Goal: Task Accomplishment & Management: Manage account settings

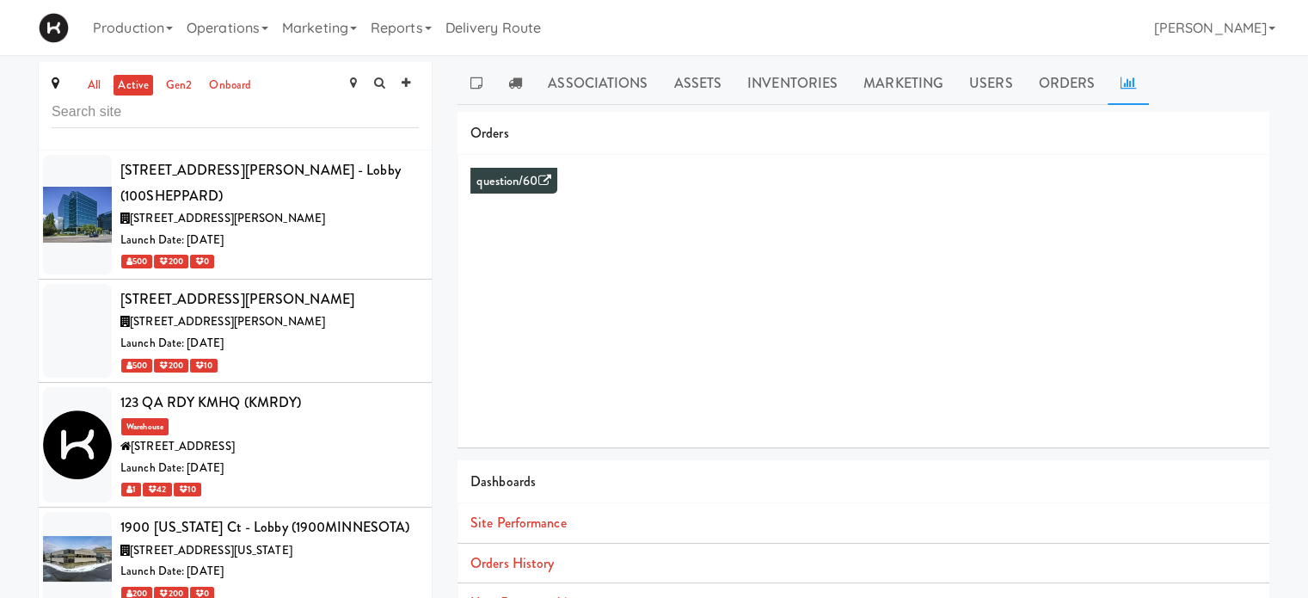
scroll to position [3860, 0]
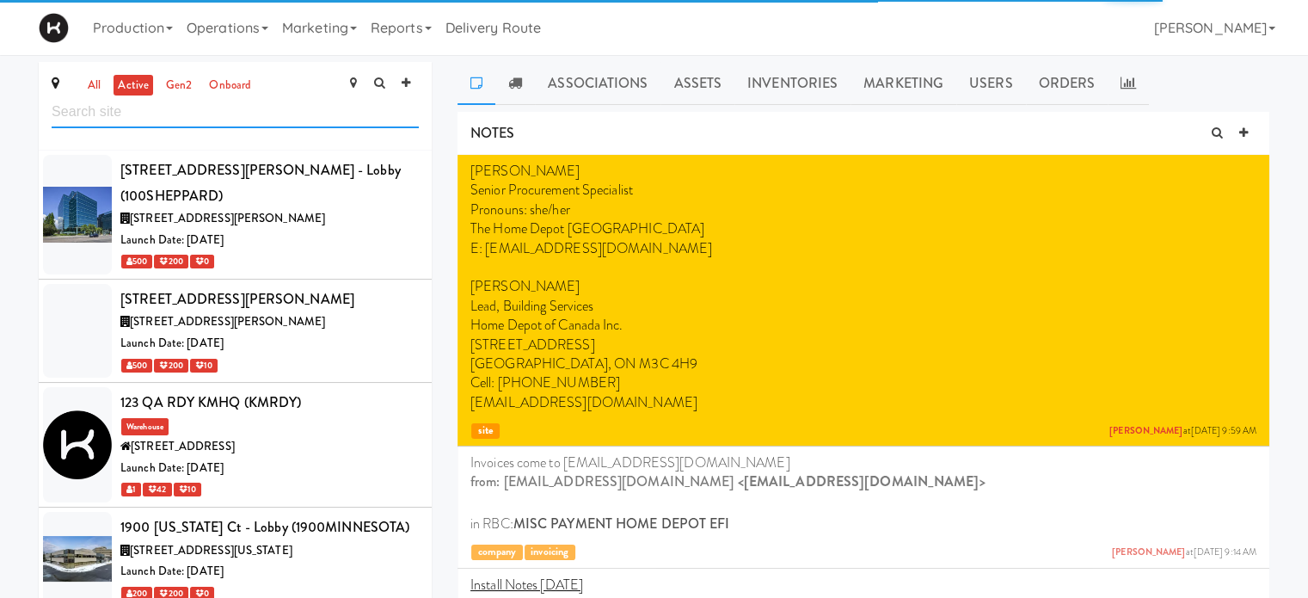
scroll to position [3860, 0]
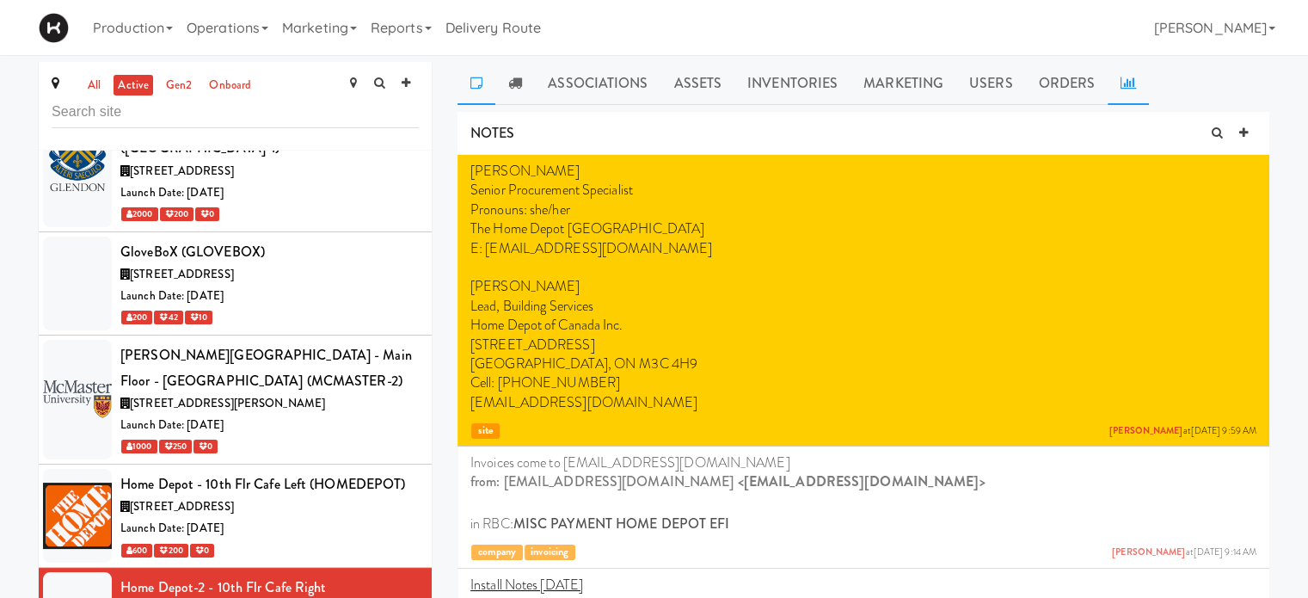
click at [1127, 90] on link at bounding box center [1128, 83] width 41 height 43
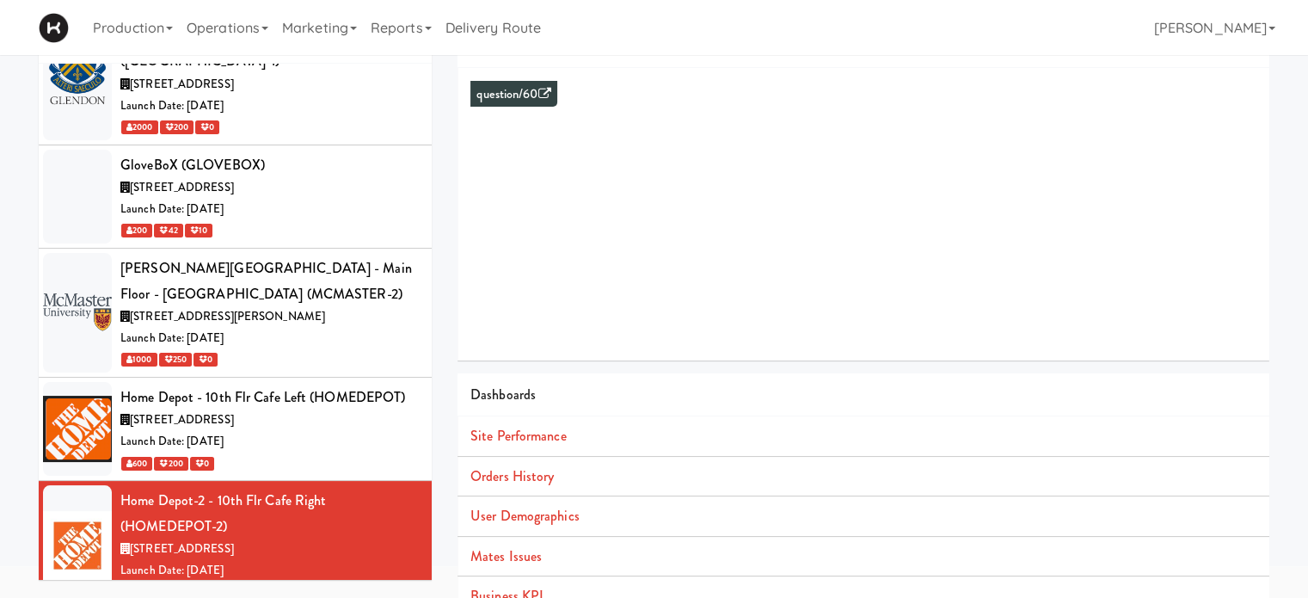
scroll to position [157, 0]
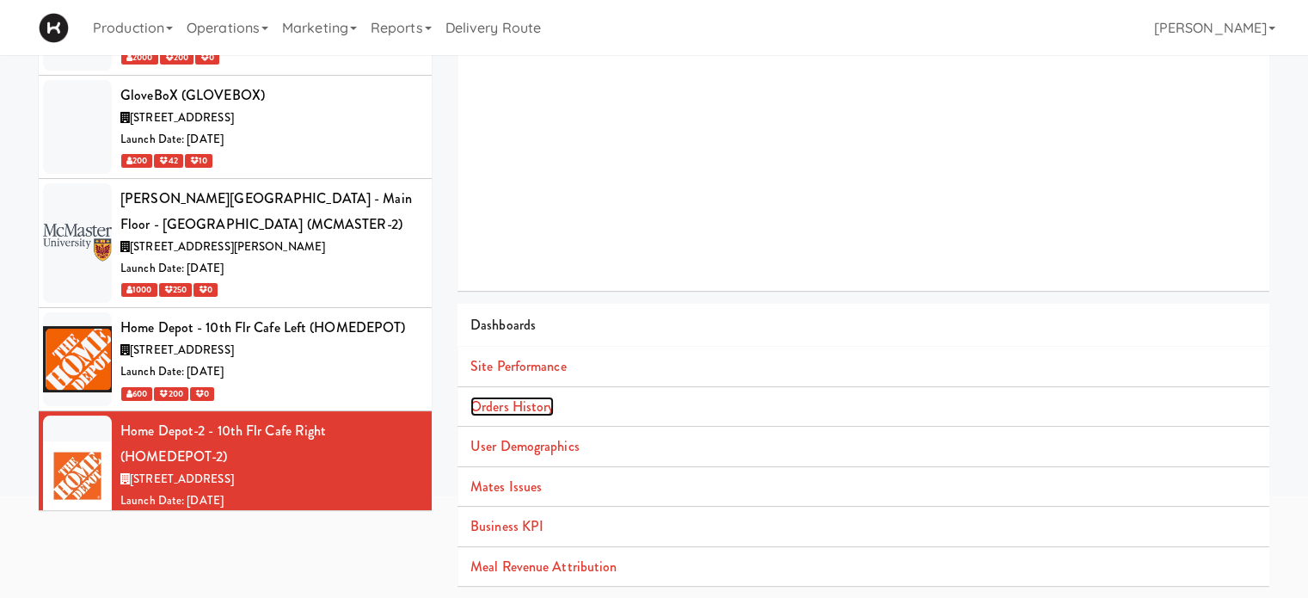
click at [505, 406] on link "Orders History" at bounding box center [511, 407] width 83 height 20
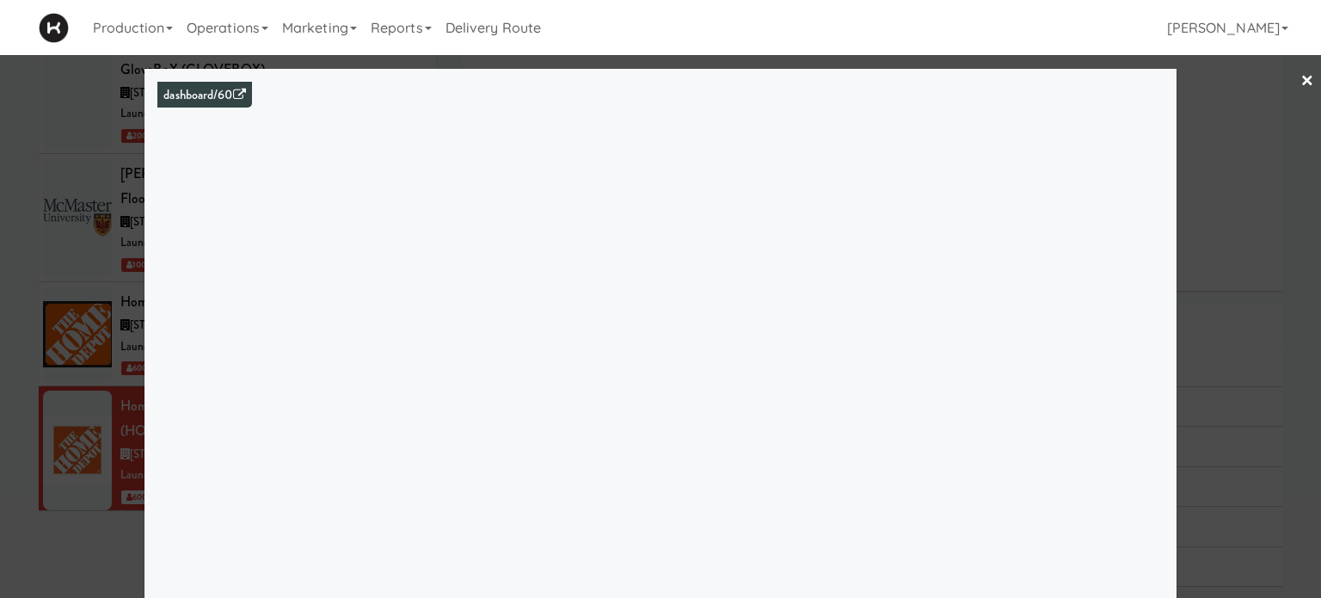
click at [1301, 83] on link "×" at bounding box center [1308, 81] width 14 height 53
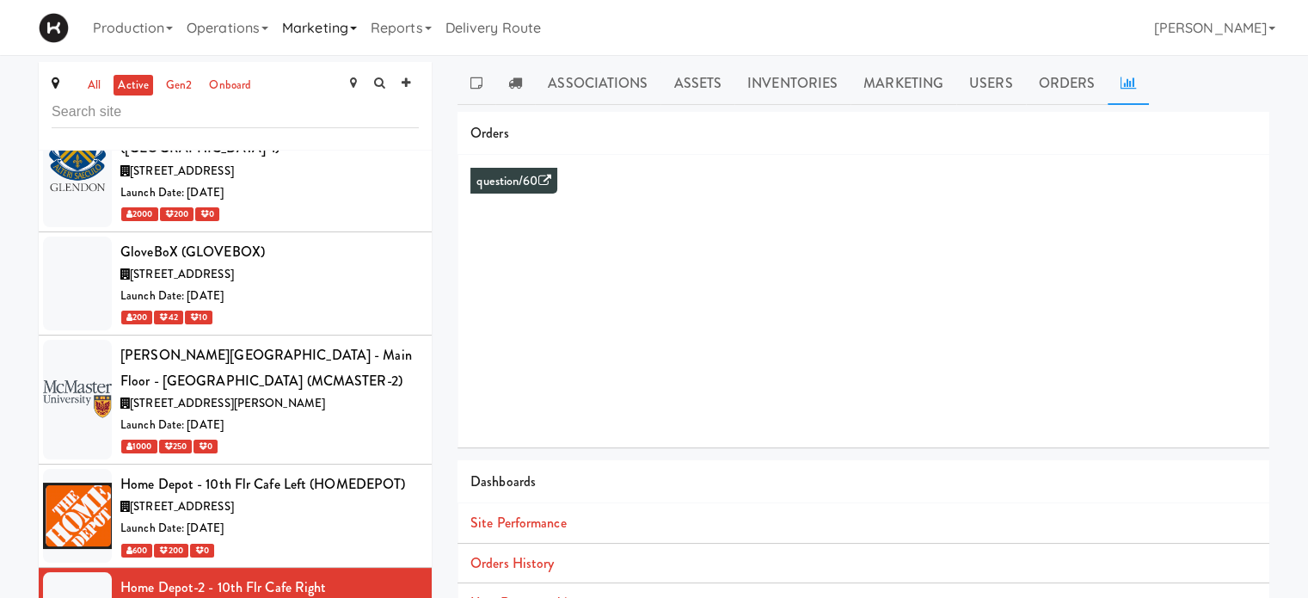
click at [314, 21] on link "Marketing" at bounding box center [319, 27] width 89 height 55
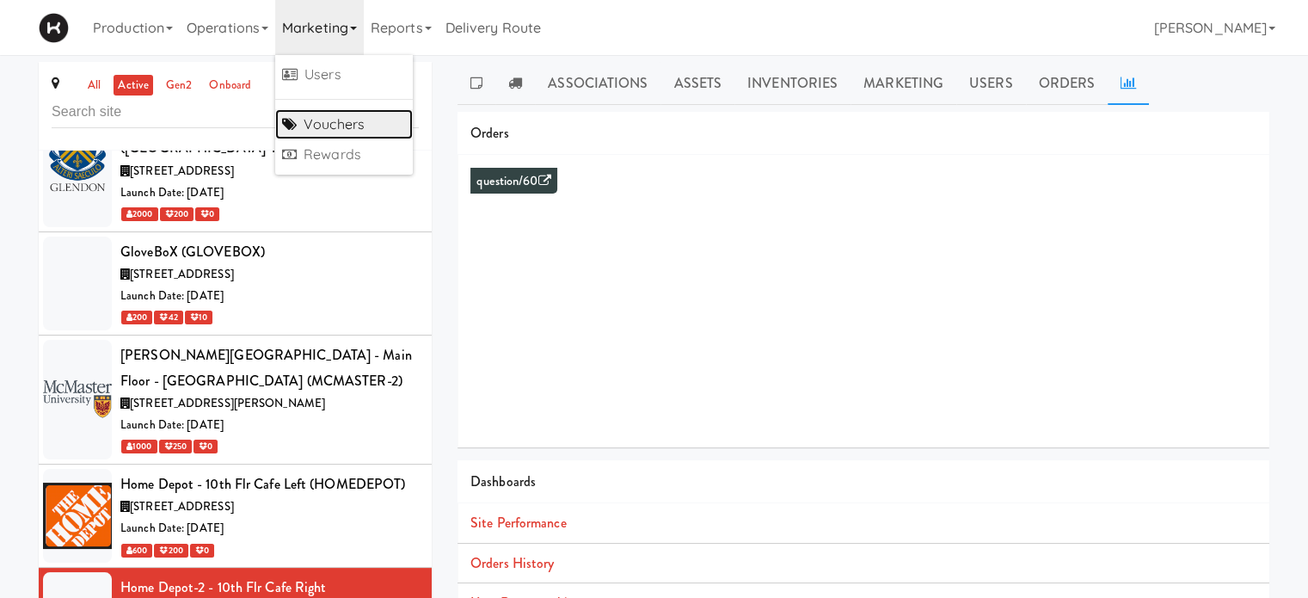
click at [327, 128] on link "Vouchers" at bounding box center [344, 124] width 138 height 31
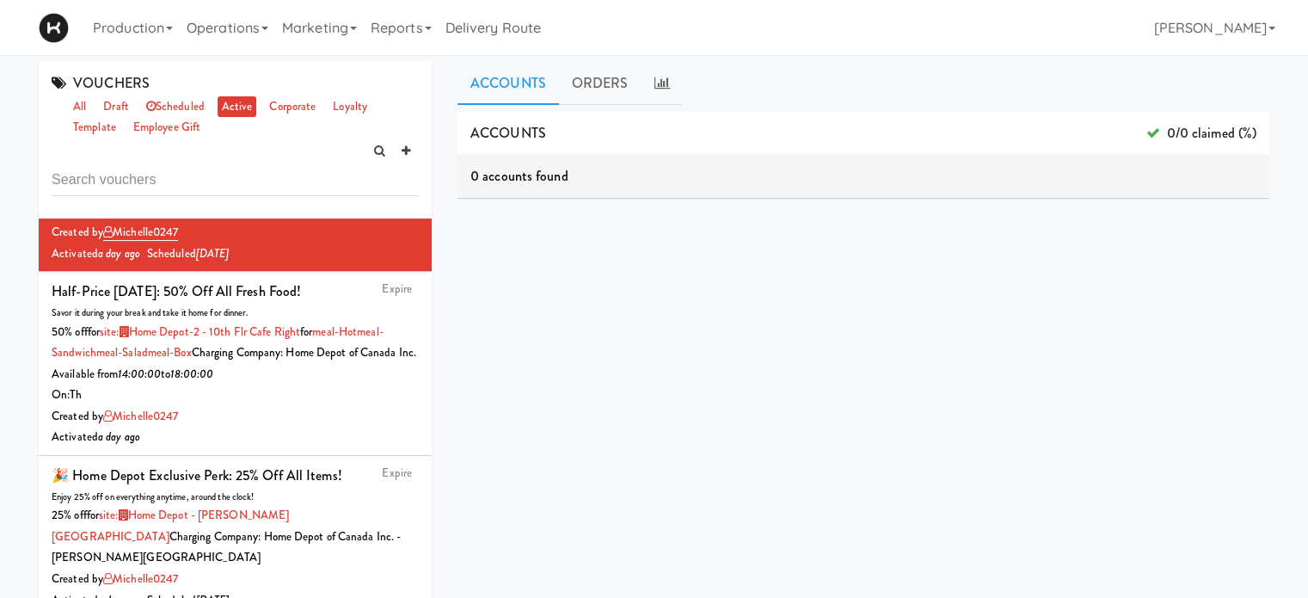
scroll to position [119, 0]
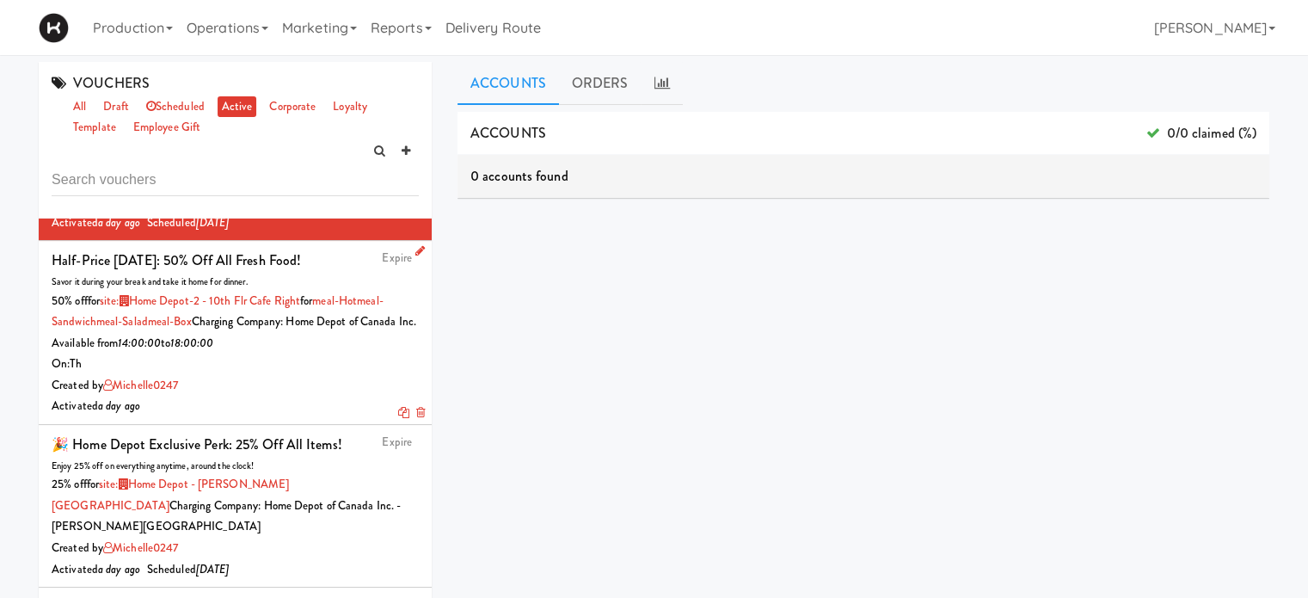
click at [415, 250] on icon at bounding box center [419, 250] width 9 height 11
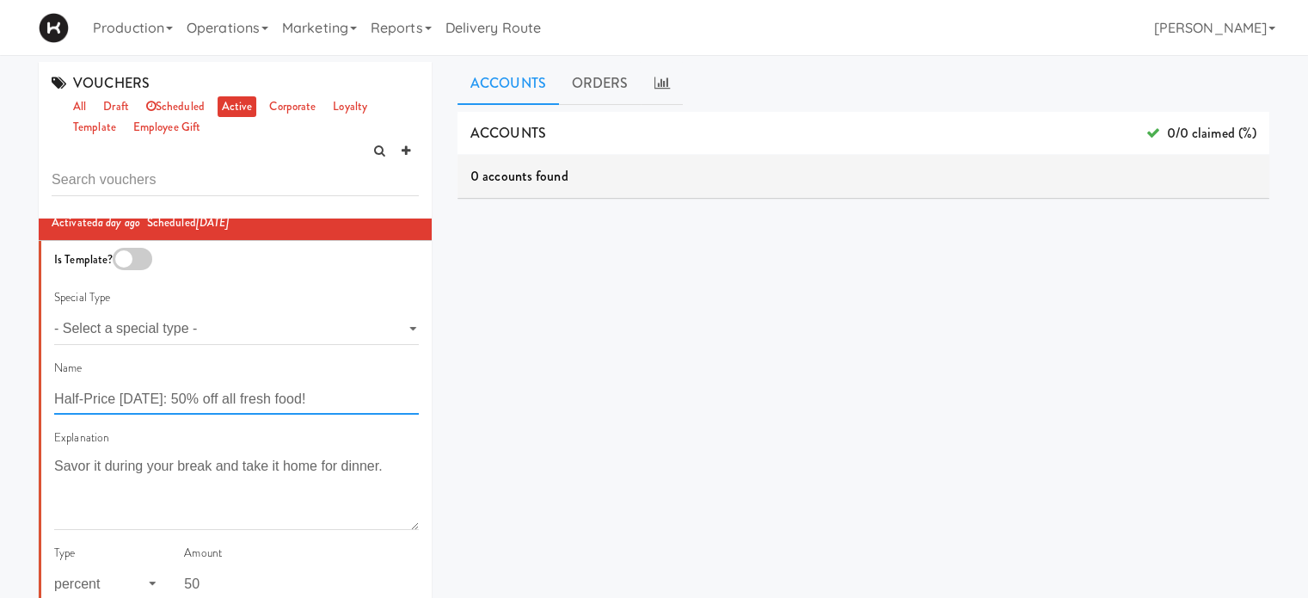
click at [175, 403] on input "Half-Price [DATE]: 50% off all fresh food!" at bounding box center [236, 399] width 365 height 32
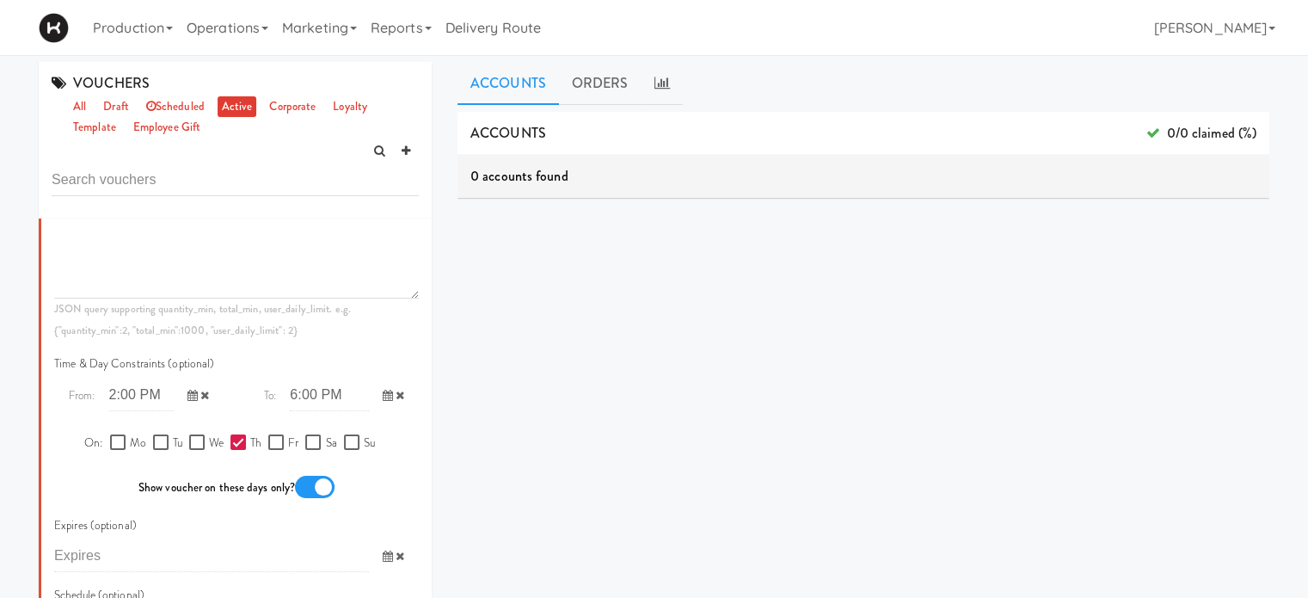
scroll to position [1049, 0]
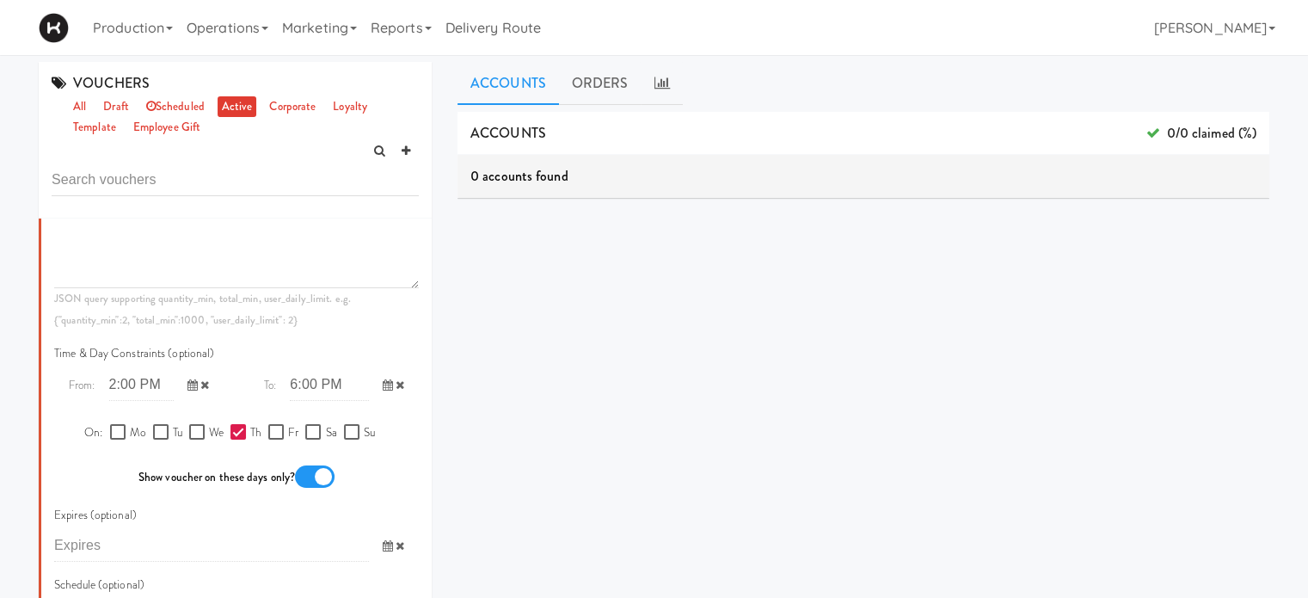
type input "Half-Price [DATE] and [DATE]: 50% off all fresh food!"
click at [272, 440] on input "Fr" at bounding box center [278, 433] width 20 height 14
checkbox input "true"
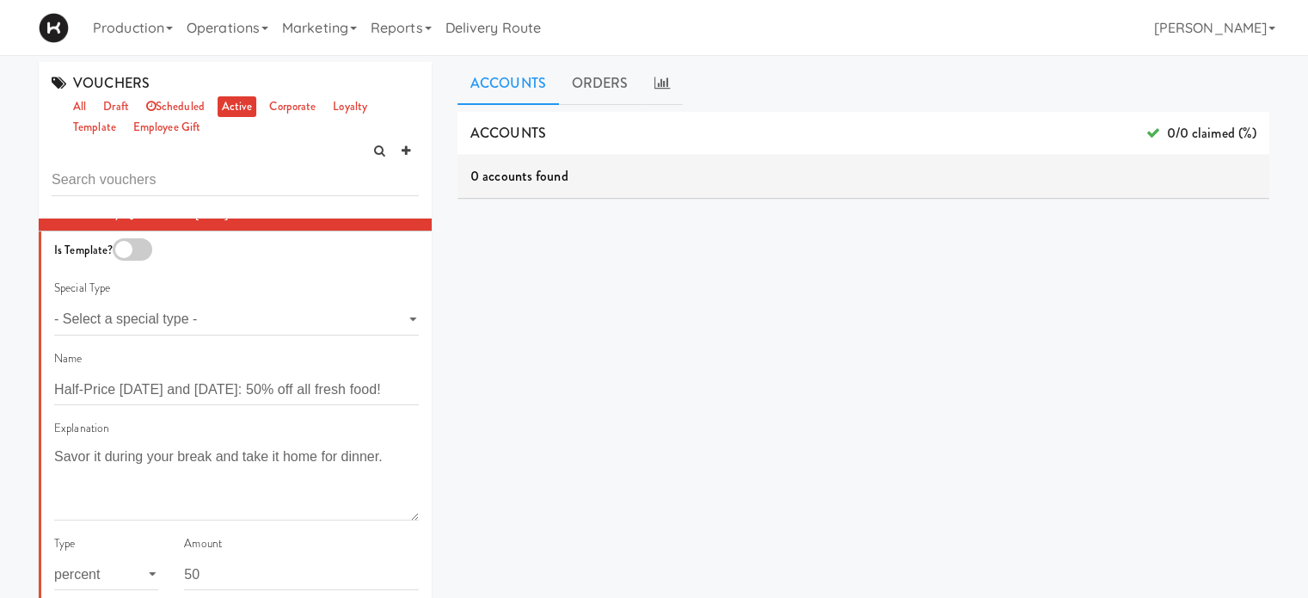
scroll to position [0, 0]
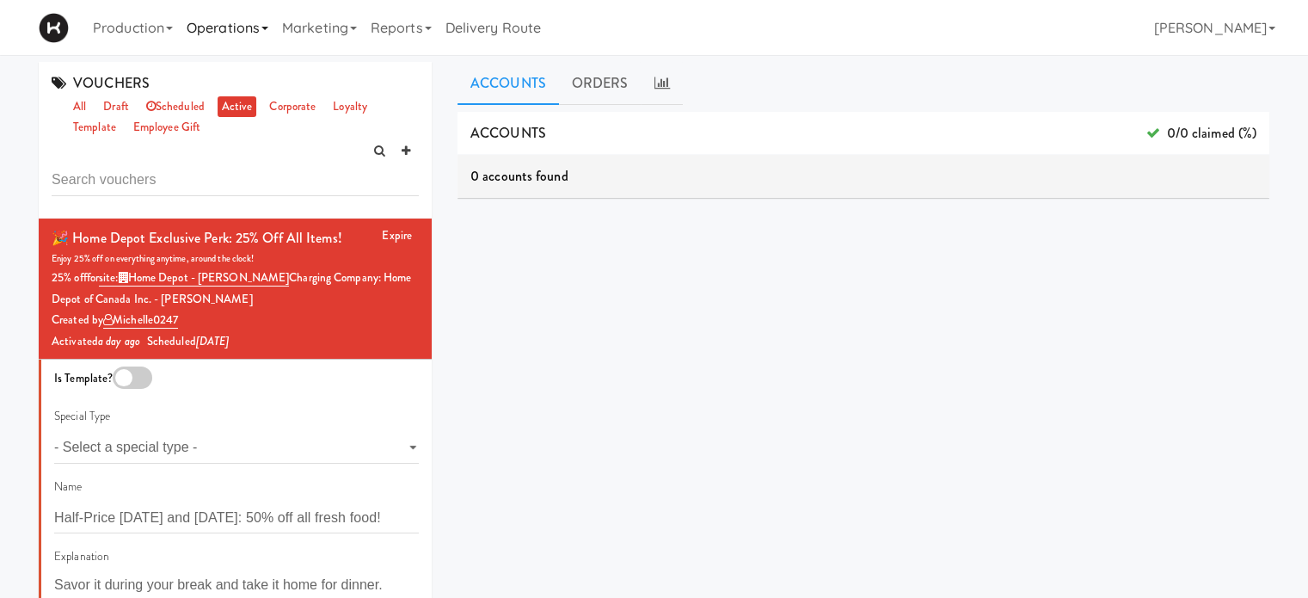
click at [255, 32] on link "Operations" at bounding box center [227, 27] width 95 height 55
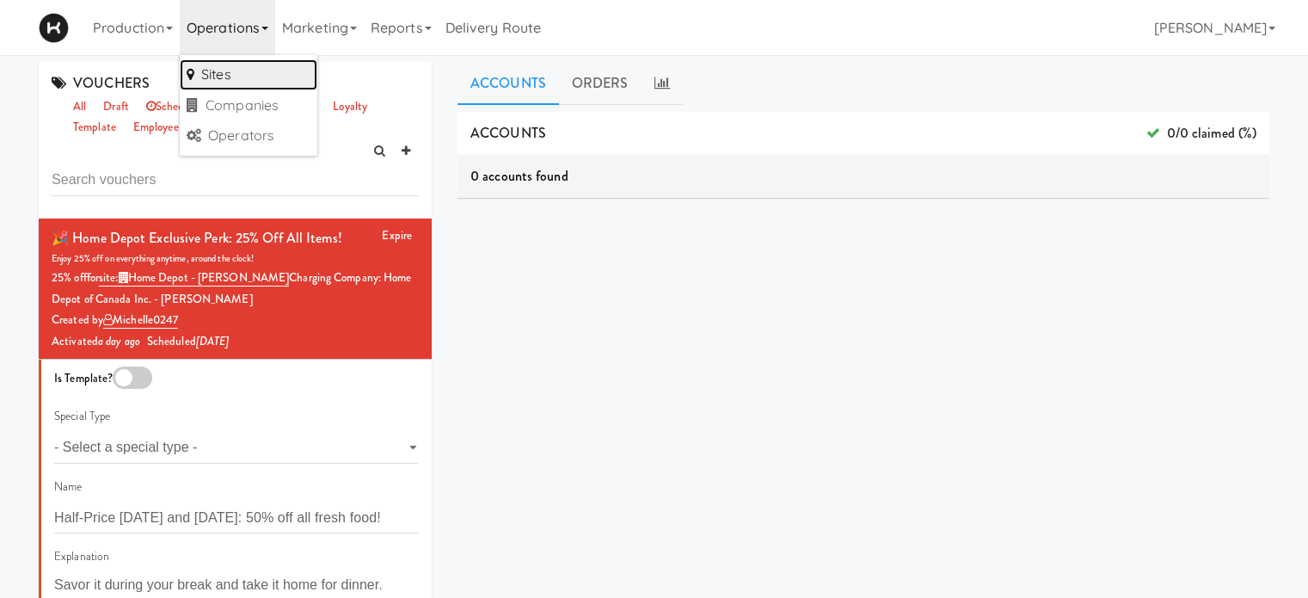
click at [261, 70] on link "Sites" at bounding box center [249, 74] width 138 height 31
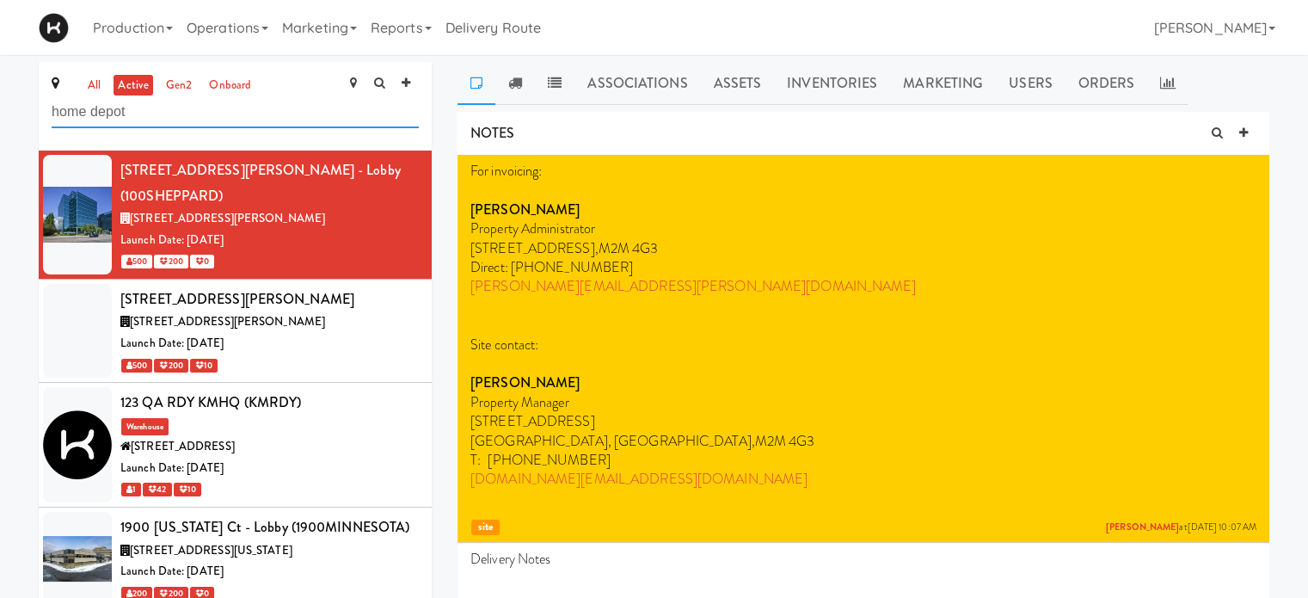
type input "home depot"
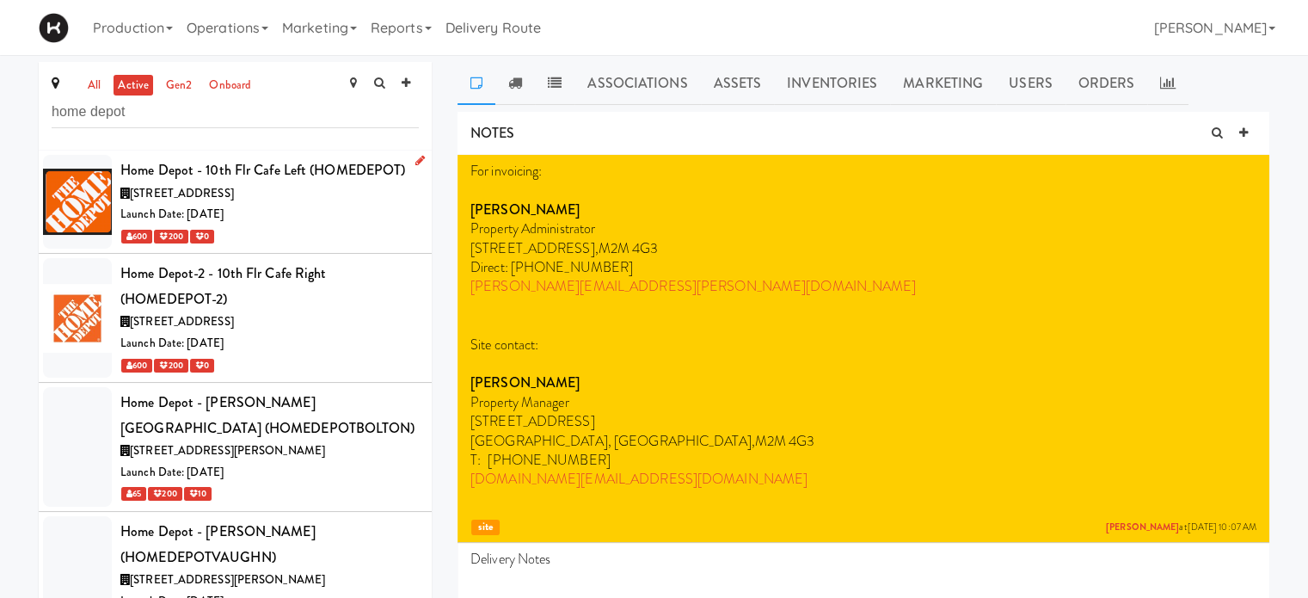
click at [306, 189] on div "[STREET_ADDRESS]" at bounding box center [269, 194] width 298 height 22
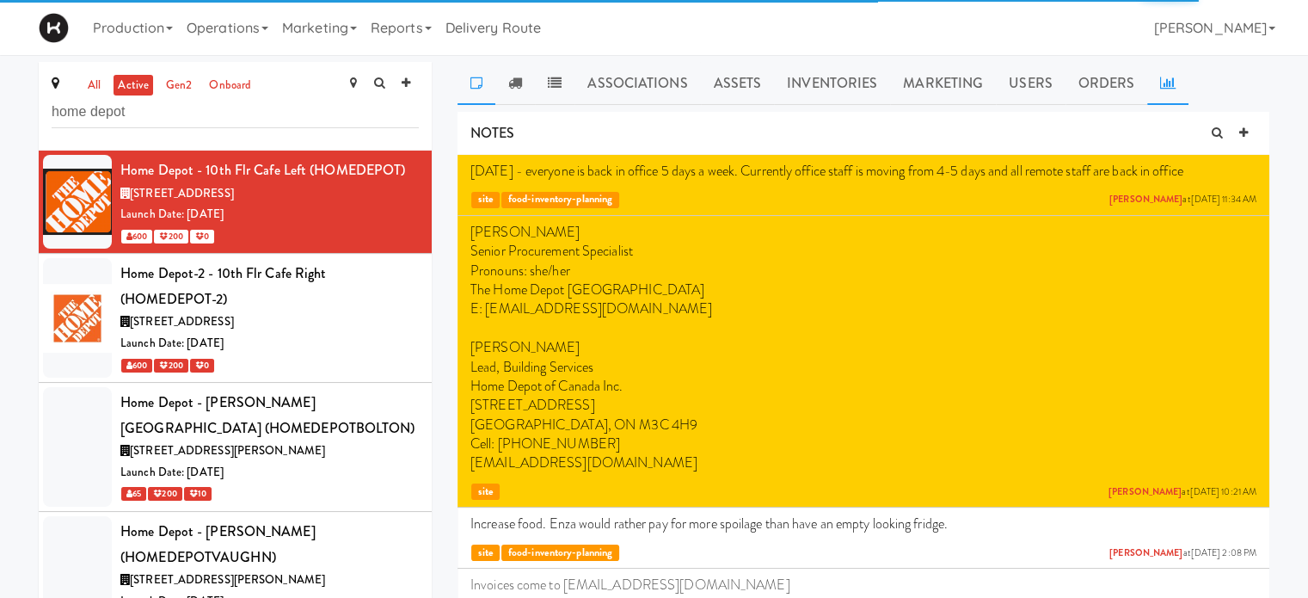
click at [1168, 90] on link at bounding box center [1167, 83] width 41 height 43
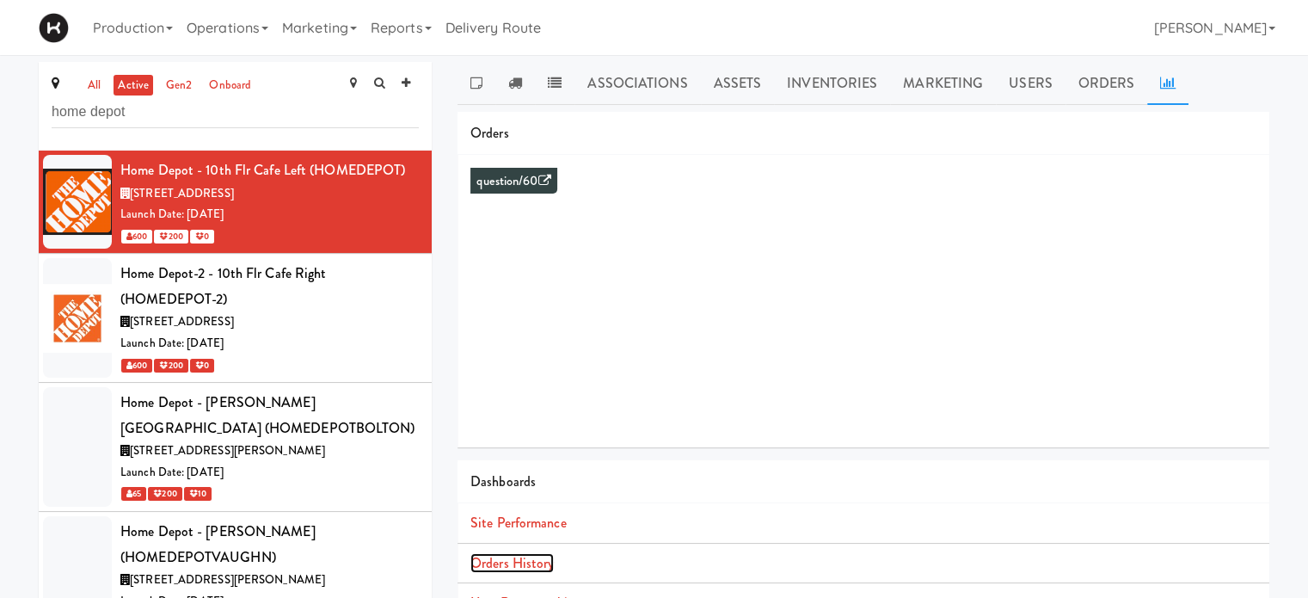
click at [530, 557] on link "Orders History" at bounding box center [511, 563] width 83 height 20
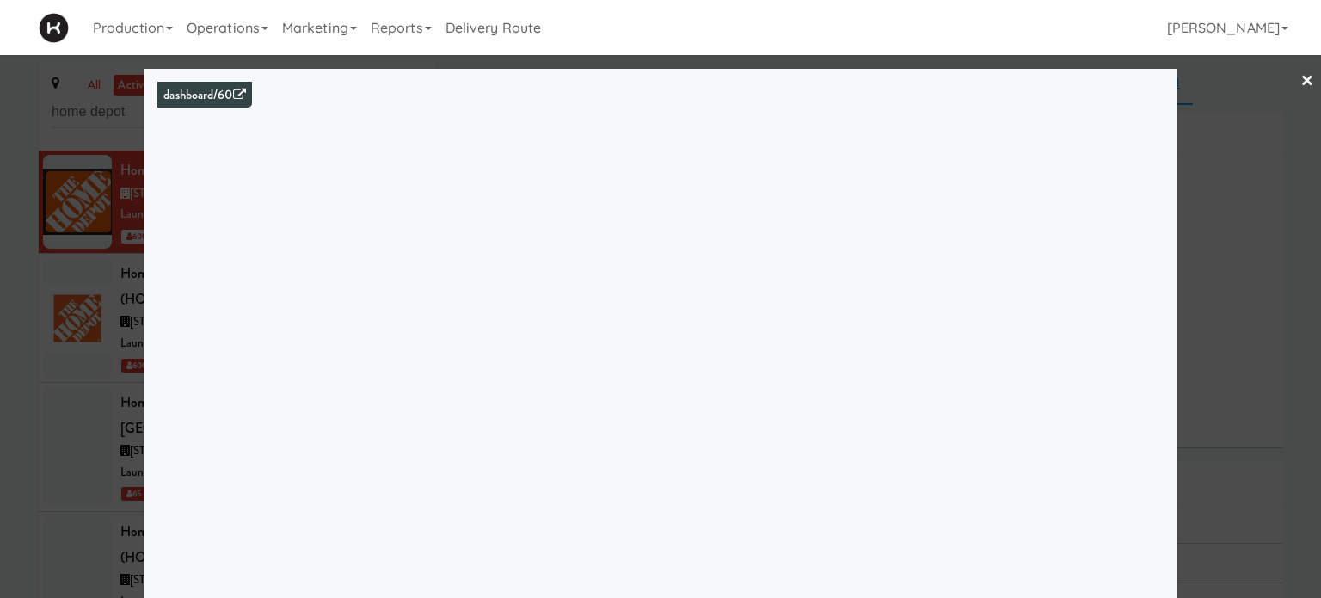
click at [1301, 82] on link "×" at bounding box center [1308, 81] width 14 height 53
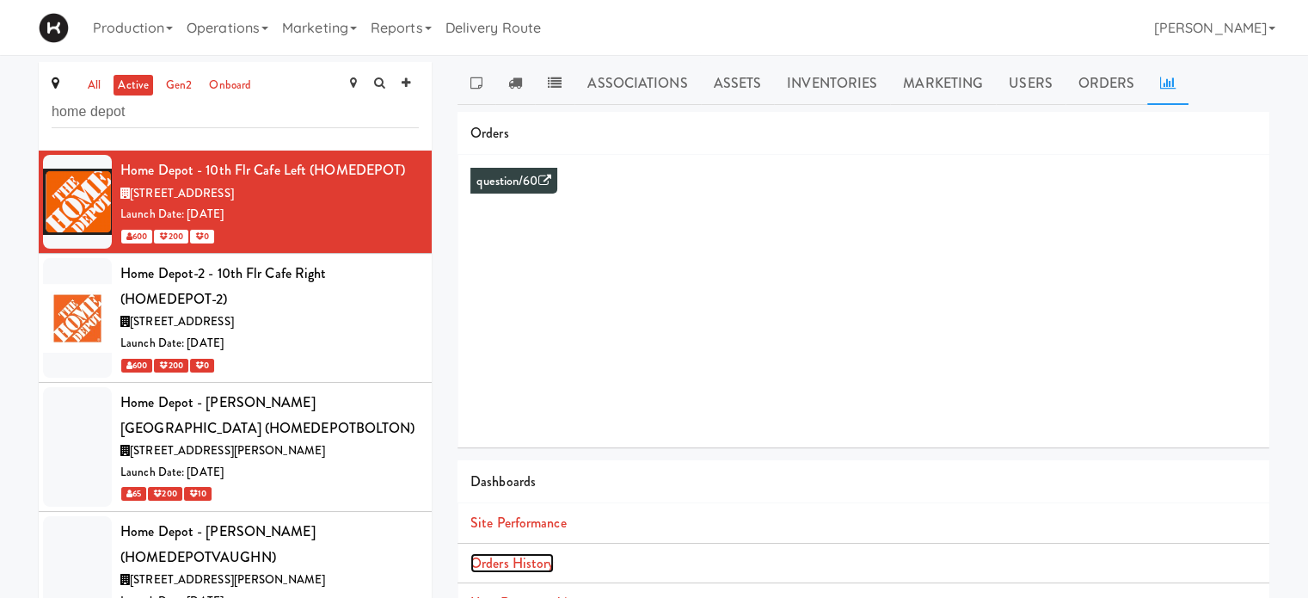
click at [536, 559] on link "Orders History" at bounding box center [511, 563] width 83 height 20
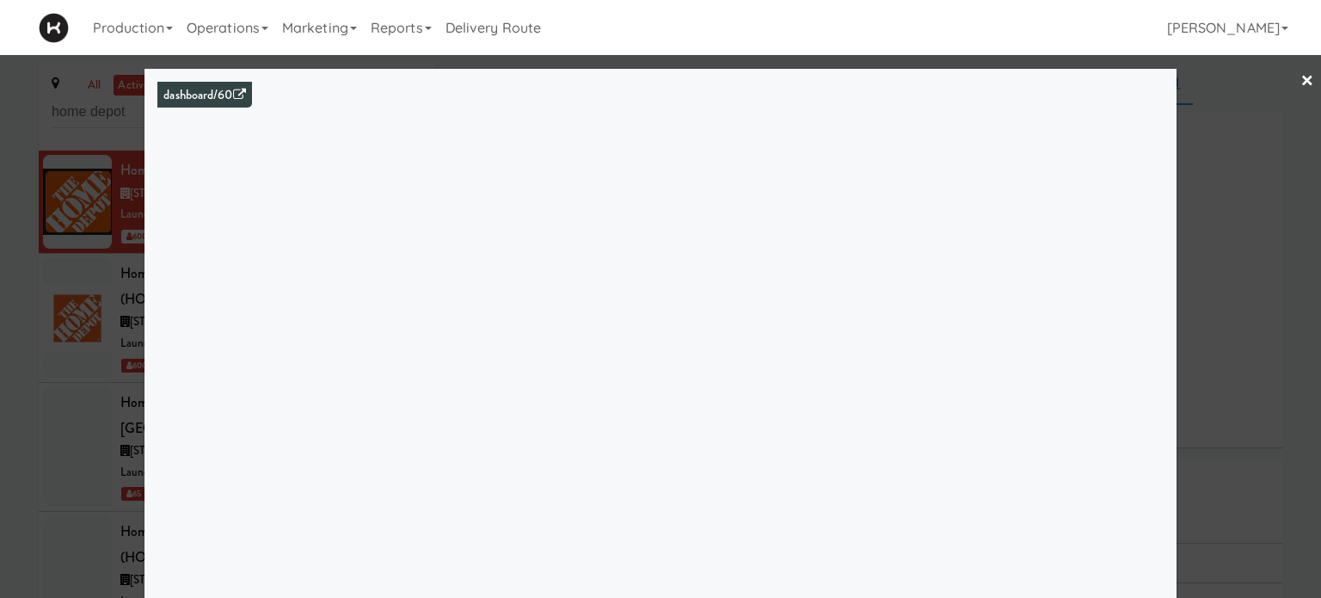
click at [1301, 85] on link "×" at bounding box center [1308, 81] width 14 height 53
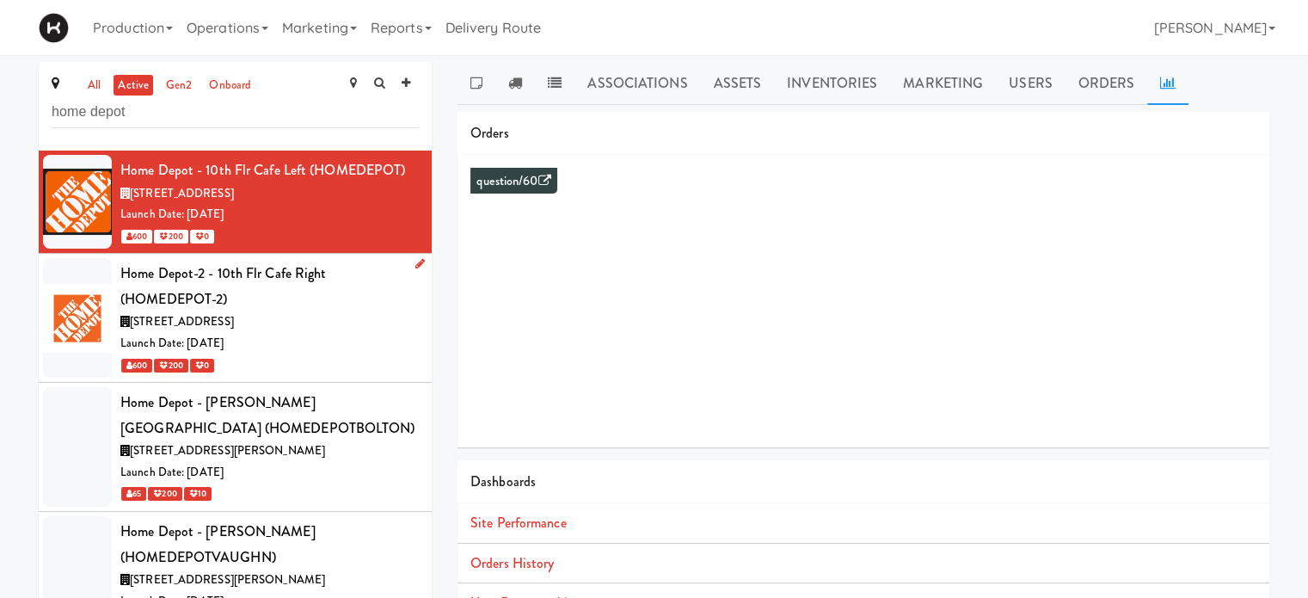
click at [341, 340] on div "Launch Date: [DATE]" at bounding box center [269, 344] width 298 height 22
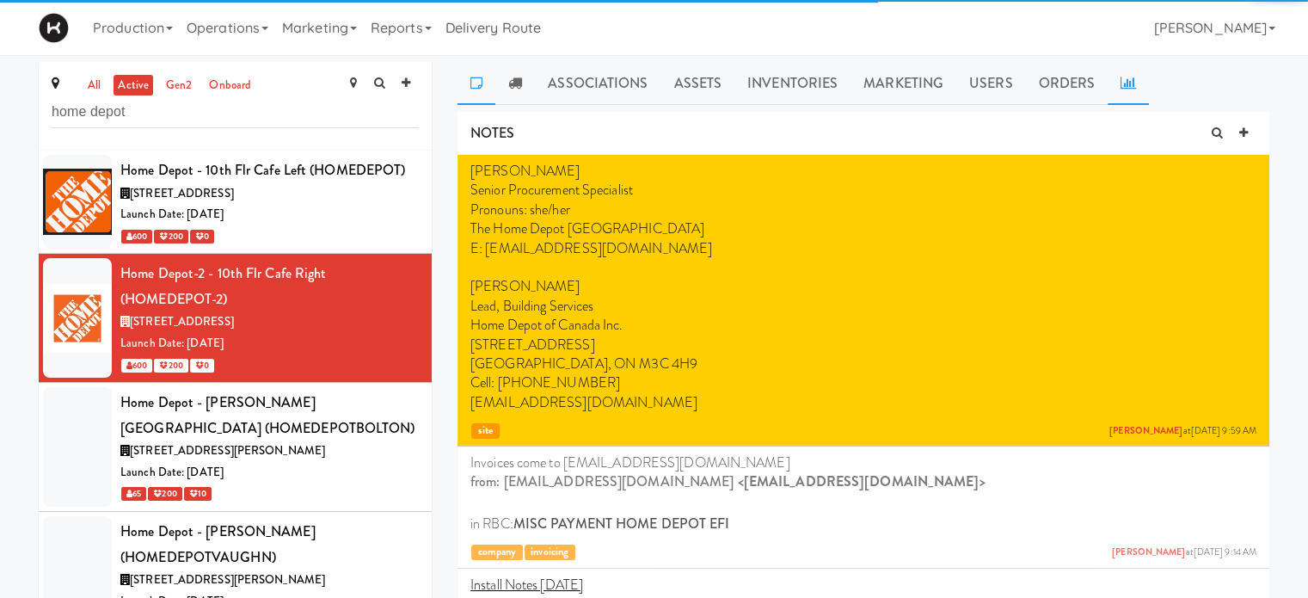
click at [1116, 92] on link at bounding box center [1128, 83] width 41 height 43
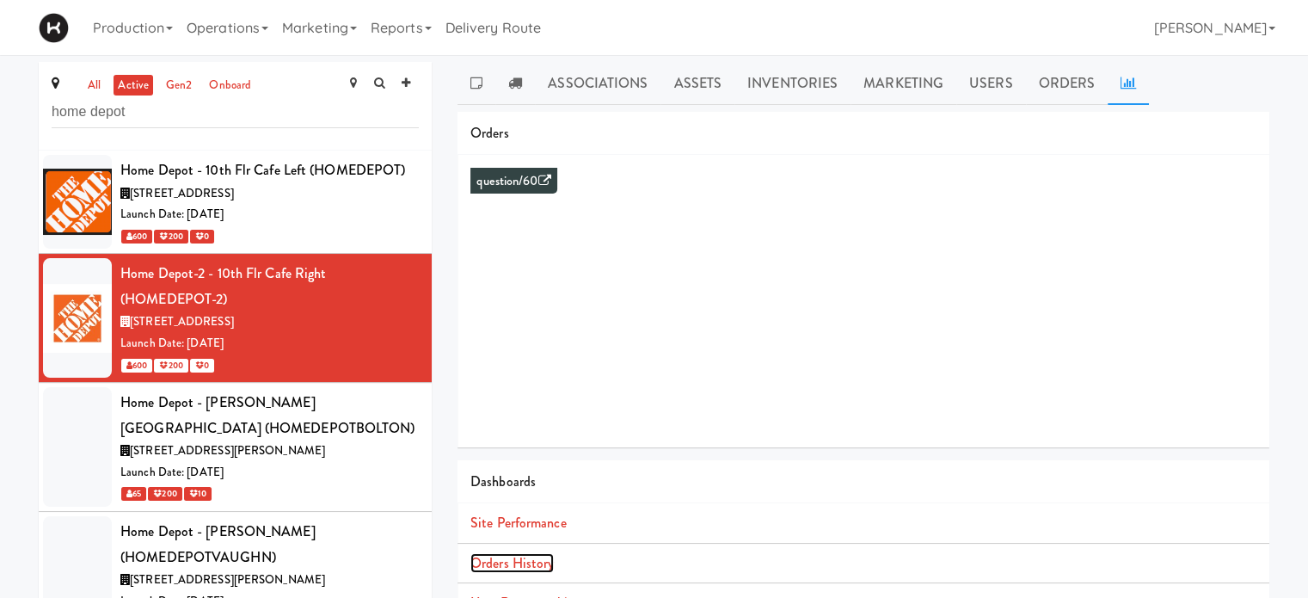
click at [535, 564] on link "Orders History" at bounding box center [511, 563] width 83 height 20
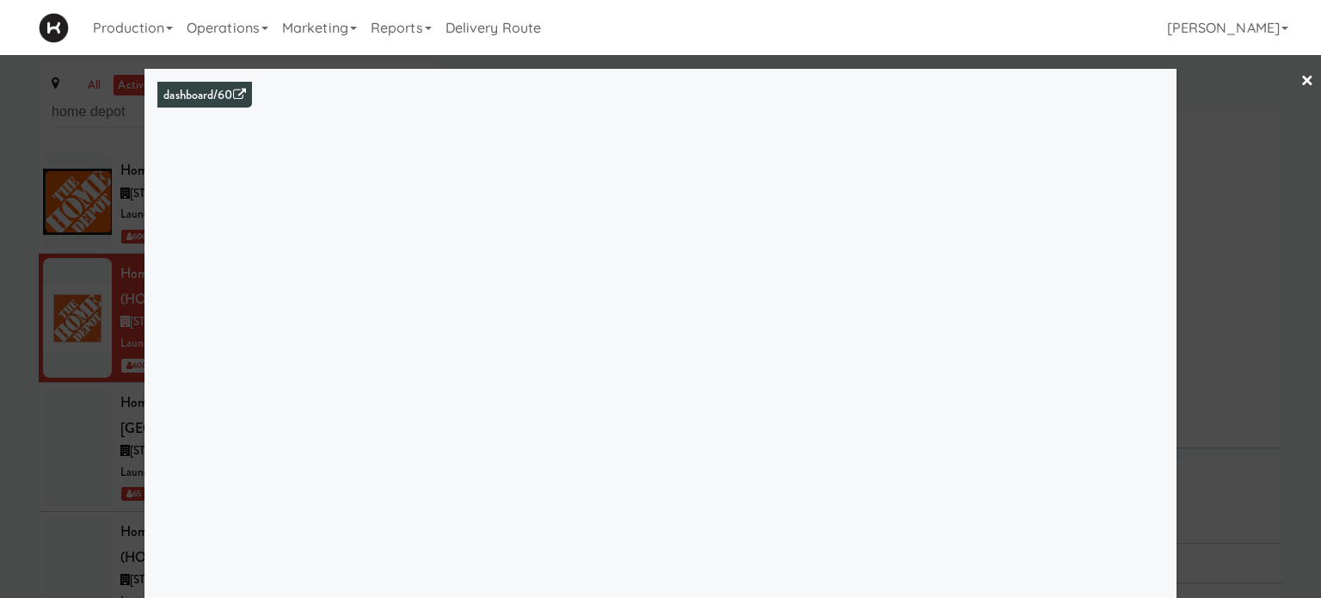
click at [1301, 81] on link "×" at bounding box center [1308, 81] width 14 height 53
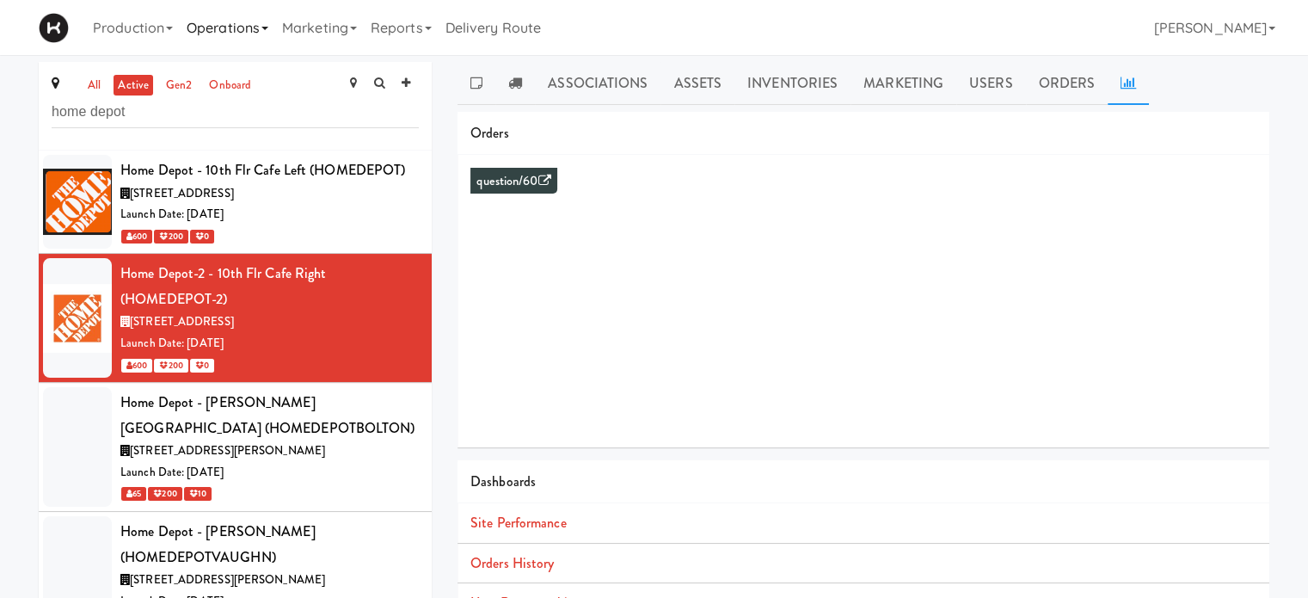
click at [260, 28] on link "Operations" at bounding box center [227, 27] width 95 height 55
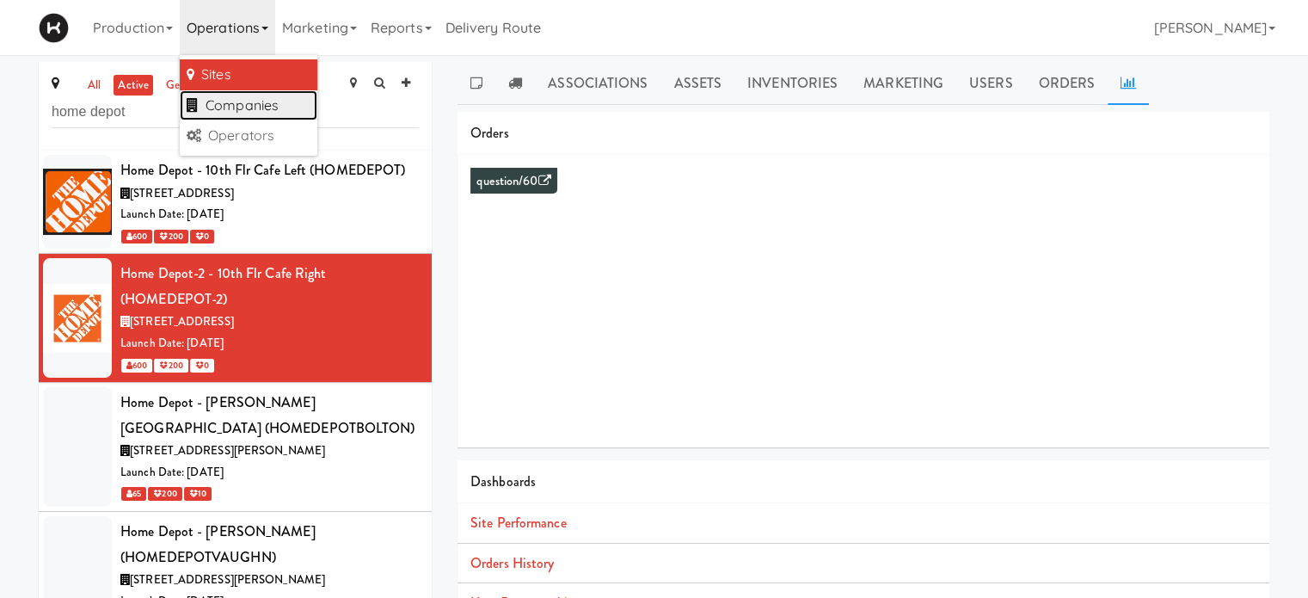
click at [253, 102] on link "Companies" at bounding box center [249, 105] width 138 height 31
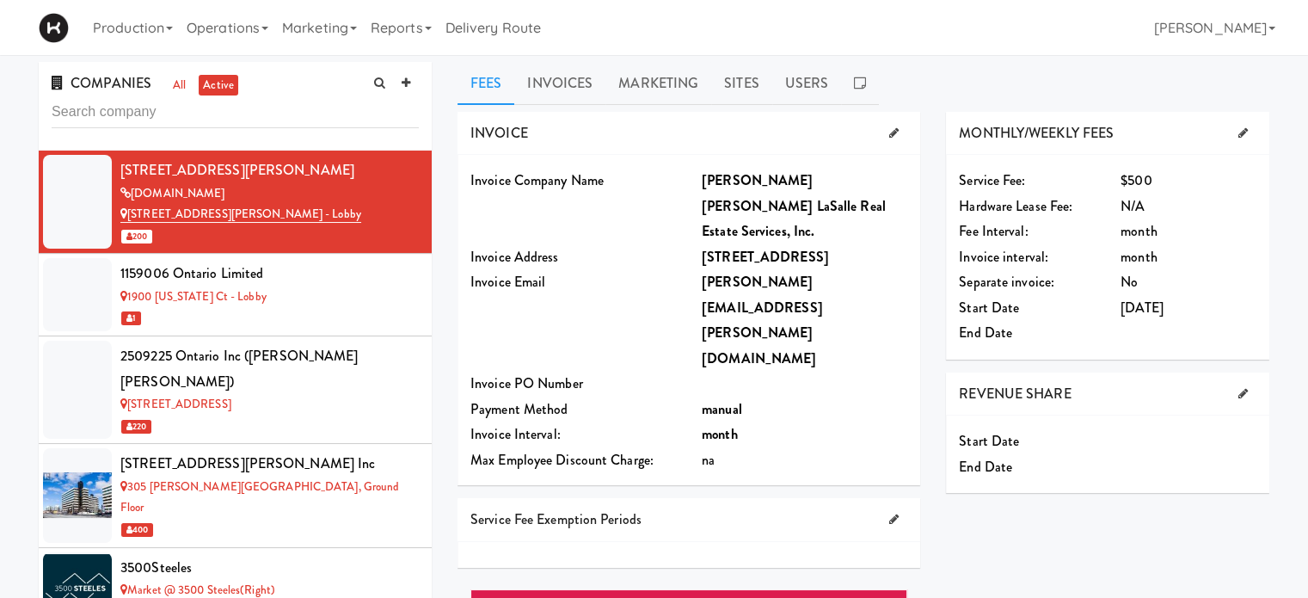
click at [311, 110] on input "text" at bounding box center [235, 112] width 367 height 32
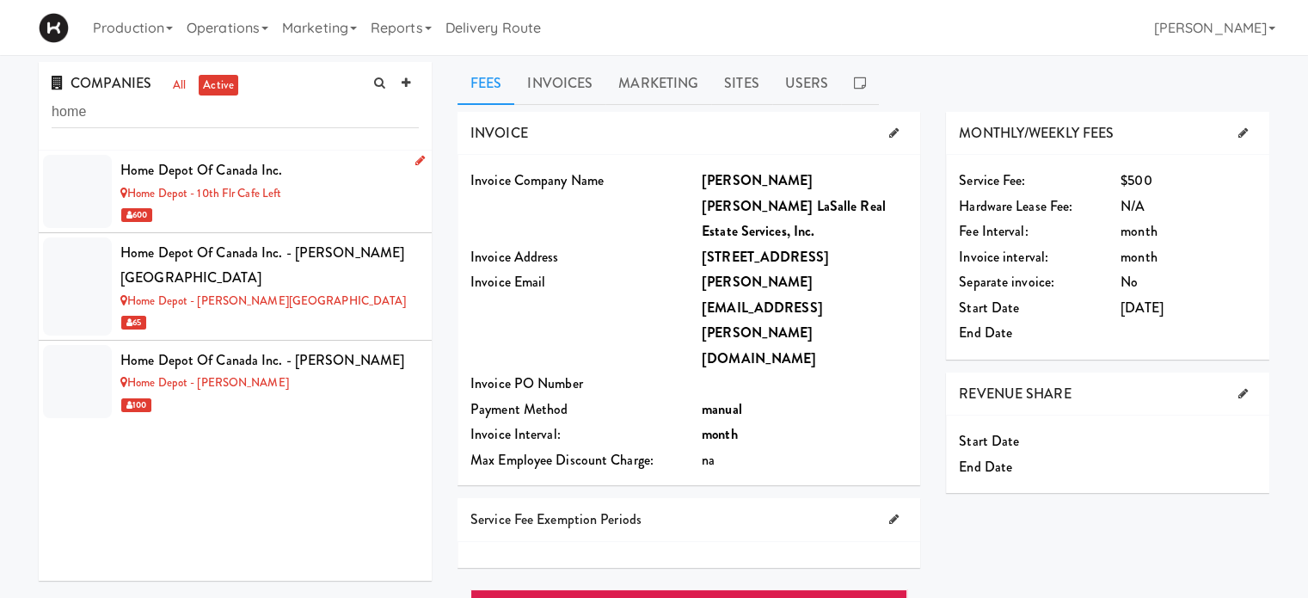
type input "home"
click at [307, 178] on div "Home Depot of Canada Inc." at bounding box center [269, 170] width 298 height 26
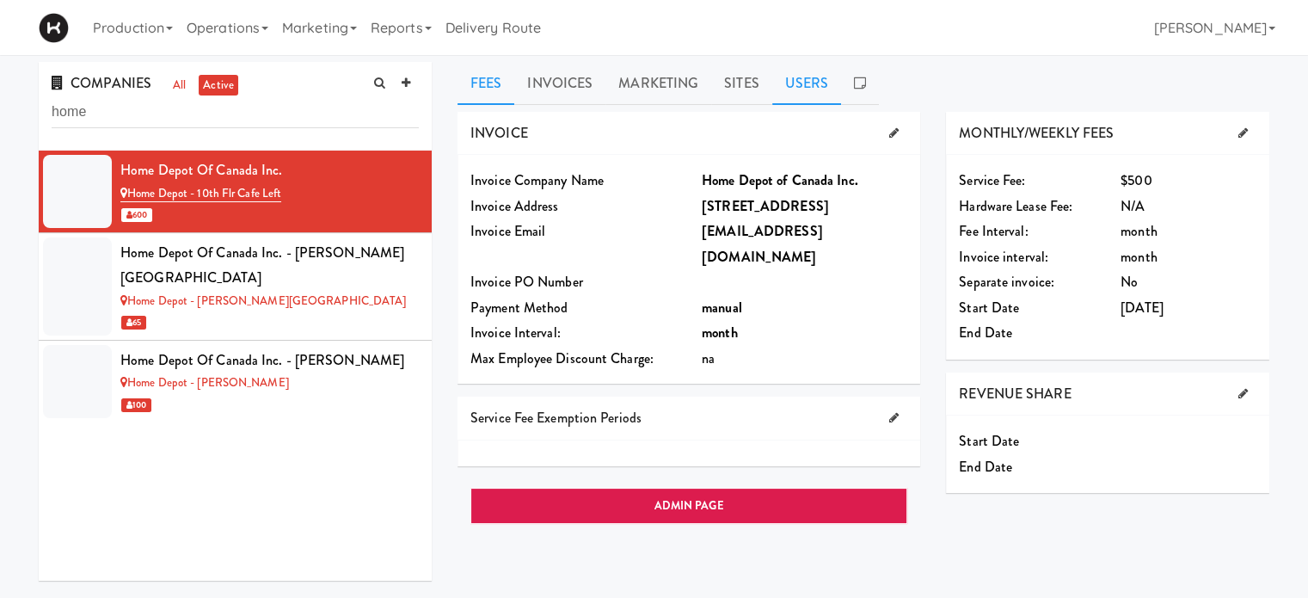
click at [793, 89] on link "Users" at bounding box center [807, 83] width 70 height 43
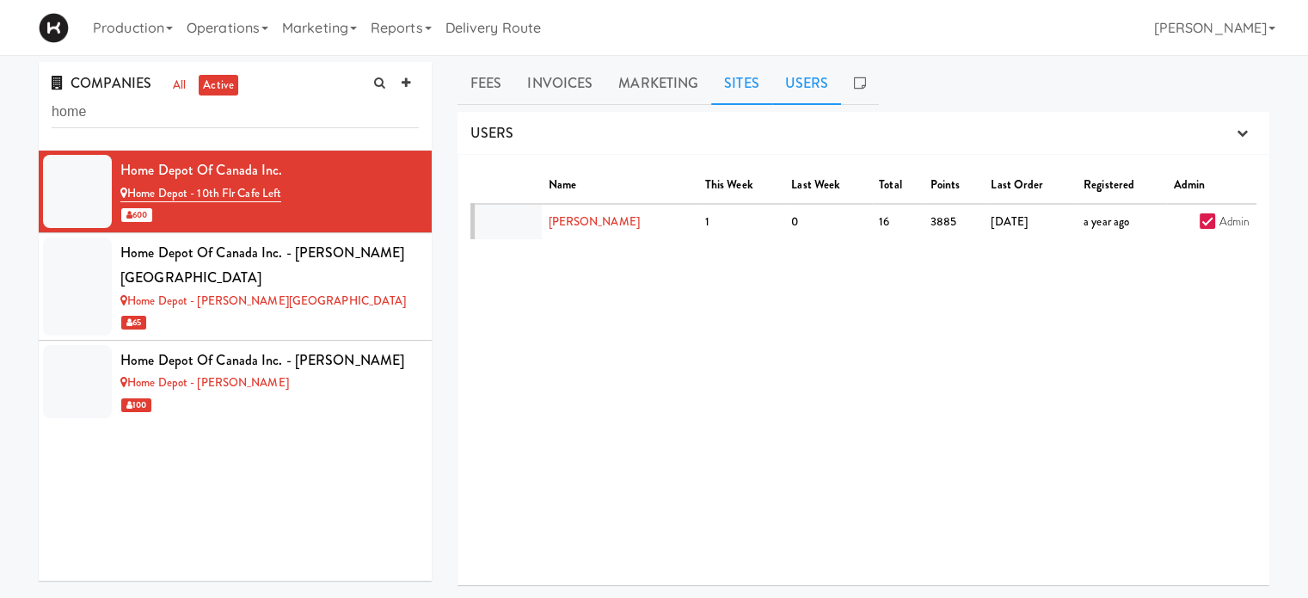
click at [727, 88] on link "Sites" at bounding box center [741, 83] width 61 height 43
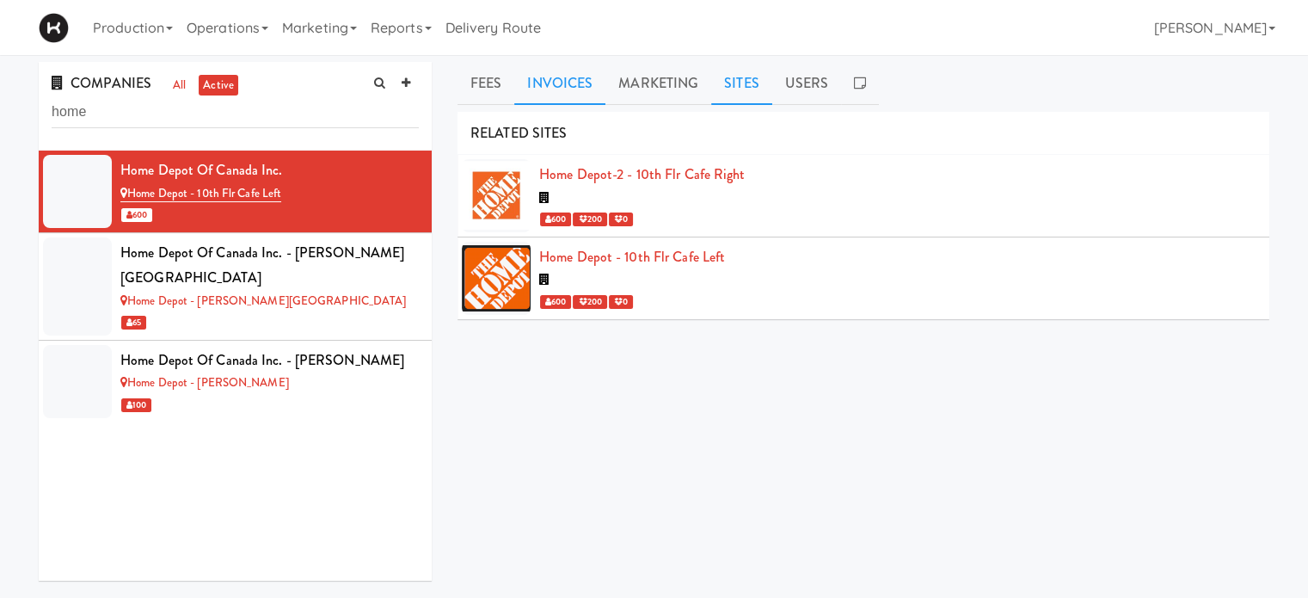
click at [576, 90] on link "Invoices" at bounding box center [559, 83] width 91 height 43
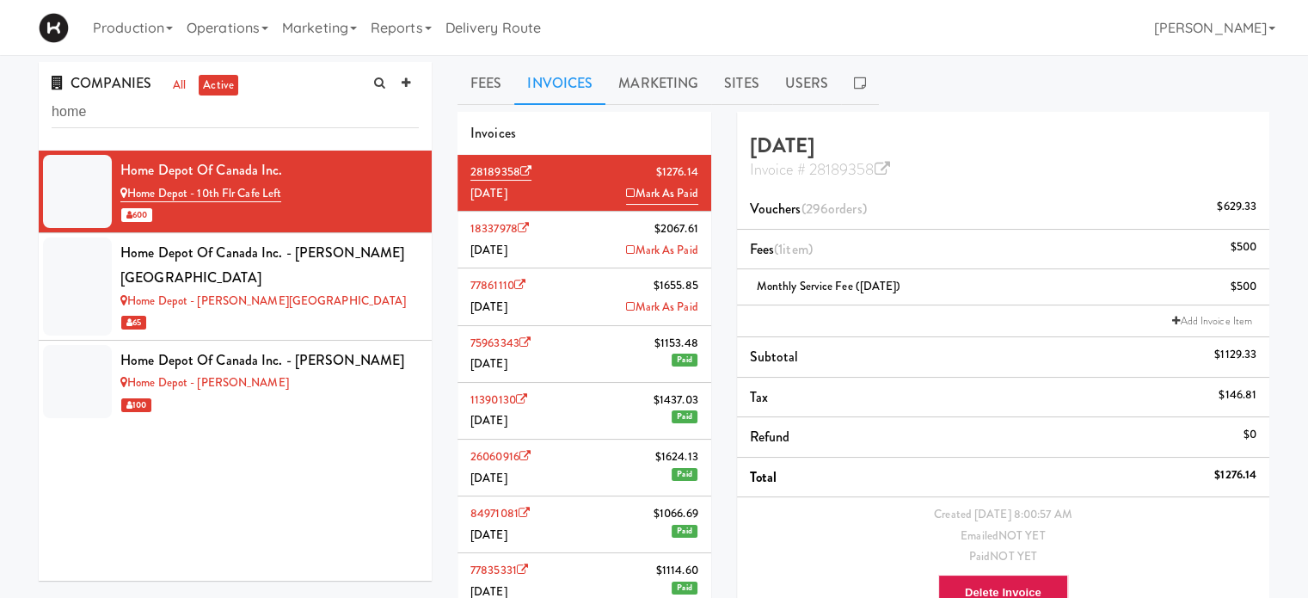
click at [883, 211] on li "Vouchers (296 orders ) $629.33" at bounding box center [1003, 209] width 532 height 40
click at [845, 211] on ng-pluralize "orders" at bounding box center [845, 209] width 34 height 20
click at [781, 203] on span "Vouchers (296 orders )" at bounding box center [808, 209] width 117 height 20
click at [863, 205] on ng-pluralize "orders" at bounding box center [845, 209] width 34 height 20
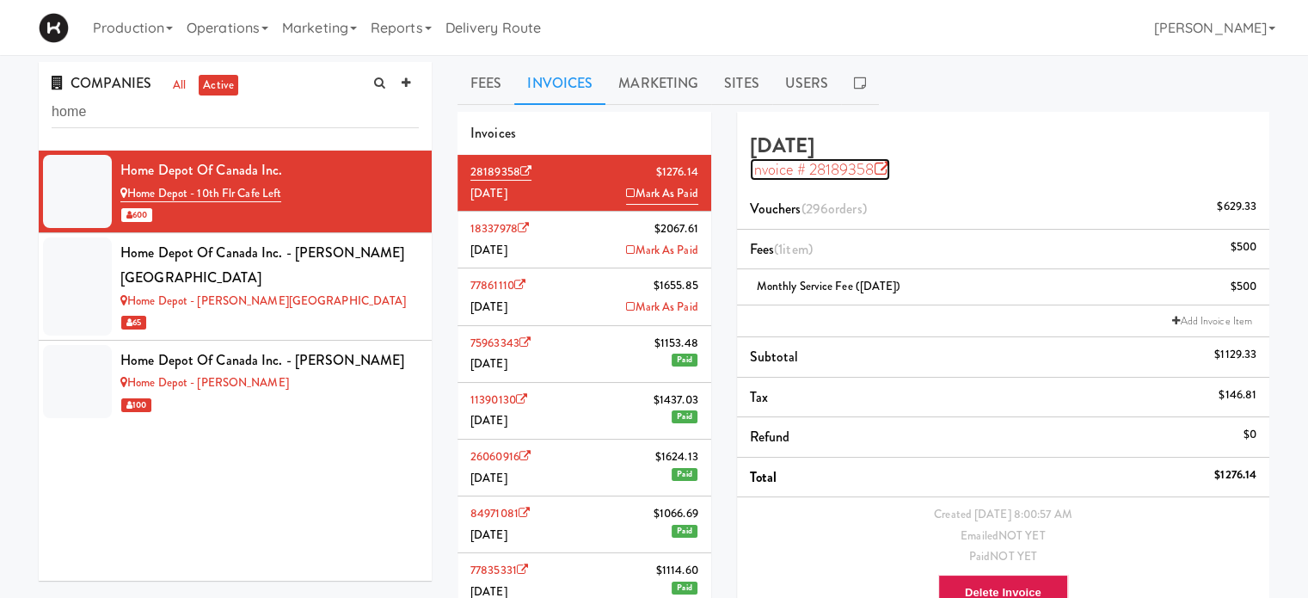
click at [881, 167] on icon at bounding box center [881, 169] width 15 height 15
click at [359, 28] on link "Marketing" at bounding box center [319, 27] width 89 height 55
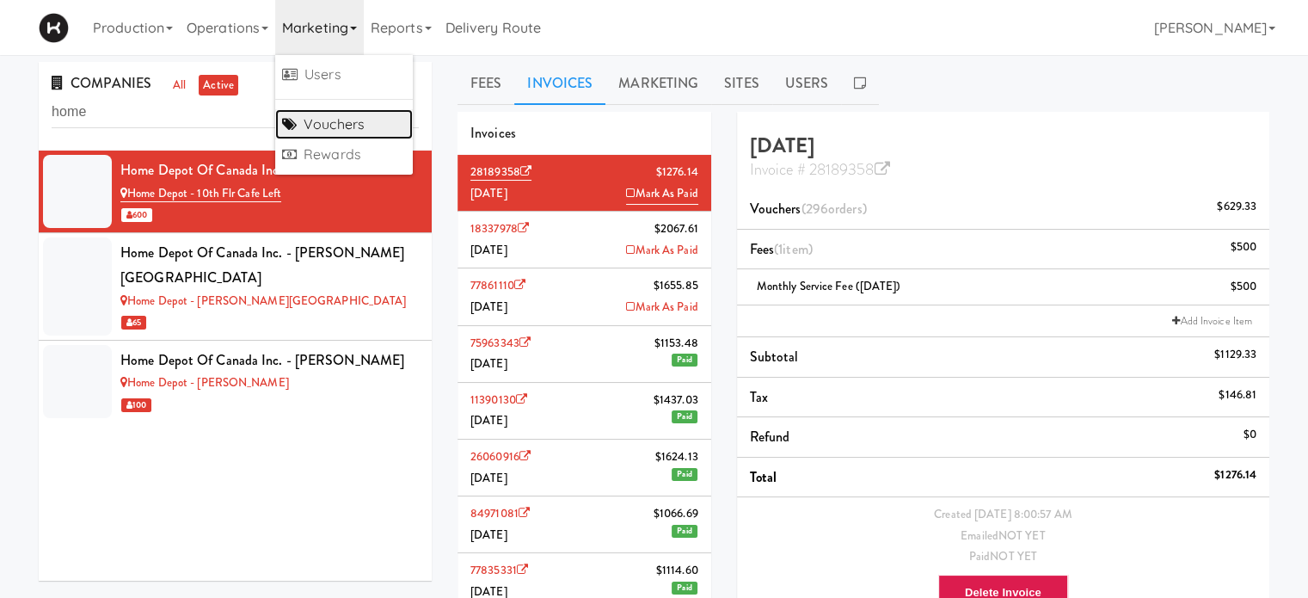
click at [354, 123] on link "Vouchers" at bounding box center [344, 124] width 138 height 31
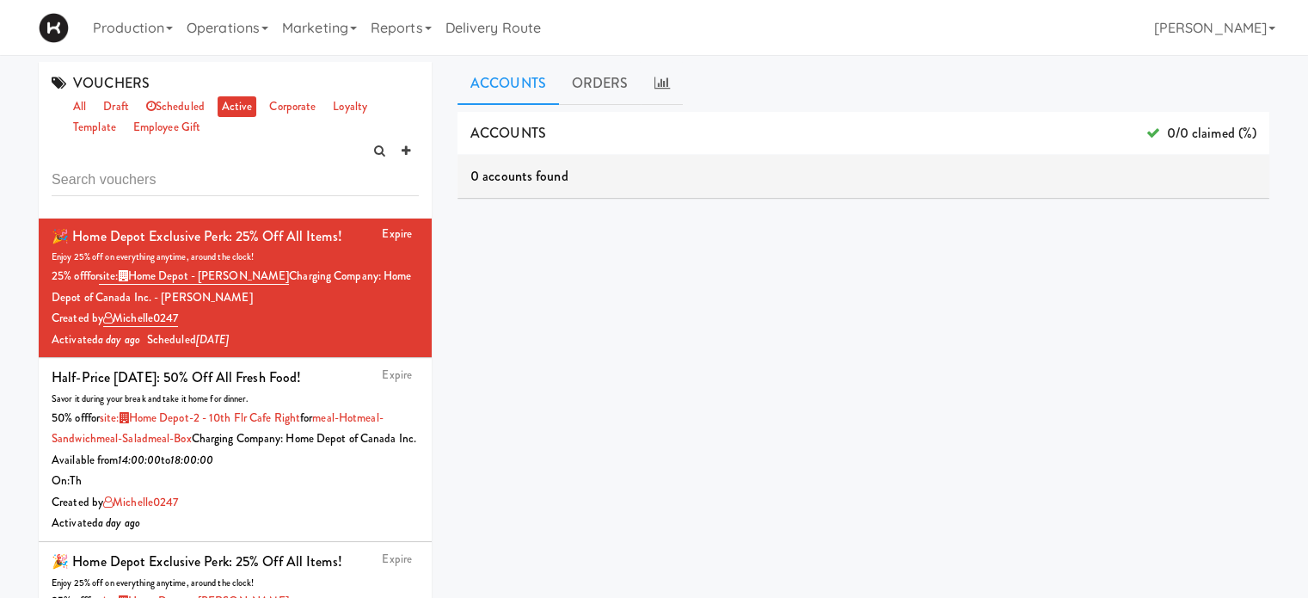
scroll to position [9, 0]
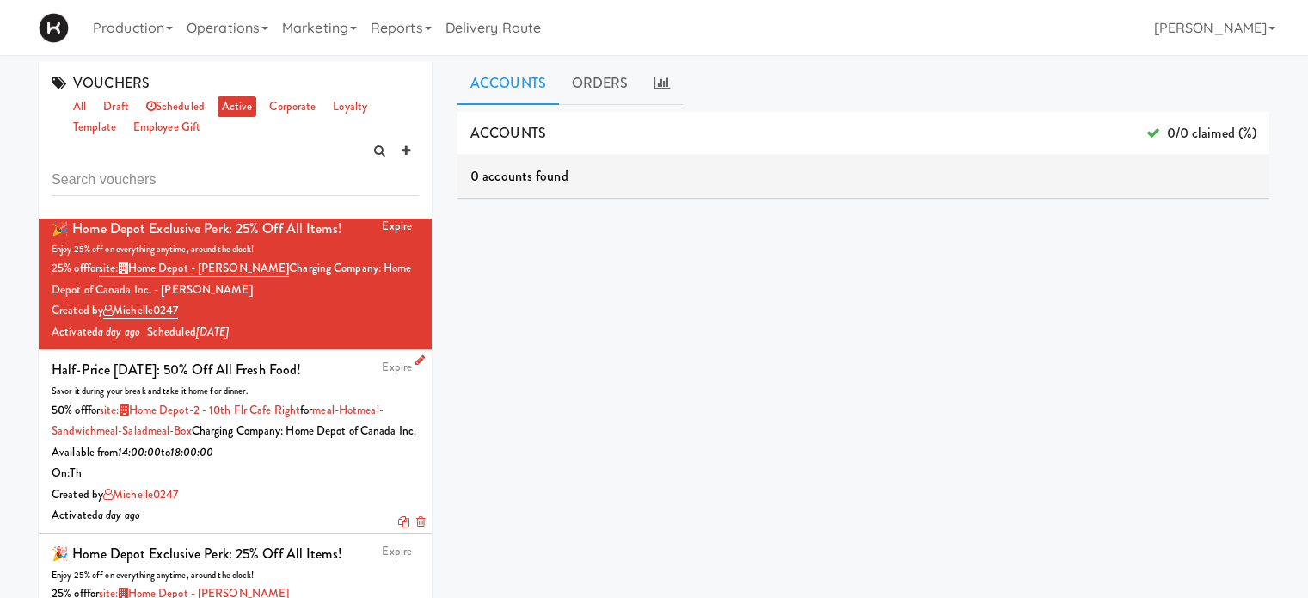
click at [415, 360] on icon at bounding box center [419, 359] width 9 height 11
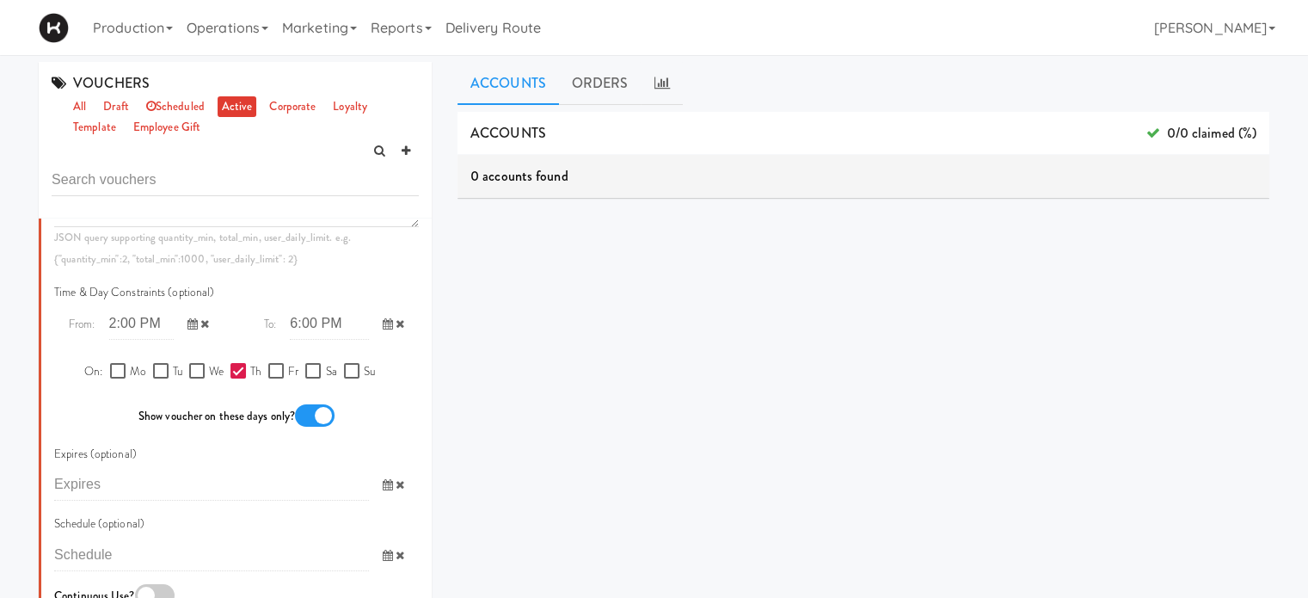
scroll to position [1159, 0]
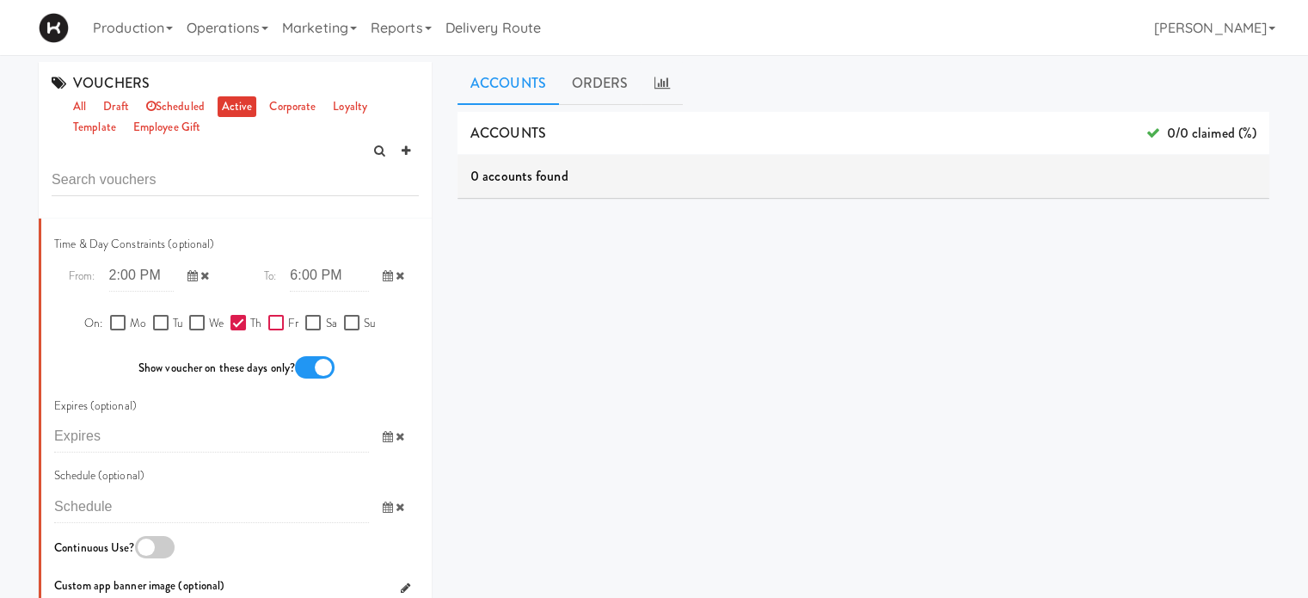
click at [270, 330] on input "Fr" at bounding box center [278, 324] width 20 height 14
checkbox input "true"
click at [188, 281] on icon at bounding box center [193, 275] width 10 height 11
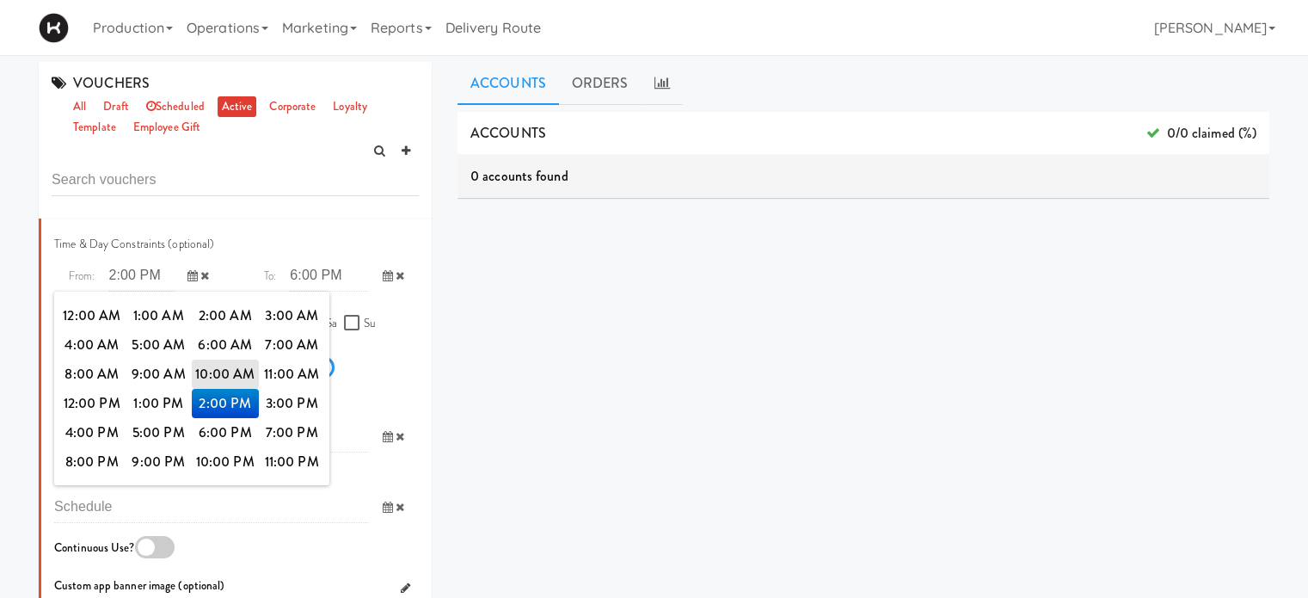
click at [220, 418] on span "2:00 PM" at bounding box center [225, 403] width 67 height 29
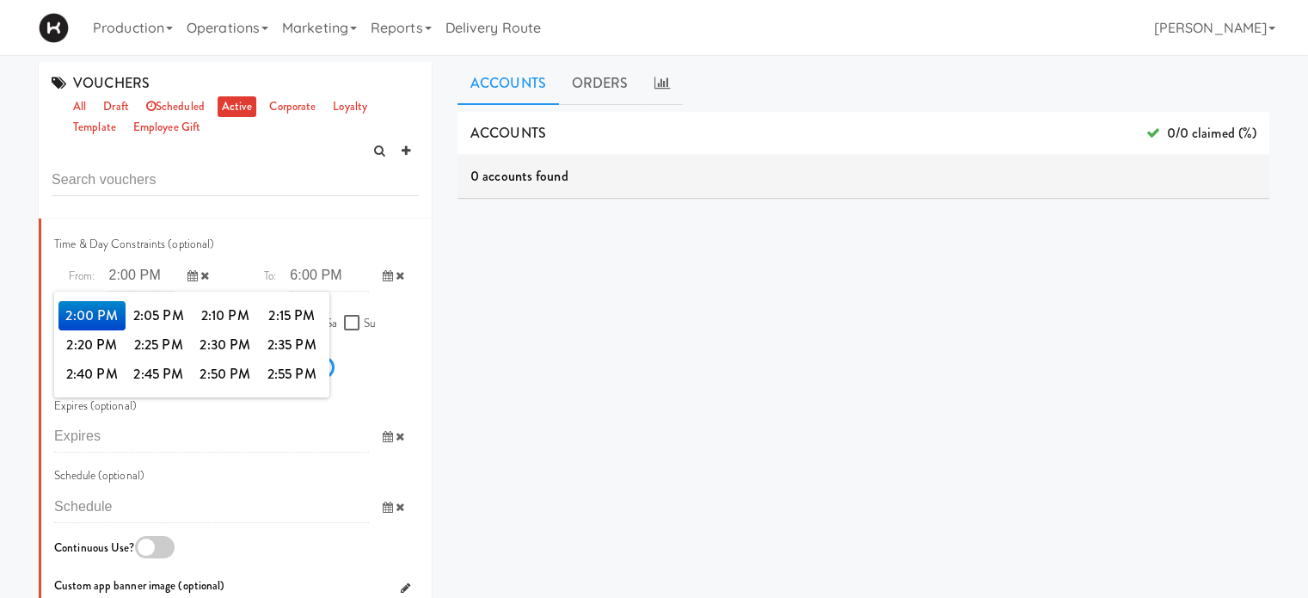
click at [79, 330] on span "2:00 PM" at bounding box center [91, 315] width 67 height 29
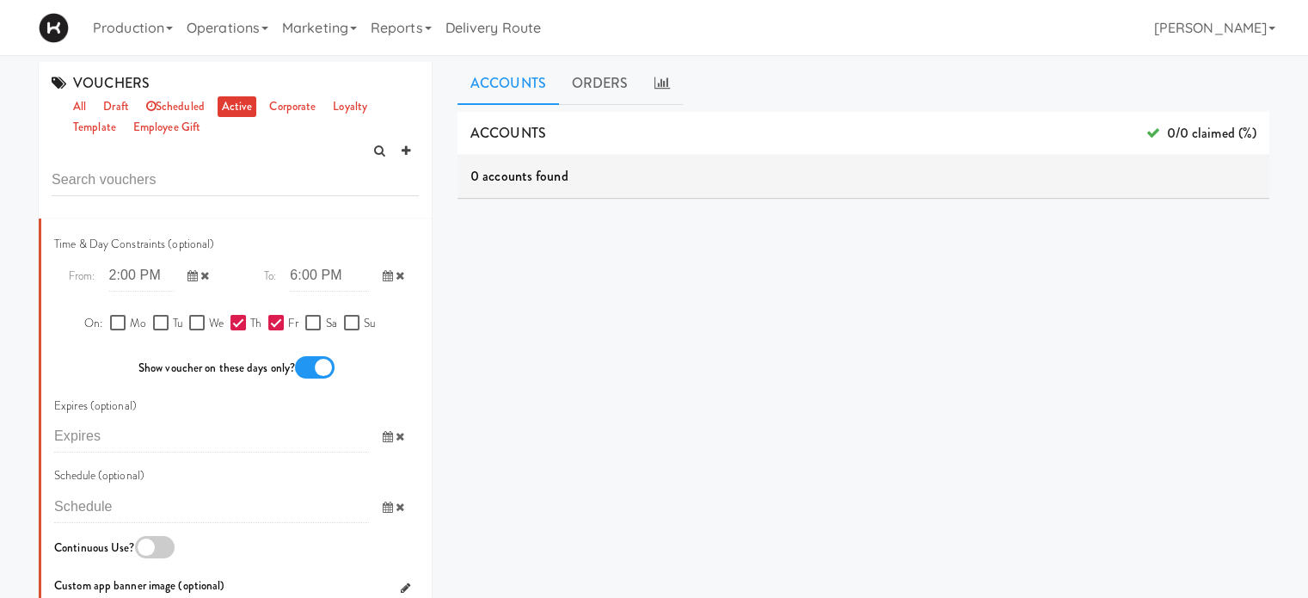
click at [391, 292] on span at bounding box center [394, 276] width 50 height 32
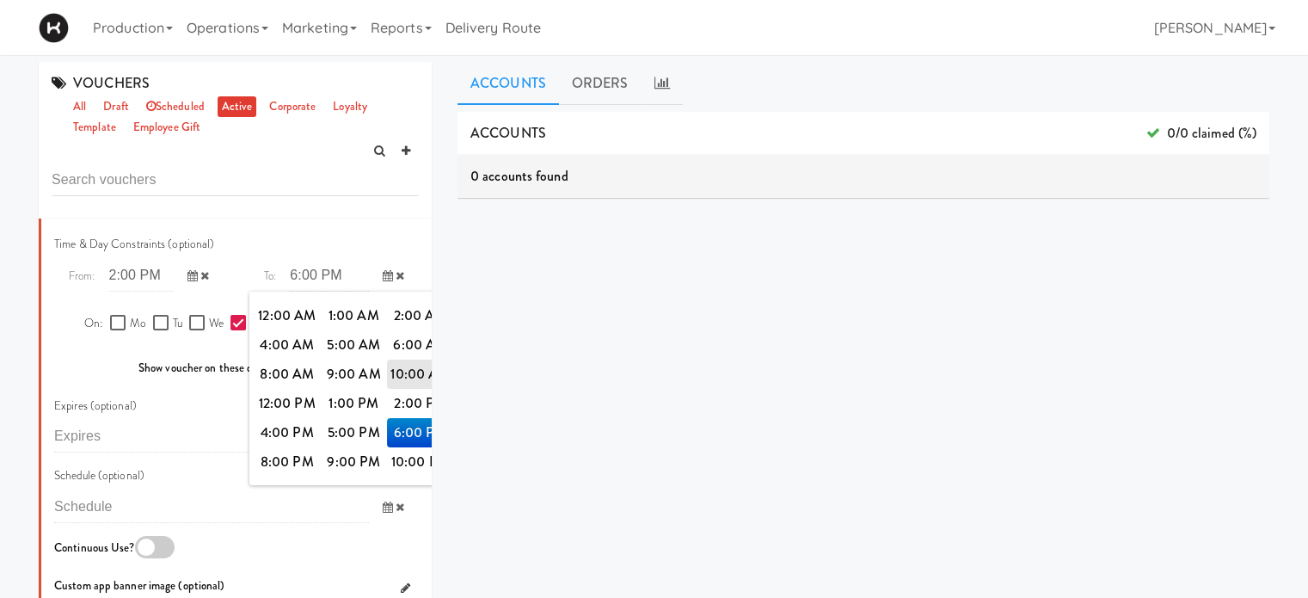
click at [403, 447] on span "6:00 PM" at bounding box center [420, 432] width 67 height 29
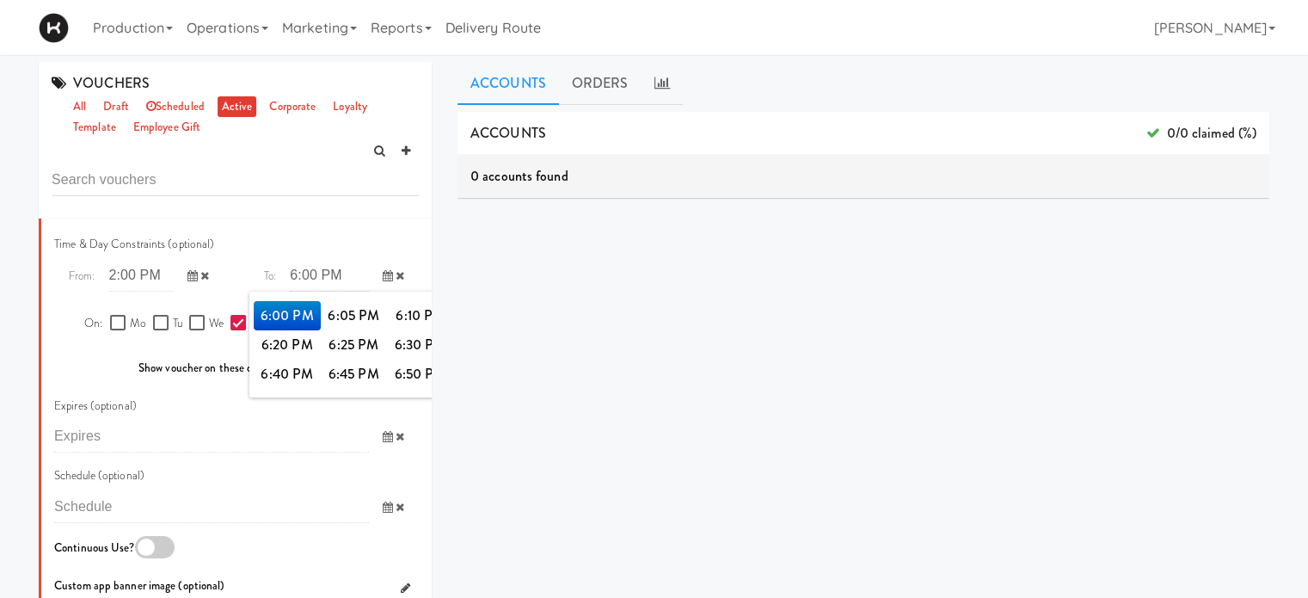
click at [286, 330] on span "6:00 PM" at bounding box center [287, 315] width 67 height 29
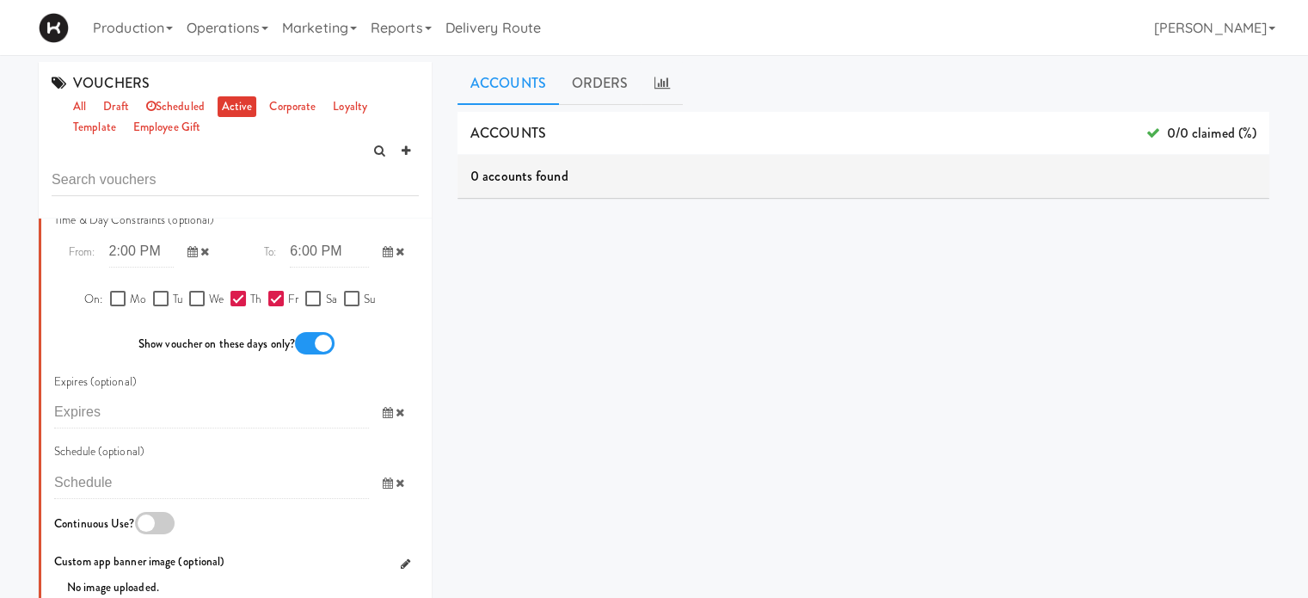
scroll to position [1192, 0]
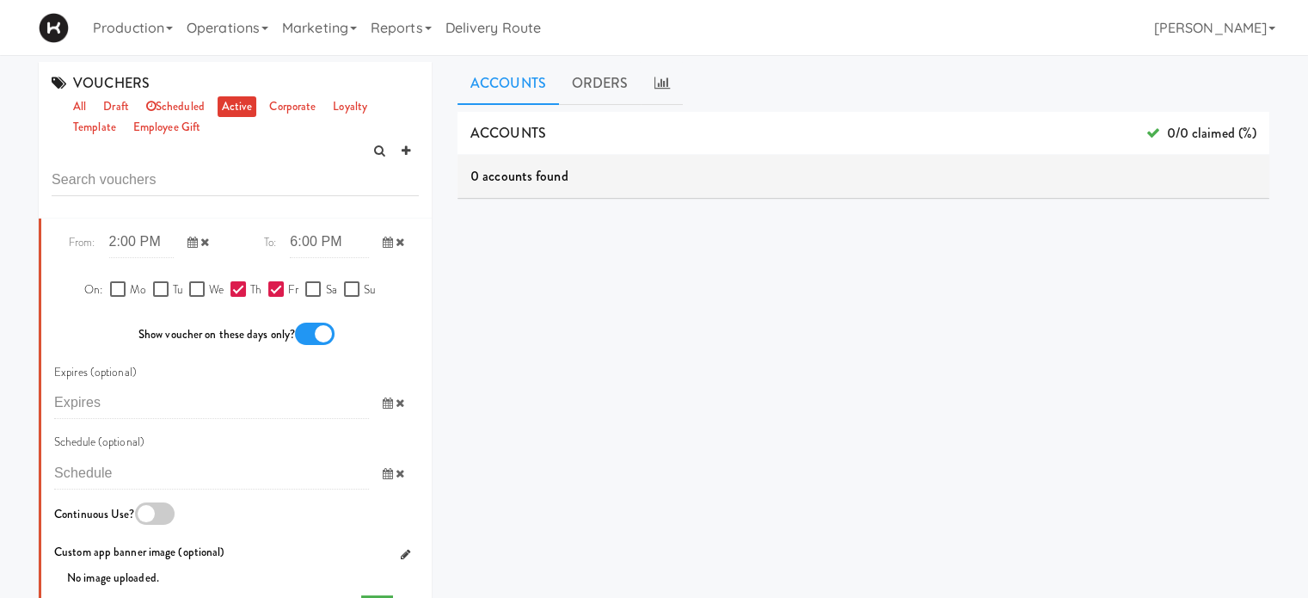
click at [200, 248] on icon at bounding box center [204, 242] width 9 height 11
click at [396, 248] on icon at bounding box center [400, 242] width 9 height 11
click at [242, 297] on input "Th" at bounding box center [241, 290] width 20 height 14
checkbox input "false"
click at [274, 297] on input "Fr" at bounding box center [278, 290] width 20 height 14
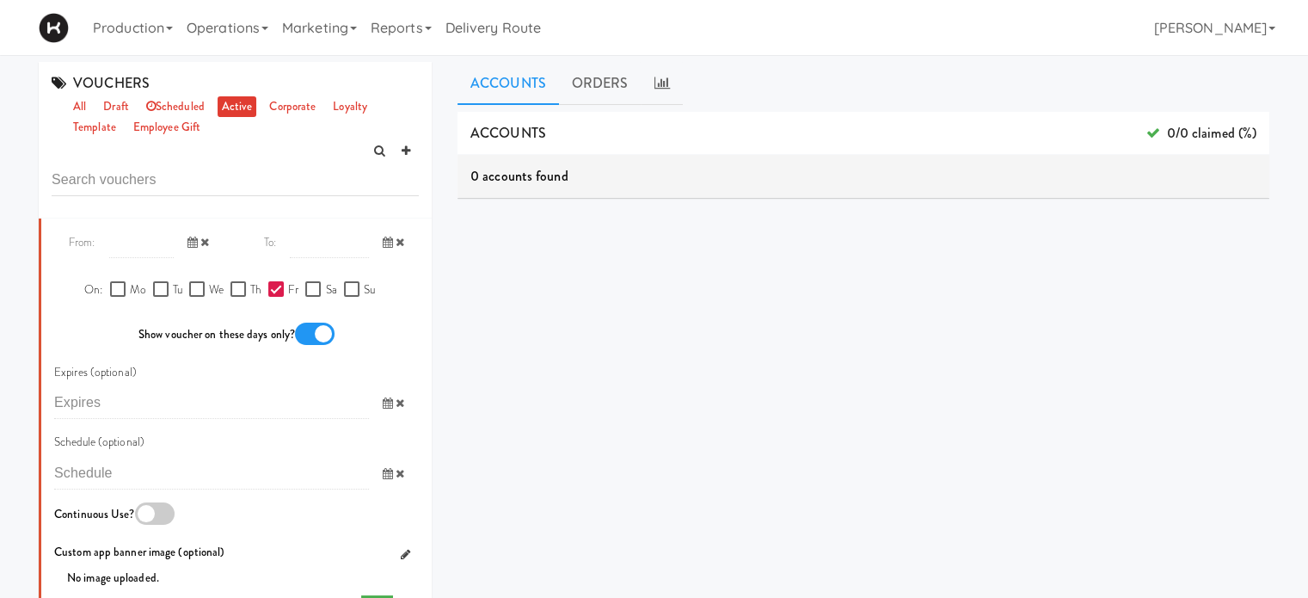
checkbox input "false"
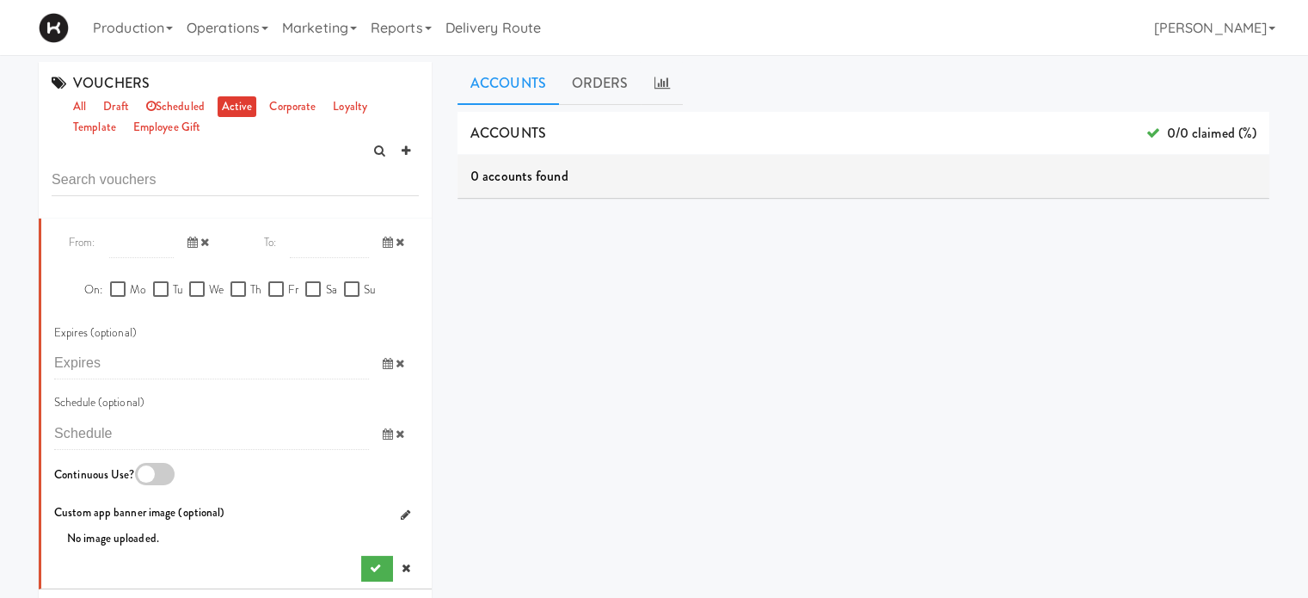
click at [383, 440] on icon at bounding box center [388, 433] width 10 height 11
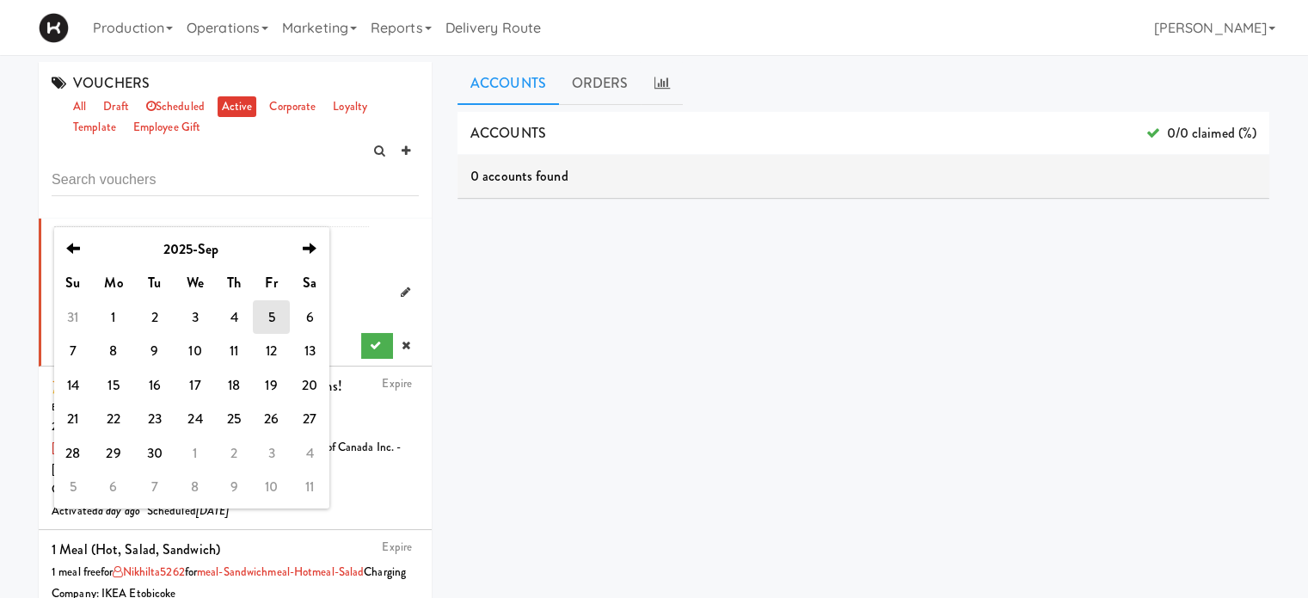
scroll to position [1405, 0]
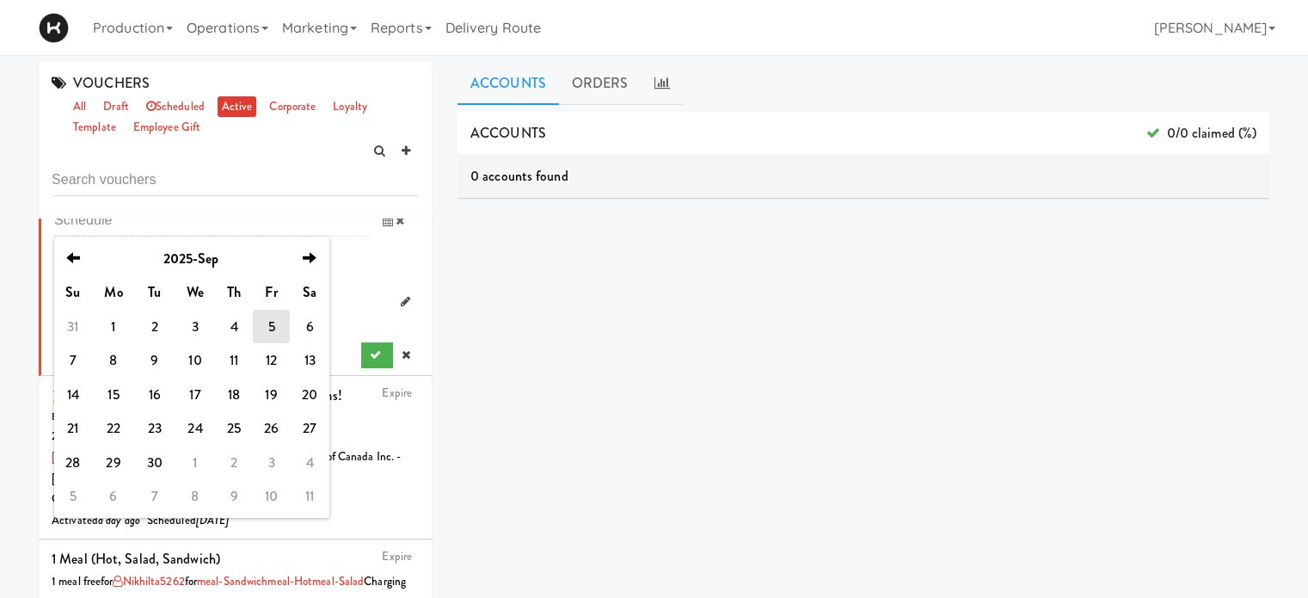
click at [403, 237] on span at bounding box center [394, 221] width 50 height 32
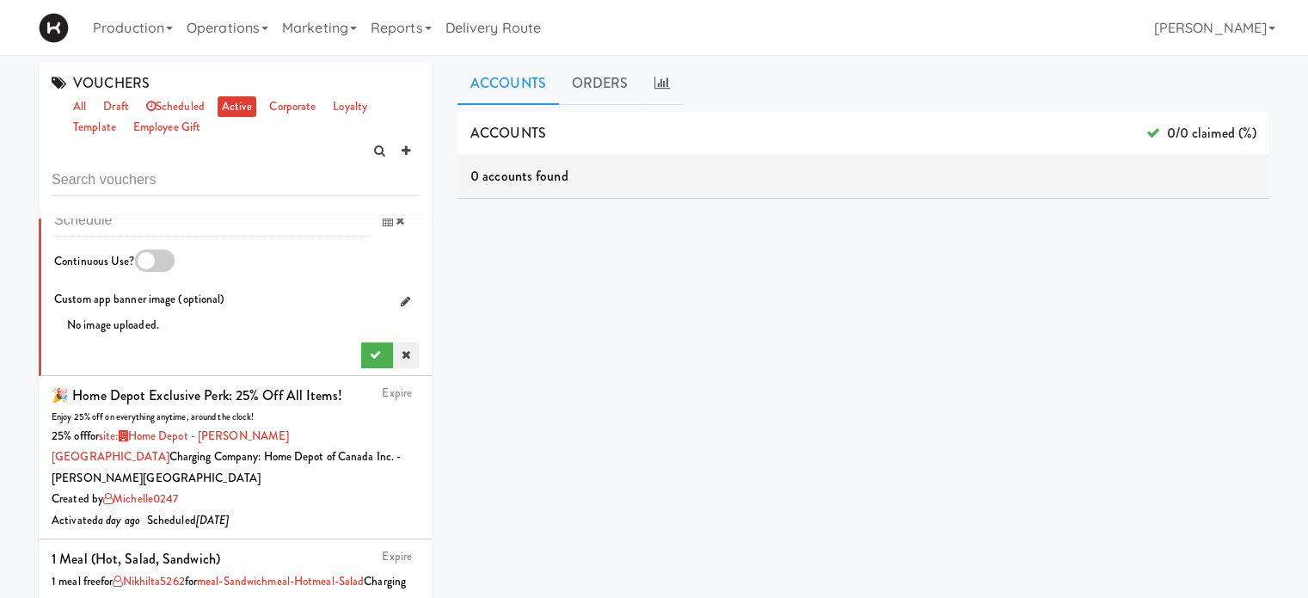
click at [402, 360] on icon at bounding box center [406, 354] width 9 height 11
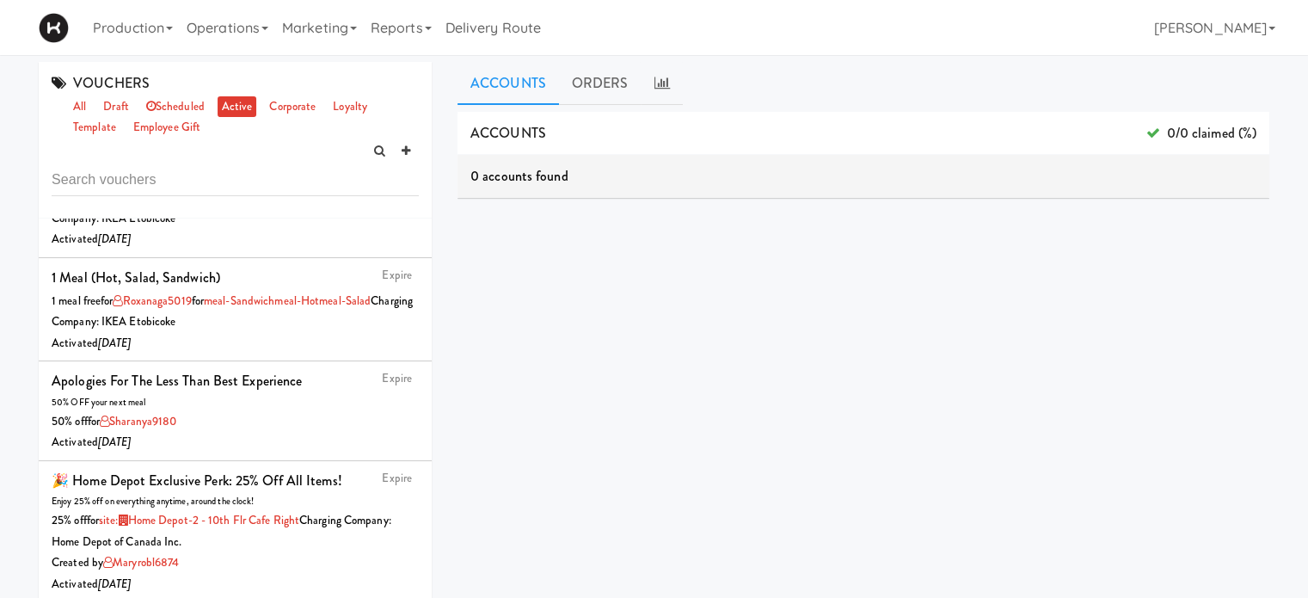
scroll to position [166, 0]
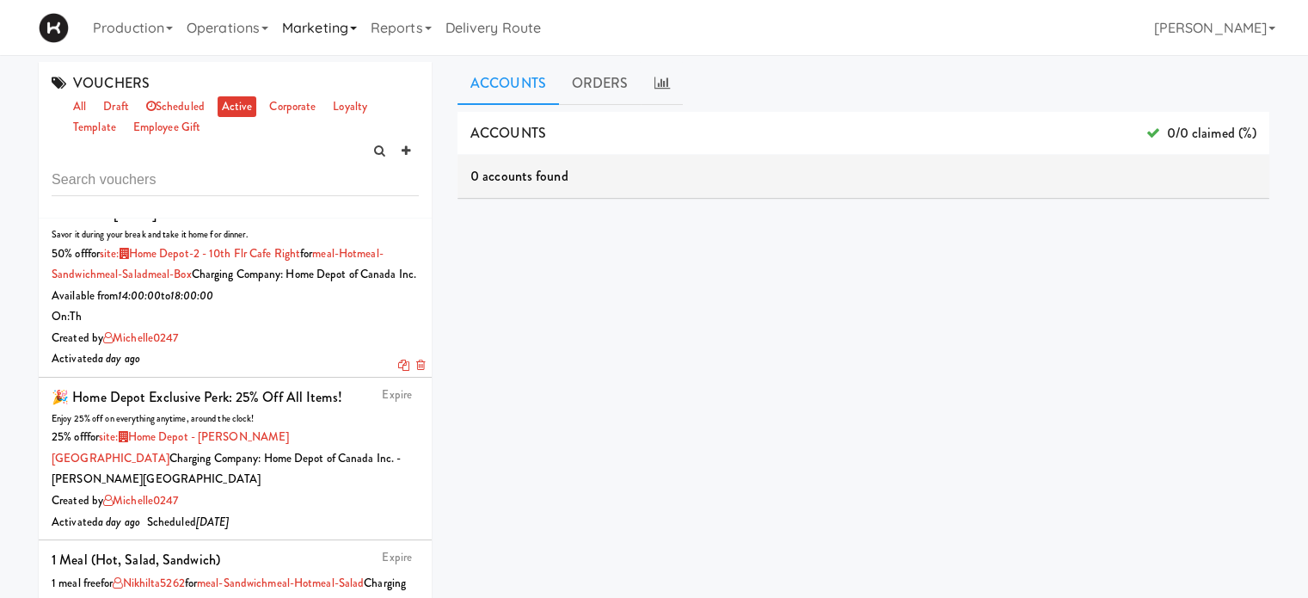
click at [311, 39] on link "Marketing" at bounding box center [319, 27] width 89 height 55
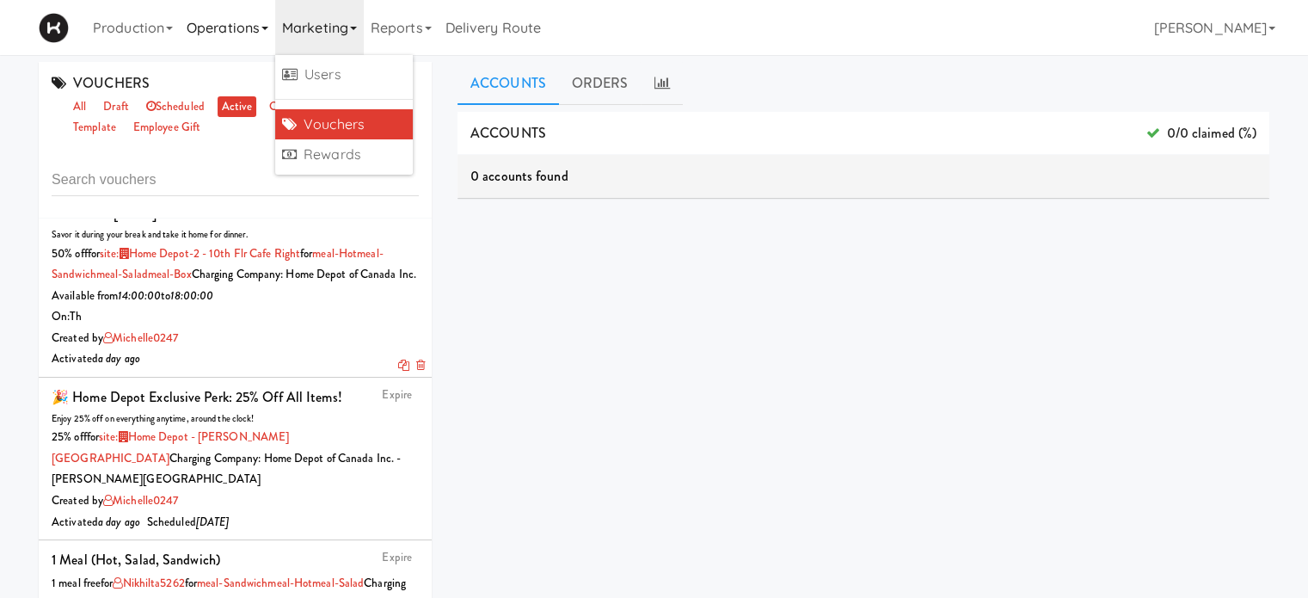
click at [224, 25] on link "Operations" at bounding box center [227, 27] width 95 height 55
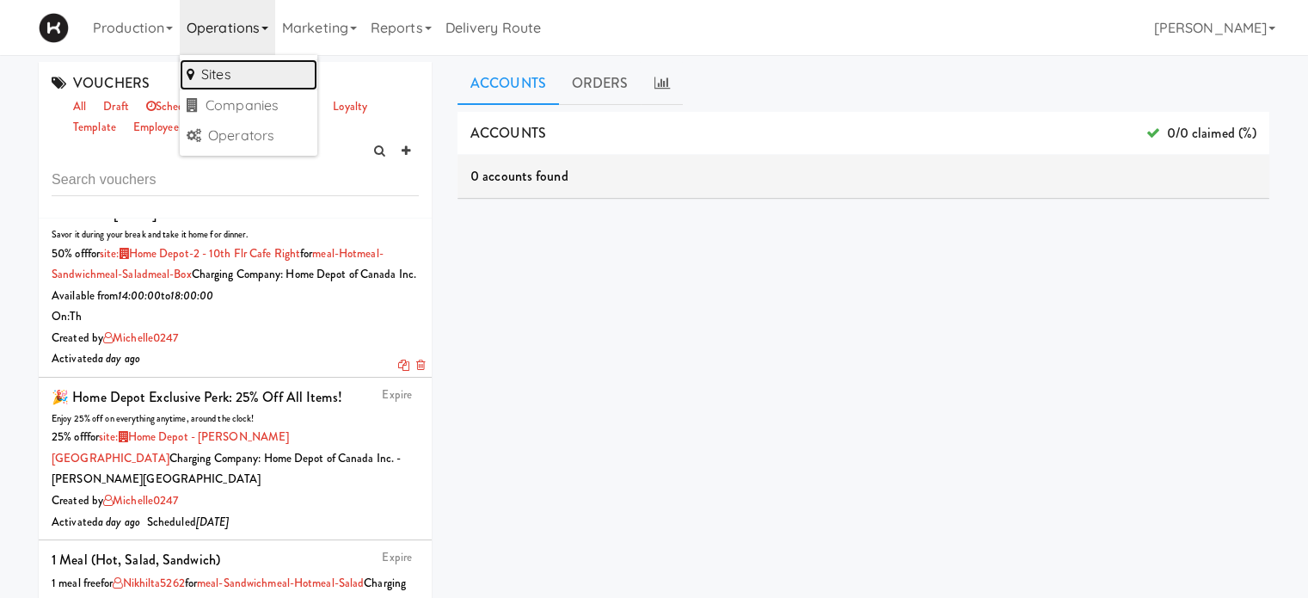
click at [234, 81] on link "Sites" at bounding box center [249, 74] width 138 height 31
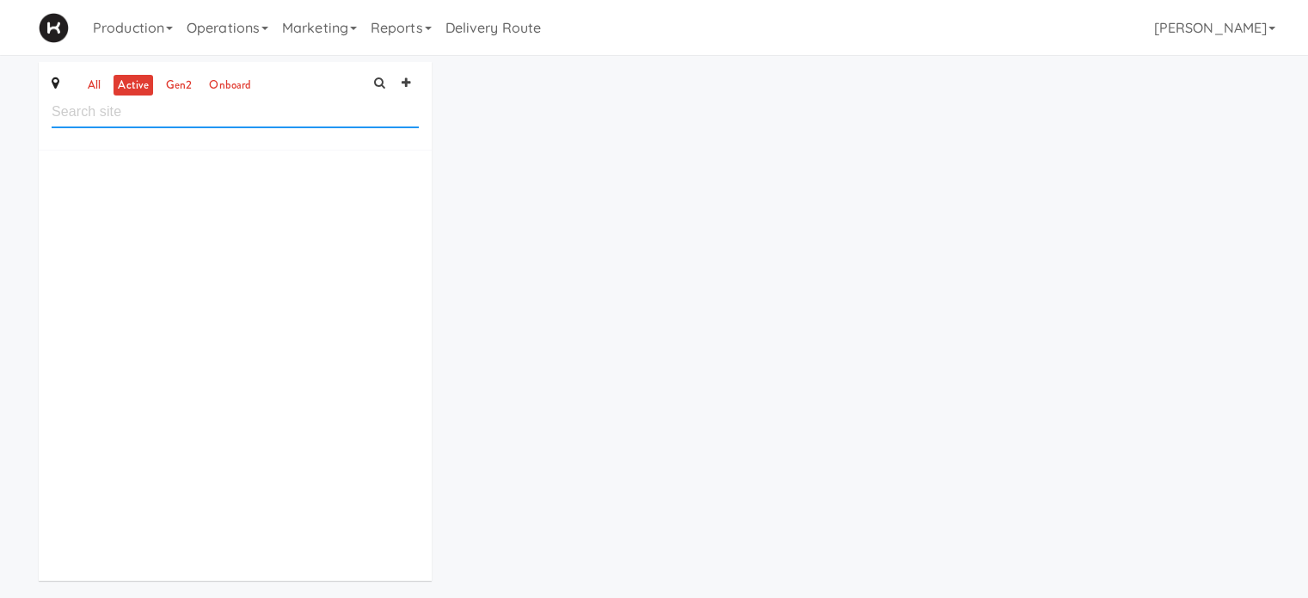
click at [234, 81] on link "onboard" at bounding box center [230, 86] width 51 height 22
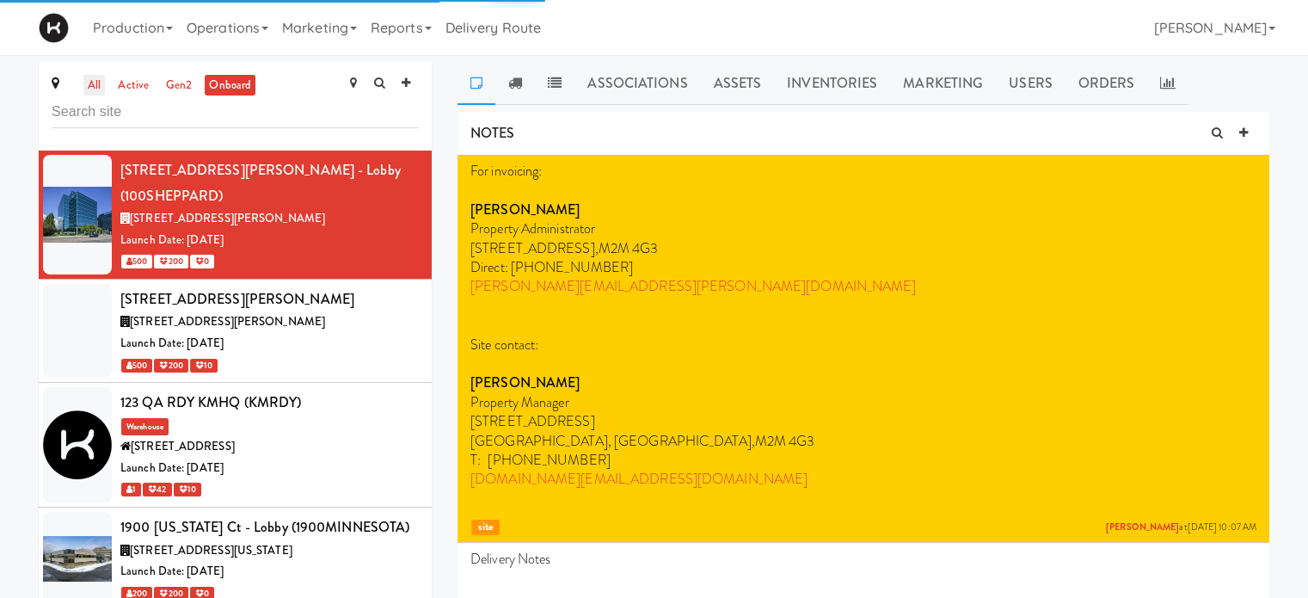
click at [89, 85] on link "all" at bounding box center [94, 86] width 22 height 22
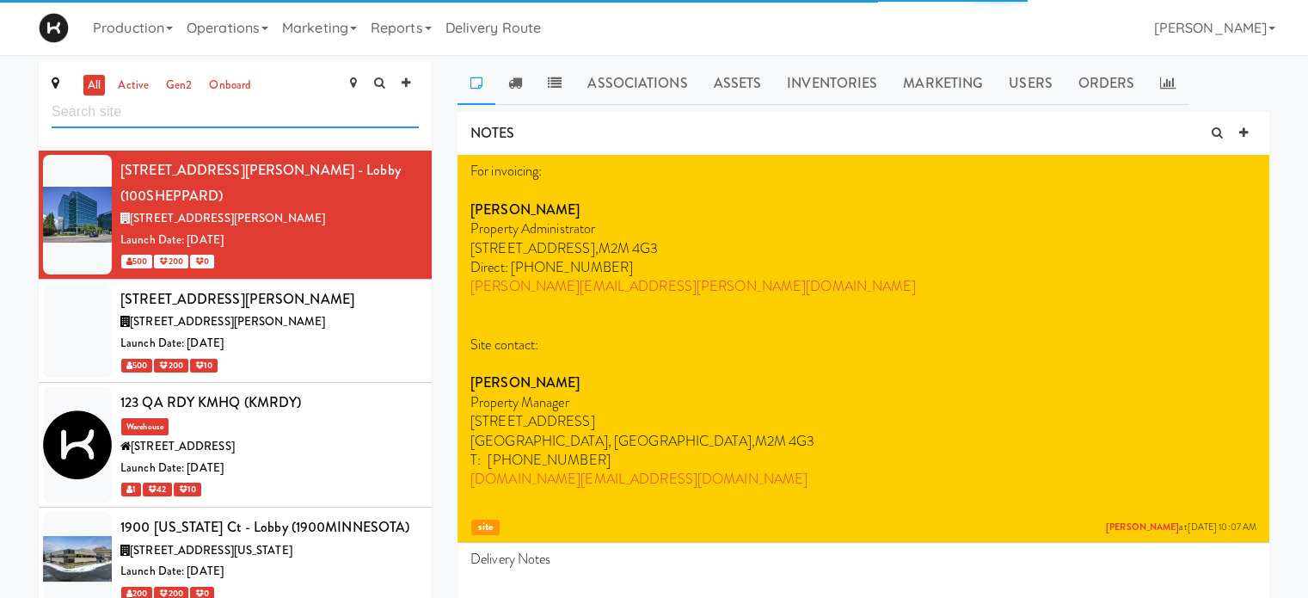
click at [128, 113] on input "text" at bounding box center [235, 112] width 367 height 32
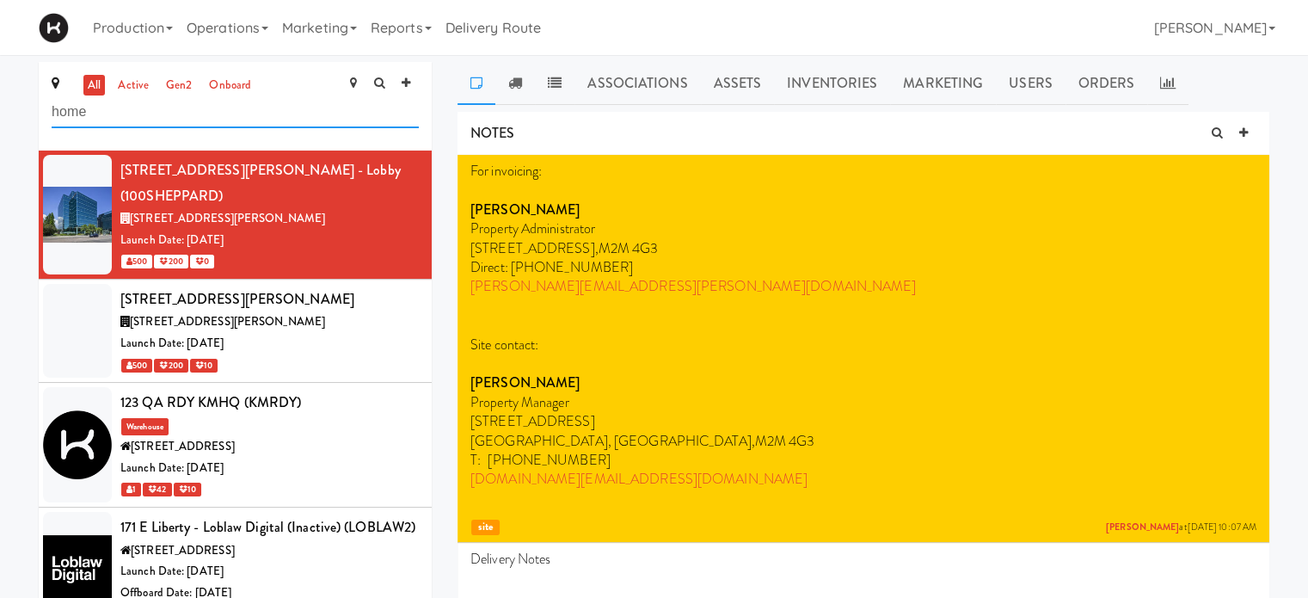
type input "home"
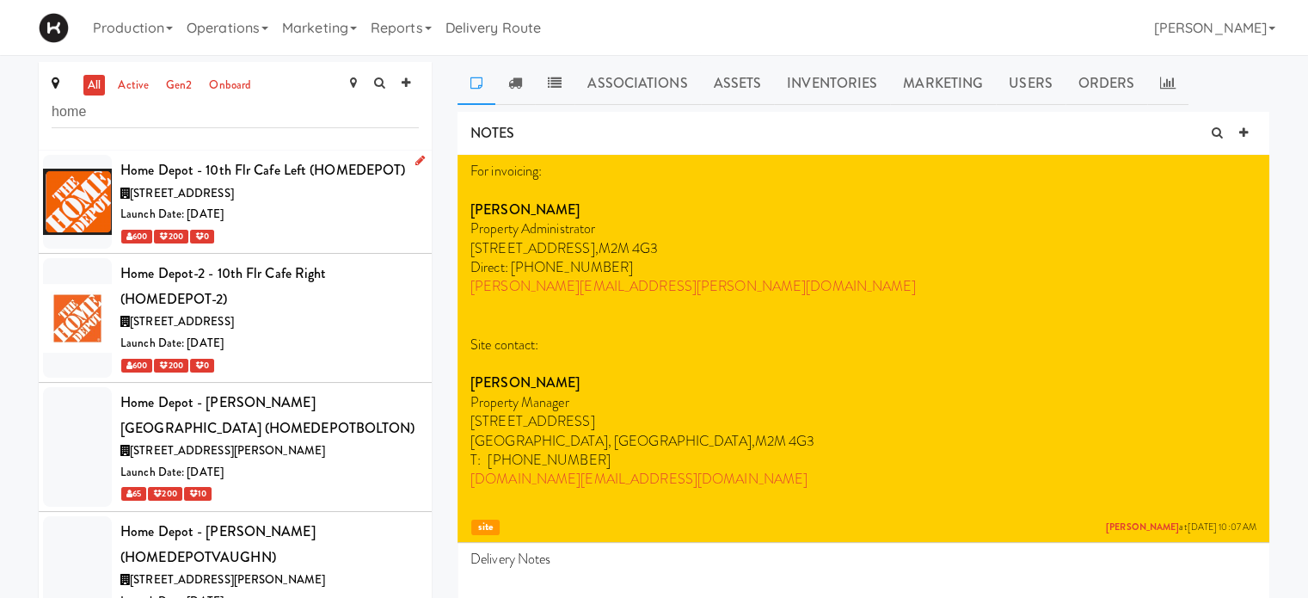
click at [333, 194] on div "[STREET_ADDRESS]" at bounding box center [269, 194] width 298 height 22
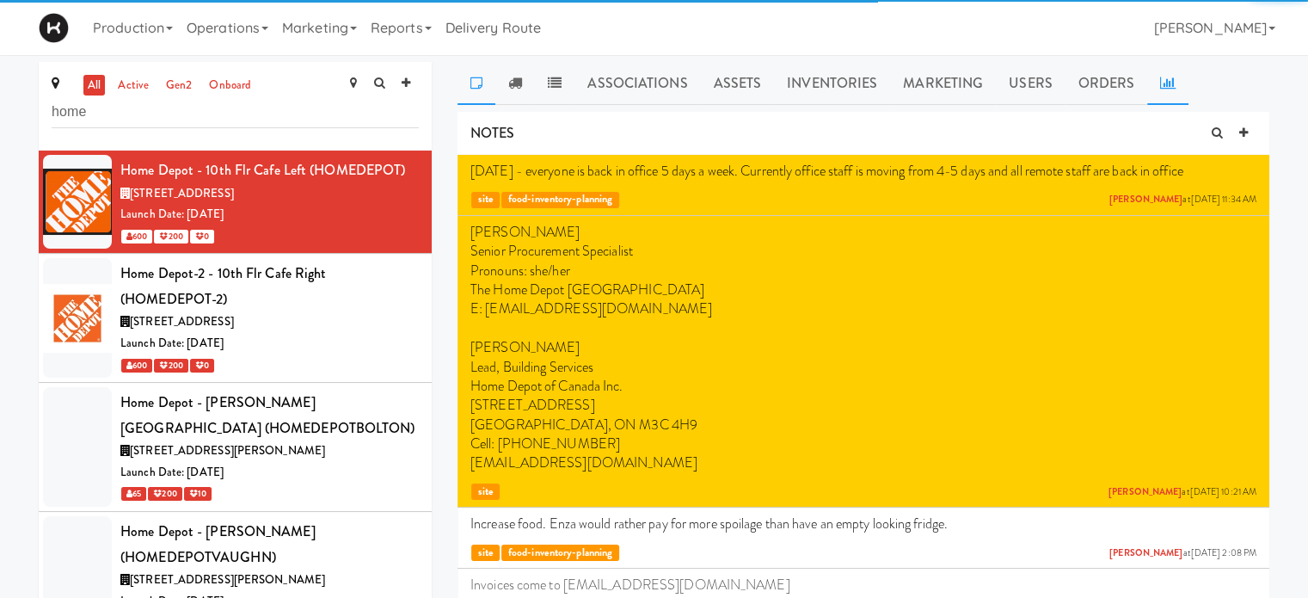
click at [1166, 83] on icon at bounding box center [1167, 83] width 15 height 14
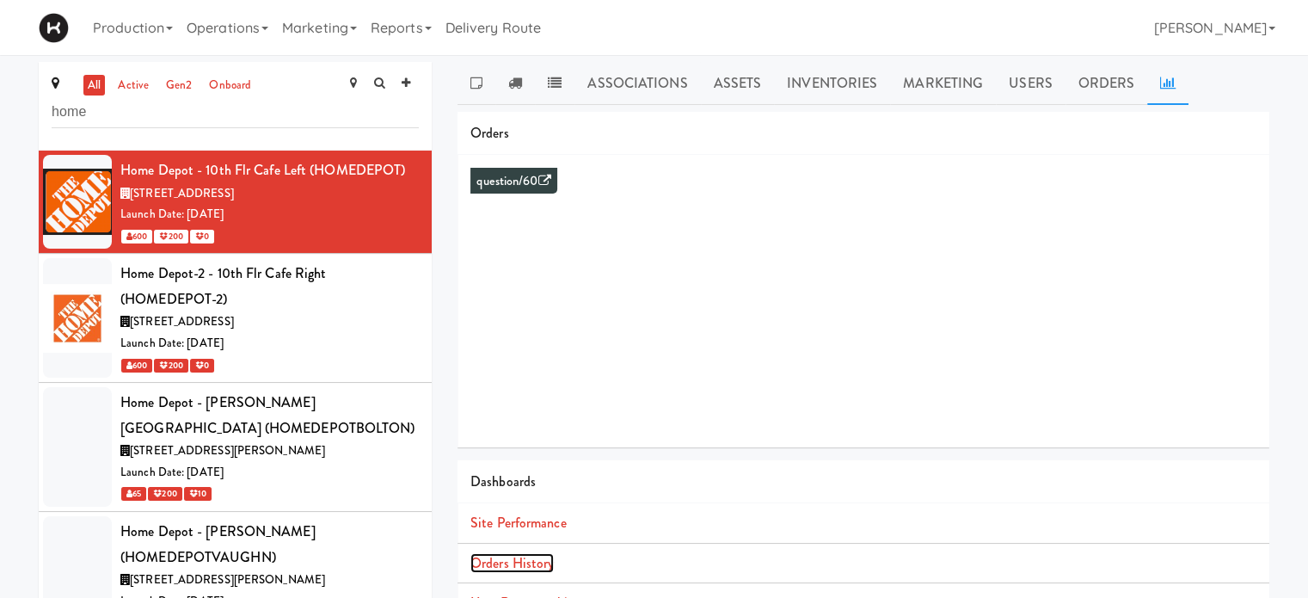
click at [514, 563] on link "Orders History" at bounding box center [511, 563] width 83 height 20
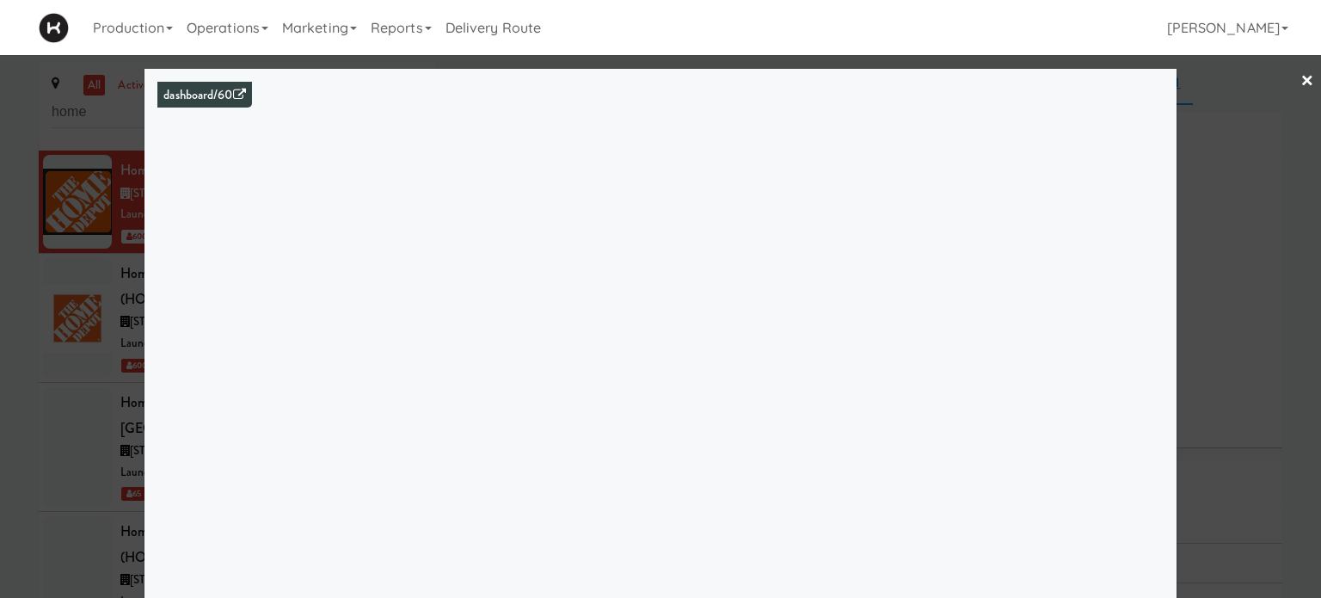
click at [1301, 79] on link "×" at bounding box center [1308, 81] width 14 height 53
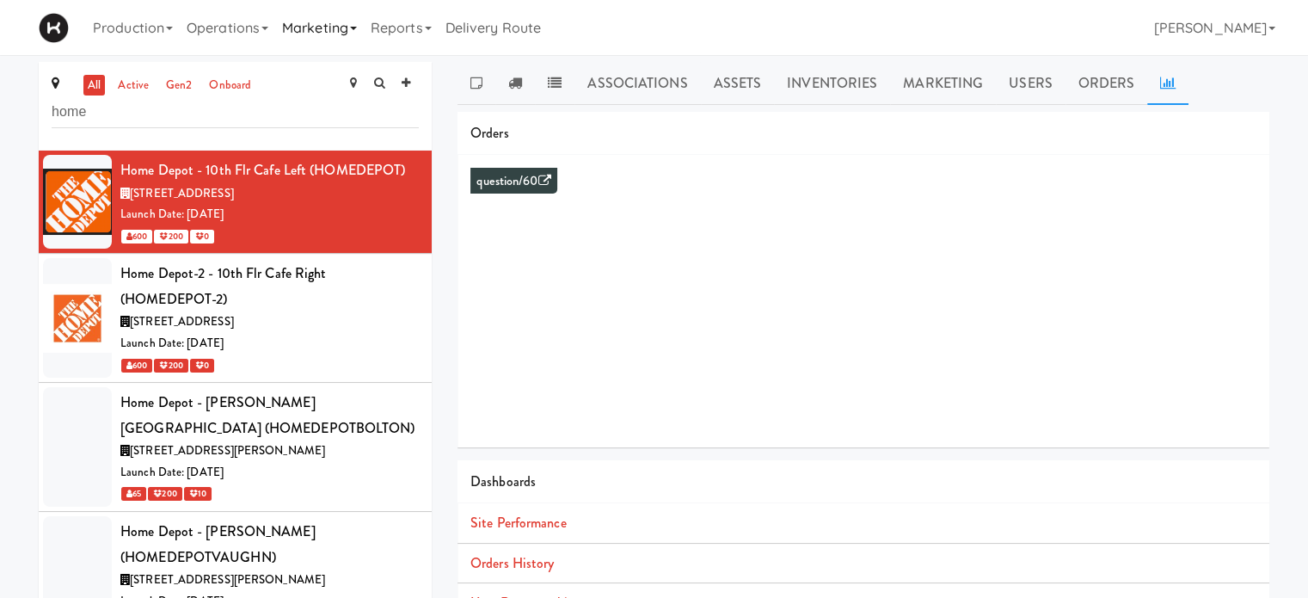
click at [317, 36] on link "Marketing" at bounding box center [319, 27] width 89 height 55
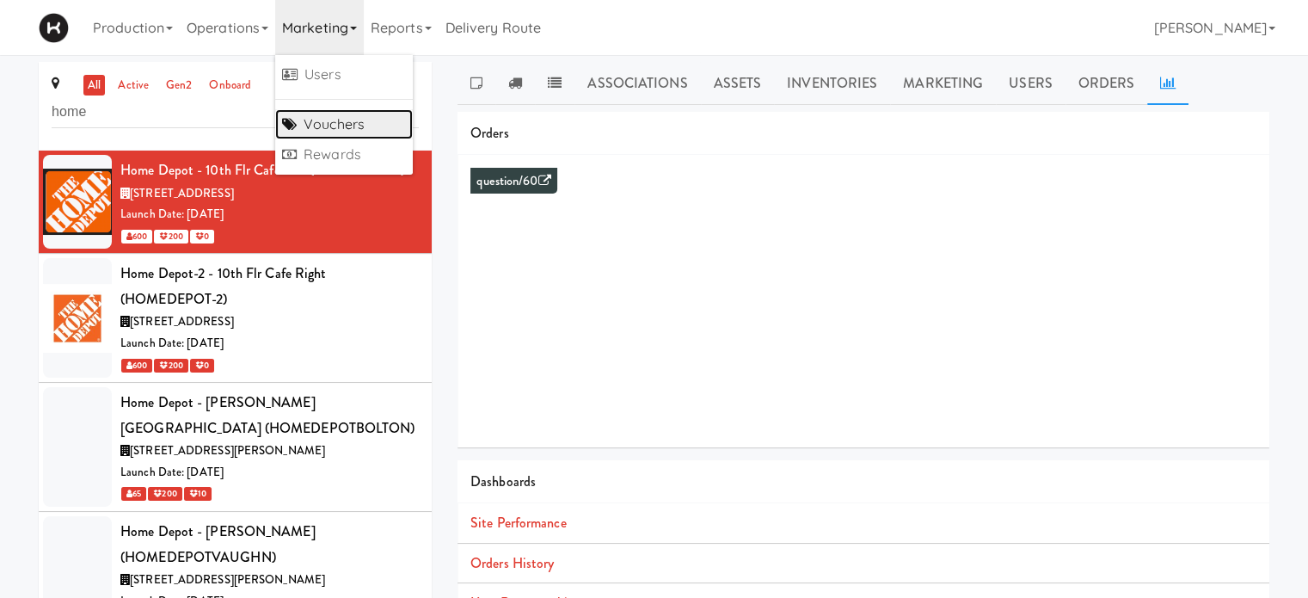
click at [329, 128] on link "Vouchers" at bounding box center [344, 124] width 138 height 31
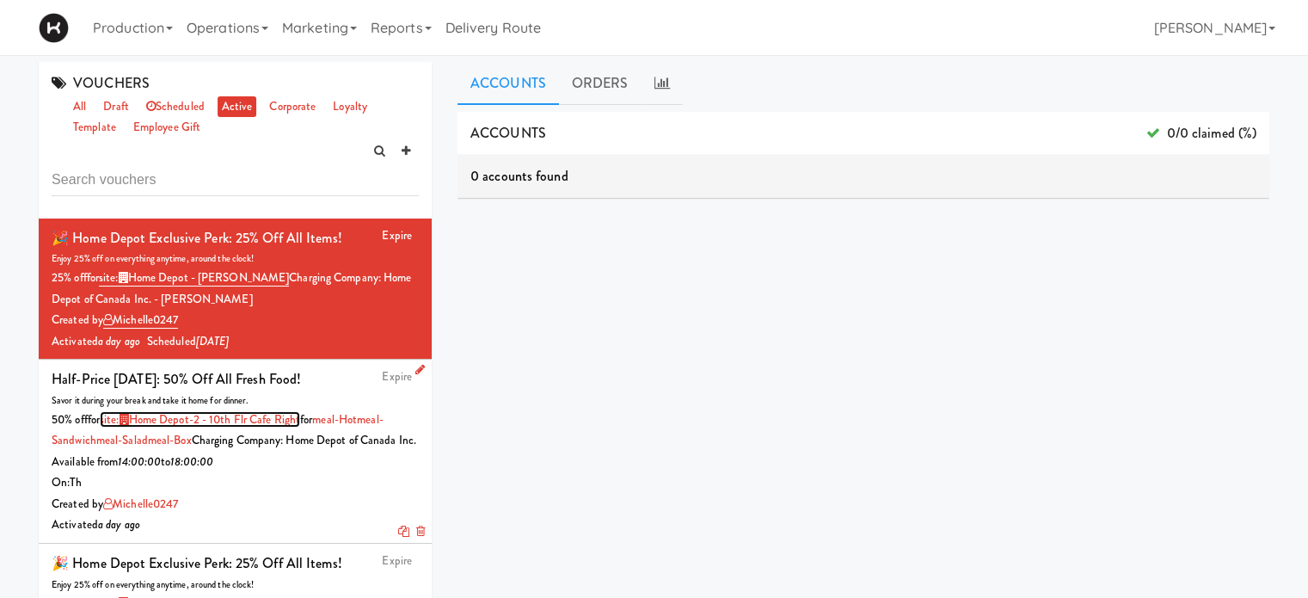
click at [249, 425] on link "site: Home Depot-2 - 10th Flr Cafe Right" at bounding box center [200, 419] width 200 height 16
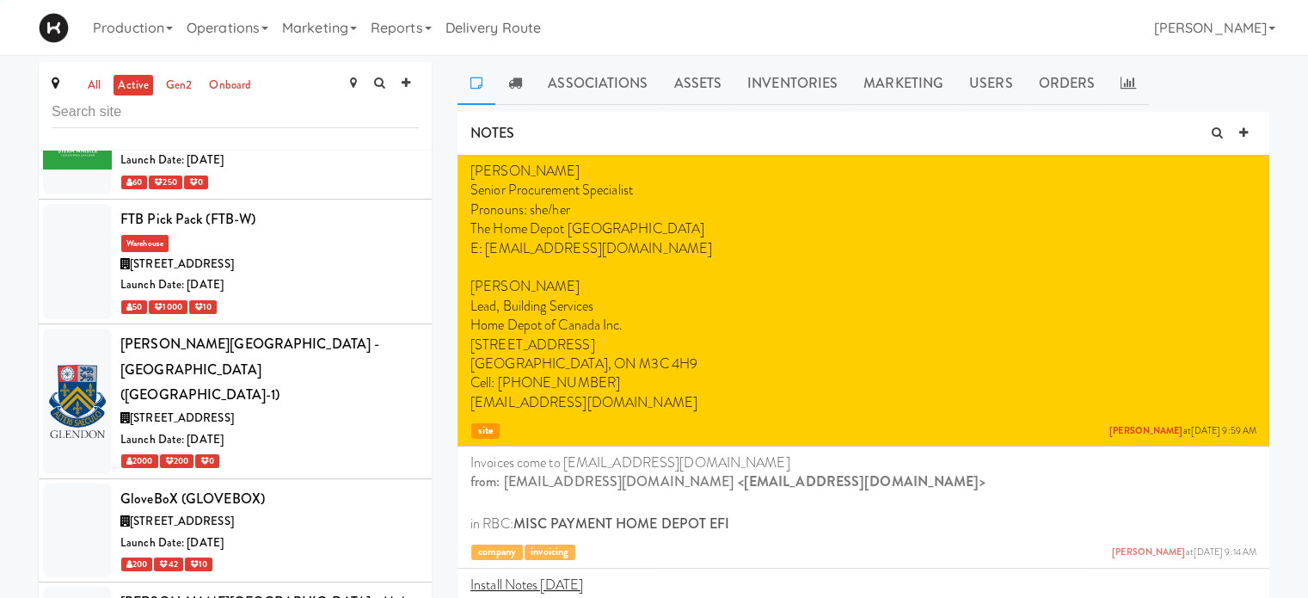
scroll to position [3860, 0]
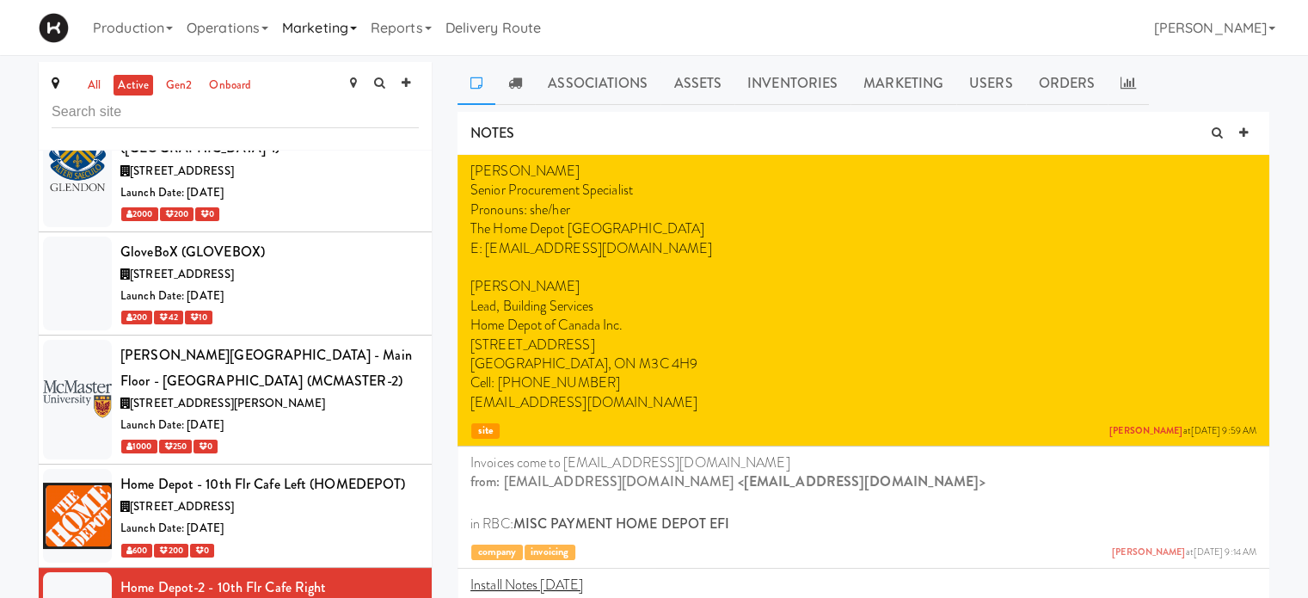
click at [359, 25] on link "Marketing" at bounding box center [319, 27] width 89 height 55
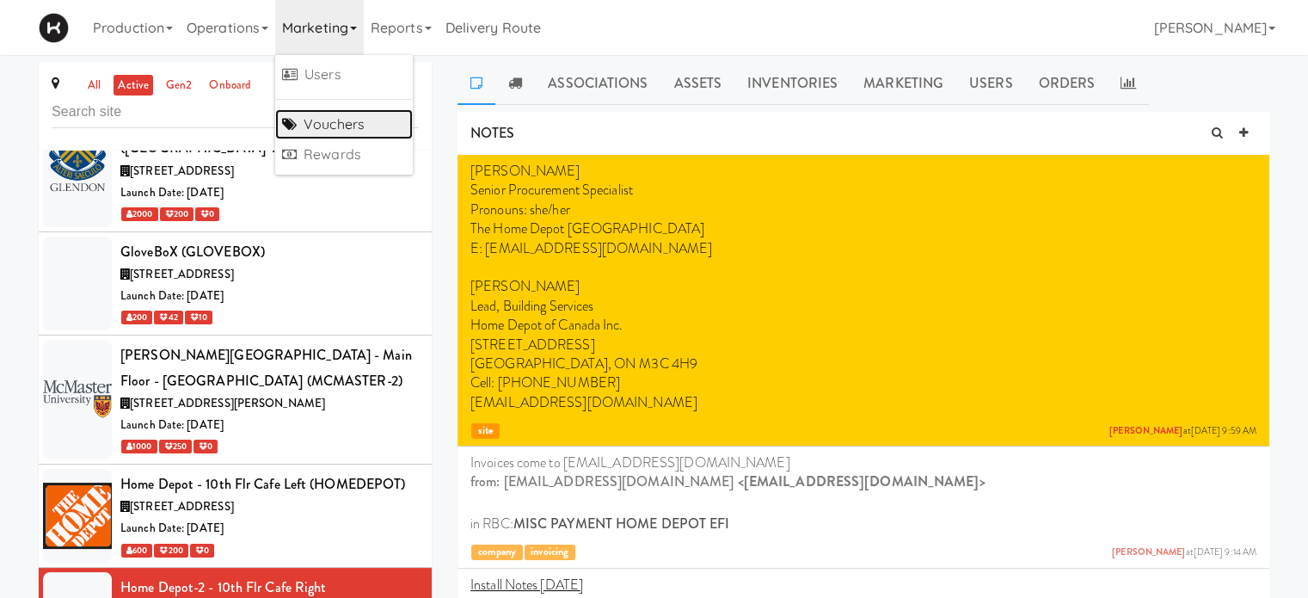
click at [358, 122] on link "Vouchers" at bounding box center [344, 124] width 138 height 31
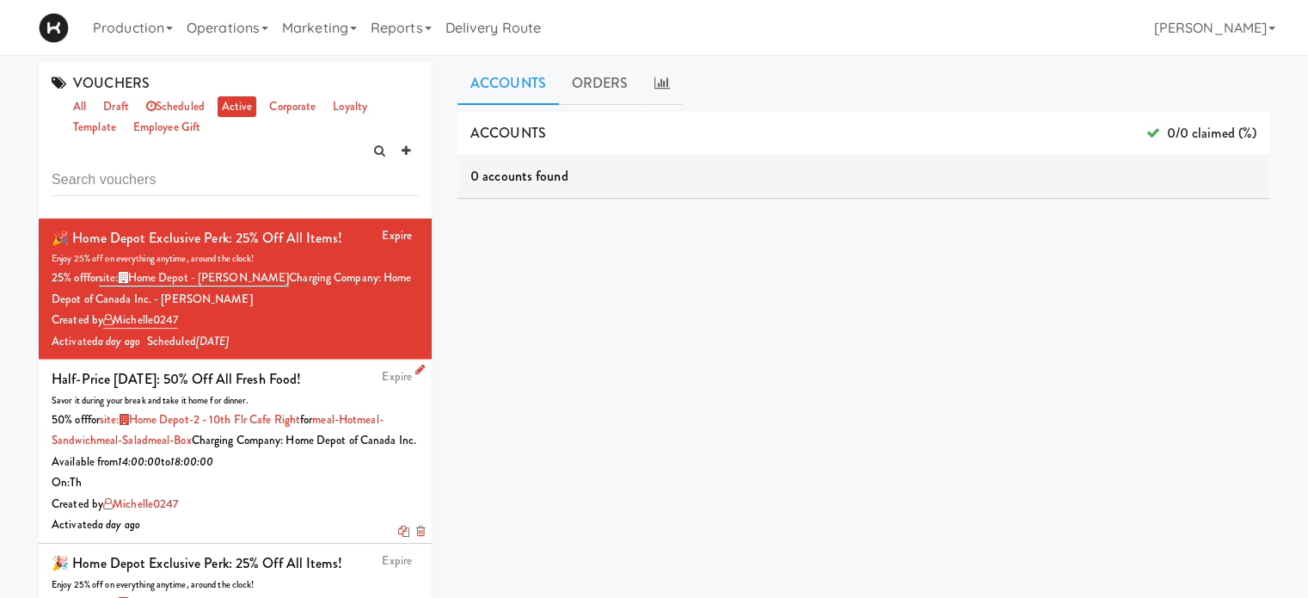
click at [270, 440] on span "Charging Company: Home Depot of Canada Inc." at bounding box center [304, 440] width 224 height 16
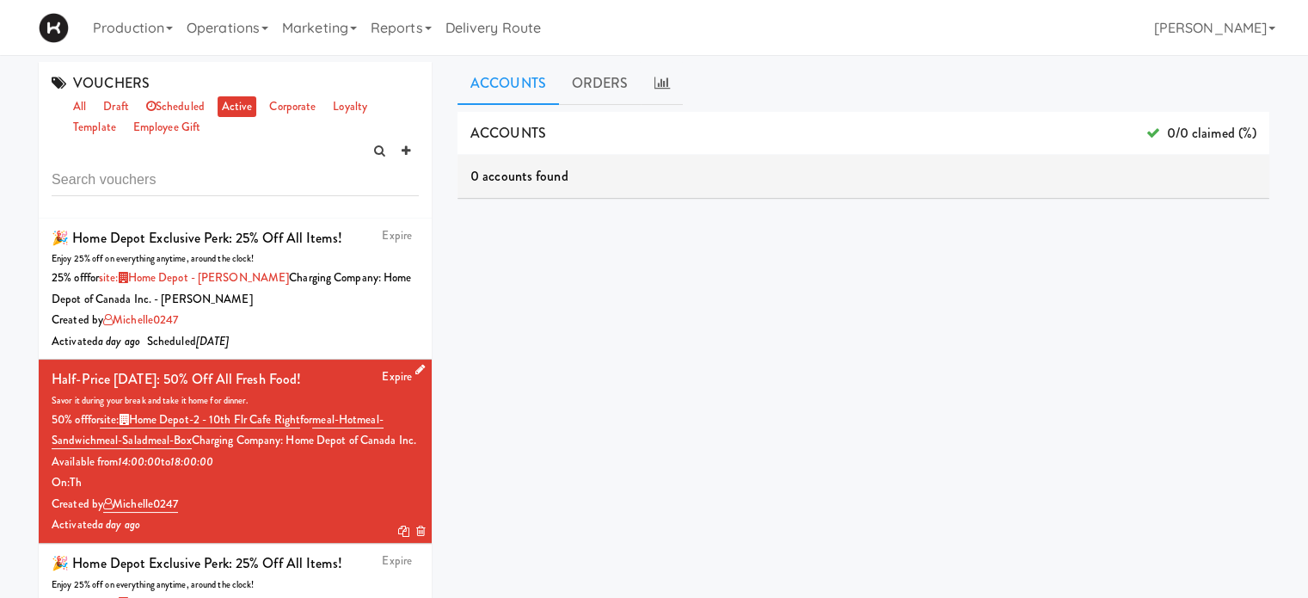
click at [415, 365] on icon at bounding box center [419, 369] width 9 height 11
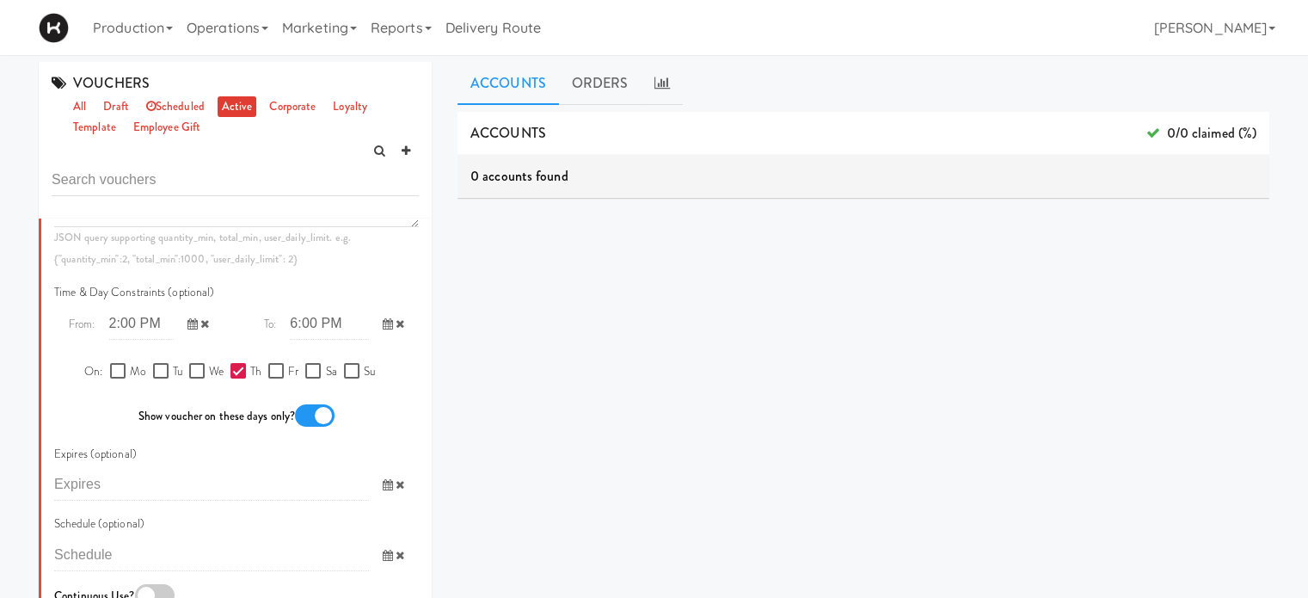
scroll to position [1139, 0]
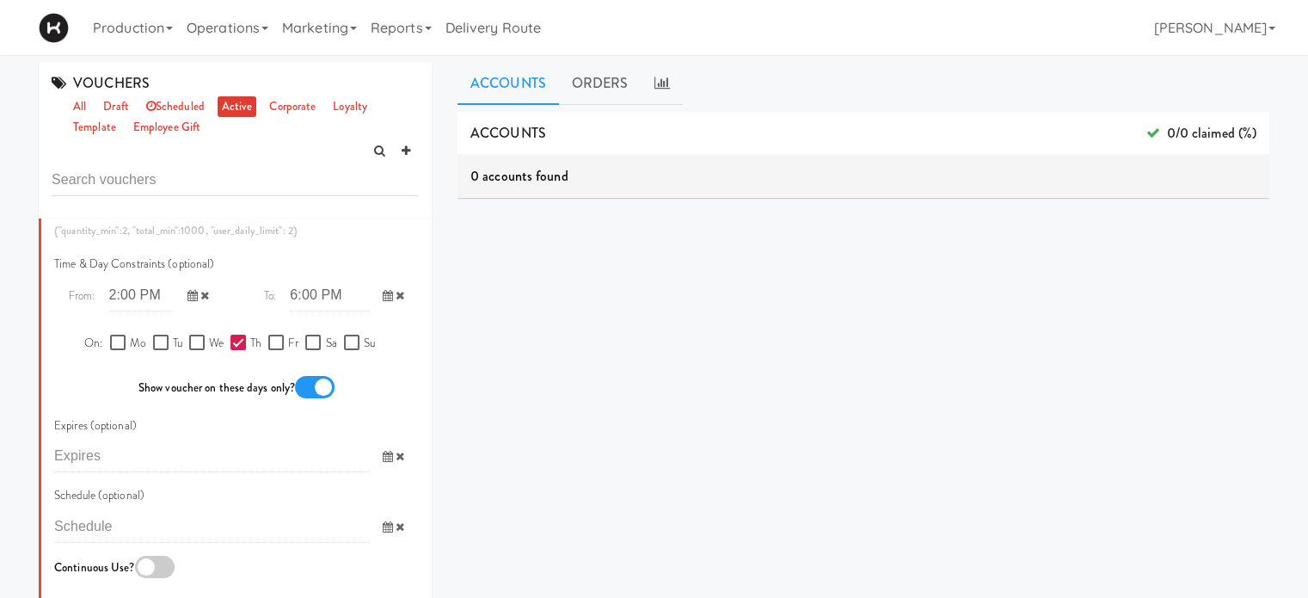
click at [188, 301] on icon at bounding box center [193, 295] width 10 height 11
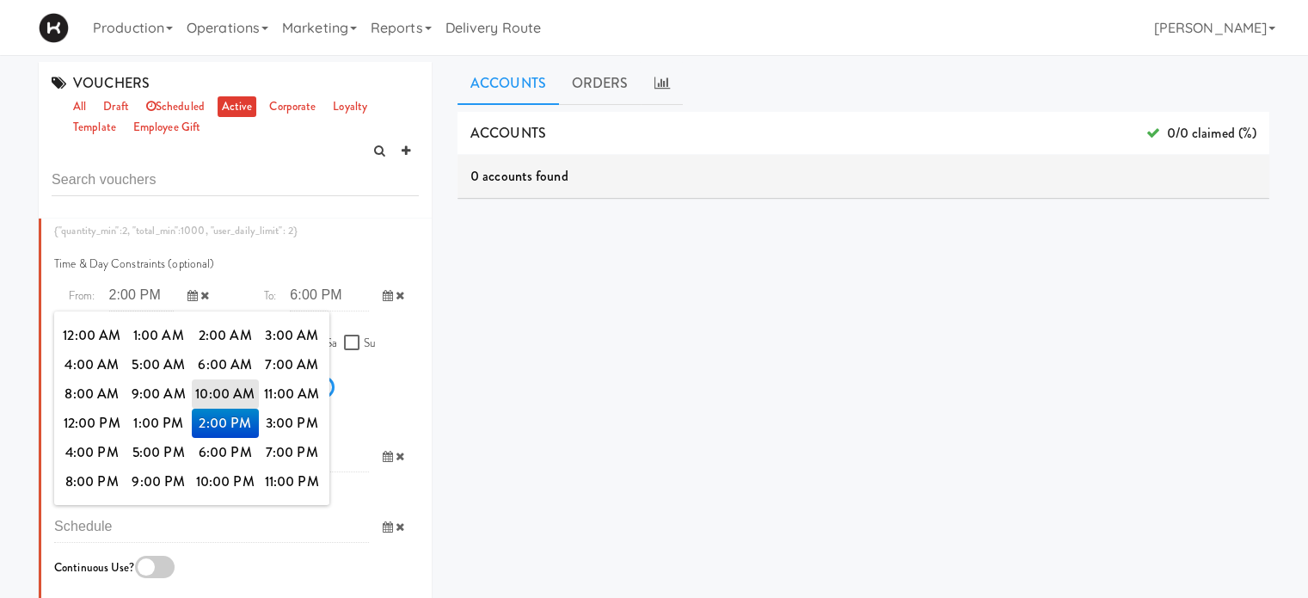
click at [188, 301] on icon at bounding box center [193, 295] width 10 height 11
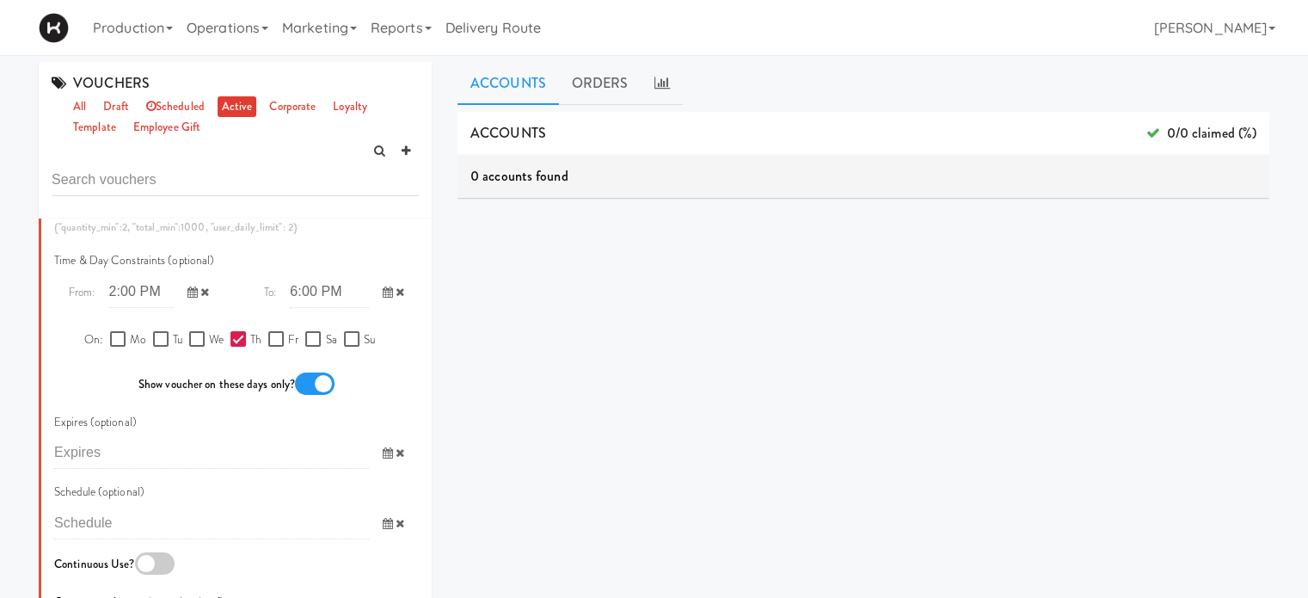
scroll to position [1152, 0]
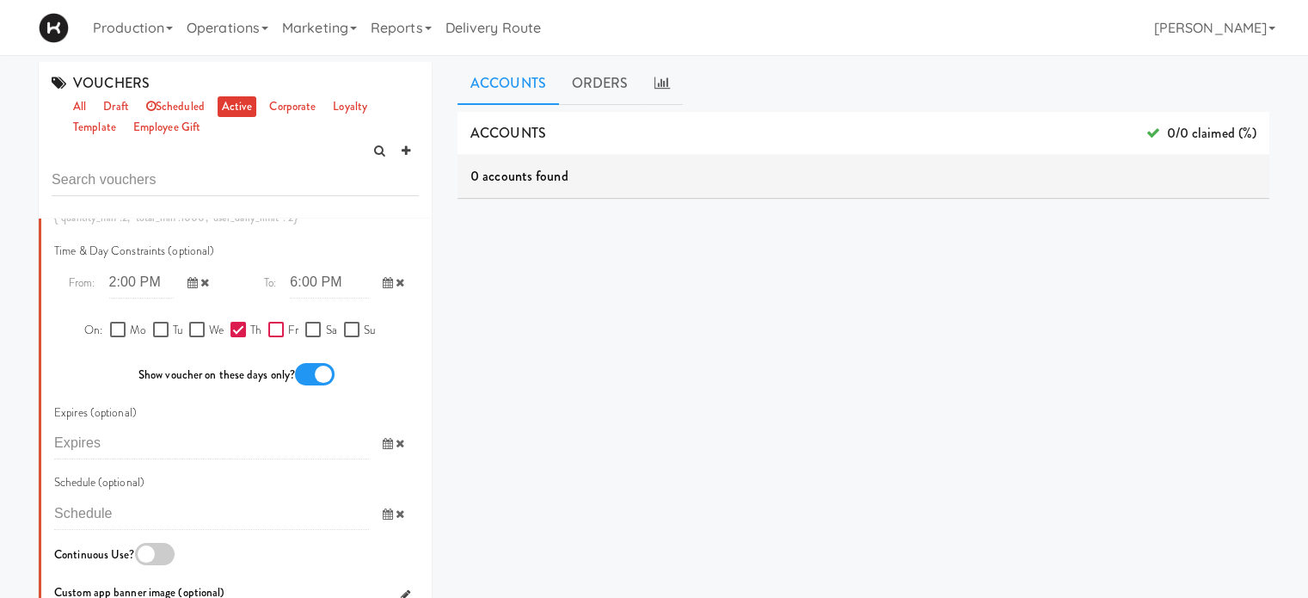
click at [268, 337] on input "Fr" at bounding box center [278, 330] width 20 height 14
click at [383, 288] on icon at bounding box center [388, 282] width 10 height 11
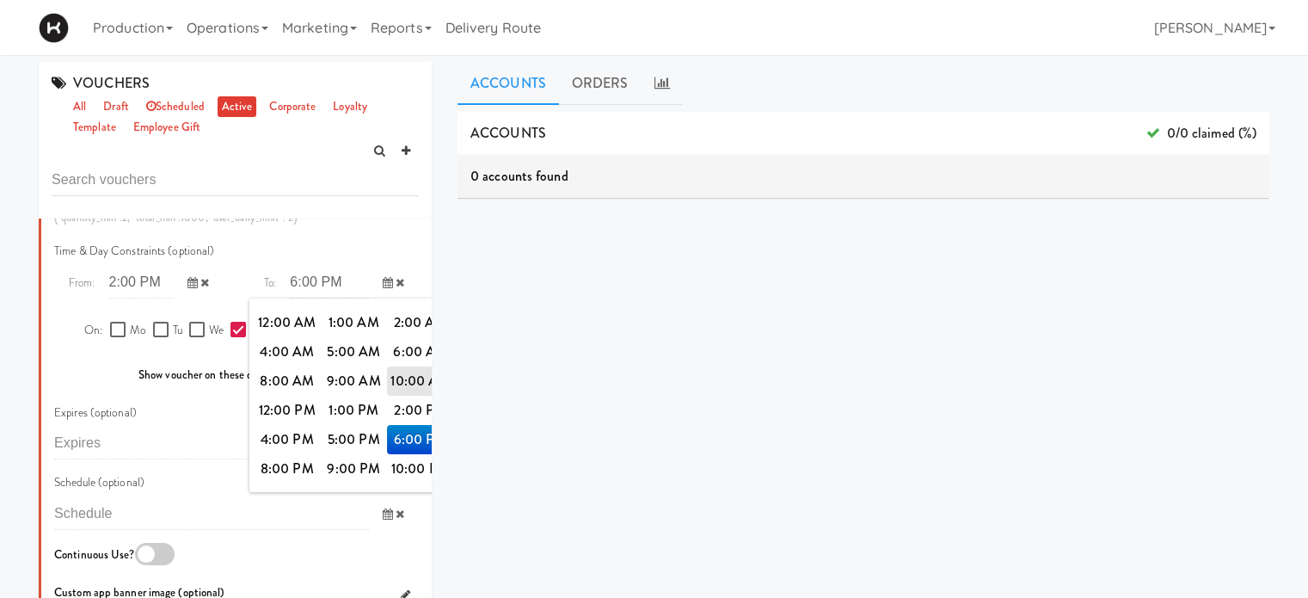
click at [396, 454] on span "6:00 PM" at bounding box center [420, 439] width 67 height 29
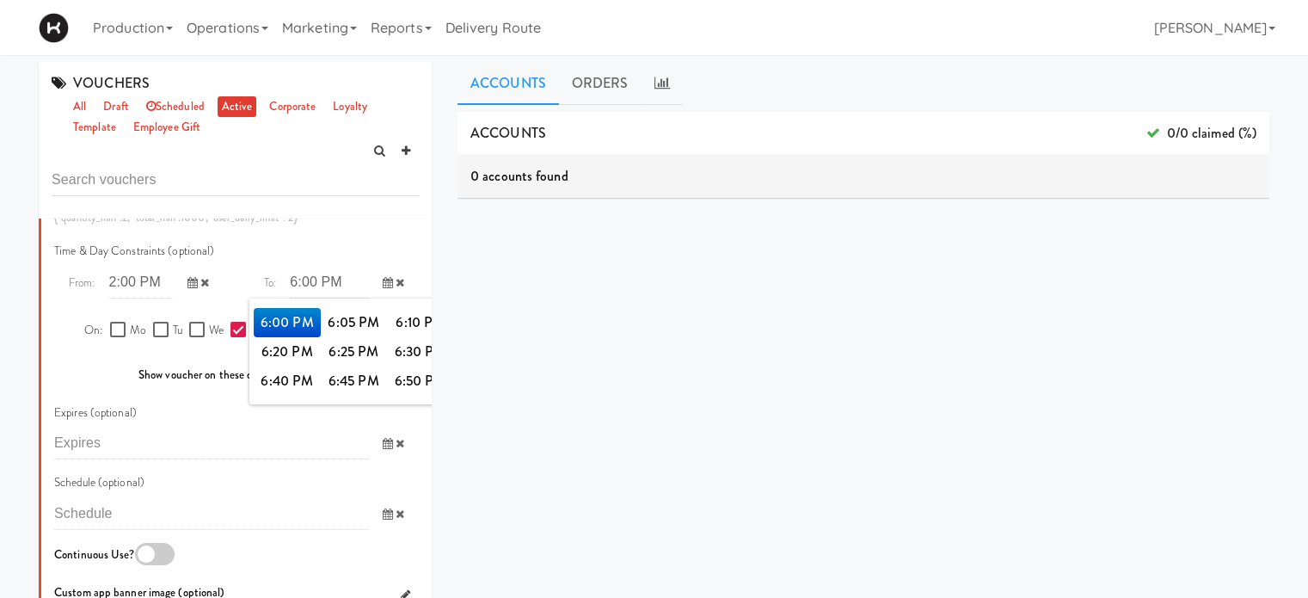
click at [289, 337] on span "6:00 PM" at bounding box center [287, 322] width 67 height 29
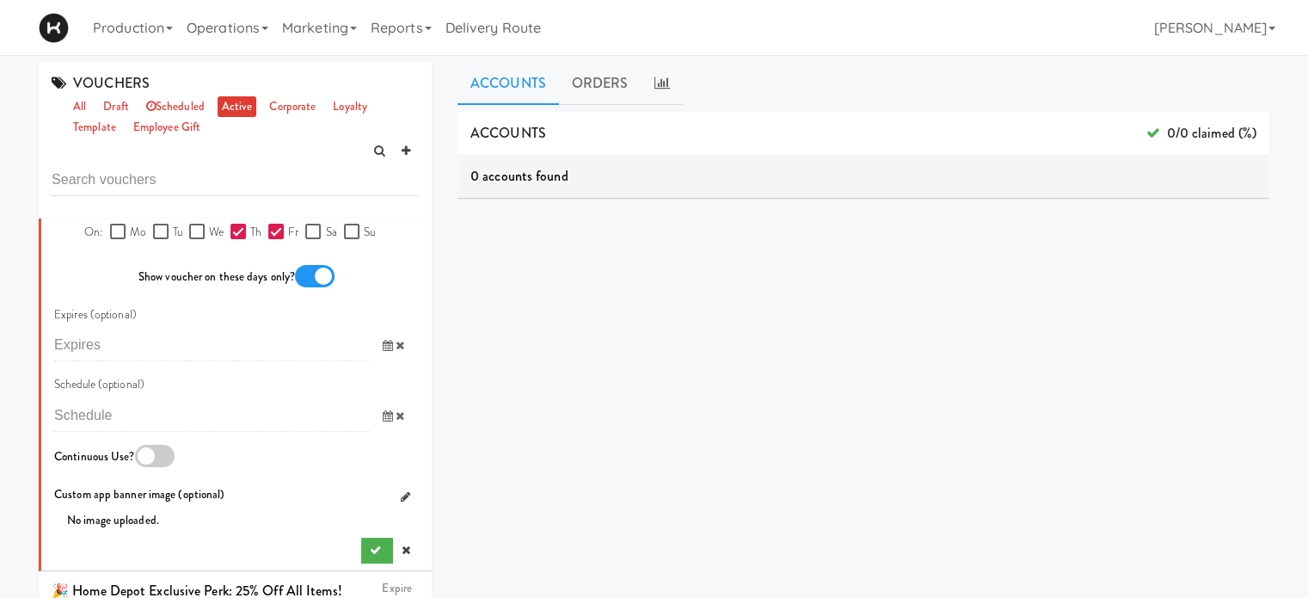
scroll to position [1279, 0]
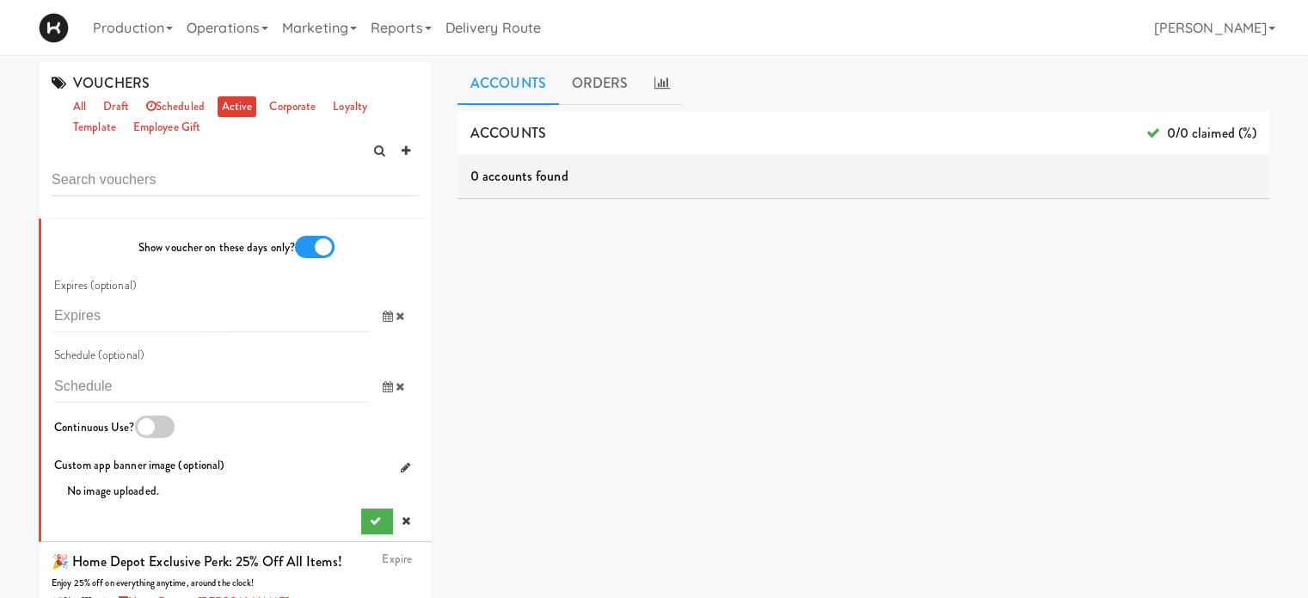
click at [383, 392] on icon at bounding box center [388, 386] width 10 height 11
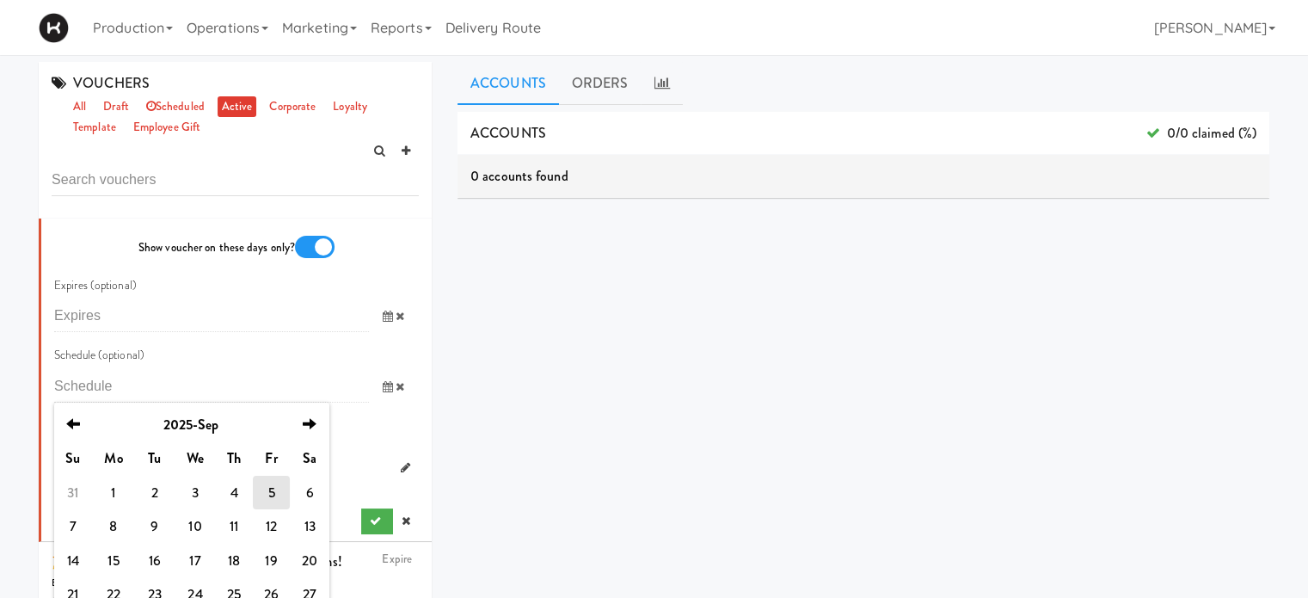
click at [394, 403] on span at bounding box center [394, 387] width 50 height 32
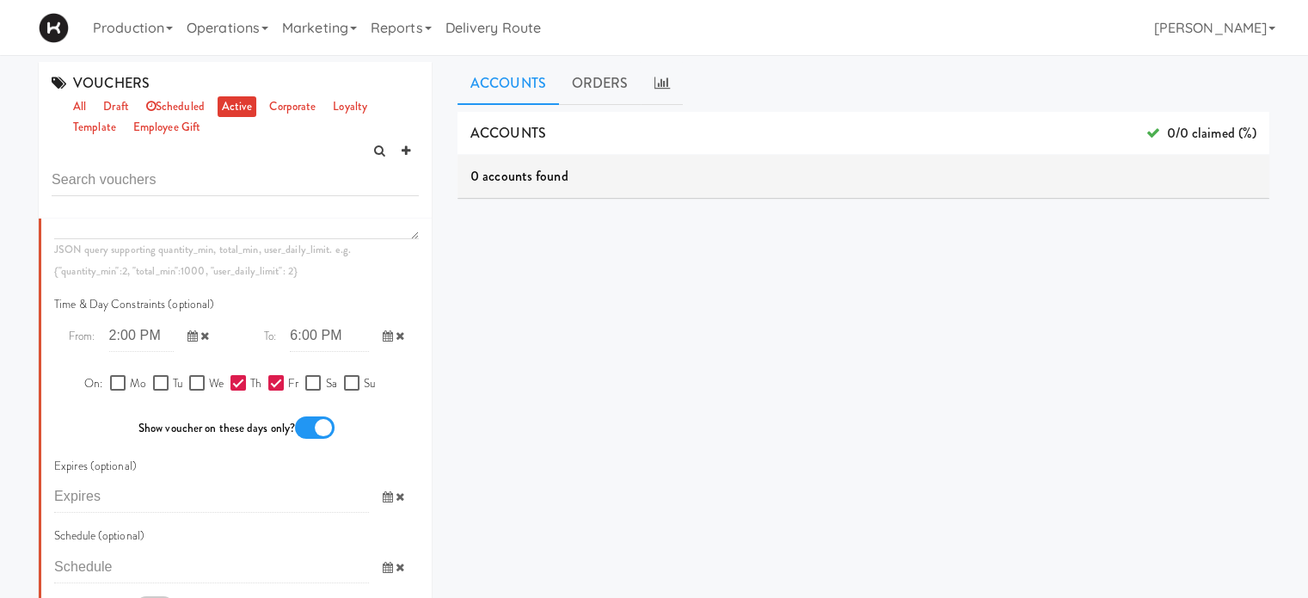
scroll to position [1118, 0]
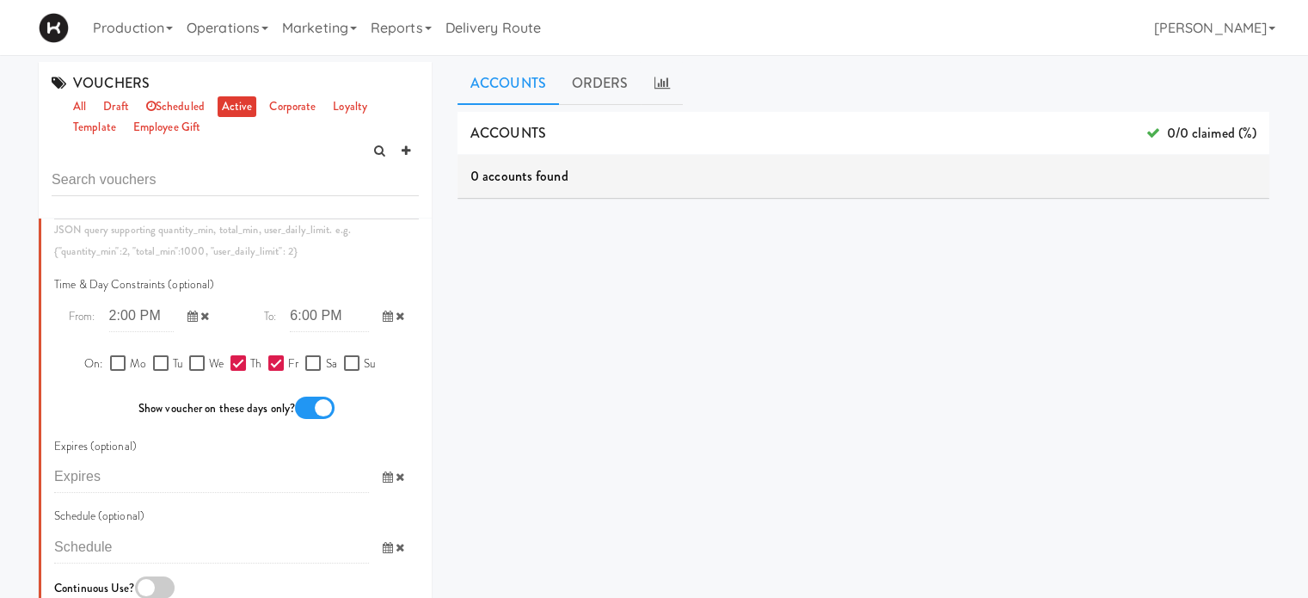
click at [268, 375] on label "Fr" at bounding box center [283, 365] width 30 height 22
click at [268, 371] on input "Fr" at bounding box center [278, 364] width 20 height 14
checkbox input "false"
click at [241, 371] on input "Th" at bounding box center [241, 364] width 20 height 14
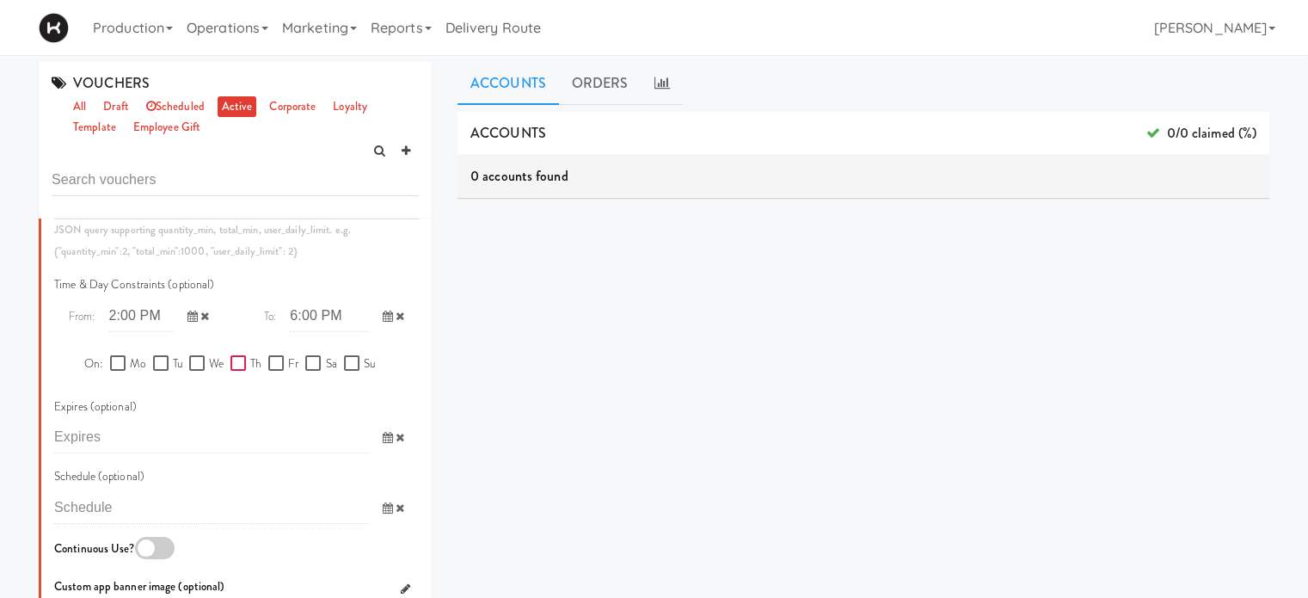
click at [241, 371] on input "Th" at bounding box center [241, 364] width 20 height 14
checkbox input "true"
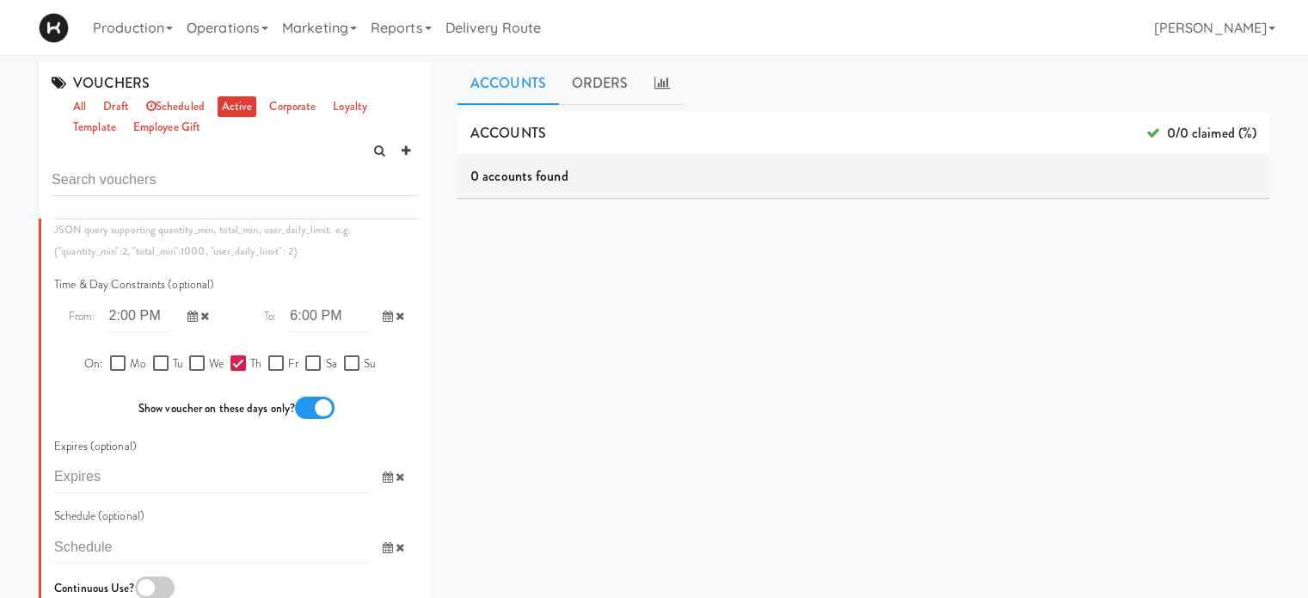
click at [190, 332] on span at bounding box center [199, 316] width 50 height 32
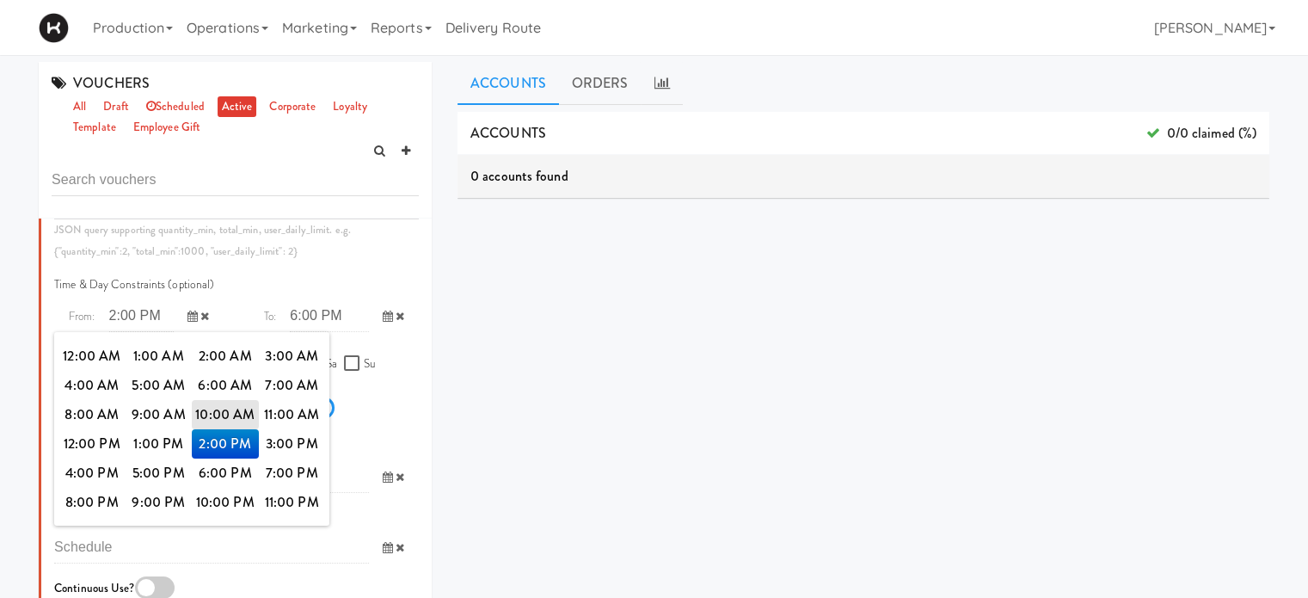
click at [200, 322] on icon at bounding box center [204, 316] width 9 height 11
click at [396, 322] on icon at bounding box center [400, 316] width 9 height 11
click at [258, 300] on div "Time & Day Constraints (optional)" at bounding box center [236, 287] width 390 height 26
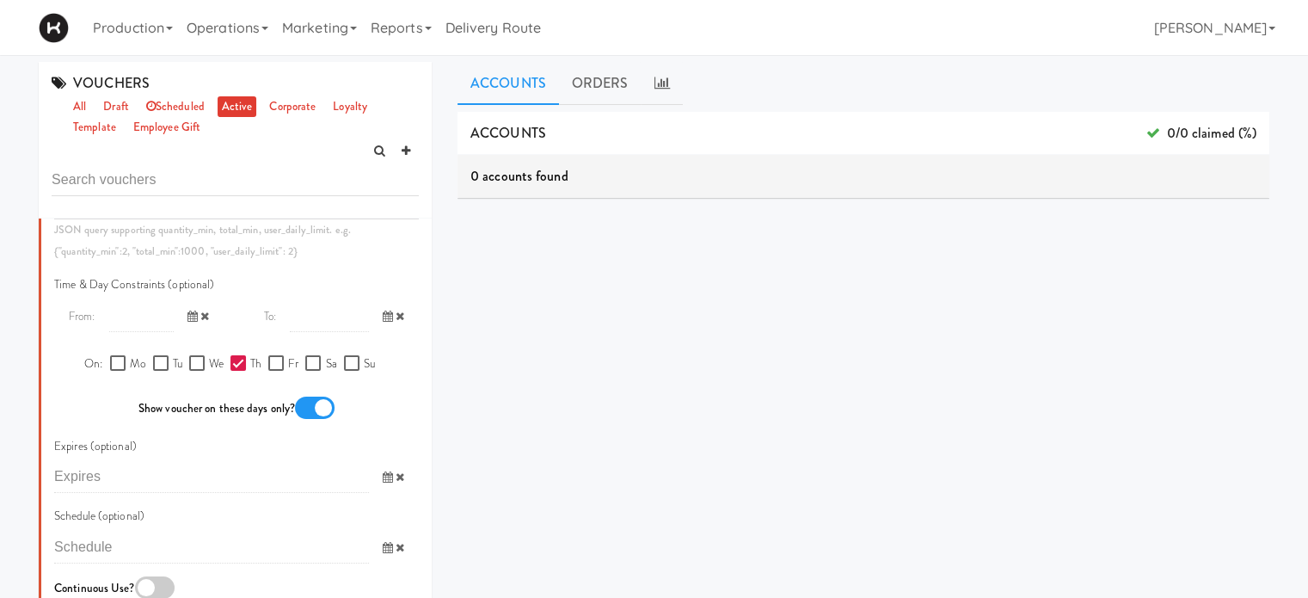
click at [188, 322] on icon at bounding box center [193, 316] width 10 height 11
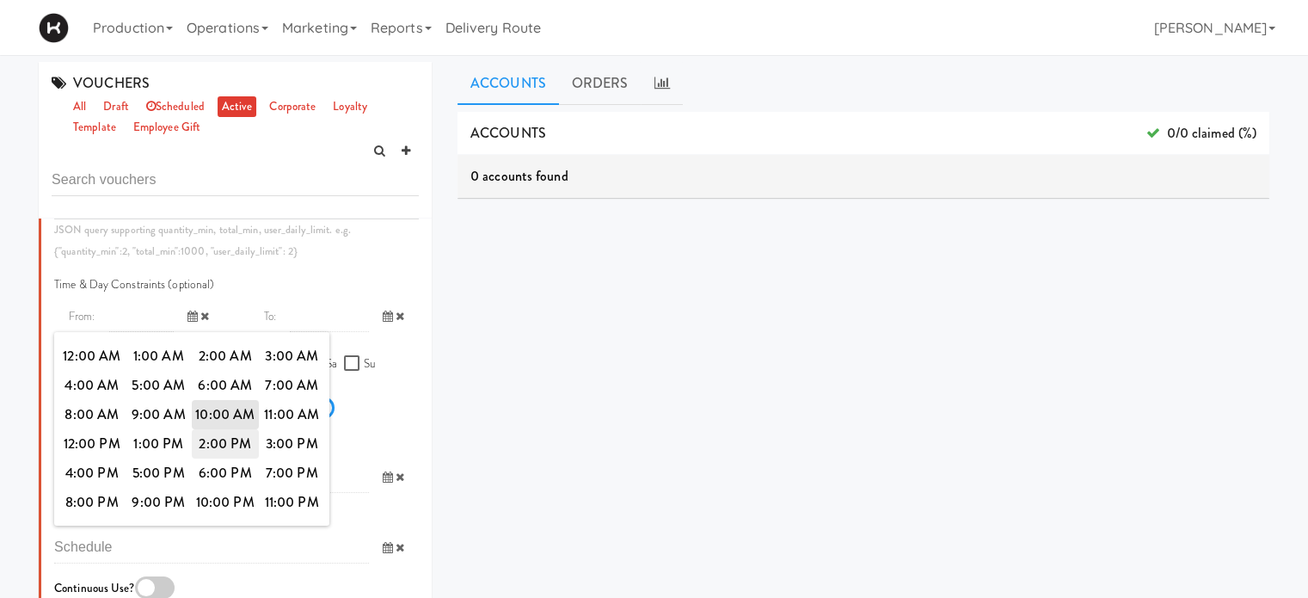
click at [214, 458] on span "2:00 PM" at bounding box center [225, 443] width 67 height 29
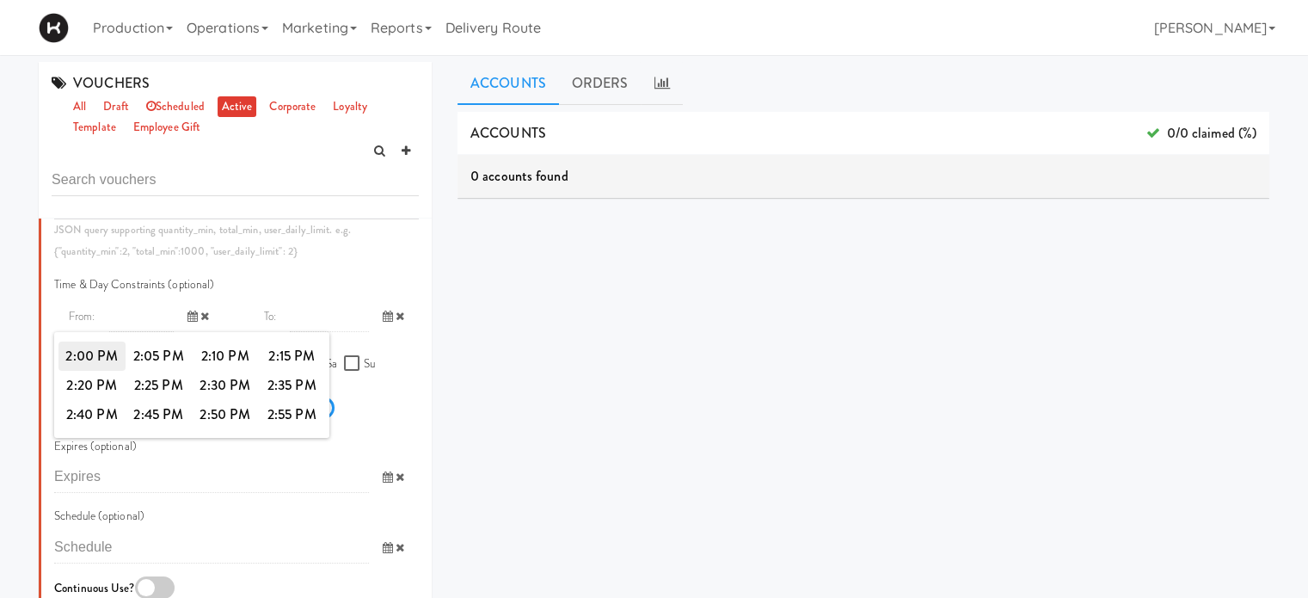
click at [91, 371] on span "2:00 PM" at bounding box center [91, 355] width 67 height 29
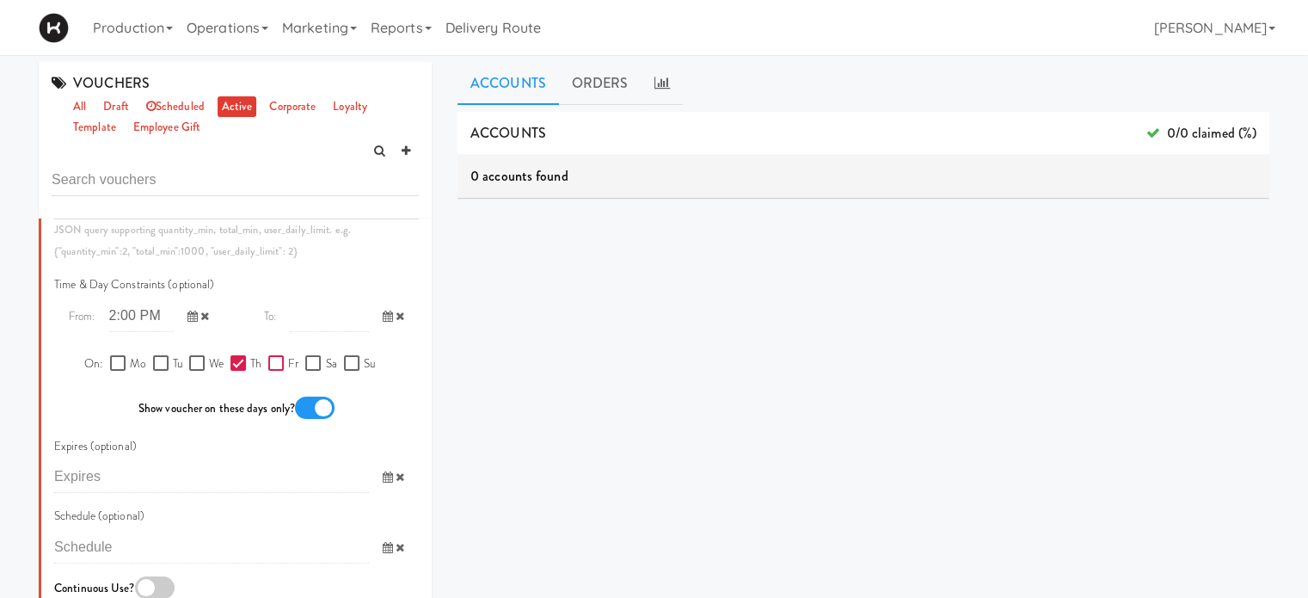
click at [268, 371] on input "Fr" at bounding box center [278, 364] width 20 height 14
checkbox input "true"
click at [383, 322] on icon at bounding box center [388, 316] width 10 height 11
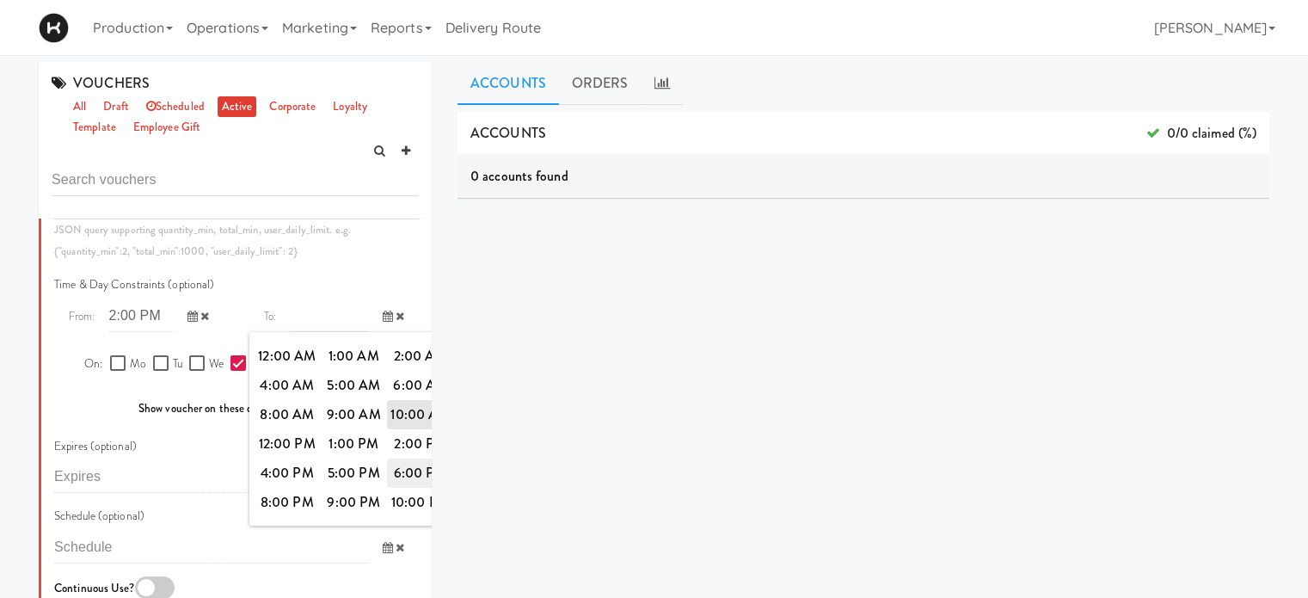
click at [389, 488] on span "6:00 PM" at bounding box center [420, 472] width 67 height 29
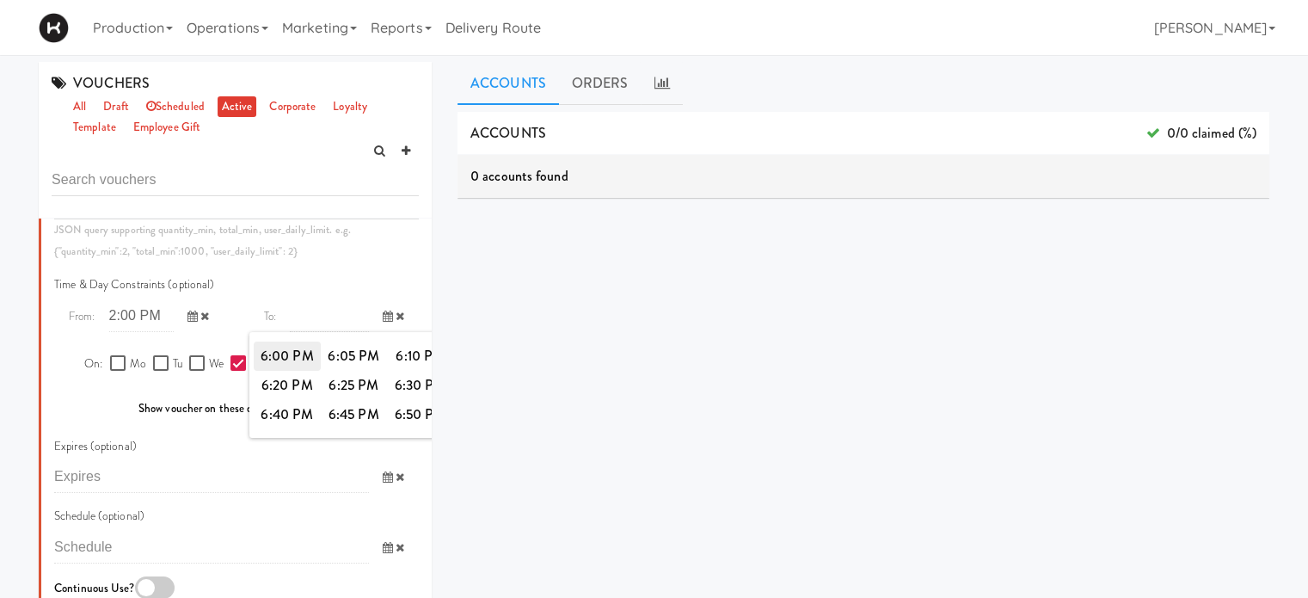
click at [286, 371] on span "6:00 PM" at bounding box center [287, 355] width 67 height 29
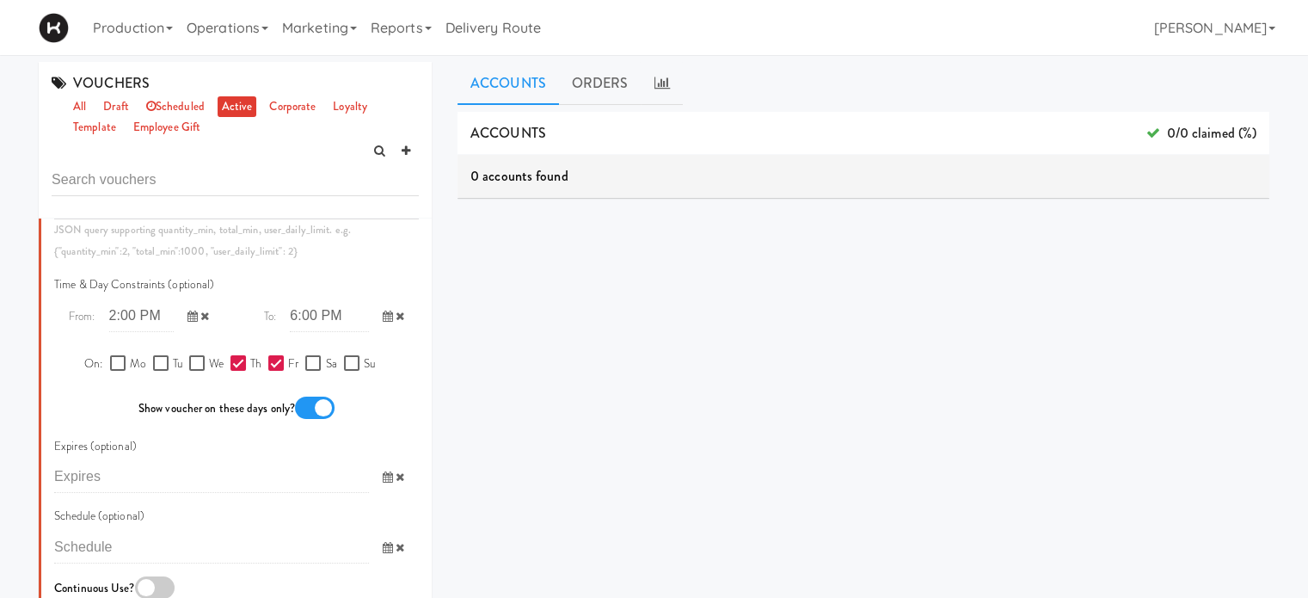
click at [385, 261] on div "Order Constraints (optional) JSON query supporting quantity_min, total_min, use…" at bounding box center [236, 190] width 365 height 144
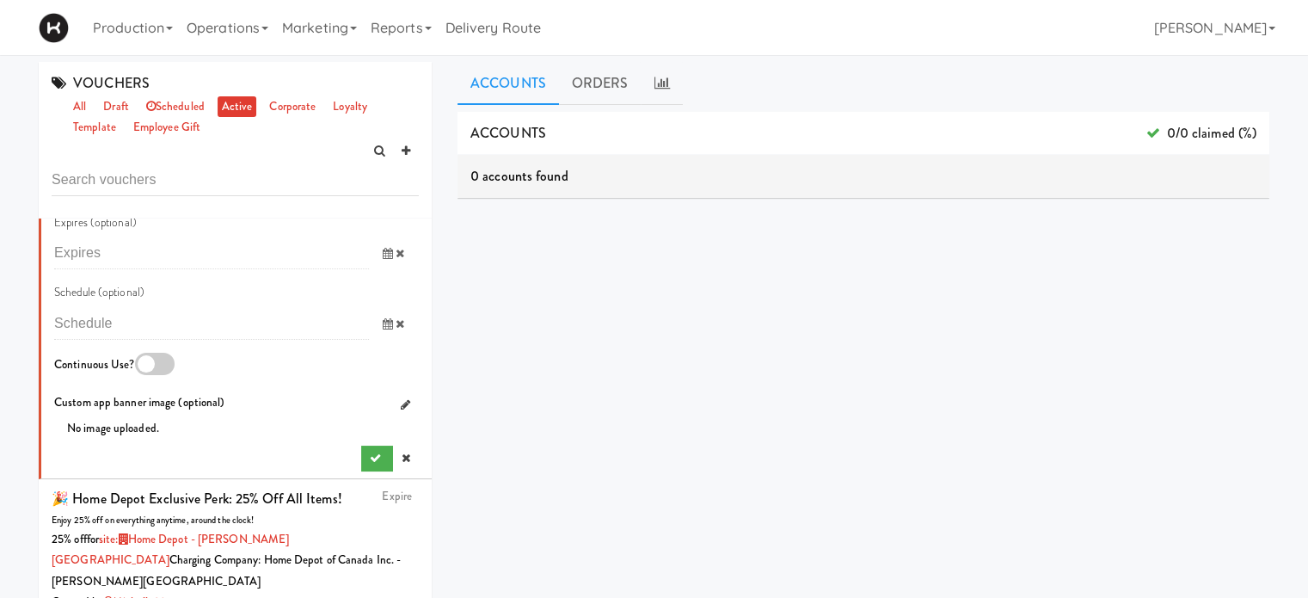
scroll to position [1331, 0]
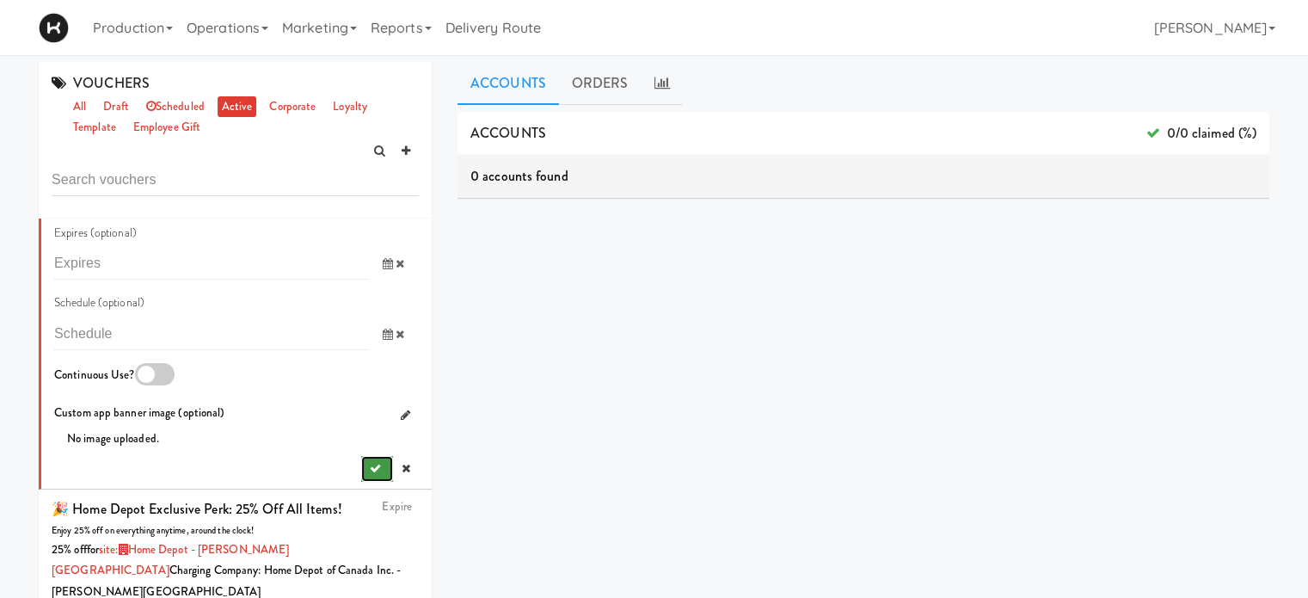
click at [368, 482] on button "submit" at bounding box center [377, 469] width 32 height 26
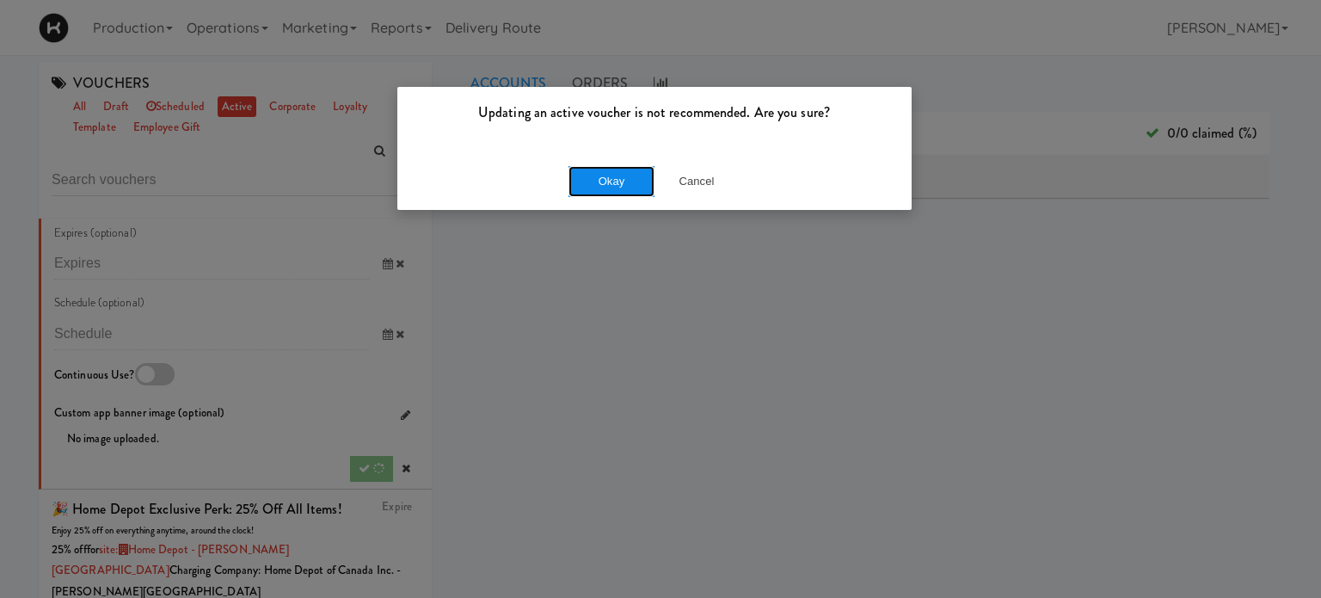
click at [592, 169] on button "Okay" at bounding box center [612, 181] width 86 height 31
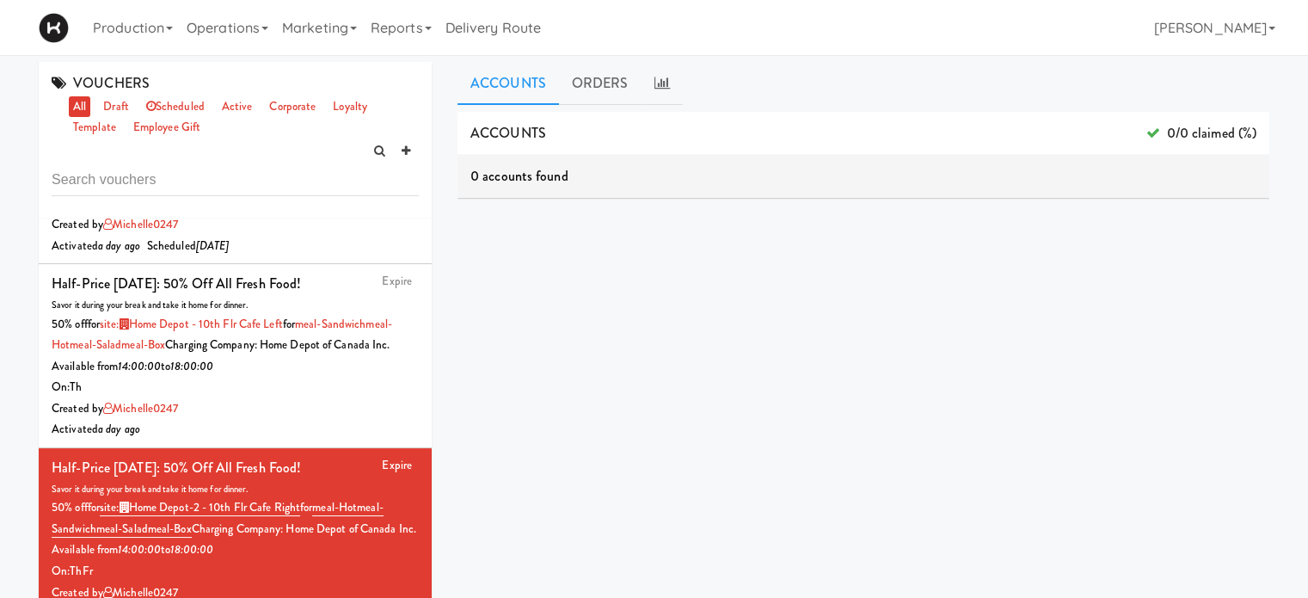
scroll to position [89, 0]
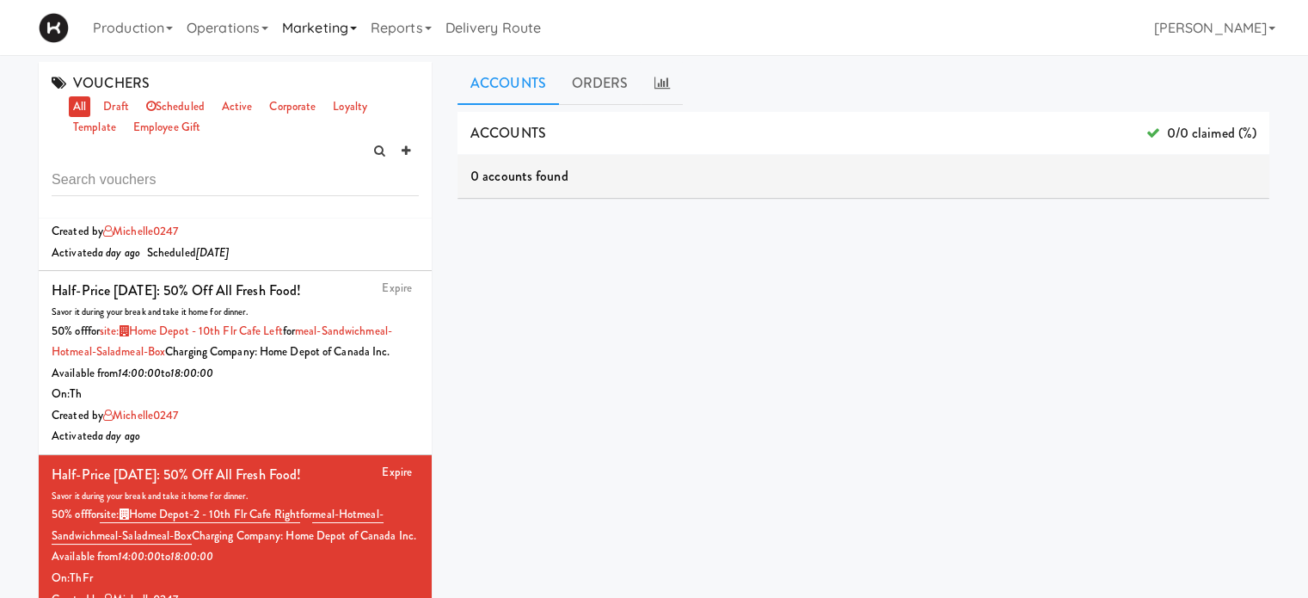
click at [357, 28] on icon at bounding box center [353, 28] width 7 height 3
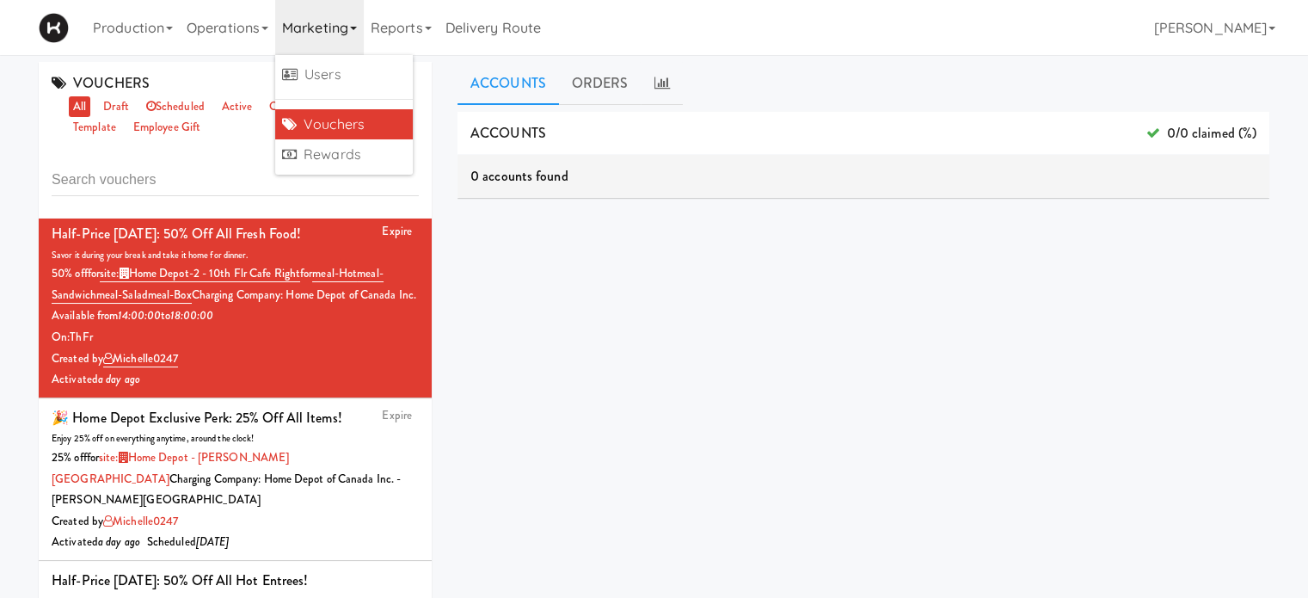
scroll to position [287, 0]
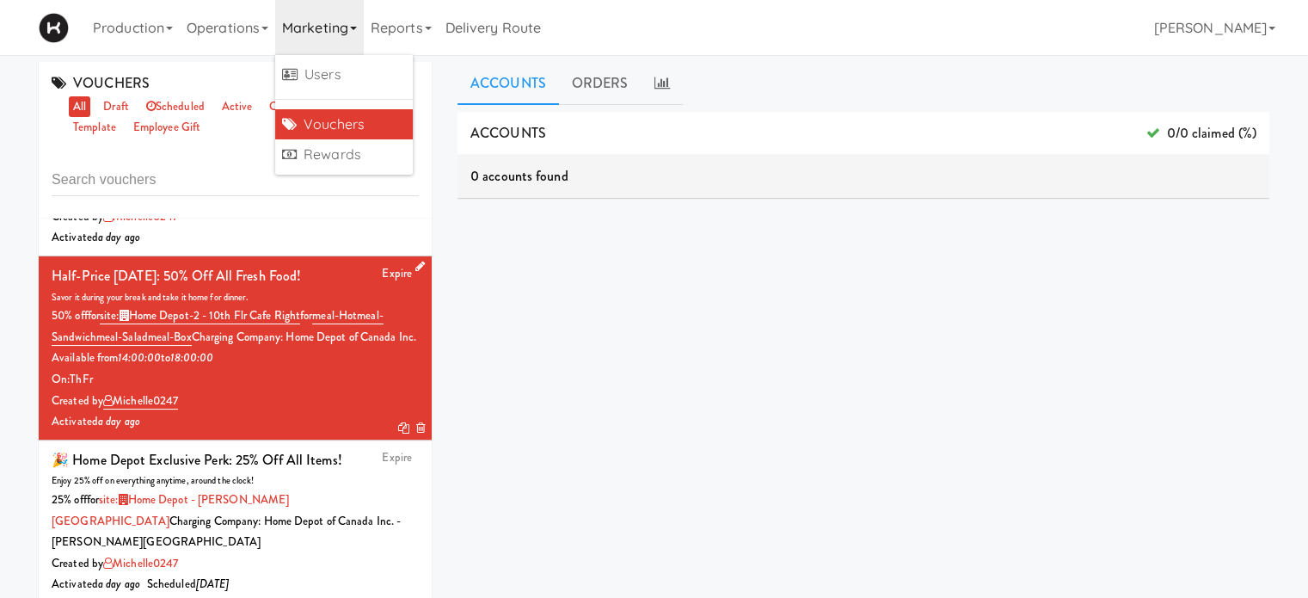
click at [415, 272] on icon at bounding box center [419, 266] width 9 height 11
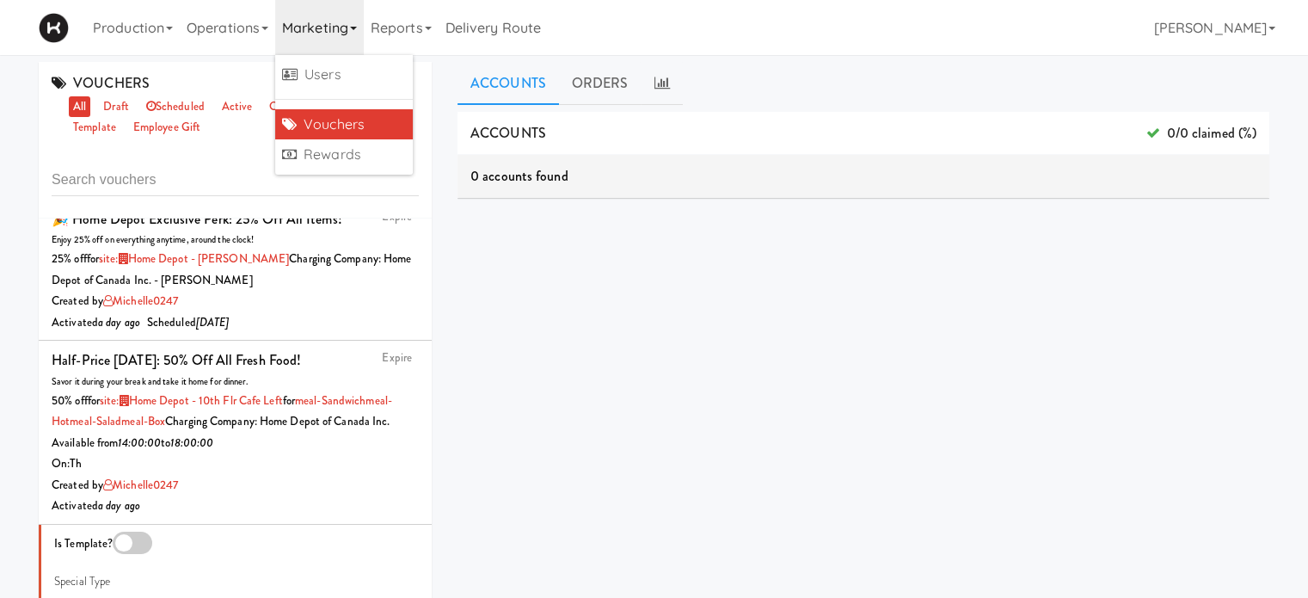
scroll to position [0, 0]
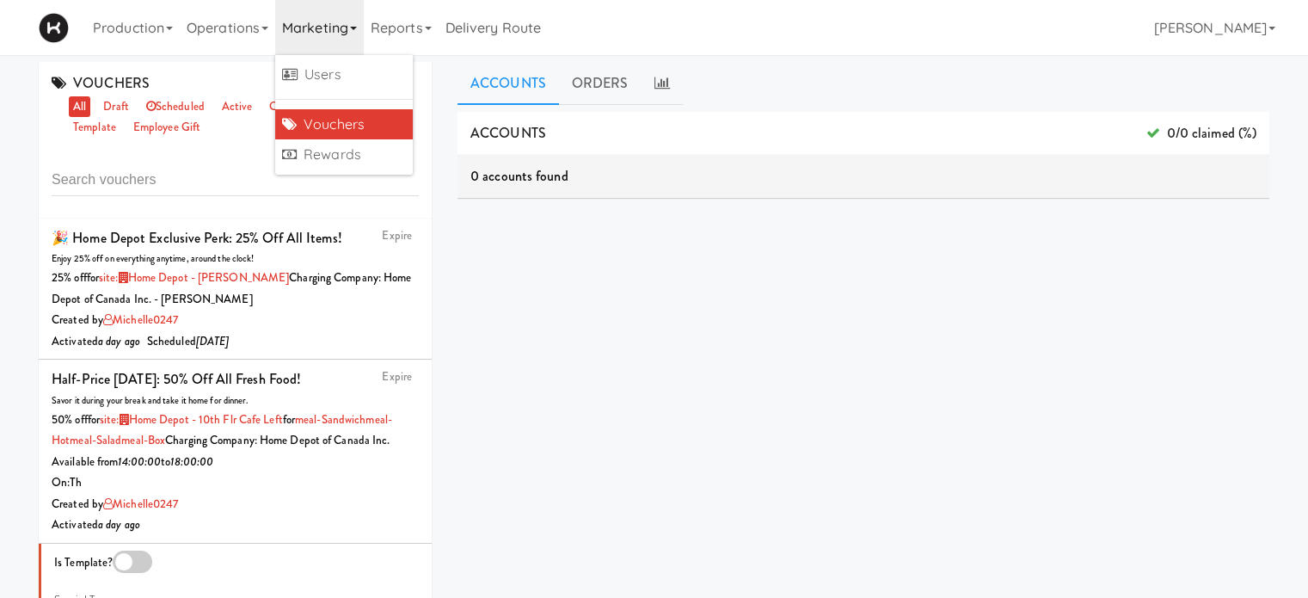
click at [481, 295] on div "ACCOUNTS 0/0 claimed (%) 0 accounts found ORDERS 0 orders found dashboard/99" at bounding box center [864, 434] width 812 height 645
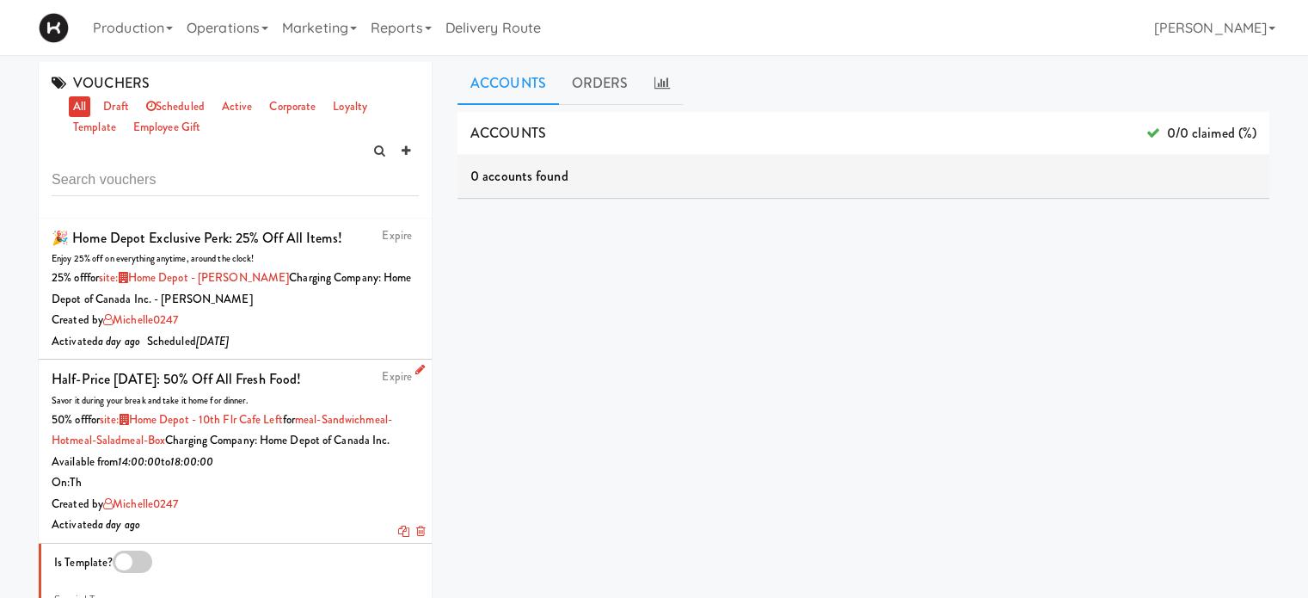
click at [415, 364] on icon at bounding box center [419, 369] width 9 height 11
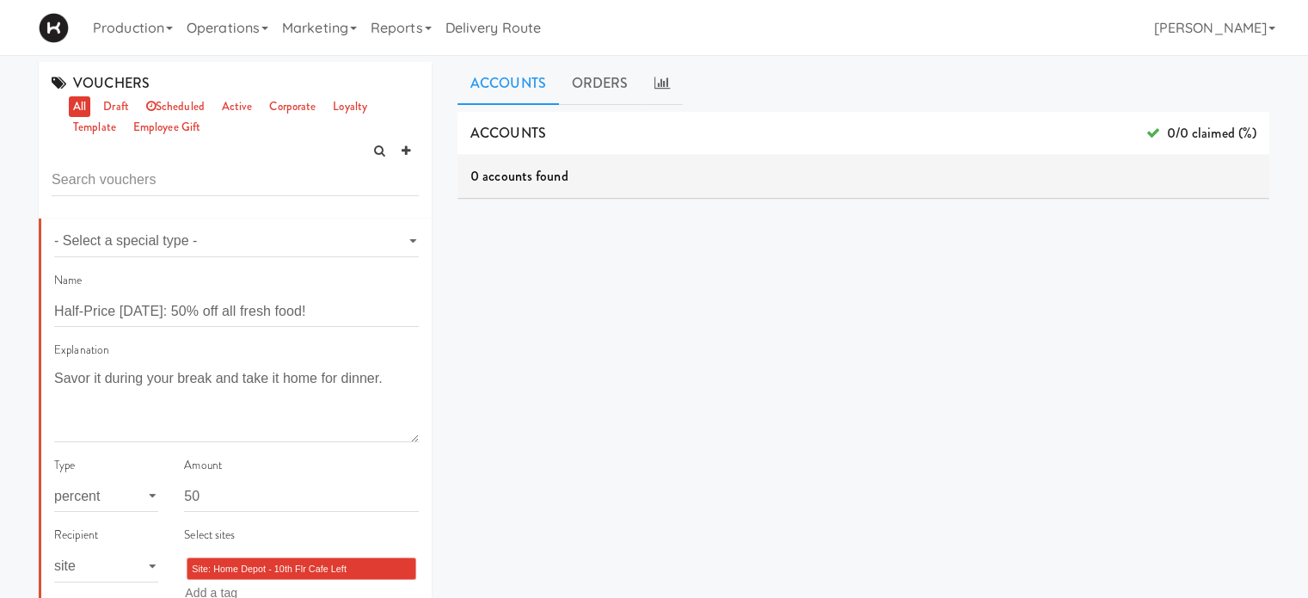
scroll to position [228, 0]
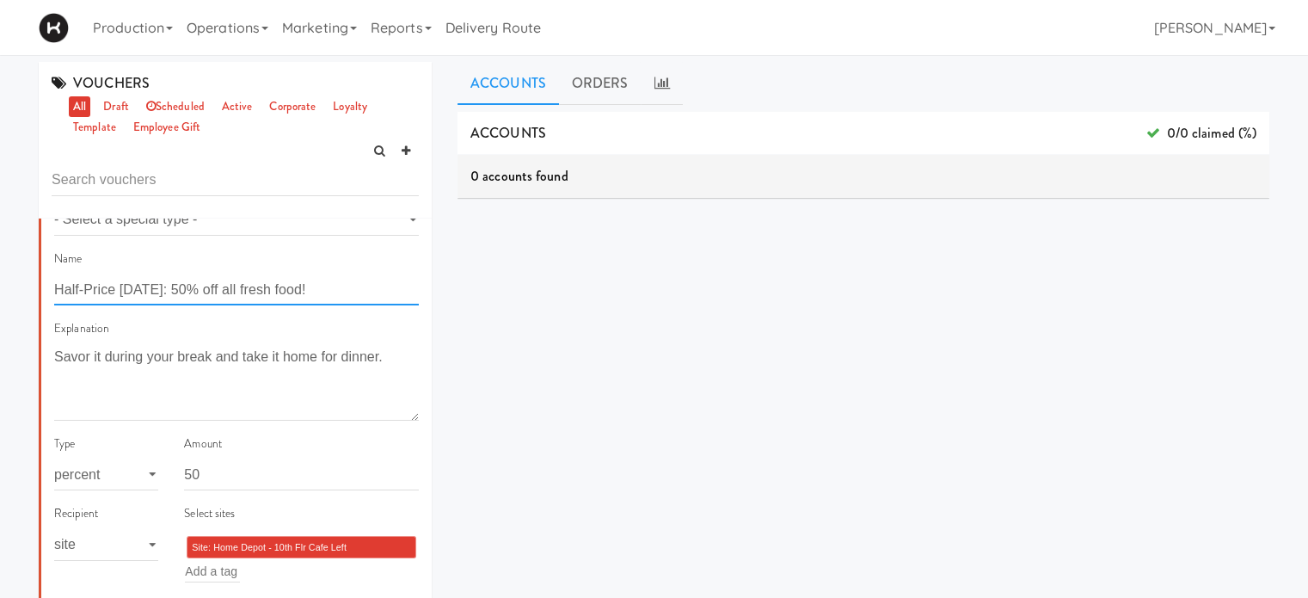
click at [175, 291] on input "Half-Price Thursday: 50% off all fresh food!" at bounding box center [236, 290] width 365 height 32
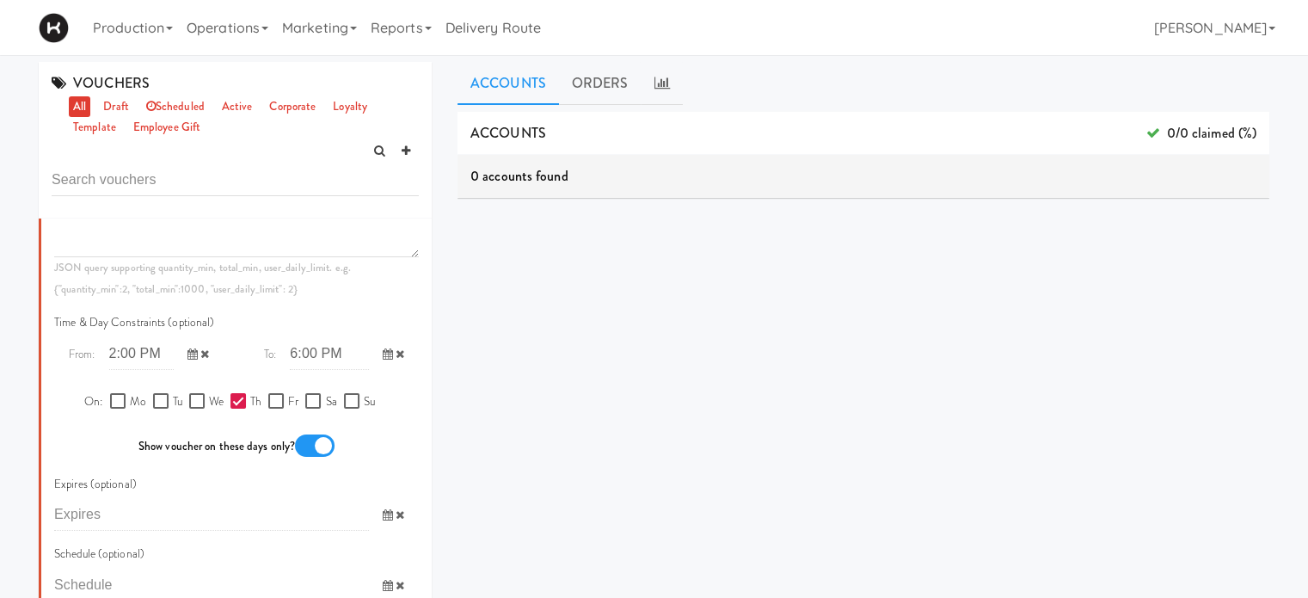
scroll to position [1091, 0]
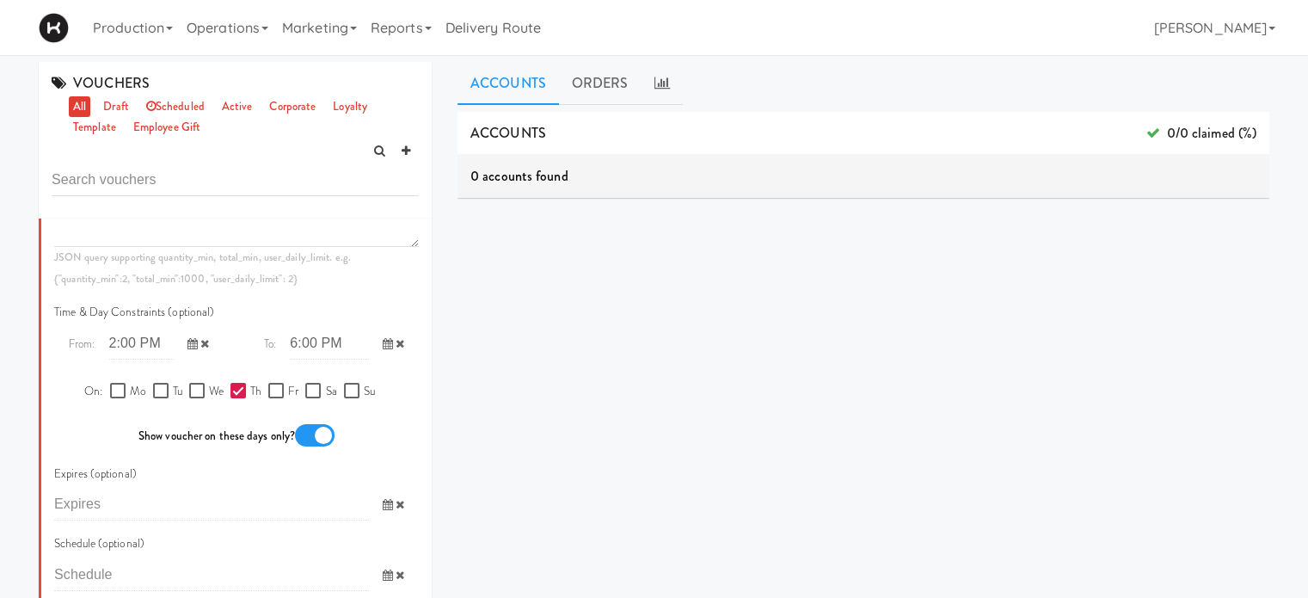
type input "Half-Price Thursday and Fridays: 50% off all fresh food!"
click at [272, 398] on input "Fr" at bounding box center [278, 391] width 20 height 14
checkbox input "true"
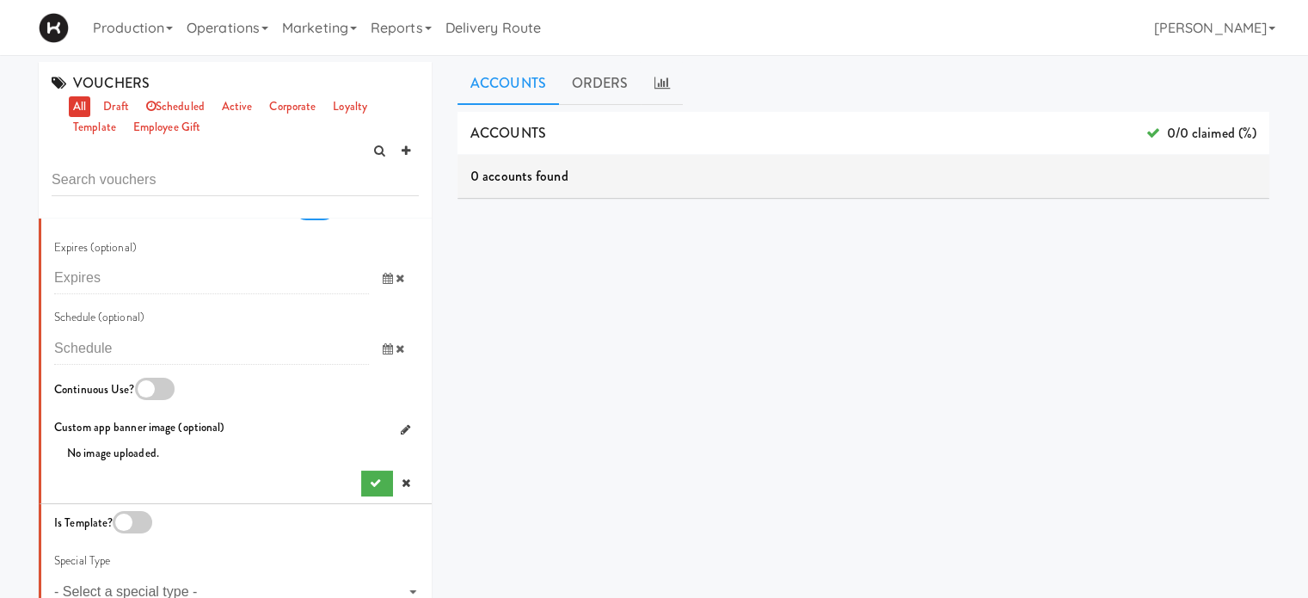
scroll to position [1359, 0]
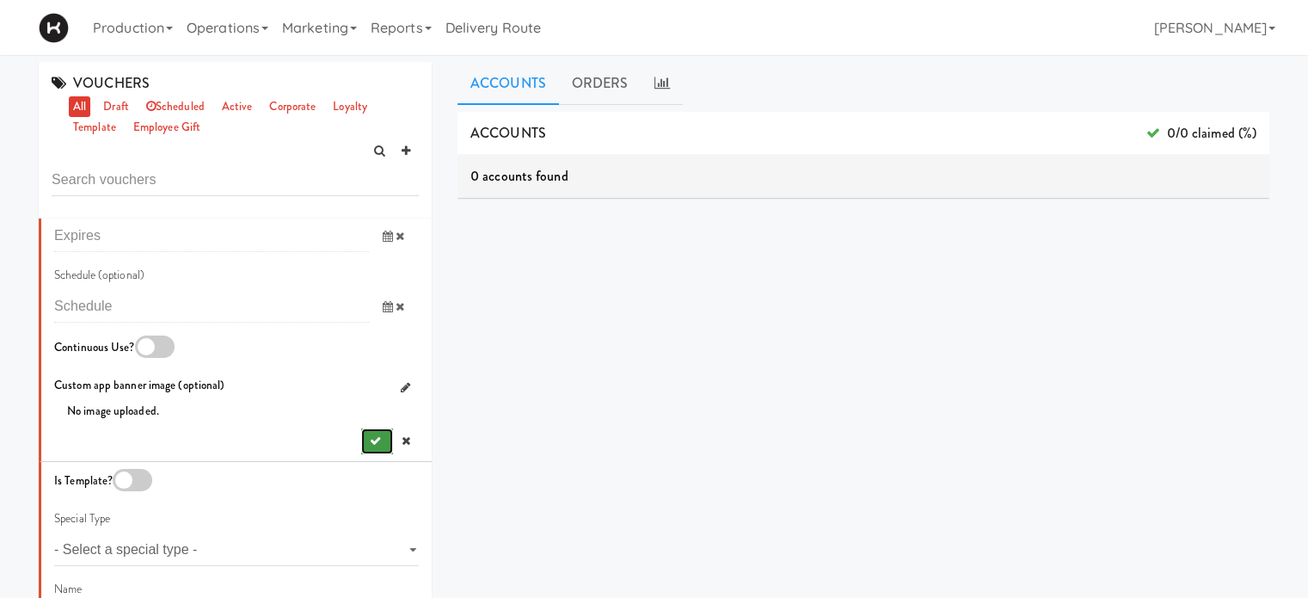
click at [370, 446] on icon "submit" at bounding box center [375, 440] width 11 height 11
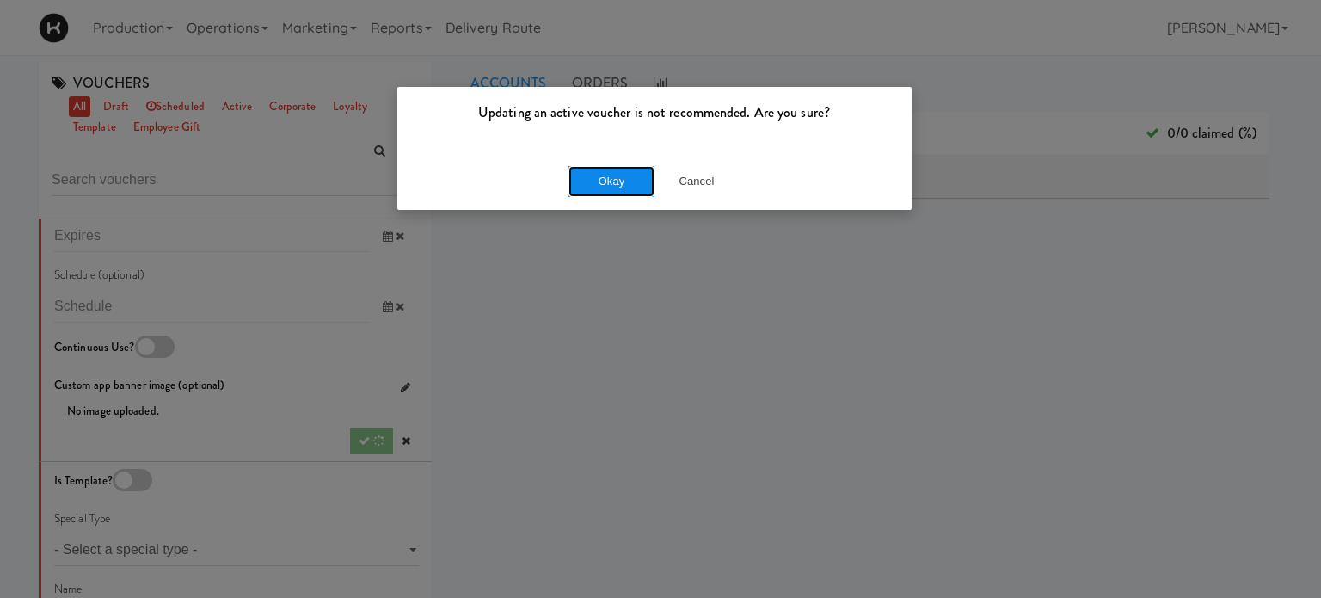
click at [618, 187] on button "Okay" at bounding box center [612, 181] width 86 height 31
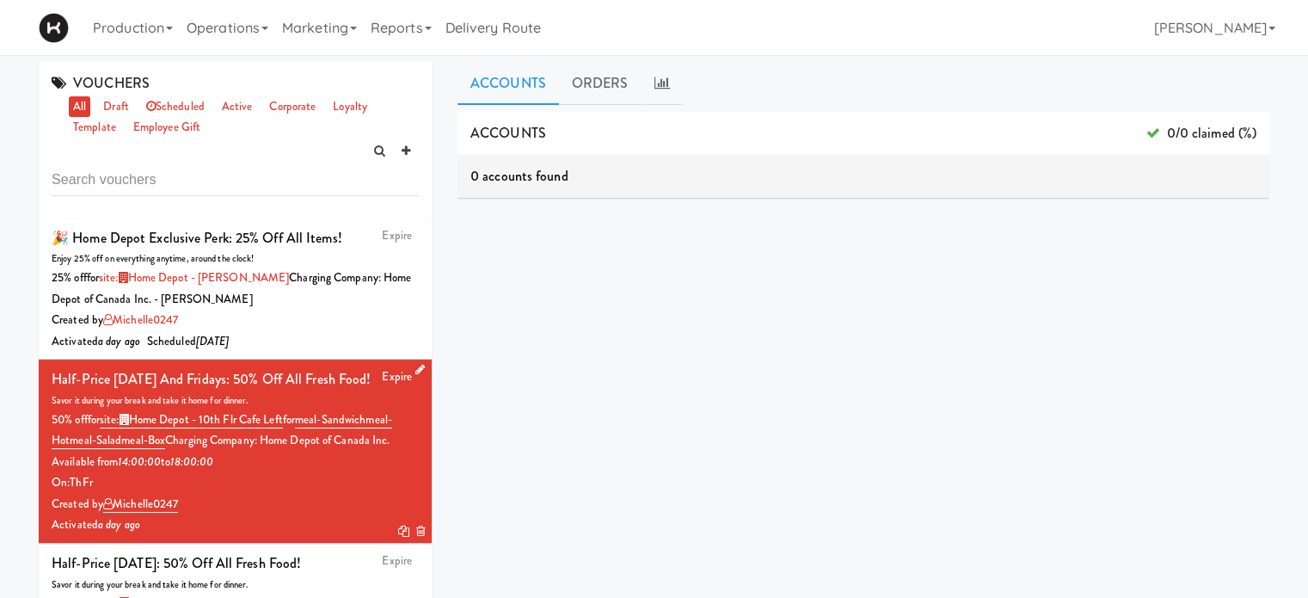
click at [415, 369] on icon at bounding box center [419, 369] width 9 height 11
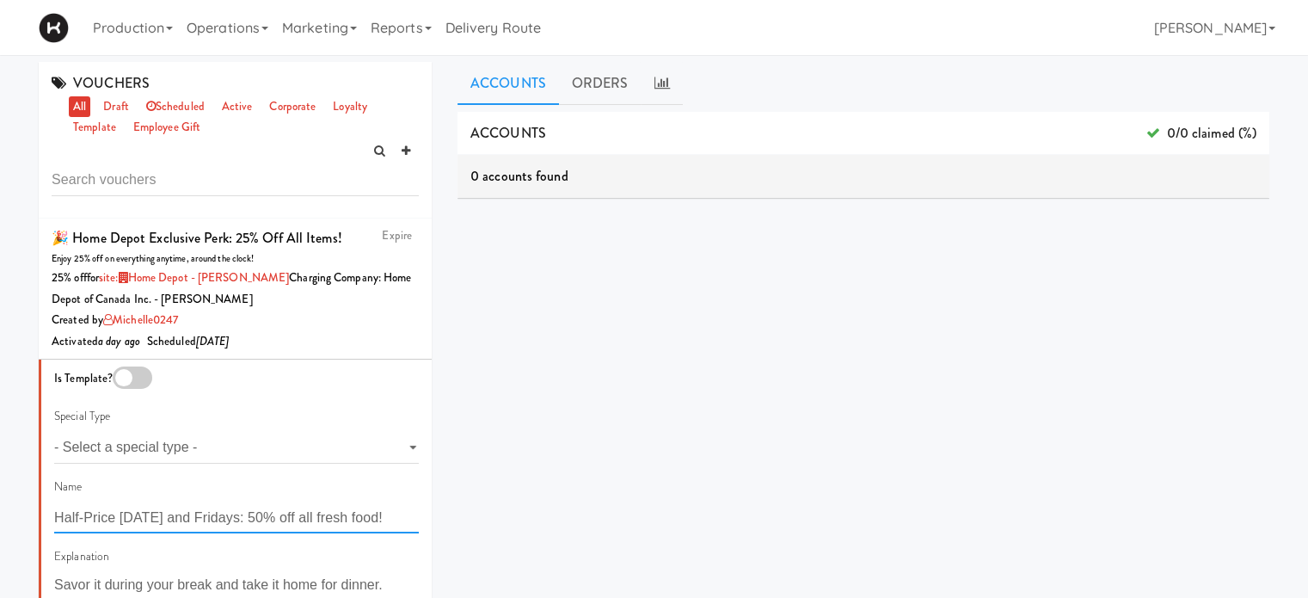
click at [175, 512] on input "Half-Price Thursday and Fridays: 50% off all fresh food!" at bounding box center [236, 517] width 365 height 32
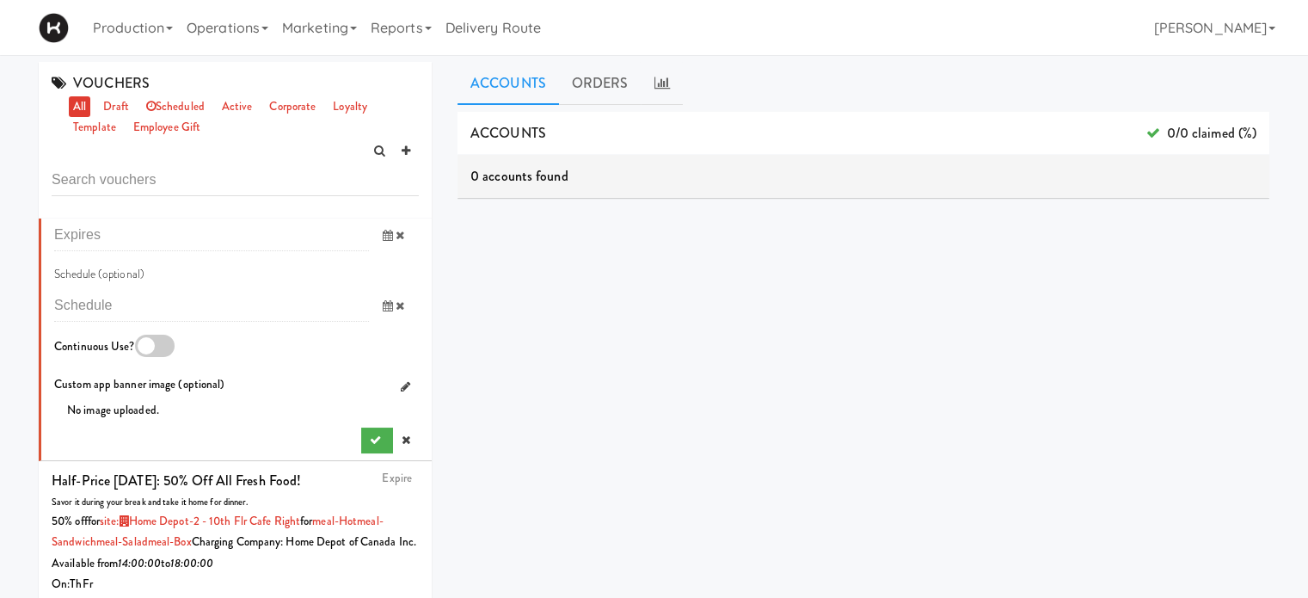
scroll to position [1404, 0]
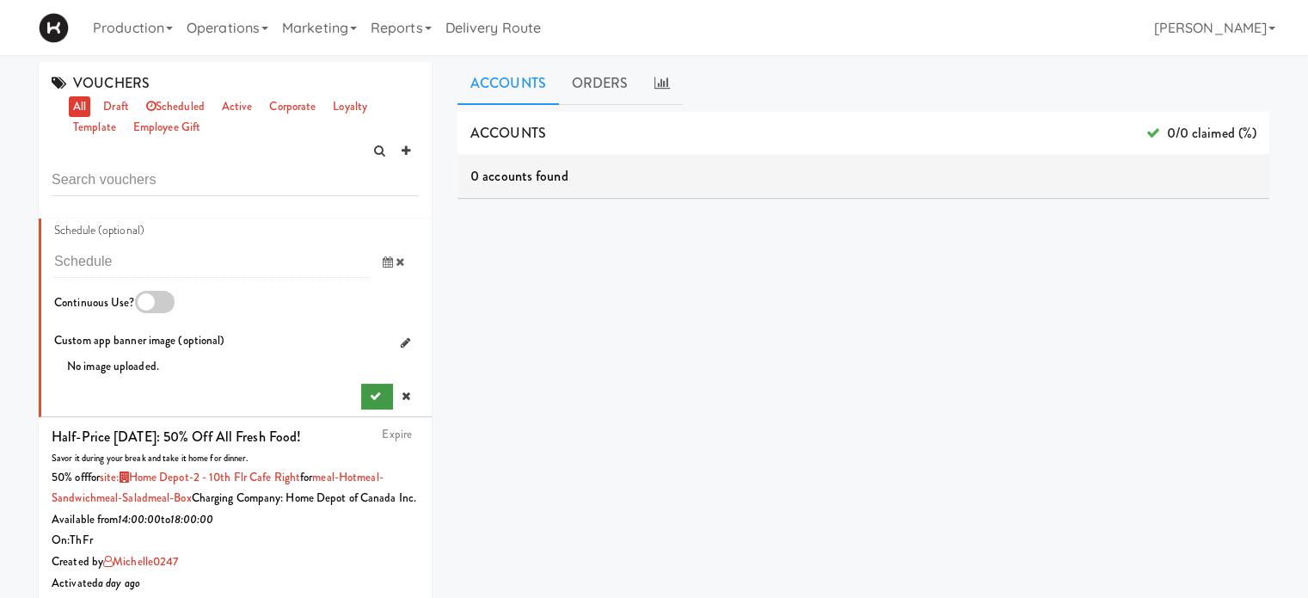
type input "Half-Price Thursdays and Fridays: 50% off all fresh food!"
click at [370, 402] on icon "submit" at bounding box center [375, 395] width 11 height 11
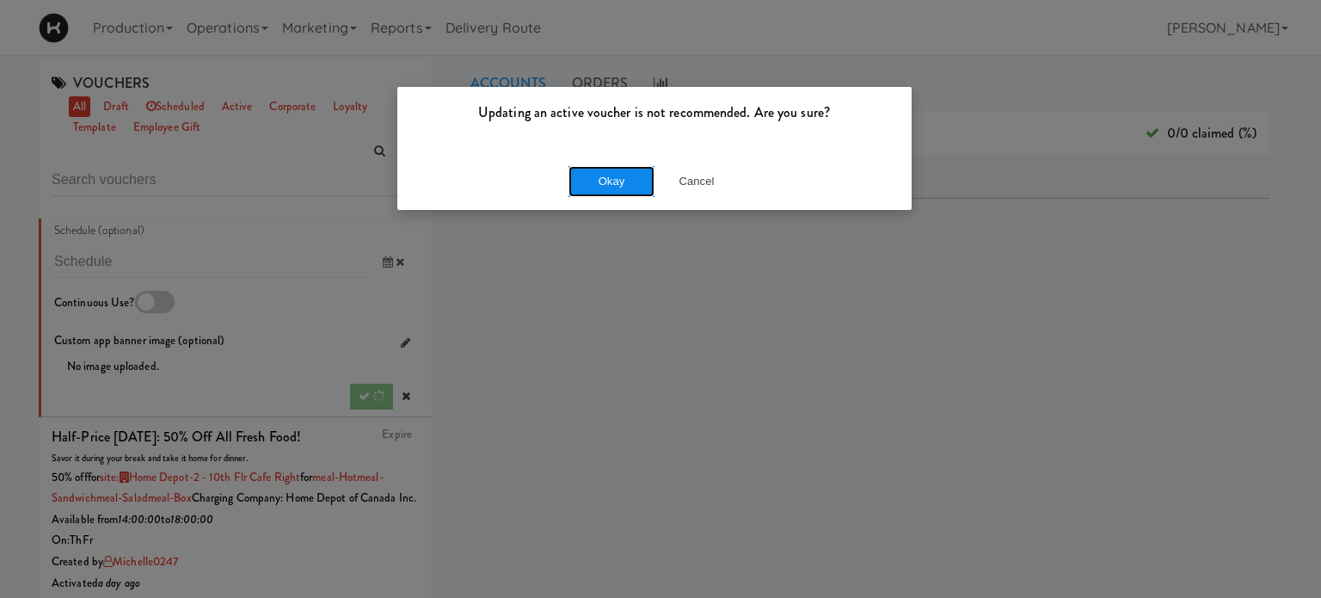
click at [601, 173] on button "Okay" at bounding box center [612, 181] width 86 height 31
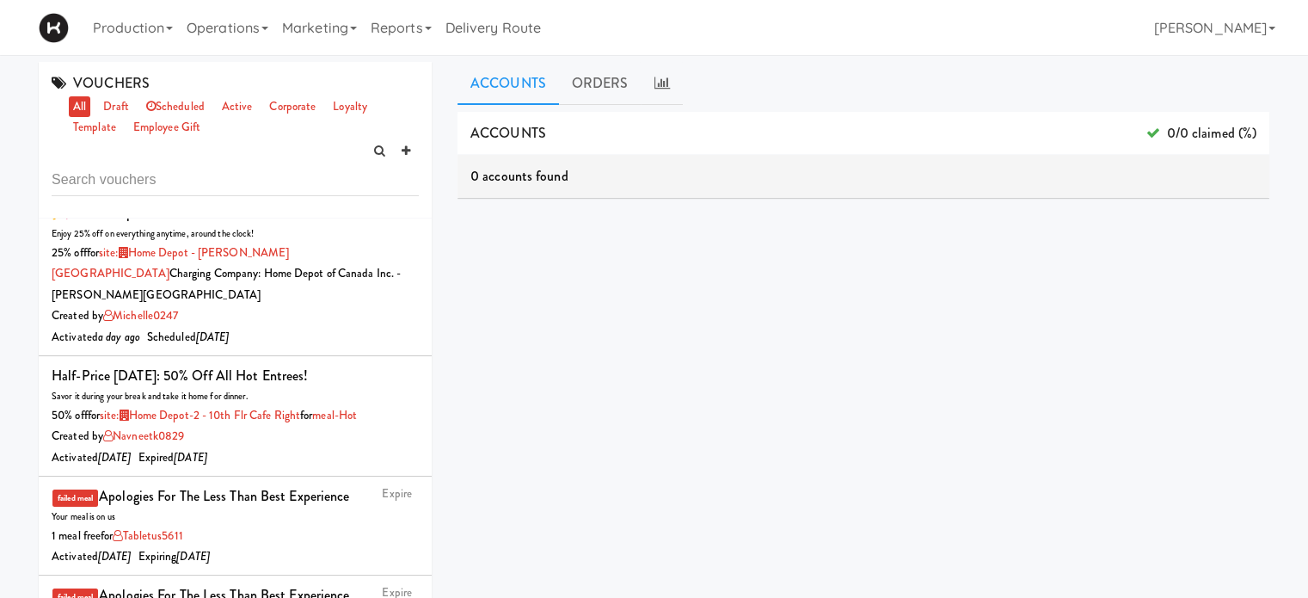
scroll to position [570, 0]
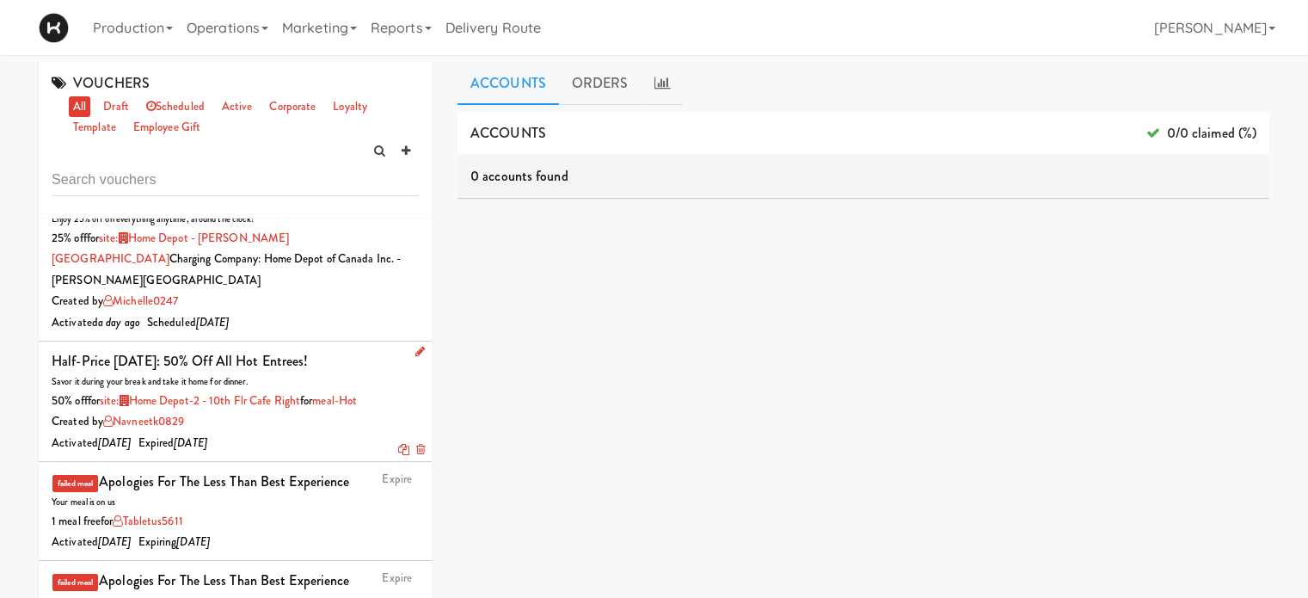
click at [415, 357] on icon at bounding box center [419, 351] width 9 height 11
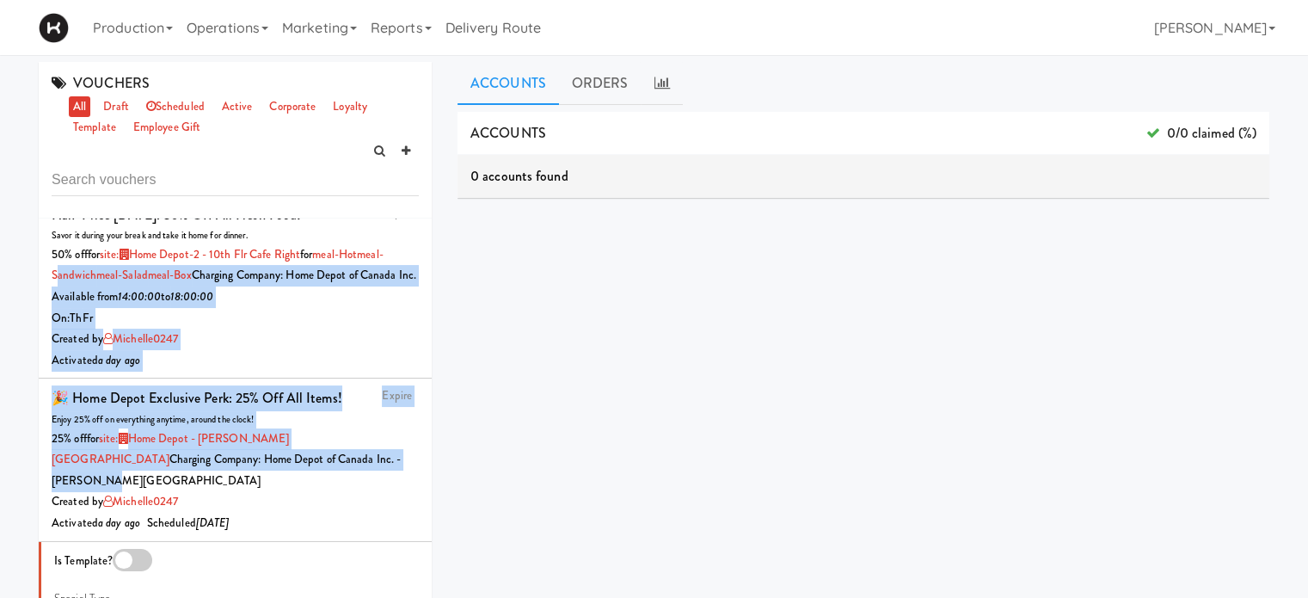
scroll to position [361, 0]
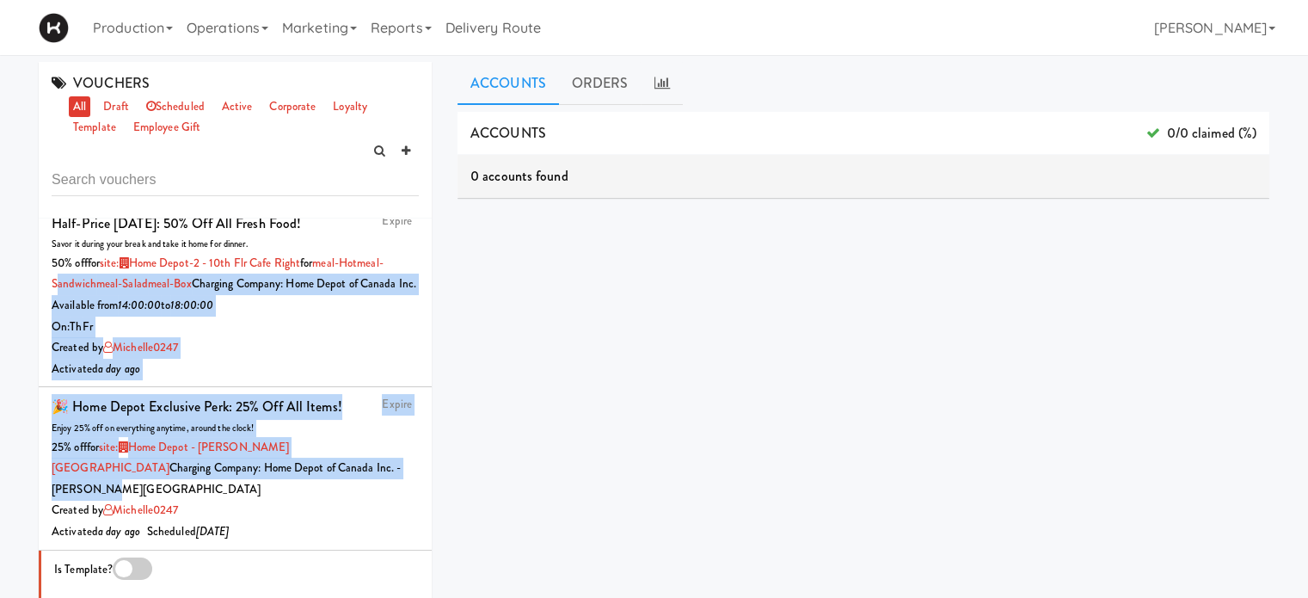
drag, startPoint x: 418, startPoint y: 308, endPoint x: 424, endPoint y: 292, distance: 17.4
click at [424, 292] on div "Expire 🎉 Home Depot Exclusive Perk: 25% off all items! Enjoy 25% off on everyth…" at bounding box center [235, 476] width 393 height 516
click at [365, 338] on div "On: Th Fr" at bounding box center [235, 328] width 367 height 22
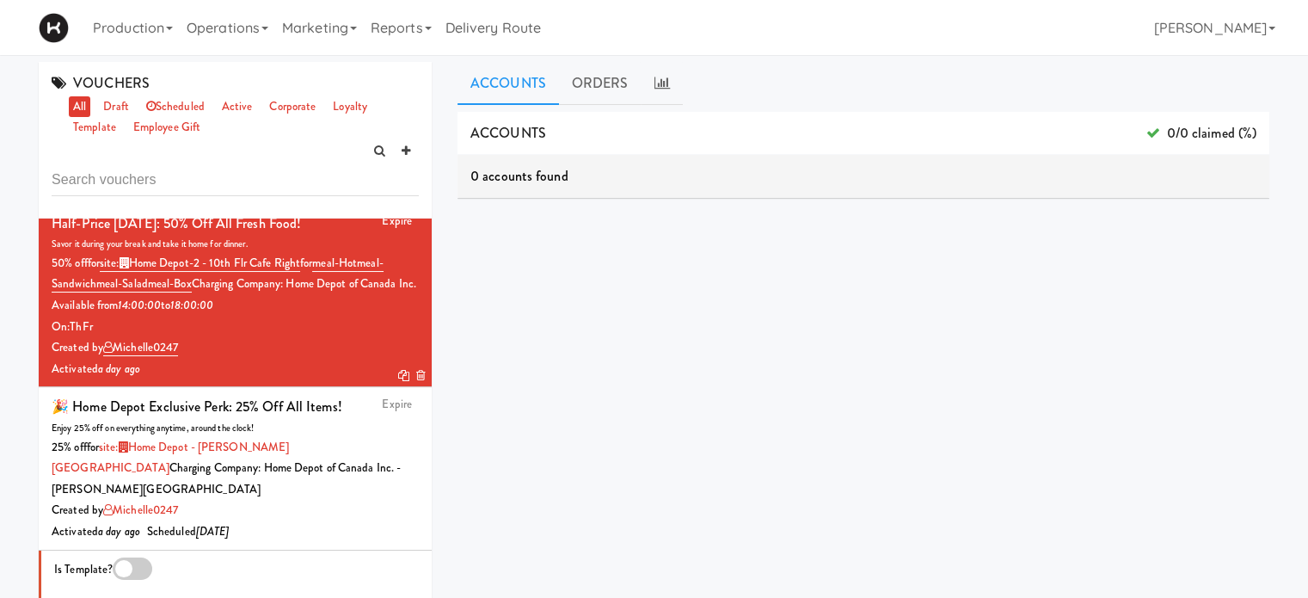
click at [415, 219] on icon at bounding box center [419, 213] width 9 height 11
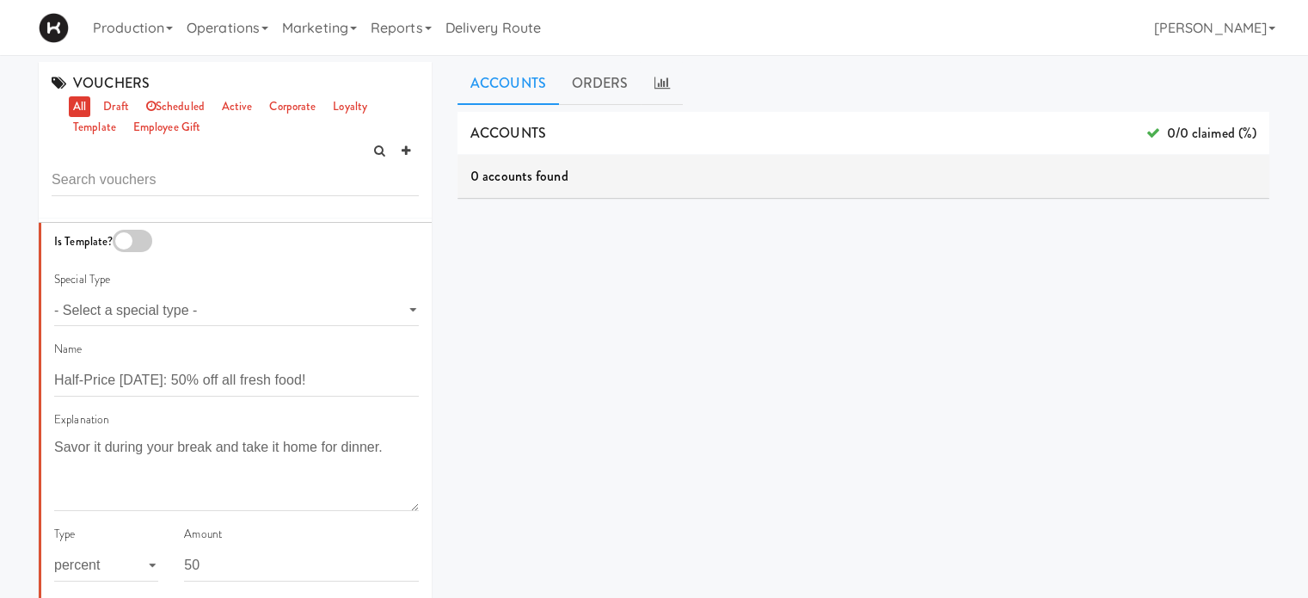
scroll to position [354, 0]
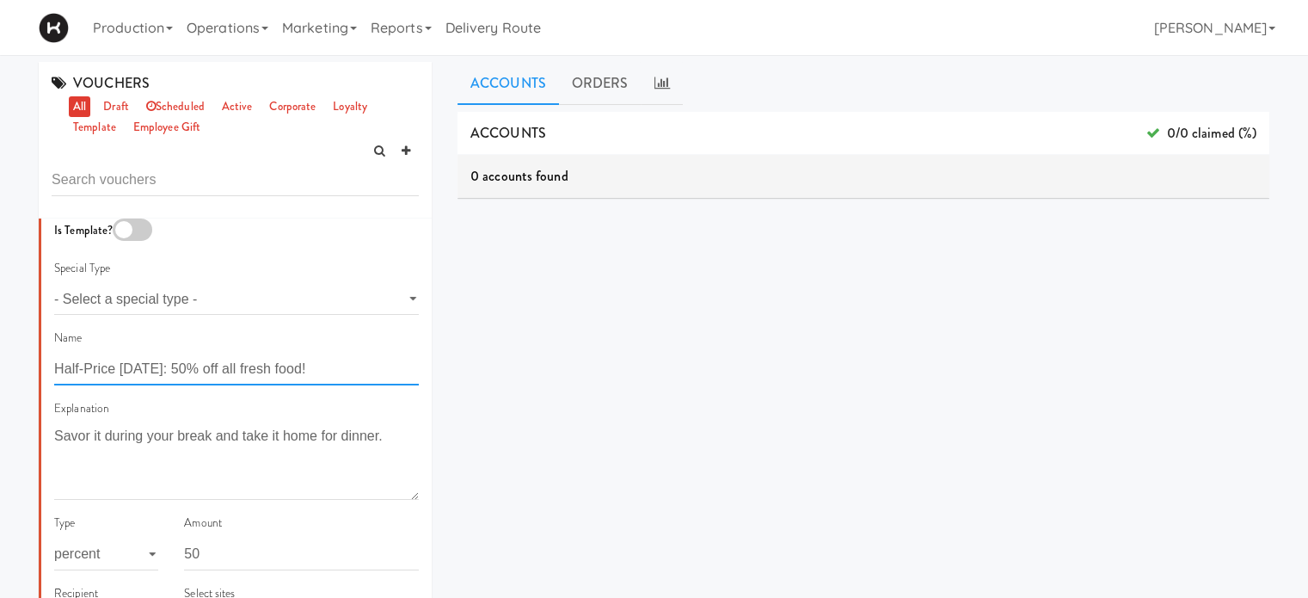
click at [175, 385] on input "Half-Price Thursday: 50% off all fresh food!" at bounding box center [236, 370] width 365 height 32
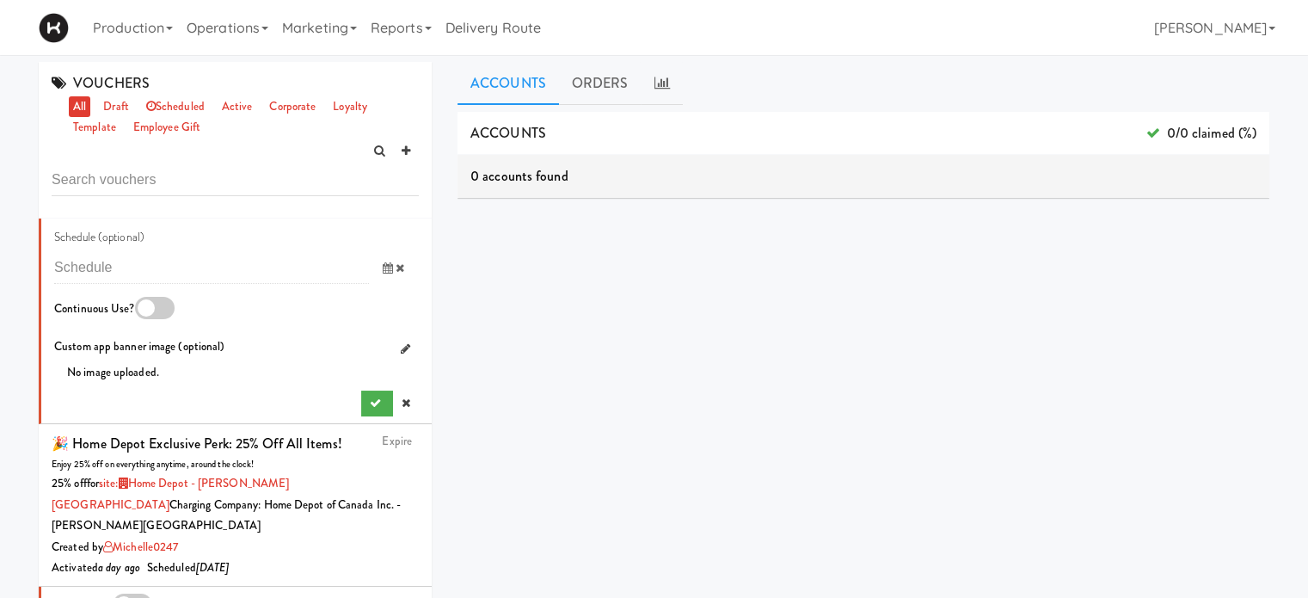
scroll to position [1645, 0]
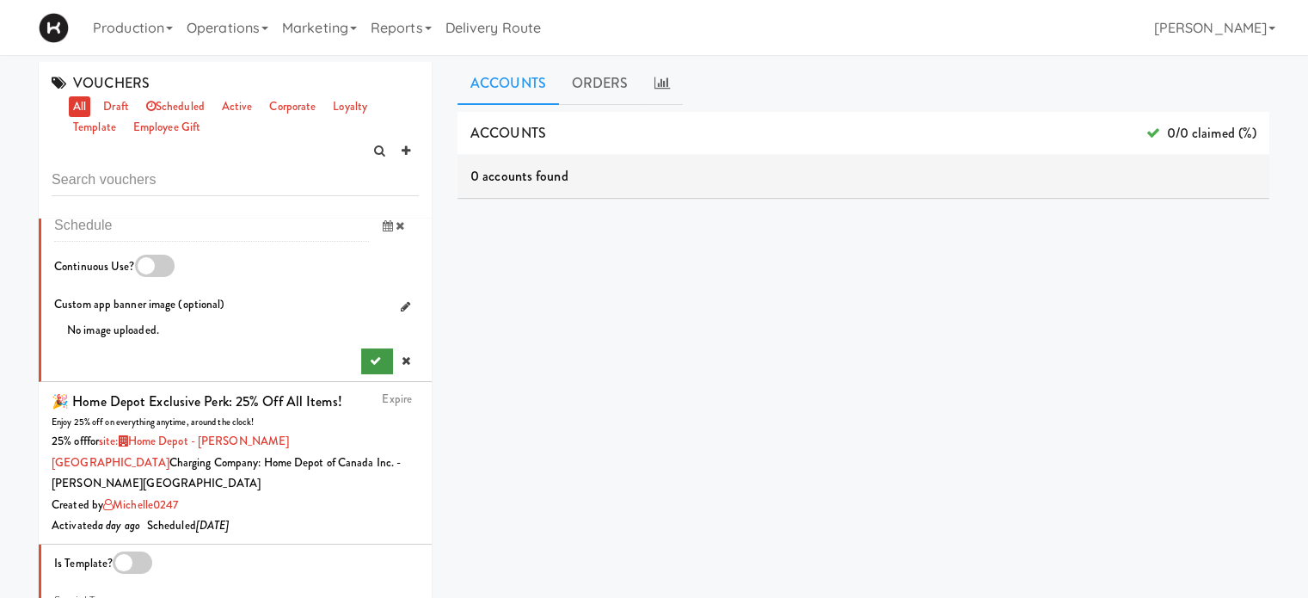
type input "Half-Price Thursdays and Fridays: 50% off all fresh food!"
click at [361, 374] on button "submit" at bounding box center [377, 361] width 32 height 26
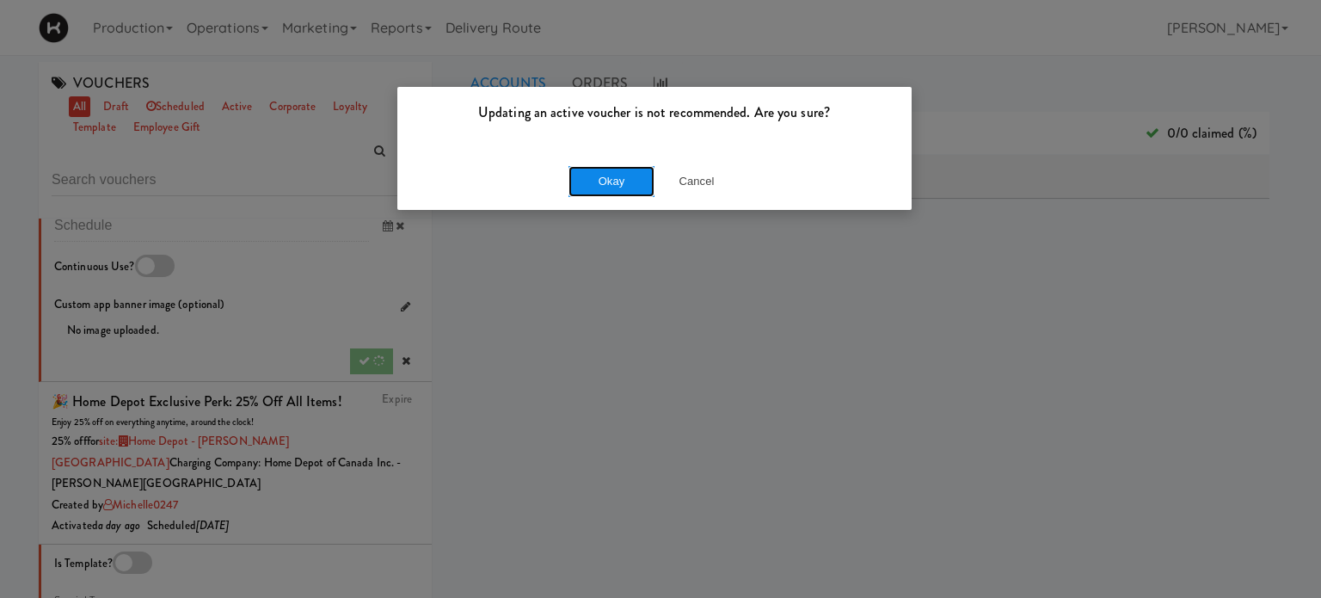
click at [602, 190] on button "Okay" at bounding box center [612, 181] width 86 height 31
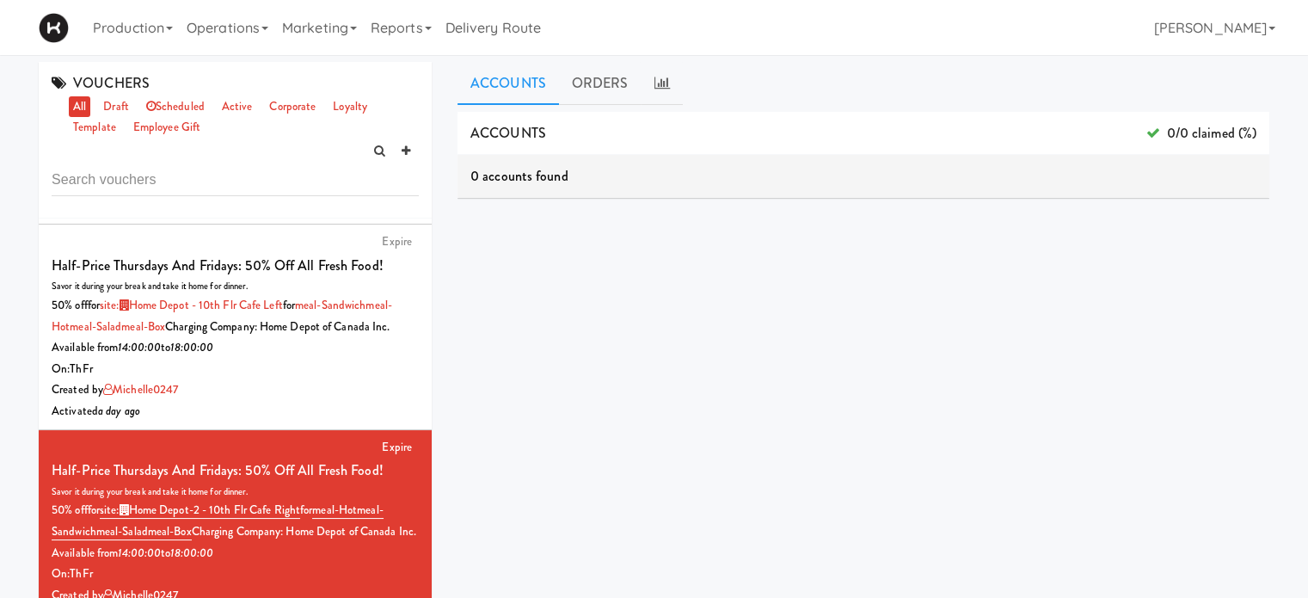
scroll to position [149, 0]
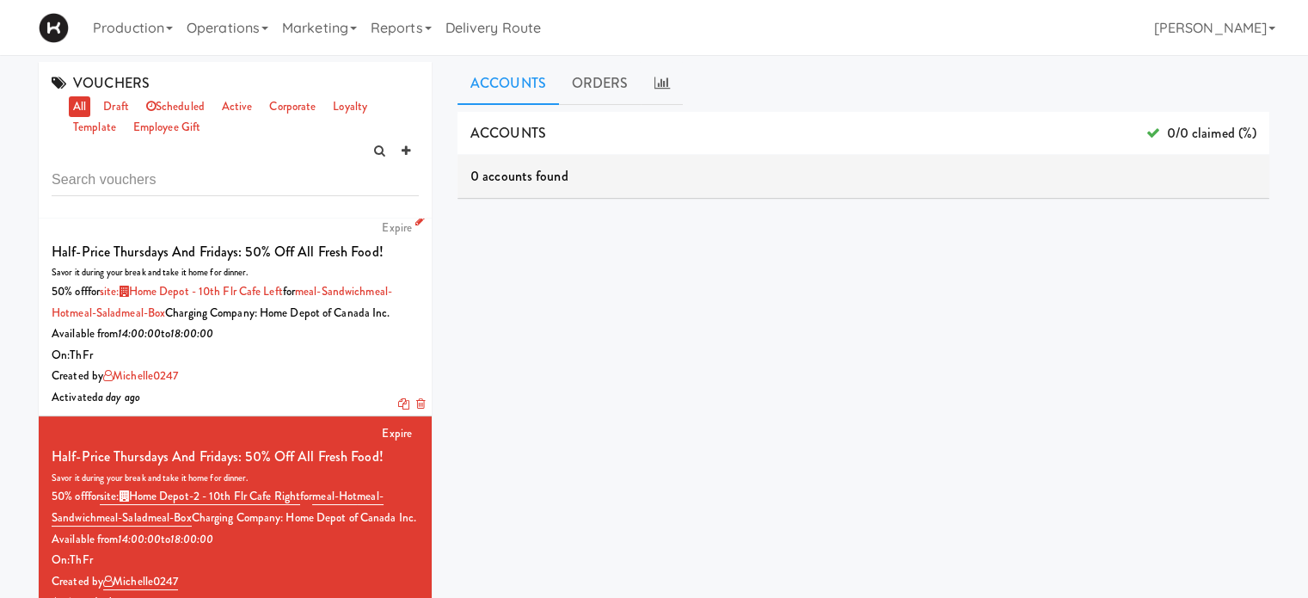
click at [415, 220] on icon at bounding box center [419, 220] width 9 height 11
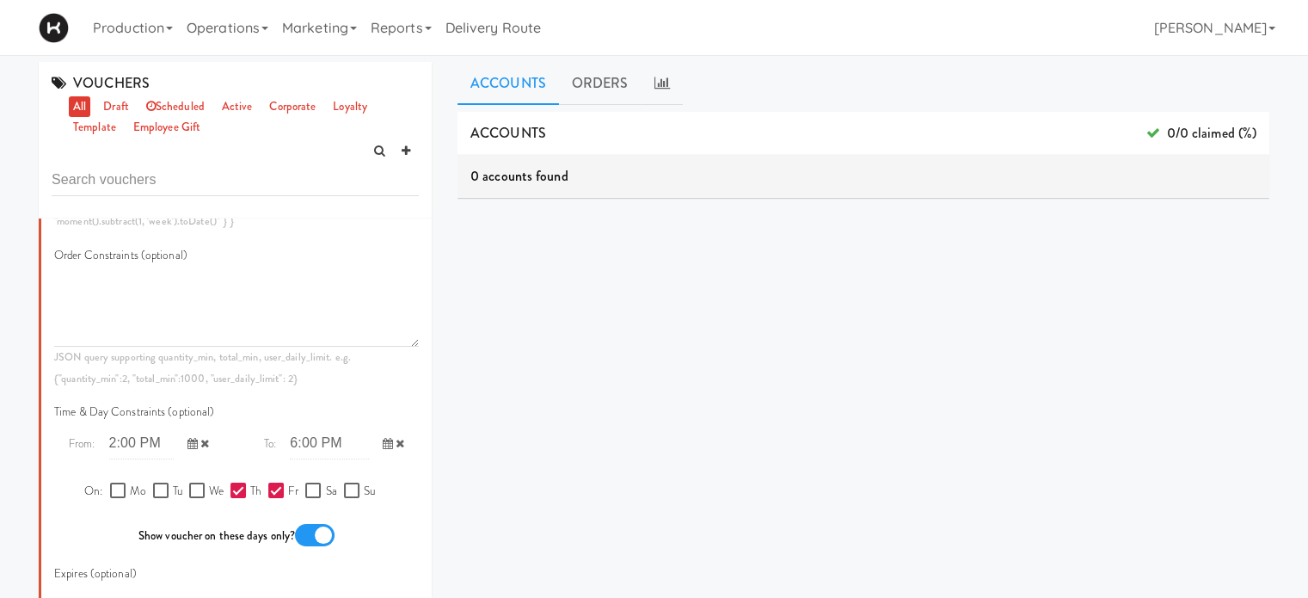
scroll to position [1132, 0]
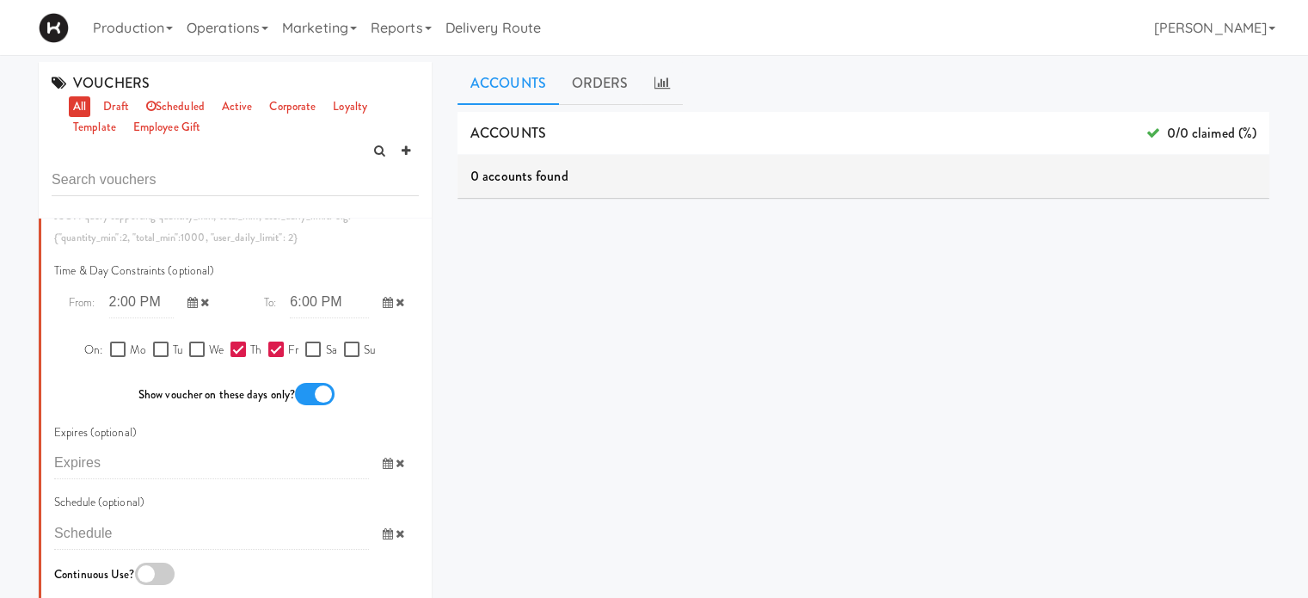
click at [191, 318] on span at bounding box center [199, 302] width 50 height 32
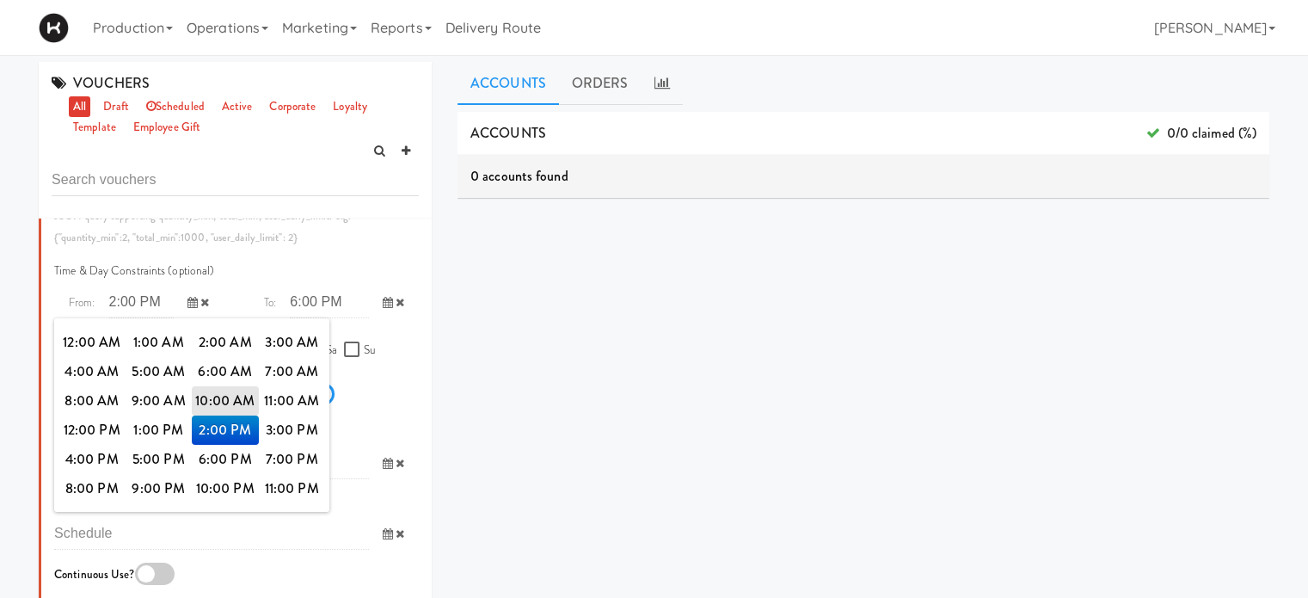
click at [191, 318] on span at bounding box center [199, 302] width 50 height 32
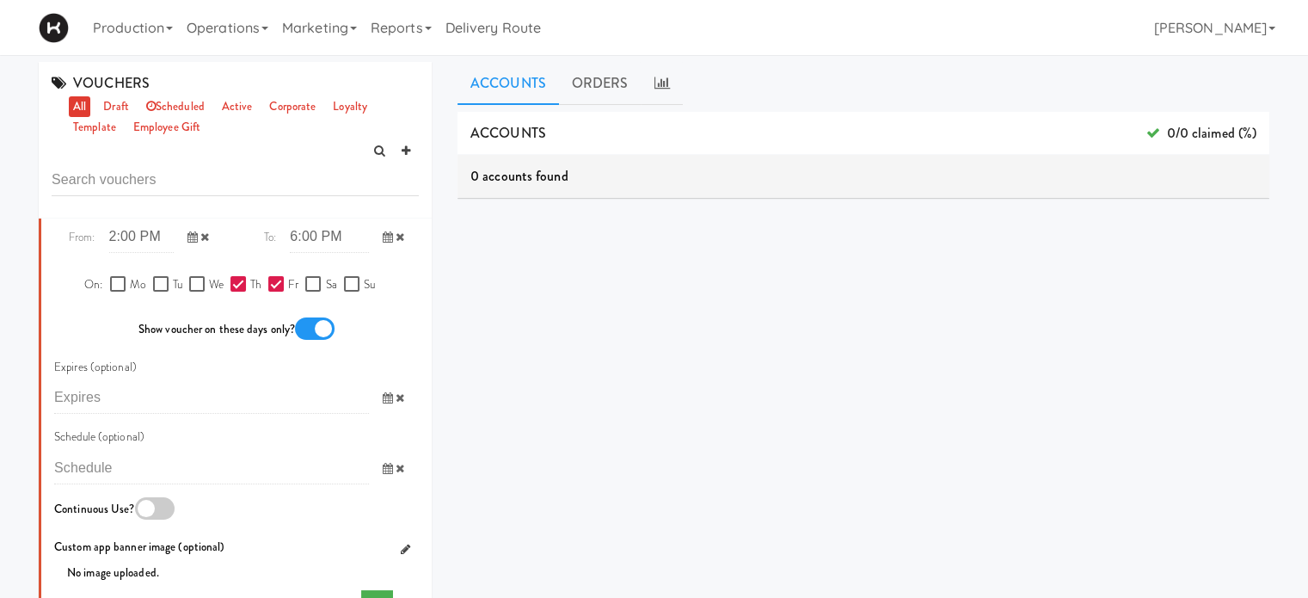
scroll to position [1225, 0]
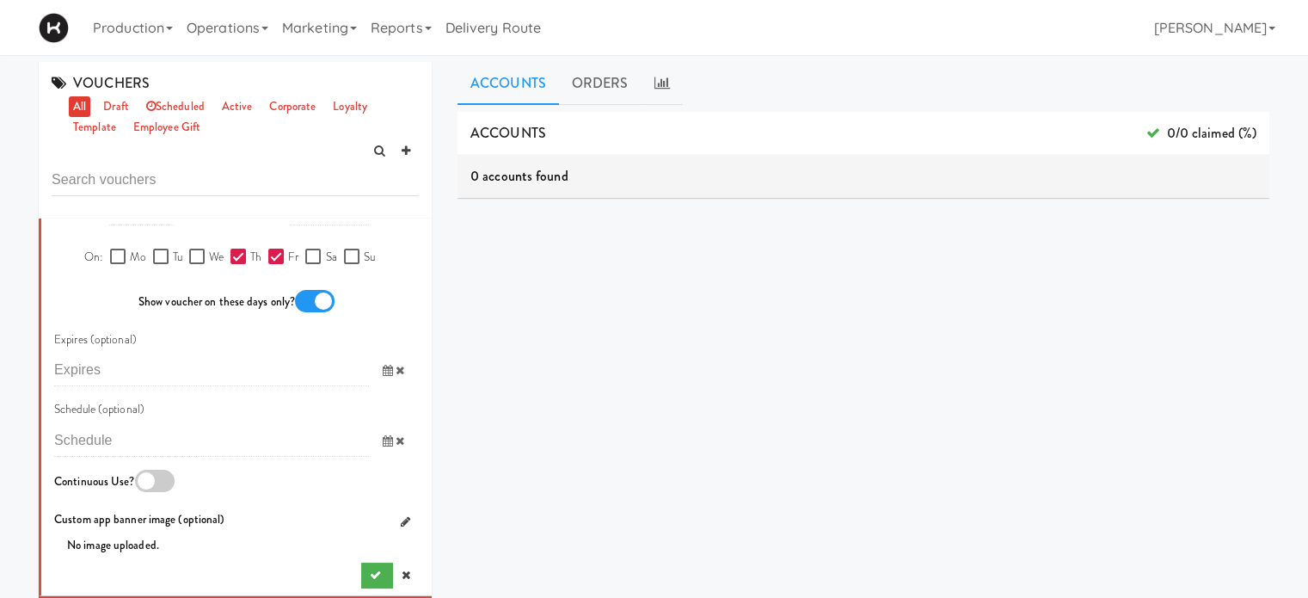
click at [396, 376] on icon at bounding box center [400, 370] width 9 height 11
click at [383, 376] on icon at bounding box center [388, 370] width 10 height 11
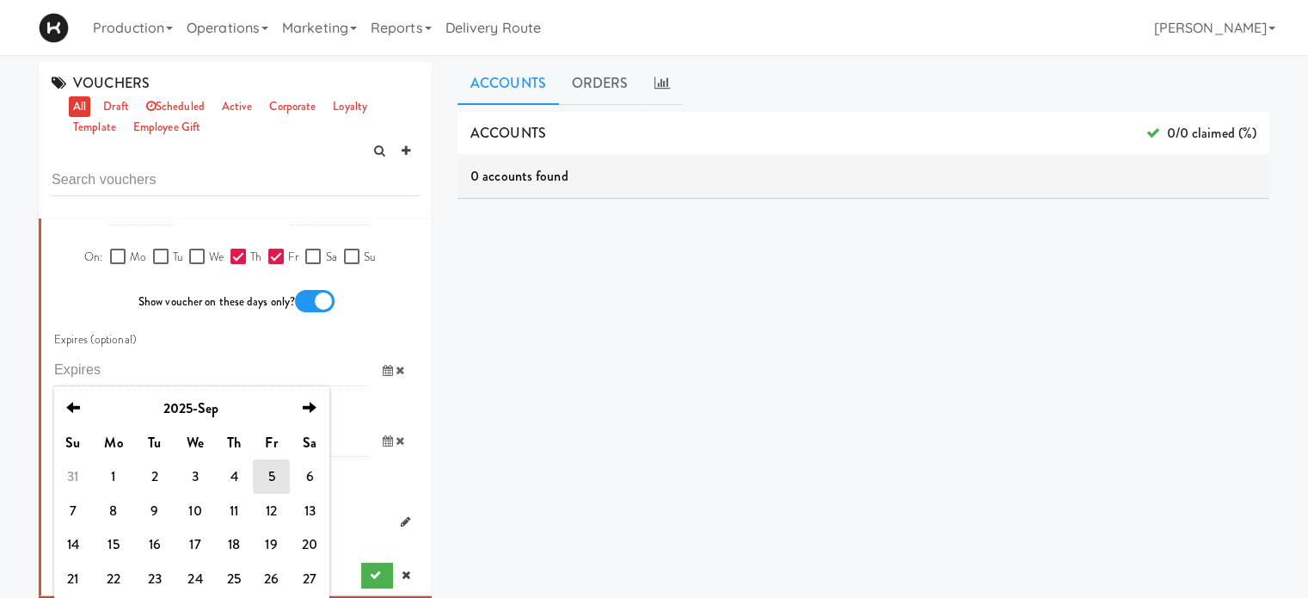
click at [383, 376] on icon at bounding box center [388, 370] width 10 height 11
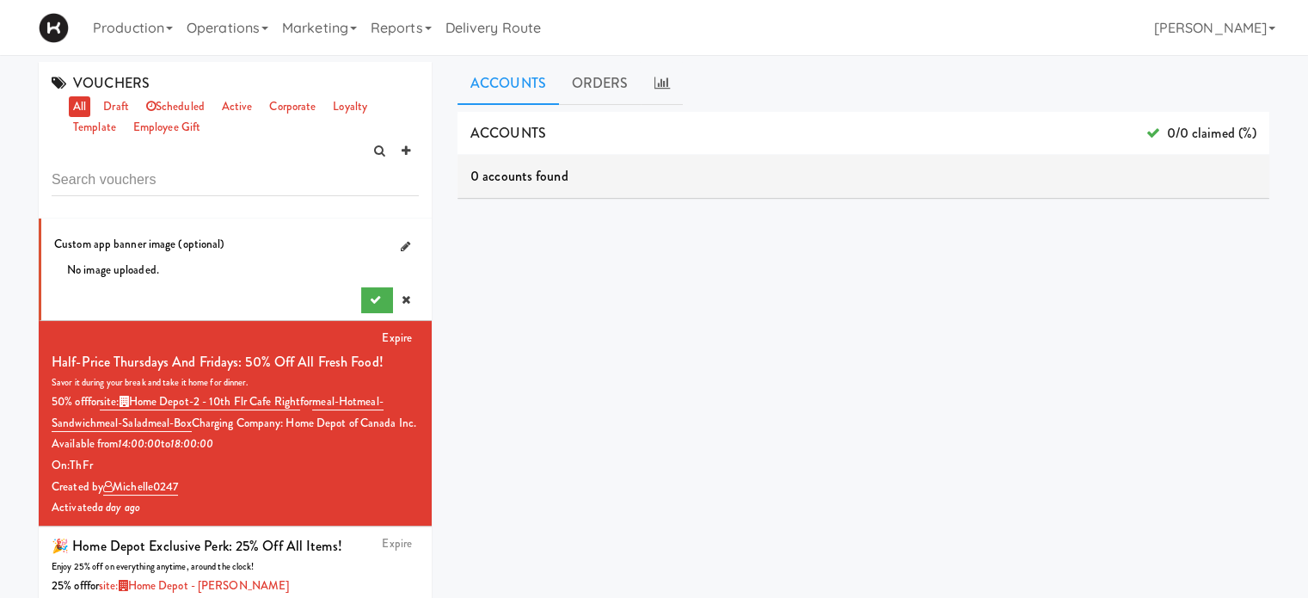
scroll to position [1571, 0]
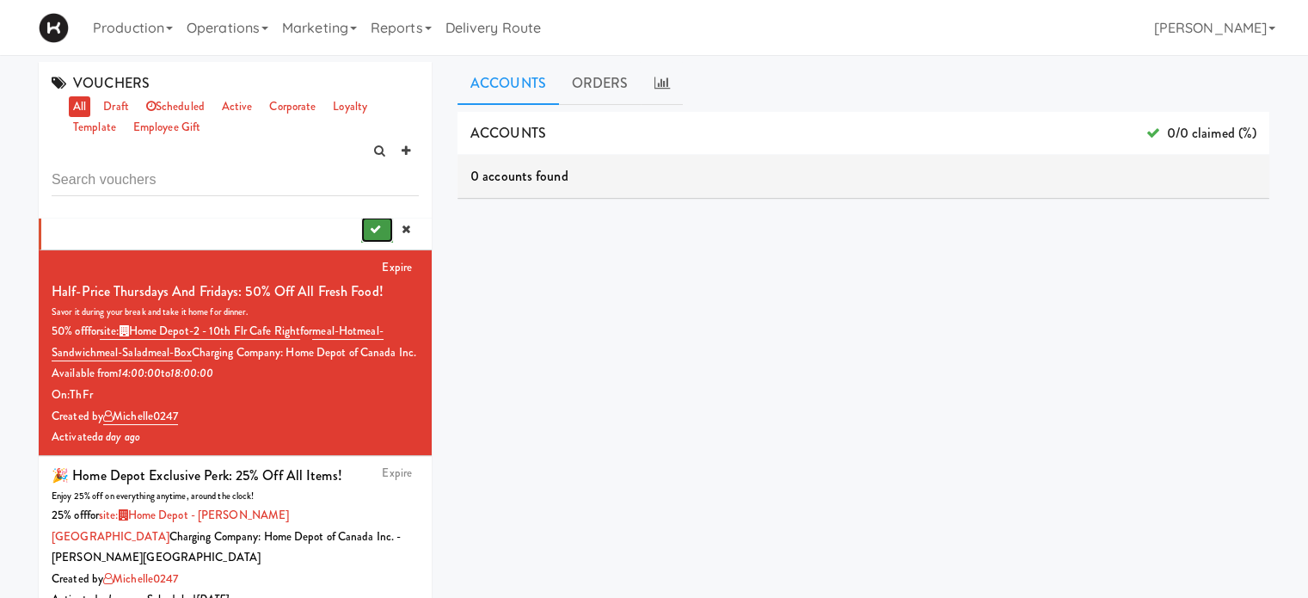
click at [370, 235] on icon "submit" at bounding box center [375, 229] width 11 height 11
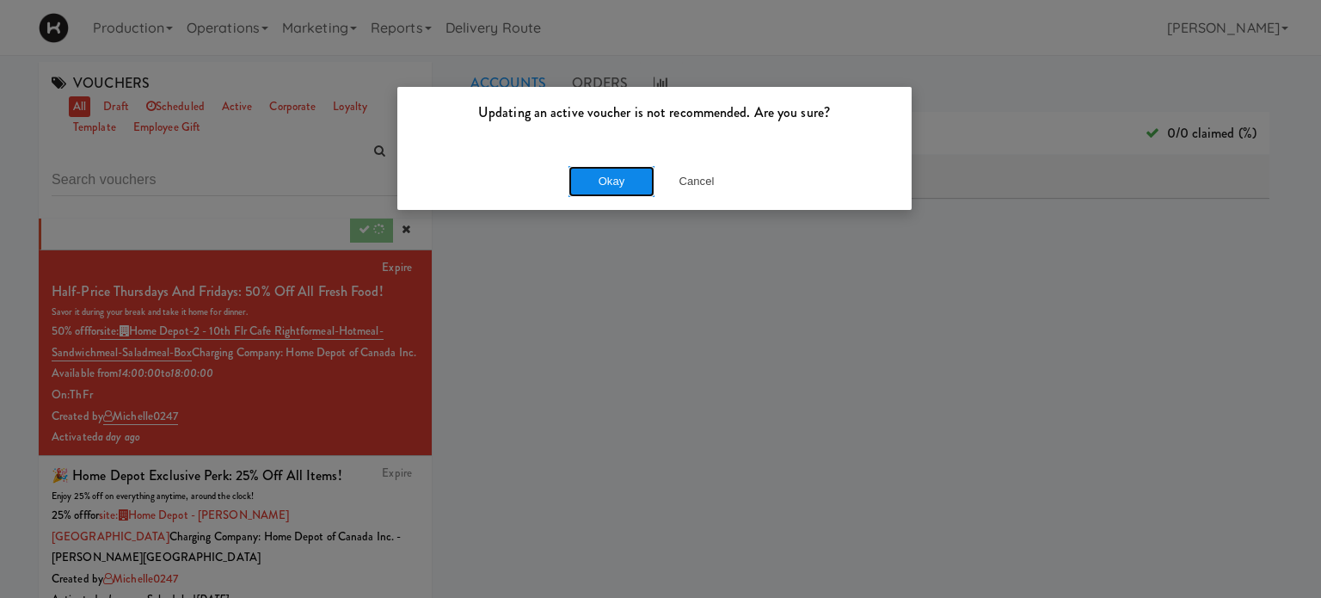
click at [604, 179] on button "Okay" at bounding box center [612, 181] width 86 height 31
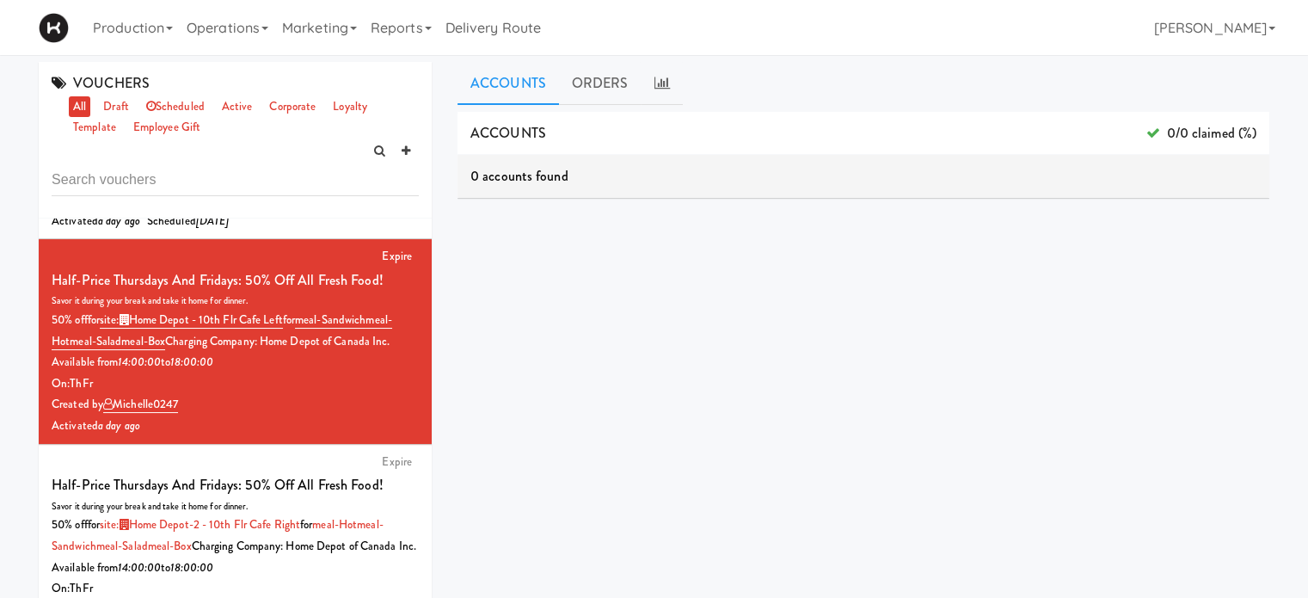
scroll to position [135, 0]
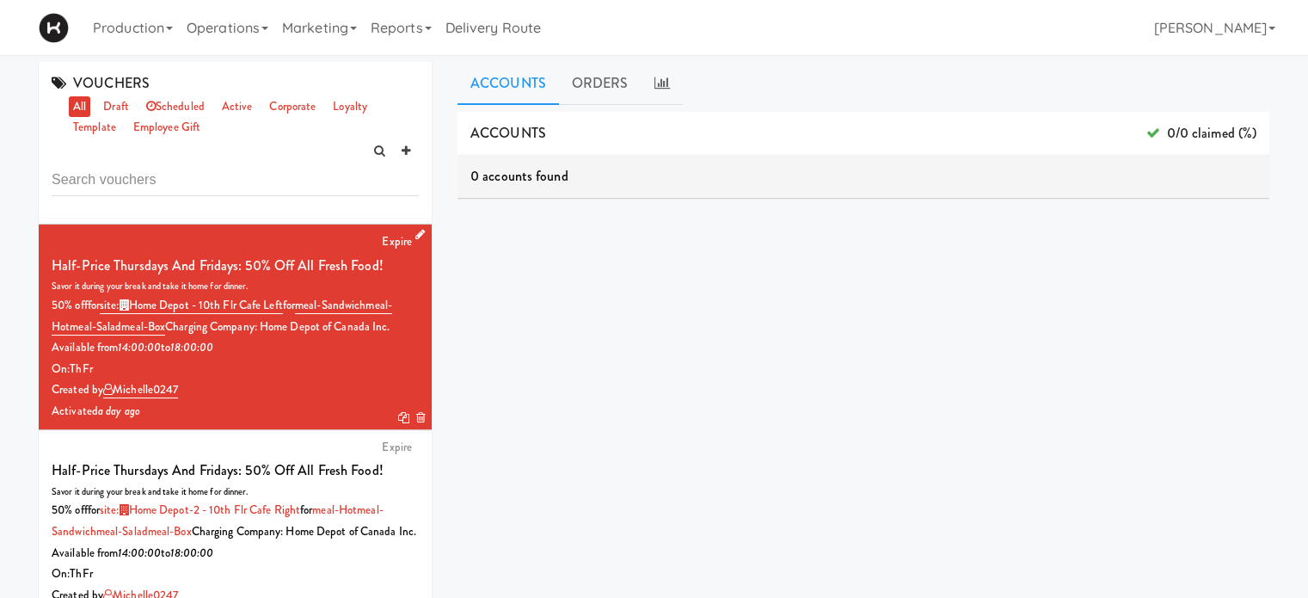
click at [398, 423] on icon at bounding box center [403, 417] width 11 height 11
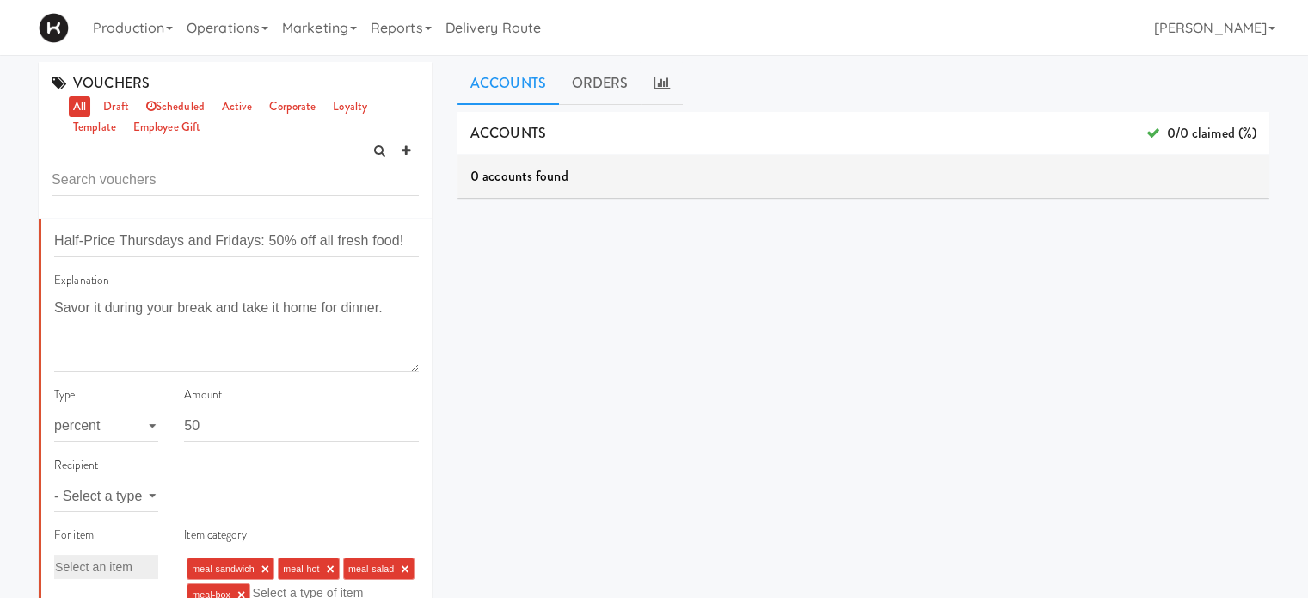
scroll to position [1571, 0]
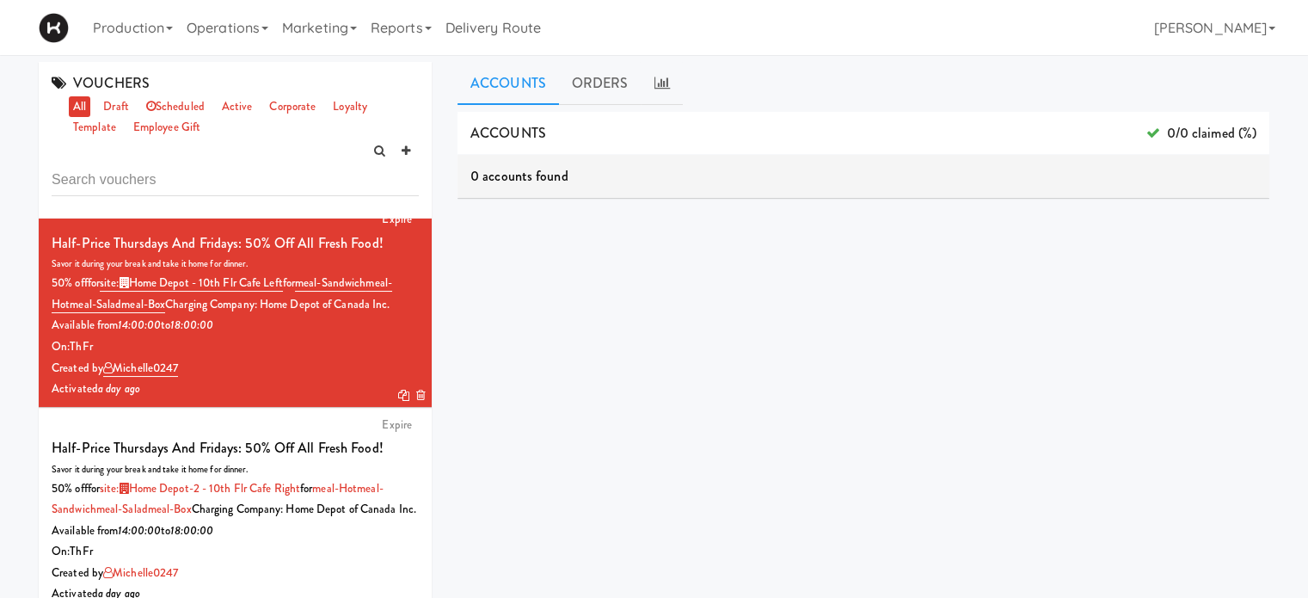
click at [409, 224] on link at bounding box center [417, 213] width 16 height 22
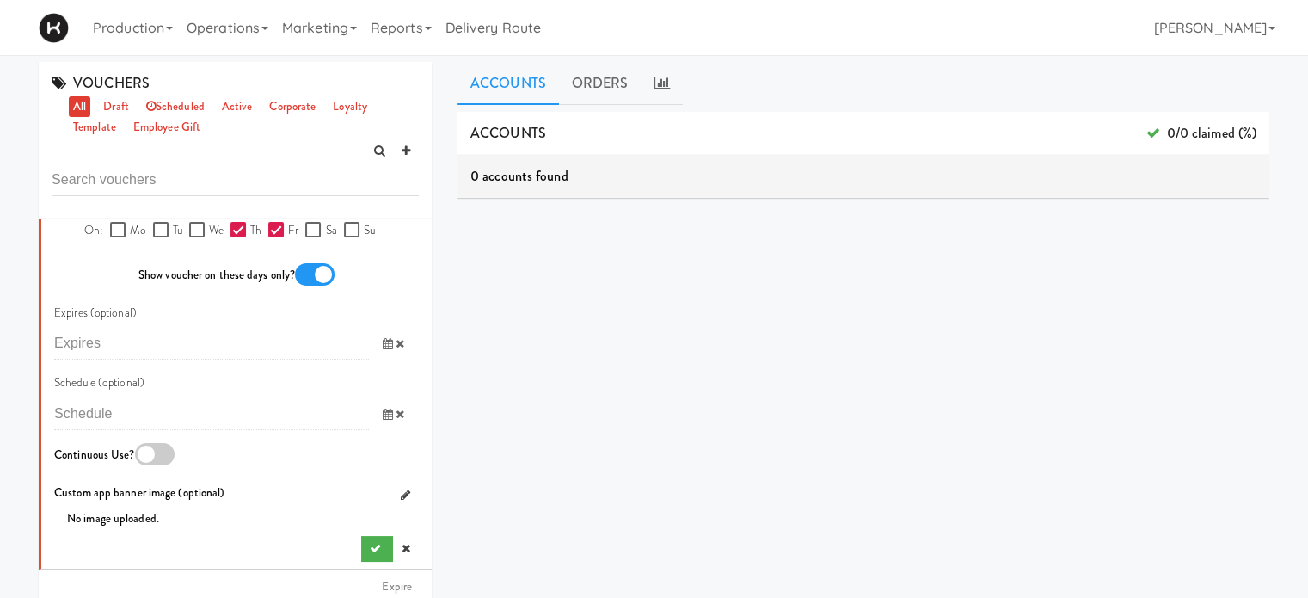
scroll to position [2719, 0]
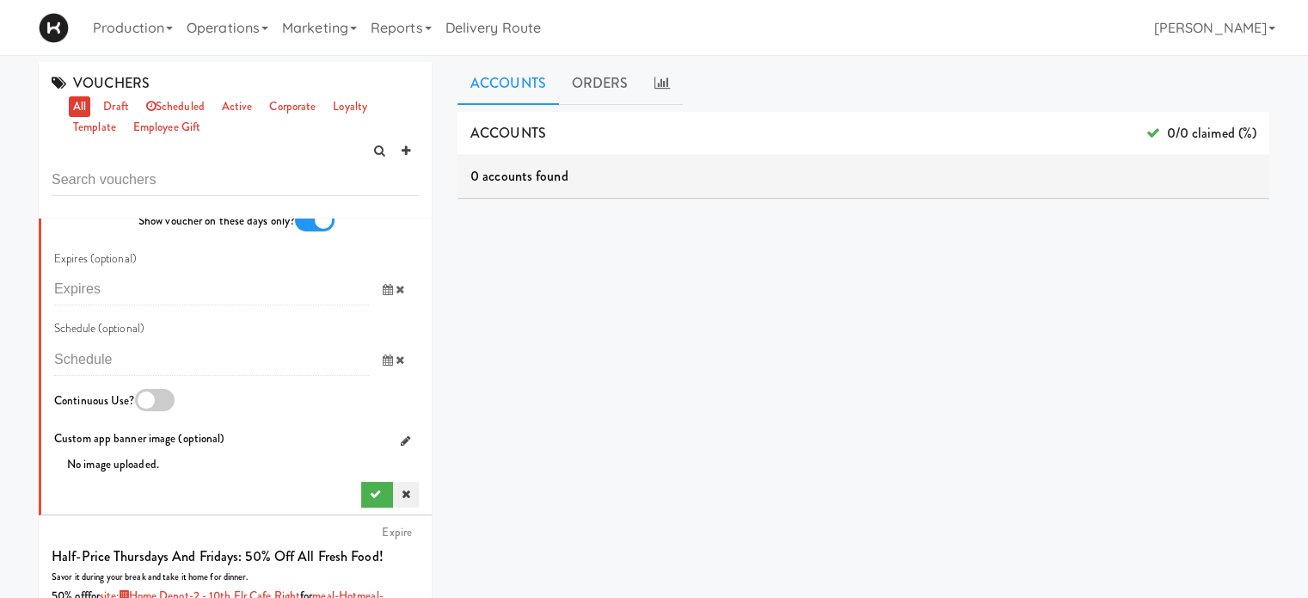
click at [402, 500] on icon at bounding box center [406, 494] width 9 height 11
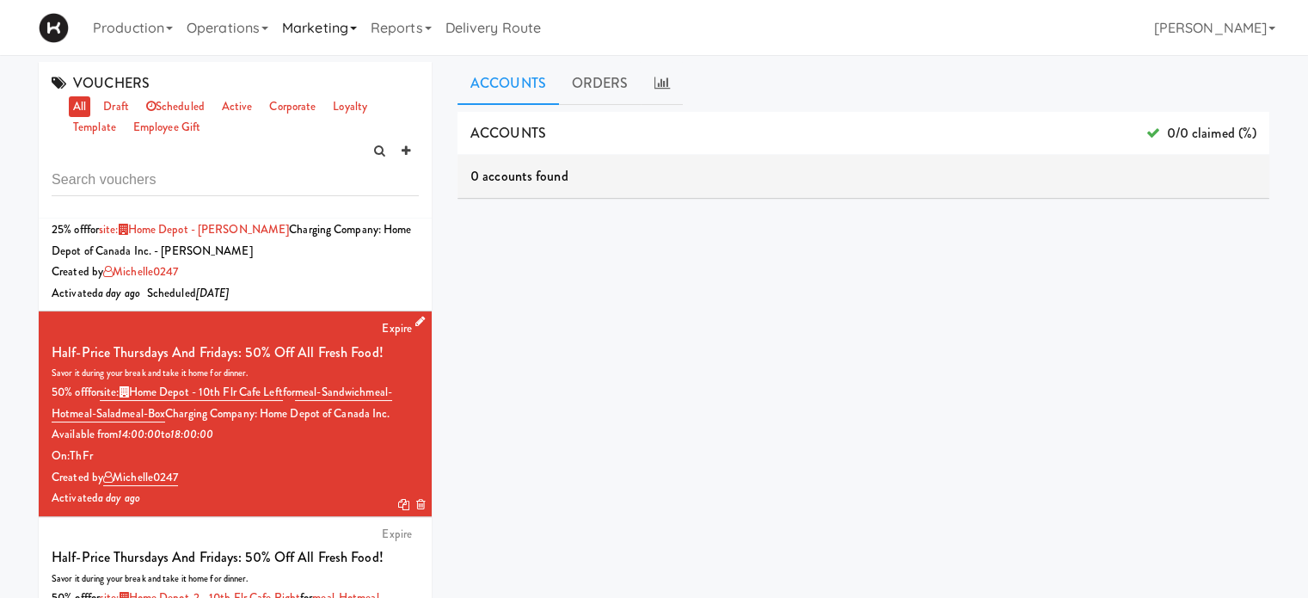
click at [352, 22] on link "Marketing" at bounding box center [319, 27] width 89 height 55
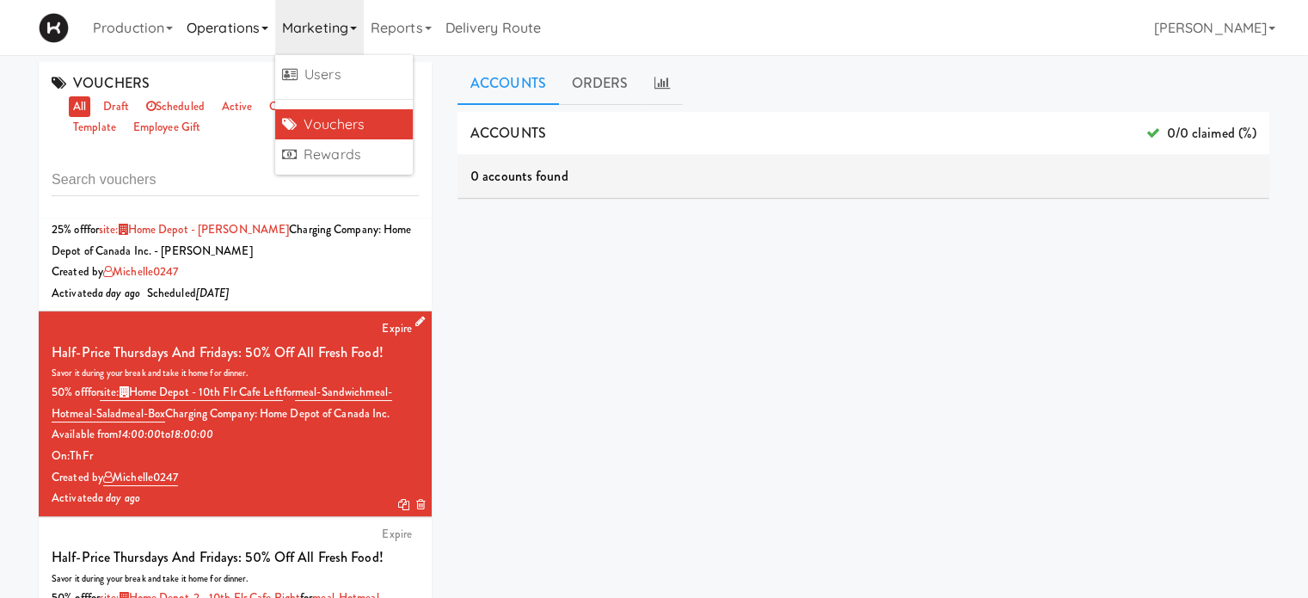
click at [261, 28] on link "Operations" at bounding box center [227, 27] width 95 height 55
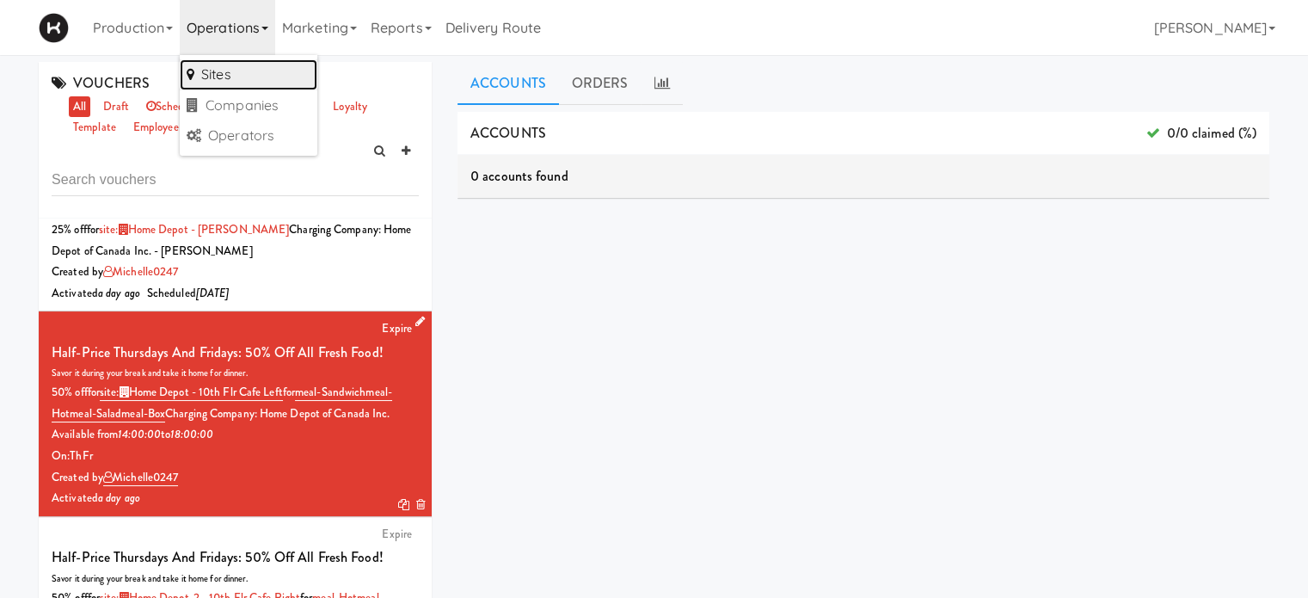
click at [245, 81] on link "Sites" at bounding box center [249, 74] width 138 height 31
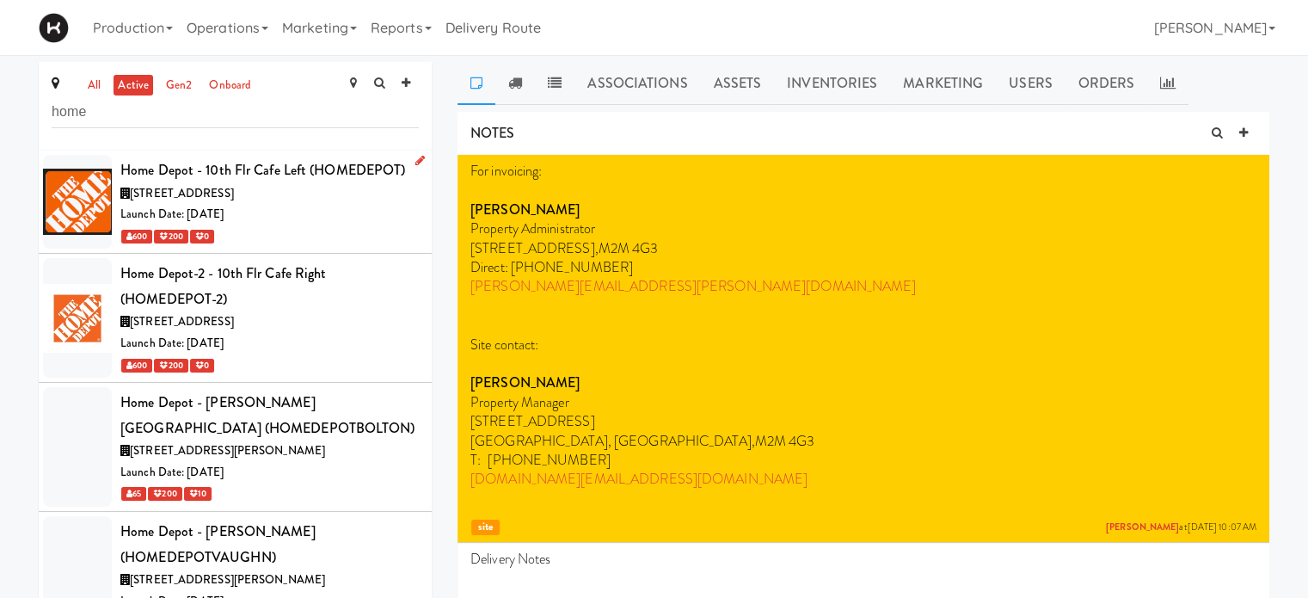
type input "home"
click at [313, 202] on div "[STREET_ADDRESS]" at bounding box center [269, 194] width 298 height 22
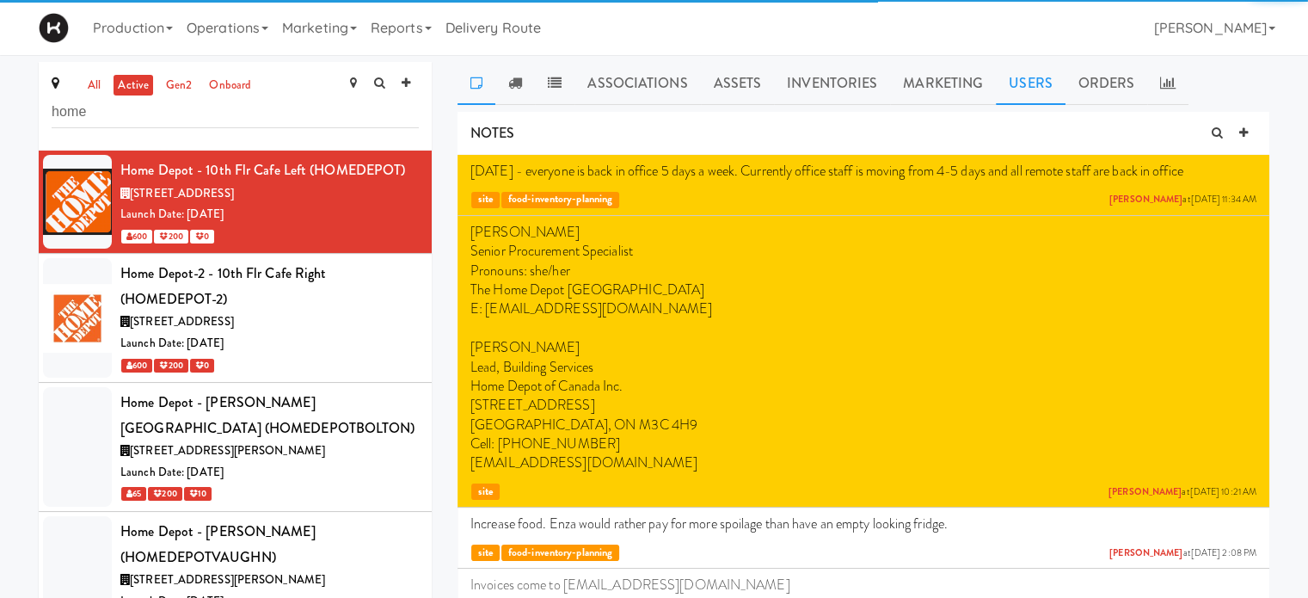
click at [1029, 92] on link "Users" at bounding box center [1031, 83] width 70 height 43
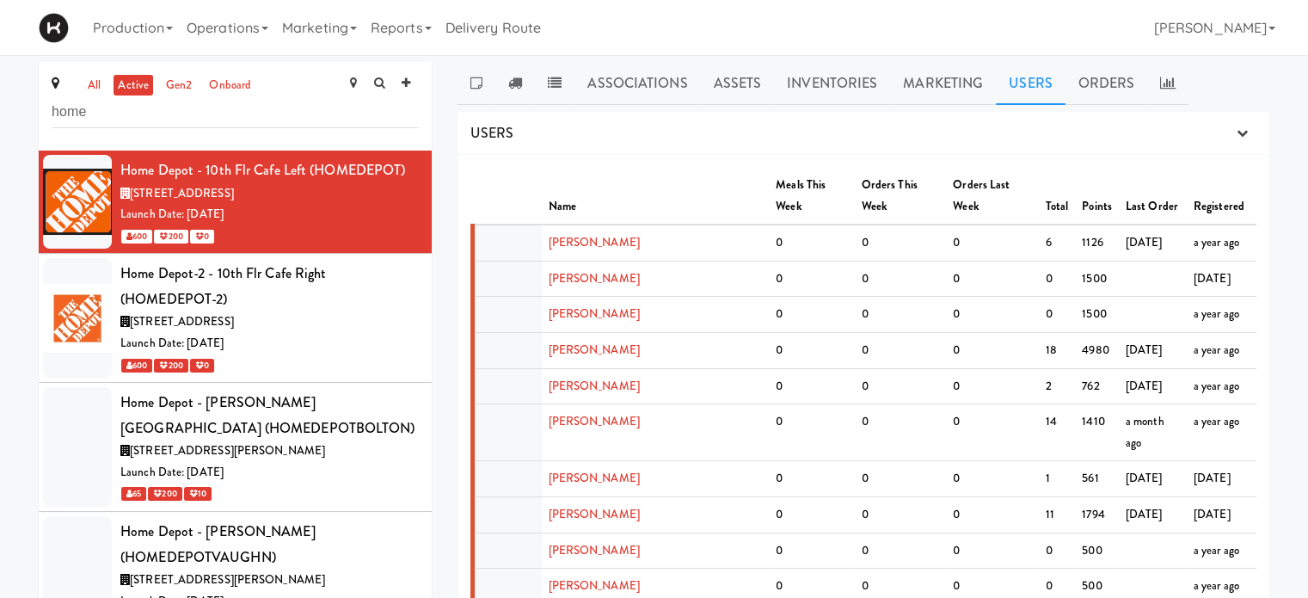
click at [1119, 182] on th "Last Order" at bounding box center [1153, 196] width 68 height 57
click at [1255, 129] on button "button" at bounding box center [1242, 133] width 28 height 26
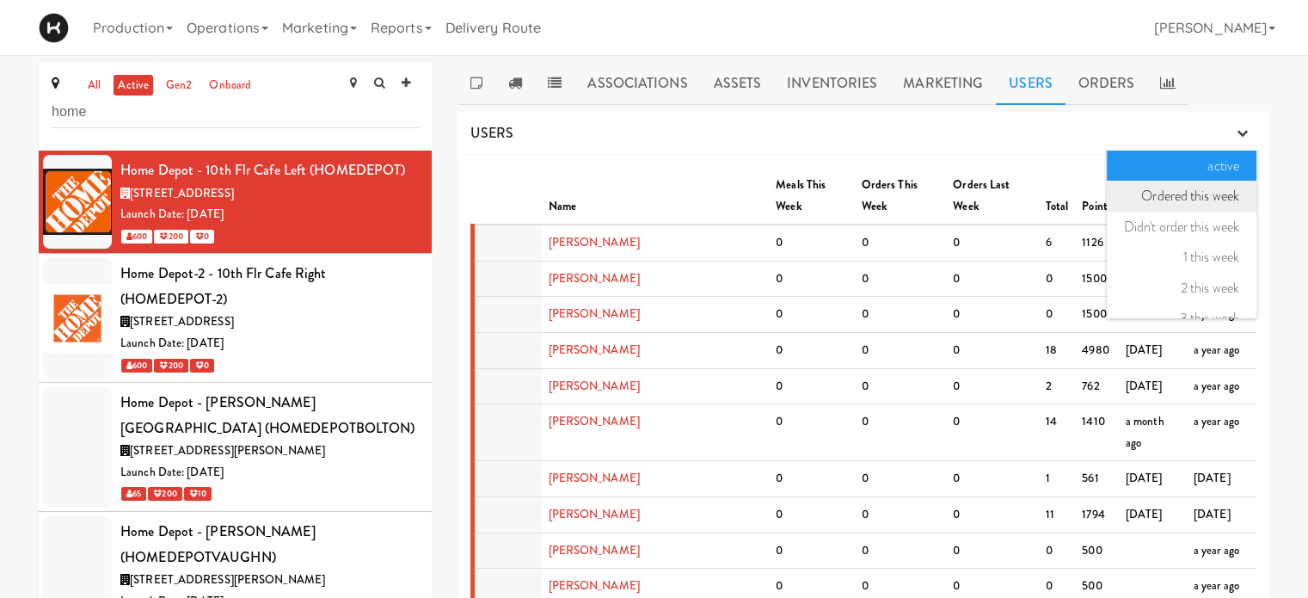
click at [1216, 197] on link "Ordered this week" at bounding box center [1182, 196] width 150 height 31
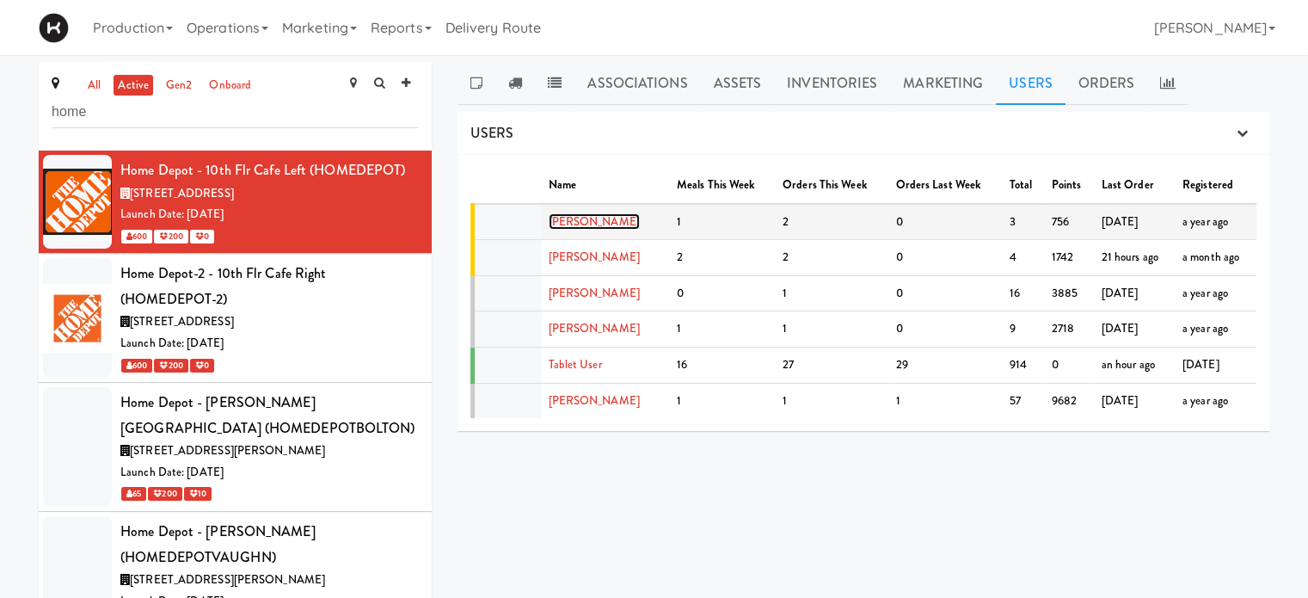
click at [609, 218] on link "[PERSON_NAME]" at bounding box center [594, 221] width 91 height 16
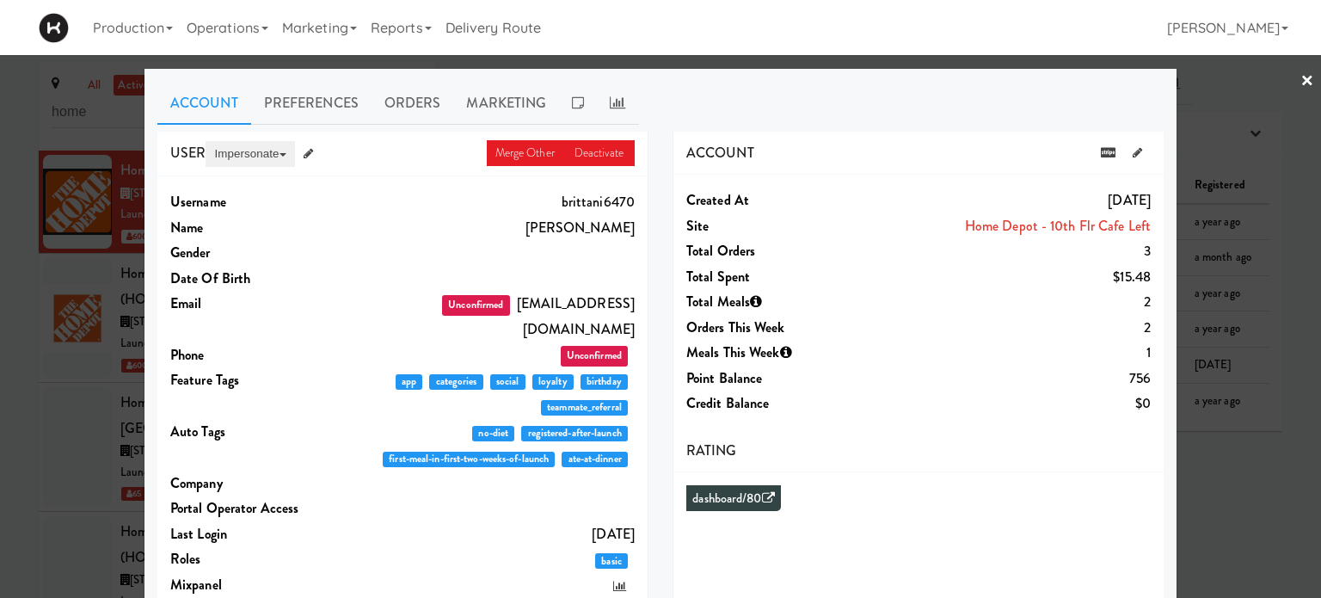
click at [246, 151] on button "Impersonate" at bounding box center [250, 154] width 89 height 26
click at [242, 192] on link "on App" at bounding box center [278, 186] width 145 height 31
click at [1301, 77] on link "×" at bounding box center [1308, 81] width 14 height 53
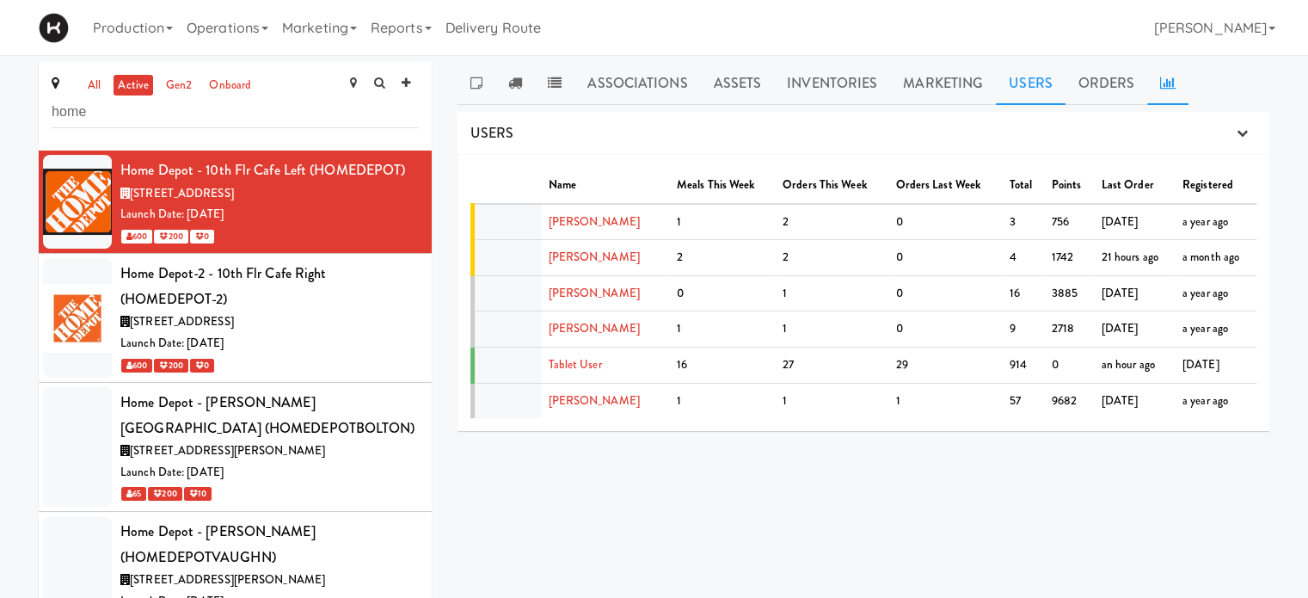
click at [1163, 80] on icon at bounding box center [1167, 83] width 15 height 14
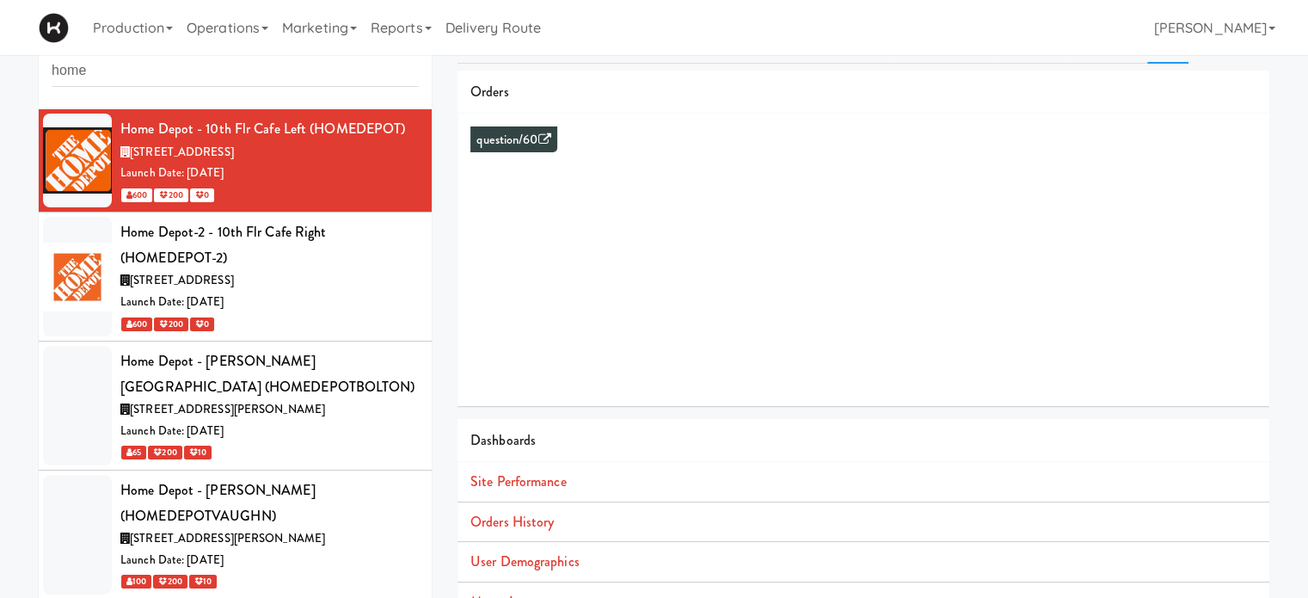
scroll to position [45, 0]
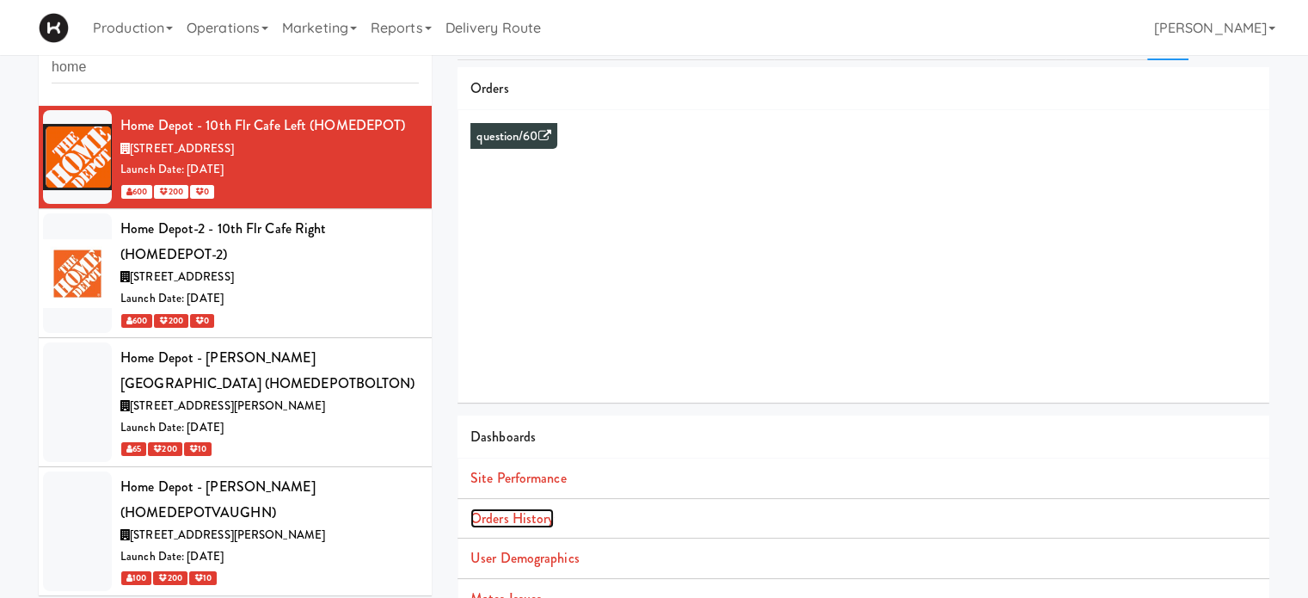
click at [514, 522] on link "Orders History" at bounding box center [511, 518] width 83 height 20
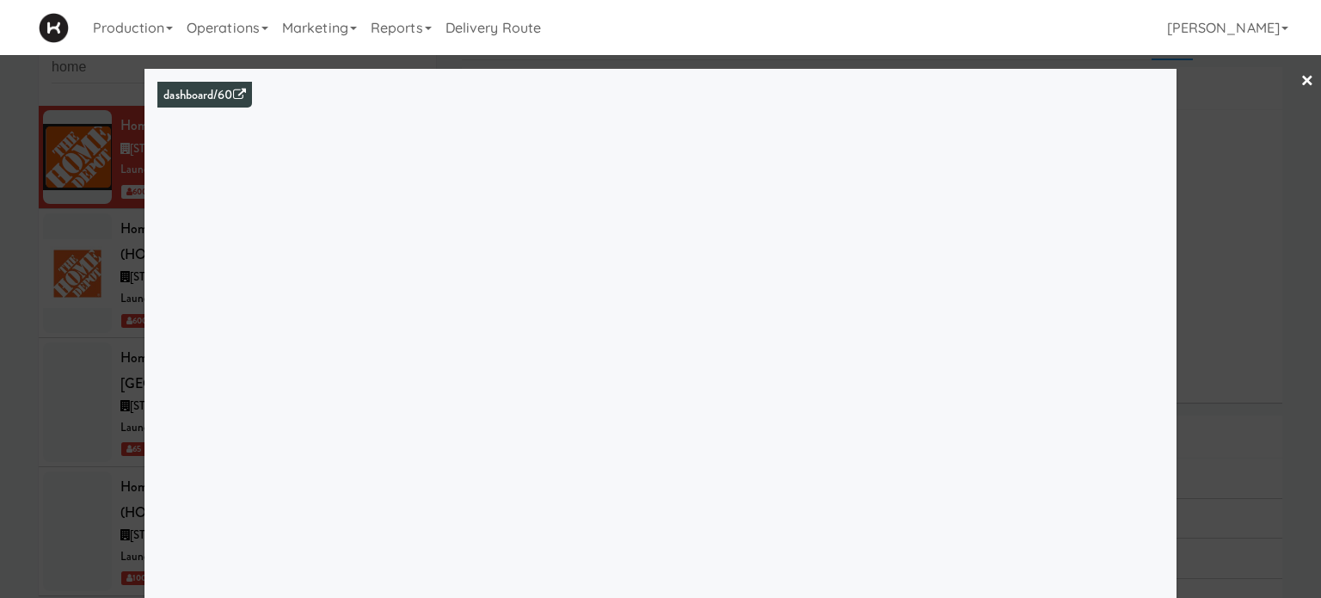
click at [1301, 79] on link "×" at bounding box center [1308, 81] width 14 height 53
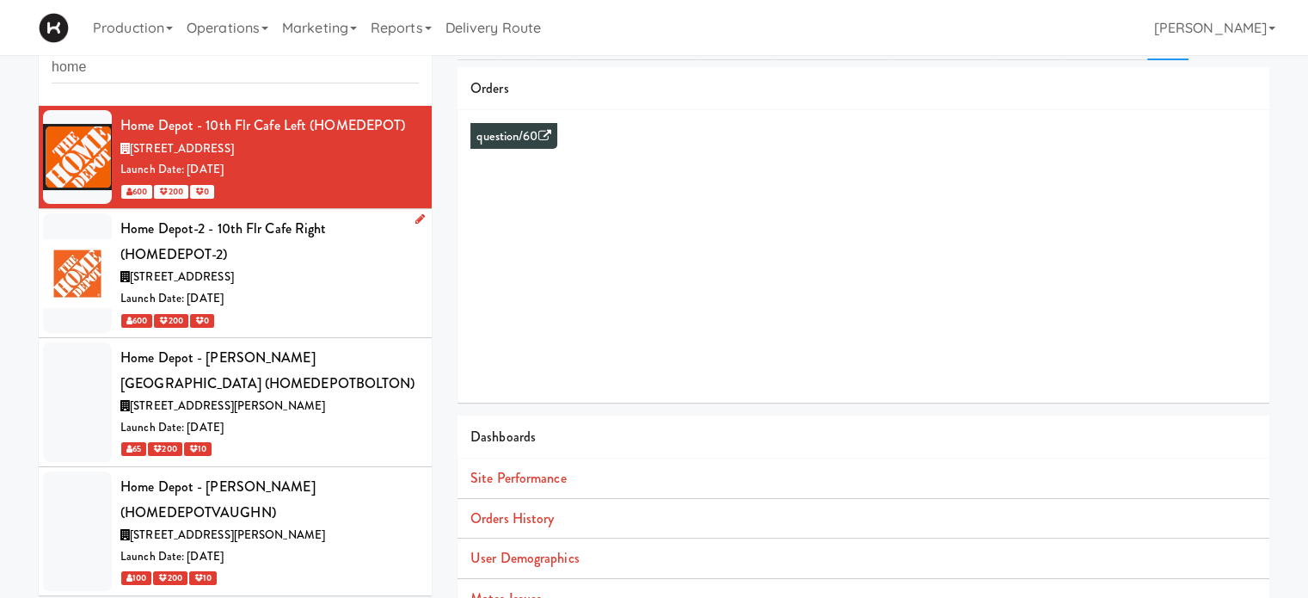
click at [282, 277] on div "[STREET_ADDRESS]" at bounding box center [269, 278] width 298 height 22
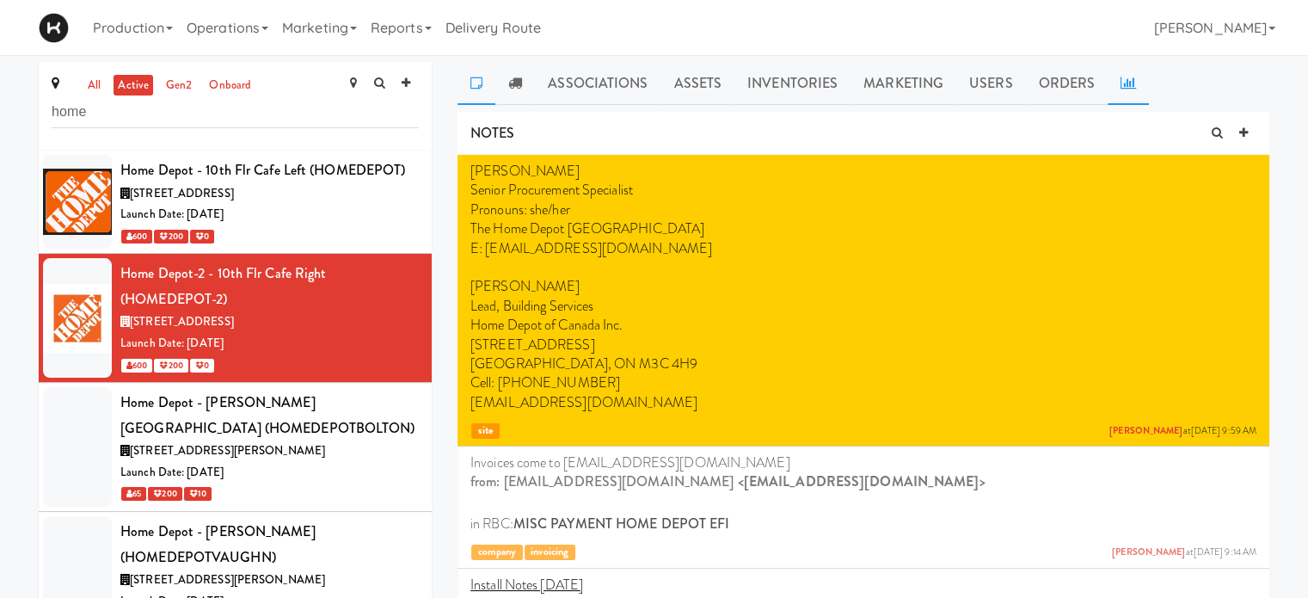
click at [1121, 88] on icon at bounding box center [1128, 83] width 15 height 14
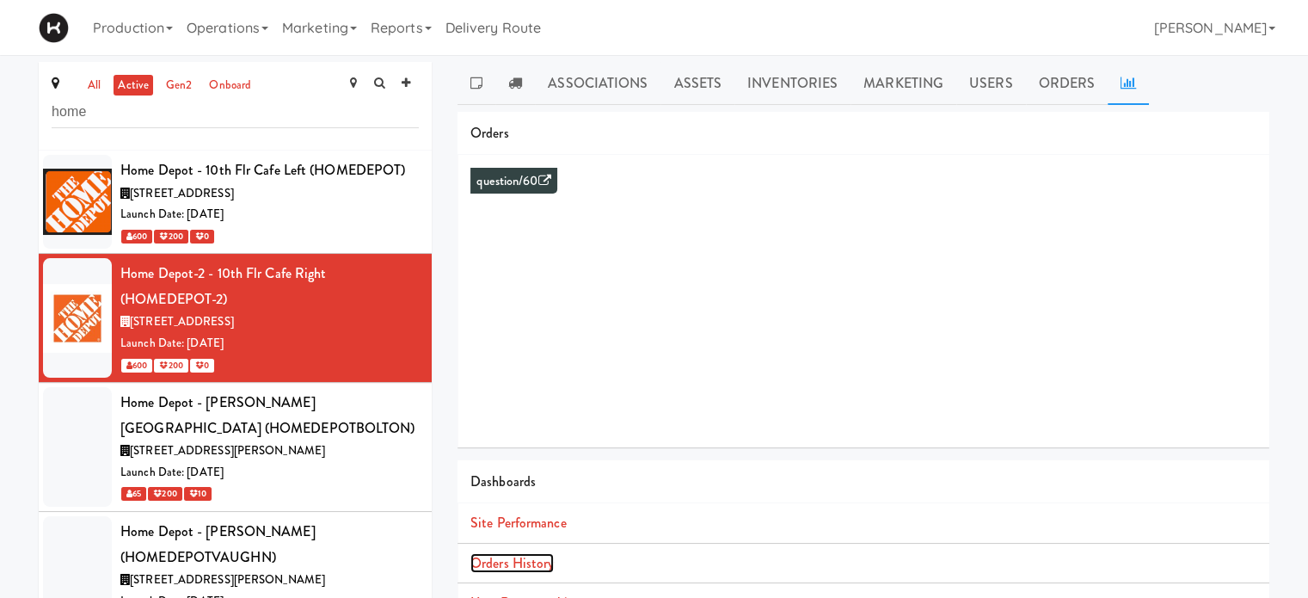
click at [520, 558] on link "Orders History" at bounding box center [511, 563] width 83 height 20
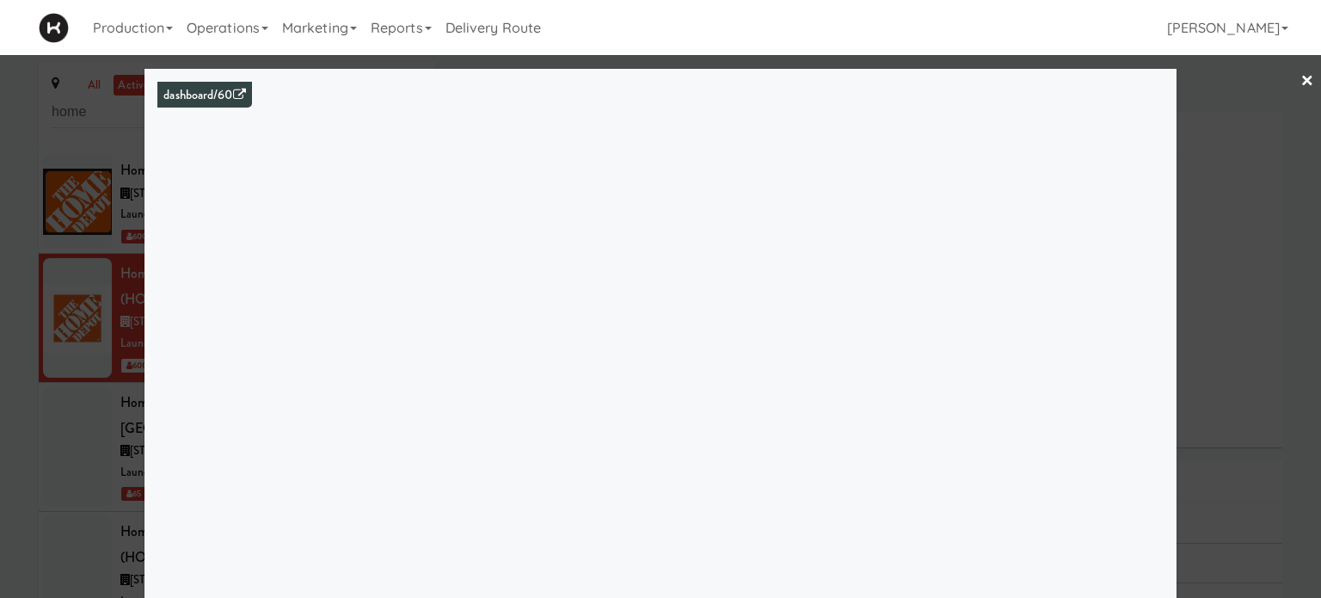
click at [1301, 78] on link "×" at bounding box center [1308, 81] width 14 height 53
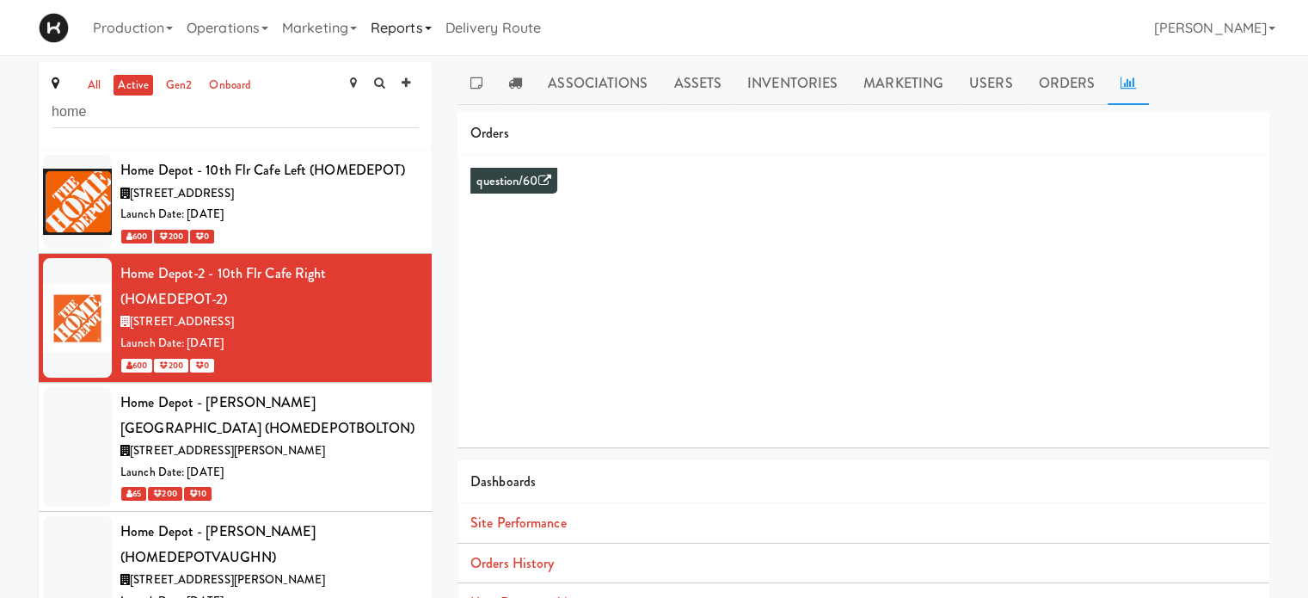
click at [427, 31] on link "Reports" at bounding box center [401, 27] width 75 height 55
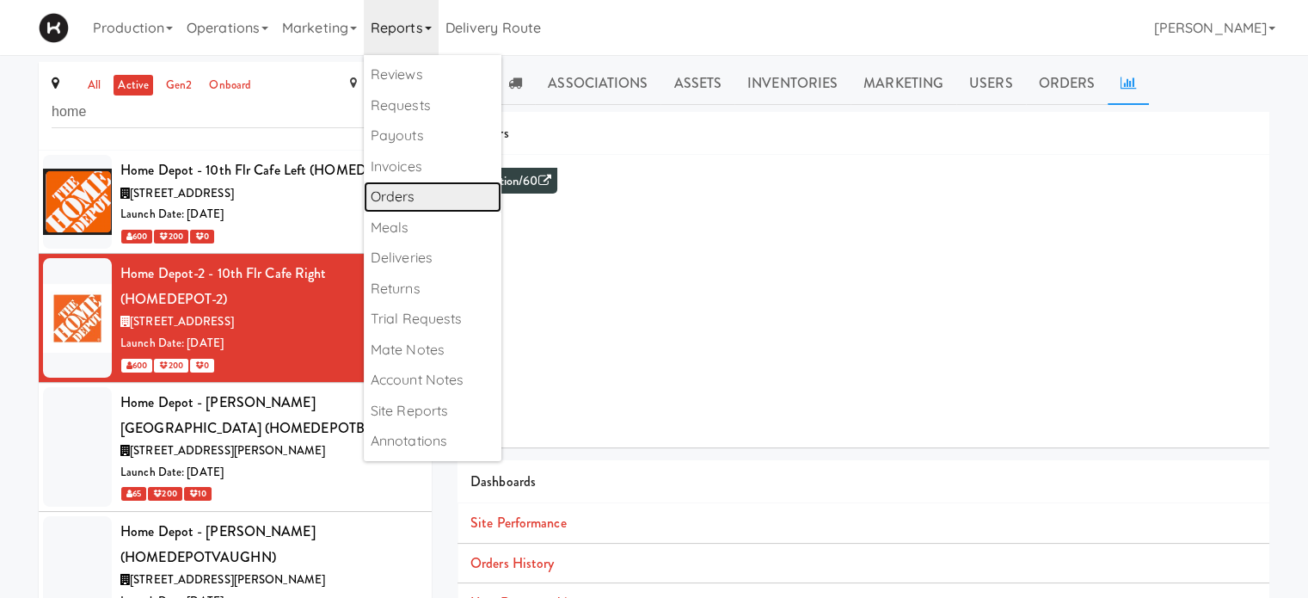
click at [412, 199] on link "Orders" at bounding box center [433, 196] width 138 height 31
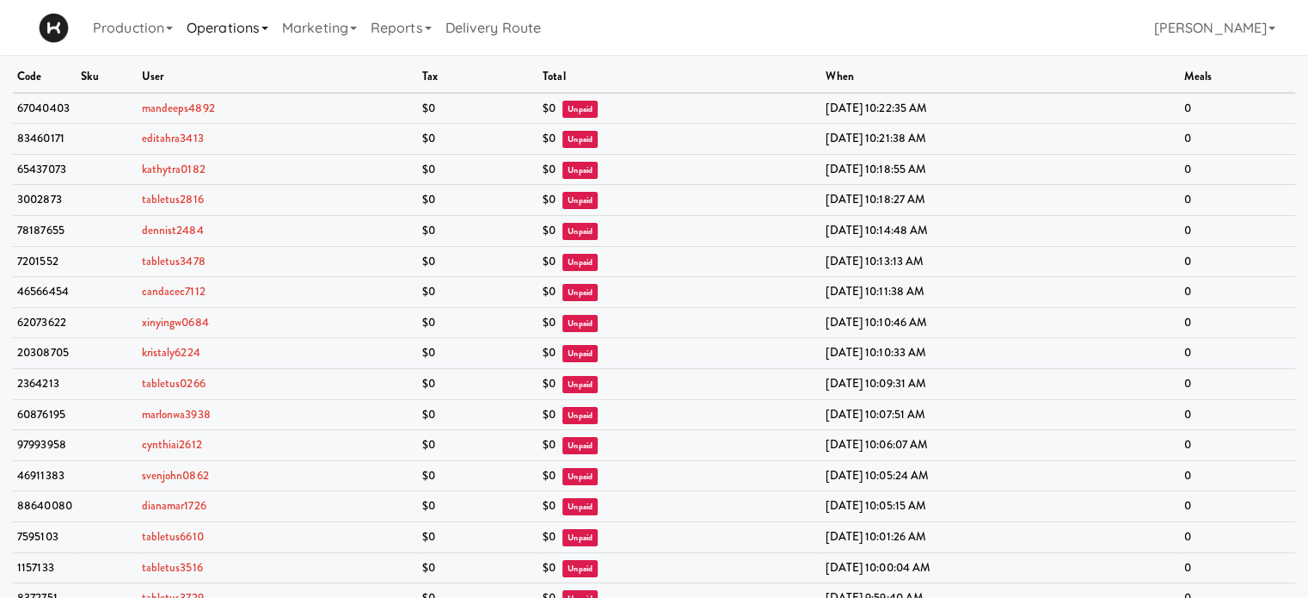
click at [186, 30] on link "Operations" at bounding box center [227, 27] width 95 height 55
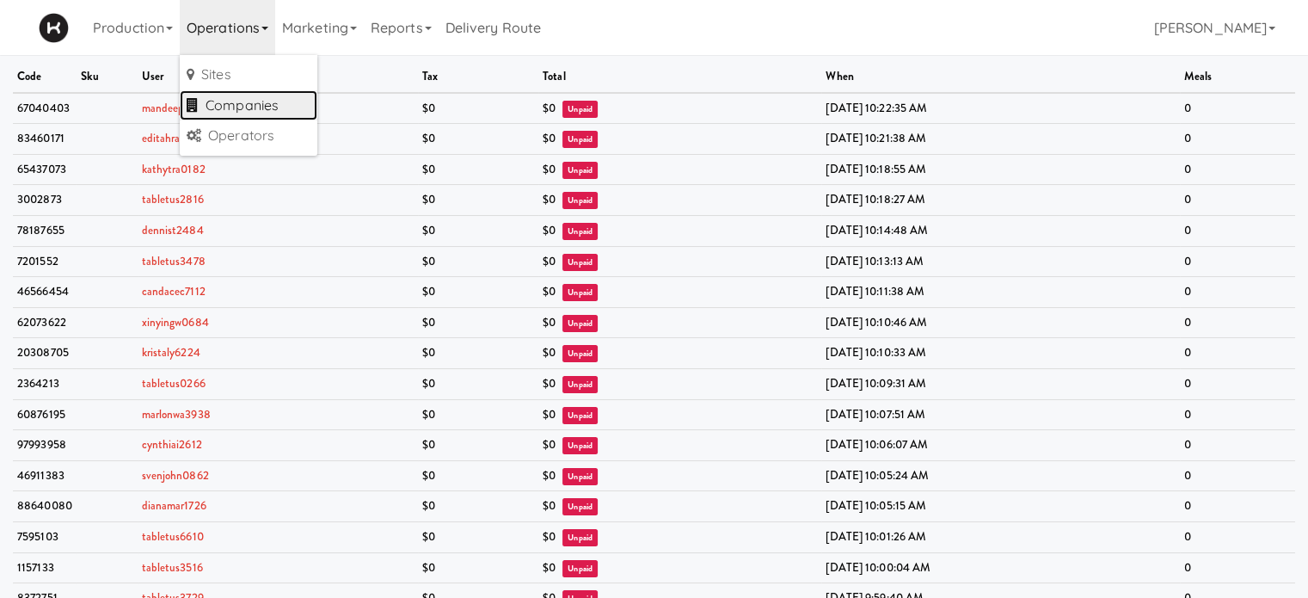
click at [234, 103] on link "Companies" at bounding box center [249, 105] width 138 height 31
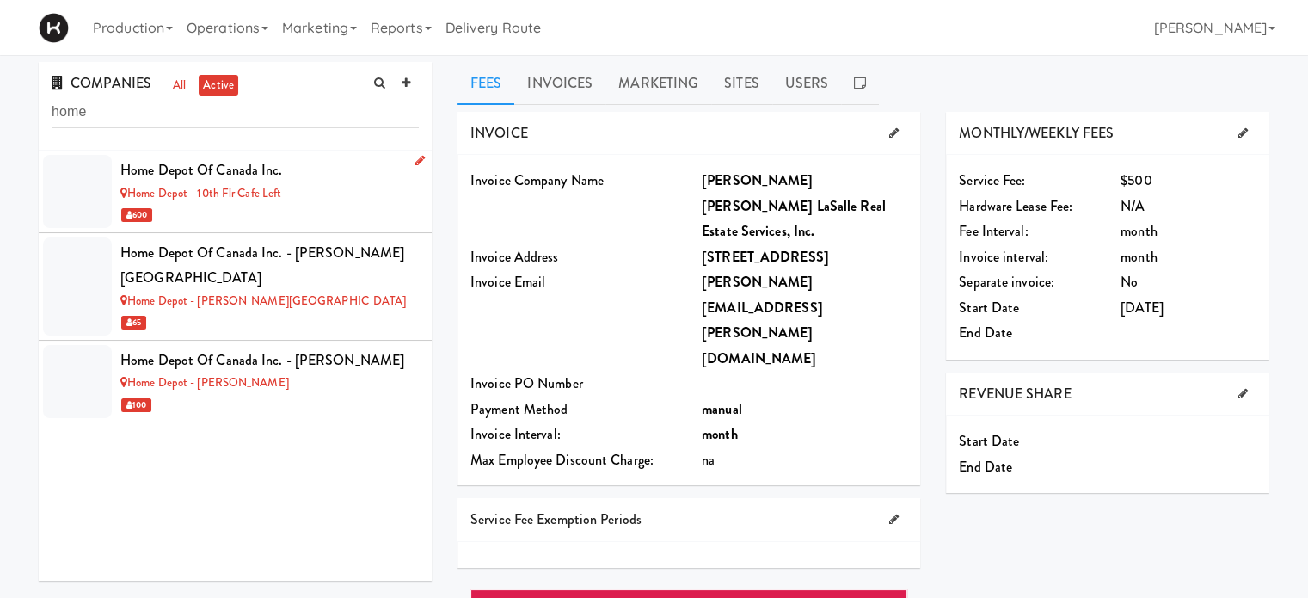
type input "home"
click at [348, 213] on div "600" at bounding box center [269, 215] width 298 height 22
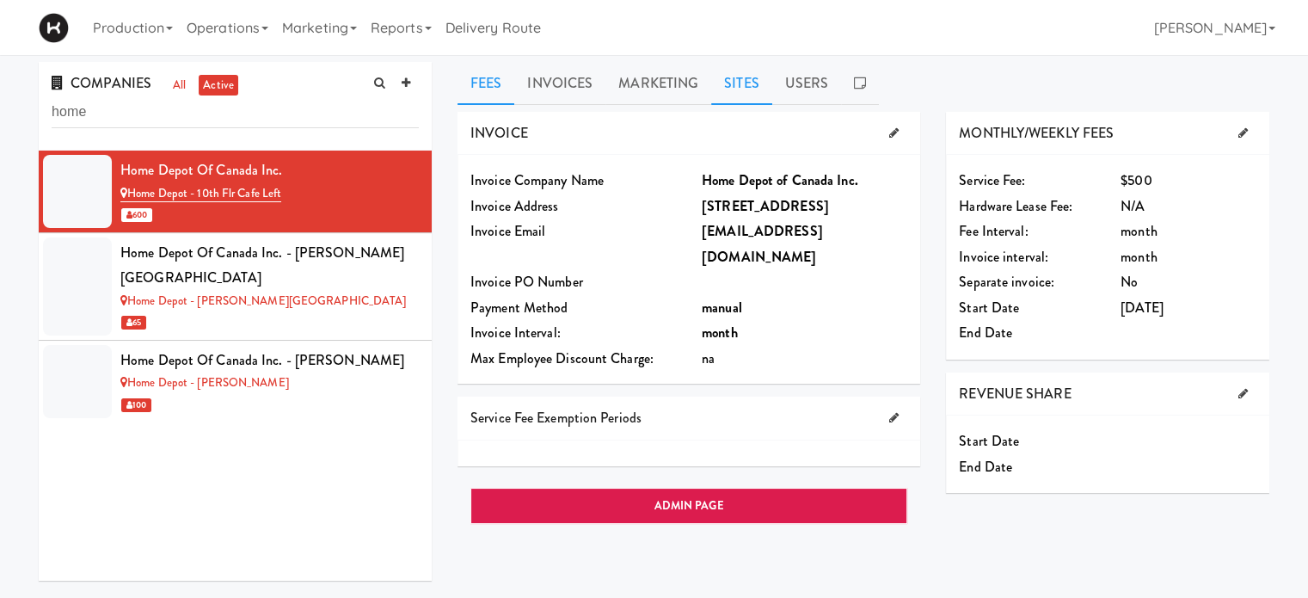
click at [736, 75] on link "Sites" at bounding box center [741, 83] width 61 height 43
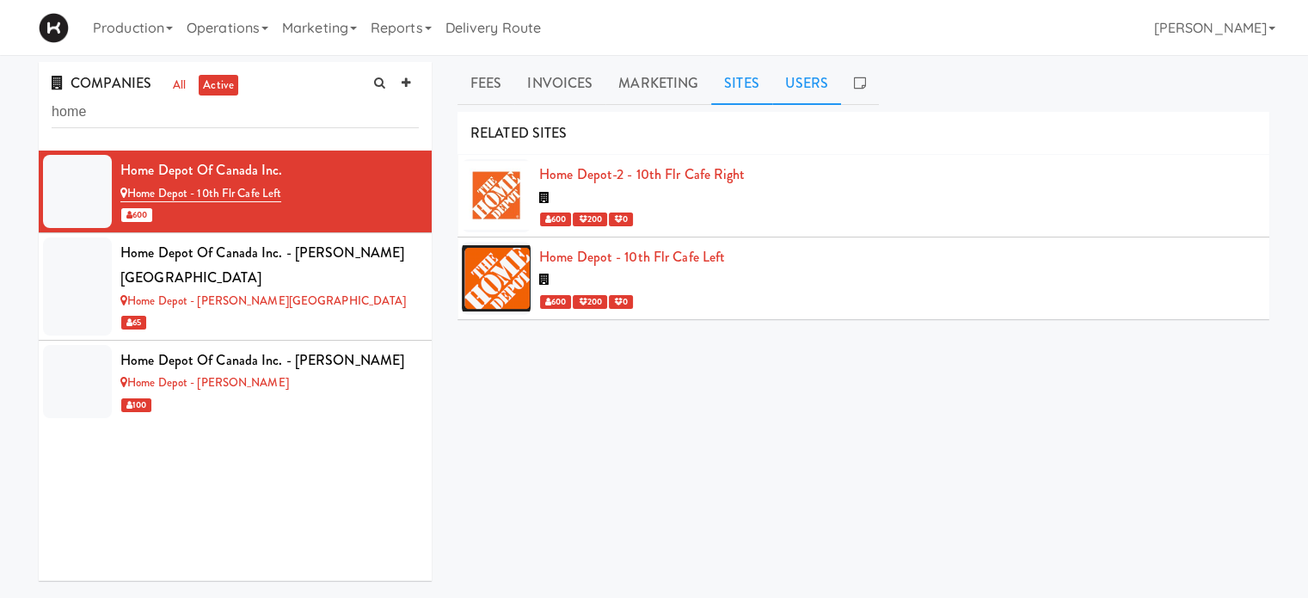
click at [804, 83] on link "Users" at bounding box center [807, 83] width 70 height 43
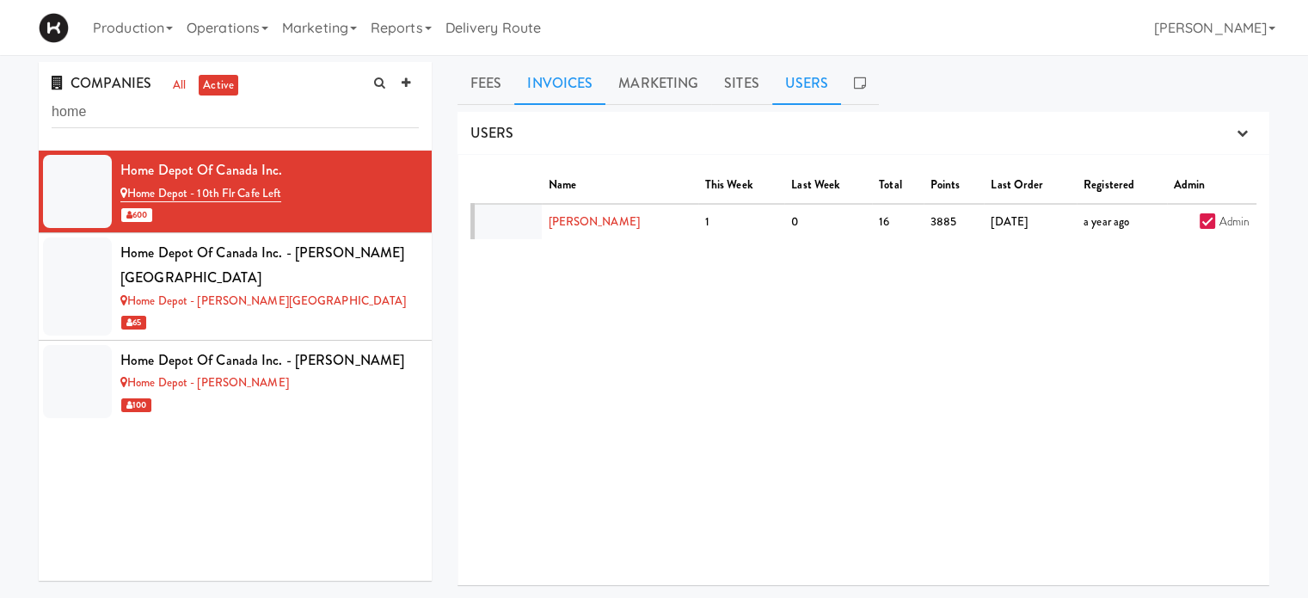
click at [550, 89] on link "Invoices" at bounding box center [559, 83] width 91 height 43
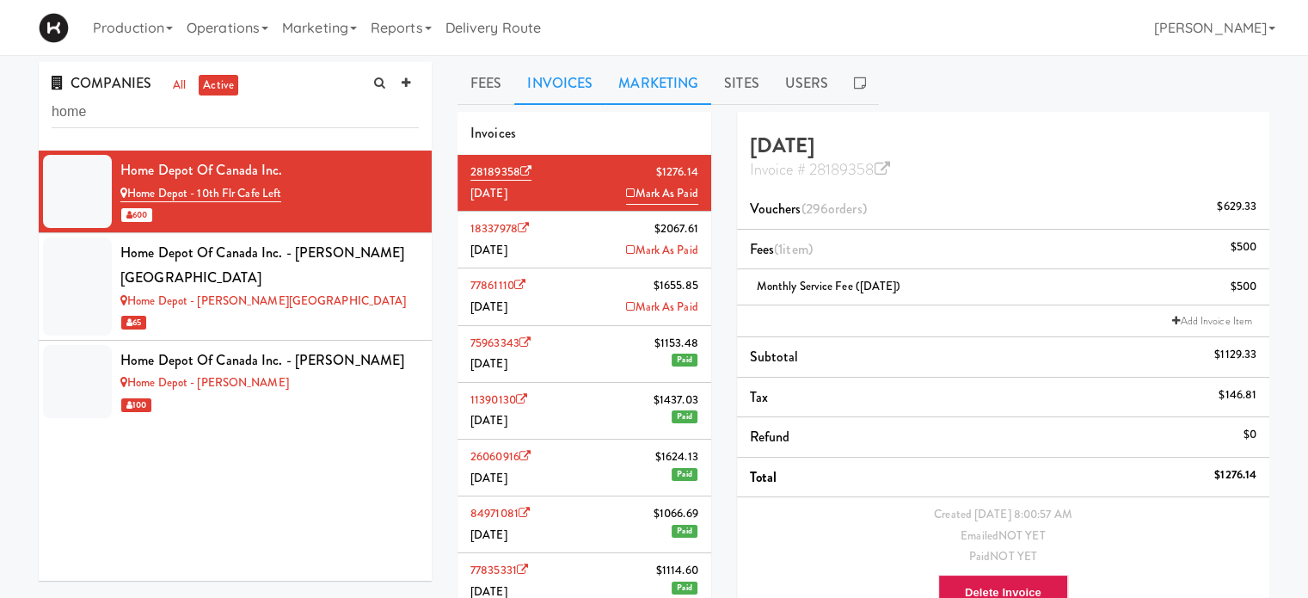
click at [664, 90] on link "Marketing" at bounding box center [659, 83] width 106 height 43
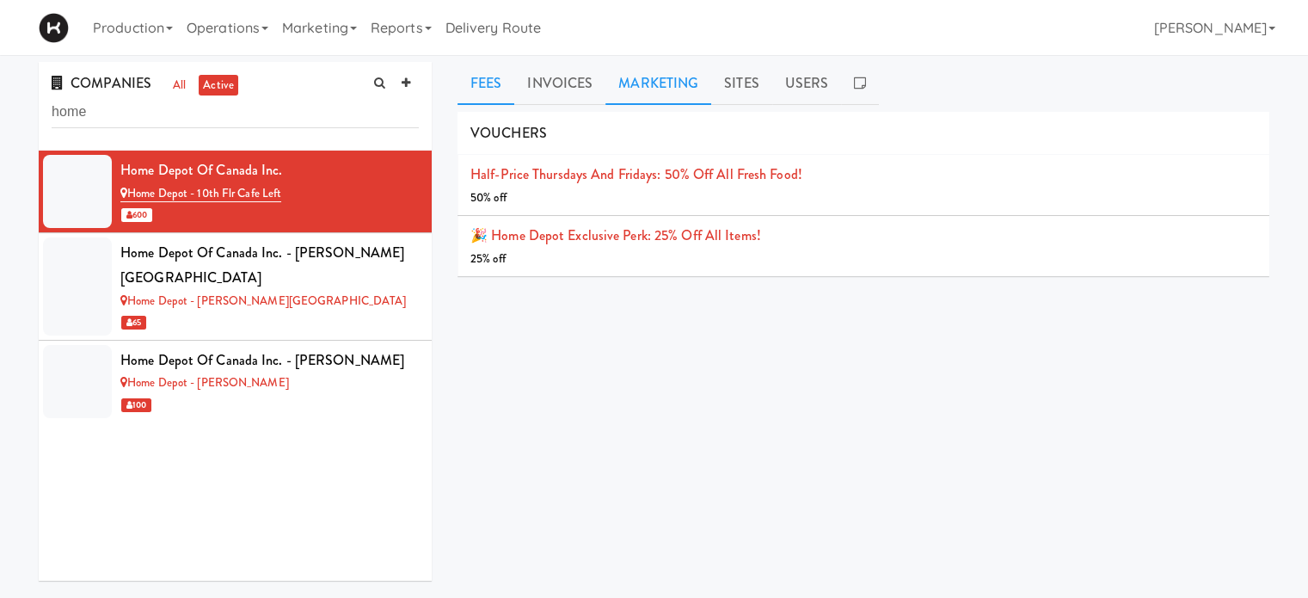
click at [500, 93] on link "Fees" at bounding box center [486, 83] width 57 height 43
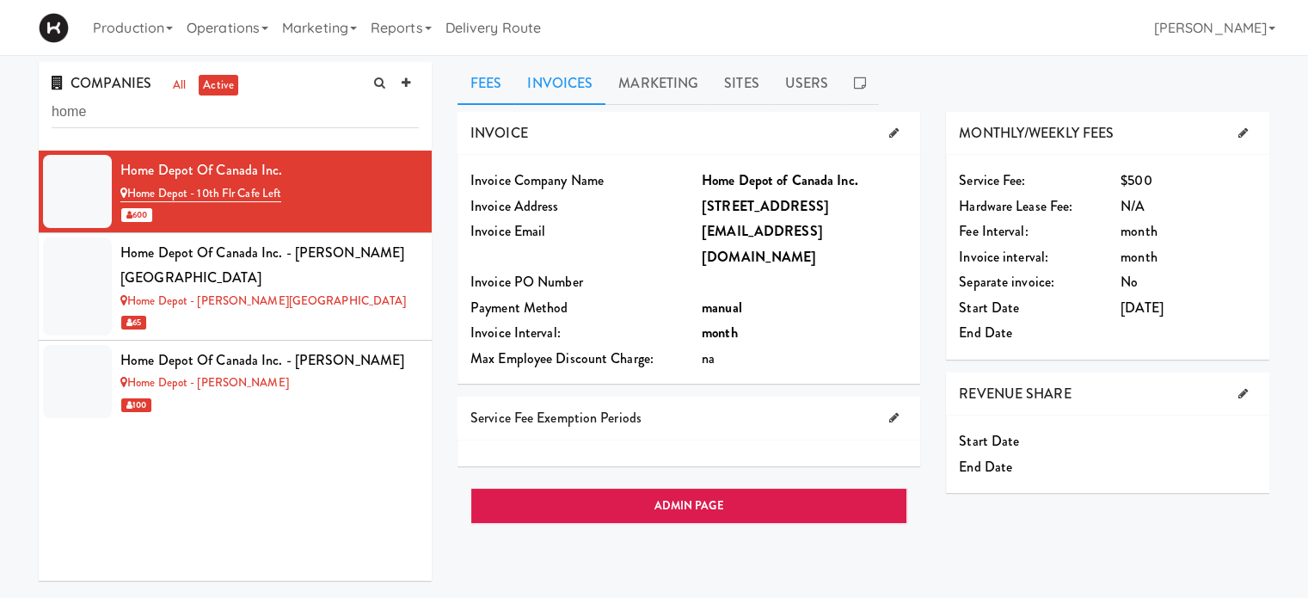
click at [545, 85] on link "Invoices" at bounding box center [559, 83] width 91 height 43
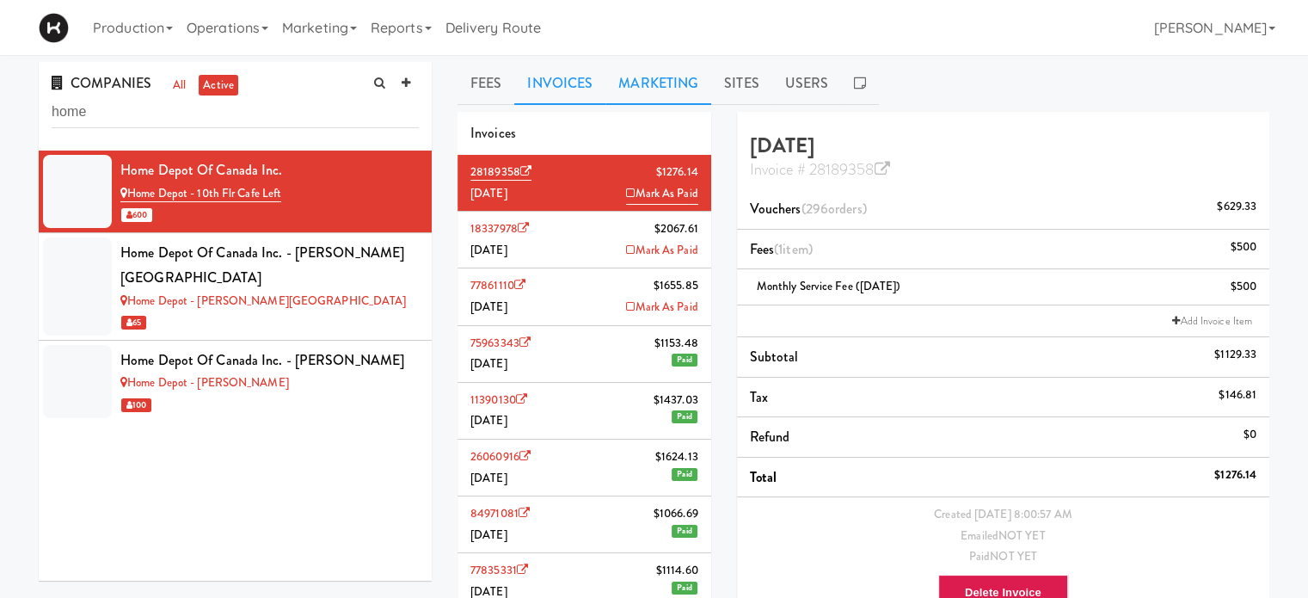
click at [661, 68] on link "Marketing" at bounding box center [659, 83] width 106 height 43
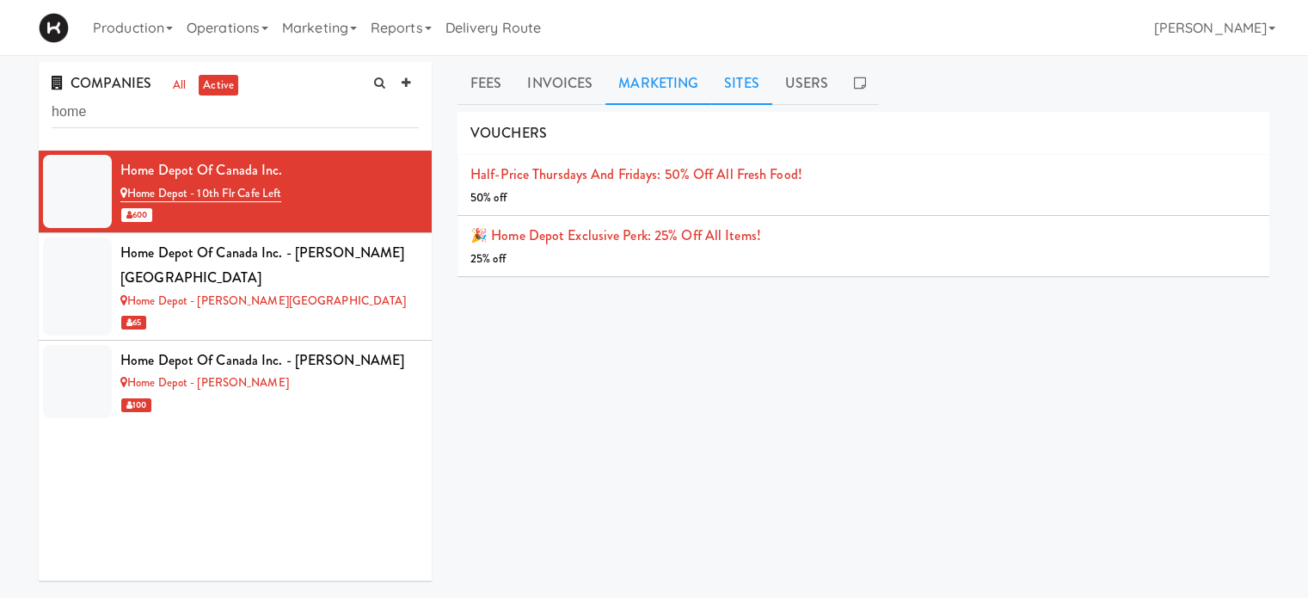
click at [729, 71] on link "Sites" at bounding box center [741, 83] width 61 height 43
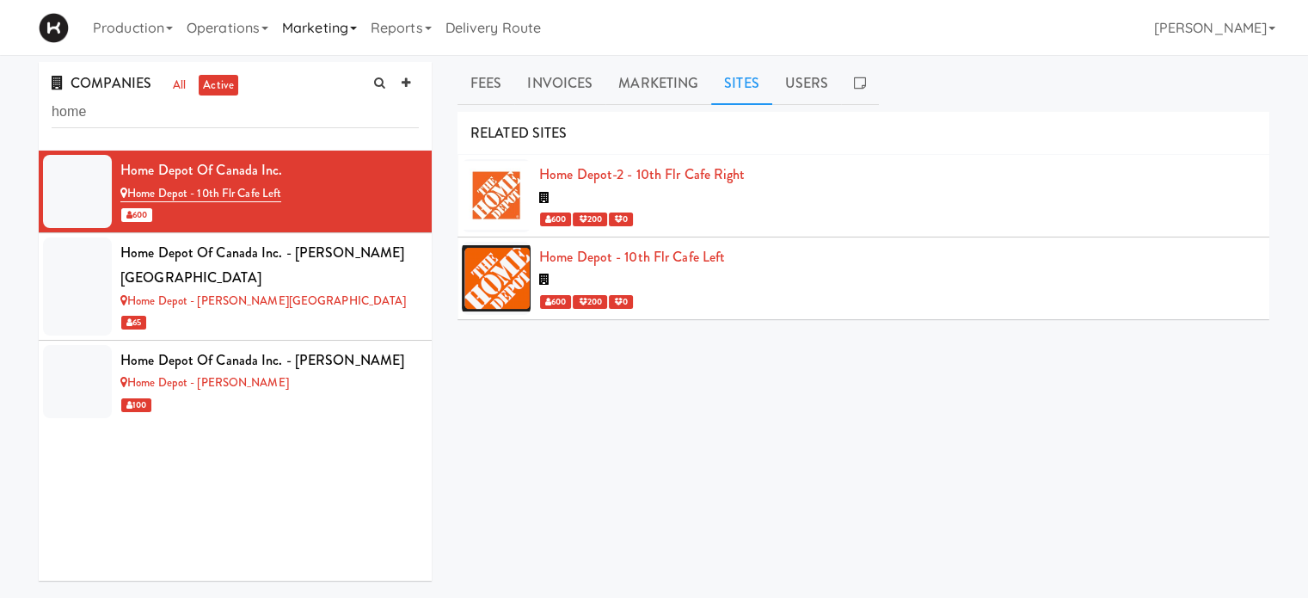
click at [350, 34] on link "Marketing" at bounding box center [319, 27] width 89 height 55
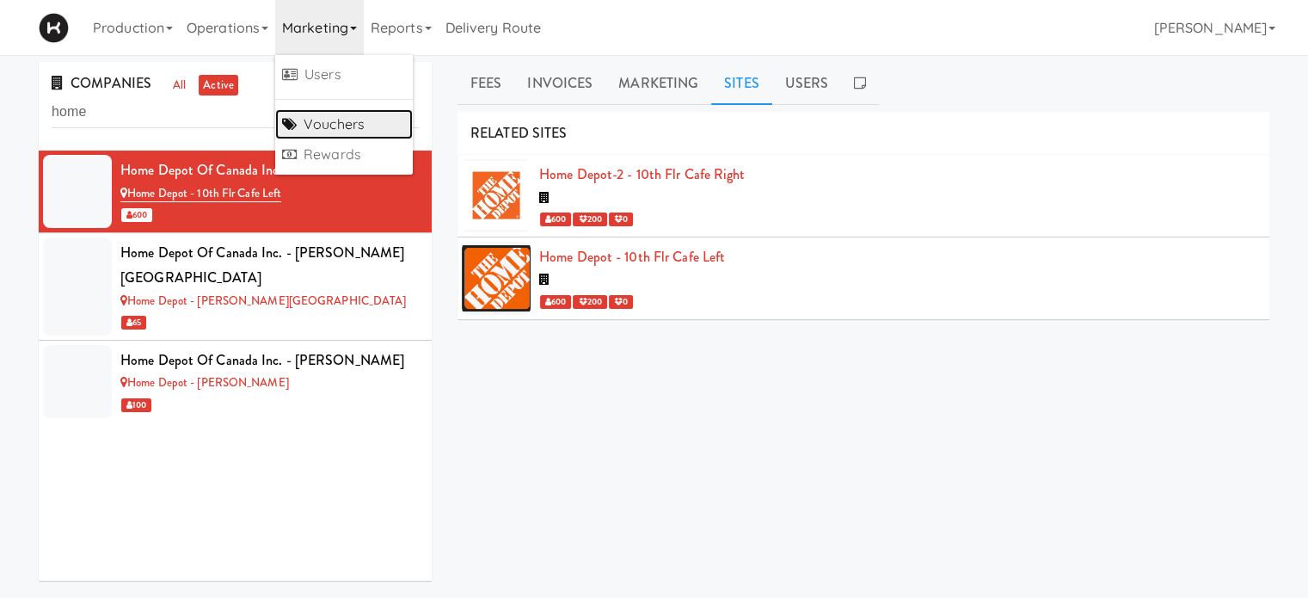
click at [346, 117] on link "Vouchers" at bounding box center [344, 124] width 138 height 31
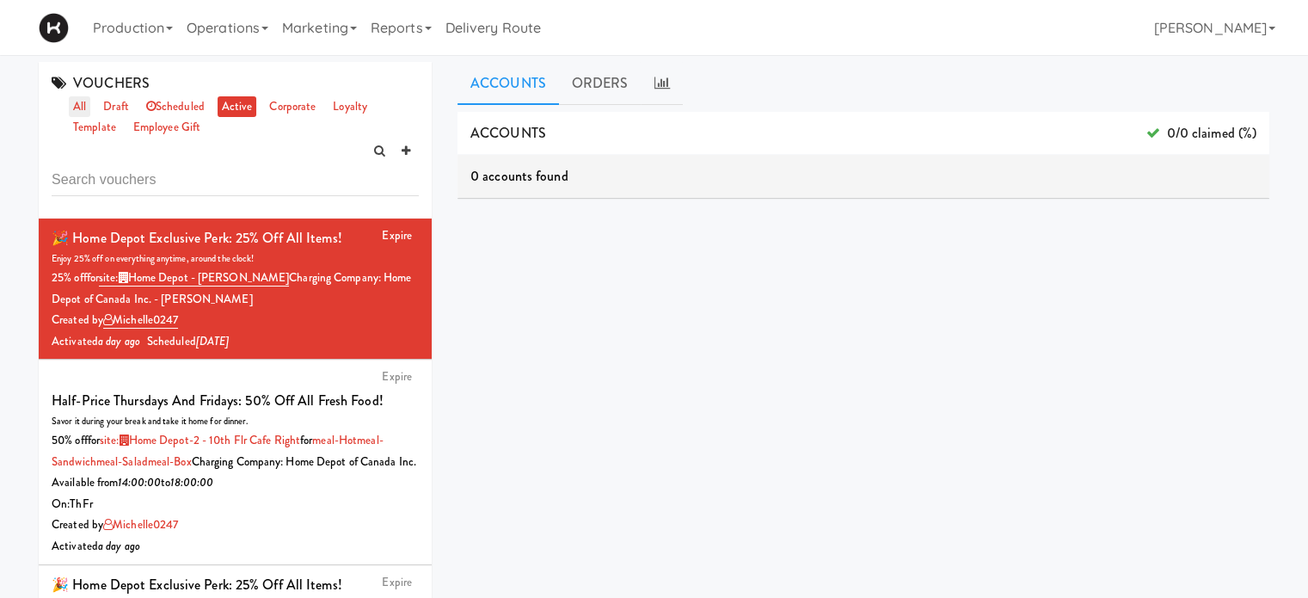
click at [78, 108] on link "all" at bounding box center [80, 107] width 22 height 22
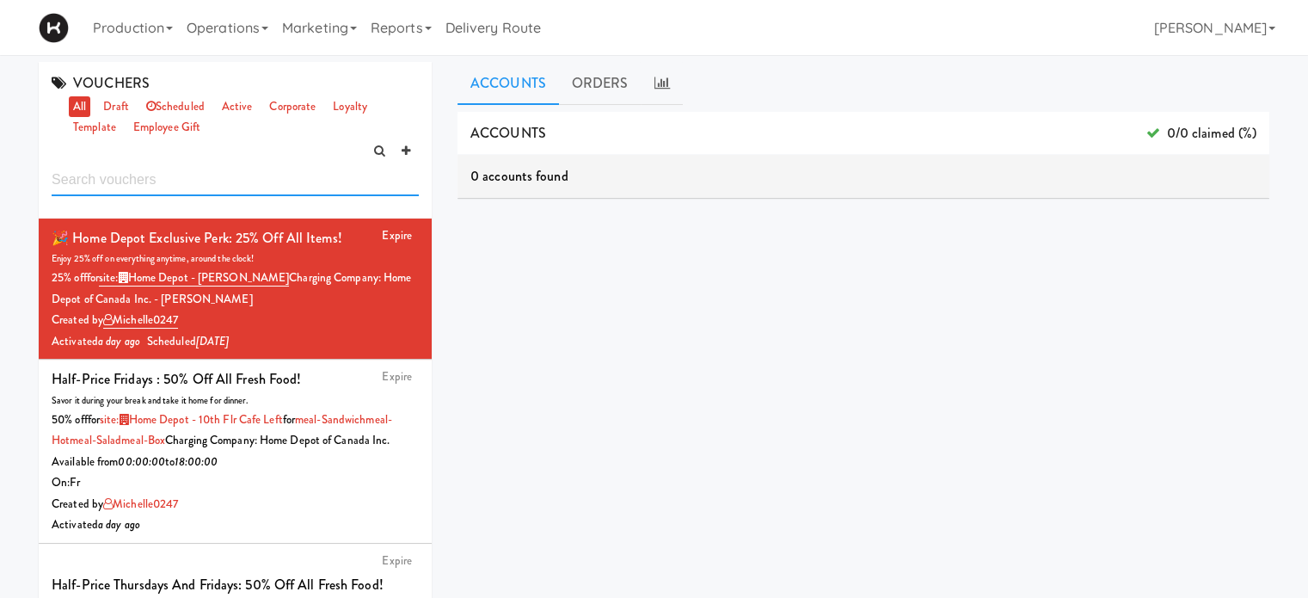
click at [120, 172] on input "text" at bounding box center [235, 180] width 367 height 32
click at [169, 181] on input "home" at bounding box center [235, 180] width 367 height 32
type input "home depot"
click at [250, 106] on link "active" at bounding box center [238, 107] width 40 height 22
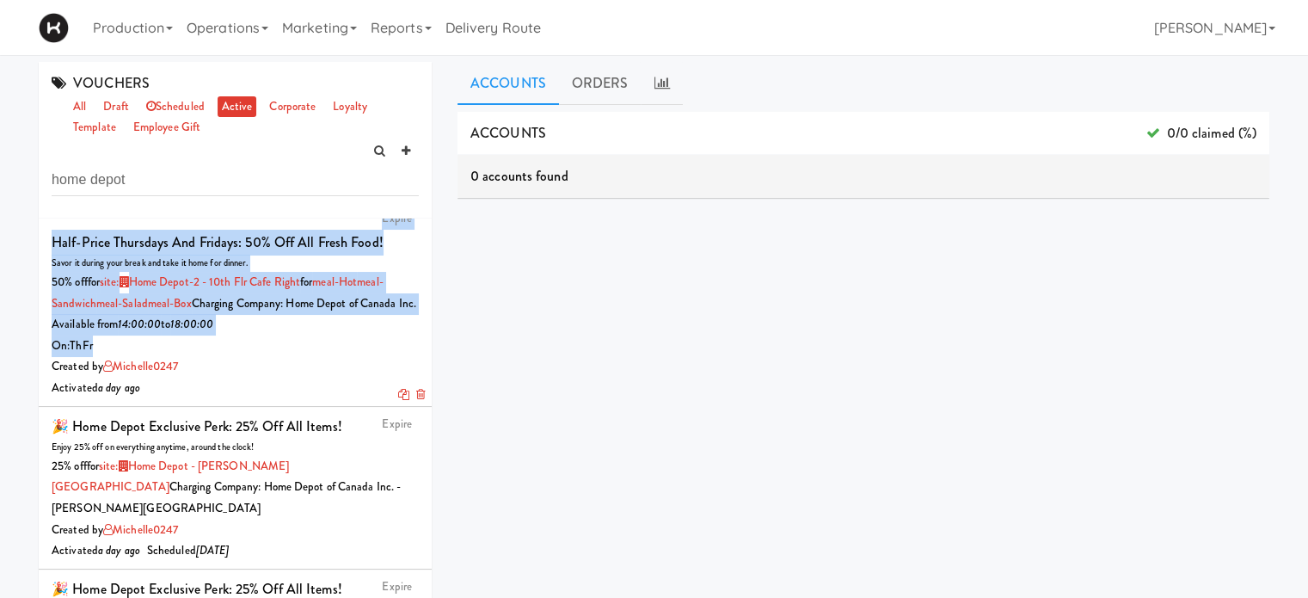
drag, startPoint x: 418, startPoint y: 268, endPoint x: 415, endPoint y: 368, distance: 99.8
click at [415, 368] on ul "Expire 🎉 Home Depot Exclusive Perk: 25% off all items! Enjoy 25% off on everyth…" at bounding box center [235, 466] width 393 height 813
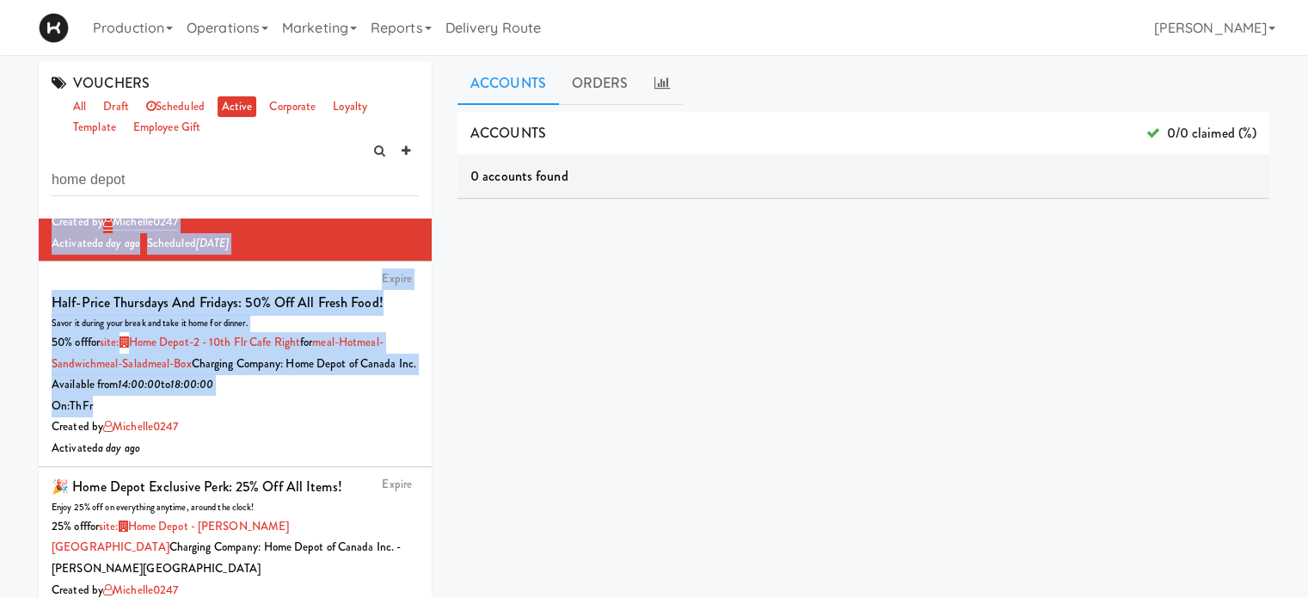
scroll to position [296, 0]
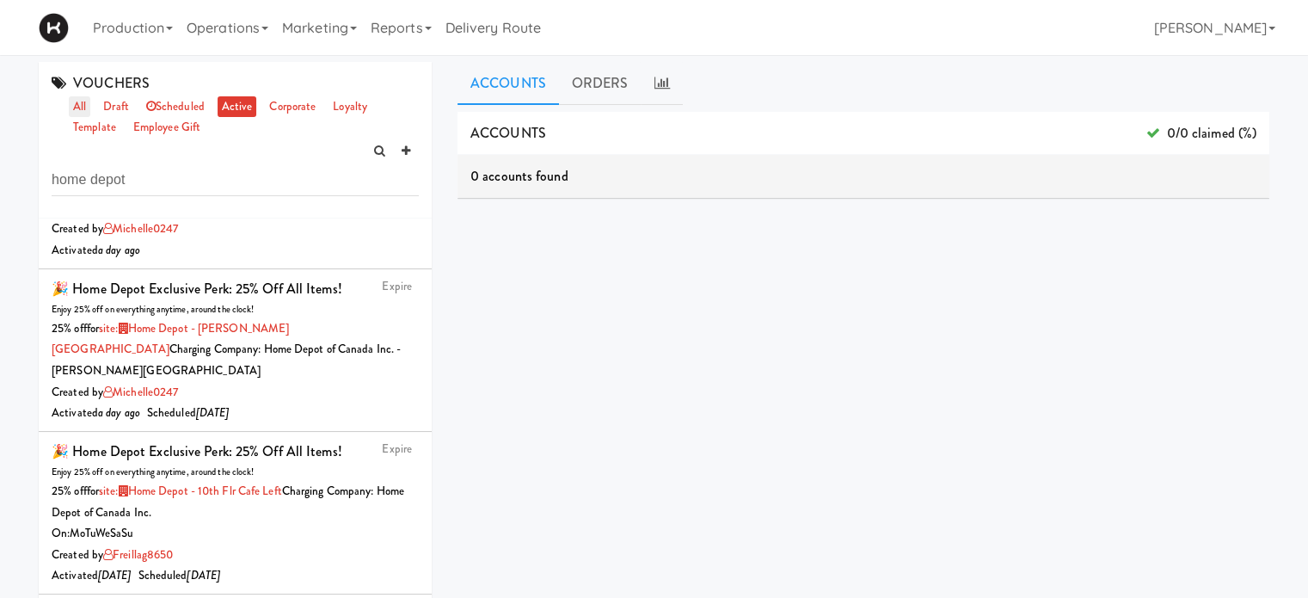
click at [83, 106] on link "all" at bounding box center [80, 107] width 22 height 22
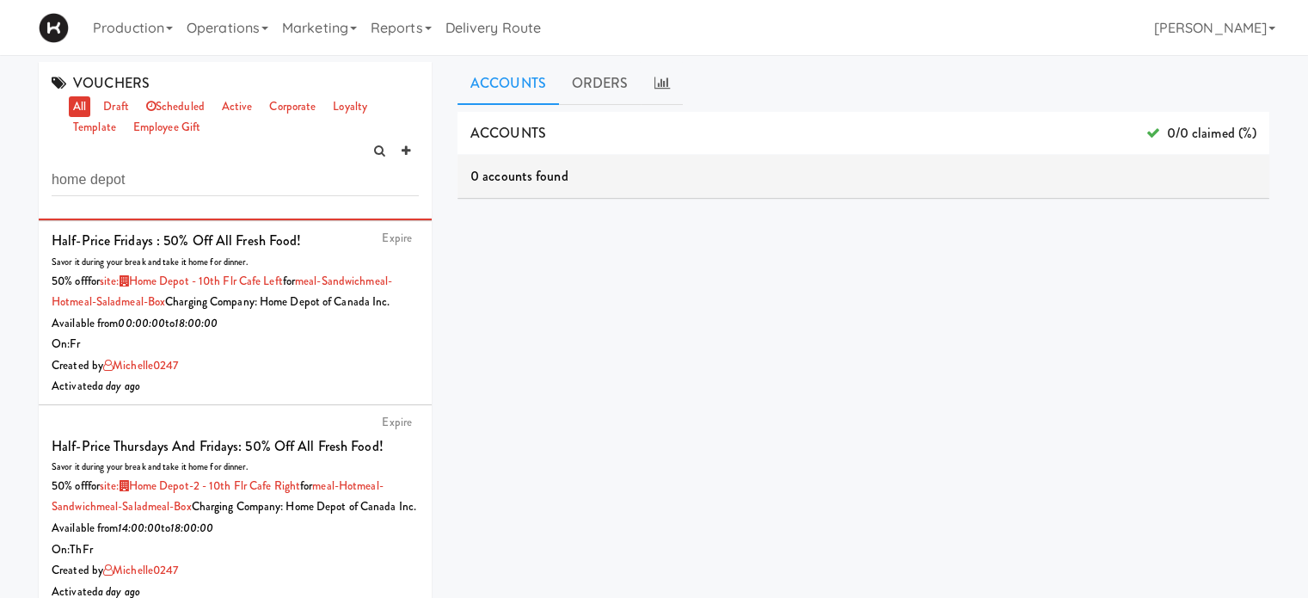
scroll to position [131, 0]
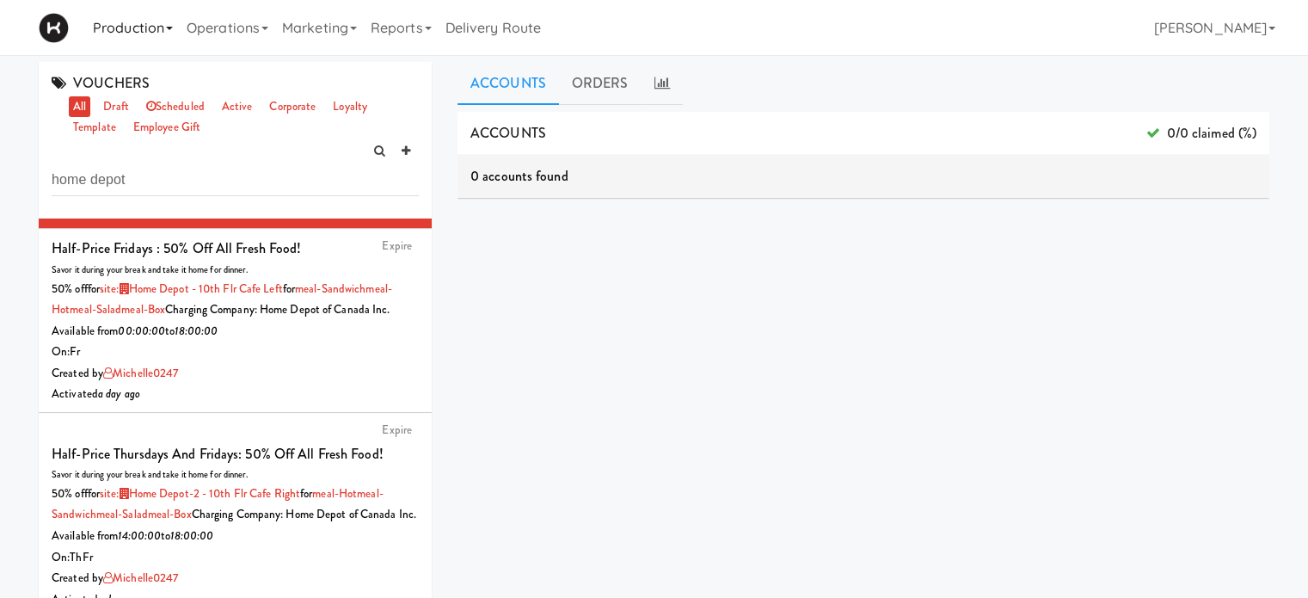
click at [154, 35] on link "Production" at bounding box center [133, 27] width 94 height 55
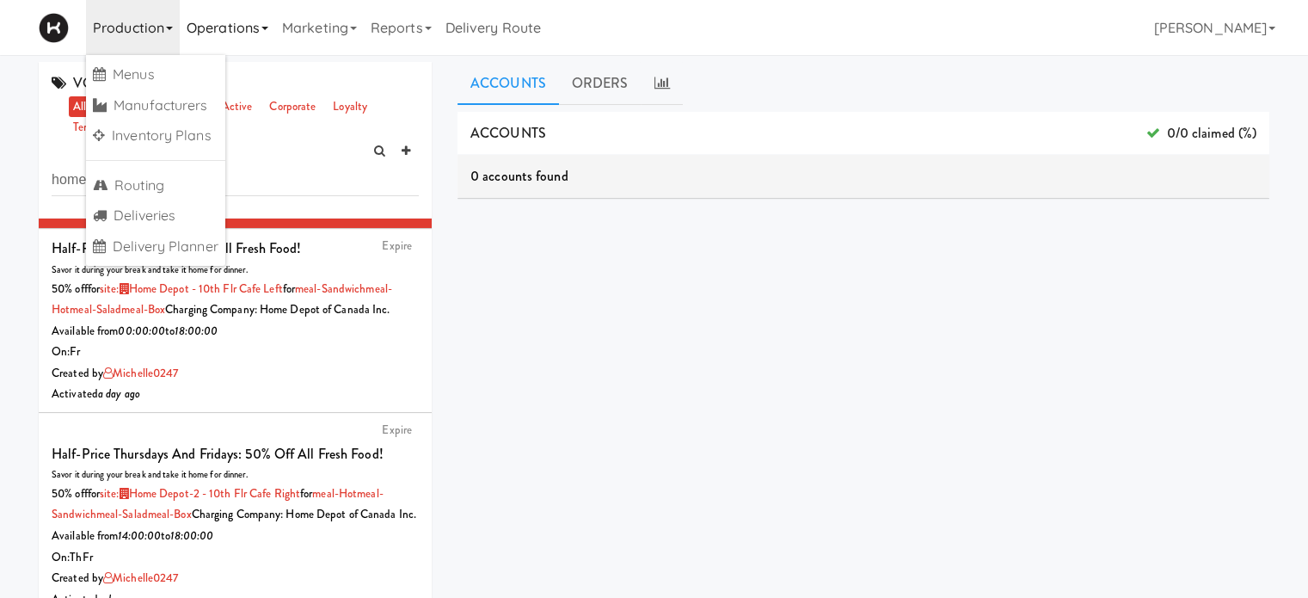
click at [248, 27] on link "Operations" at bounding box center [227, 27] width 95 height 55
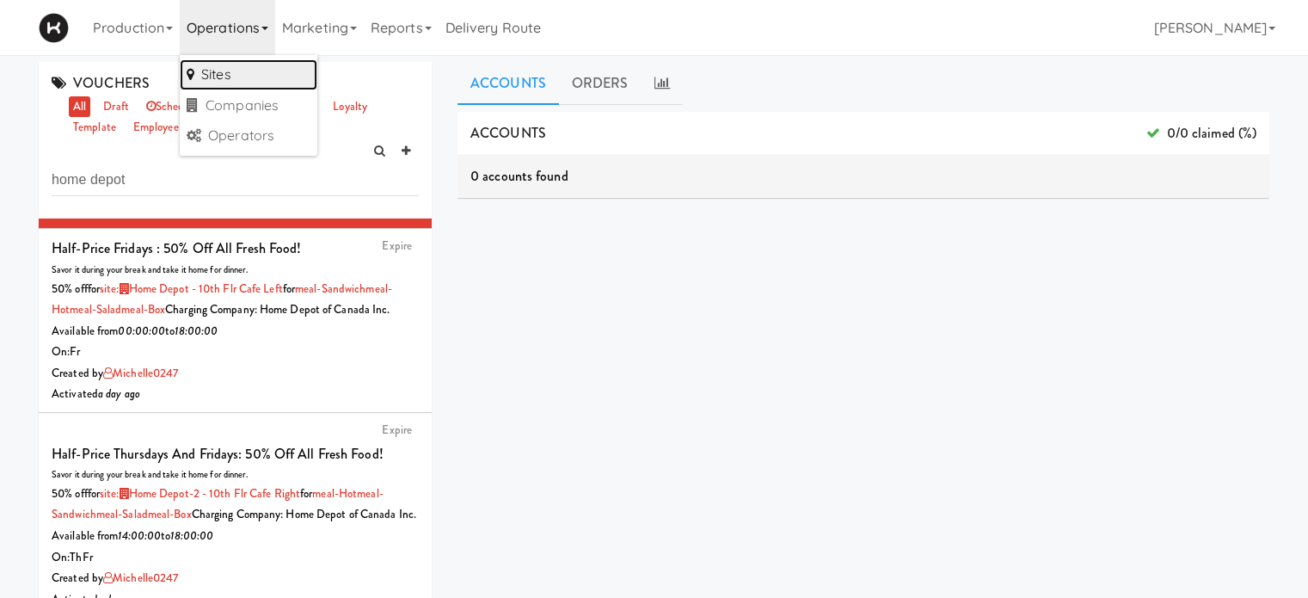
click at [250, 75] on link "Sites" at bounding box center [249, 74] width 138 height 31
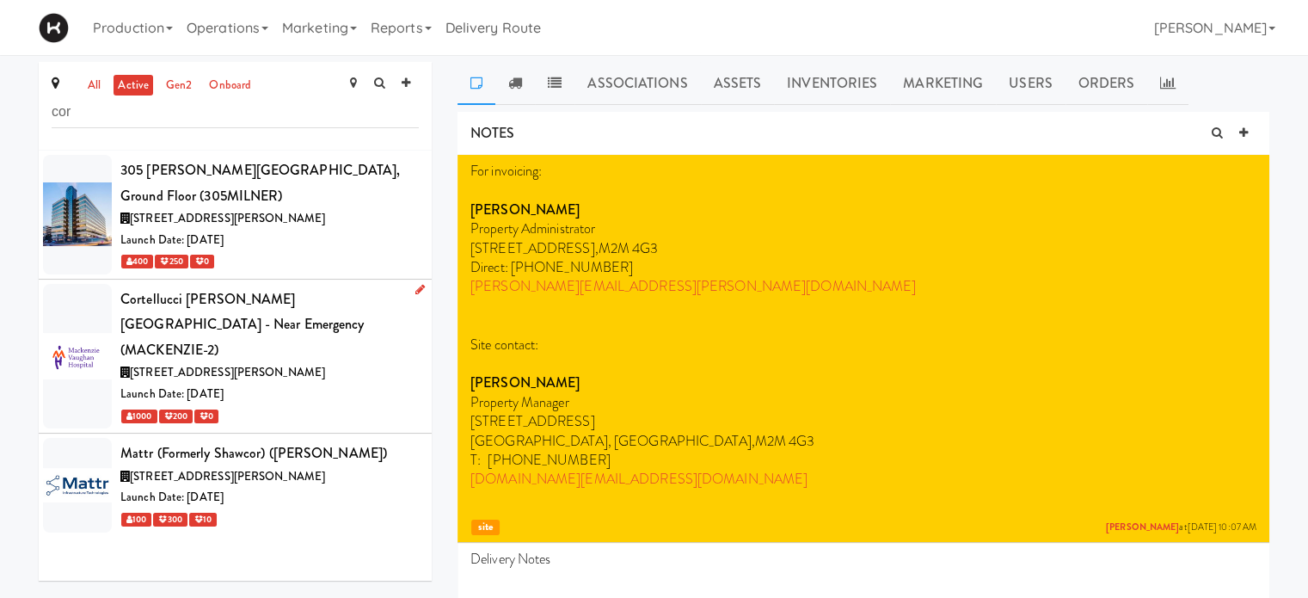
type input "cor"
click at [361, 319] on div "Cortellucci [PERSON_NAME][GEOGRAPHIC_DATA] - near Emergency (MACKENZIE-2)" at bounding box center [269, 324] width 298 height 77
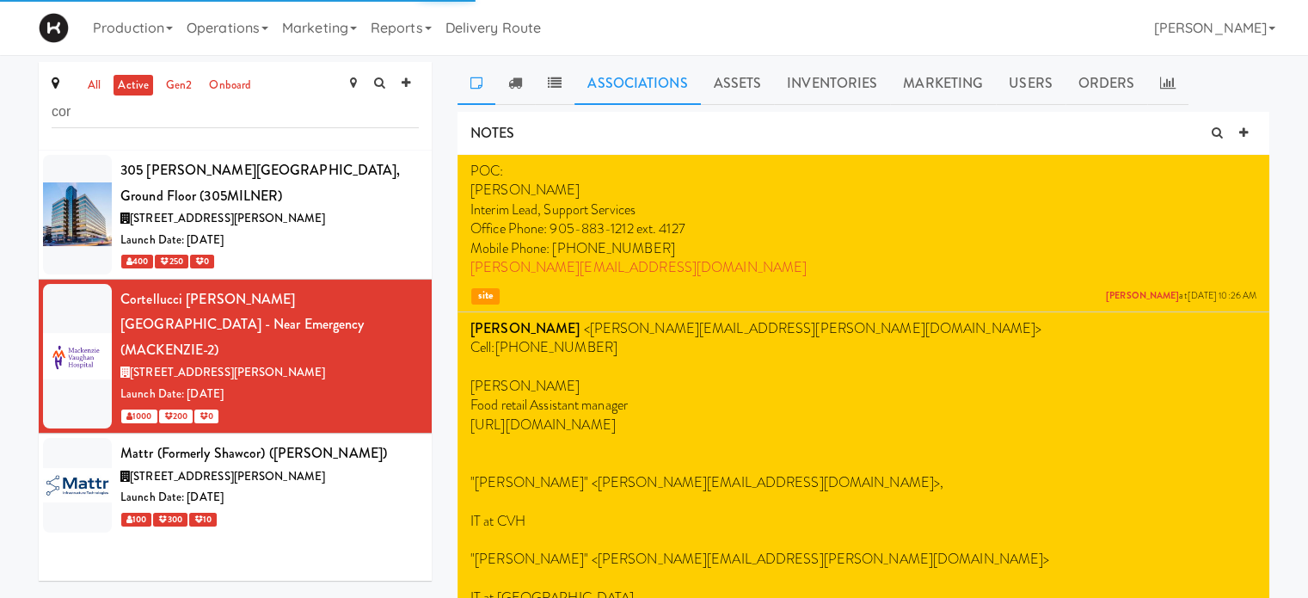
click at [643, 71] on link "Associations" at bounding box center [638, 83] width 126 height 43
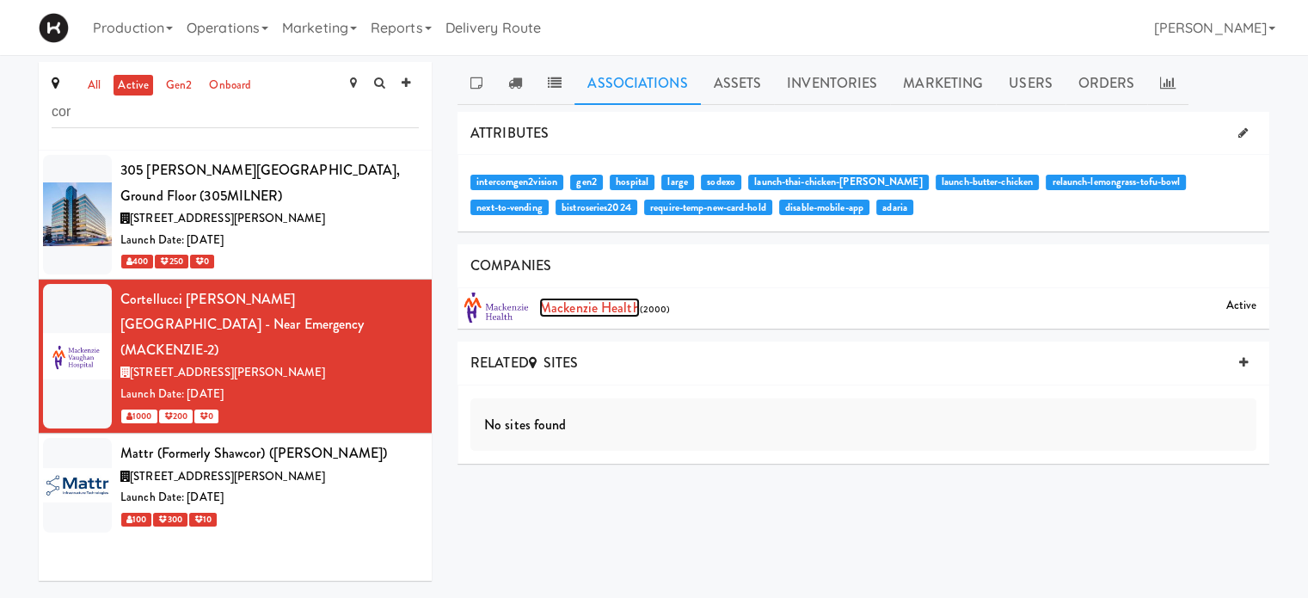
click at [585, 302] on link "Mackenzie Health" at bounding box center [589, 308] width 101 height 20
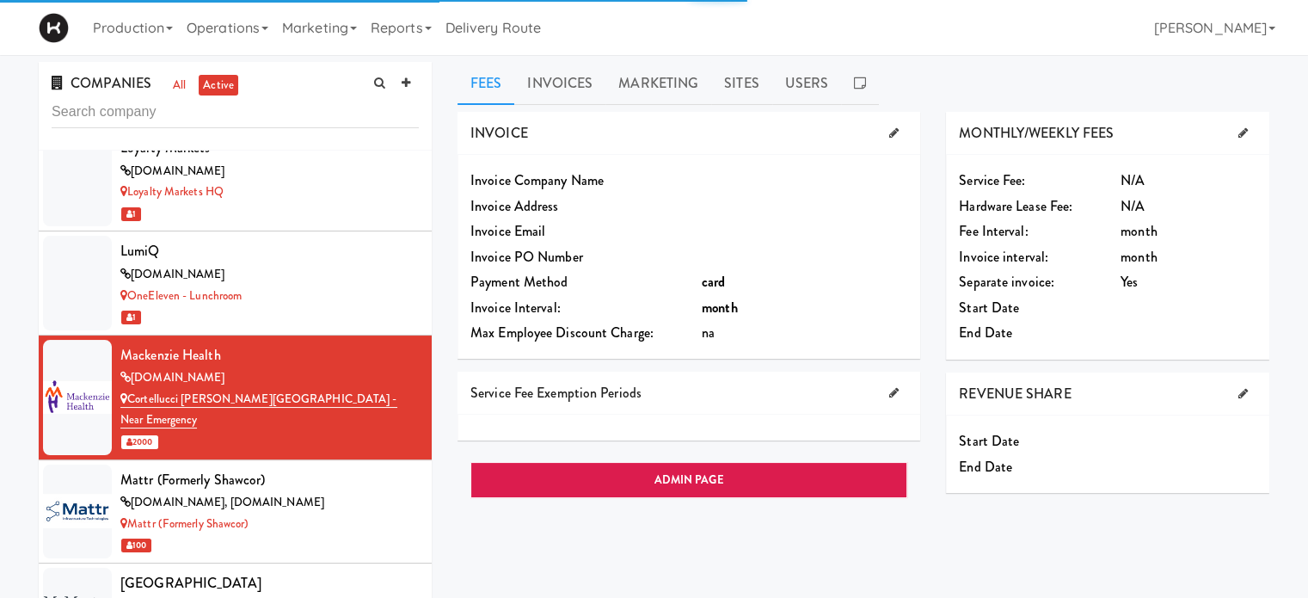
scroll to position [7836, 0]
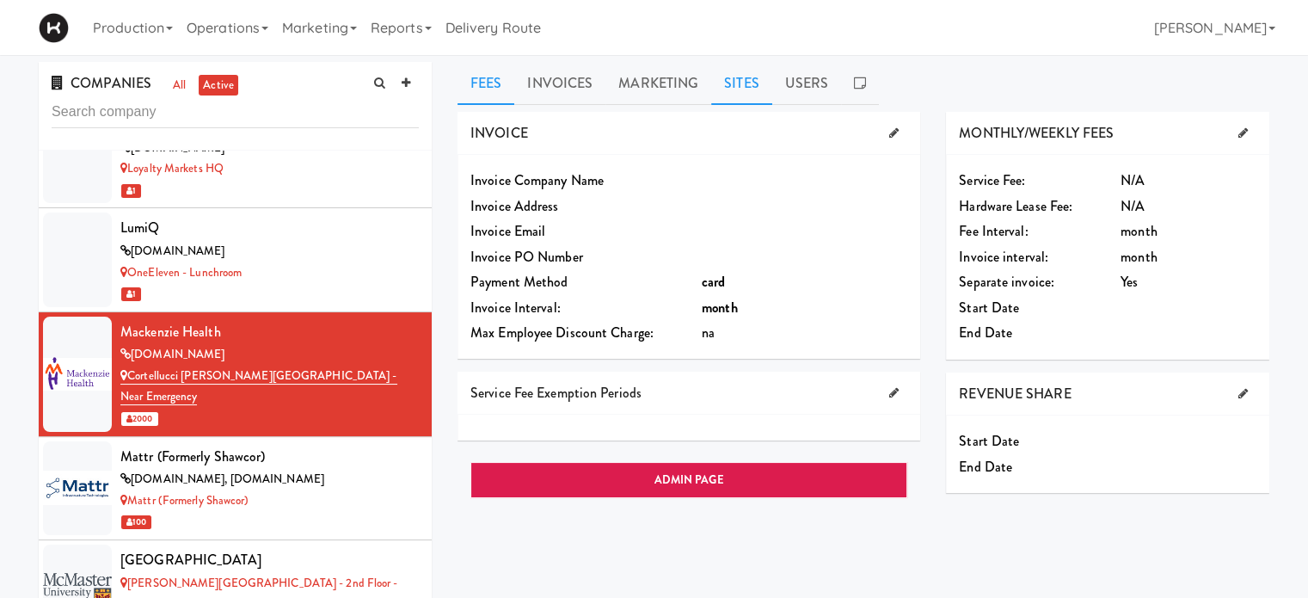
click at [729, 95] on link "Sites" at bounding box center [741, 83] width 61 height 43
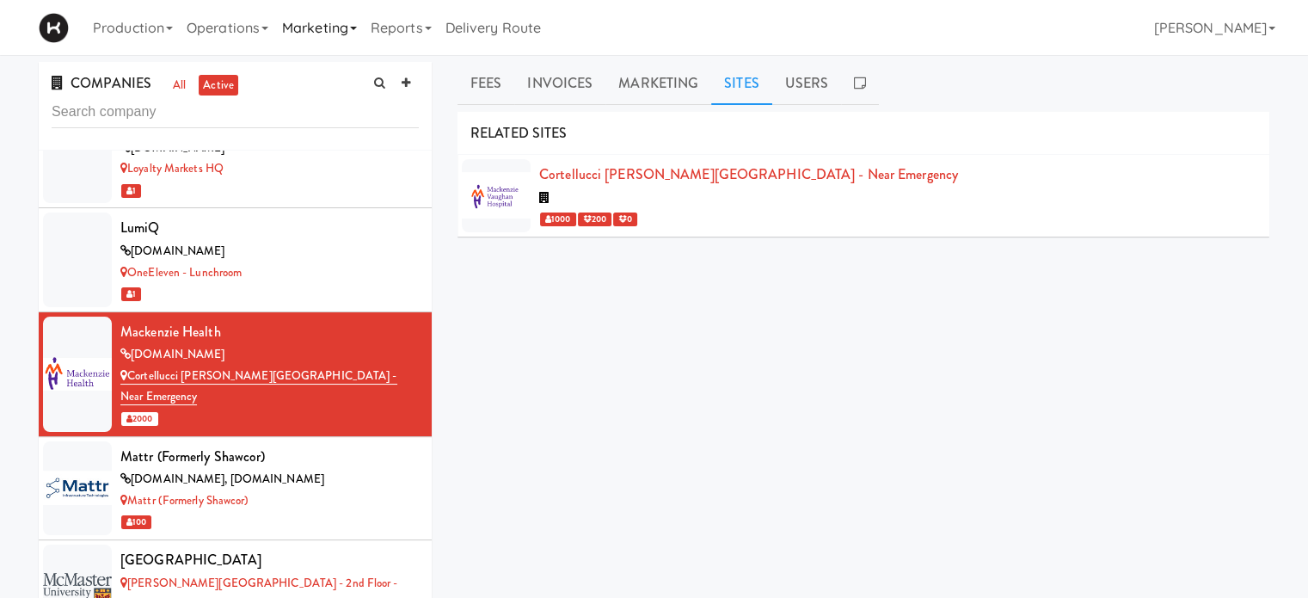
click at [329, 34] on link "Marketing" at bounding box center [319, 27] width 89 height 55
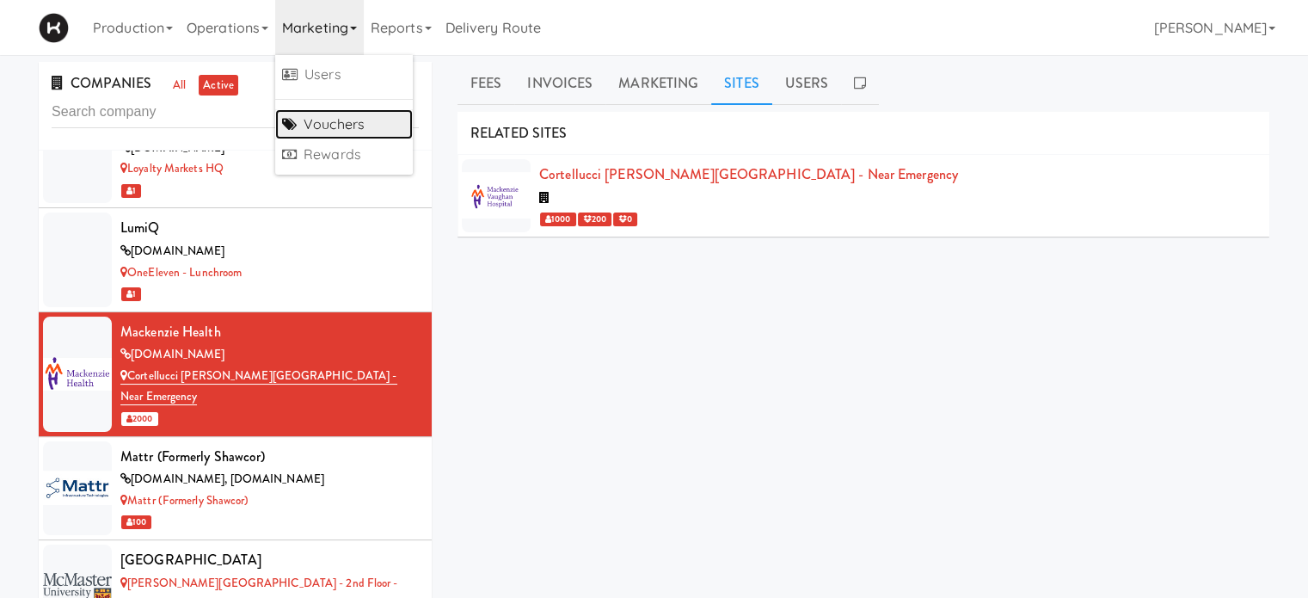
click at [320, 126] on link "Vouchers" at bounding box center [344, 124] width 138 height 31
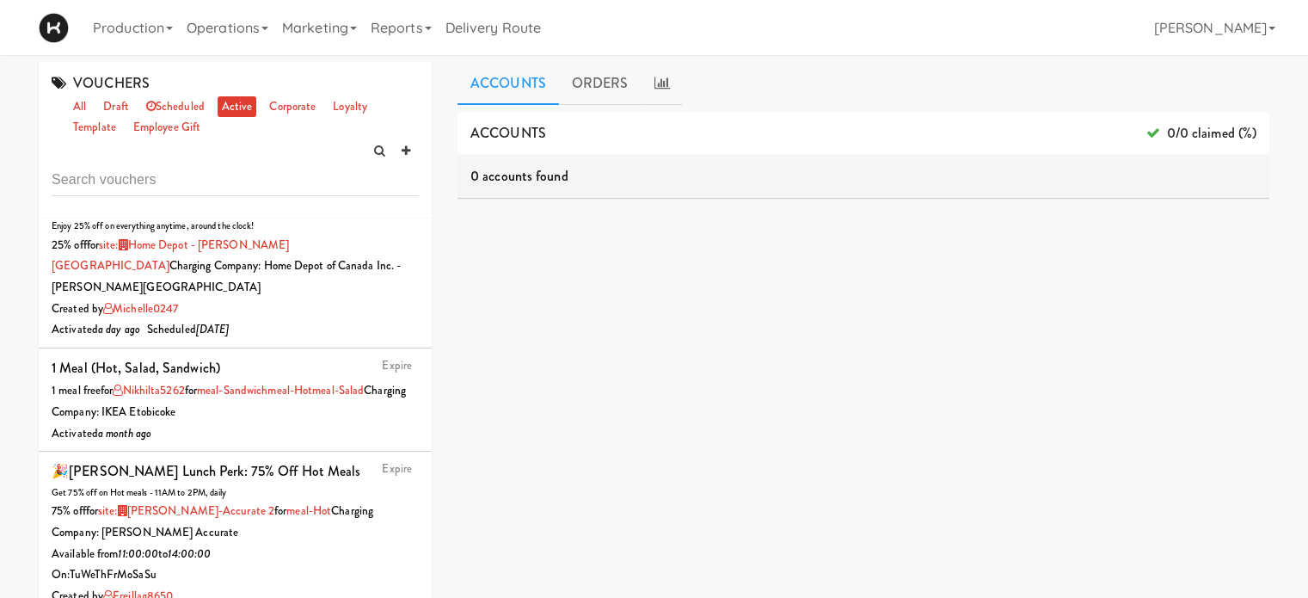
scroll to position [206, 0]
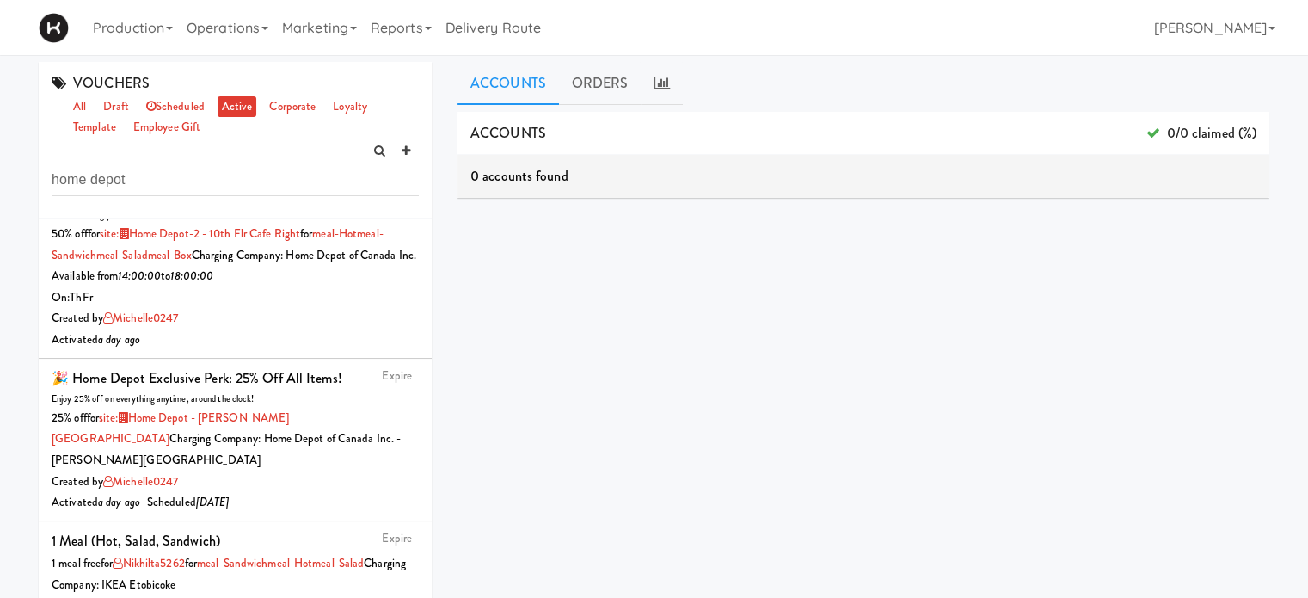
type input "home depot"
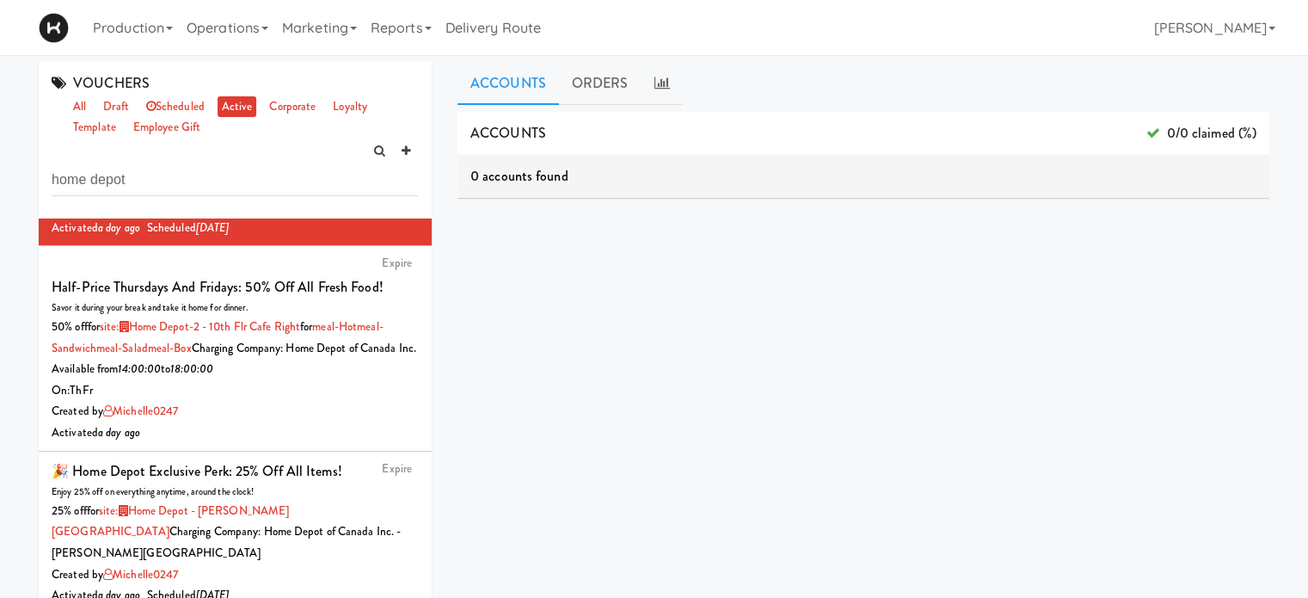
scroll to position [121, 0]
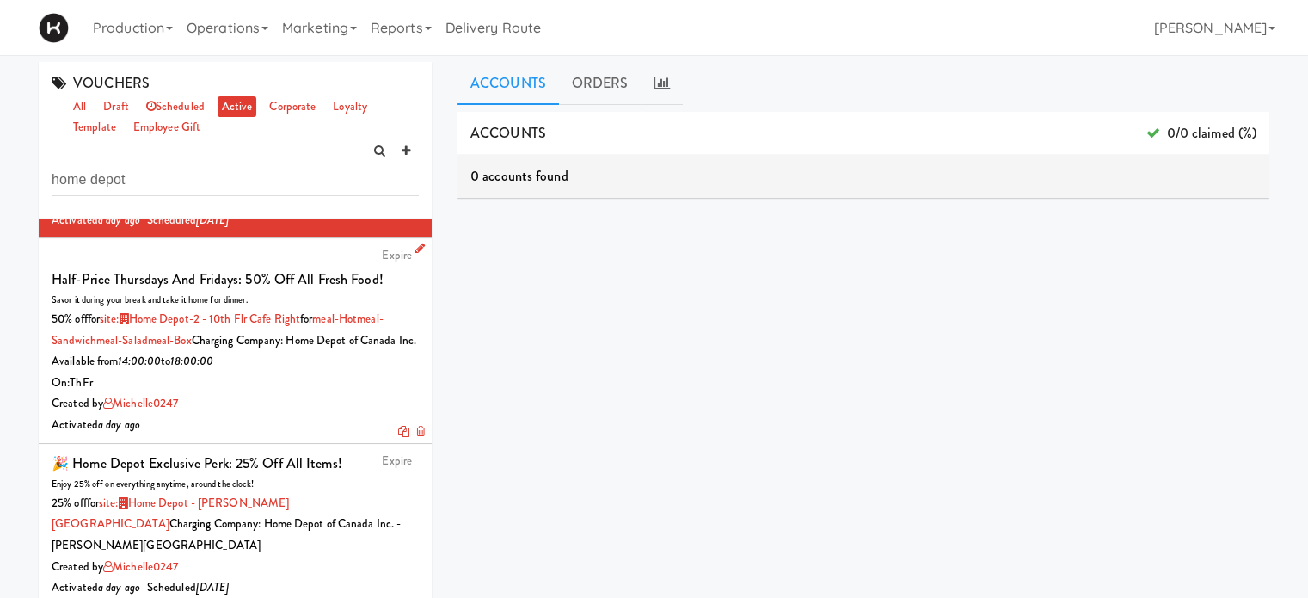
click at [415, 250] on icon at bounding box center [419, 248] width 9 height 11
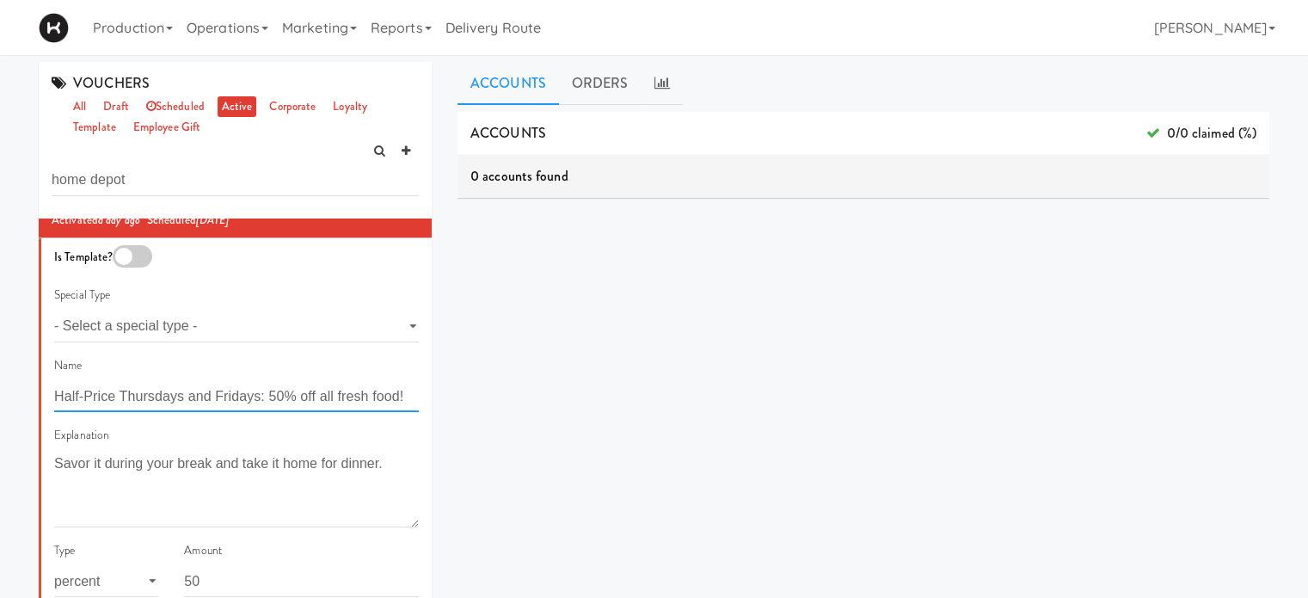
click at [212, 399] on input "Half-Price Thursdays and Fridays: 50% off all fresh food!" at bounding box center [236, 396] width 365 height 32
click at [214, 399] on input "Half-Price Thursdays and Fridays: 50% off all fresh food!" at bounding box center [236, 396] width 365 height 32
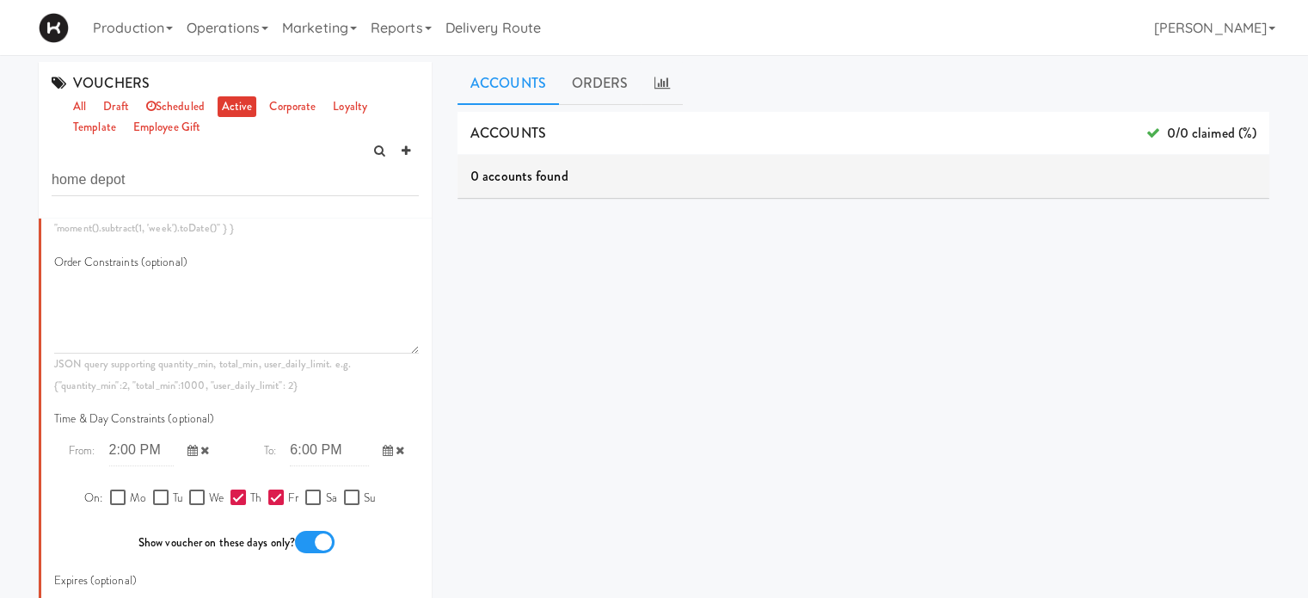
scroll to position [993, 0]
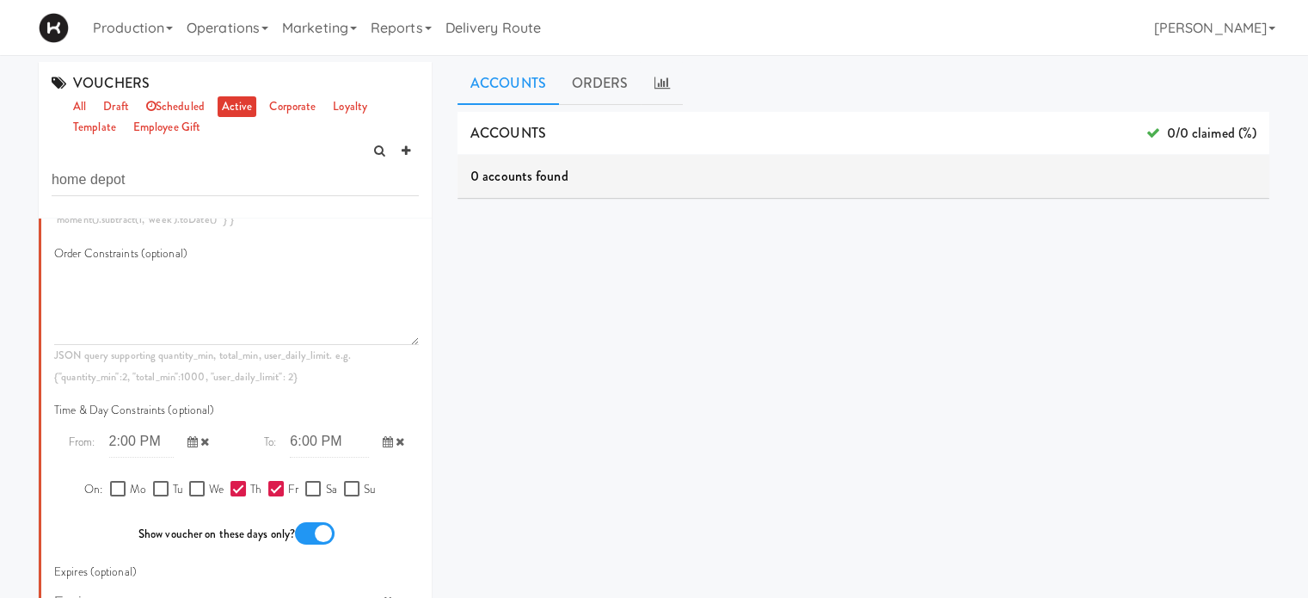
type input "Half-Price Fridays: 50% off all fresh food!"
click at [231, 496] on input "Th" at bounding box center [241, 490] width 20 height 14
checkbox input "false"
click at [188, 447] on icon at bounding box center [193, 441] width 10 height 11
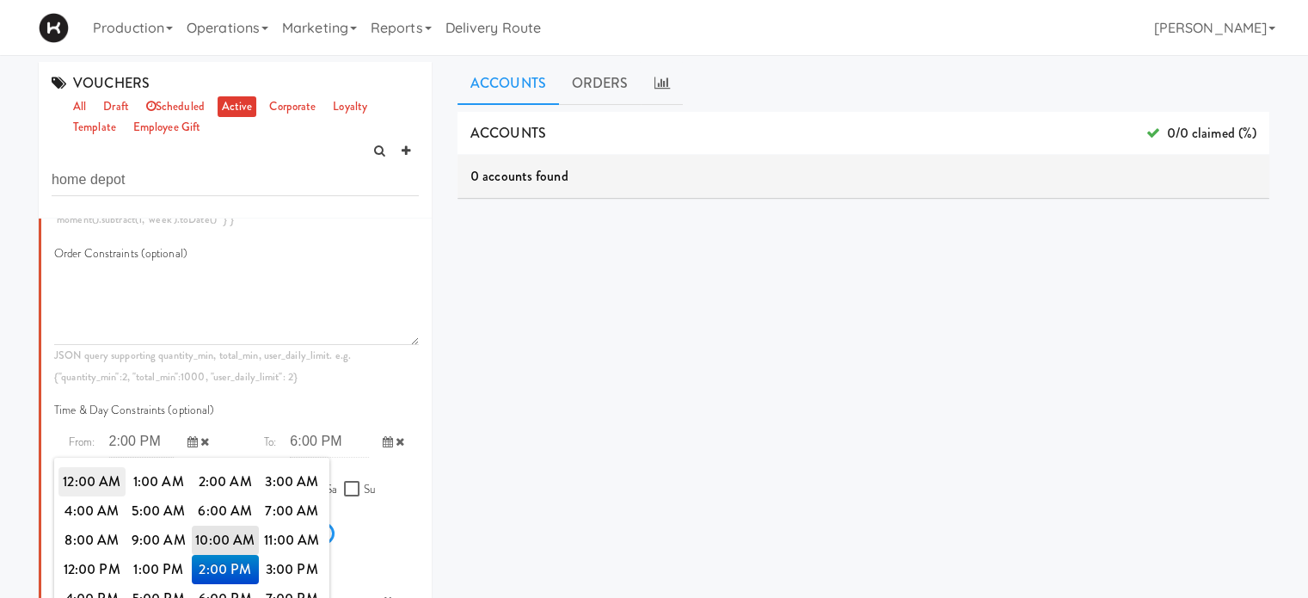
click at [103, 496] on span "12:00 AM" at bounding box center [91, 481] width 67 height 29
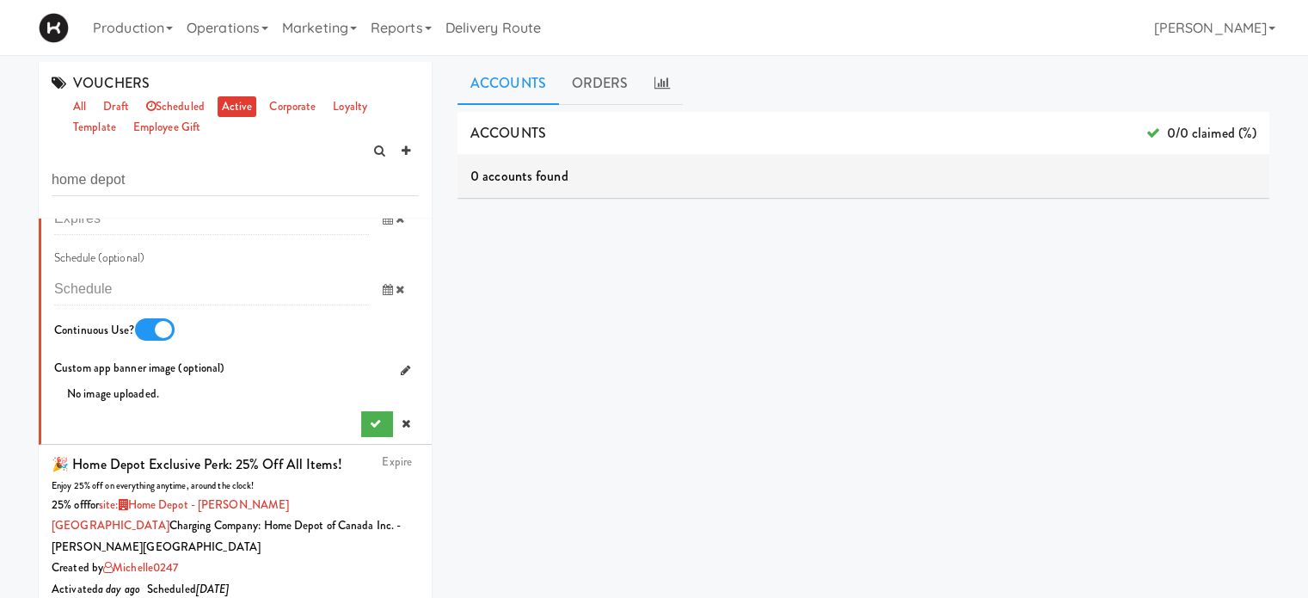
scroll to position [1397, 0]
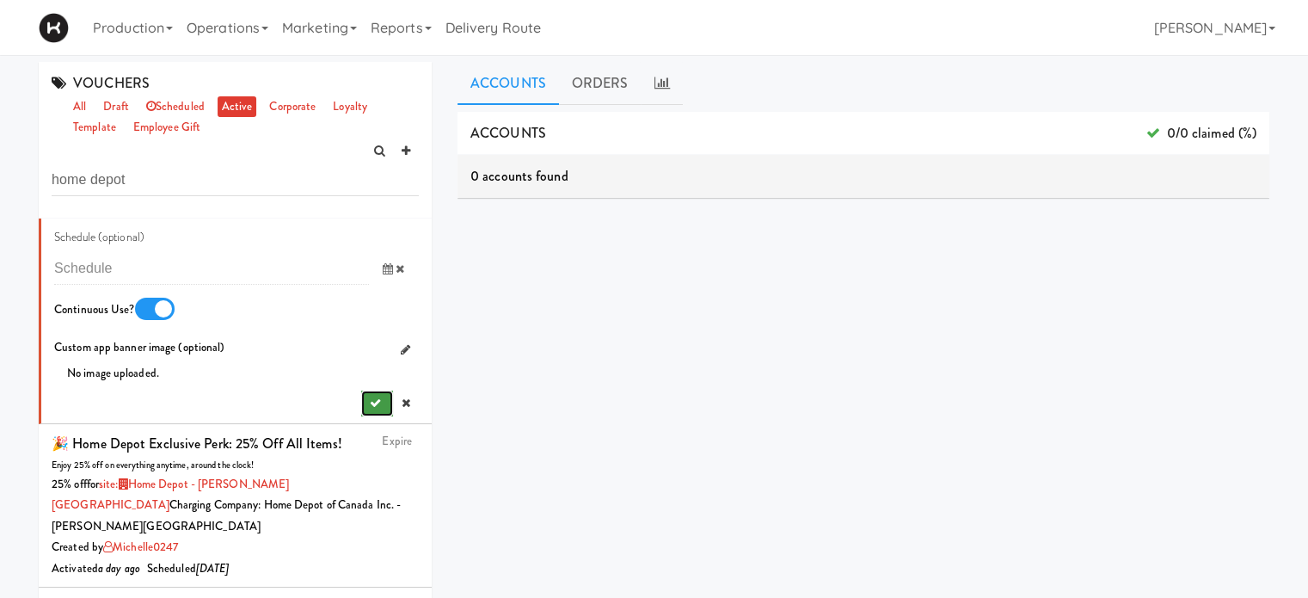
click at [370, 409] on icon "submit" at bounding box center [375, 402] width 11 height 11
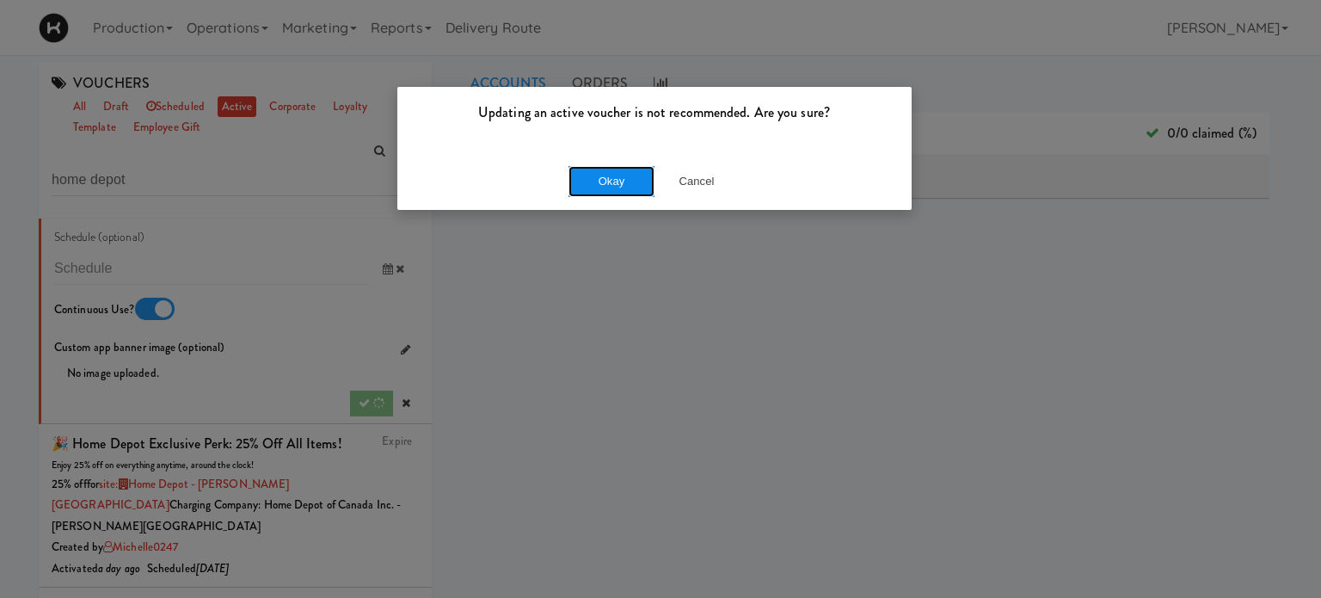
click at [616, 182] on button "Okay" at bounding box center [612, 181] width 86 height 31
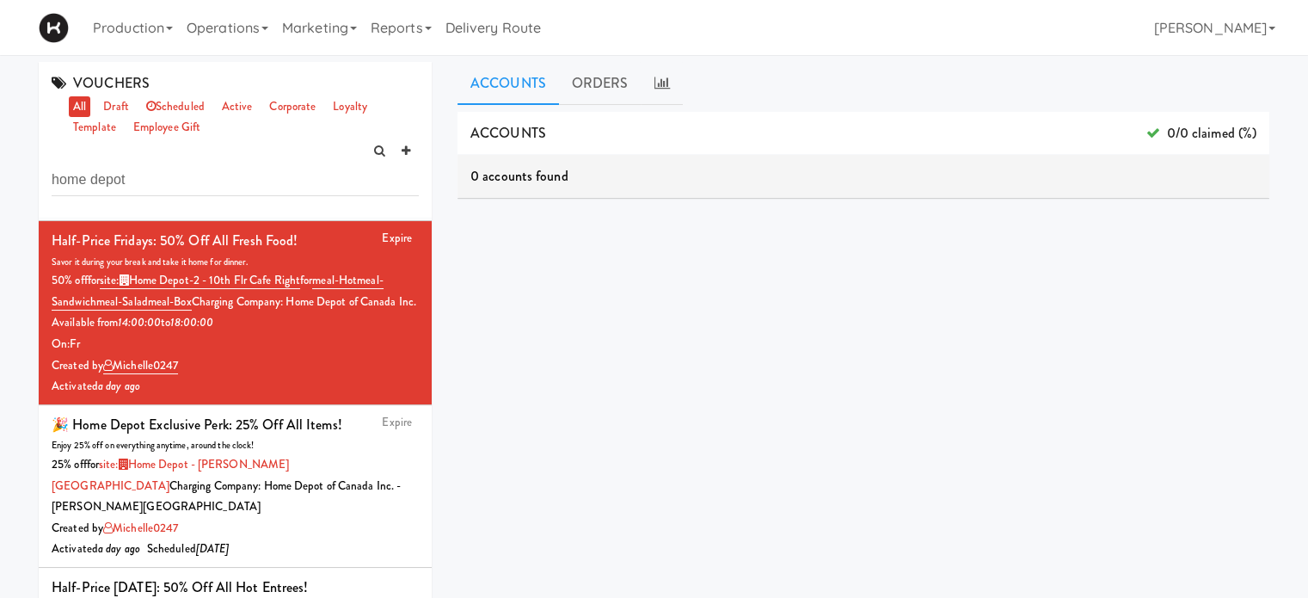
scroll to position [330, 0]
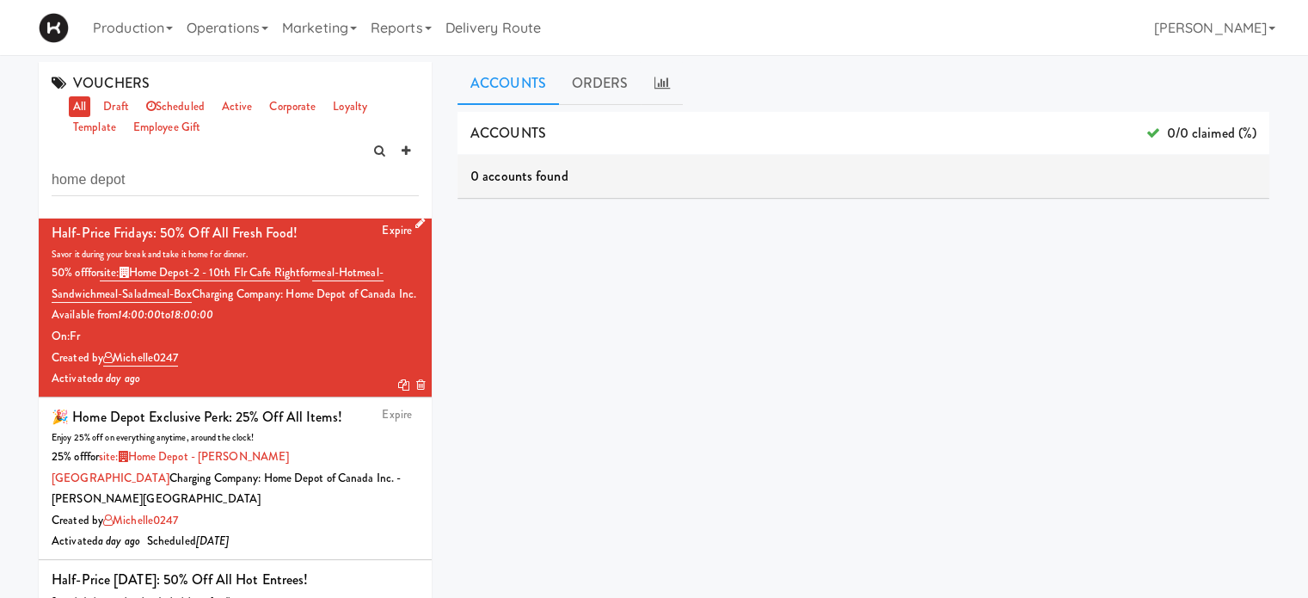
click at [415, 229] on icon at bounding box center [419, 223] width 9 height 11
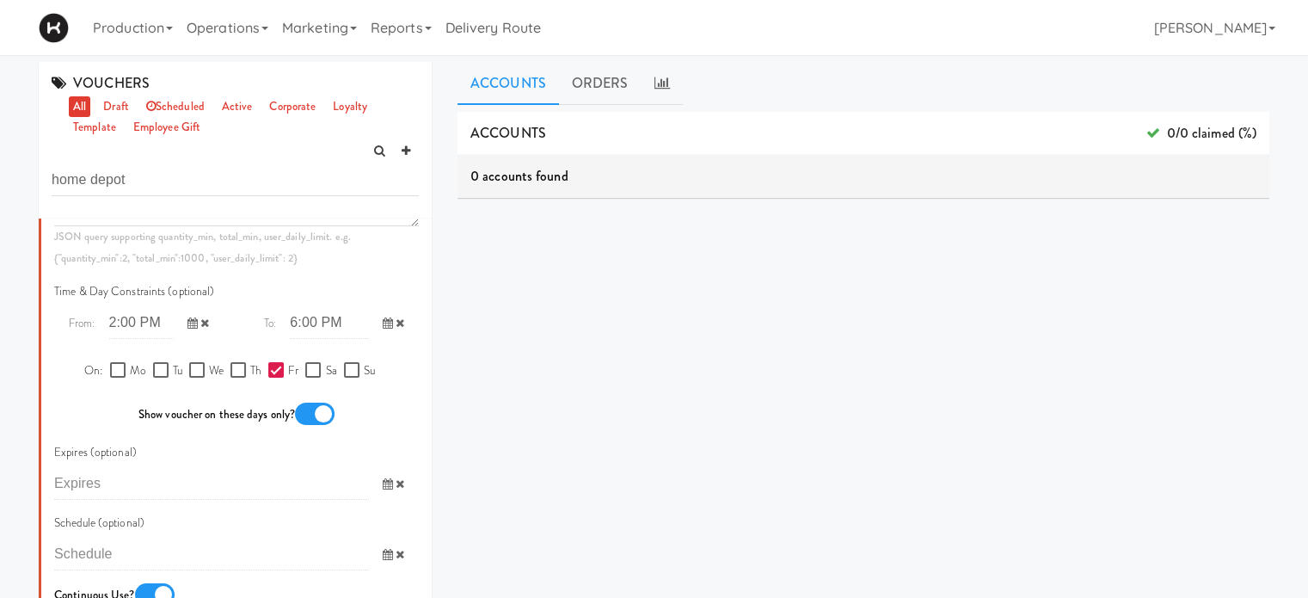
scroll to position [1313, 0]
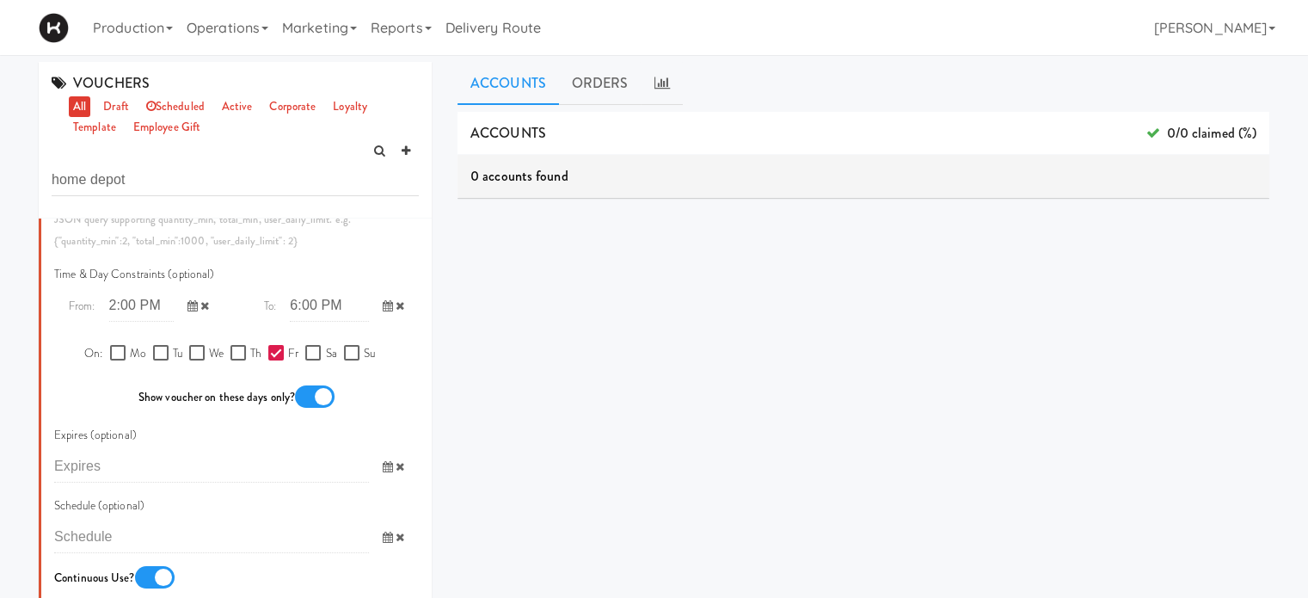
click at [188, 311] on icon at bounding box center [193, 305] width 10 height 11
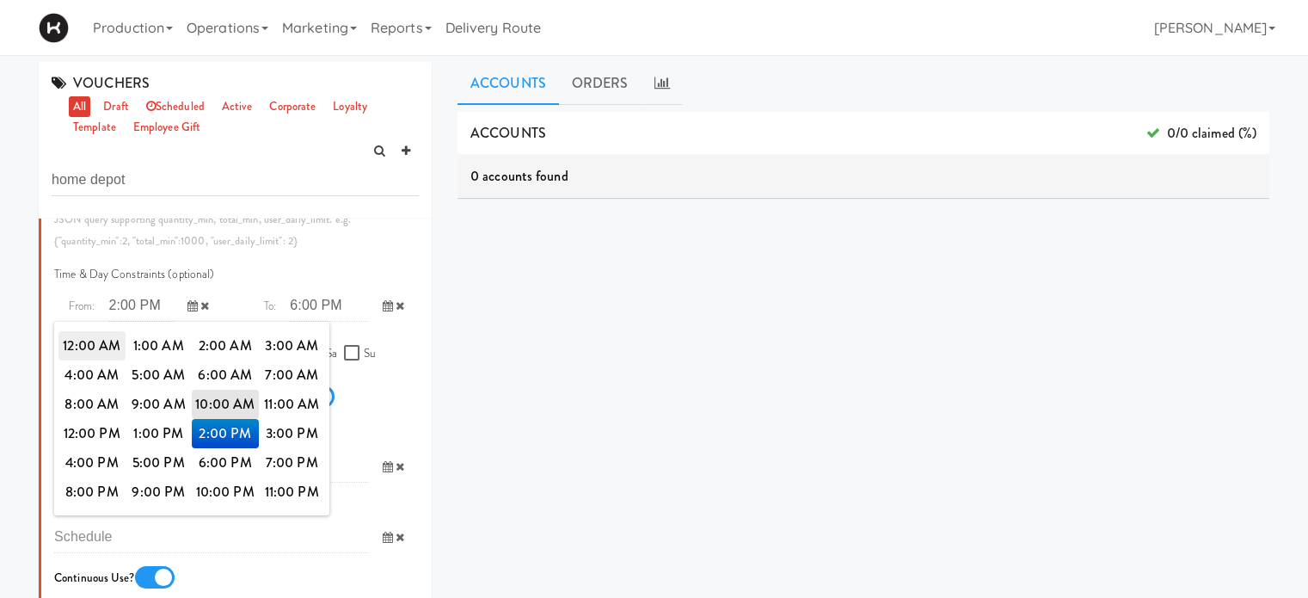
click at [98, 360] on span "12:00 AM" at bounding box center [91, 345] width 67 height 29
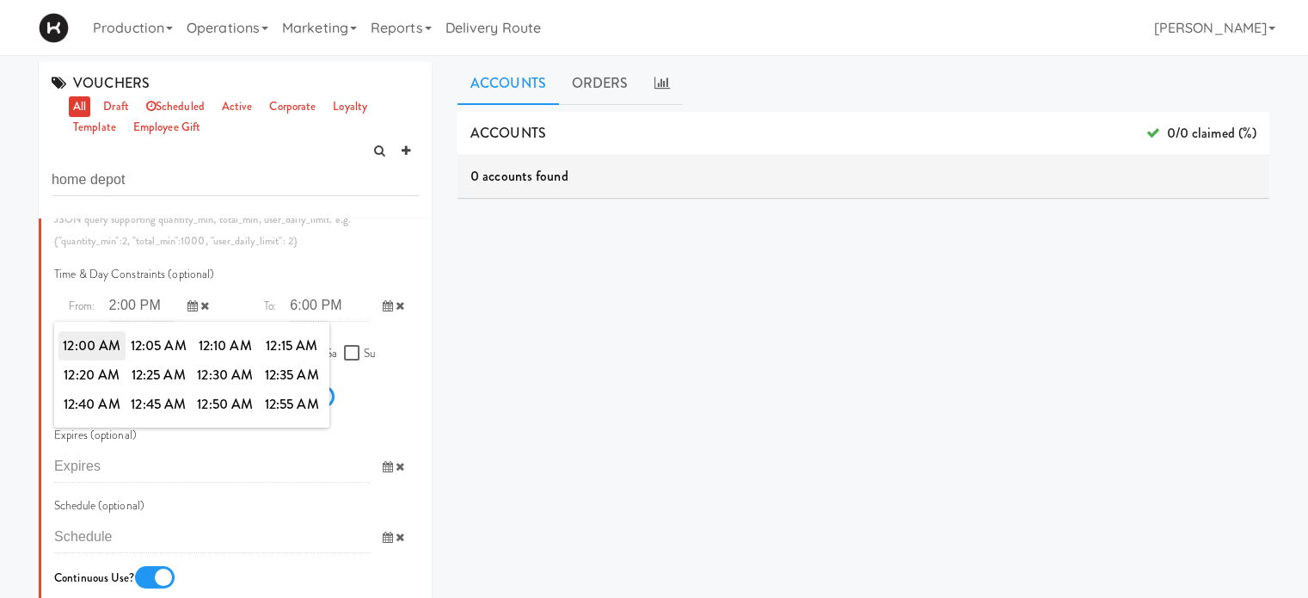
click at [77, 360] on span "12:00 AM" at bounding box center [91, 345] width 67 height 29
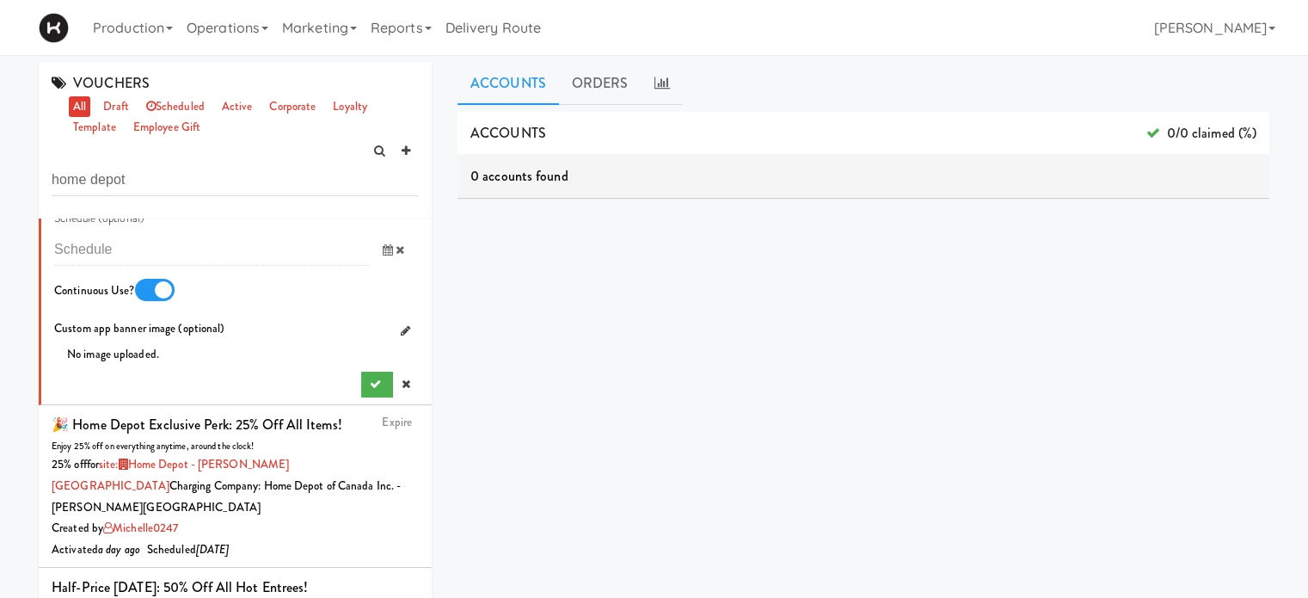
scroll to position [1606, 0]
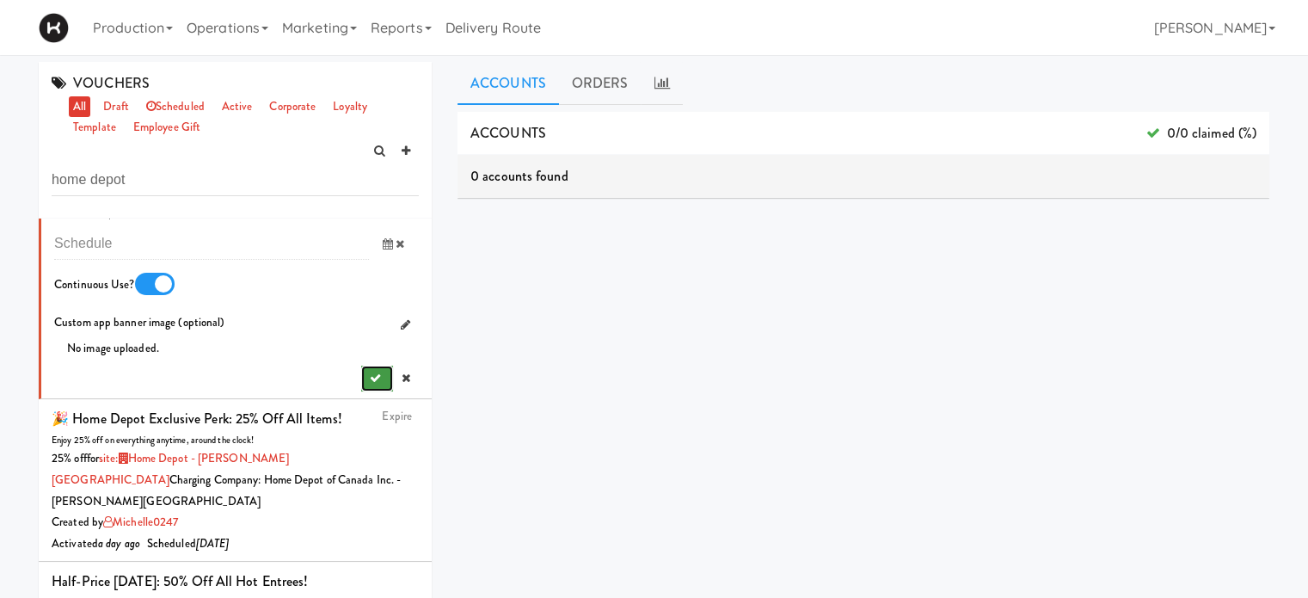
click at [361, 391] on button "submit" at bounding box center [377, 379] width 32 height 26
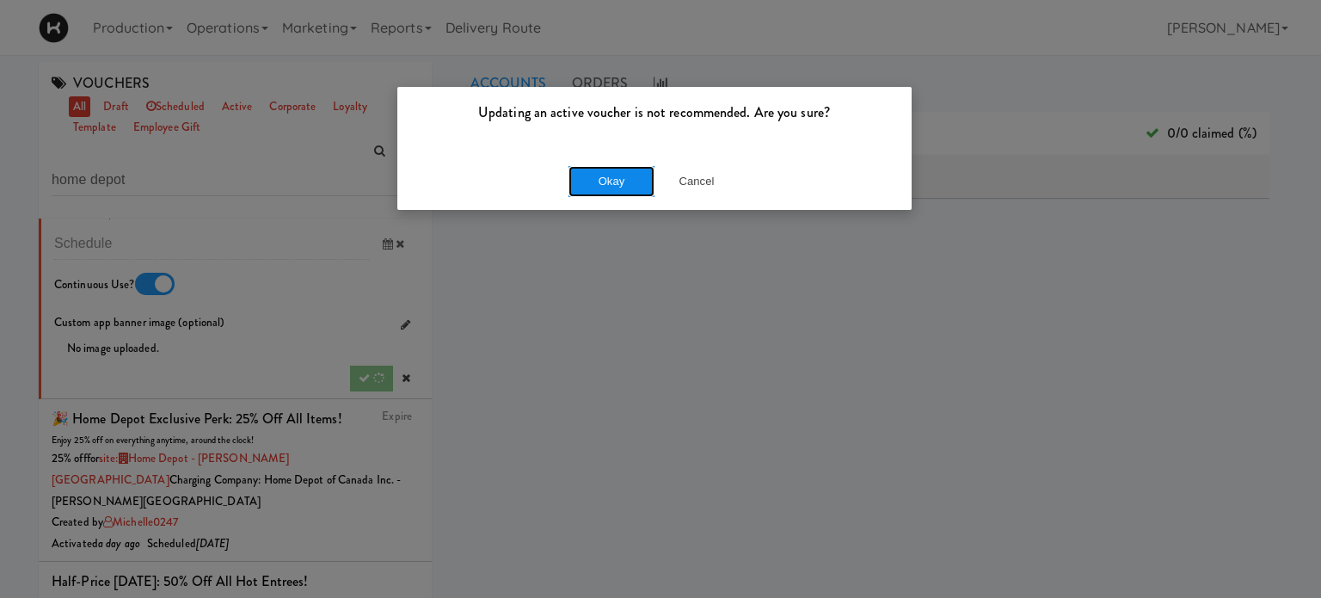
click at [613, 178] on button "Okay" at bounding box center [612, 181] width 86 height 31
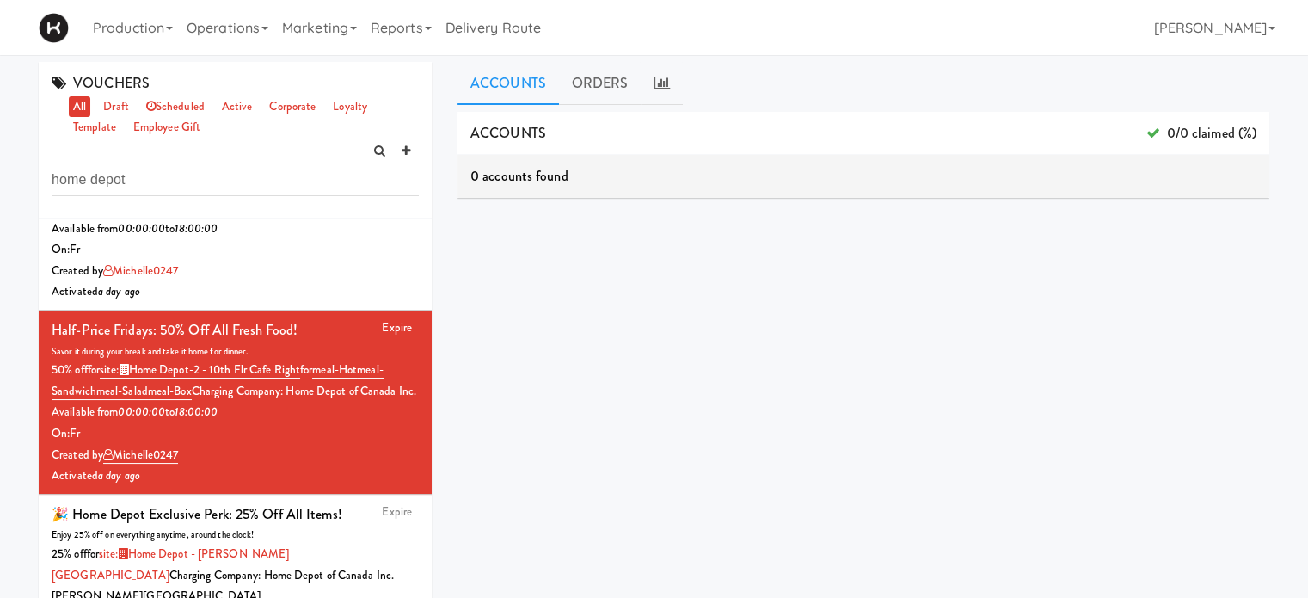
scroll to position [268, 0]
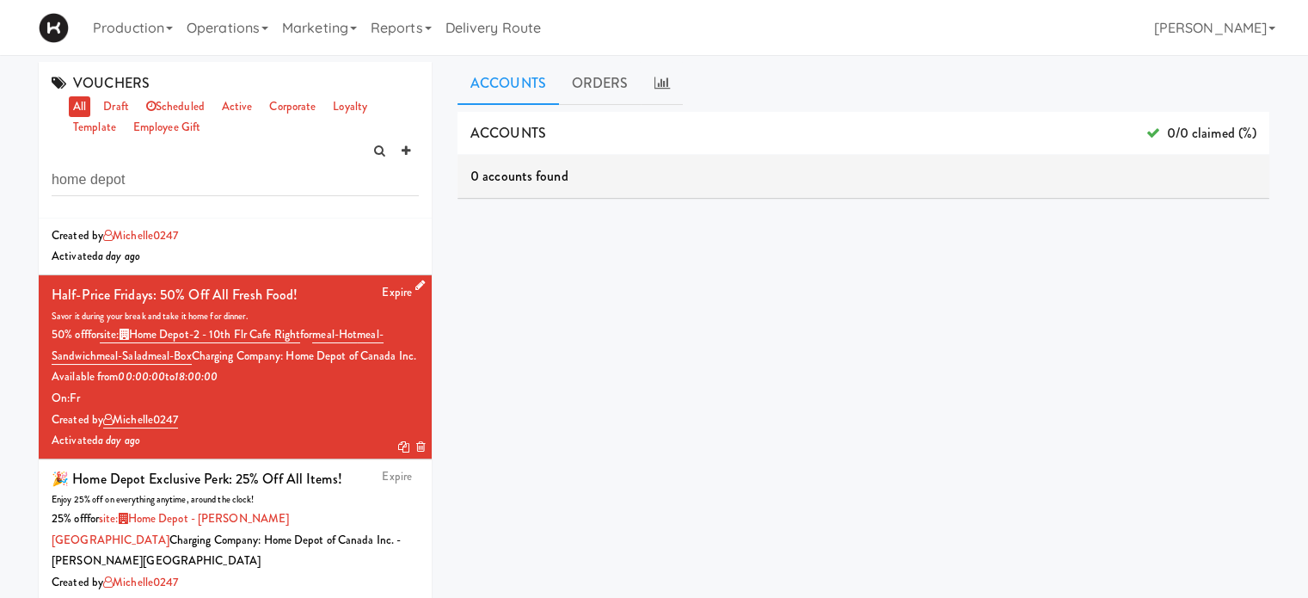
click at [350, 388] on div "Available from 00:00:00 to 18:00:00" at bounding box center [235, 377] width 367 height 22
click at [415, 291] on icon at bounding box center [419, 285] width 9 height 11
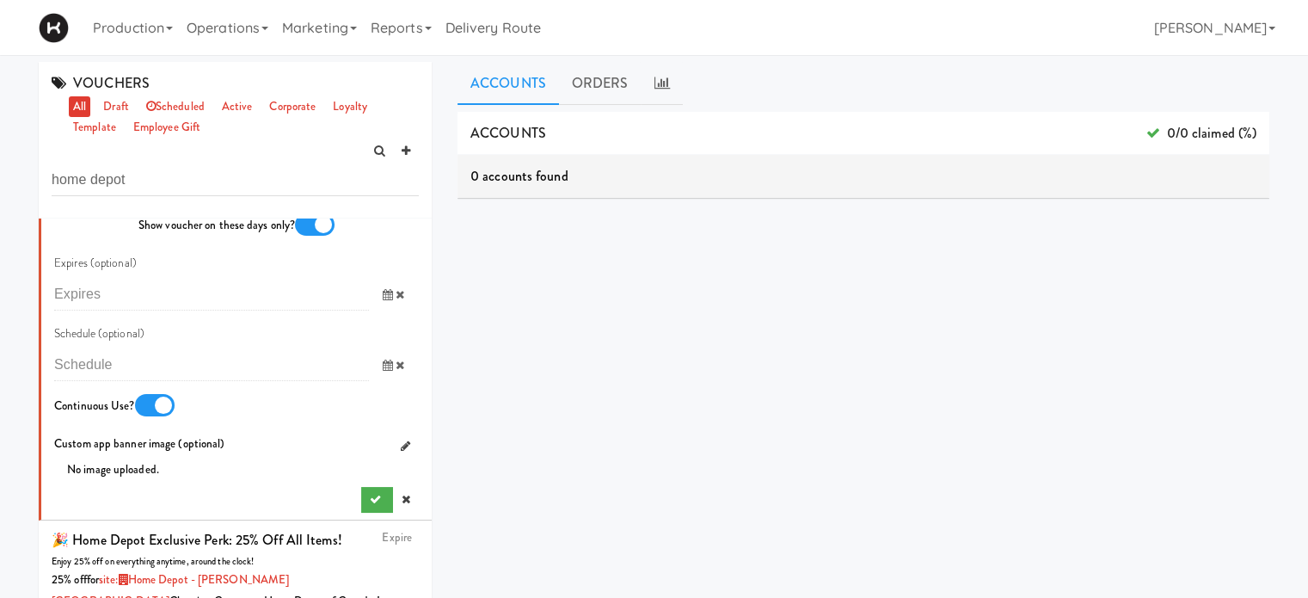
scroll to position [1479, 0]
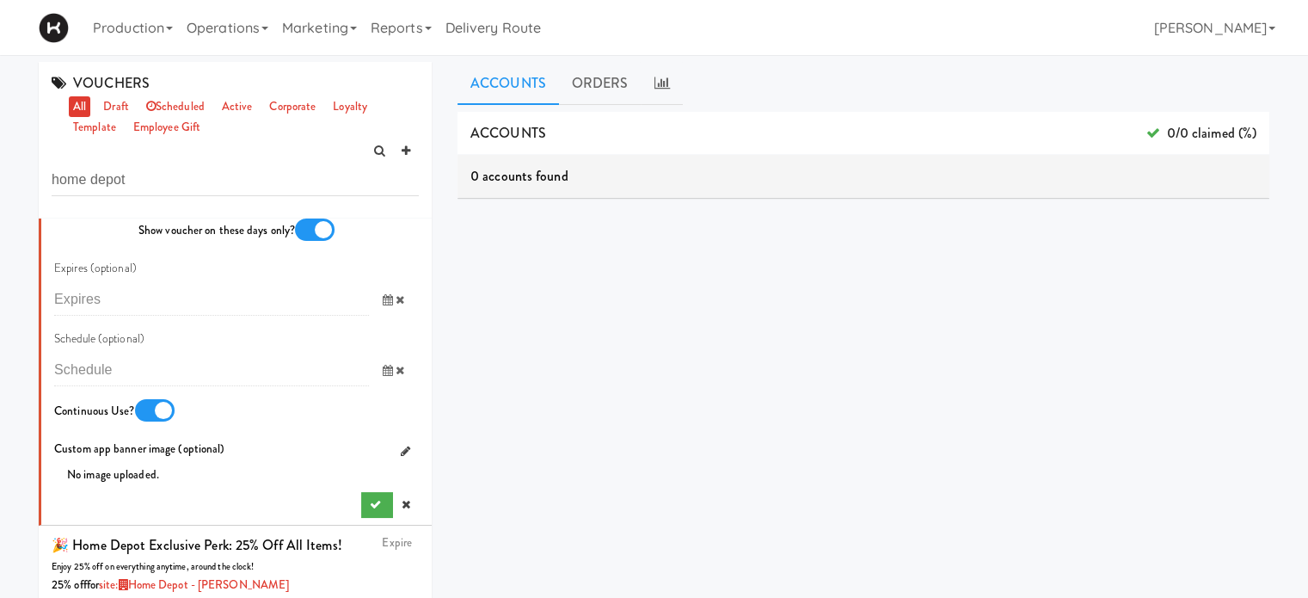
click at [152, 421] on div at bounding box center [155, 410] width 40 height 22
click at [0, 0] on input "checkbox" at bounding box center [0, 0] width 0 height 0
click at [370, 510] on icon "submit" at bounding box center [375, 504] width 11 height 11
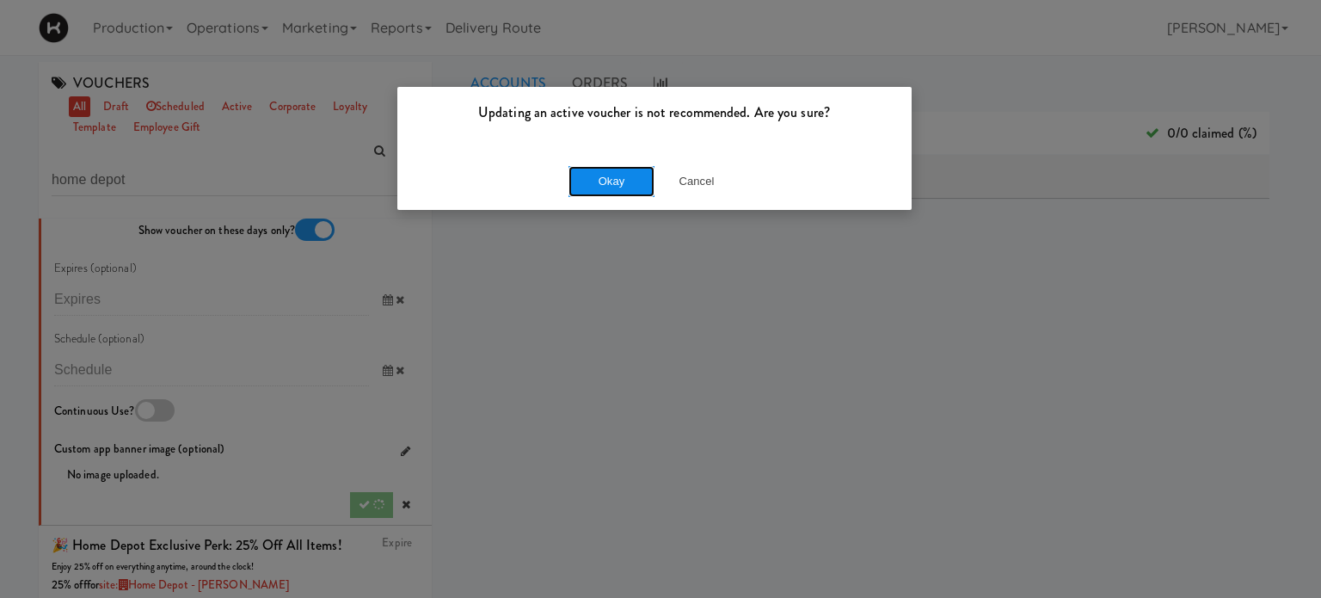
click at [630, 187] on button "Okay" at bounding box center [612, 181] width 86 height 31
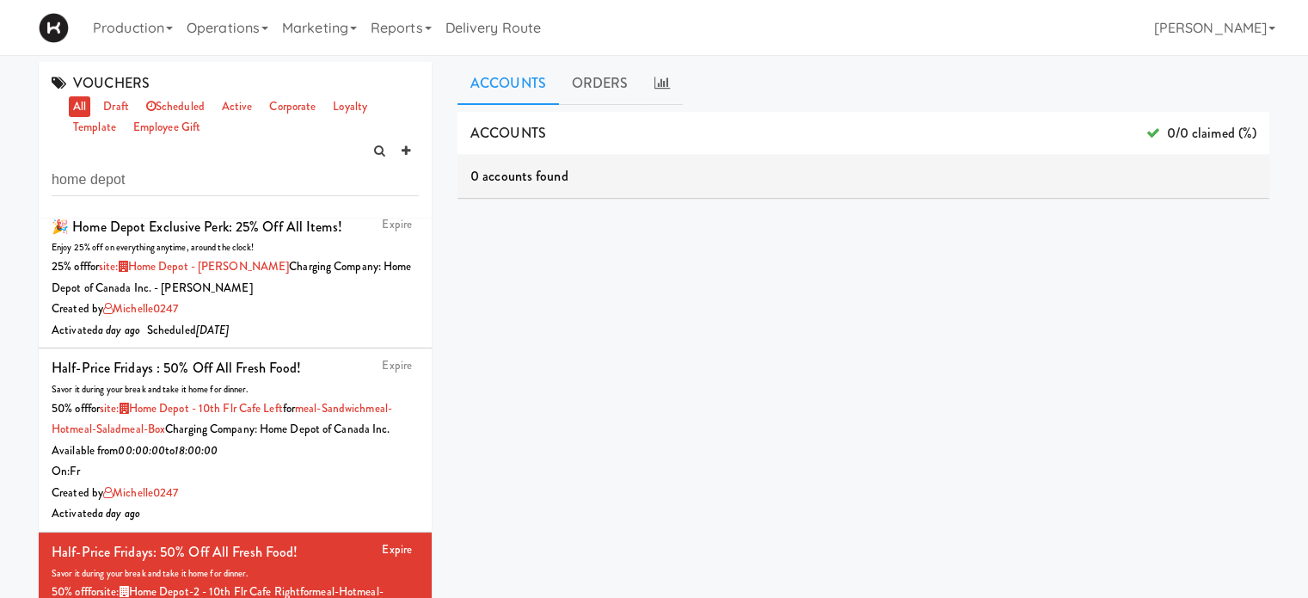
scroll to position [0, 0]
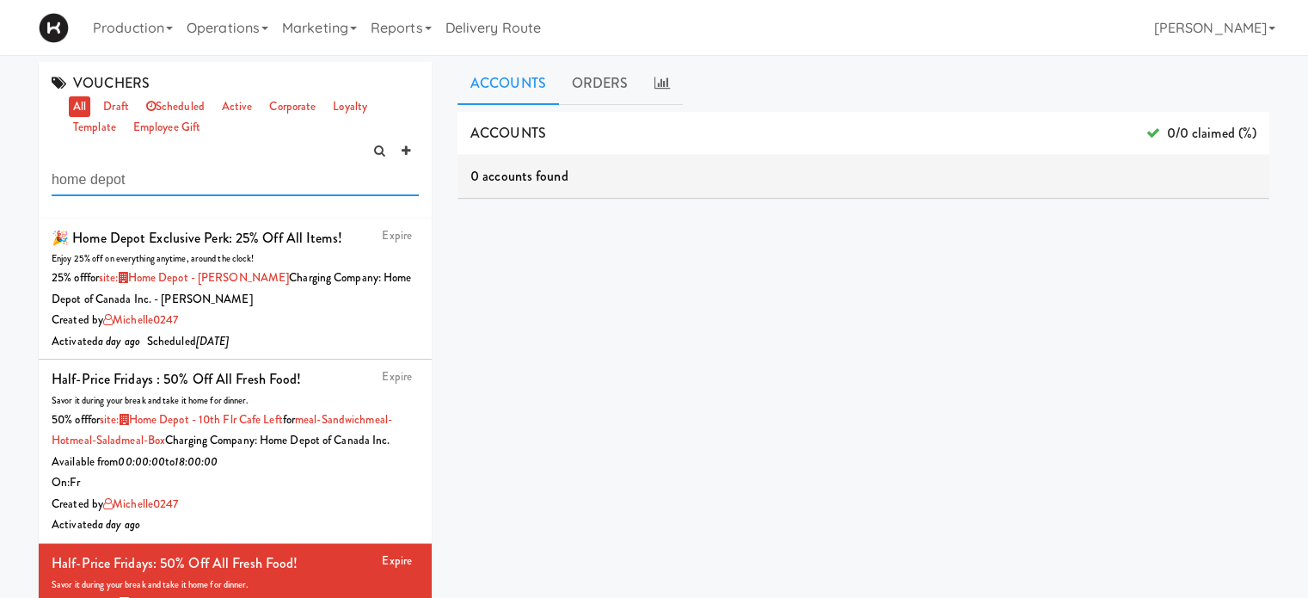
click at [157, 174] on input "home depot" at bounding box center [235, 180] width 367 height 32
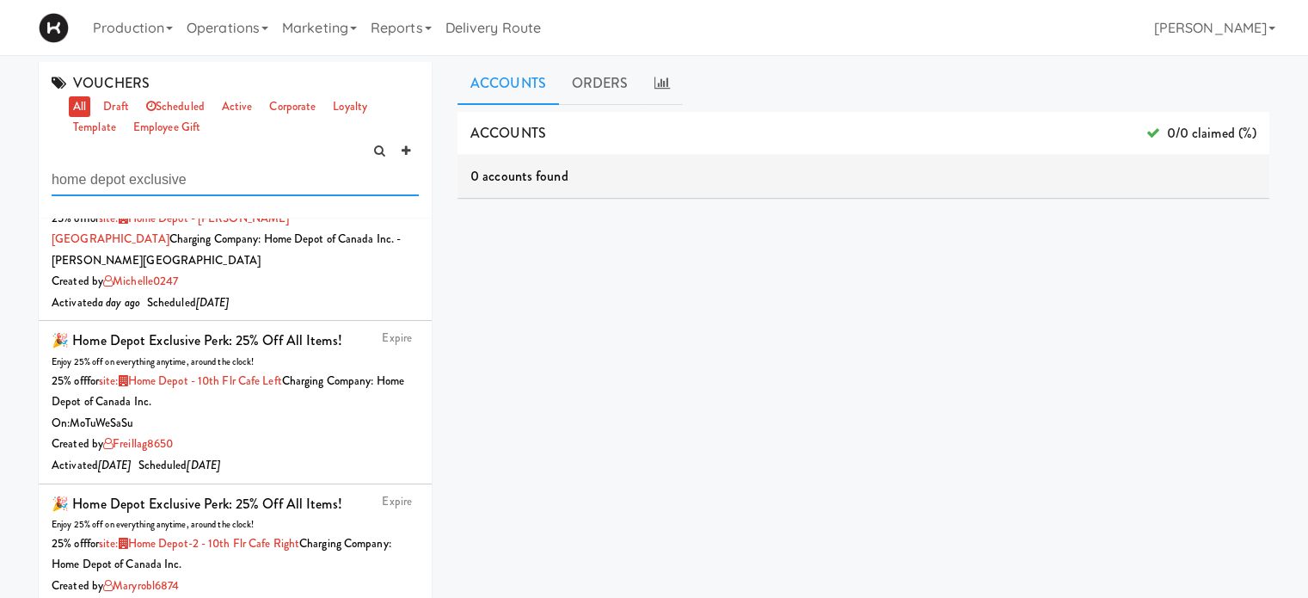
scroll to position [212, 0]
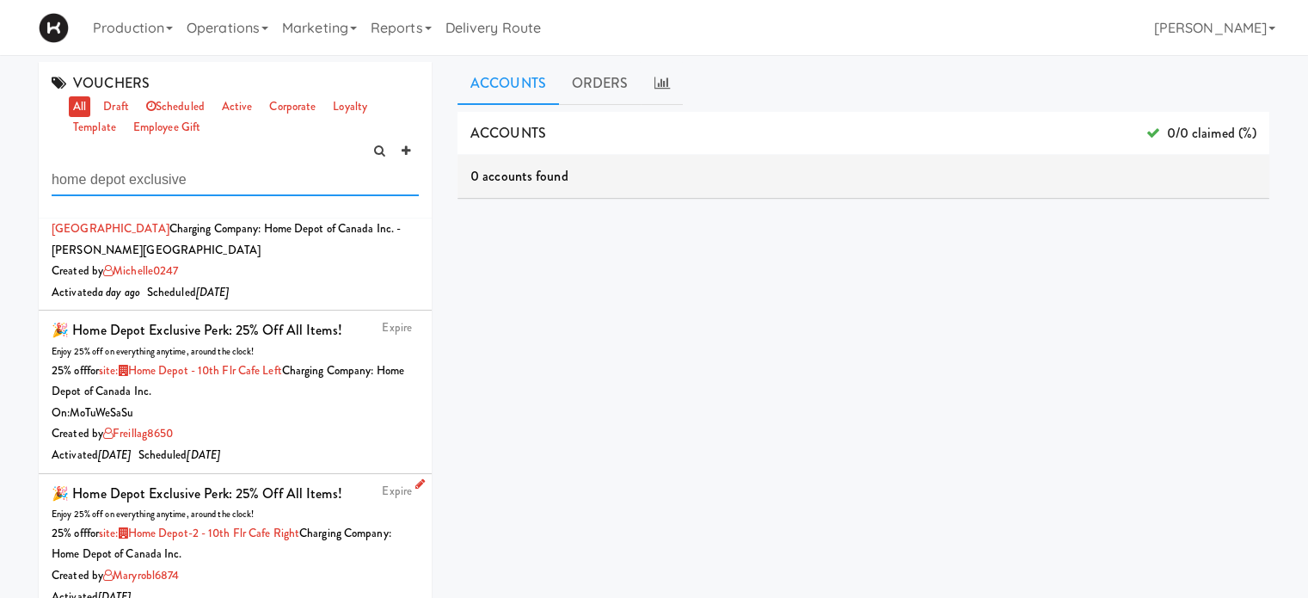
type input "home depot exclusive"
click at [415, 478] on icon at bounding box center [419, 483] width 9 height 11
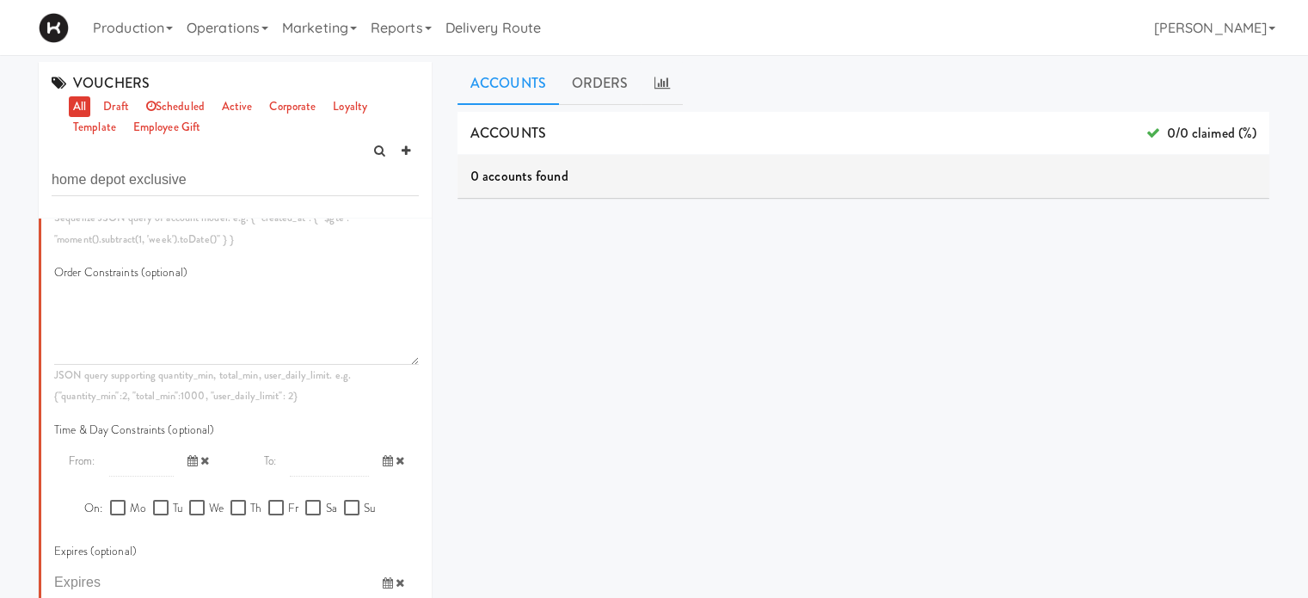
scroll to position [1304, 0]
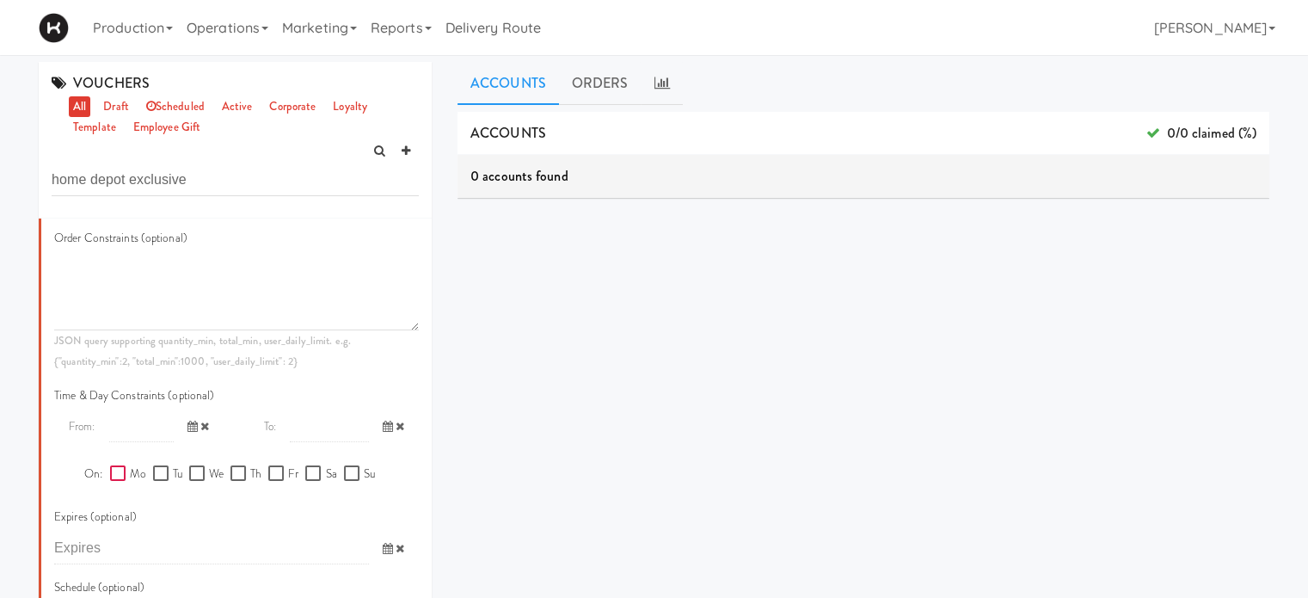
click at [111, 467] on input "Mo" at bounding box center [120, 474] width 20 height 14
checkbox input "true"
click at [153, 467] on input "Tu" at bounding box center [163, 474] width 20 height 14
checkbox input "true"
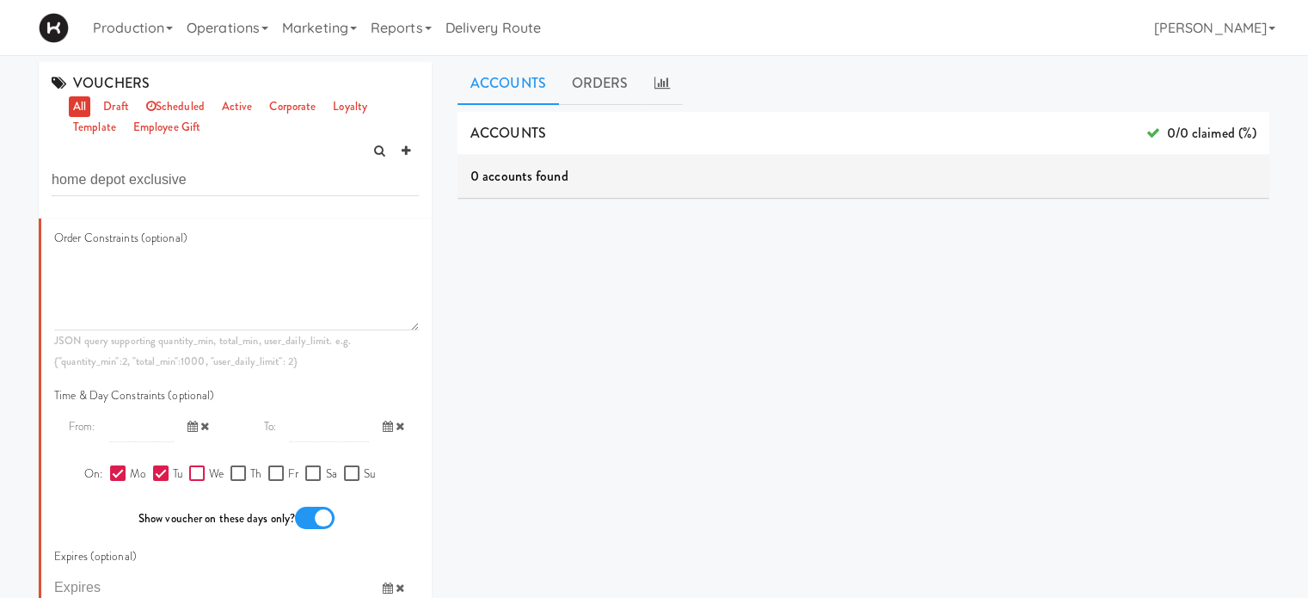
click at [190, 467] on input "We" at bounding box center [199, 474] width 20 height 14
checkbox input "true"
click at [306, 467] on input "Sa" at bounding box center [315, 474] width 20 height 14
checkbox input "true"
click at [346, 467] on input "Su" at bounding box center [354, 474] width 20 height 14
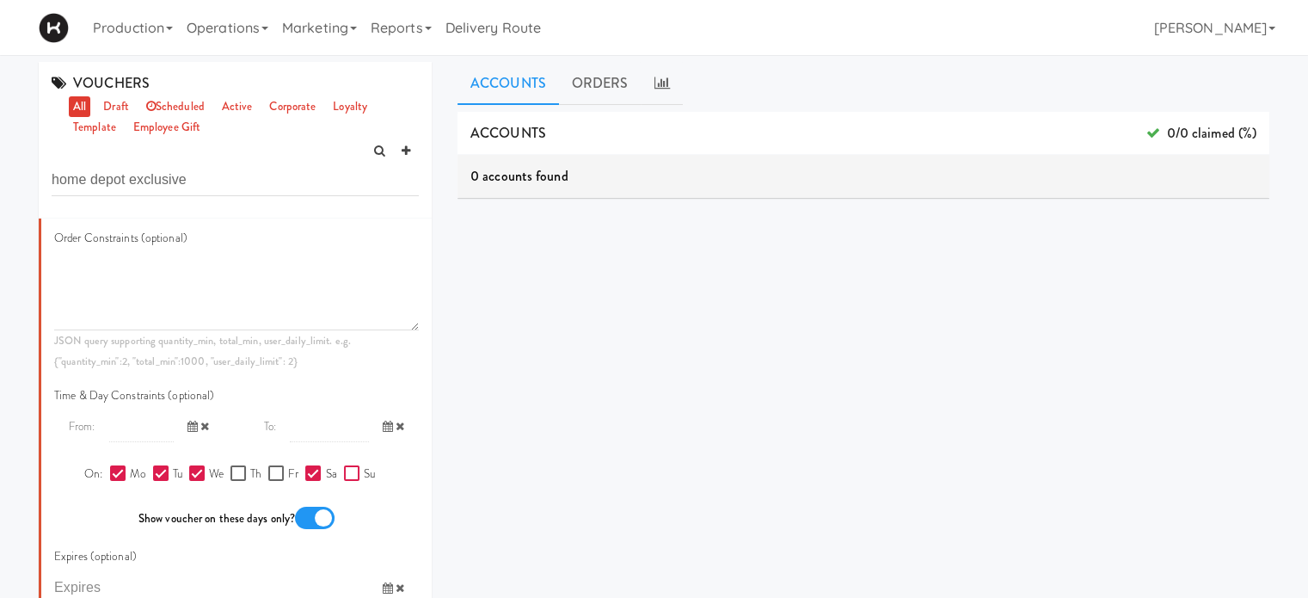
checkbox input "true"
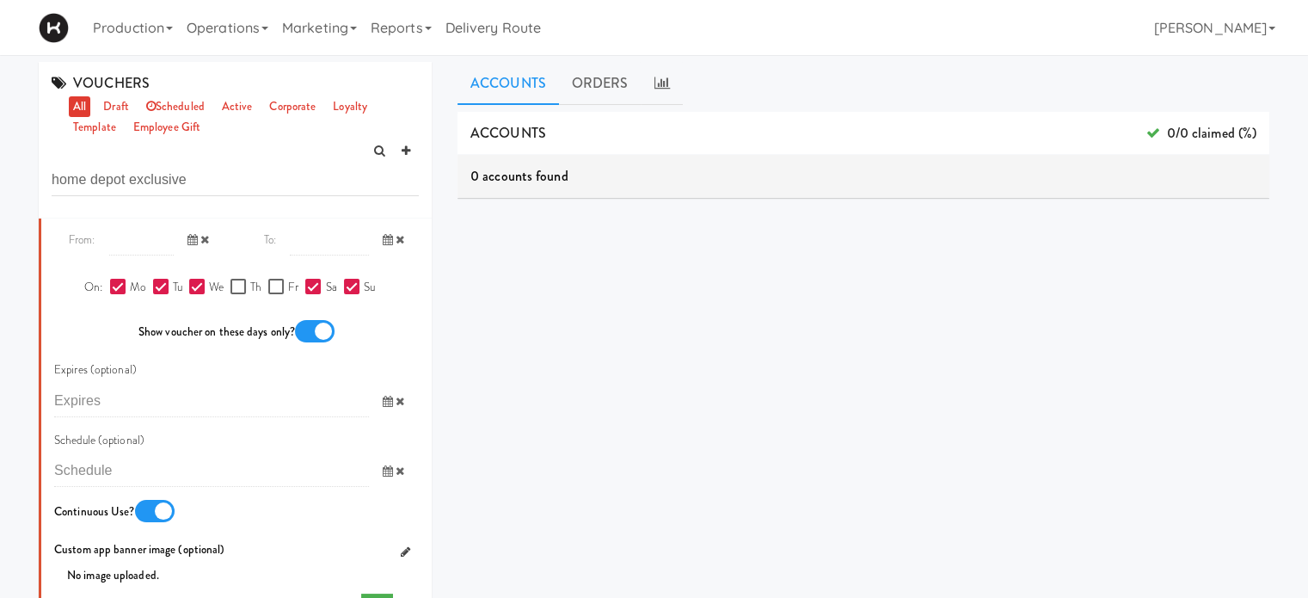
scroll to position [1502, 0]
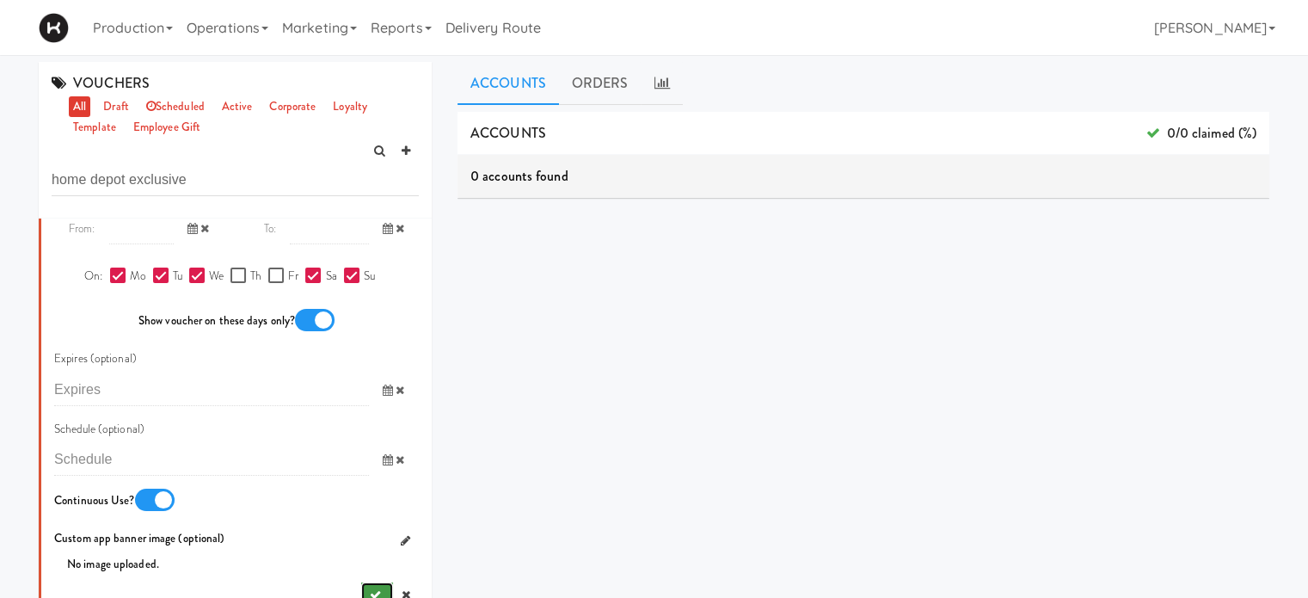
click at [361, 582] on button "submit" at bounding box center [377, 595] width 32 height 26
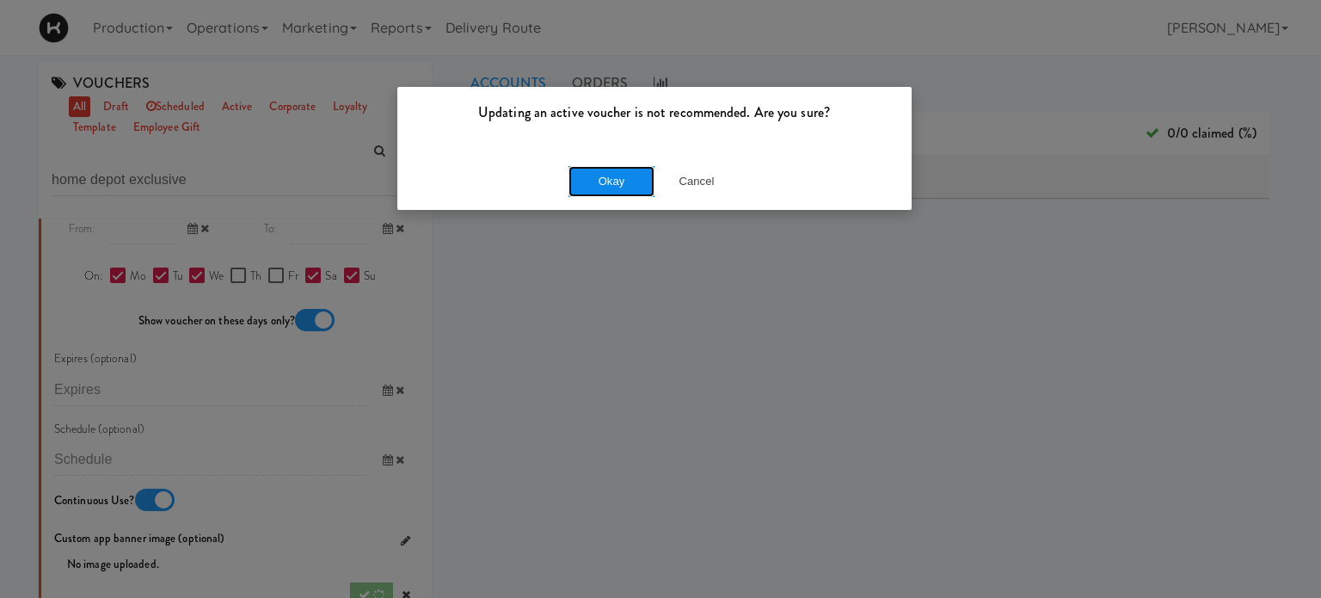
click at [609, 186] on button "Okay" at bounding box center [612, 181] width 86 height 31
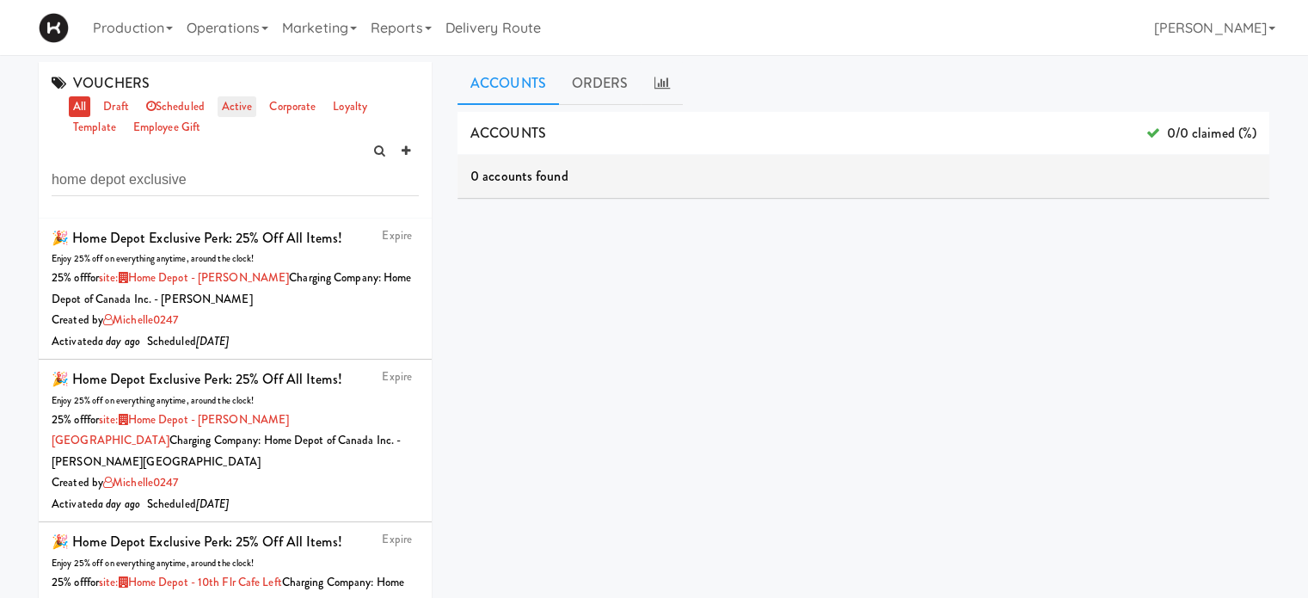
click at [242, 101] on link "active" at bounding box center [238, 107] width 40 height 22
click at [247, 179] on input "home depot exclusive" at bounding box center [235, 180] width 367 height 32
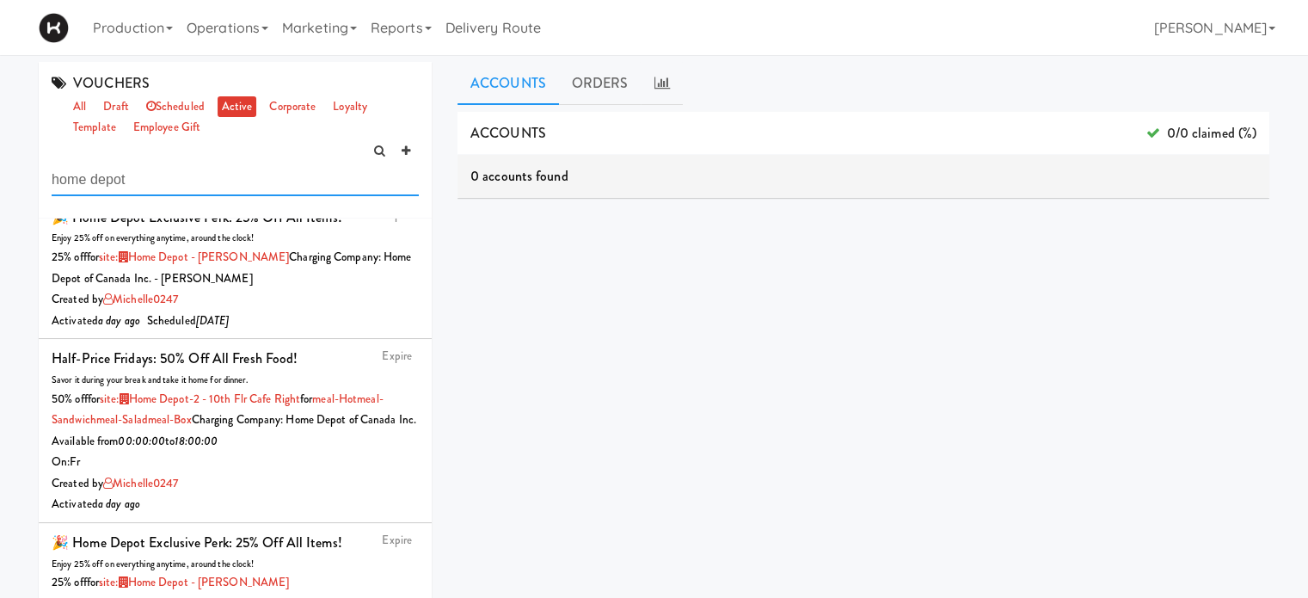
scroll to position [125, 0]
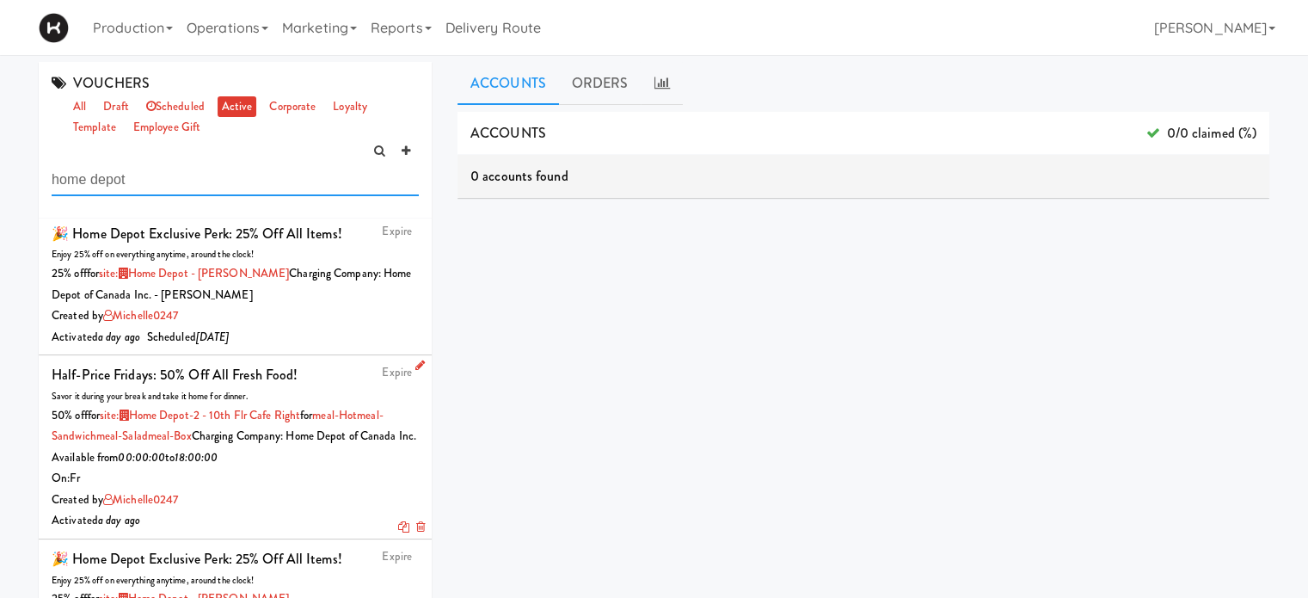
type input "home depot"
click at [323, 374] on div "Expire Half-Price Fridays: 50% off all fresh food! Savor it during your break a…" at bounding box center [235, 446] width 367 height 169
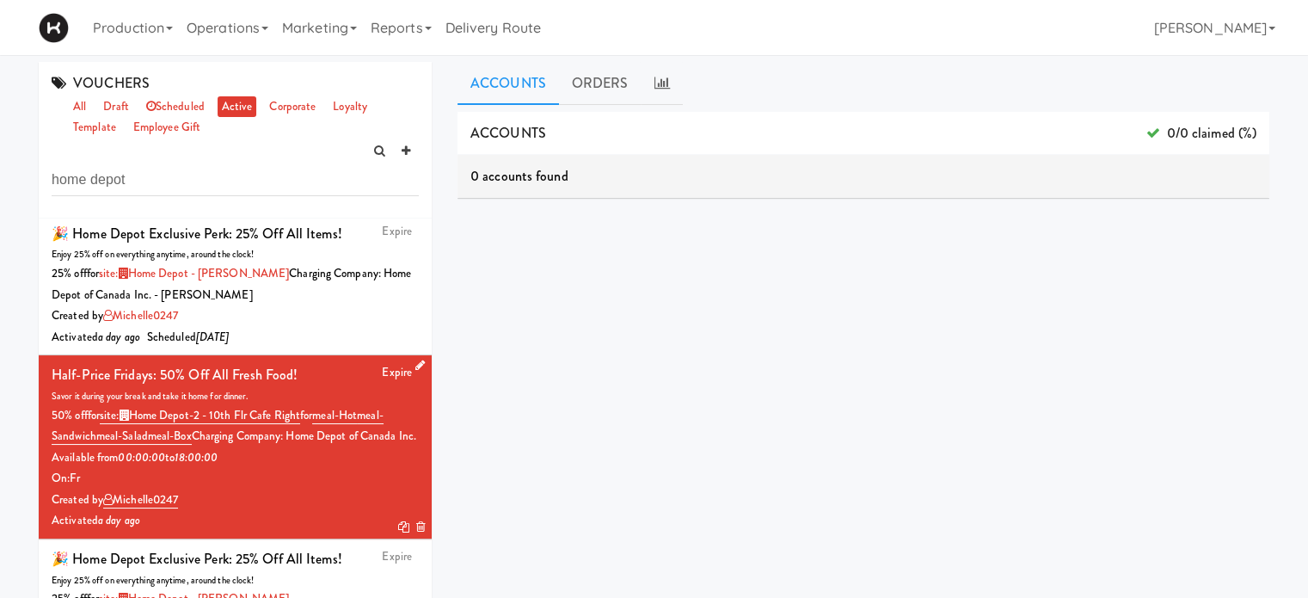
click at [415, 366] on icon at bounding box center [419, 365] width 9 height 11
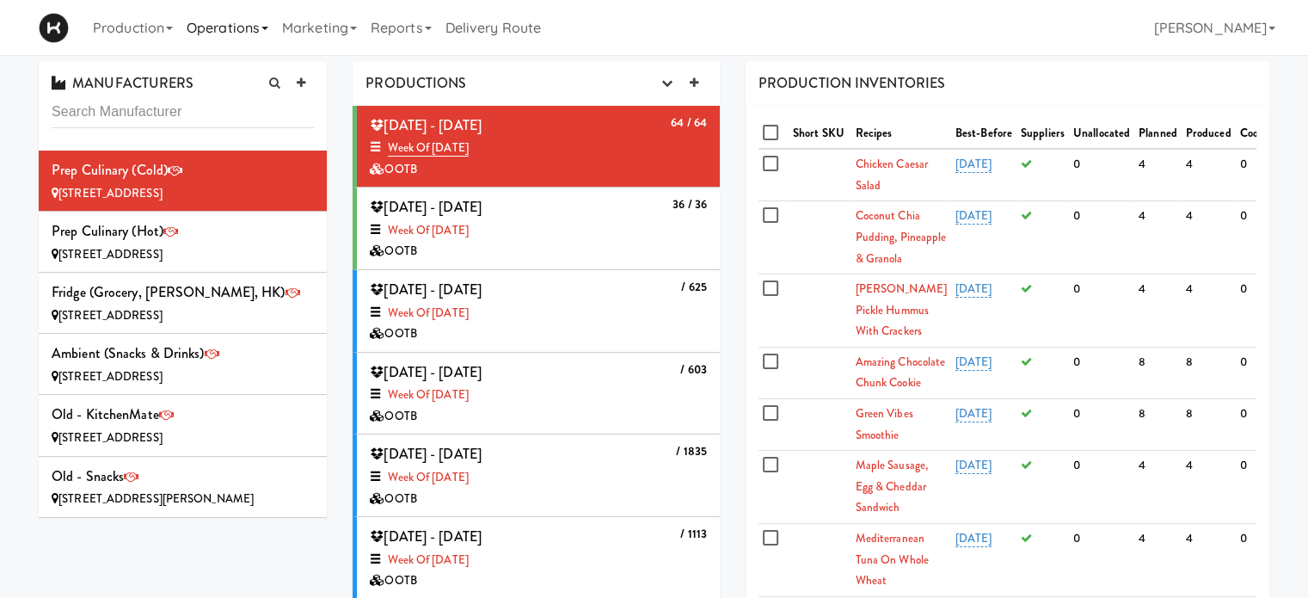
click at [267, 29] on icon at bounding box center [264, 28] width 7 height 3
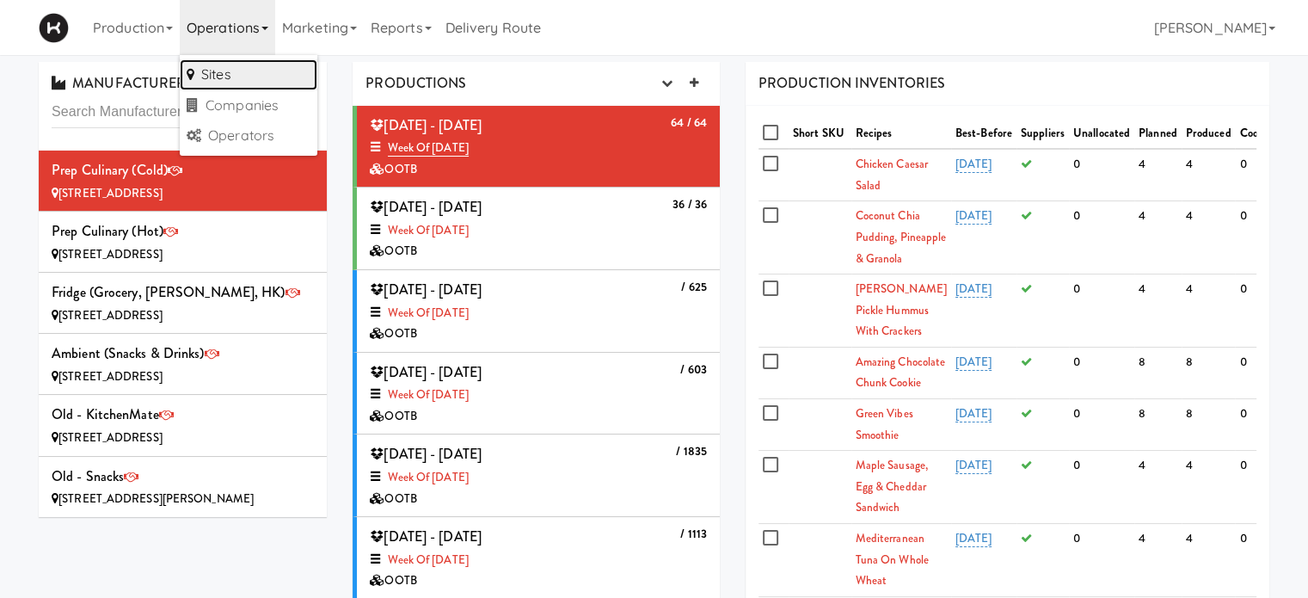
click at [249, 71] on link "Sites" at bounding box center [249, 74] width 138 height 31
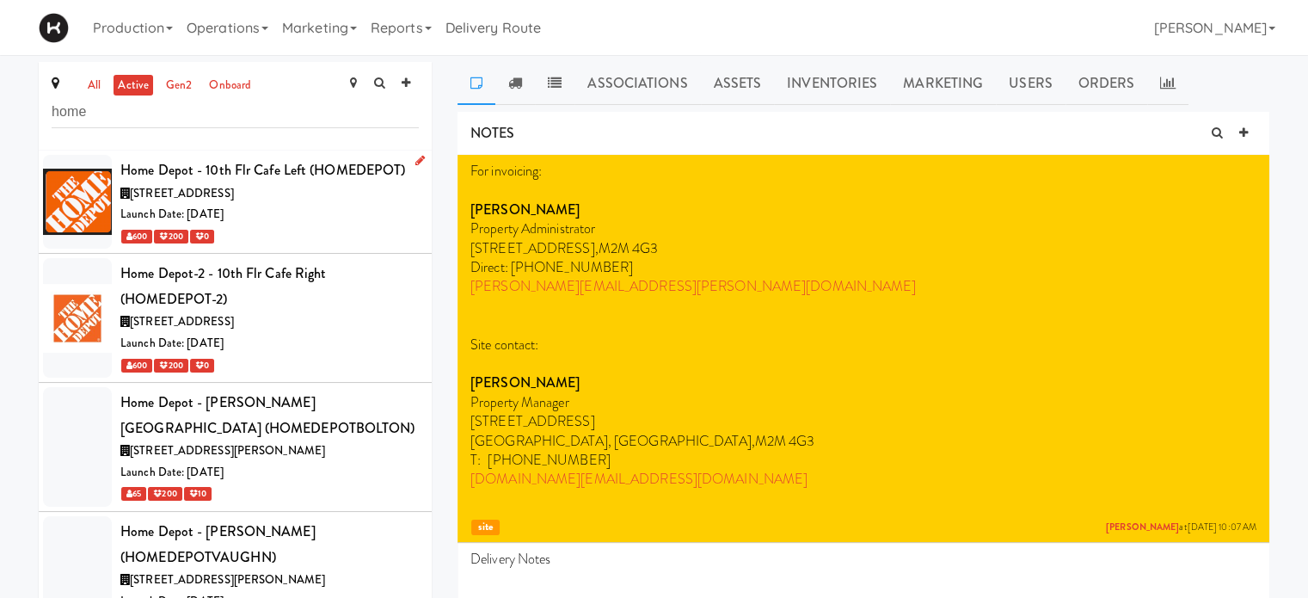
type input "home"
click at [212, 181] on div "Home Depot - 10th Flr Cafe Left (HOMEDEPOT)" at bounding box center [269, 170] width 298 height 26
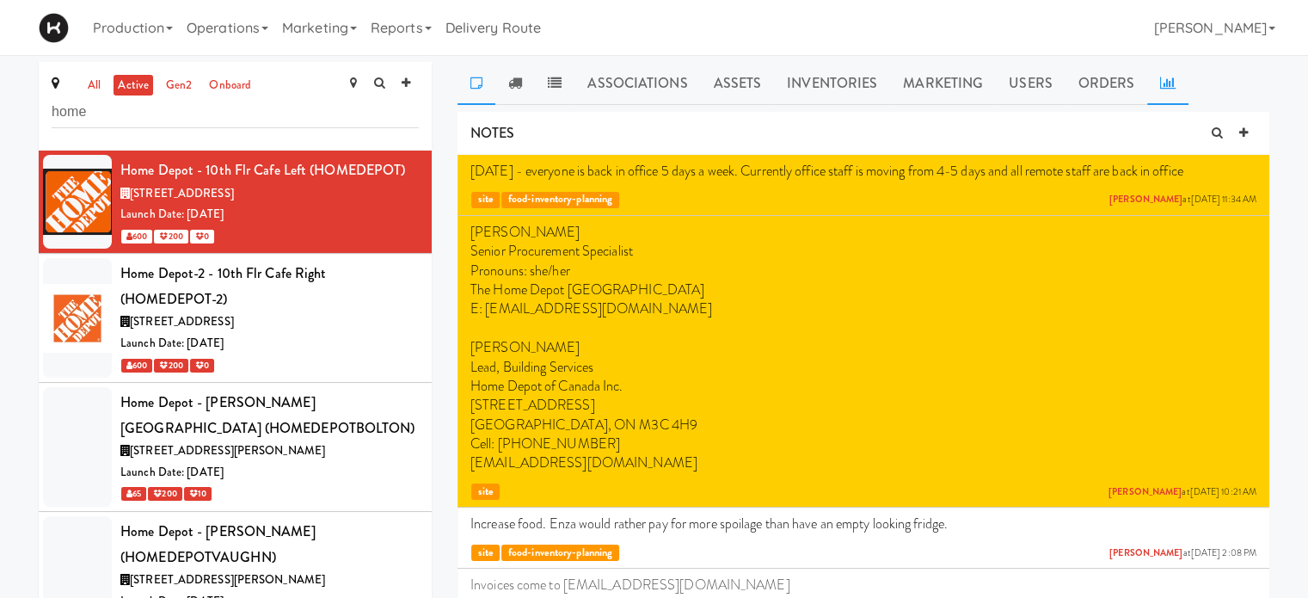
click at [1161, 89] on link at bounding box center [1167, 83] width 41 height 43
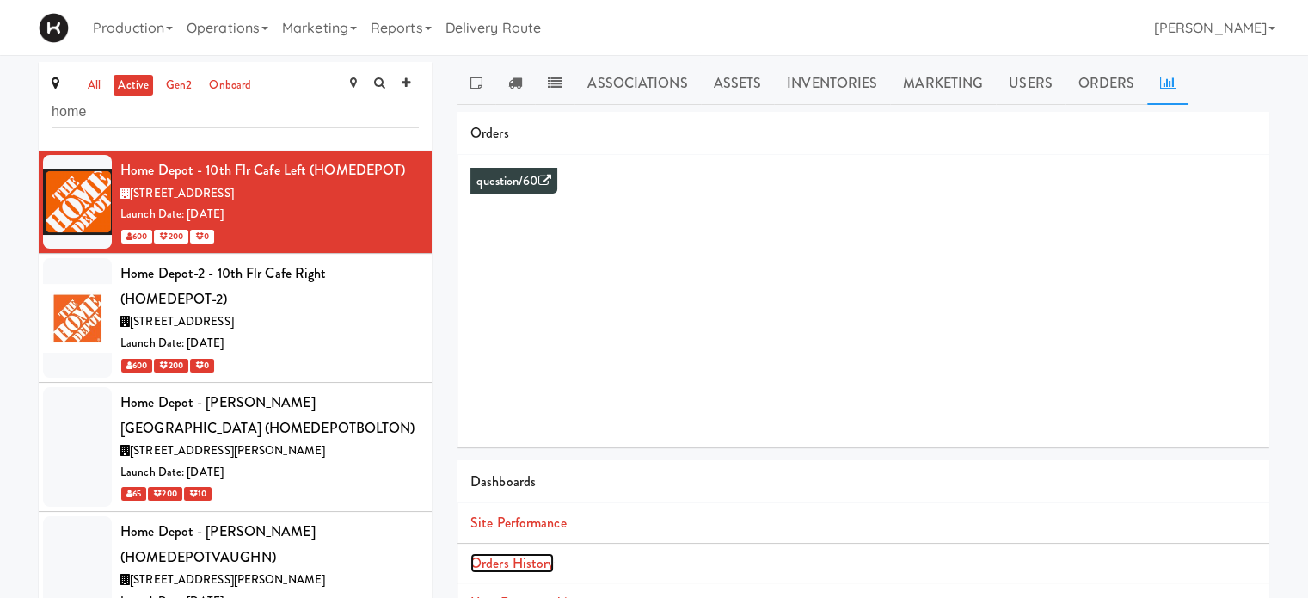
click at [546, 572] on link "Orders History" at bounding box center [511, 563] width 83 height 20
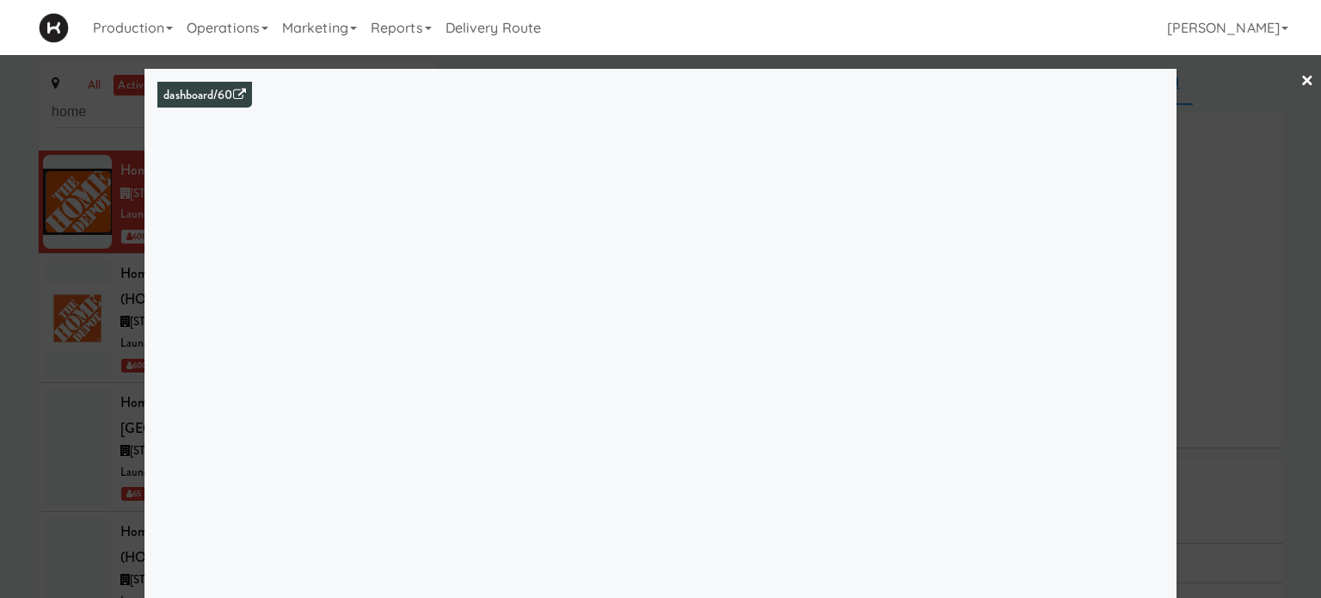
click at [1301, 79] on link "×" at bounding box center [1308, 81] width 14 height 53
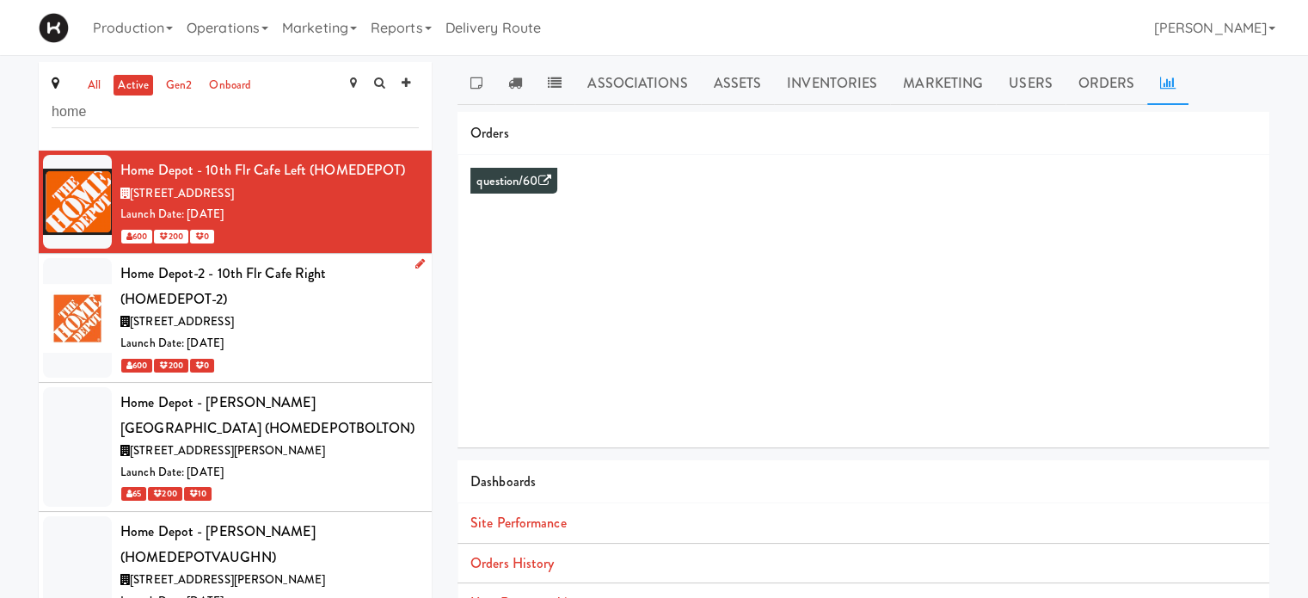
click at [358, 312] on div "[STREET_ADDRESS]" at bounding box center [269, 322] width 298 height 22
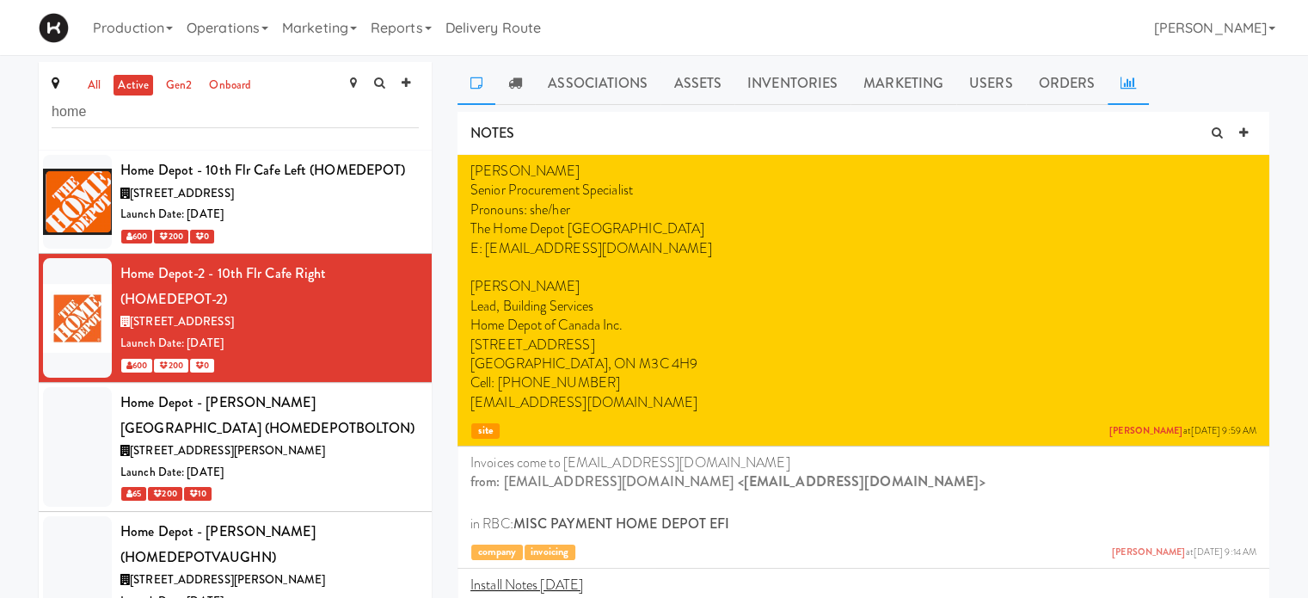
click at [1121, 89] on icon at bounding box center [1128, 83] width 15 height 14
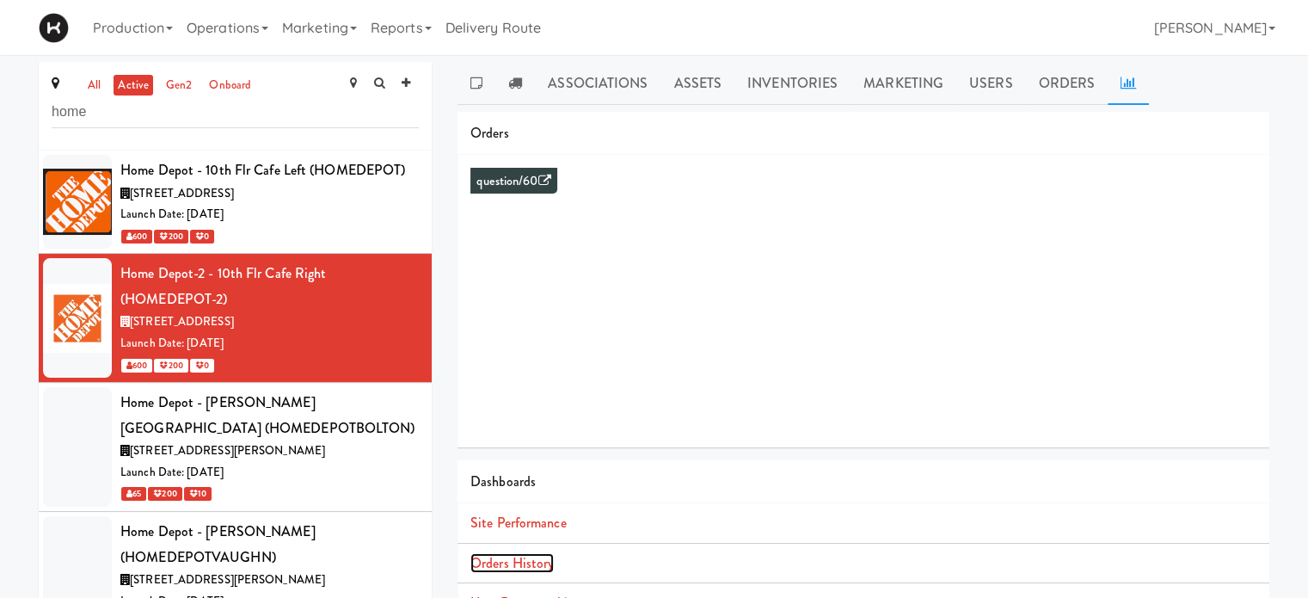
click at [533, 565] on link "Orders History" at bounding box center [511, 563] width 83 height 20
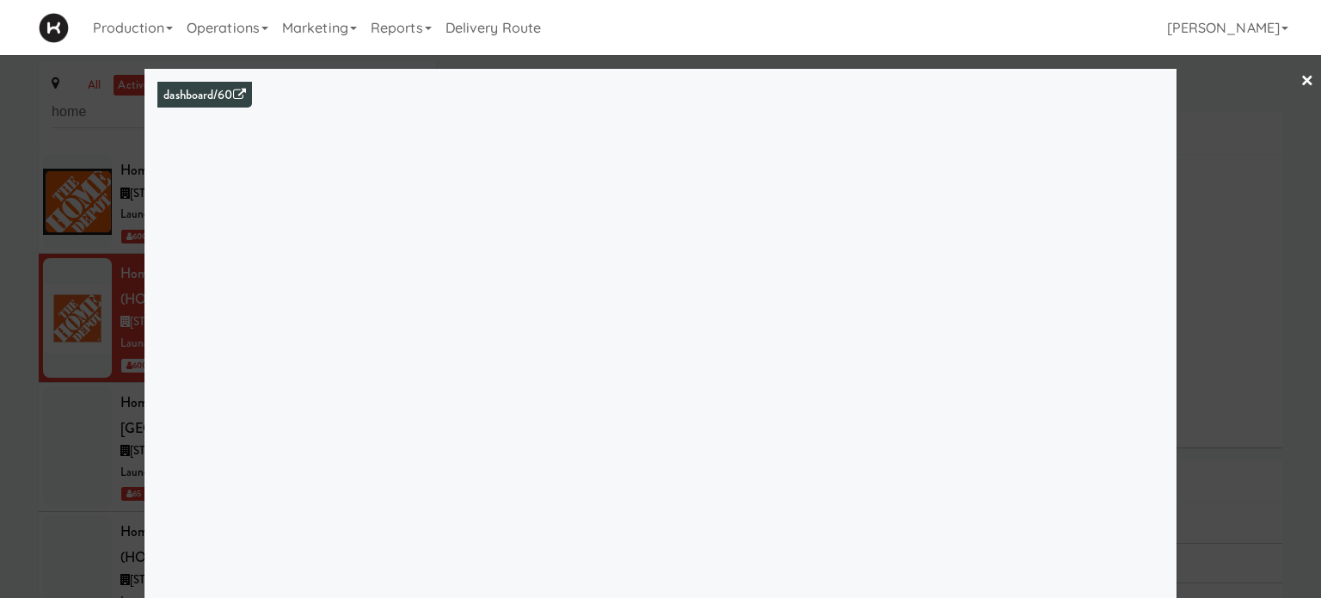
click at [1250, 130] on div at bounding box center [660, 299] width 1321 height 598
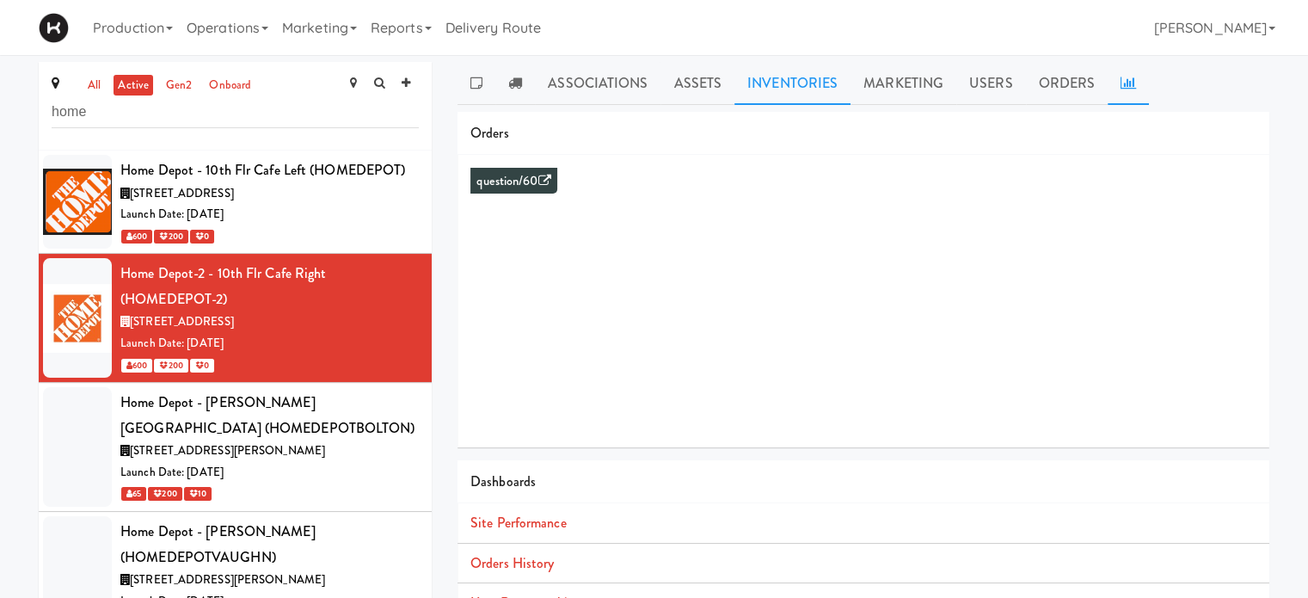
click at [811, 89] on link "Inventories" at bounding box center [793, 83] width 116 height 43
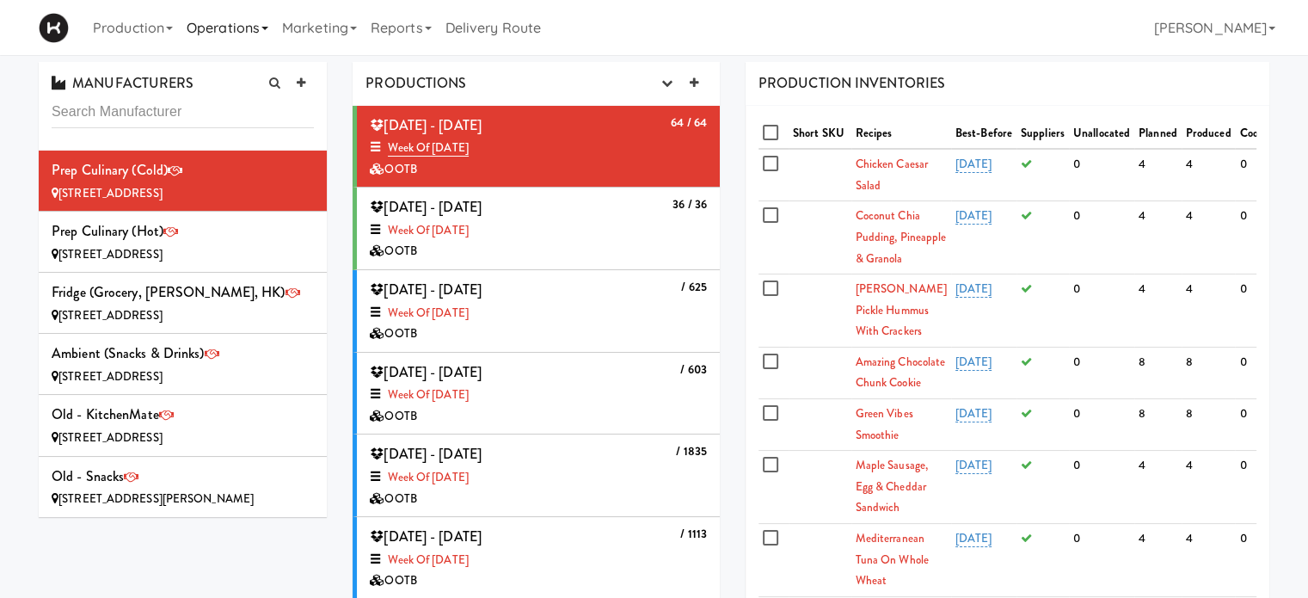
click at [255, 28] on link "Operations" at bounding box center [227, 27] width 95 height 55
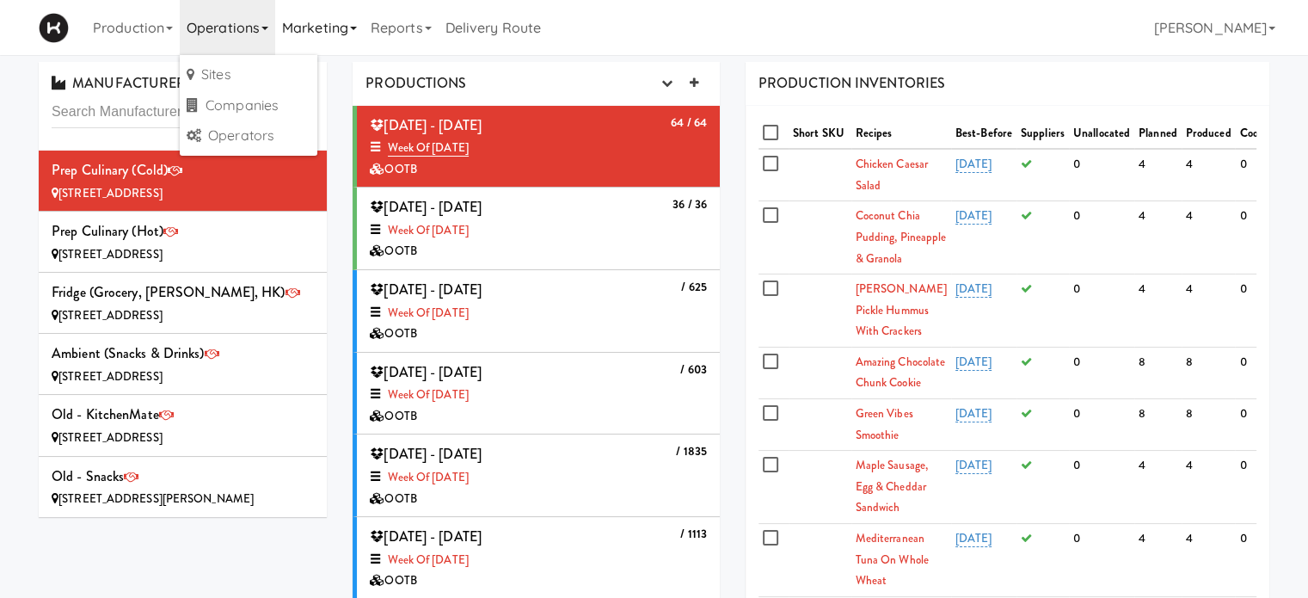
click at [334, 31] on link "Marketing" at bounding box center [319, 27] width 89 height 55
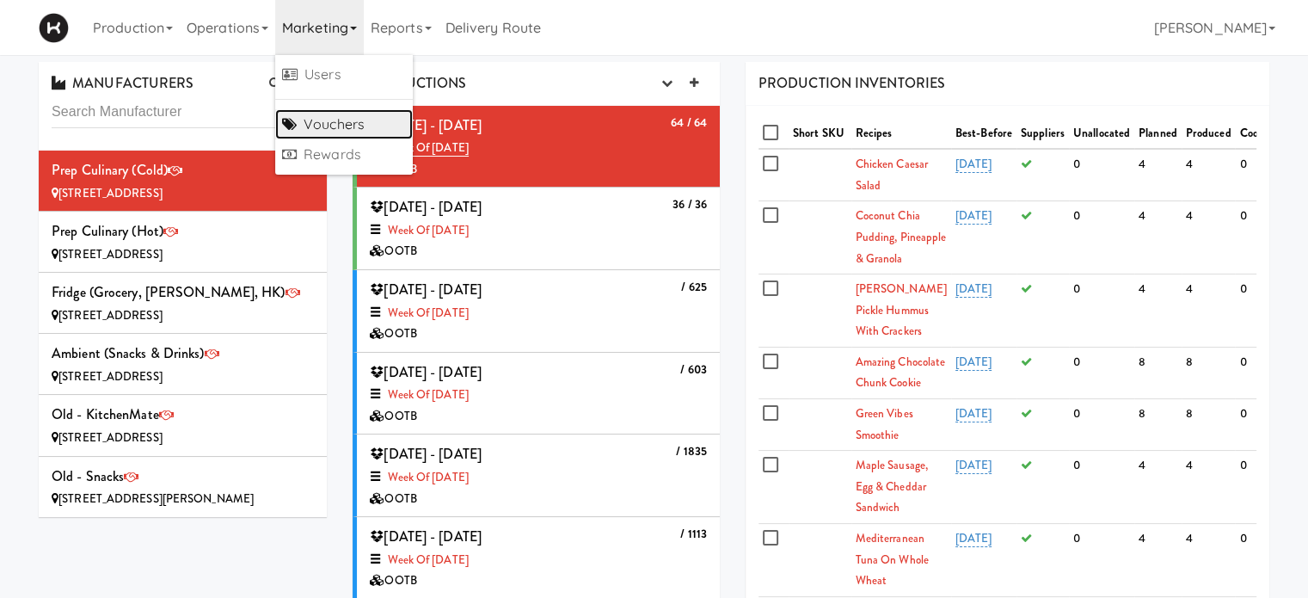
click at [338, 115] on link "Vouchers" at bounding box center [344, 124] width 138 height 31
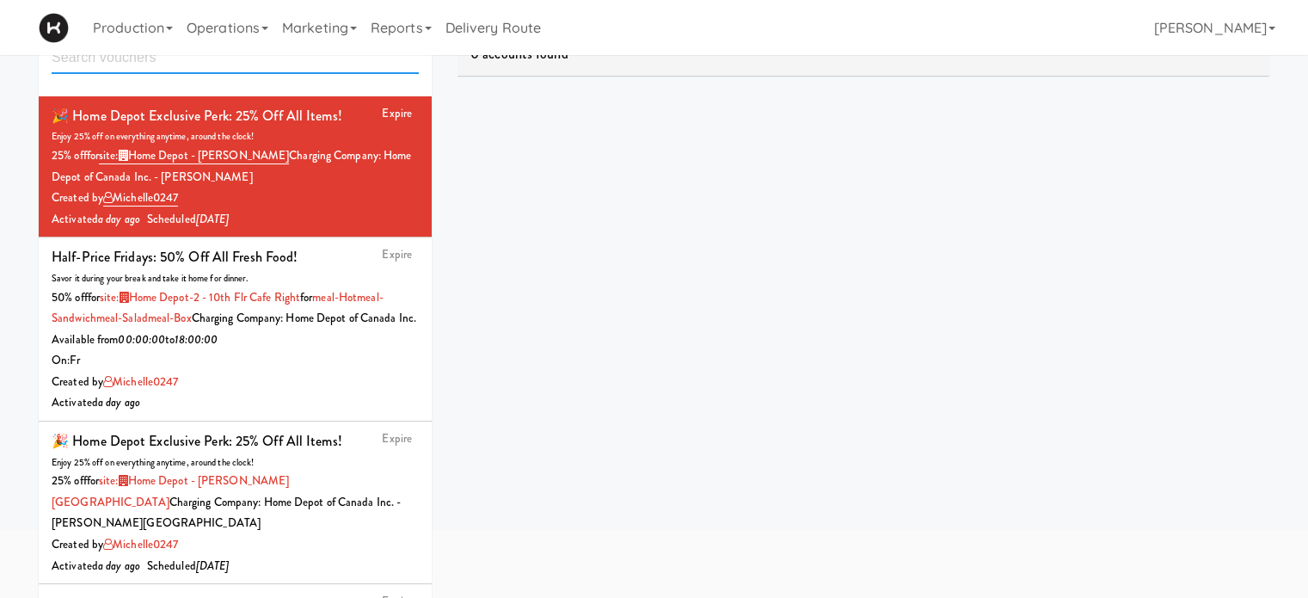
scroll to position [158, 0]
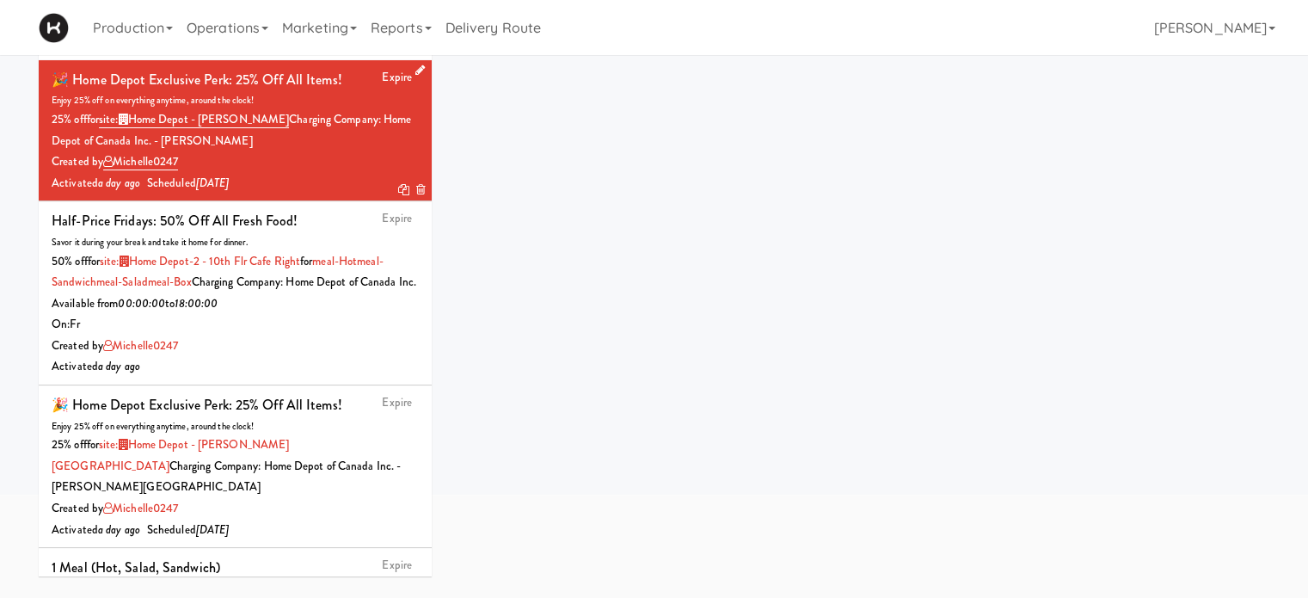
click at [415, 68] on icon at bounding box center [419, 70] width 9 height 11
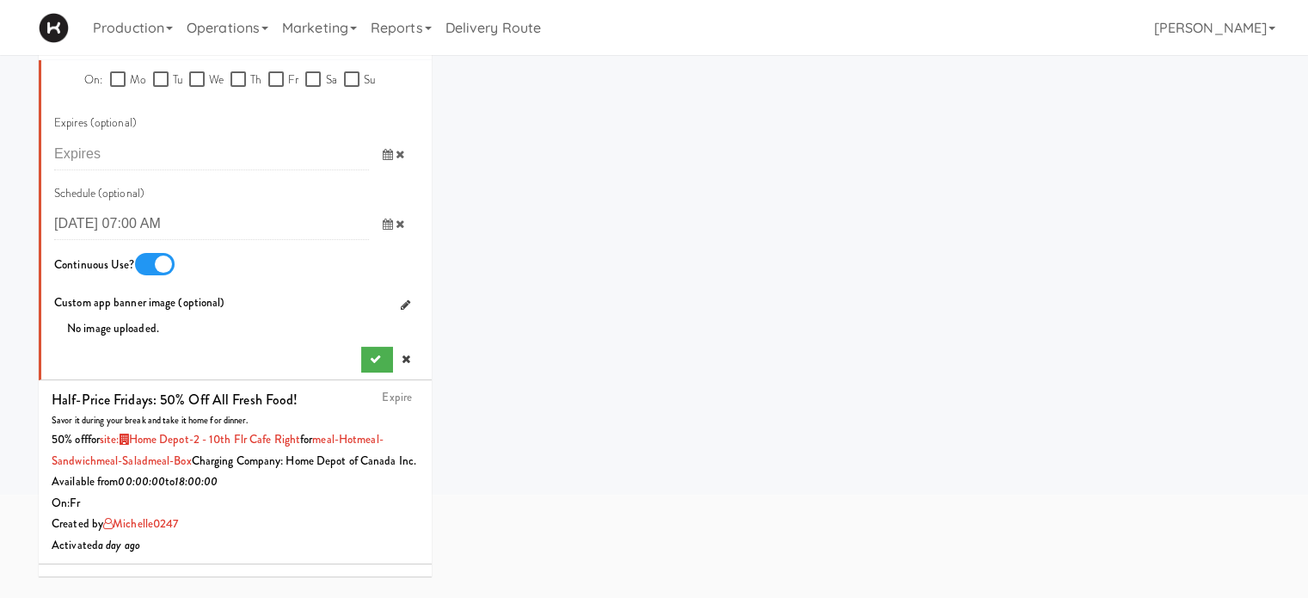
scroll to position [1063, 0]
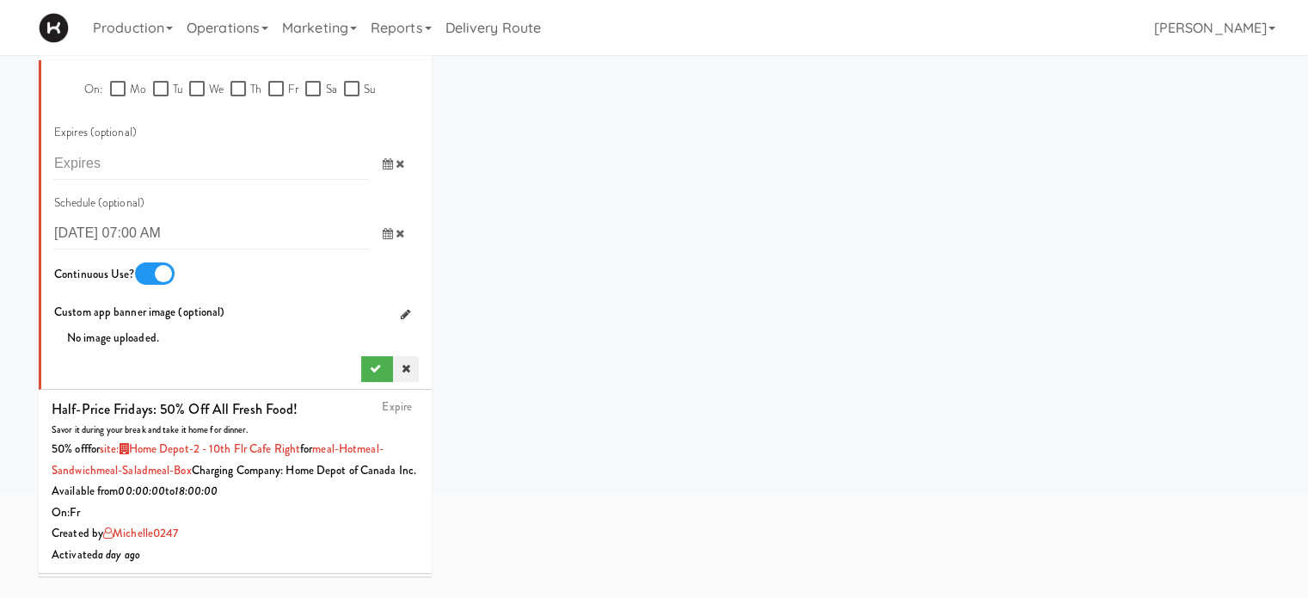
click at [402, 370] on icon at bounding box center [406, 368] width 9 height 11
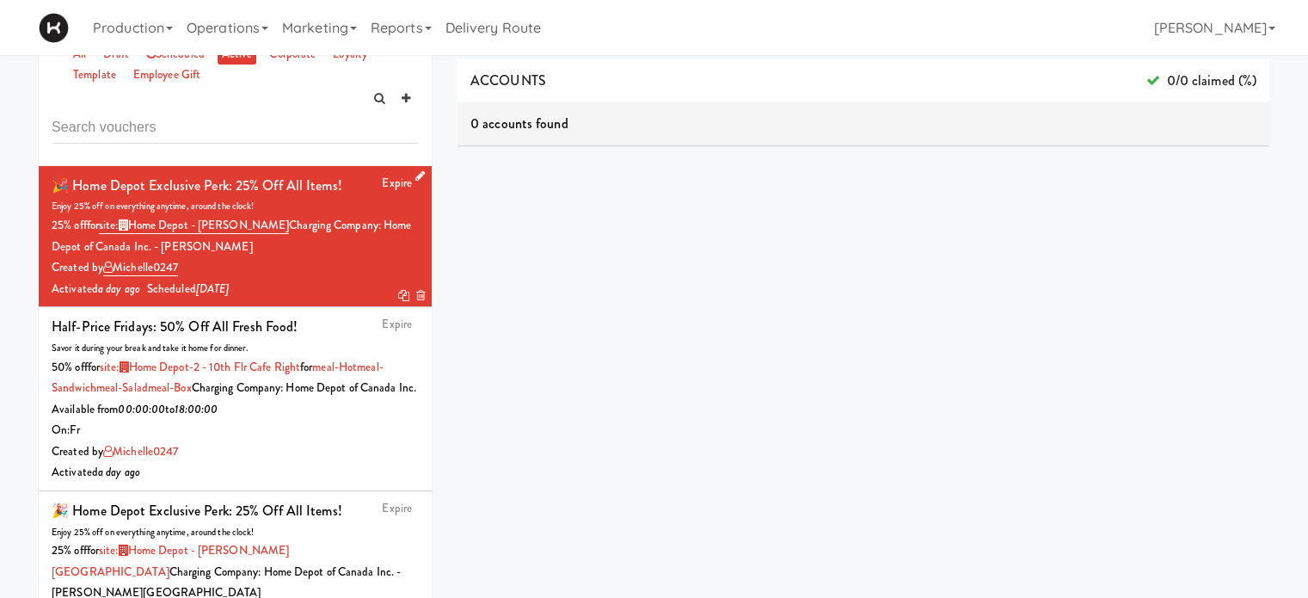
scroll to position [28, 0]
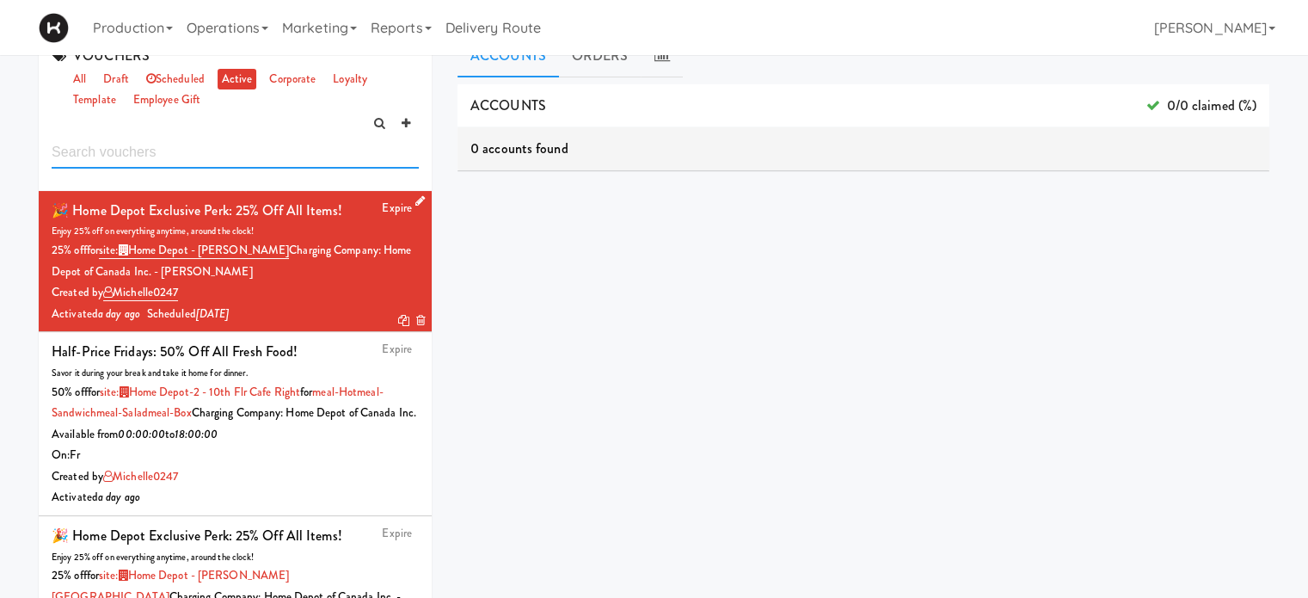
click at [115, 145] on input "text" at bounding box center [235, 153] width 367 height 32
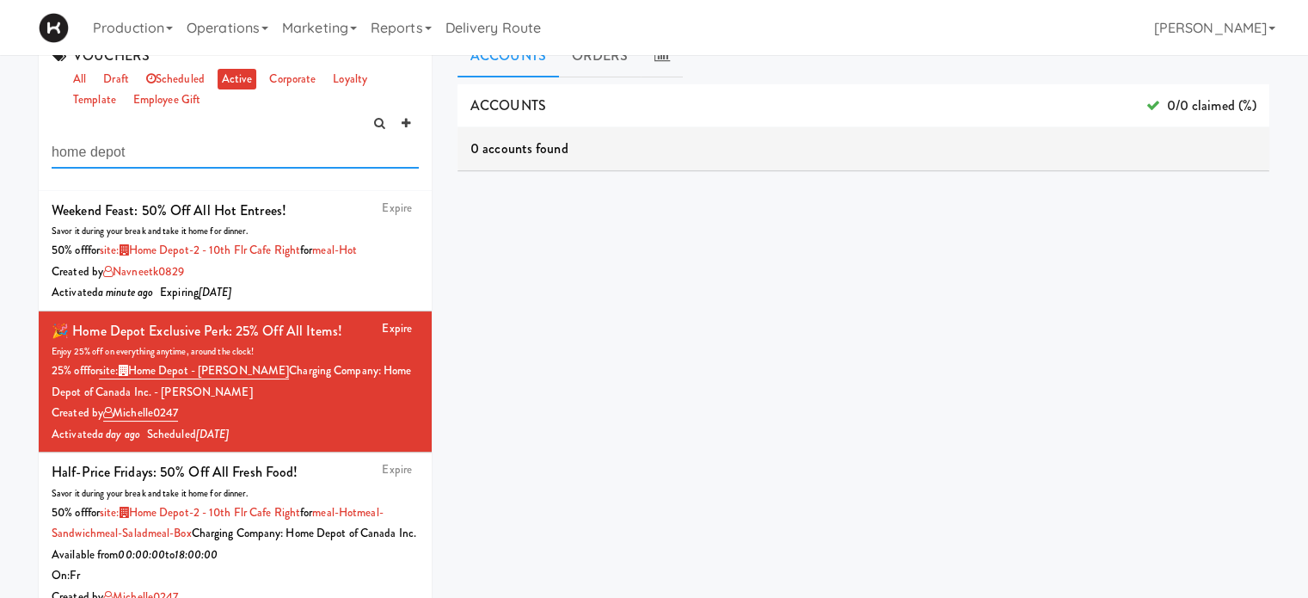
type input "home depot"
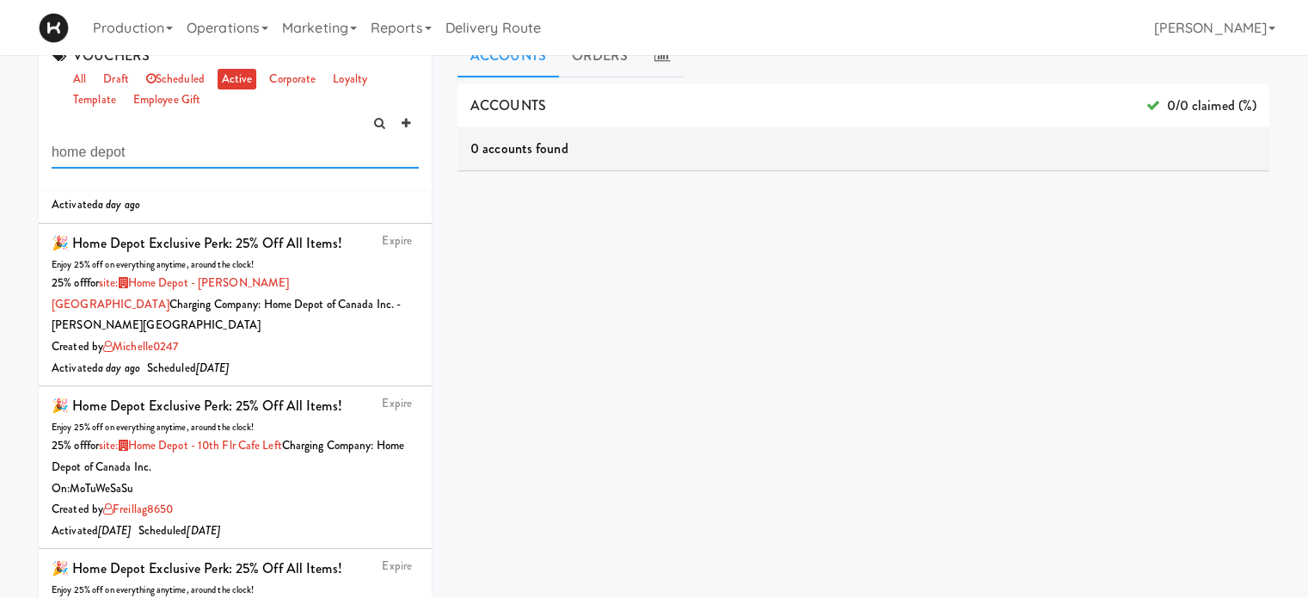
scroll to position [416, 0]
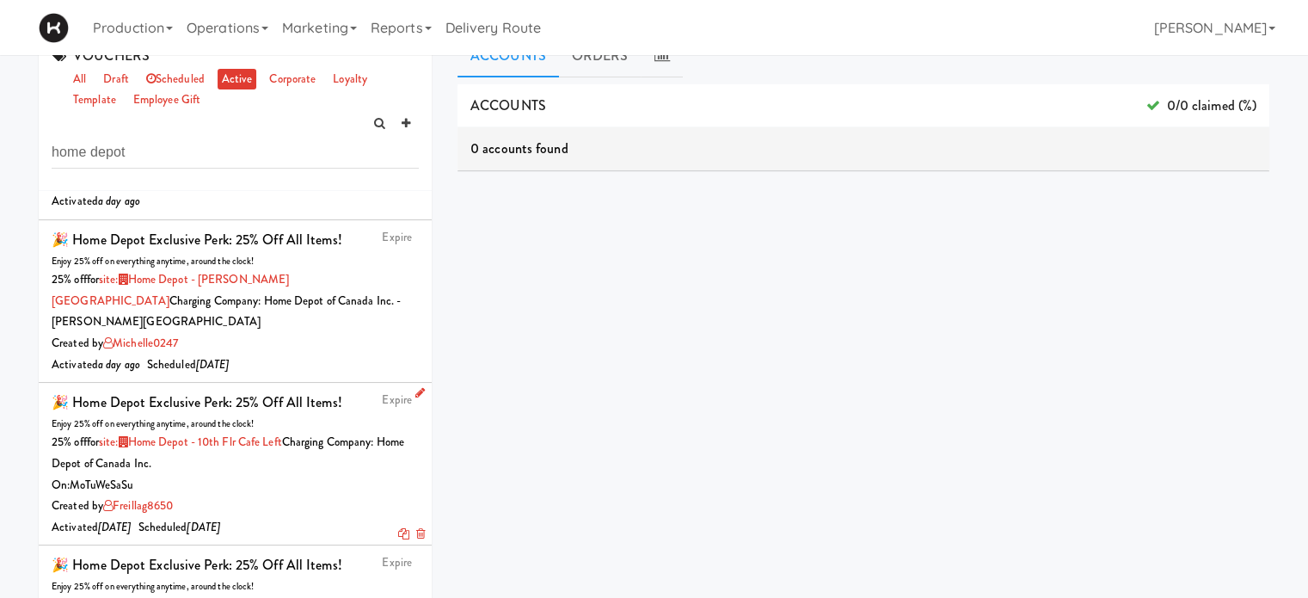
click at [415, 392] on icon at bounding box center [419, 392] width 9 height 11
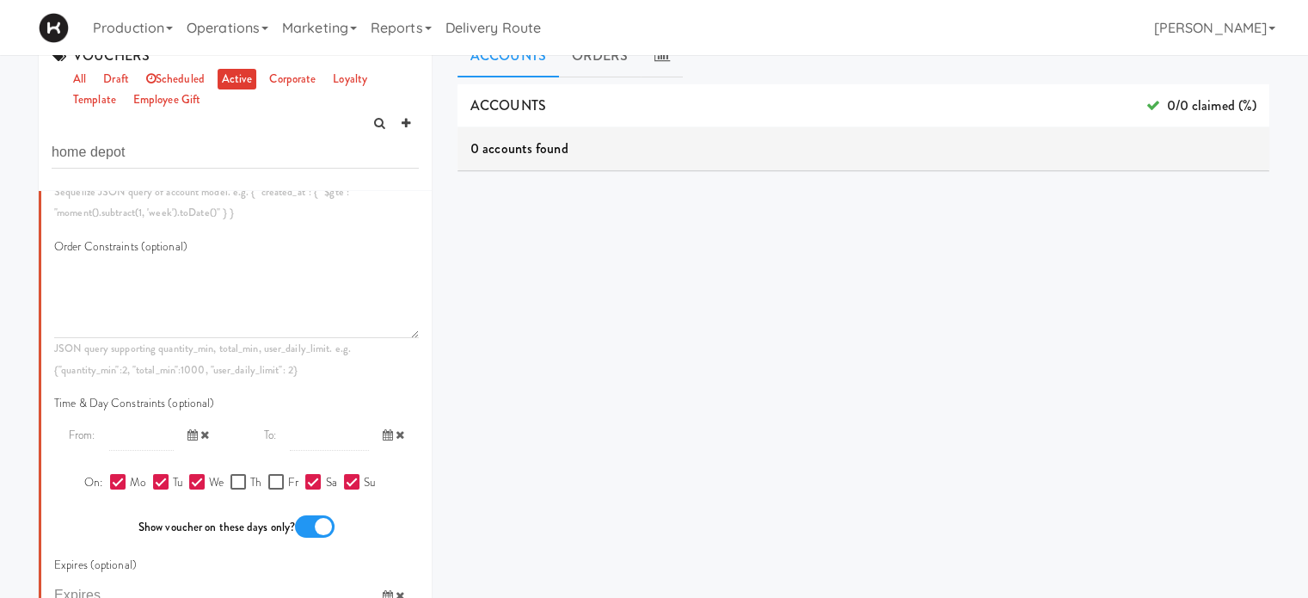
scroll to position [1416, 0]
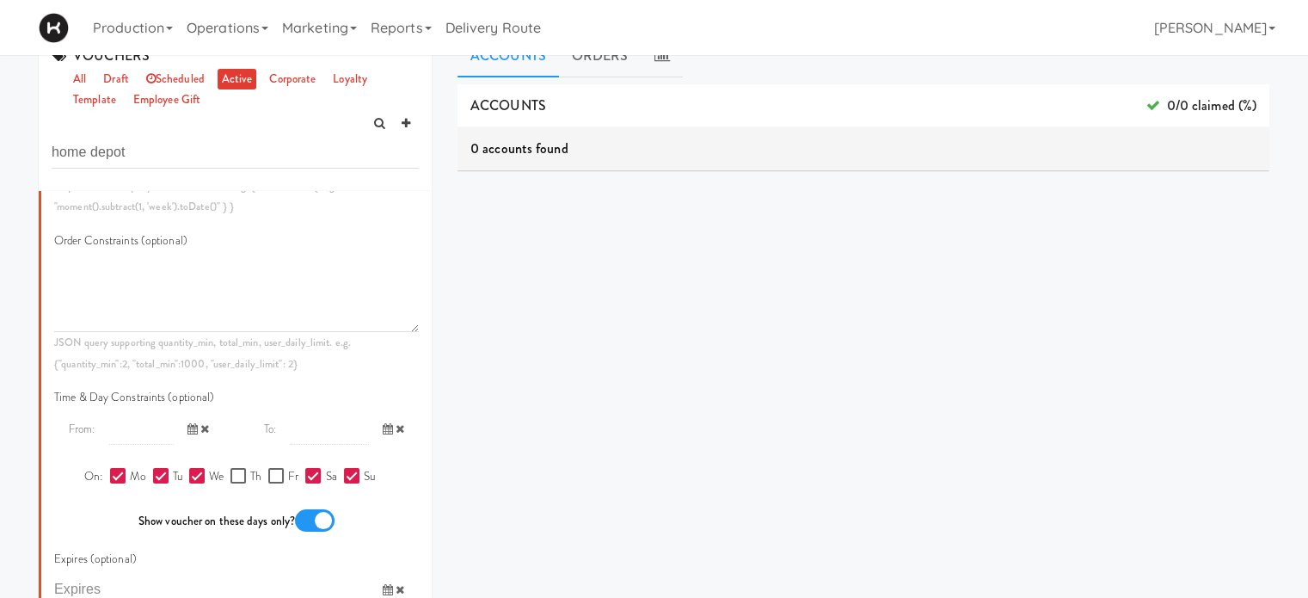
click at [344, 475] on input "Su" at bounding box center [354, 477] width 20 height 14
checkbox input "false"
click at [305, 477] on input "Sa" at bounding box center [315, 477] width 20 height 14
checkbox input "false"
click at [194, 471] on input "We" at bounding box center [199, 477] width 20 height 14
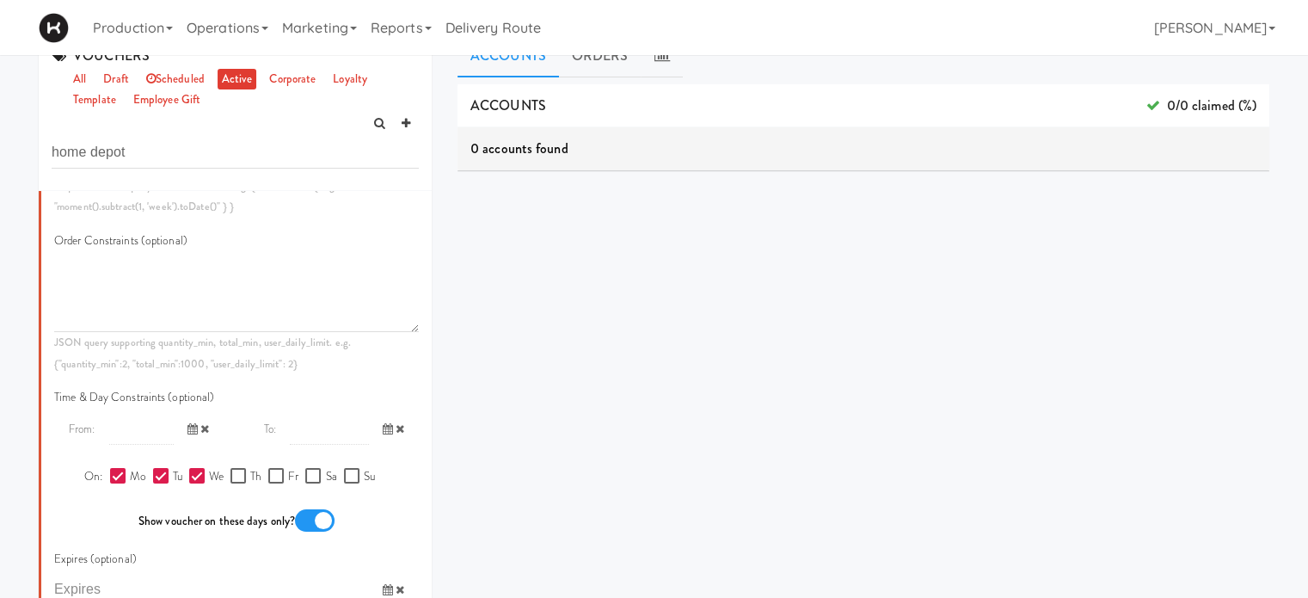
checkbox input "false"
click at [153, 474] on input "Tu" at bounding box center [163, 477] width 20 height 14
checkbox input "false"
click at [110, 474] on input "Mo" at bounding box center [120, 477] width 20 height 14
checkbox input "false"
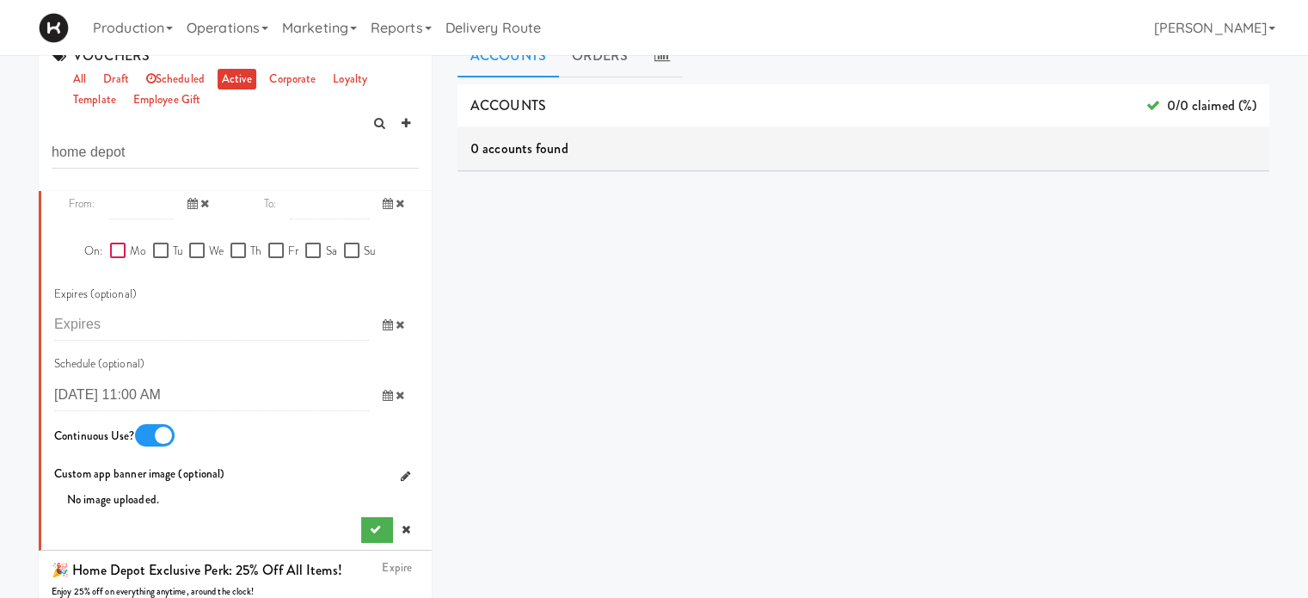
scroll to position [1646, 0]
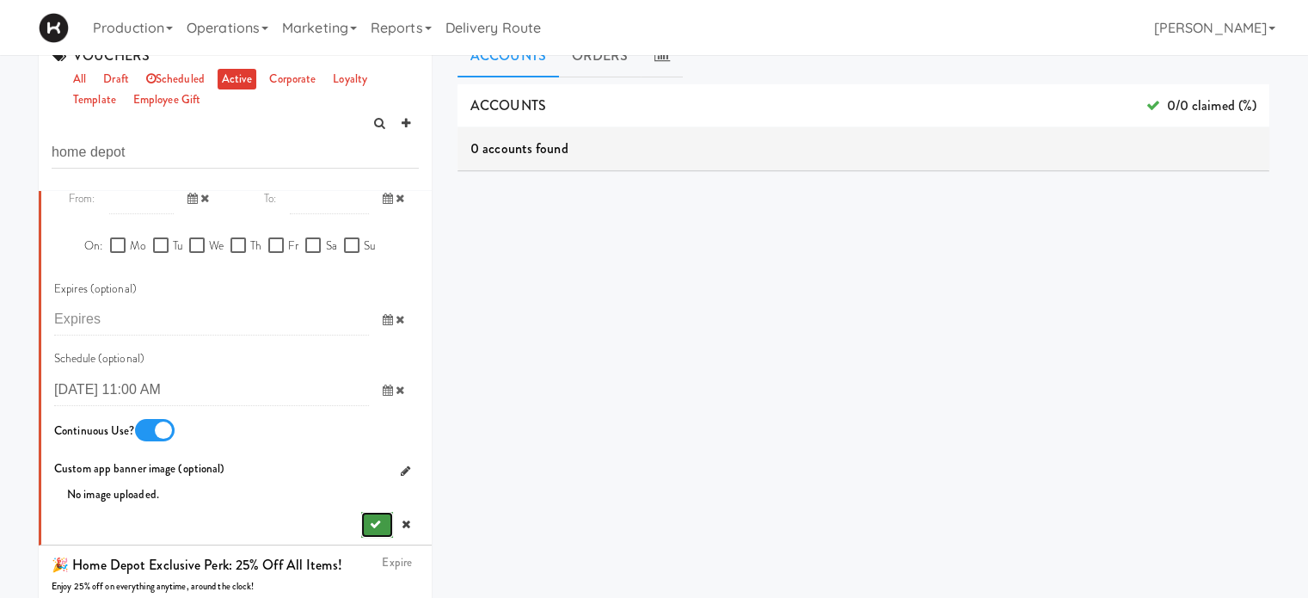
click at [370, 526] on icon "submit" at bounding box center [375, 524] width 11 height 11
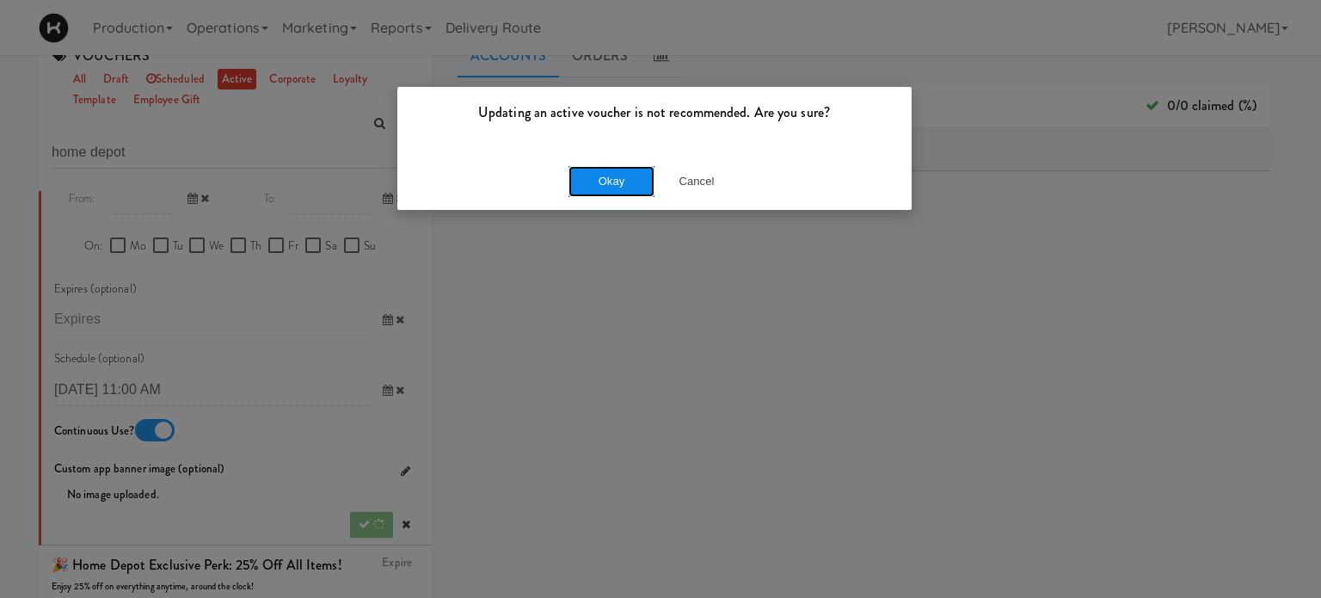
click at [624, 181] on button "Okay" at bounding box center [612, 181] width 86 height 31
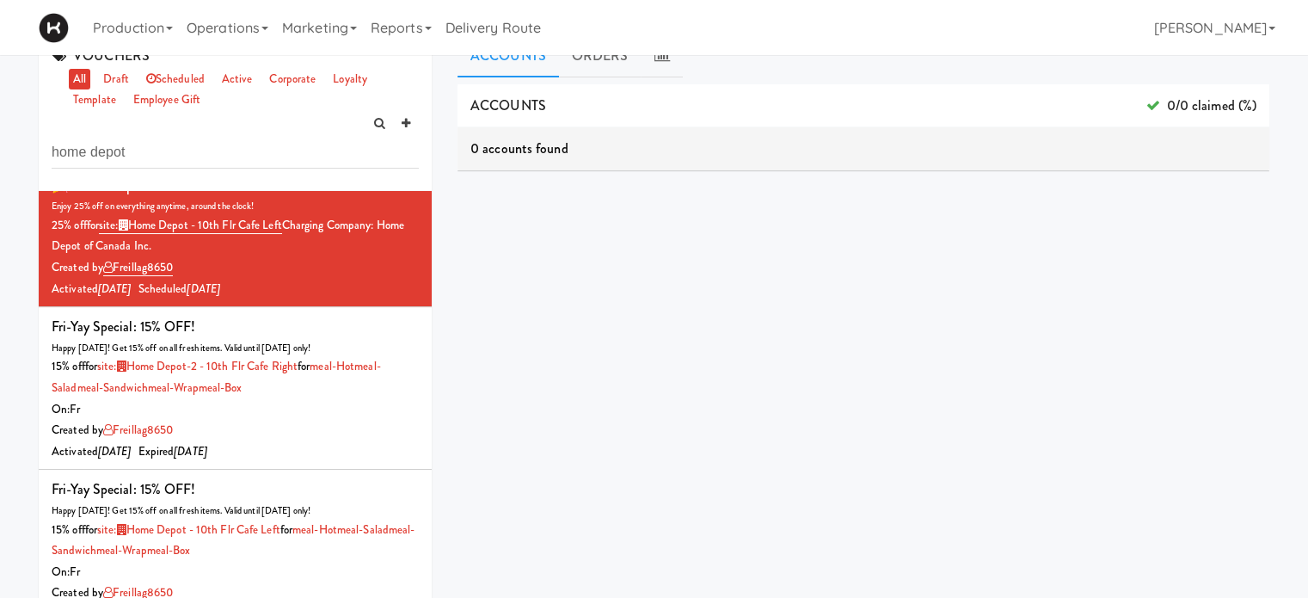
scroll to position [1603, 0]
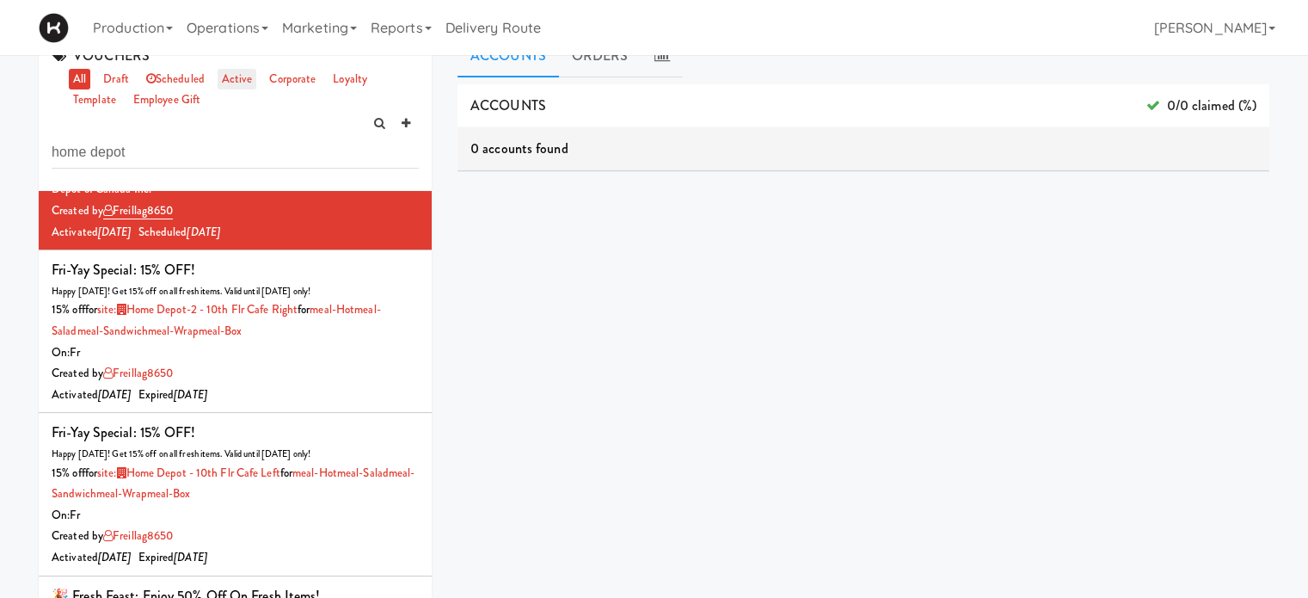
click at [229, 77] on link "active" at bounding box center [238, 80] width 40 height 22
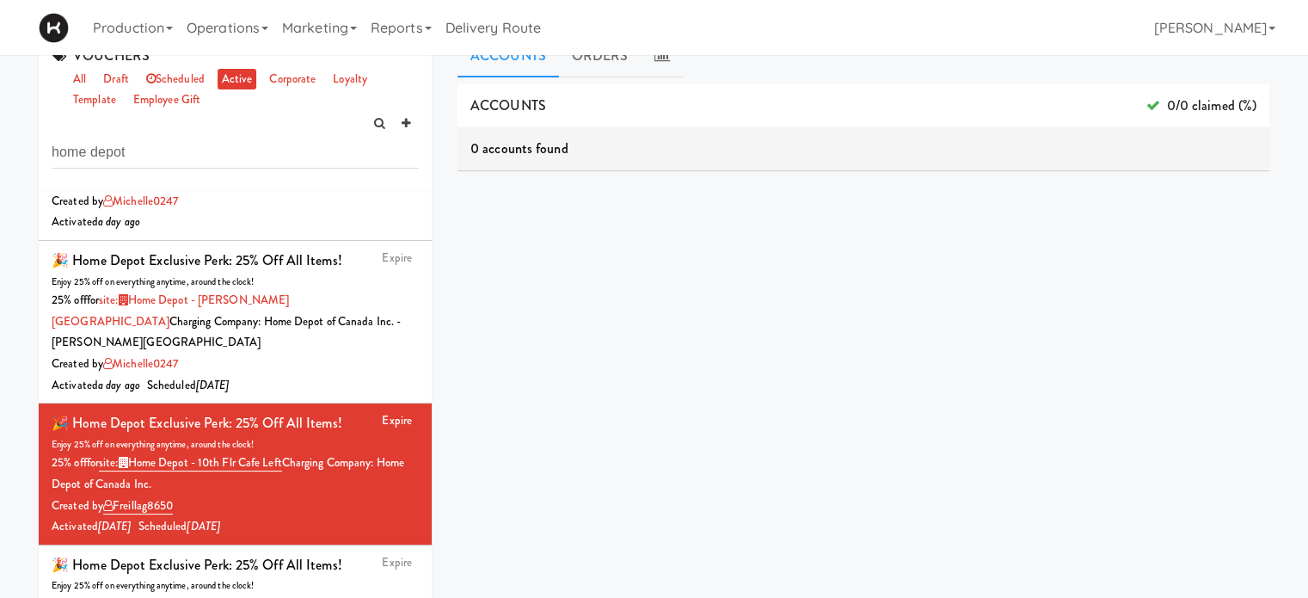
scroll to position [158, 0]
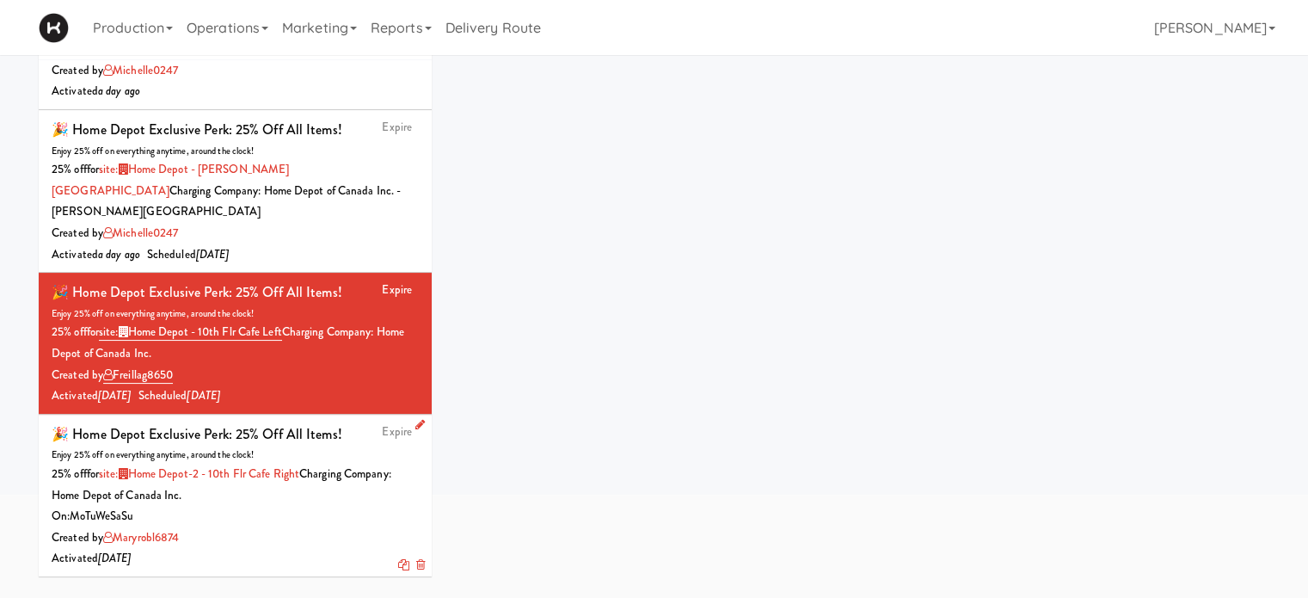
click at [415, 421] on icon at bounding box center [419, 424] width 9 height 11
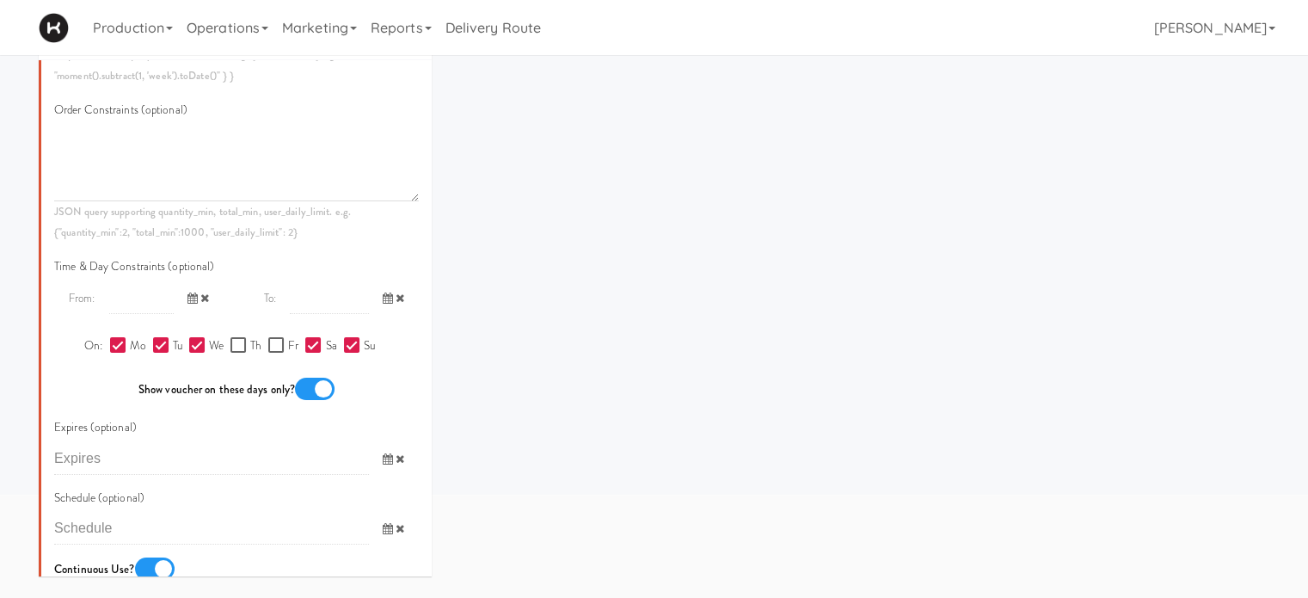
scroll to position [1586, 0]
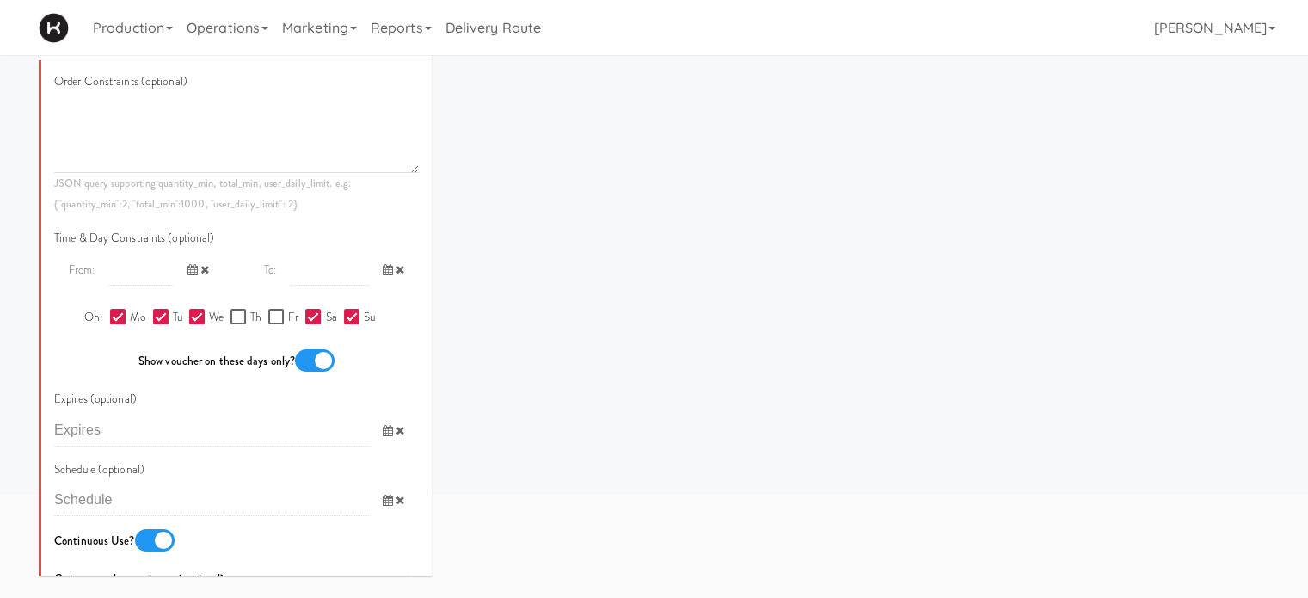
click at [344, 317] on input "Su" at bounding box center [354, 318] width 20 height 14
checkbox input "false"
click at [305, 315] on input "Sa" at bounding box center [315, 318] width 20 height 14
checkbox input "false"
click at [189, 313] on input "We" at bounding box center [199, 318] width 20 height 14
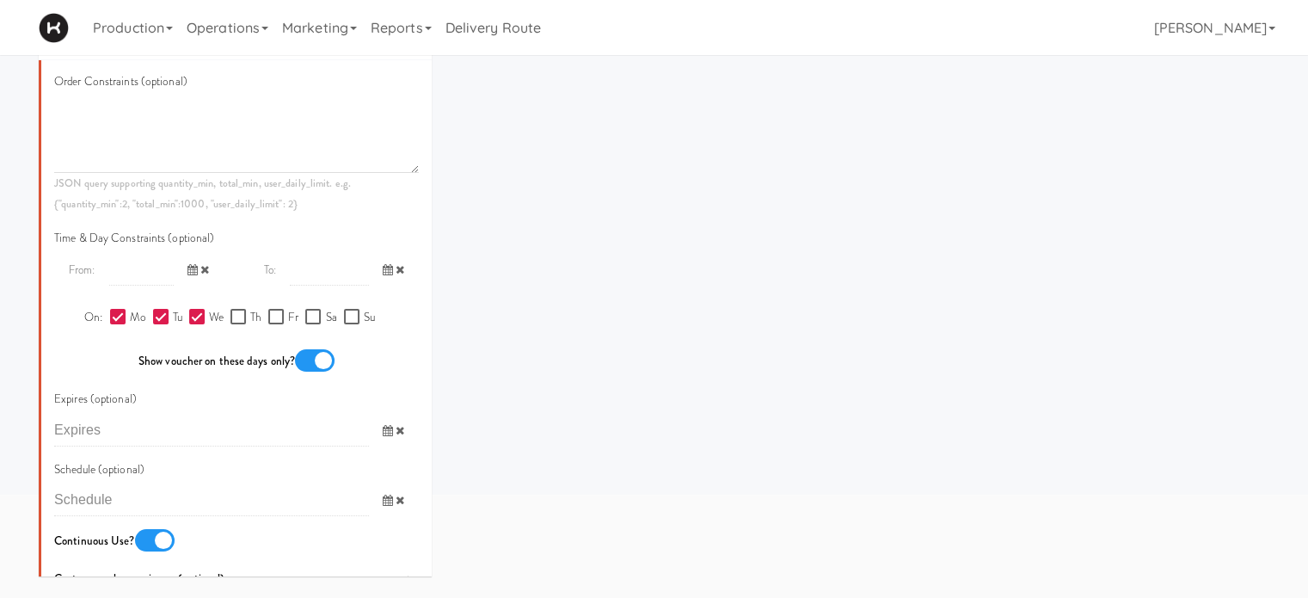
checkbox input "false"
click at [155, 313] on input "Tu" at bounding box center [163, 318] width 20 height 14
checkbox input "false"
click at [116, 317] on input "Mo" at bounding box center [120, 318] width 20 height 14
checkbox input "false"
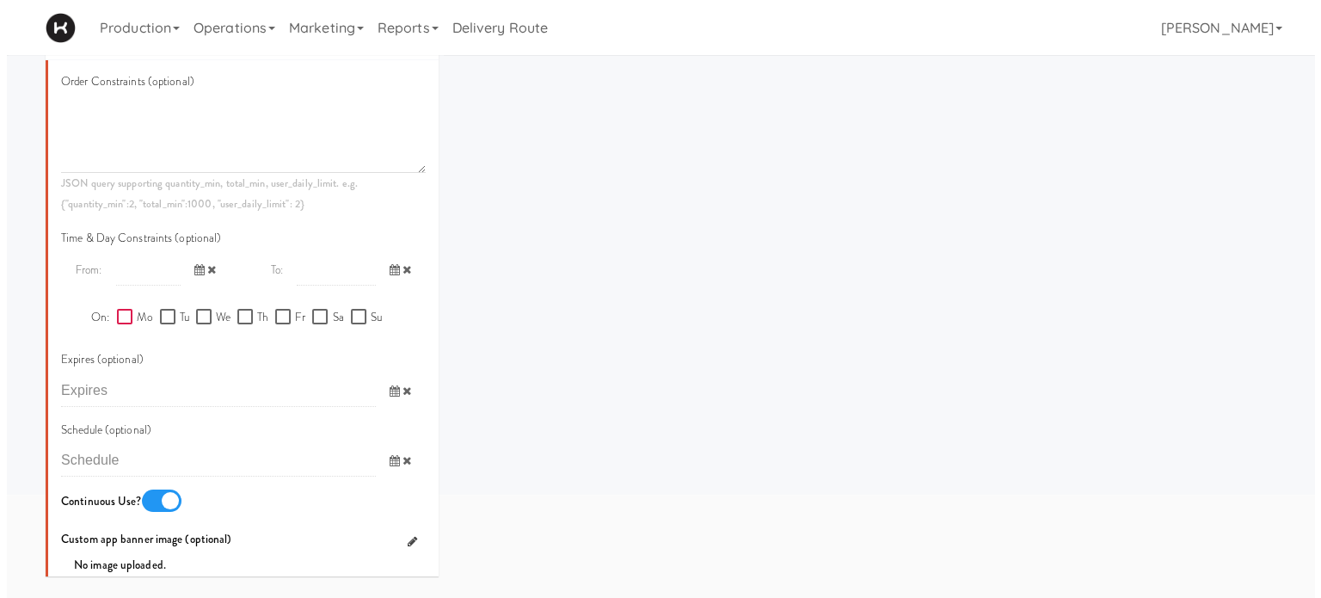
scroll to position [1631, 0]
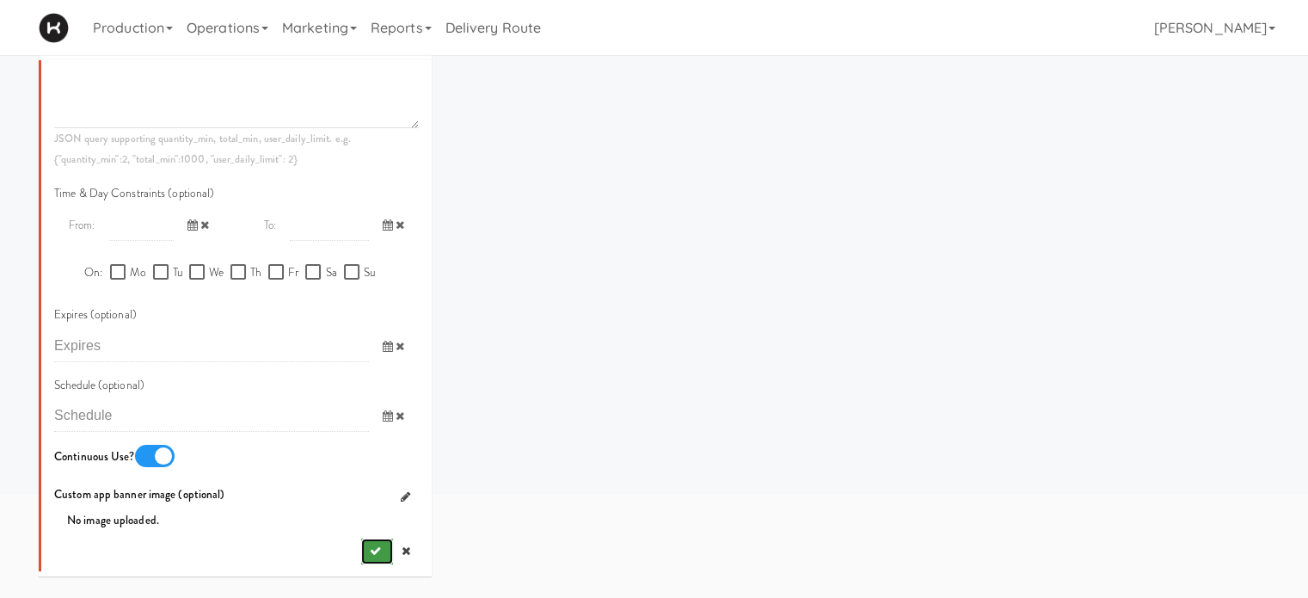
click at [361, 545] on button "submit" at bounding box center [377, 551] width 32 height 26
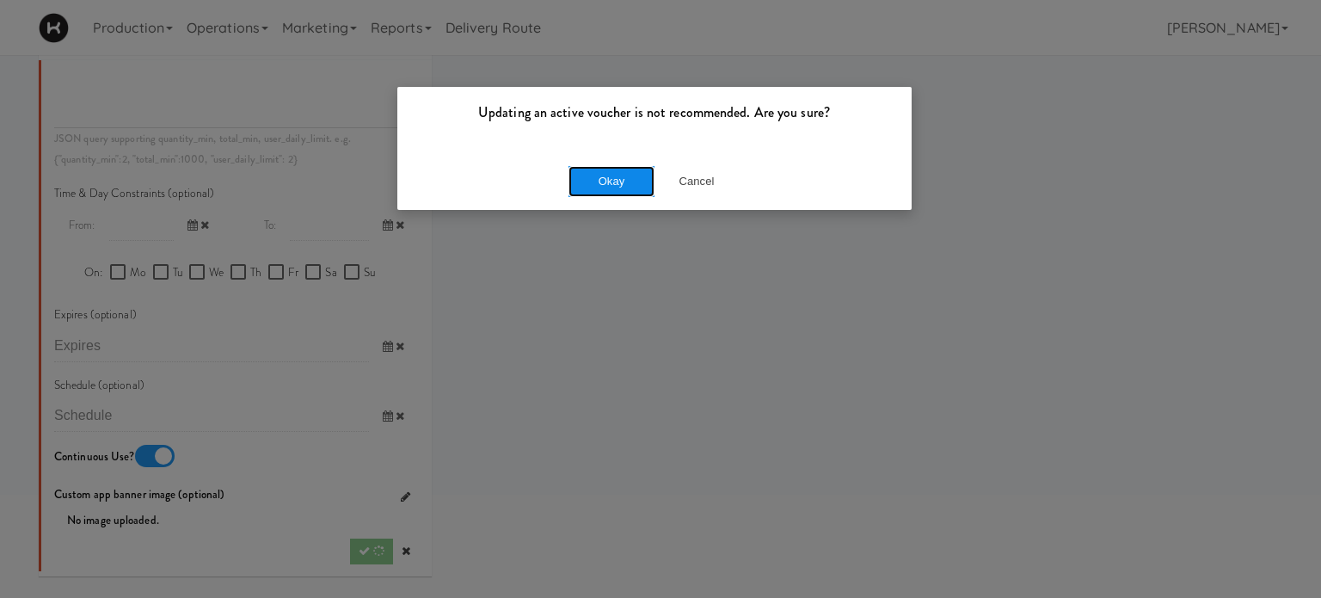
click at [612, 186] on button "Okay" at bounding box center [612, 181] width 86 height 31
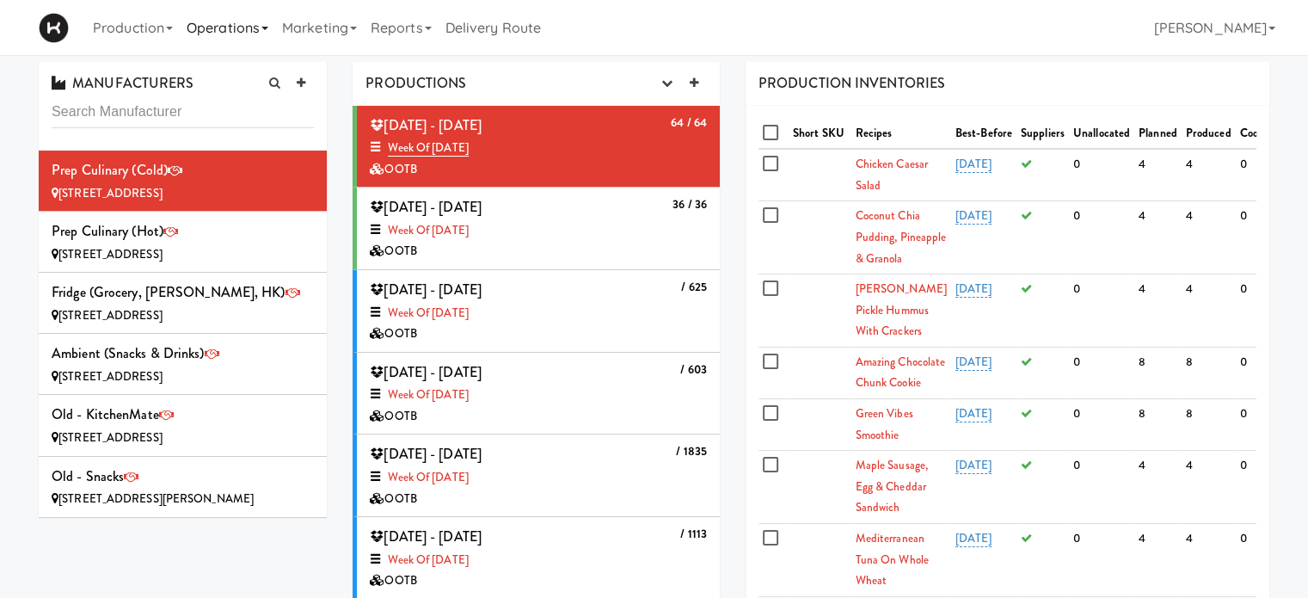
click at [258, 34] on link "Operations" at bounding box center [227, 27] width 95 height 55
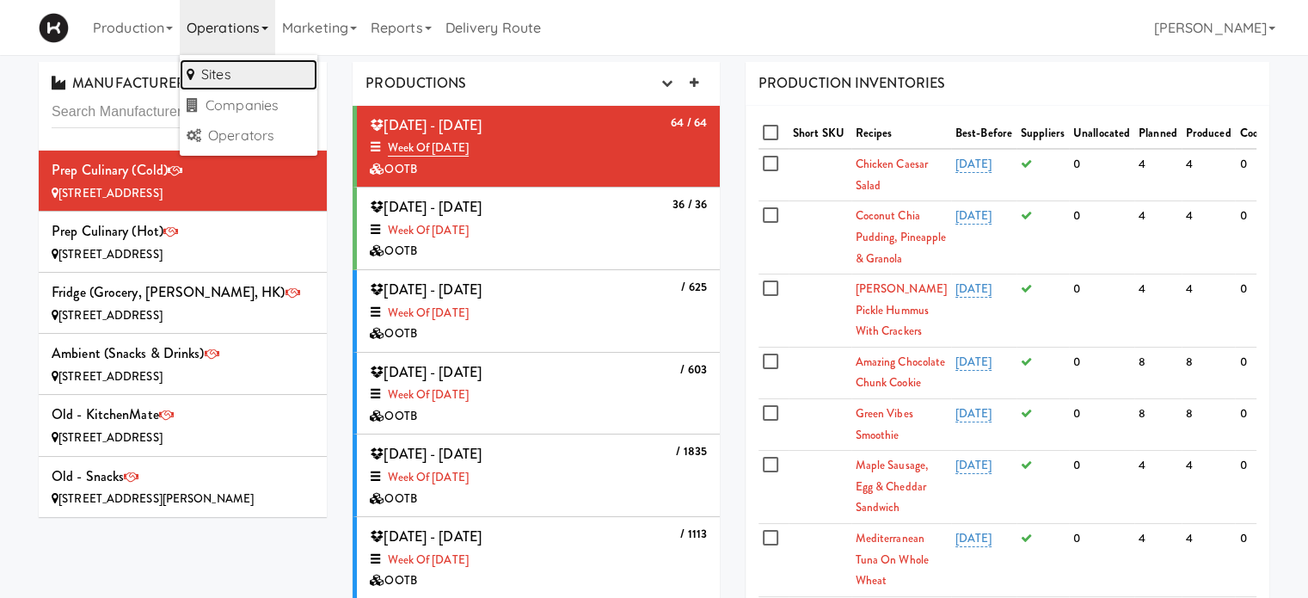
click at [250, 65] on link "Sites" at bounding box center [249, 74] width 138 height 31
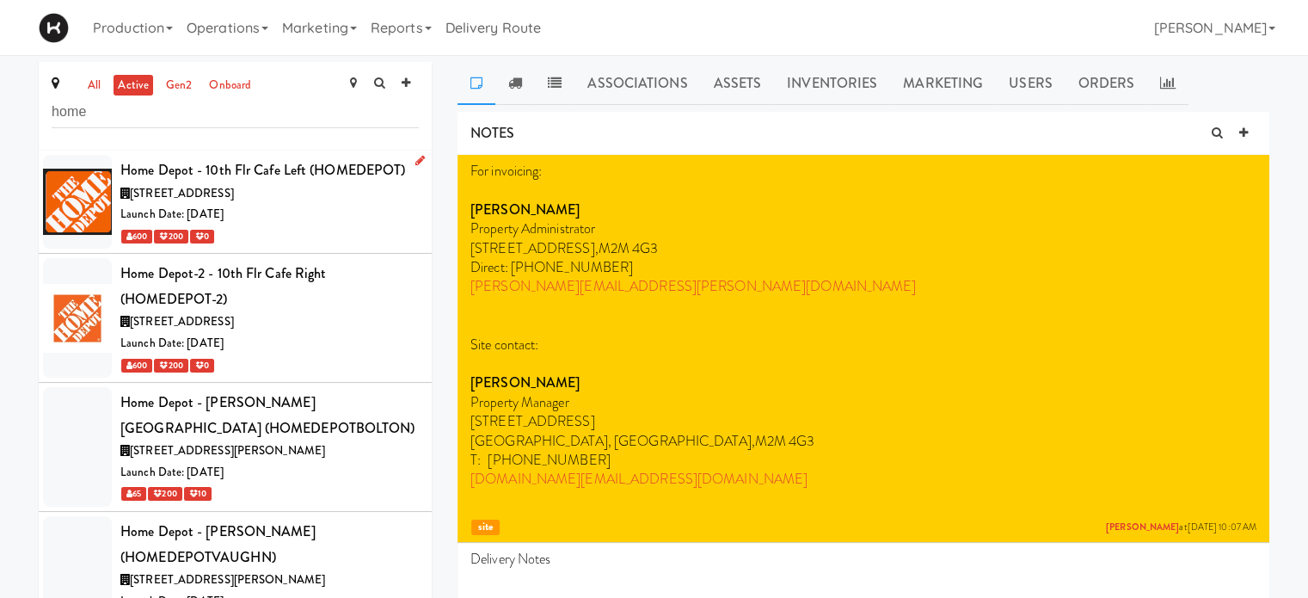
type input "home"
click at [317, 202] on div "[STREET_ADDRESS]" at bounding box center [269, 194] width 298 height 22
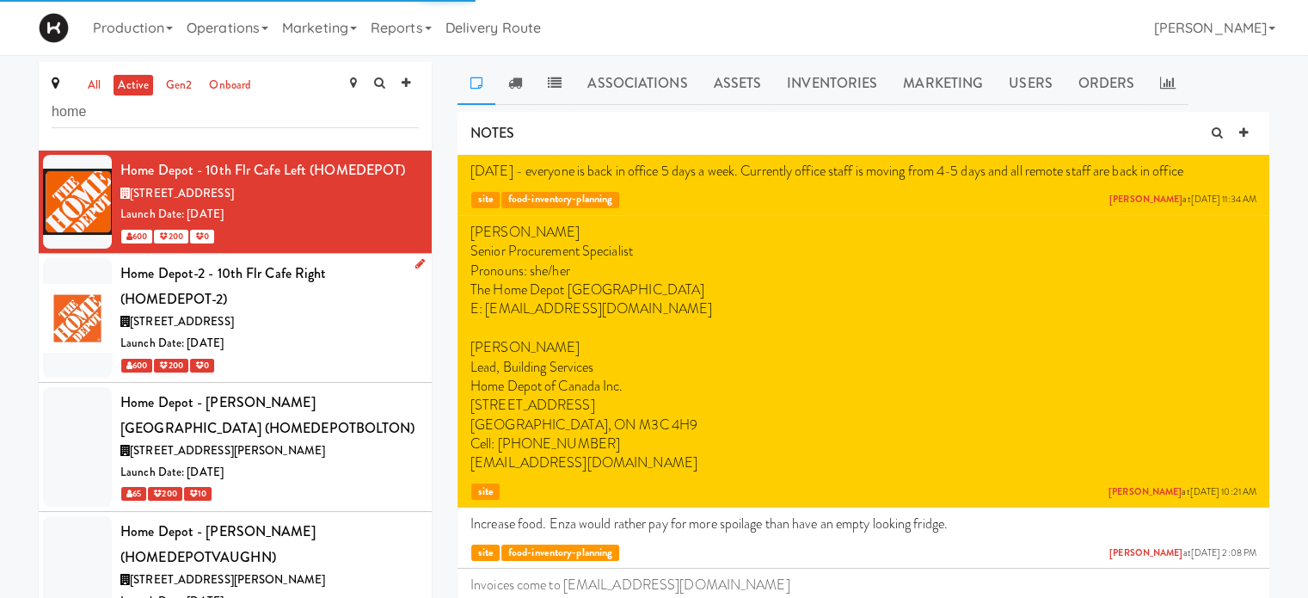
click at [344, 299] on div "Home Depot-2 - 10th Flr Cafe Right (HOMEDEPOT-2)" at bounding box center [269, 286] width 298 height 51
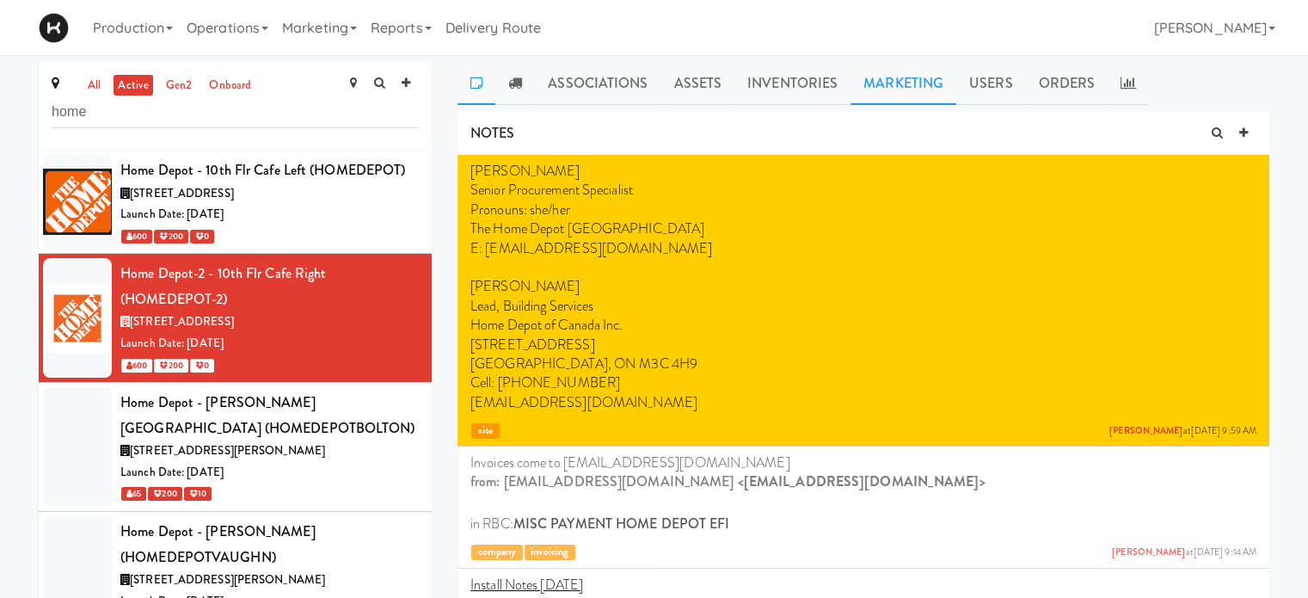
click at [865, 98] on link "Marketing" at bounding box center [904, 83] width 106 height 43
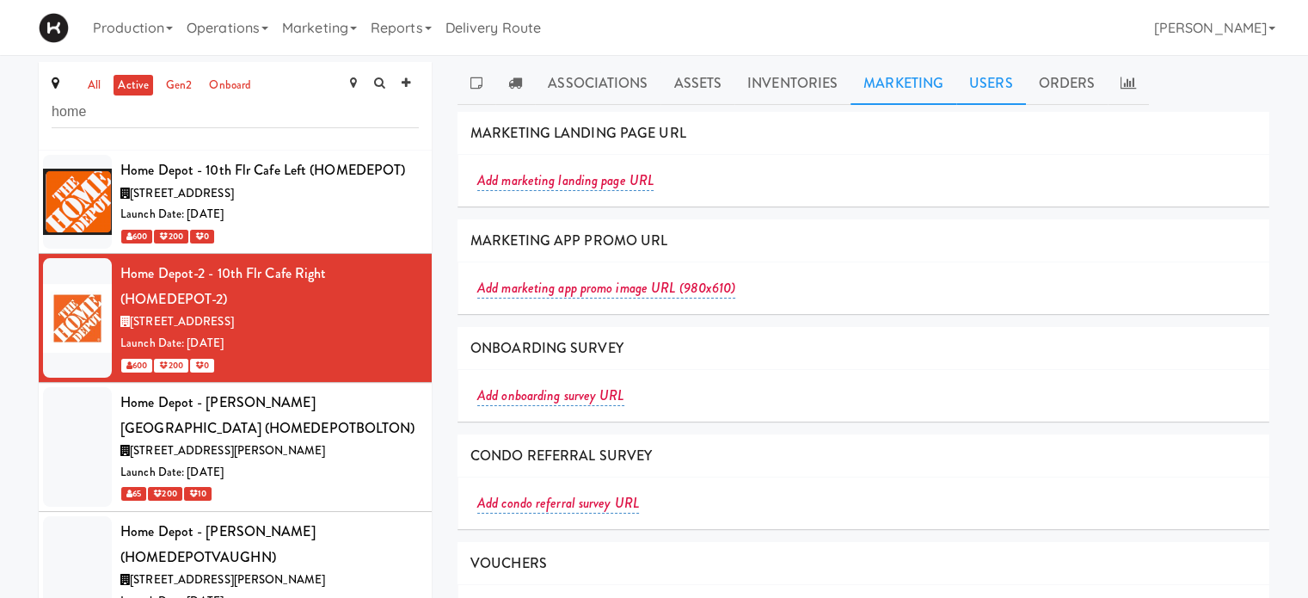
click at [977, 85] on link "Users" at bounding box center [991, 83] width 70 height 43
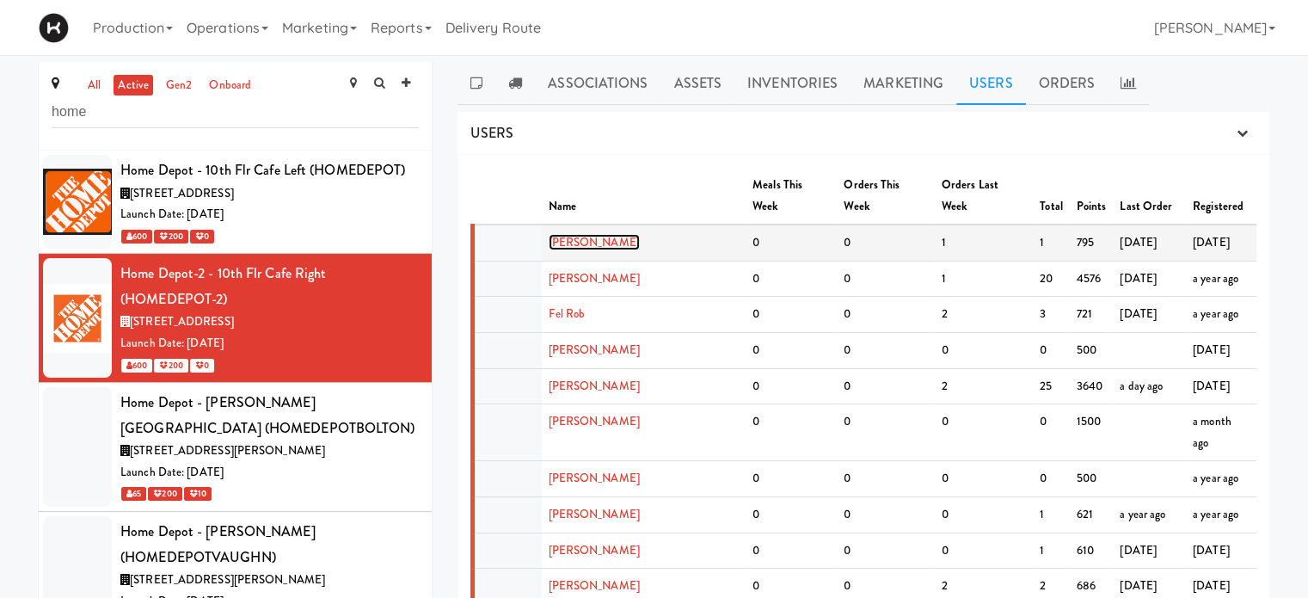
click at [571, 234] on link "[PERSON_NAME]" at bounding box center [594, 242] width 91 height 16
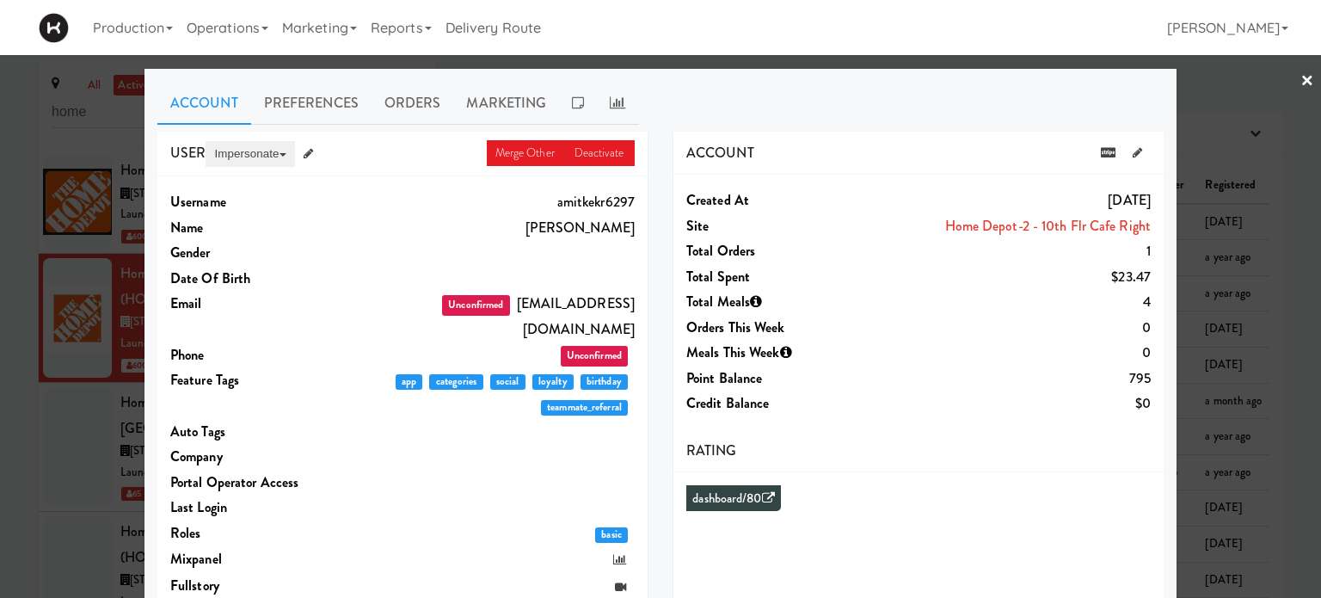
click at [261, 161] on button "Impersonate" at bounding box center [250, 154] width 89 height 26
click at [213, 187] on link "on App" at bounding box center [278, 186] width 145 height 31
click at [1301, 72] on link "×" at bounding box center [1308, 81] width 14 height 53
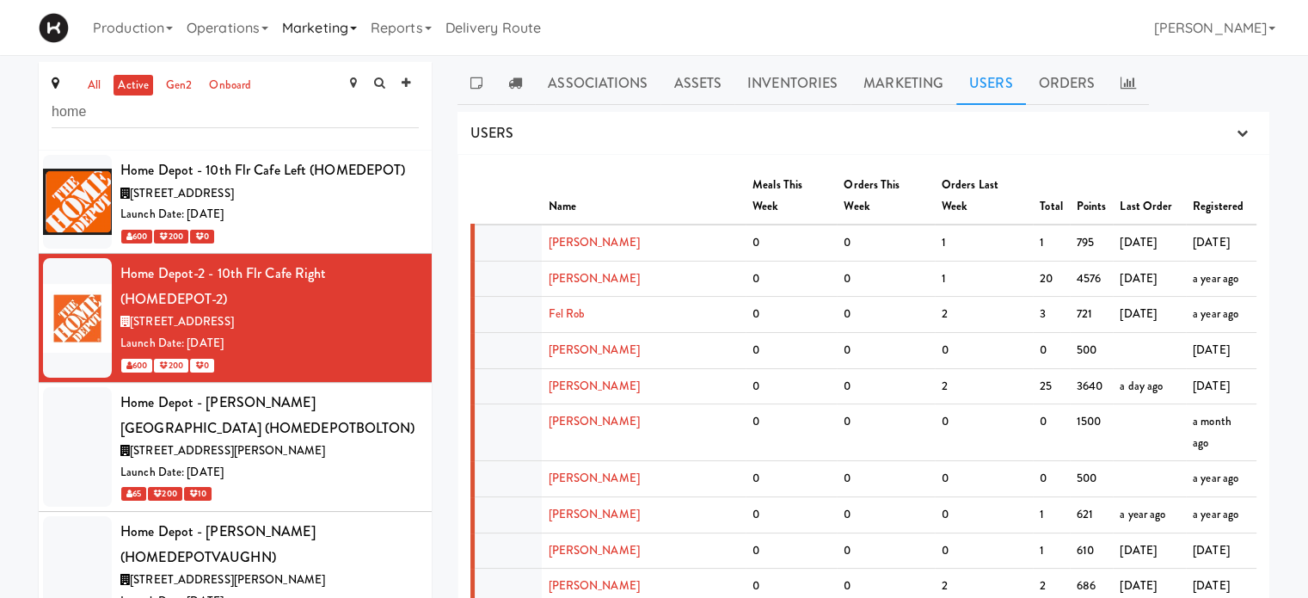
click at [320, 39] on link "Marketing" at bounding box center [319, 27] width 89 height 55
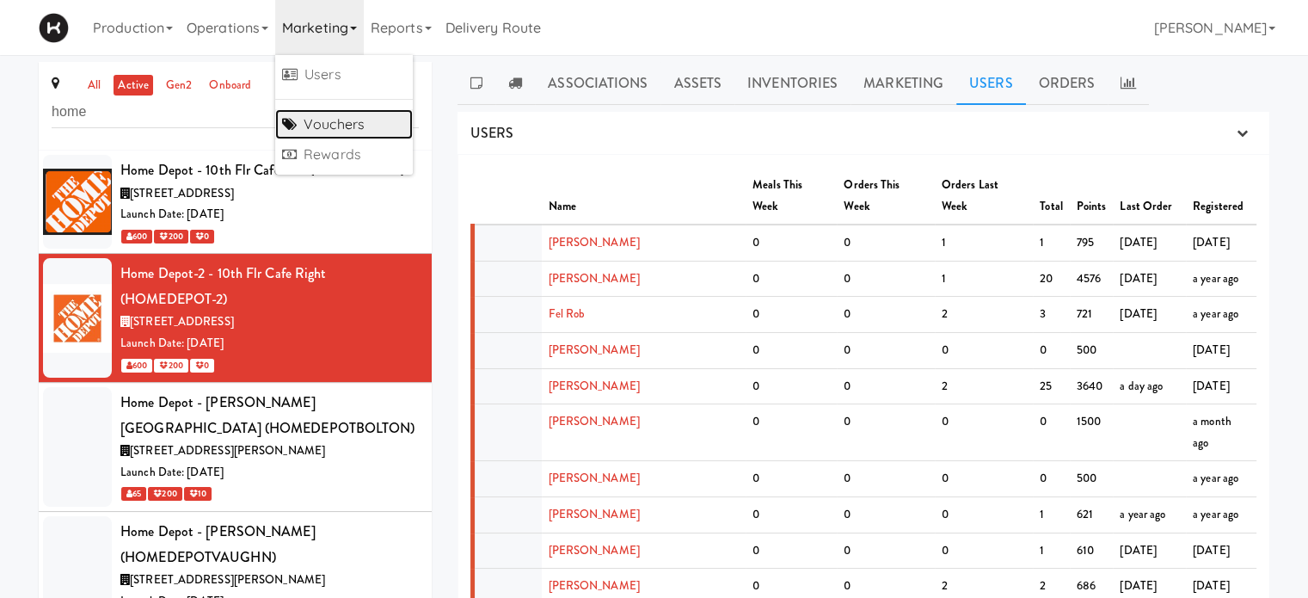
click at [341, 126] on link "Vouchers" at bounding box center [344, 124] width 138 height 31
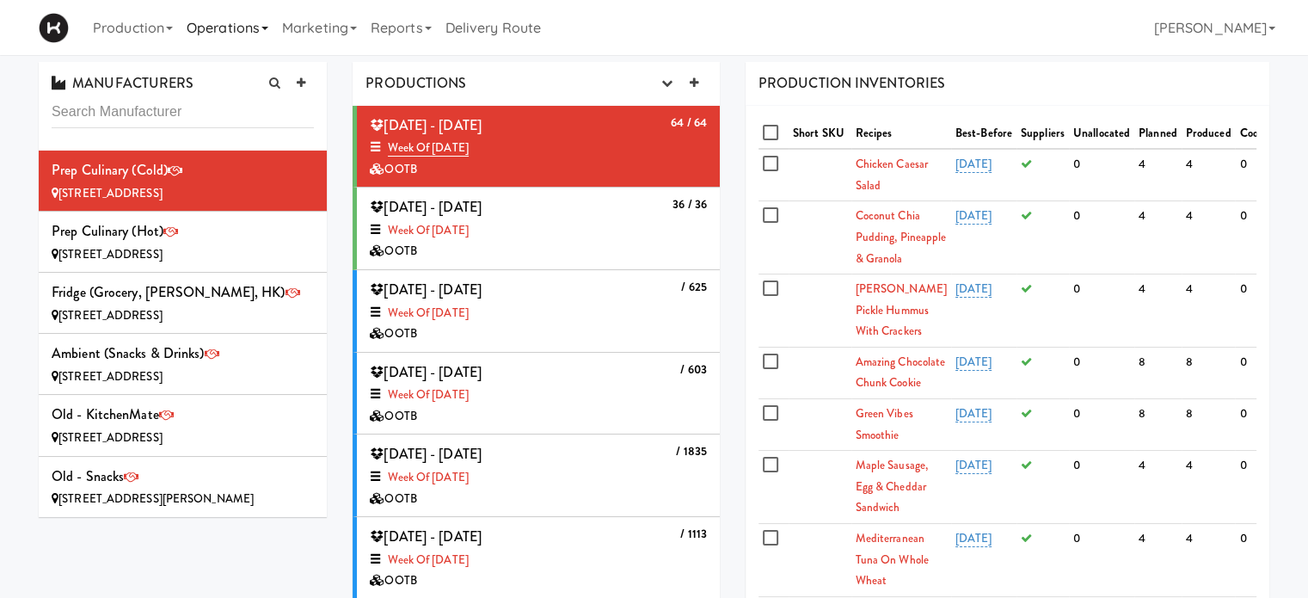
click at [273, 25] on link "Operations" at bounding box center [227, 27] width 95 height 55
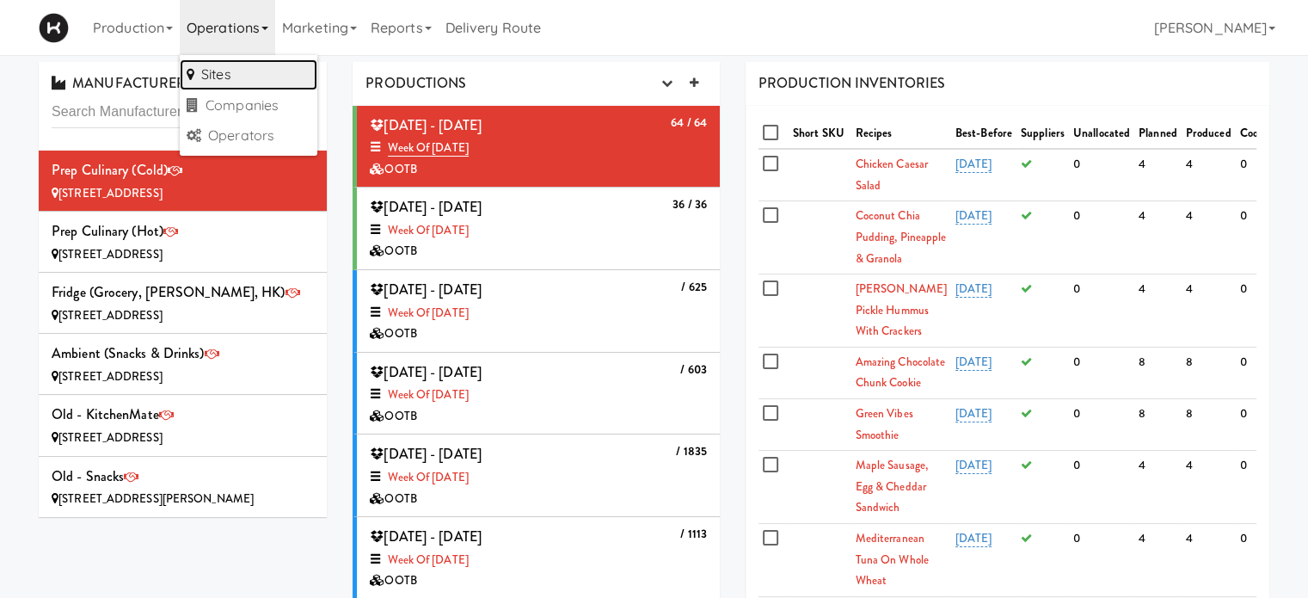
click at [252, 71] on link "Sites" at bounding box center [249, 74] width 138 height 31
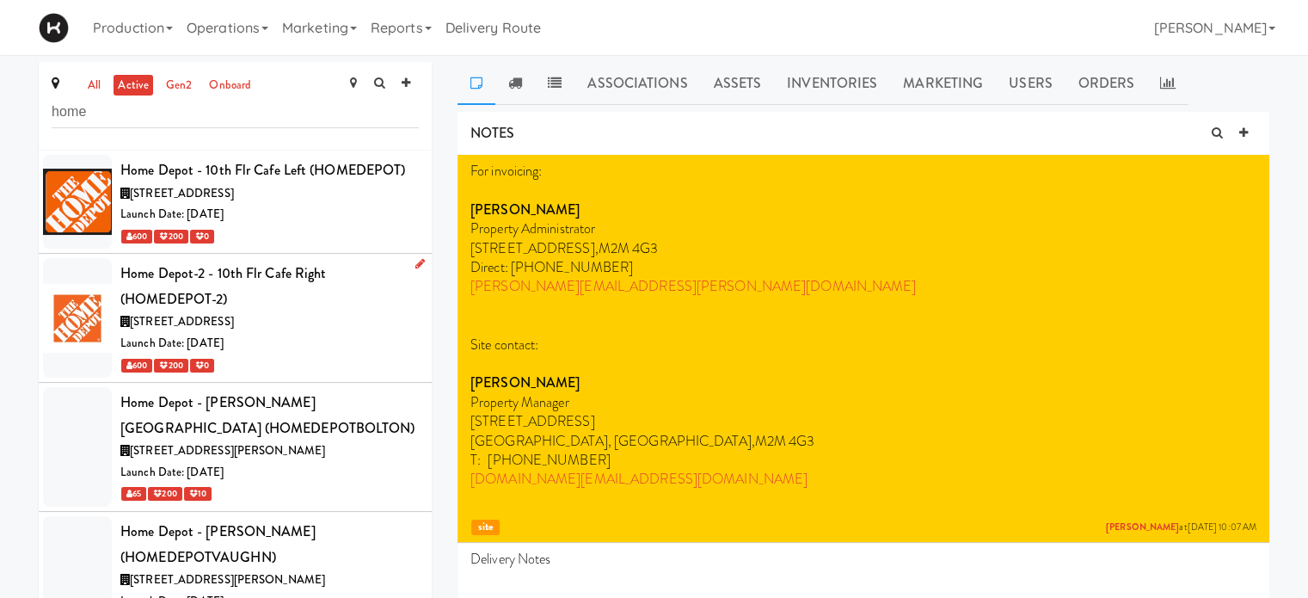
type input "home"
click at [340, 274] on div "Home Depot-2 - 10th Flr Cafe Right (HOMEDEPOT-2)" at bounding box center [269, 286] width 298 height 51
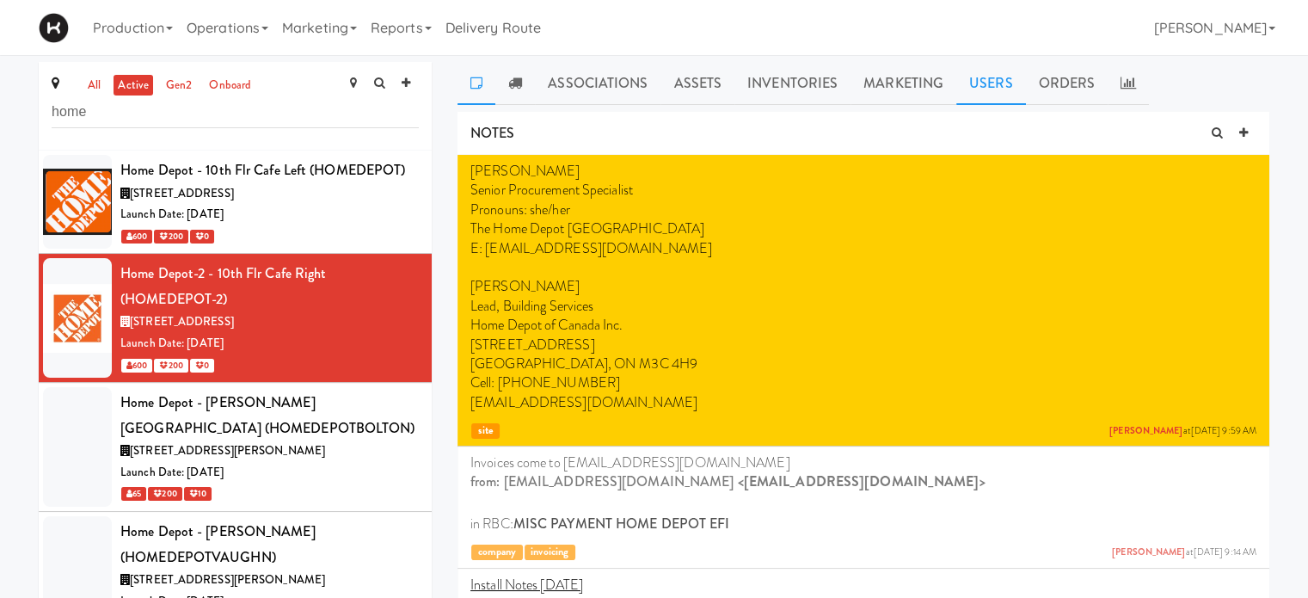
click at [991, 91] on link "Users" at bounding box center [991, 83] width 70 height 43
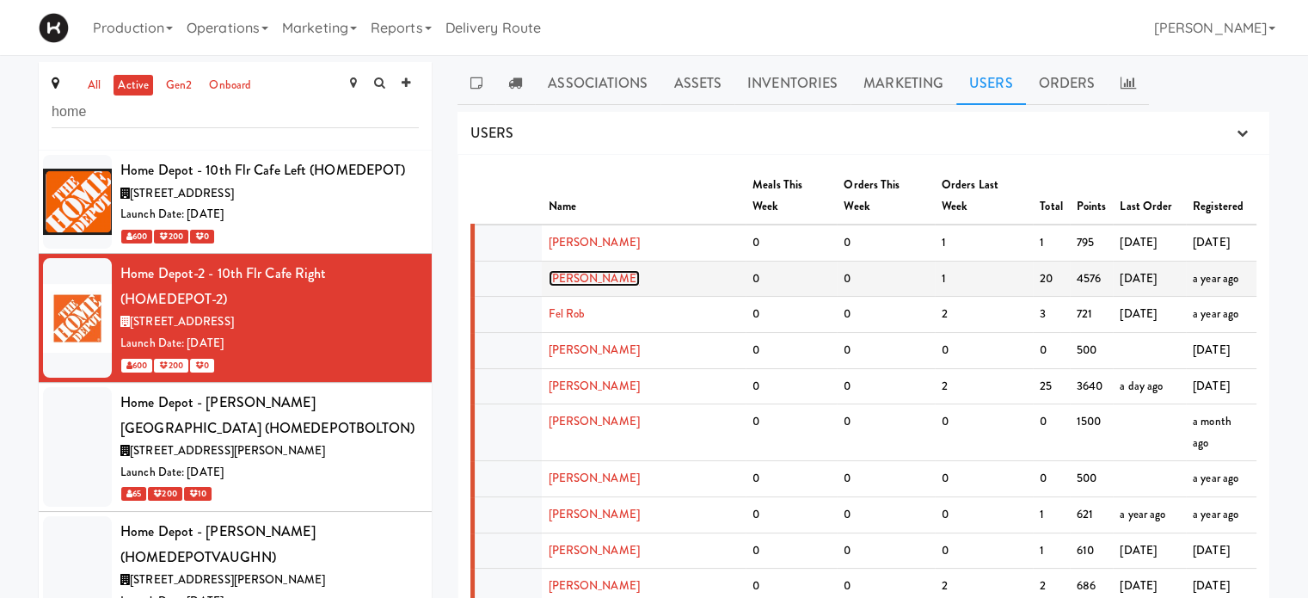
click at [562, 270] on link "[PERSON_NAME]" at bounding box center [594, 278] width 91 height 16
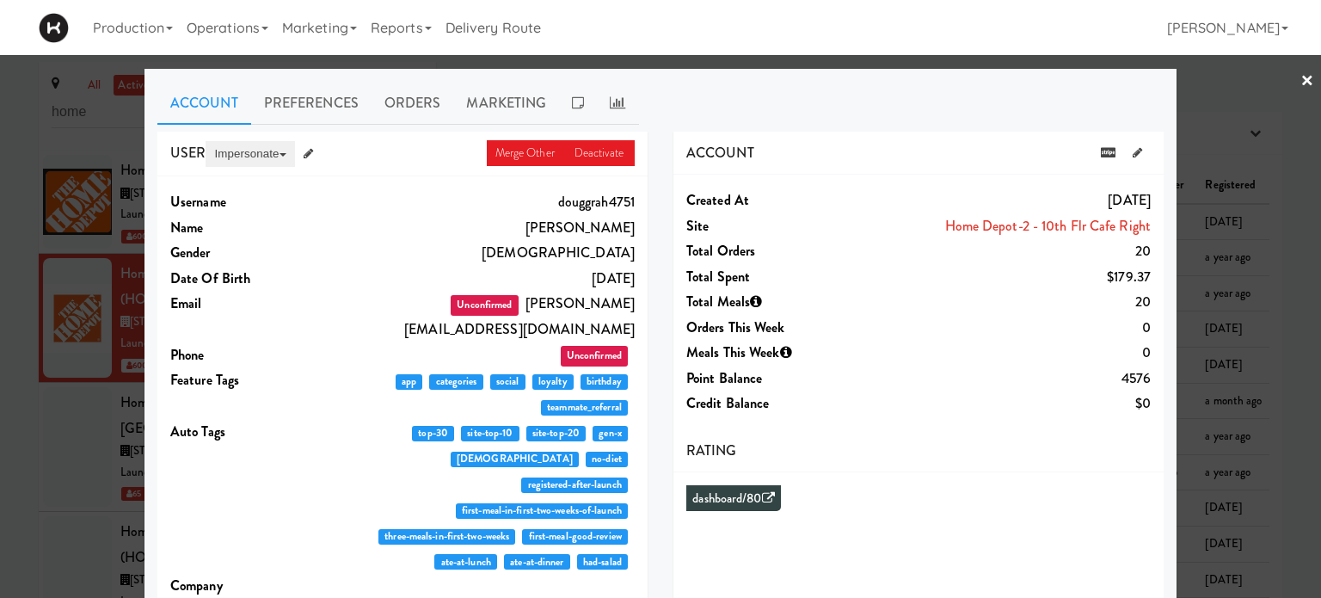
click at [230, 156] on button "Impersonate" at bounding box center [250, 154] width 89 height 26
click at [227, 181] on link "on App" at bounding box center [278, 186] width 145 height 31
click at [1301, 78] on link "×" at bounding box center [1308, 81] width 14 height 53
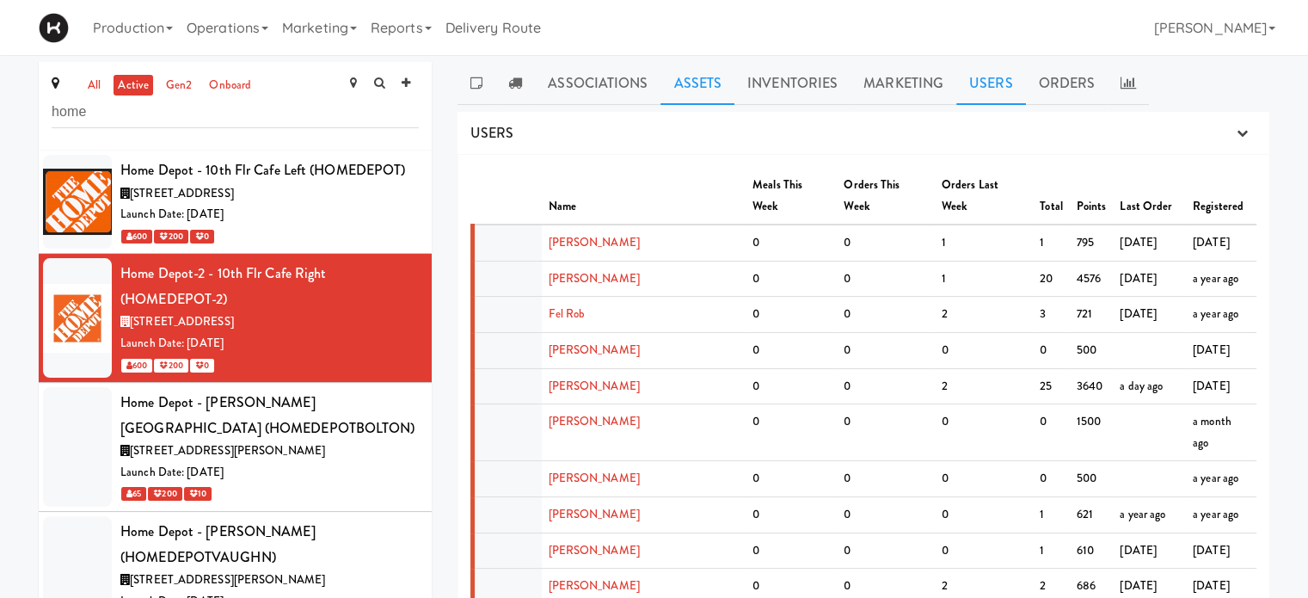
click at [688, 96] on link "Assets" at bounding box center [698, 83] width 74 height 43
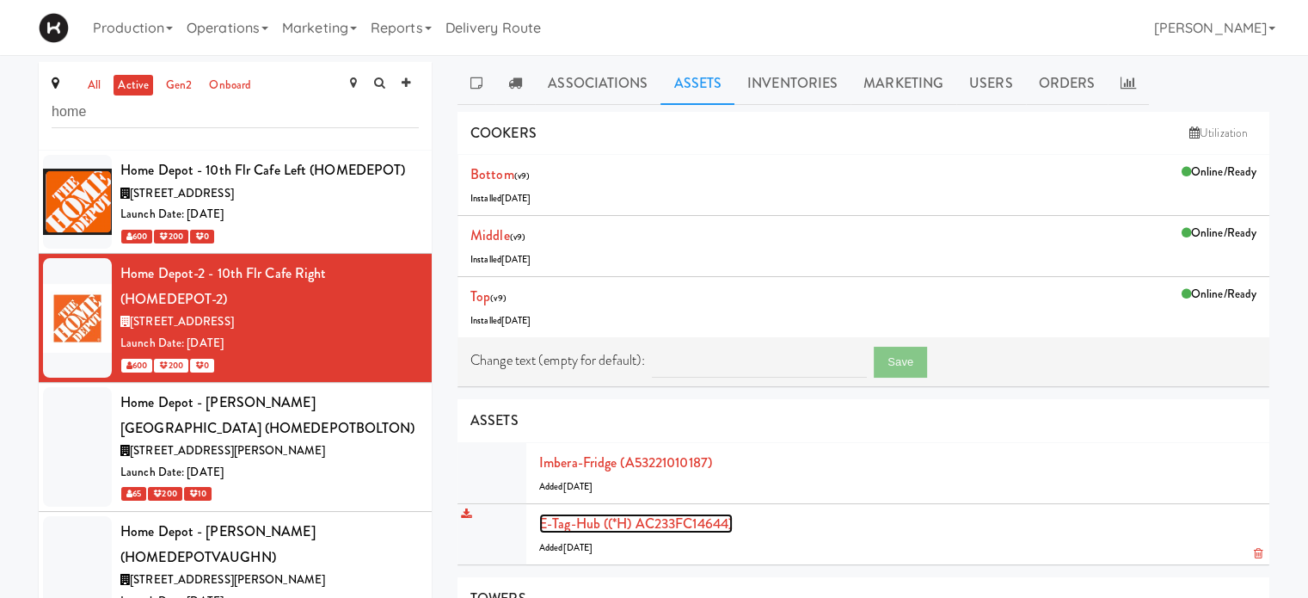
click at [556, 515] on link "E-tag-hub ((*H) AC233FC14644)" at bounding box center [636, 523] width 194 height 20
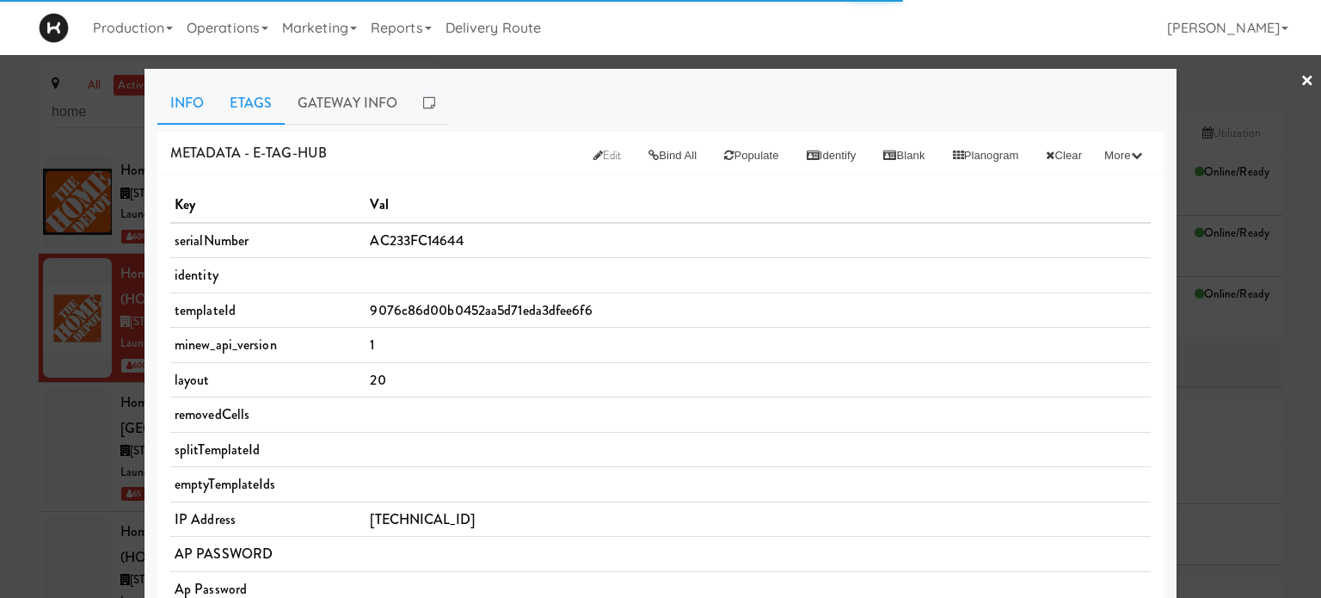
click at [243, 102] on link "Etags" at bounding box center [251, 103] width 68 height 43
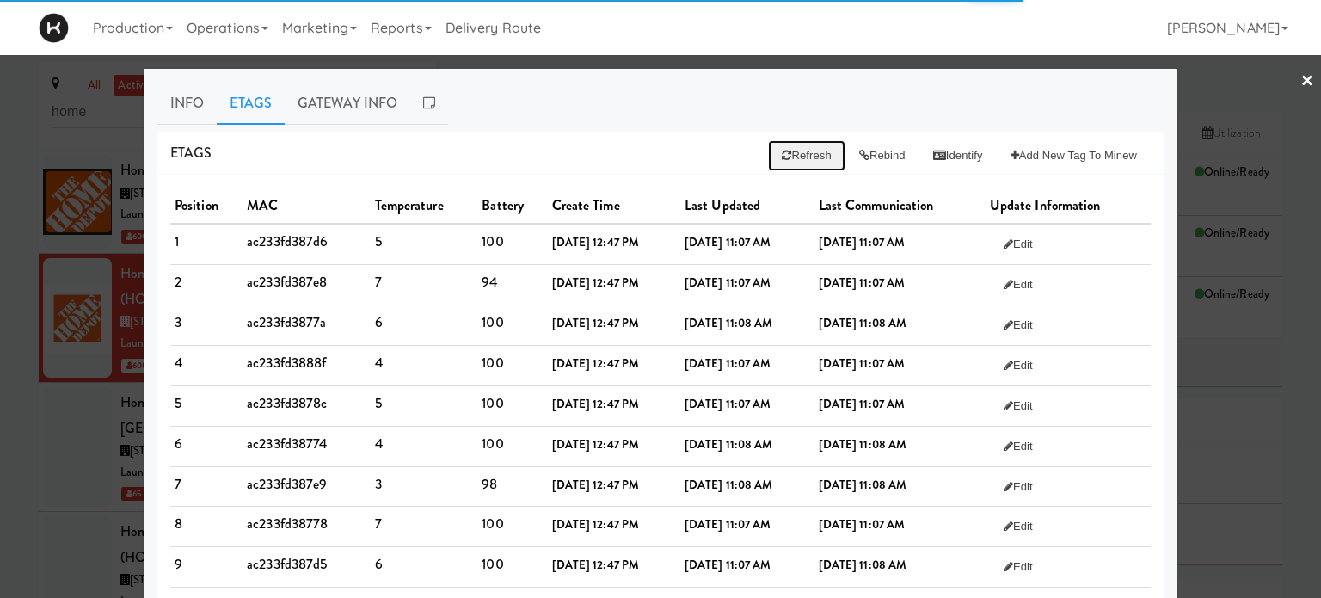
click at [796, 154] on button "Refresh" at bounding box center [806, 155] width 77 height 31
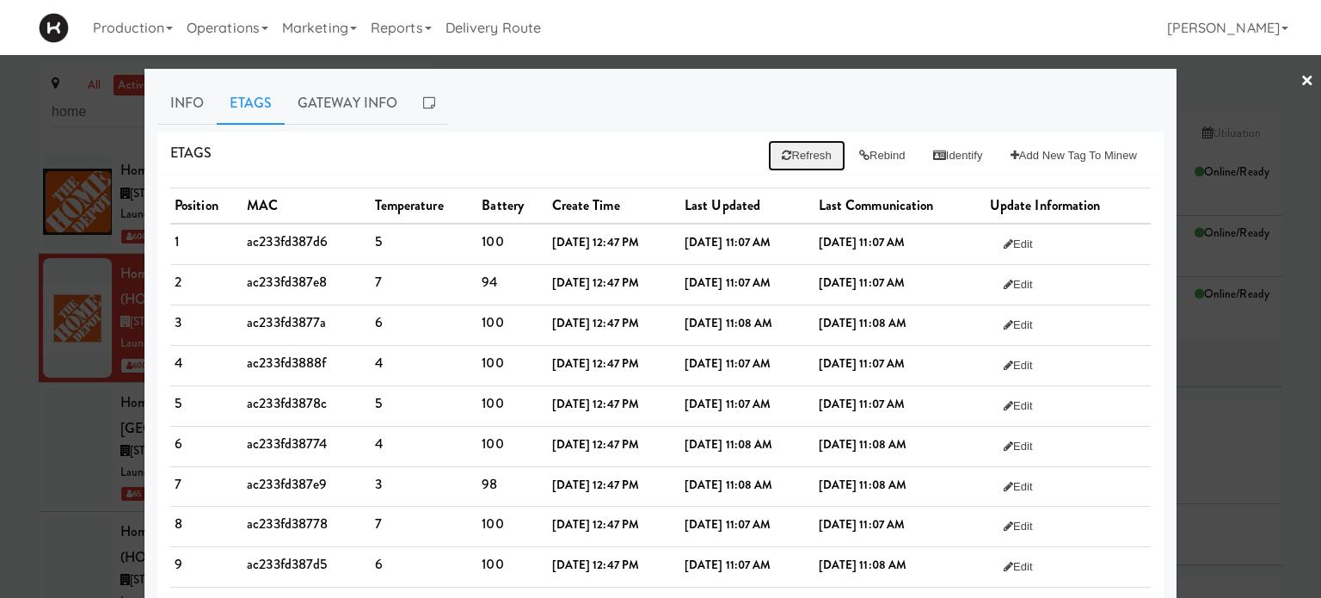
click at [789, 157] on button "Refresh" at bounding box center [806, 155] width 77 height 31
click at [1209, 115] on div at bounding box center [660, 299] width 1321 height 598
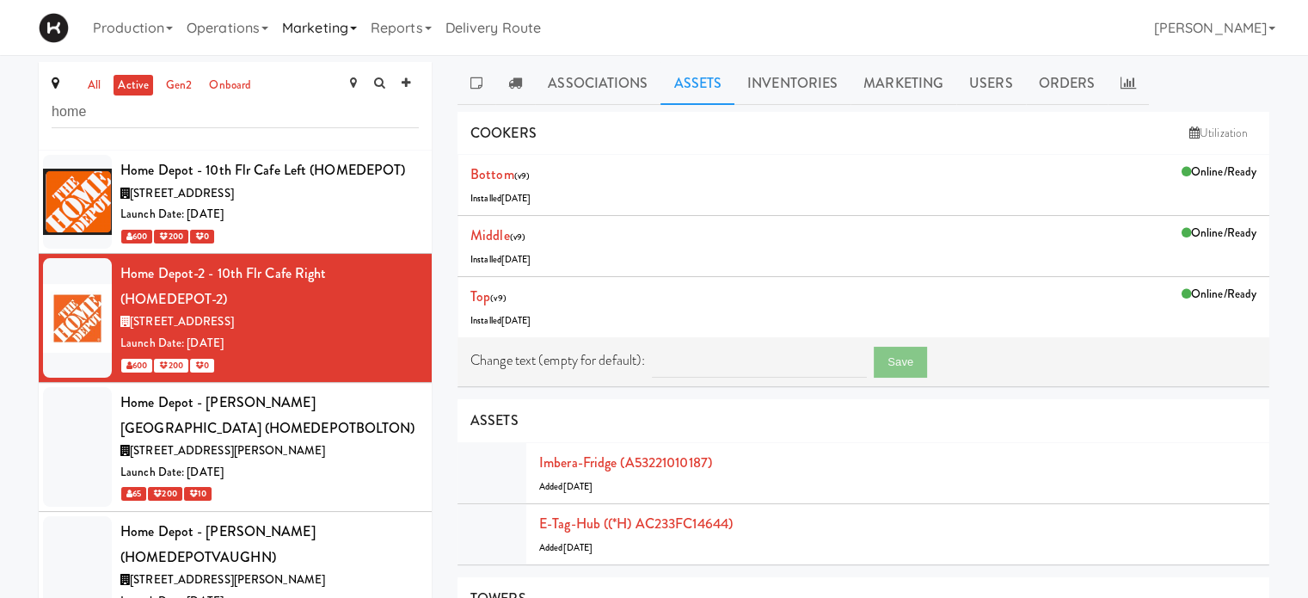
click at [334, 34] on link "Marketing" at bounding box center [319, 27] width 89 height 55
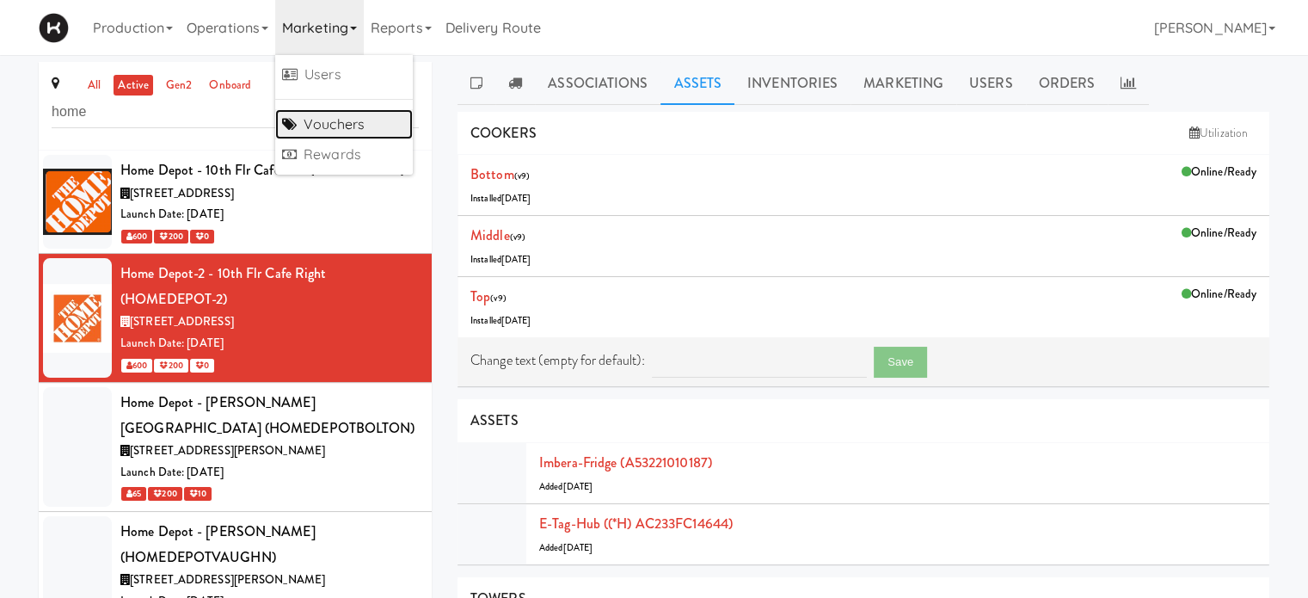
click at [347, 121] on link "Vouchers" at bounding box center [344, 124] width 138 height 31
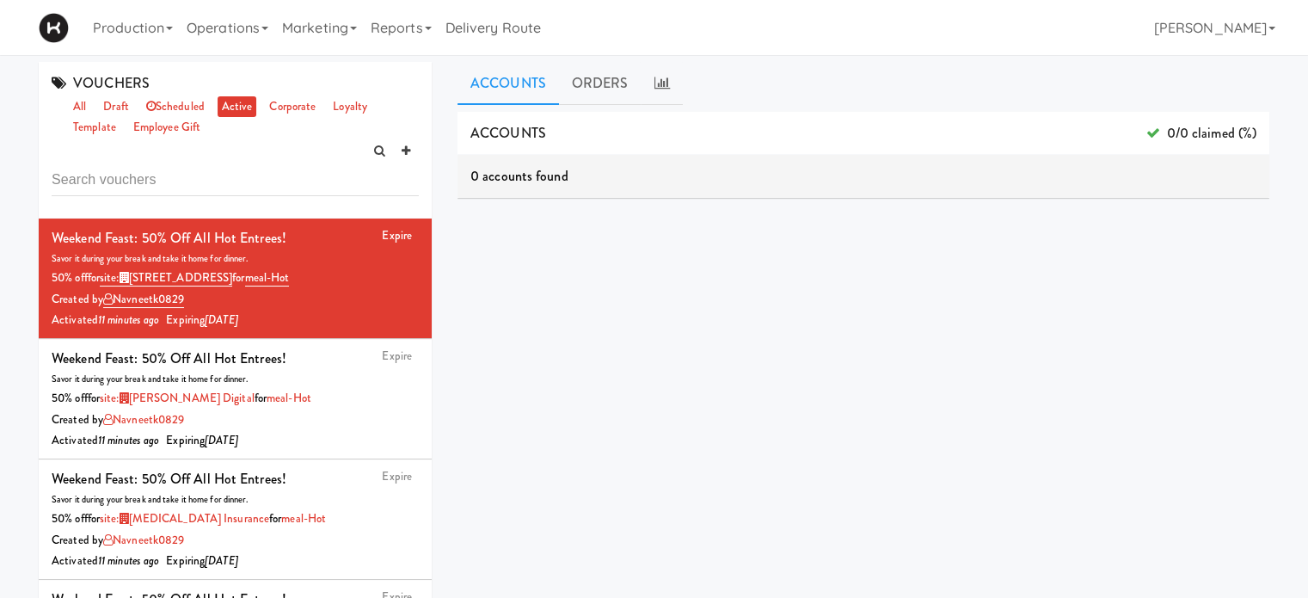
click at [192, 179] on input "text" at bounding box center [235, 180] width 367 height 32
type input "home depot"
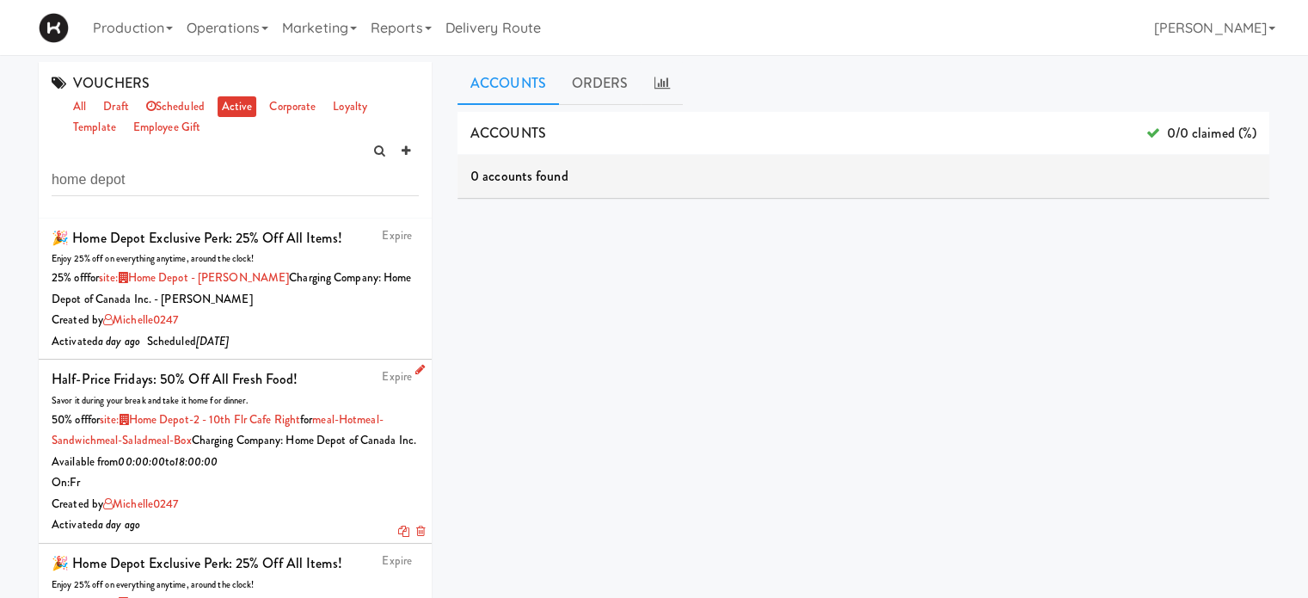
click at [415, 367] on icon at bounding box center [419, 369] width 9 height 11
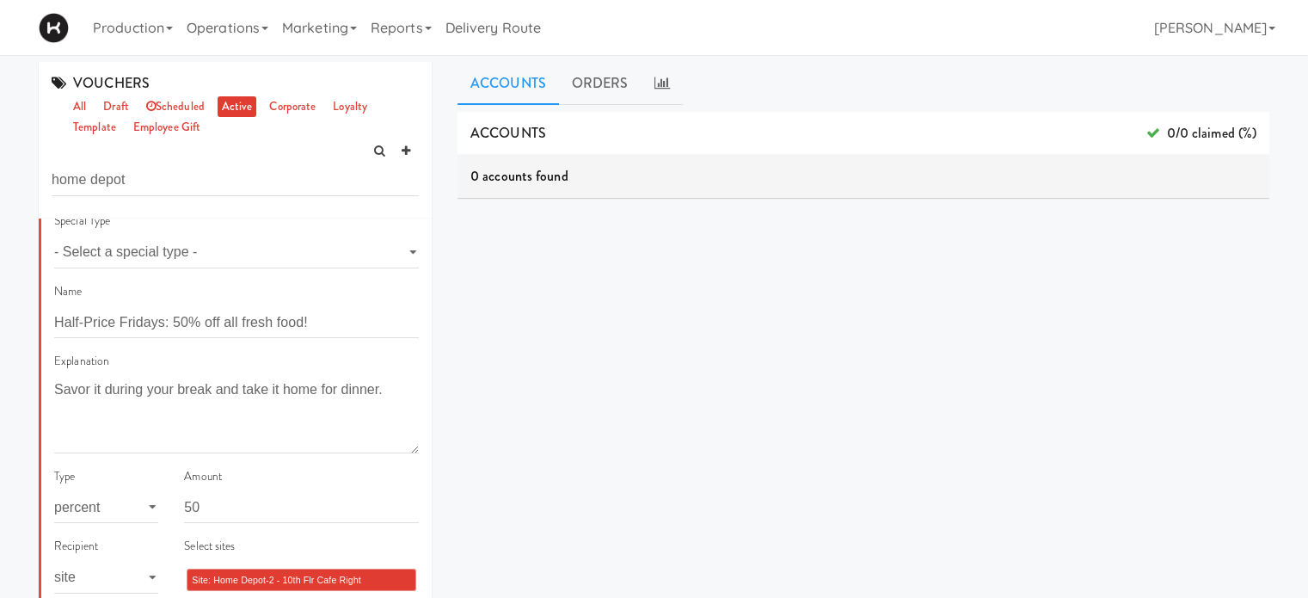
scroll to position [216, 0]
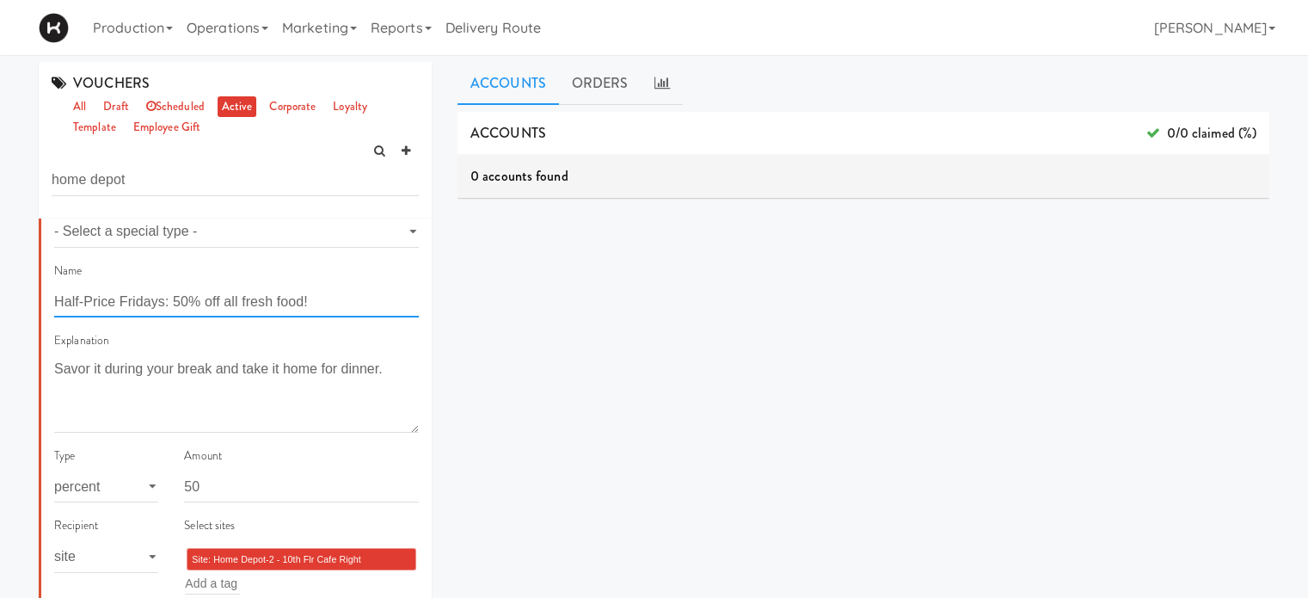
click at [326, 296] on input "Half-Price Fridays: 50% off all fresh food!" at bounding box center [236, 302] width 365 height 32
click at [332, 370] on textarea "Savor it during your break and take it home for dinner." at bounding box center [236, 394] width 365 height 77
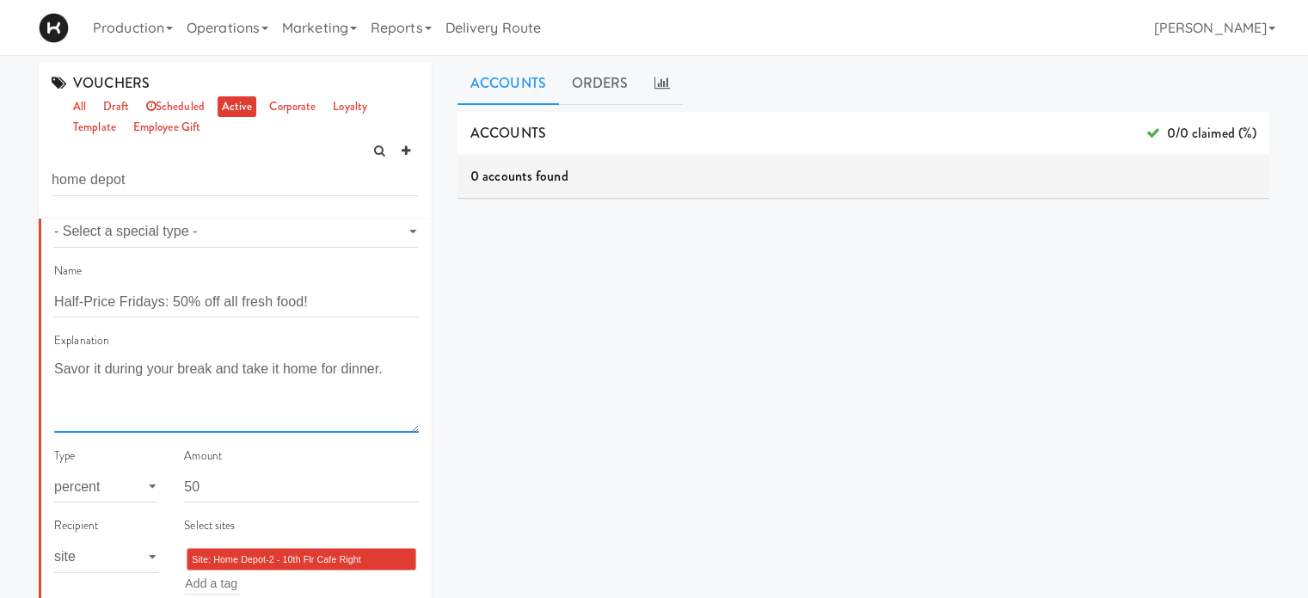
click at [332, 370] on textarea "Savor it during your break and take it home for dinner." at bounding box center [236, 394] width 365 height 77
click at [238, 34] on link "Operations" at bounding box center [227, 27] width 95 height 55
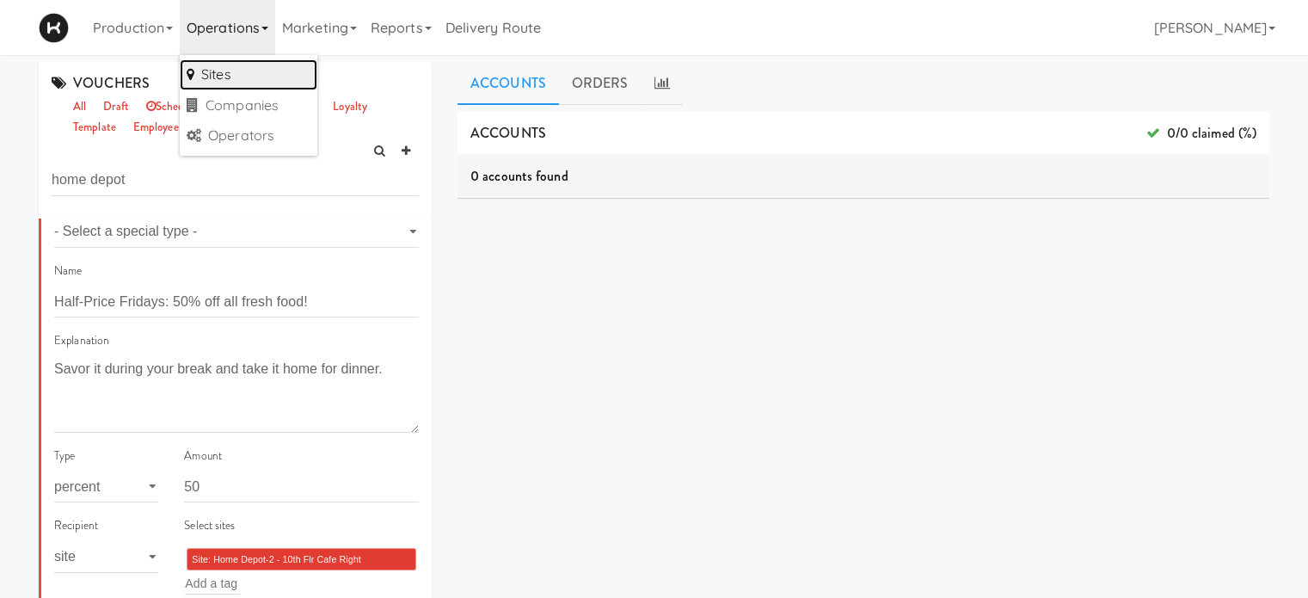
click at [242, 62] on link "Sites" at bounding box center [249, 74] width 138 height 31
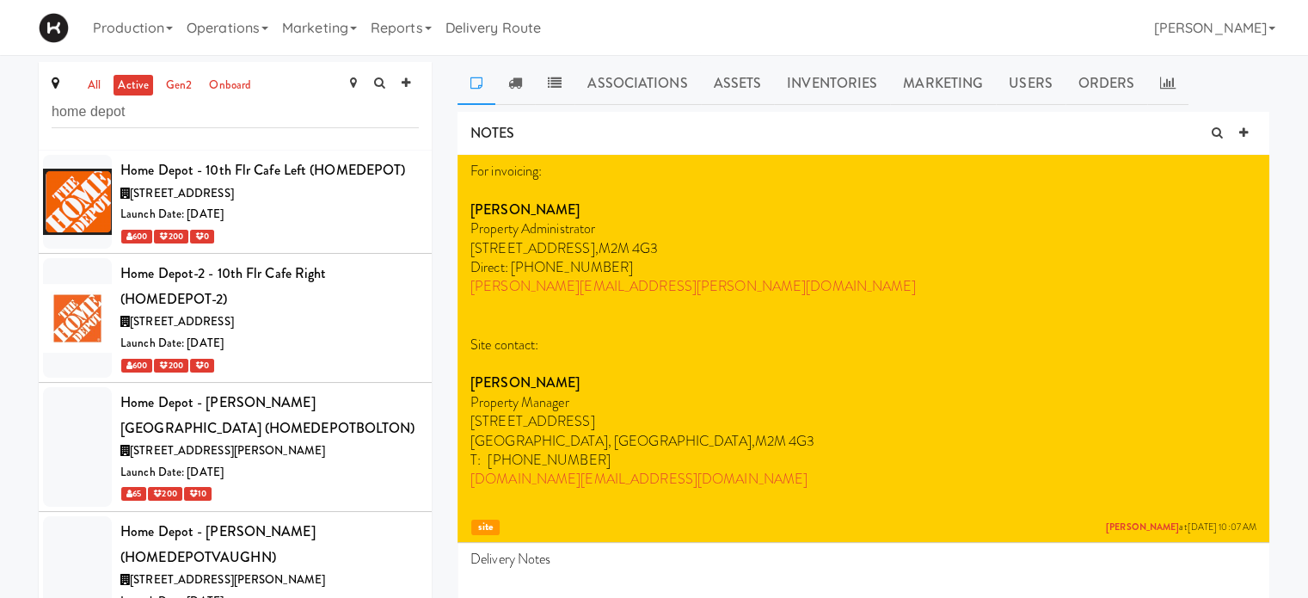
type input "home depot"
click at [335, 231] on div "600 200 0" at bounding box center [269, 236] width 298 height 22
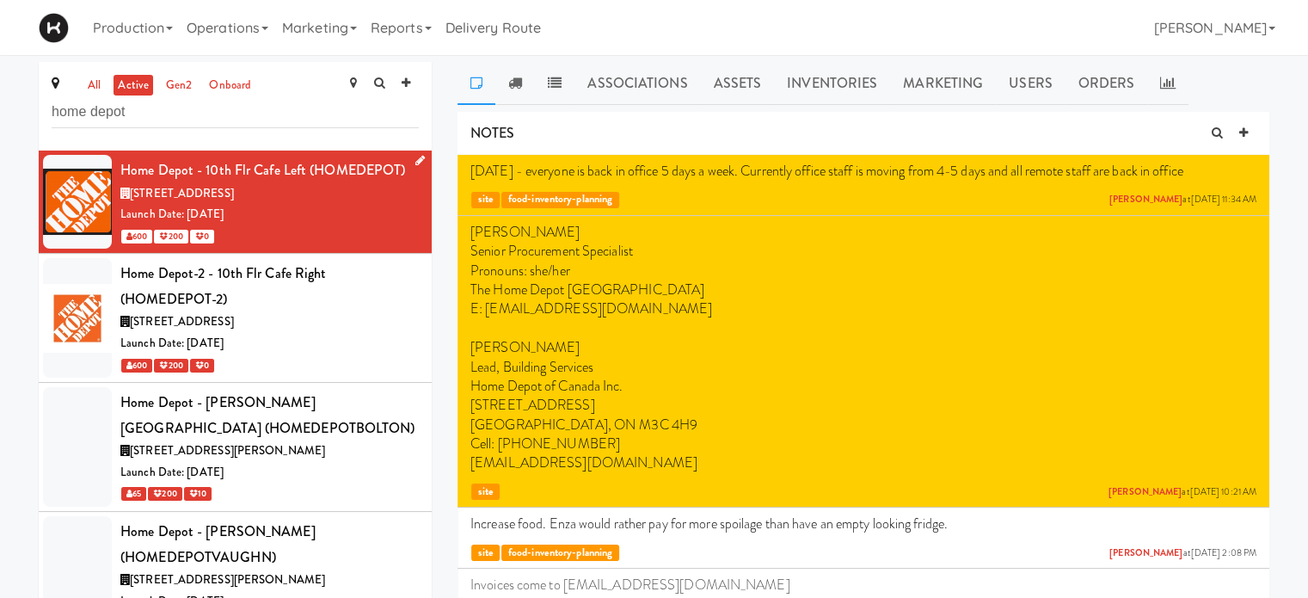
click at [335, 231] on div "600 200 0" at bounding box center [269, 236] width 298 height 22
click at [1038, 83] on link "Users" at bounding box center [1031, 83] width 70 height 43
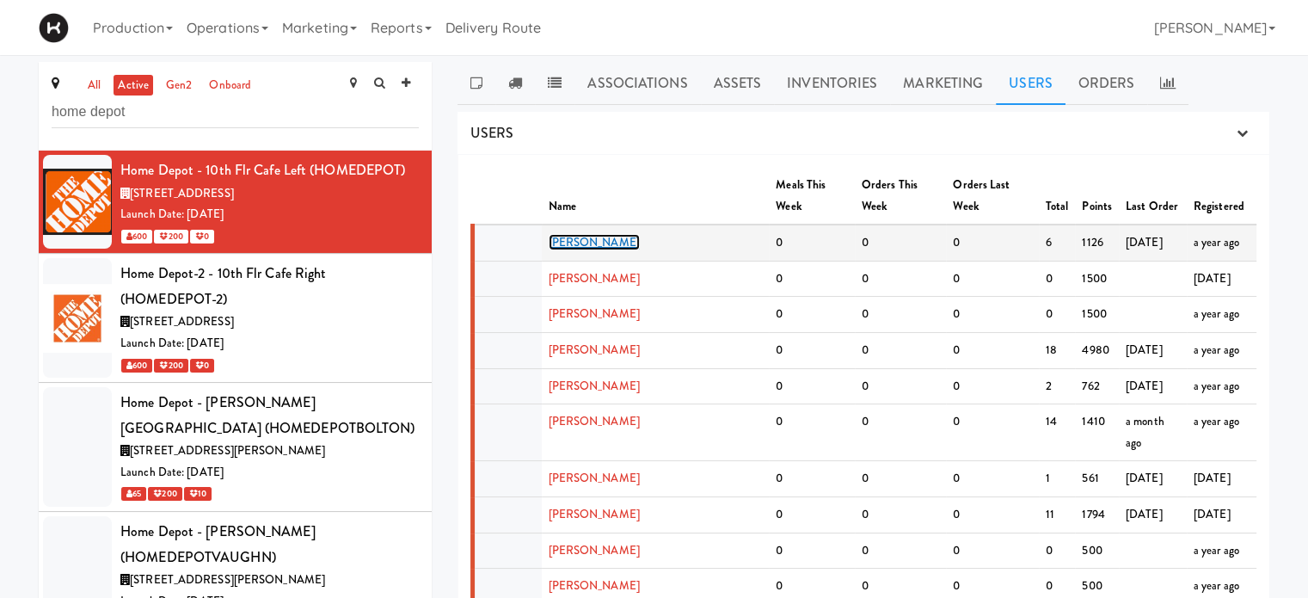
click at [606, 234] on link "[PERSON_NAME]" at bounding box center [594, 242] width 91 height 16
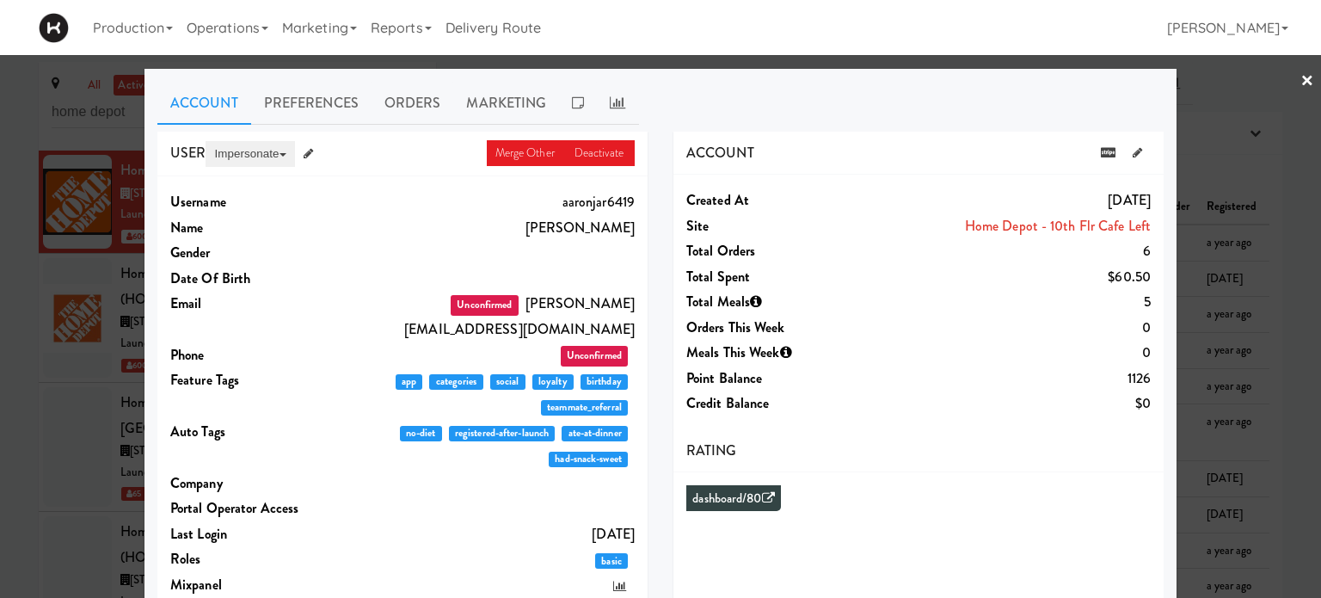
click at [246, 157] on button "Impersonate" at bounding box center [250, 154] width 89 height 26
click at [255, 188] on link "on App" at bounding box center [278, 186] width 145 height 31
click at [1301, 77] on link "×" at bounding box center [1308, 81] width 14 height 53
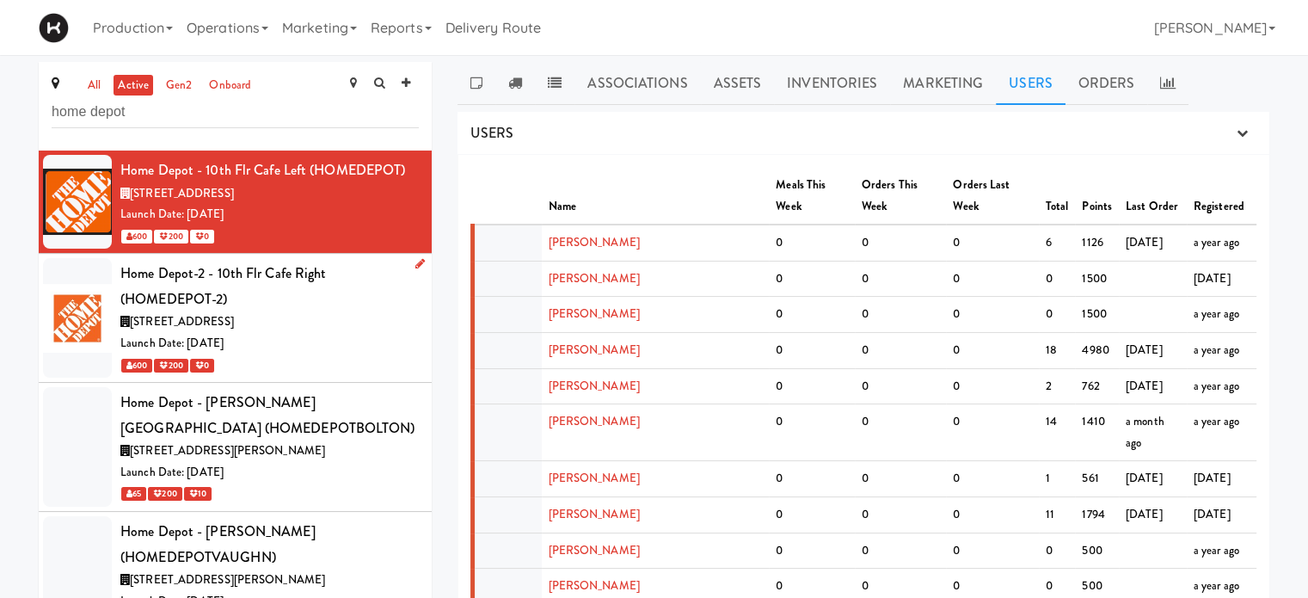
click at [388, 310] on div "Home Depot-2 - 10th Flr Cafe Right (HOMEDEPOT-2)" at bounding box center [269, 286] width 298 height 51
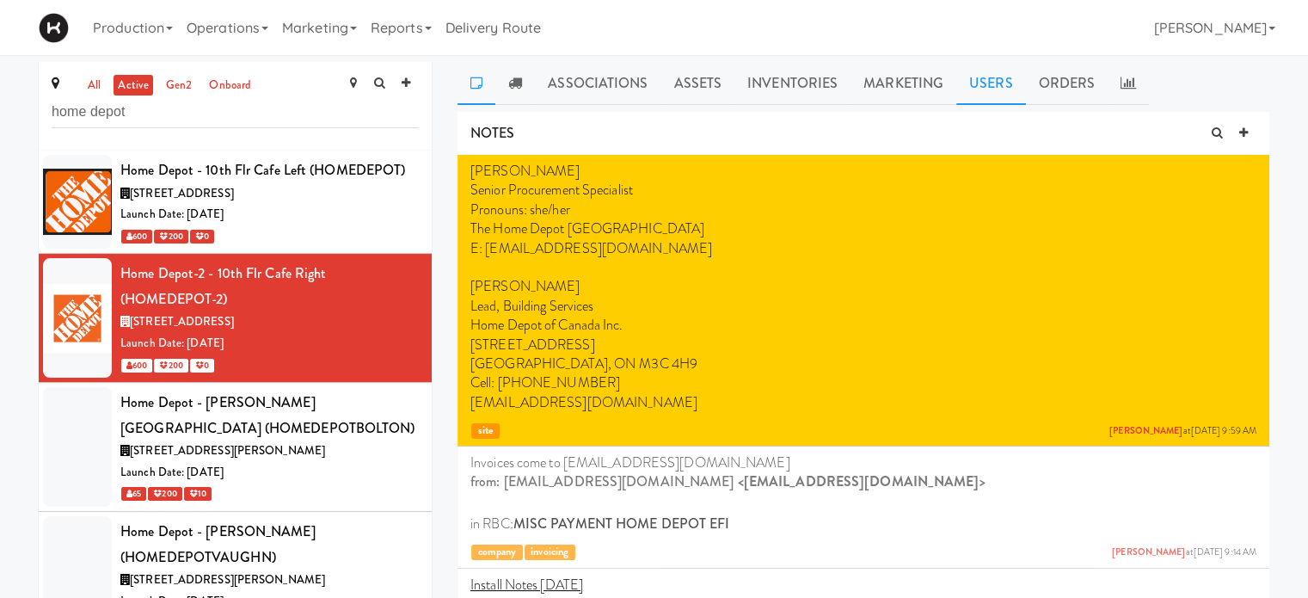
click at [978, 89] on link "Users" at bounding box center [991, 83] width 70 height 43
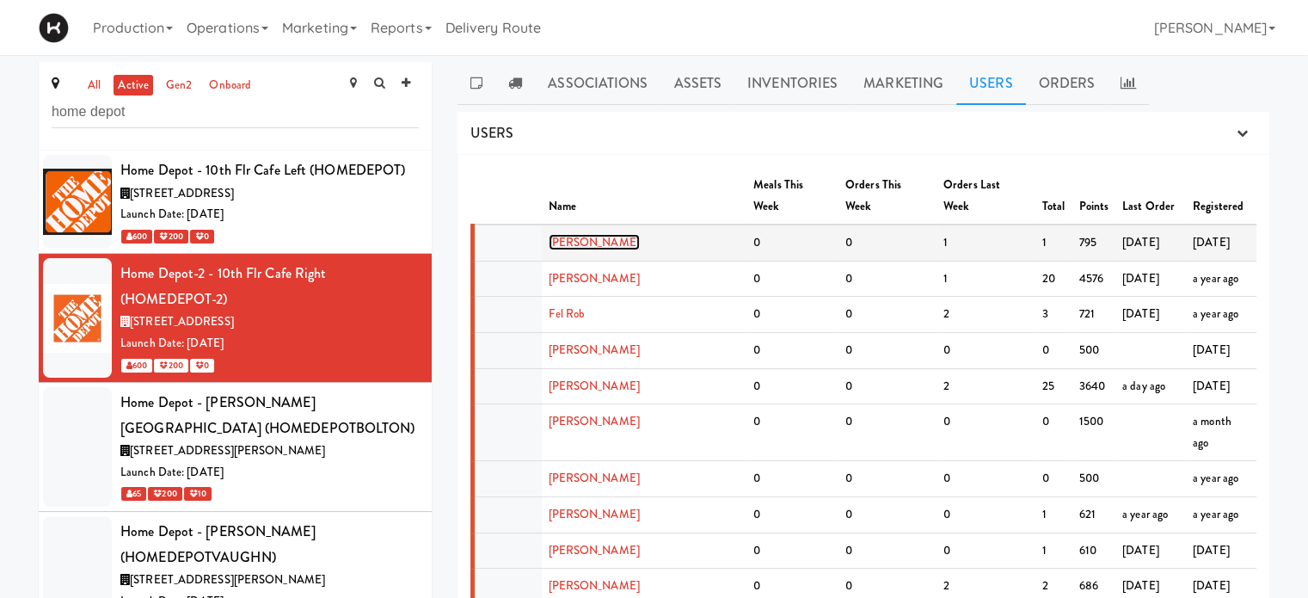
click at [593, 234] on link "[PERSON_NAME]" at bounding box center [594, 242] width 91 height 16
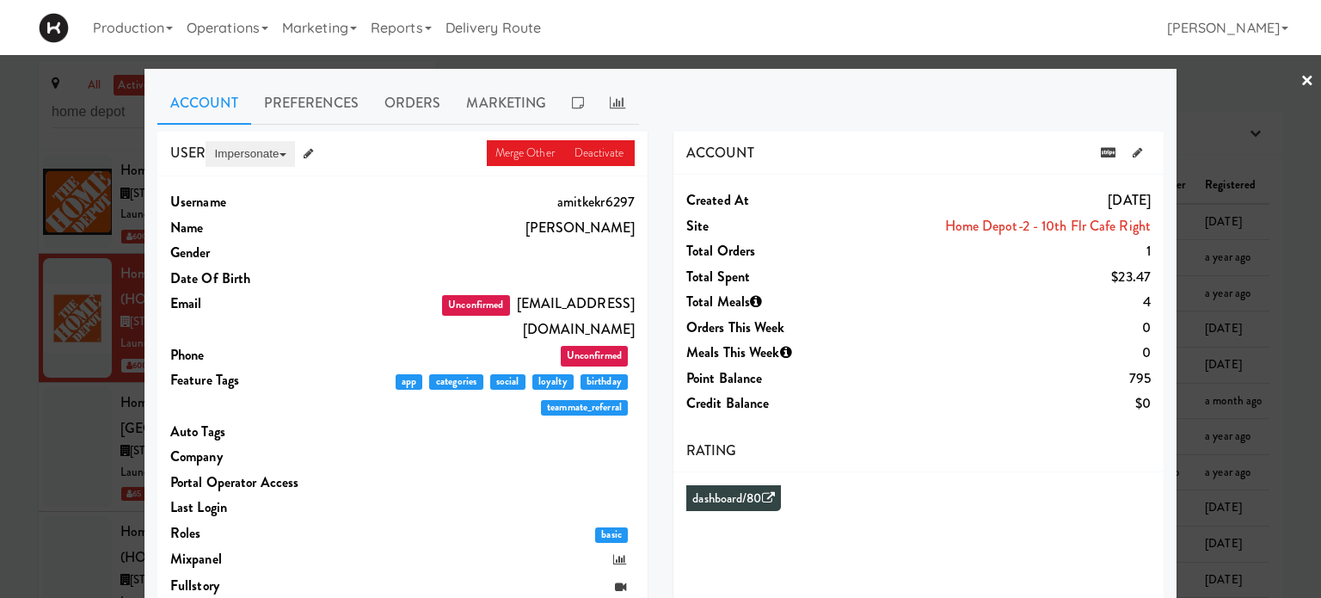
click at [237, 161] on button "Impersonate" at bounding box center [250, 154] width 89 height 26
click at [209, 192] on link "on App" at bounding box center [278, 186] width 145 height 31
click at [1283, 163] on div at bounding box center [660, 299] width 1321 height 598
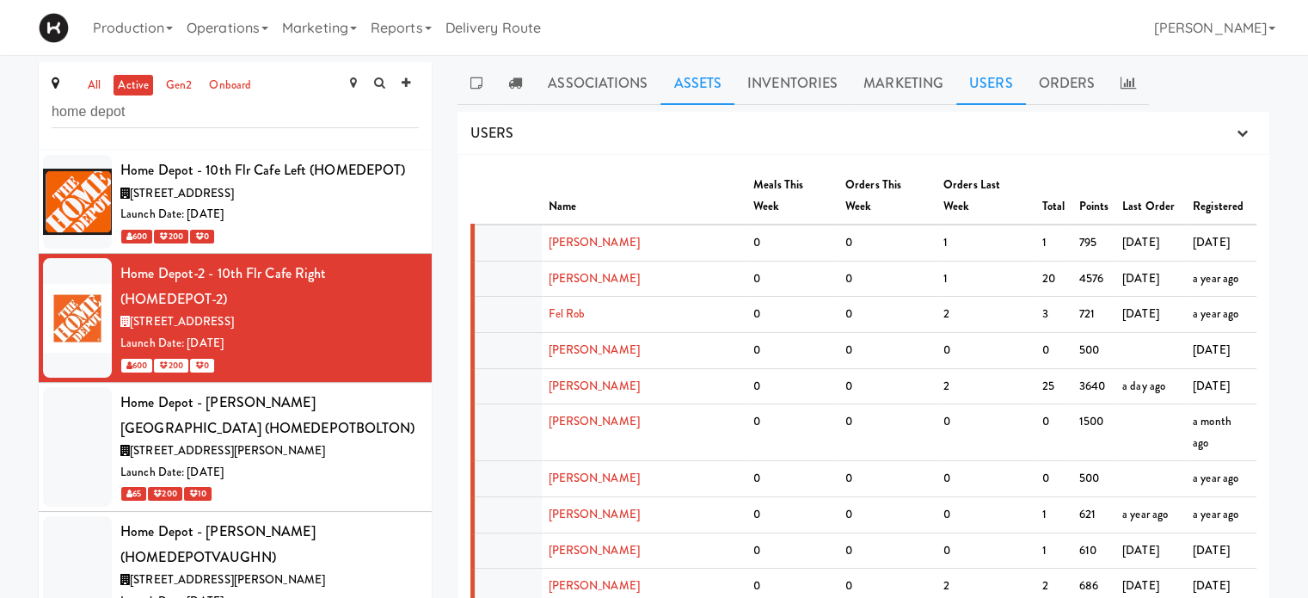
click at [690, 91] on link "Assets" at bounding box center [698, 83] width 74 height 43
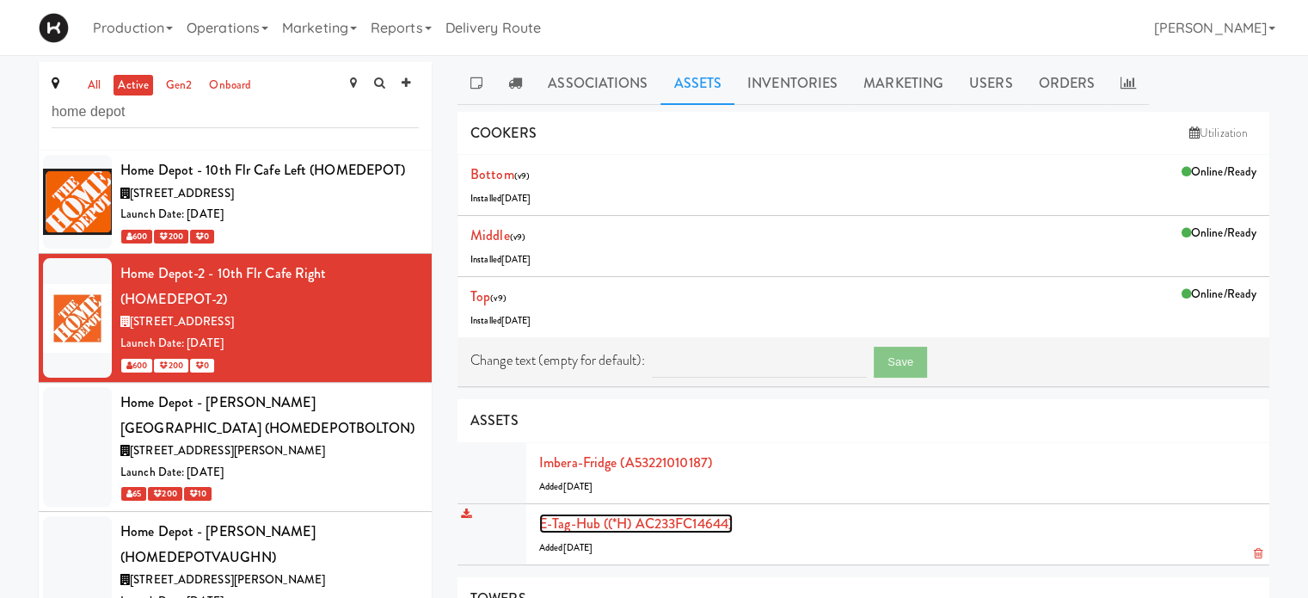
click at [573, 520] on link "E-tag-hub ((*H) AC233FC14644)" at bounding box center [636, 523] width 194 height 20
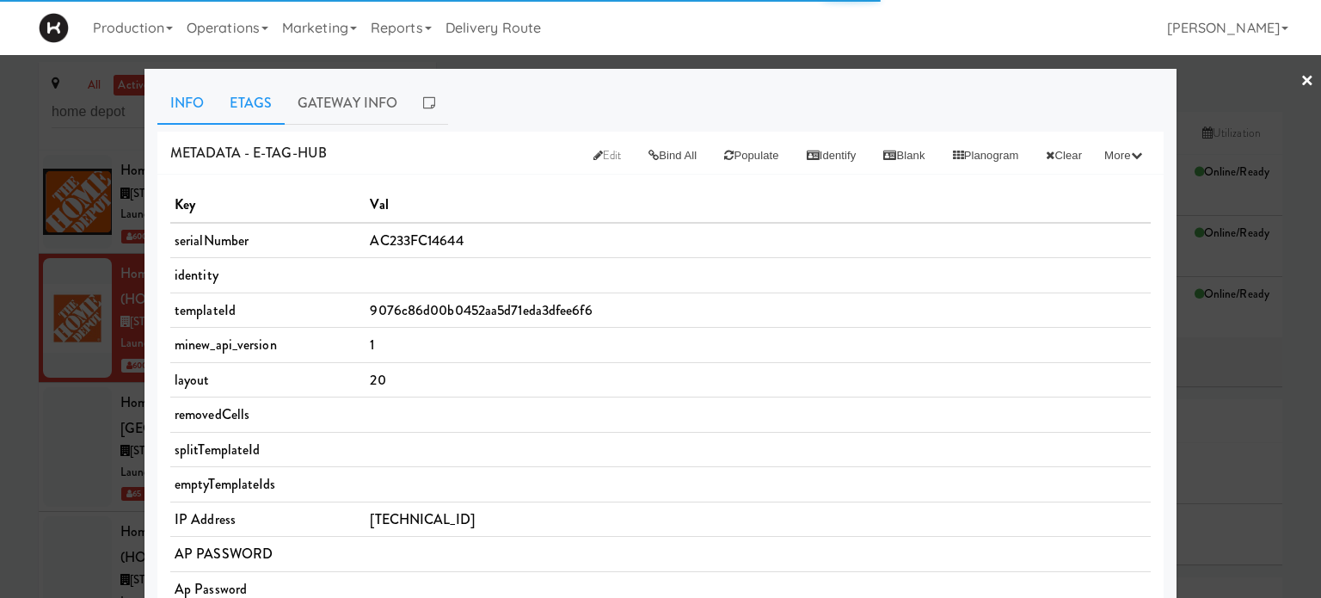
click at [253, 112] on link "Etags" at bounding box center [251, 103] width 68 height 43
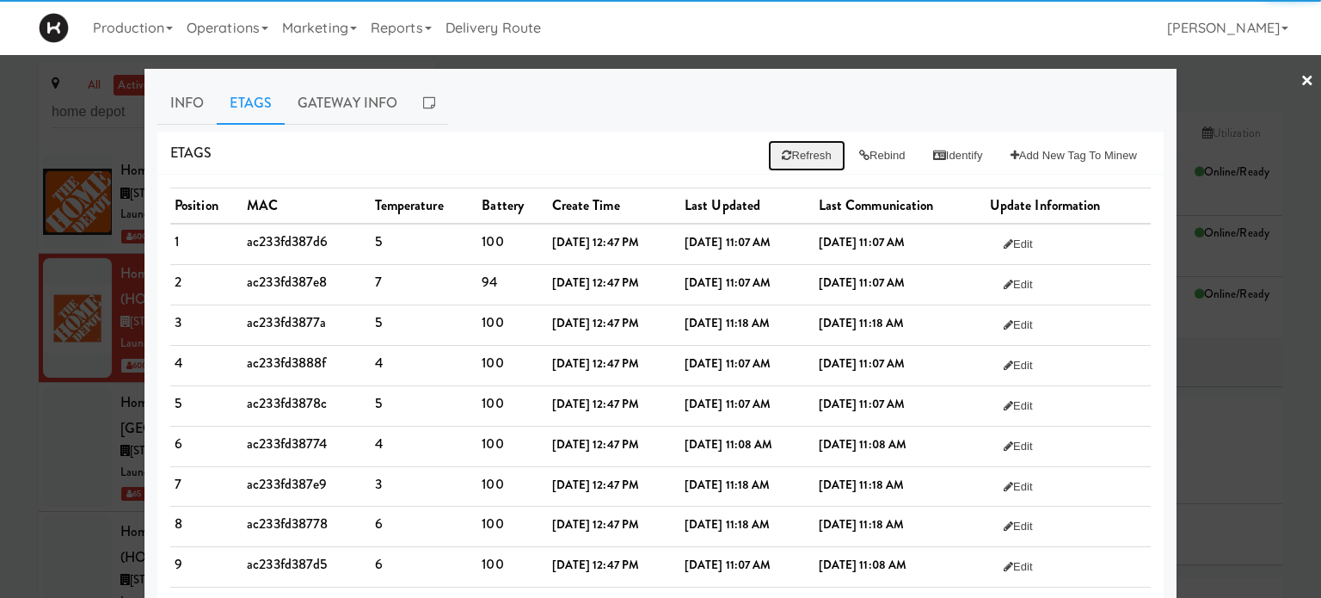
click at [792, 147] on button "Refresh" at bounding box center [806, 155] width 77 height 31
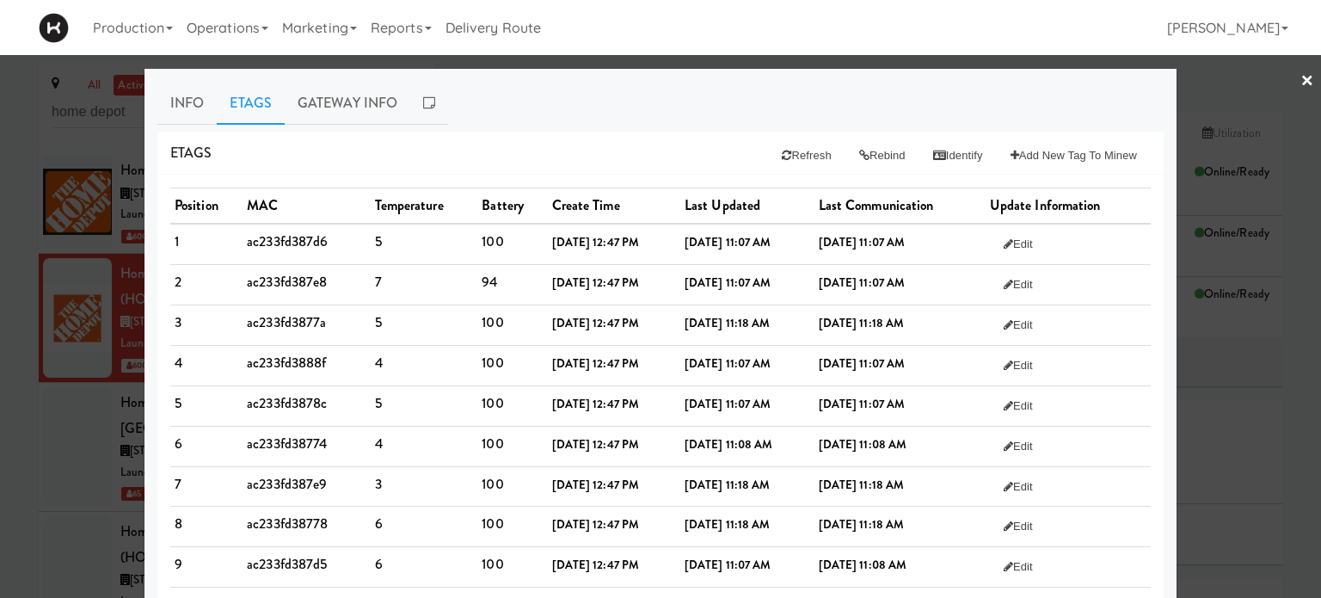
click at [1301, 73] on link "×" at bounding box center [1308, 81] width 14 height 53
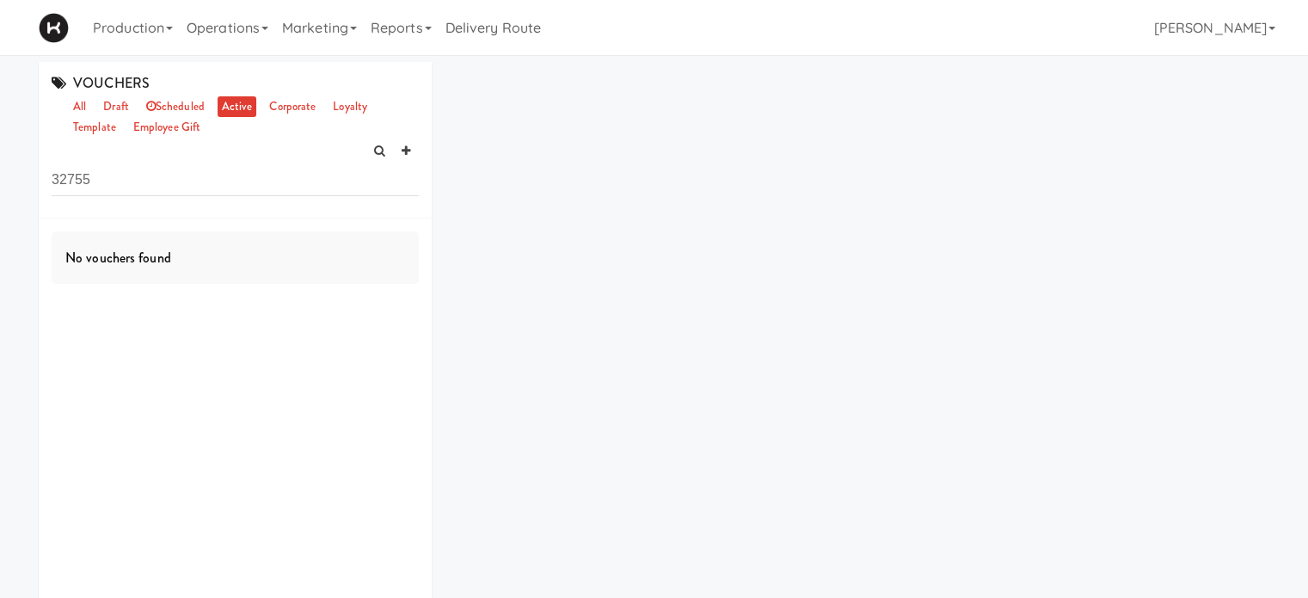
drag, startPoint x: 113, startPoint y: 181, endPoint x: 15, endPoint y: 188, distance: 98.3
click at [15, 188] on div "VOUCHERS all draft scheduled active corporate loyalty template employee gift 32…" at bounding box center [654, 362] width 1308 height 600
type input "home depot"
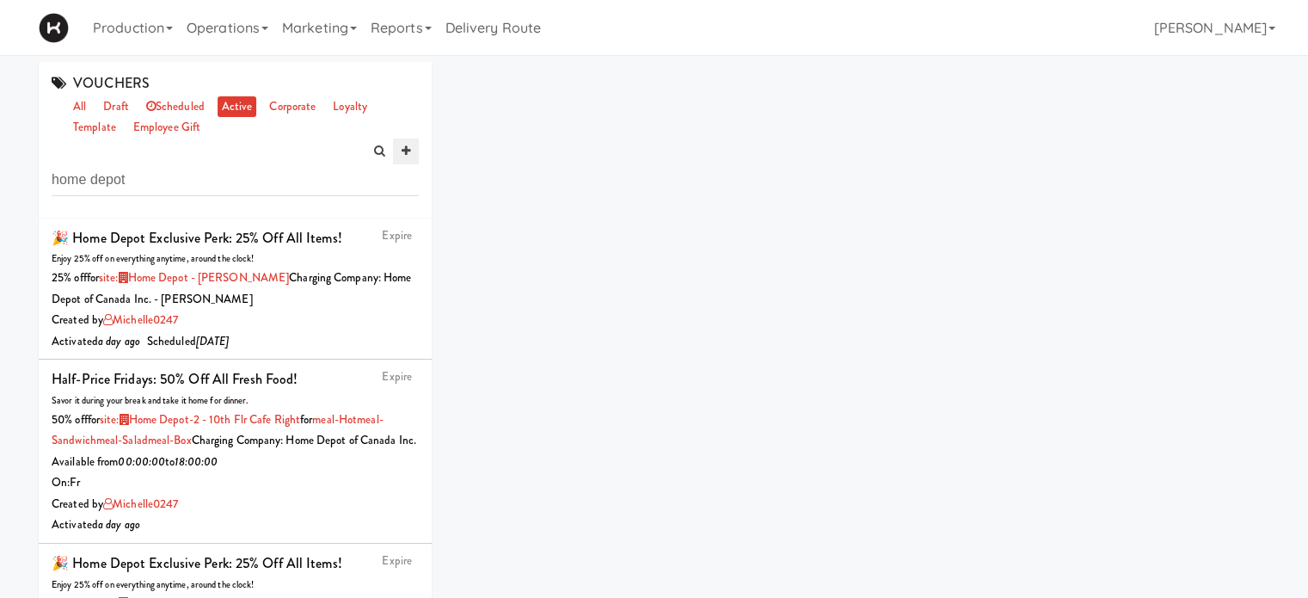
click at [407, 150] on icon at bounding box center [406, 150] width 9 height 11
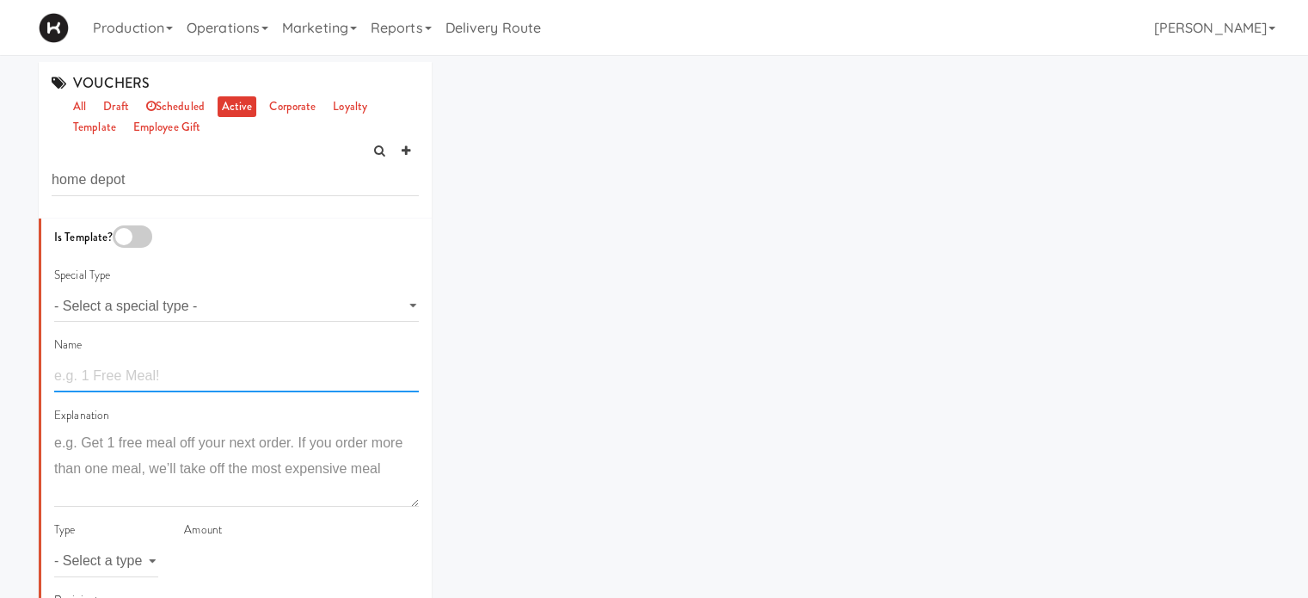
click at [145, 374] on input "text" at bounding box center [236, 376] width 365 height 32
click at [125, 371] on input "text" at bounding box center [236, 376] width 365 height 32
paste input "Half-Price Fridays: 50% off all fresh food!"
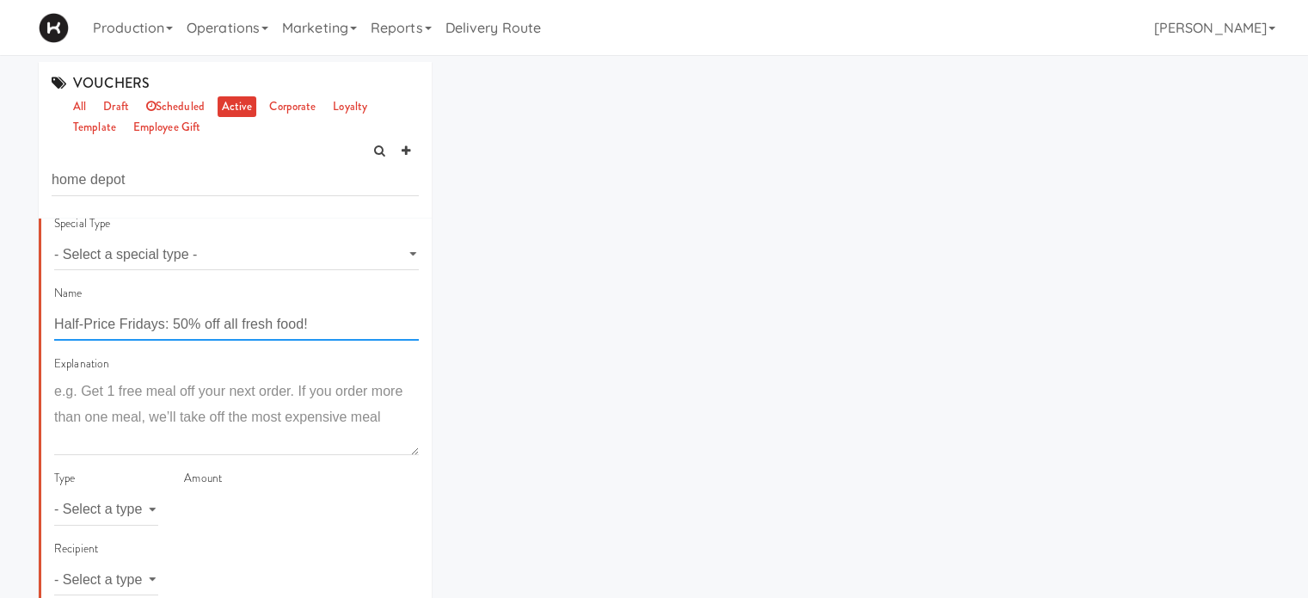
type input "Half-Price Fridays: 50% off all fresh food!"
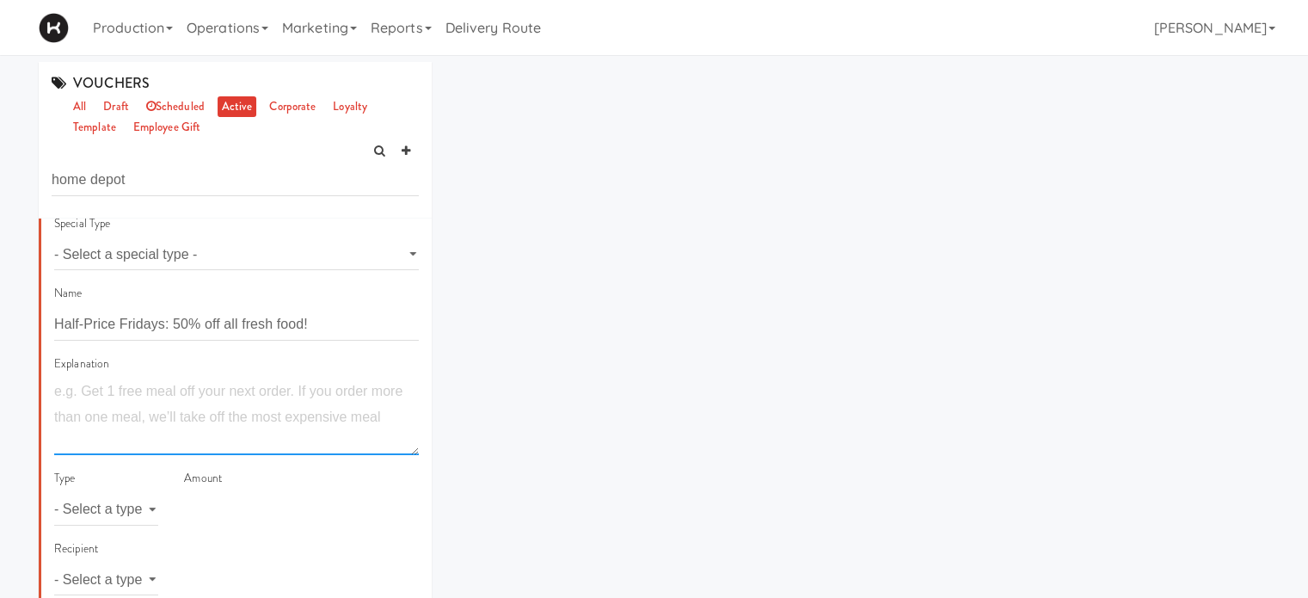
paste textarea "Savor it during your break and take it home for dinner."
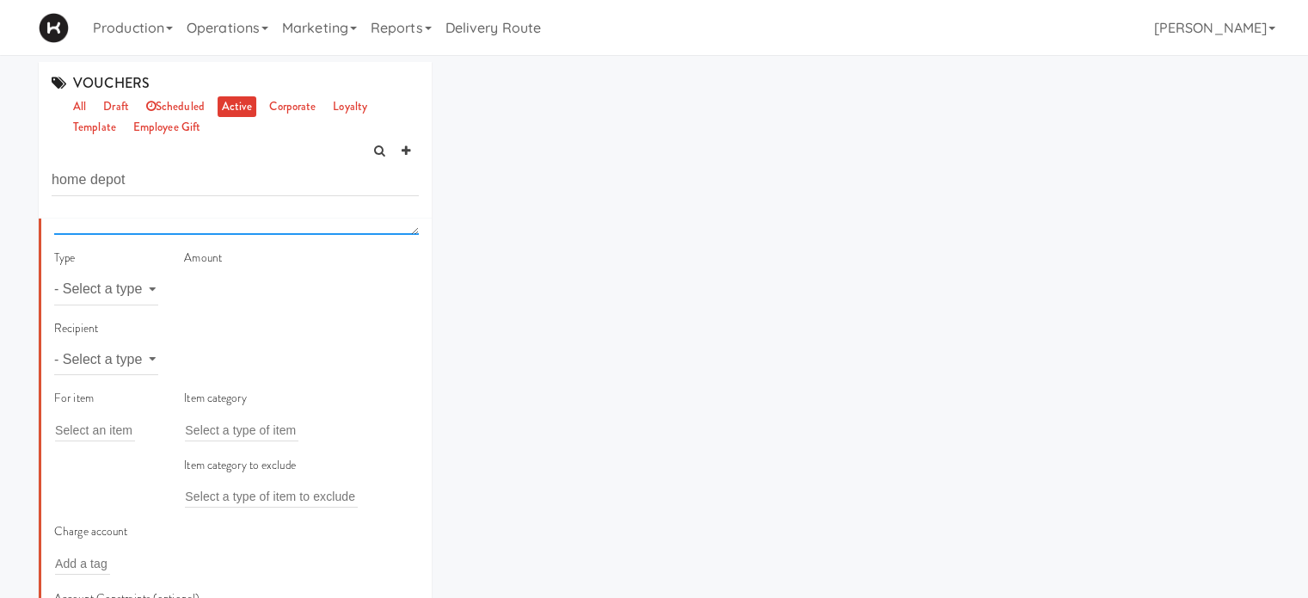
scroll to position [278, 0]
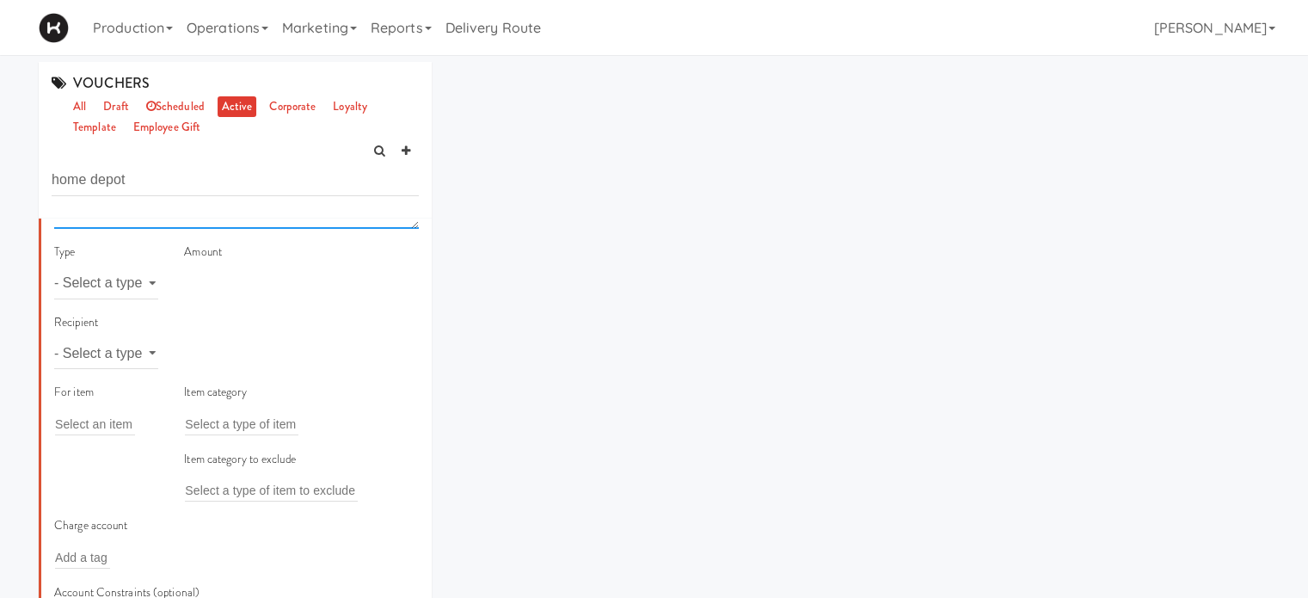
type textarea "Savor it during your break and take it home for dinner."
click at [134, 281] on select "- Select a type - meal item percent amount daily amount daily meal daily item p…" at bounding box center [106, 283] width 104 height 32
select select "string:percent"
click at [54, 267] on select "- Select a type - meal item percent amount daily amount daily meal daily item p…" at bounding box center [106, 283] width 104 height 32
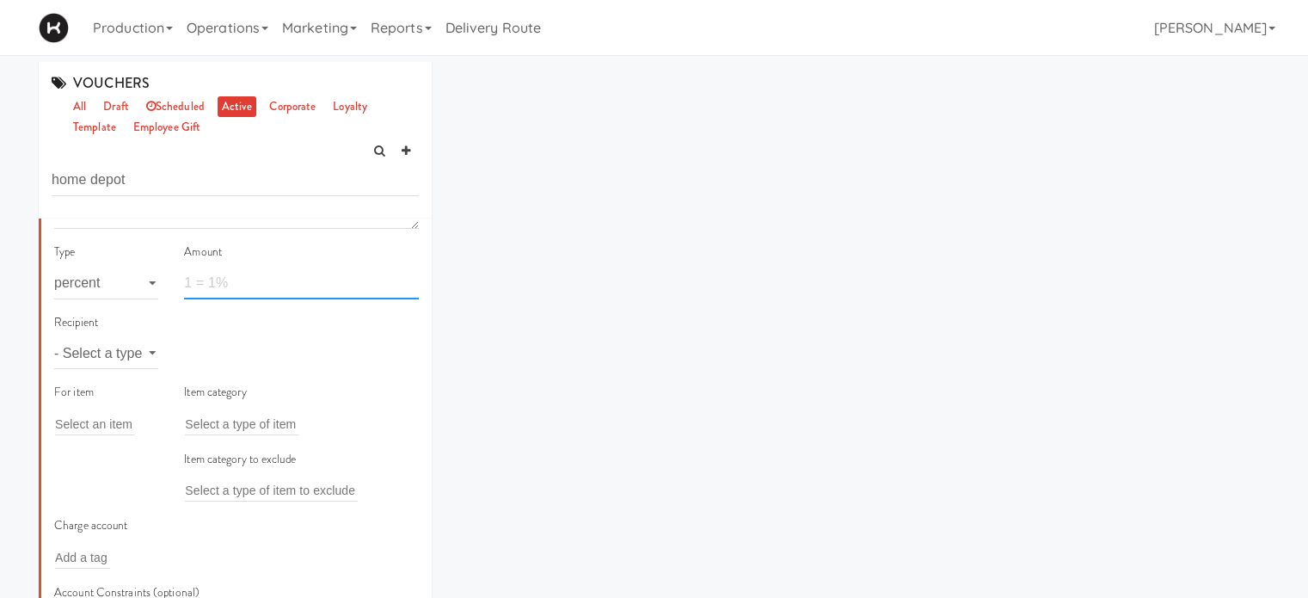
click at [232, 286] on input "number" at bounding box center [301, 283] width 235 height 32
type input "50"
click at [141, 354] on select "- Select a type - user site company" at bounding box center [106, 353] width 104 height 32
select select "string:site"
click at [54, 337] on select "- Select a type - user site company" at bounding box center [106, 353] width 104 height 32
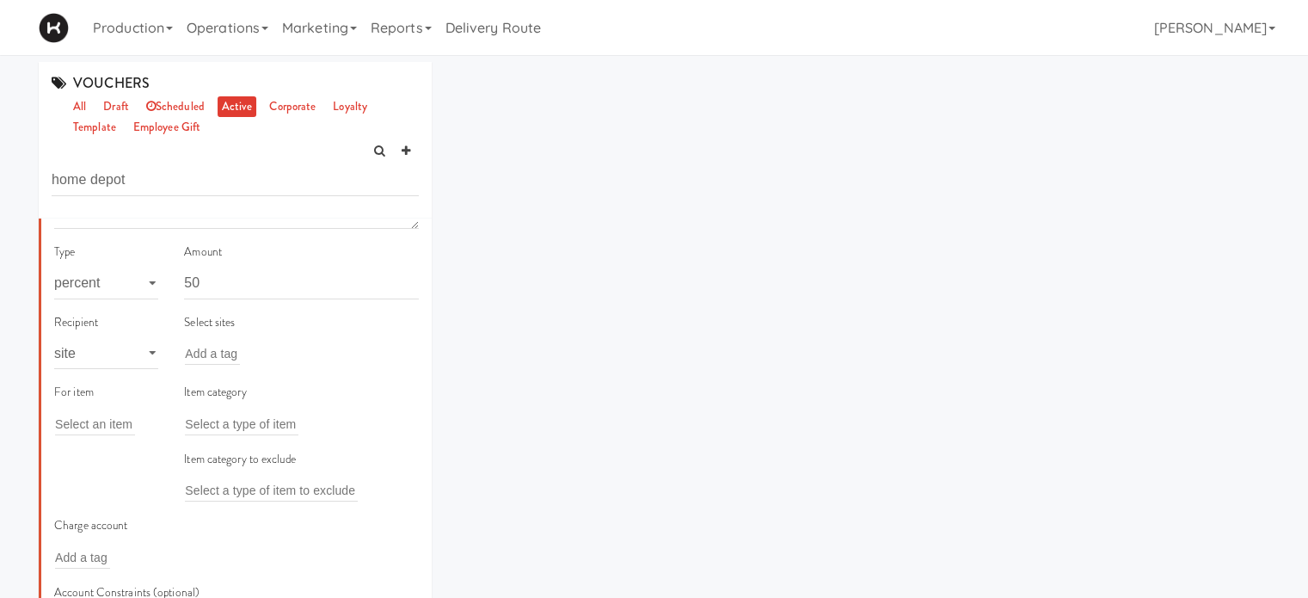
click at [251, 355] on div "Add a tag" at bounding box center [301, 353] width 235 height 24
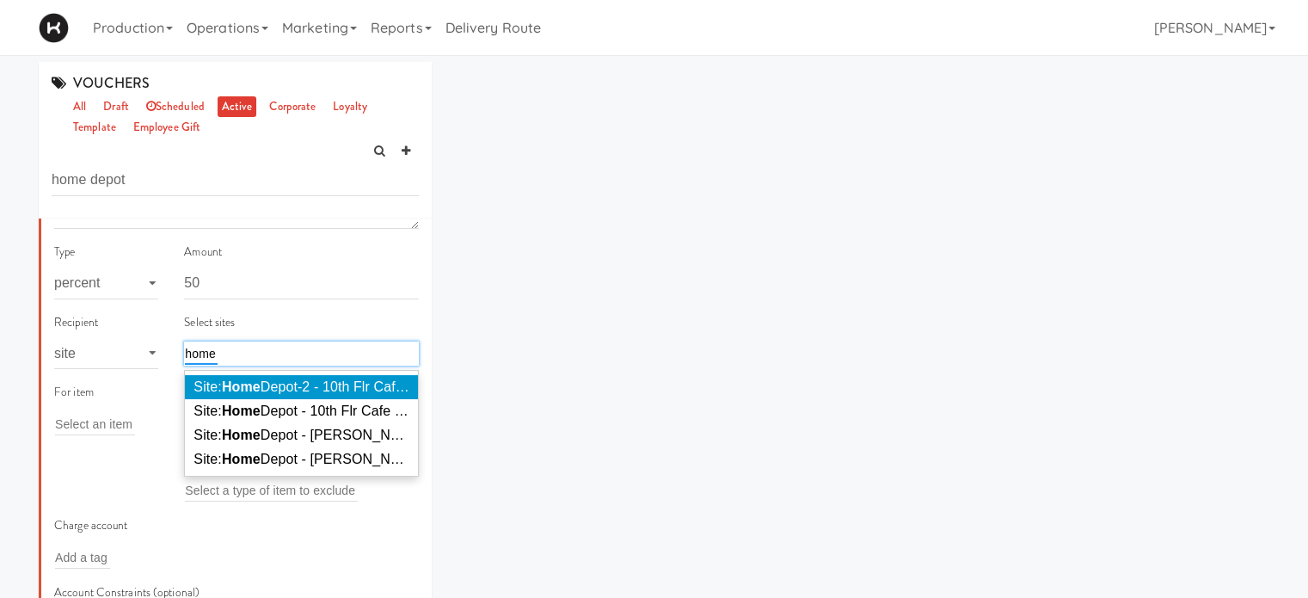
type input "home"
click at [272, 390] on span "Site: Home Depot-2 - 10th Flr Cafe Right ( HOME DEPOT-2)" at bounding box center [374, 386] width 360 height 15
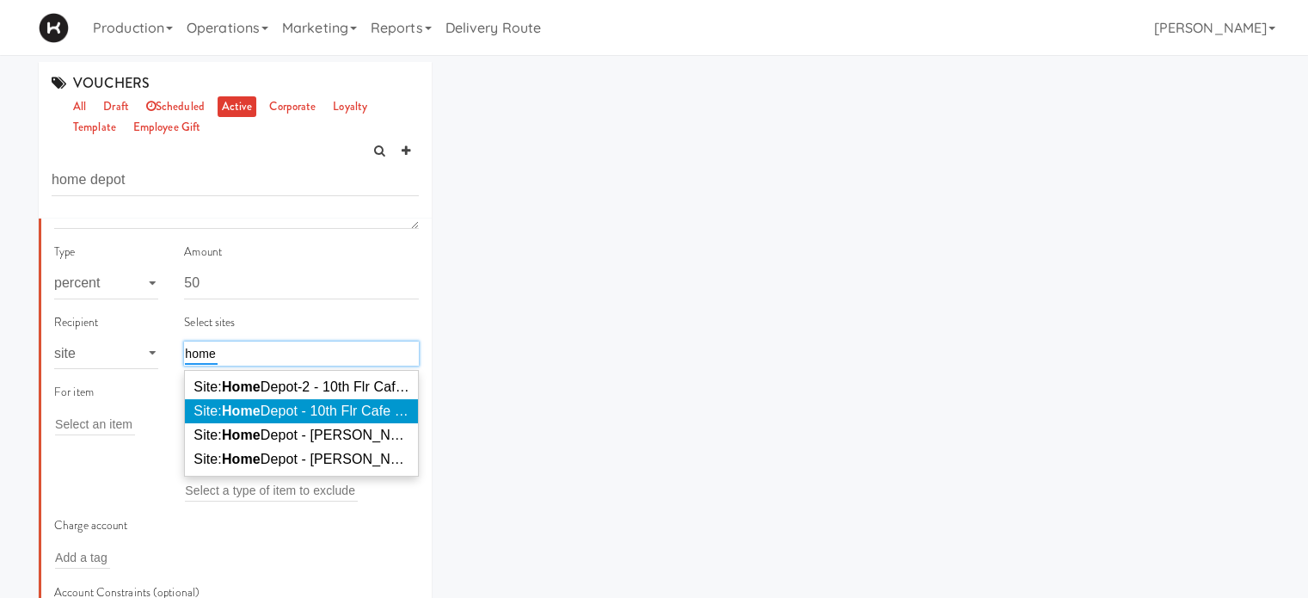
type input "home"
click at [368, 409] on span "Site: Home Depot - 10th Flr Cafe Left ( HOME DEPOT)" at bounding box center [357, 410] width 327 height 15
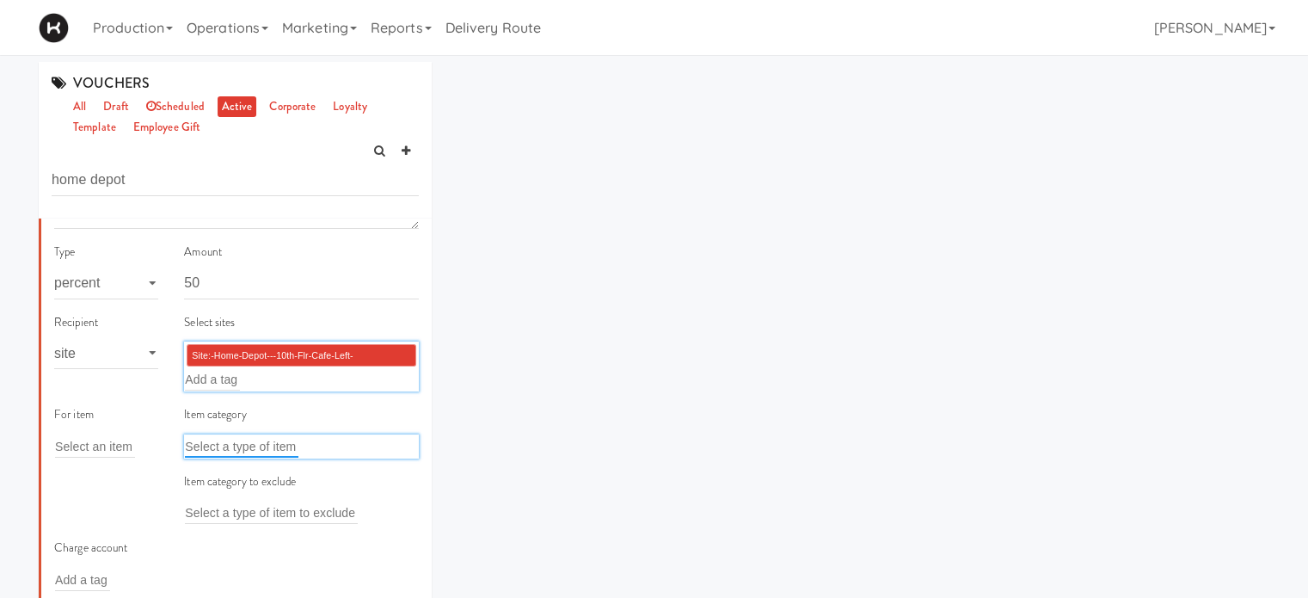
click at [186, 448] on input "text" at bounding box center [242, 446] width 114 height 22
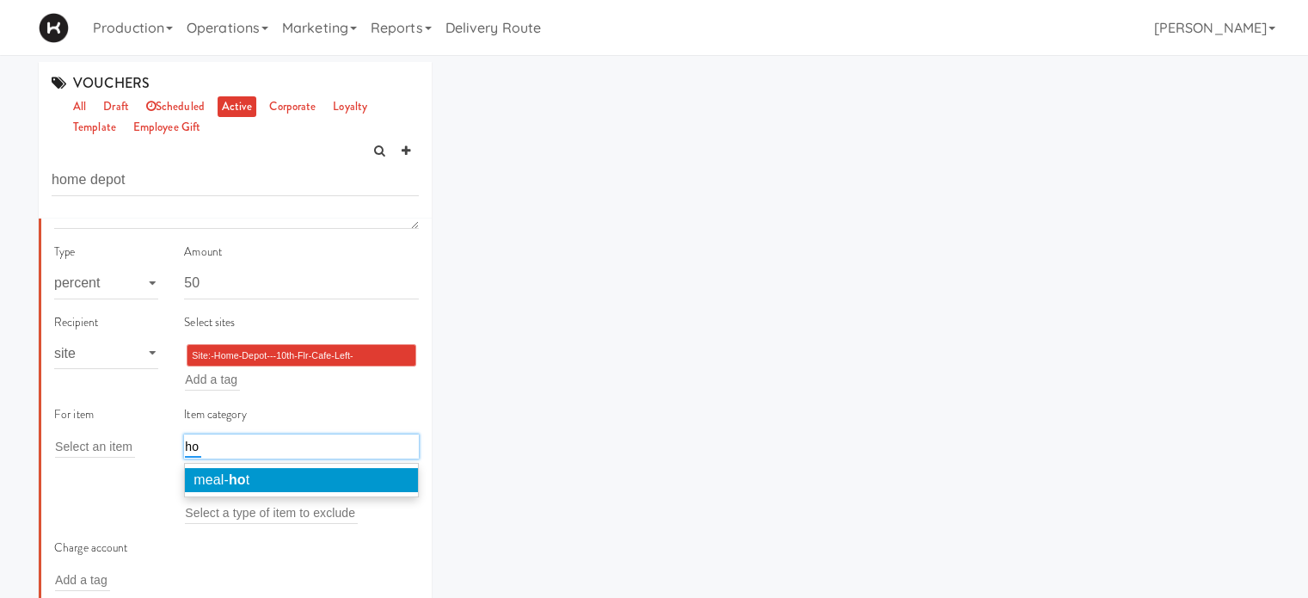
type input "ho"
click at [229, 475] on em "ho" at bounding box center [237, 479] width 17 height 15
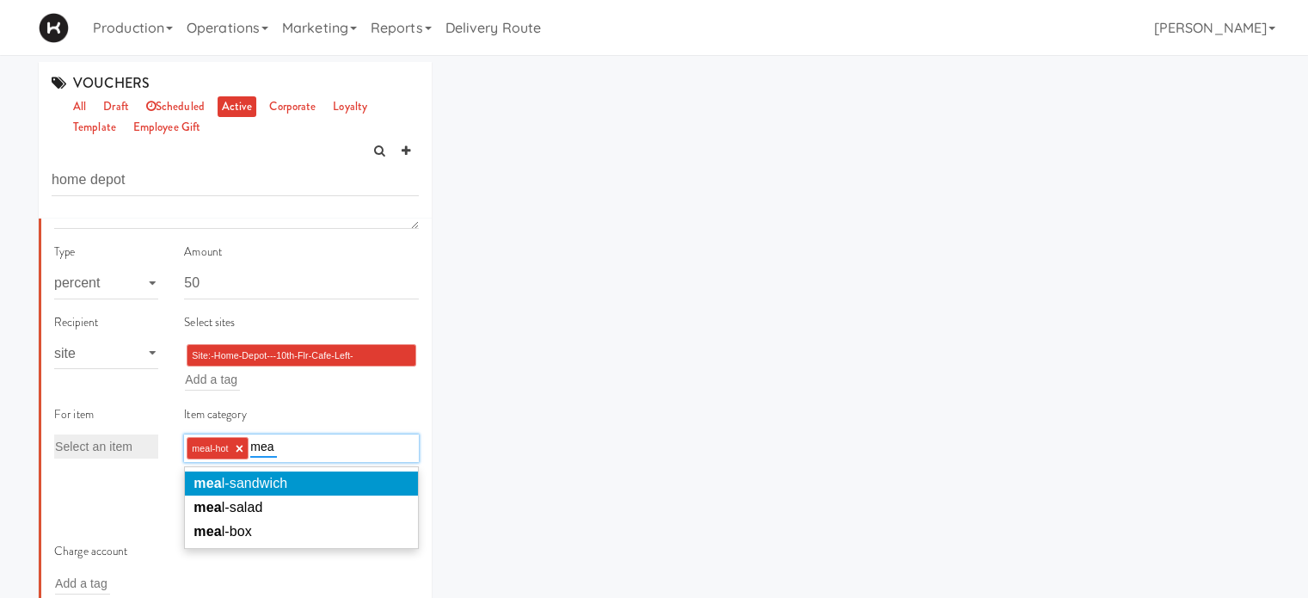
type input "mea"
click at [248, 488] on span "mea l-sandwich" at bounding box center [241, 483] width 94 height 15
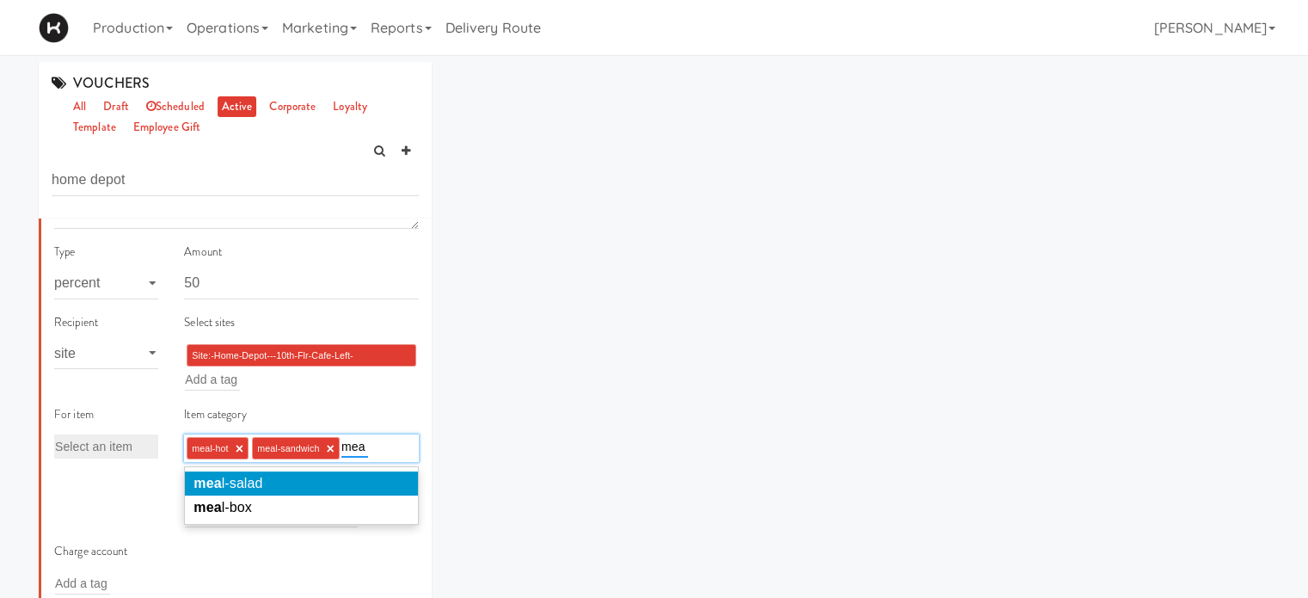
type input "mea"
click at [248, 488] on span "mea l-salad" at bounding box center [228, 483] width 69 height 15
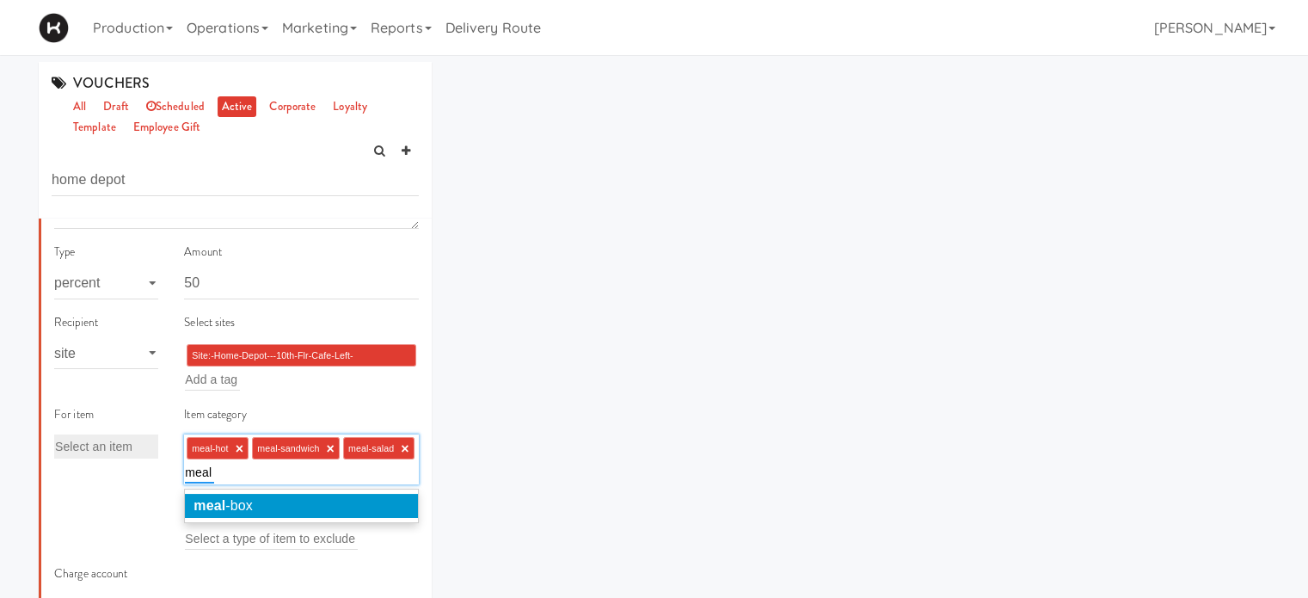
type input "meal"
click at [258, 503] on li "meal -box" at bounding box center [301, 506] width 233 height 24
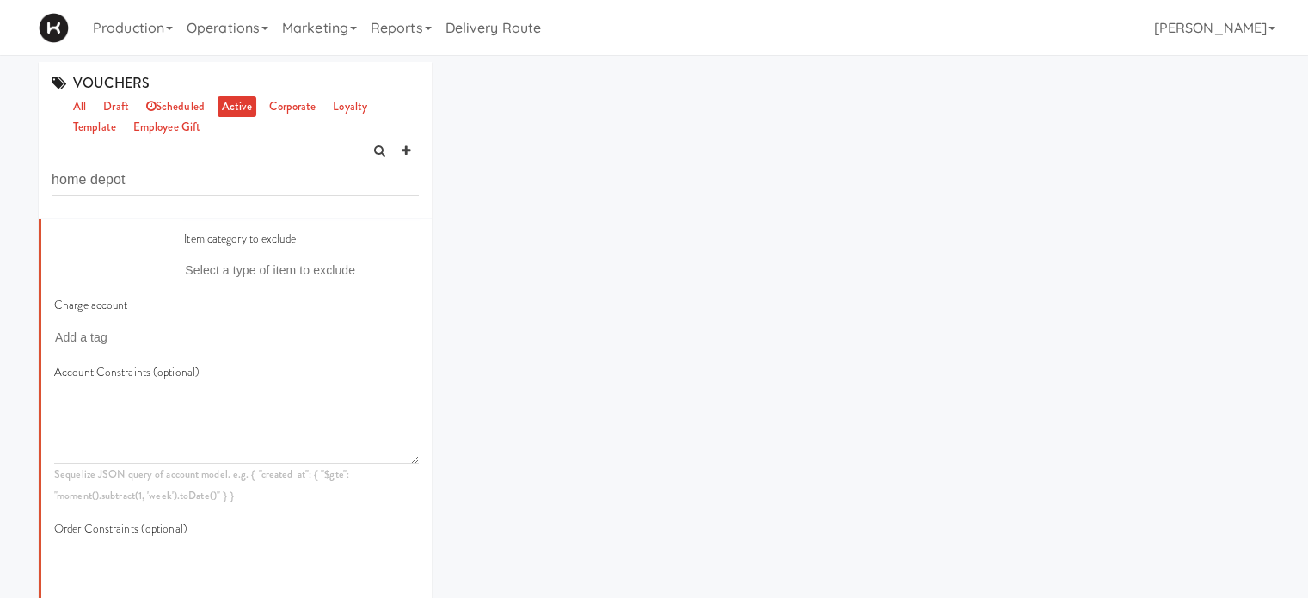
scroll to position [559, 0]
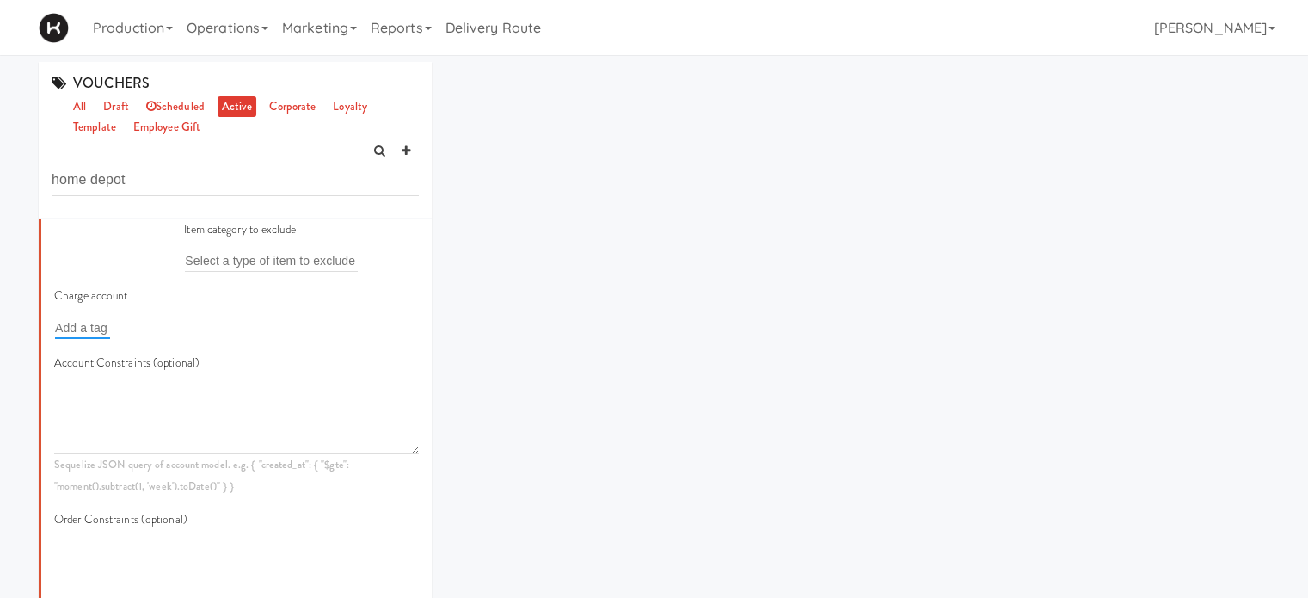
click at [86, 339] on input "text" at bounding box center [82, 328] width 55 height 22
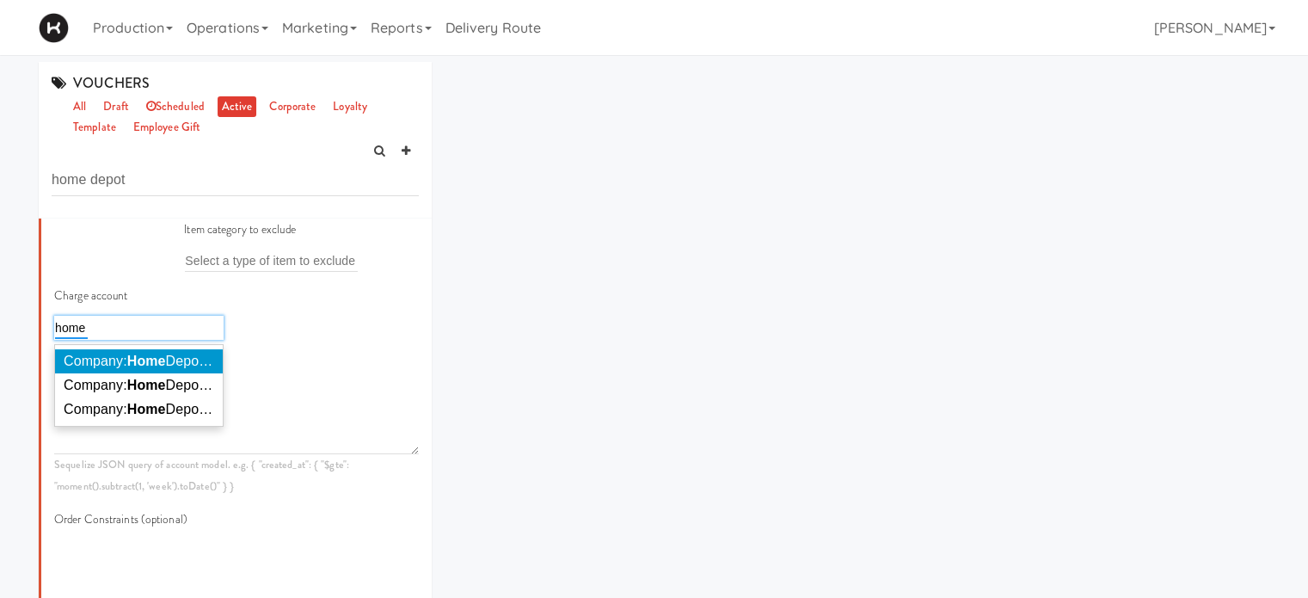
type input "home"
click at [120, 368] on span "Company: Home Depot of Canada Inc." at bounding box center [181, 361] width 234 height 15
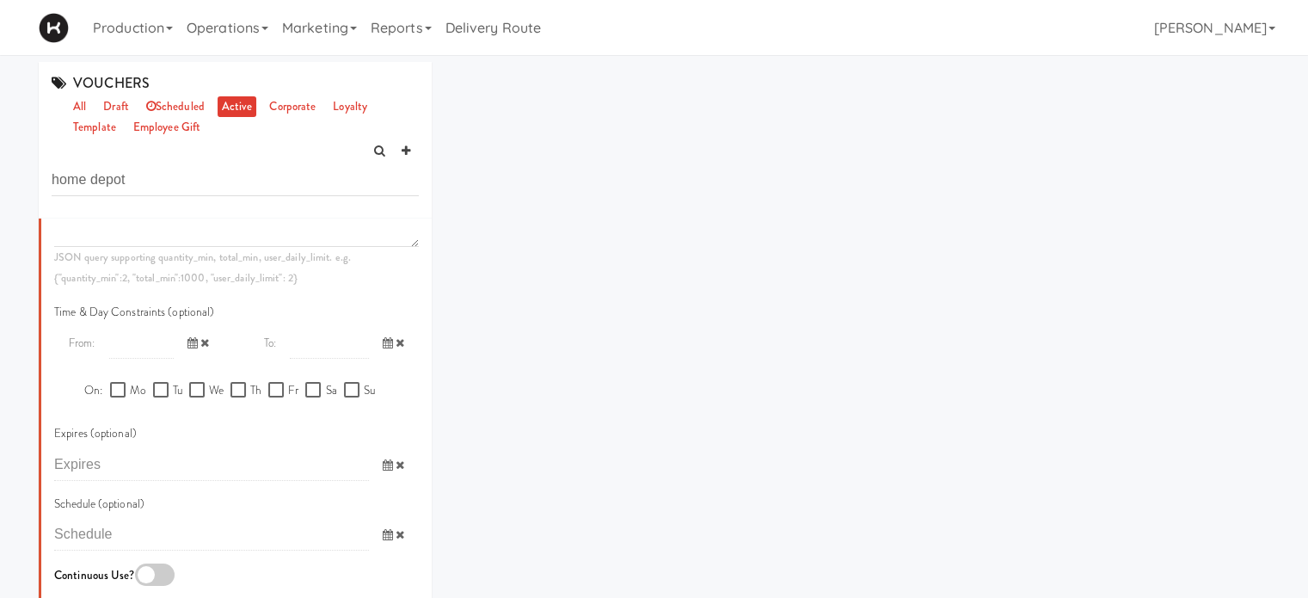
scroll to position [1029, 0]
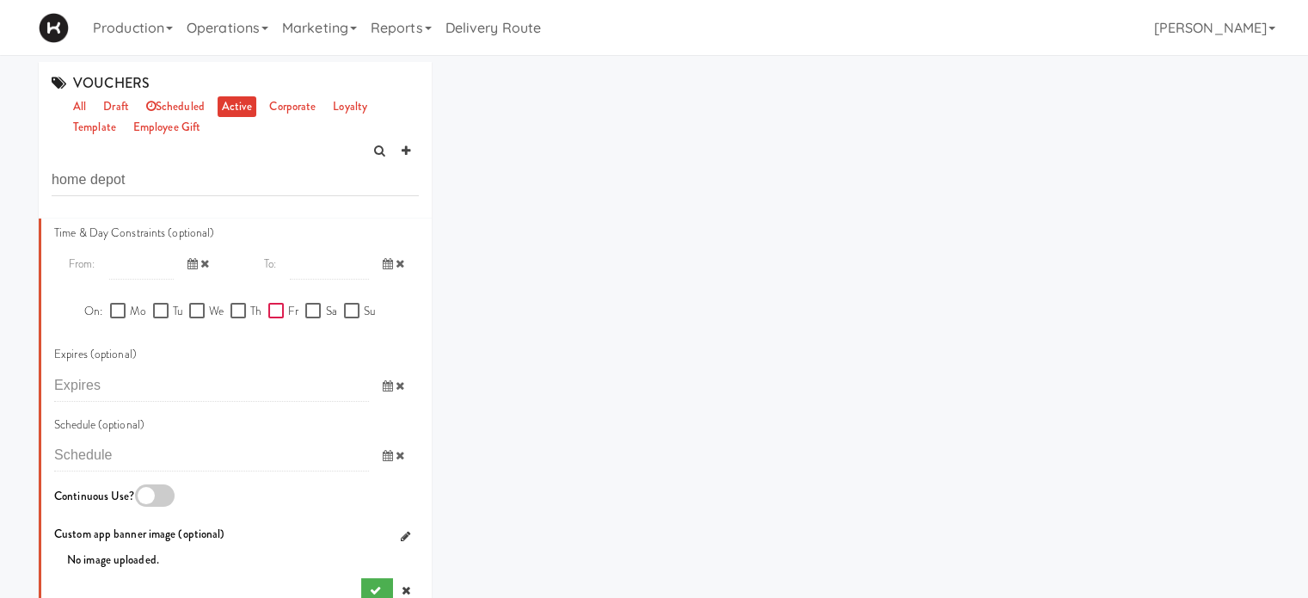
click at [276, 318] on input "Fr" at bounding box center [278, 311] width 20 height 14
checkbox input "true"
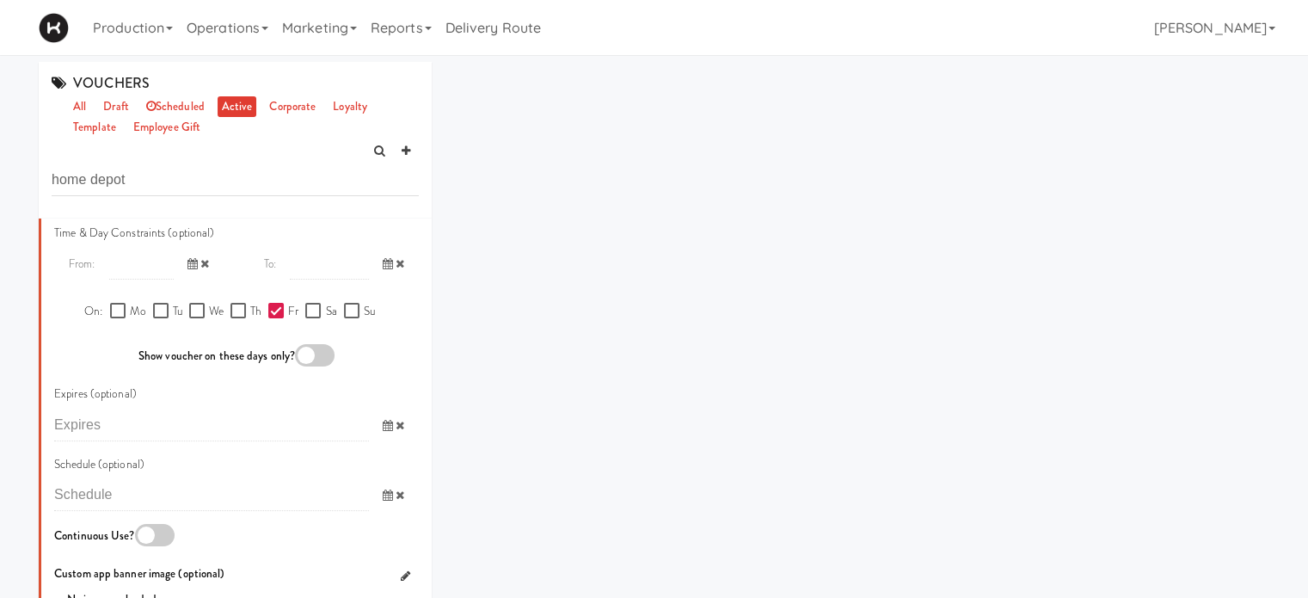
click at [145, 280] on input "text" at bounding box center [141, 264] width 65 height 32
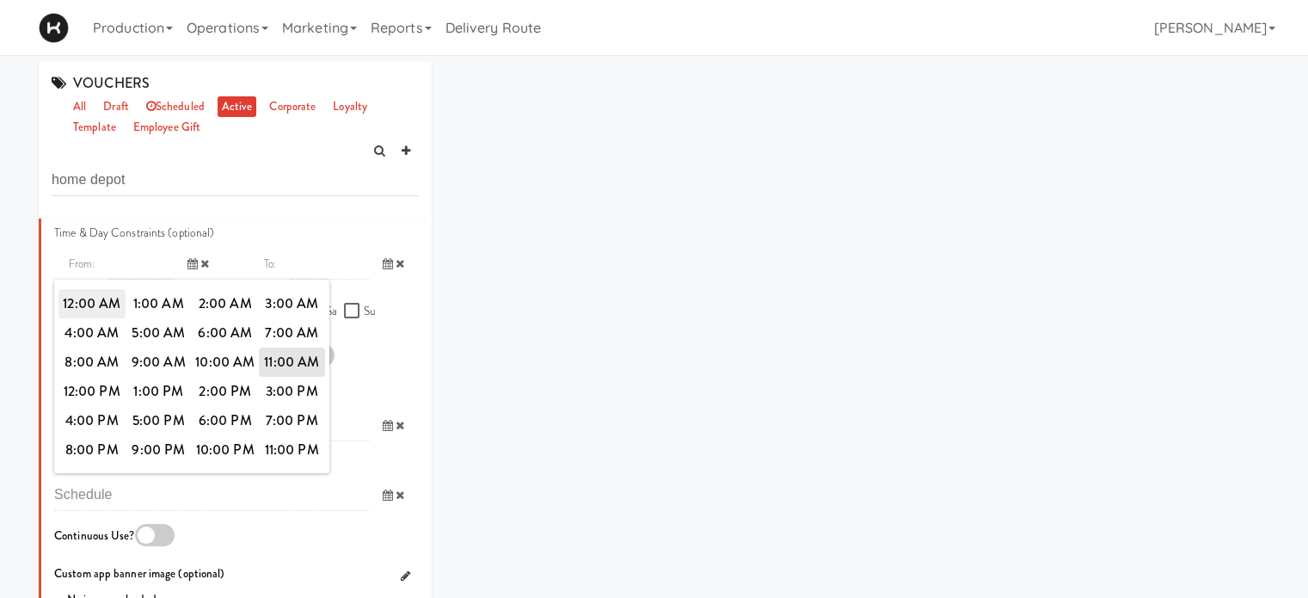
click at [93, 318] on span "12:00 AM" at bounding box center [91, 303] width 67 height 29
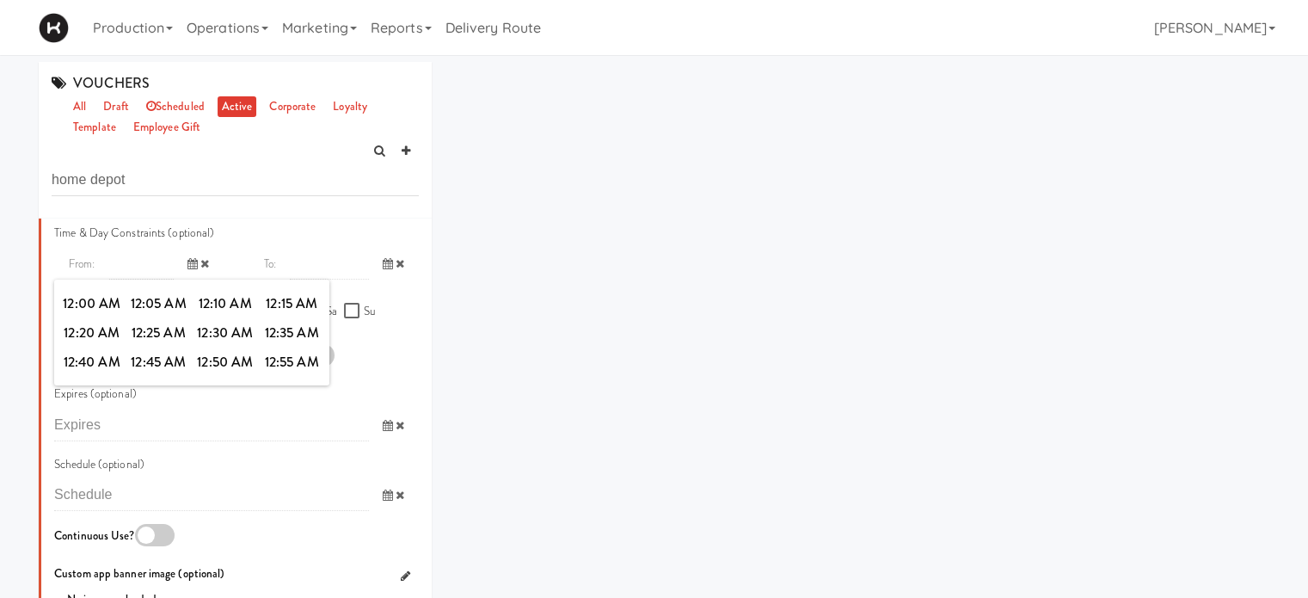
click at [305, 280] on input "text" at bounding box center [329, 264] width 78 height 32
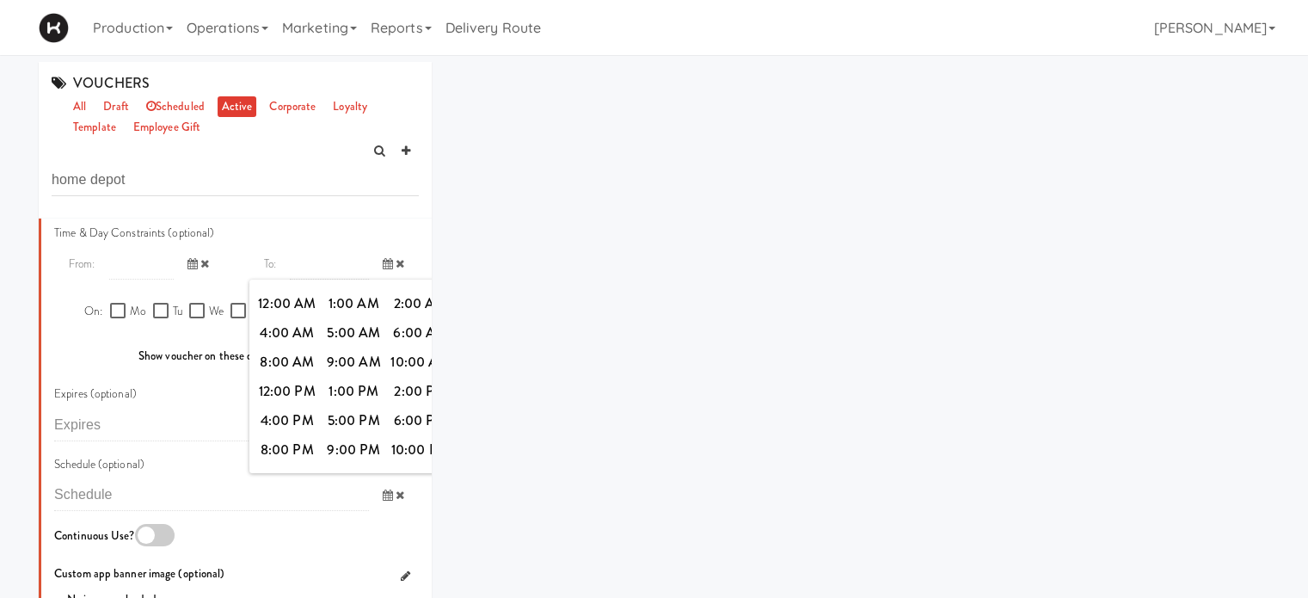
click at [124, 280] on input "text" at bounding box center [141, 264] width 65 height 32
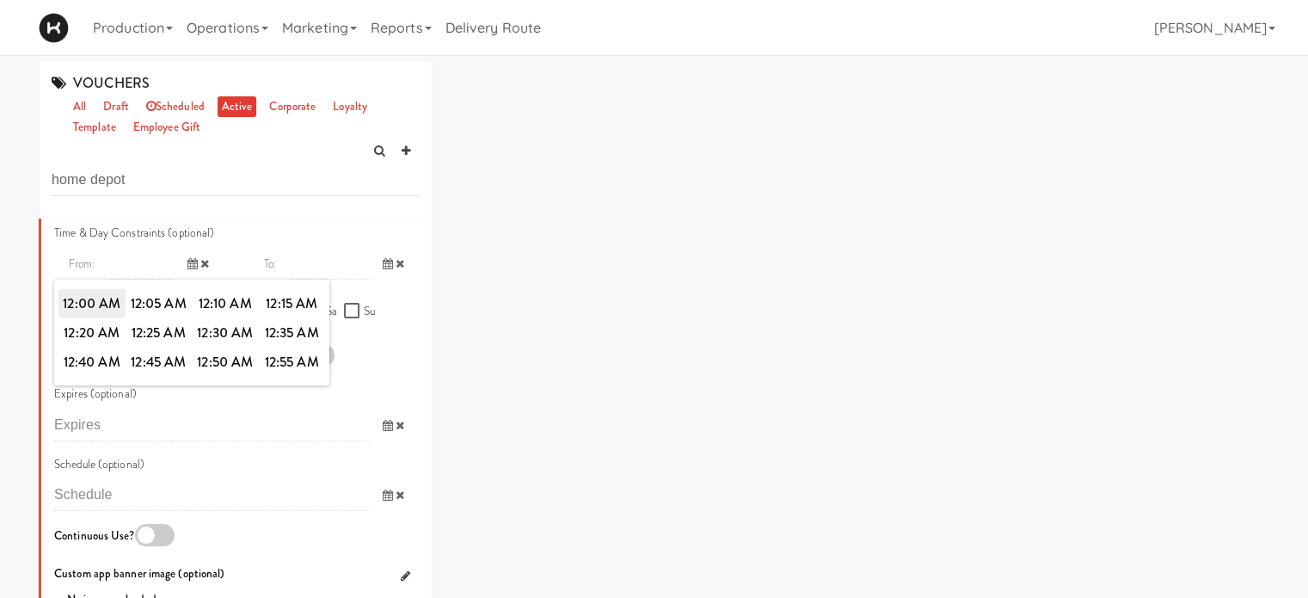
click at [94, 318] on span "12:00 AM" at bounding box center [91, 303] width 67 height 29
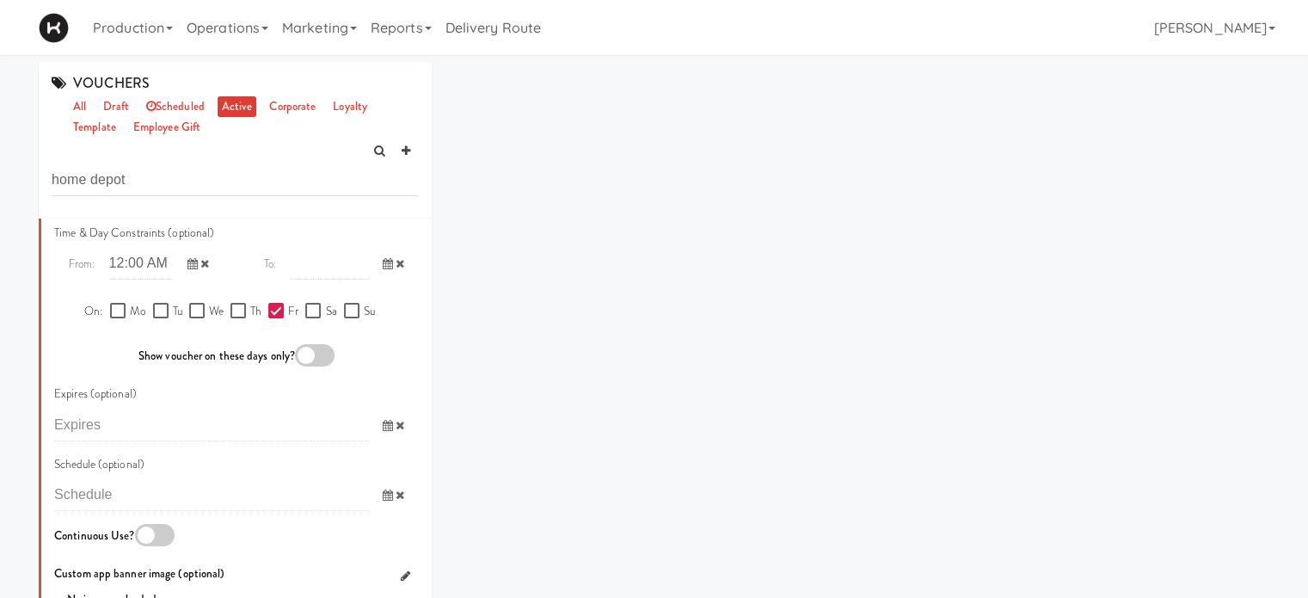
click at [300, 280] on input "text" at bounding box center [329, 264] width 78 height 32
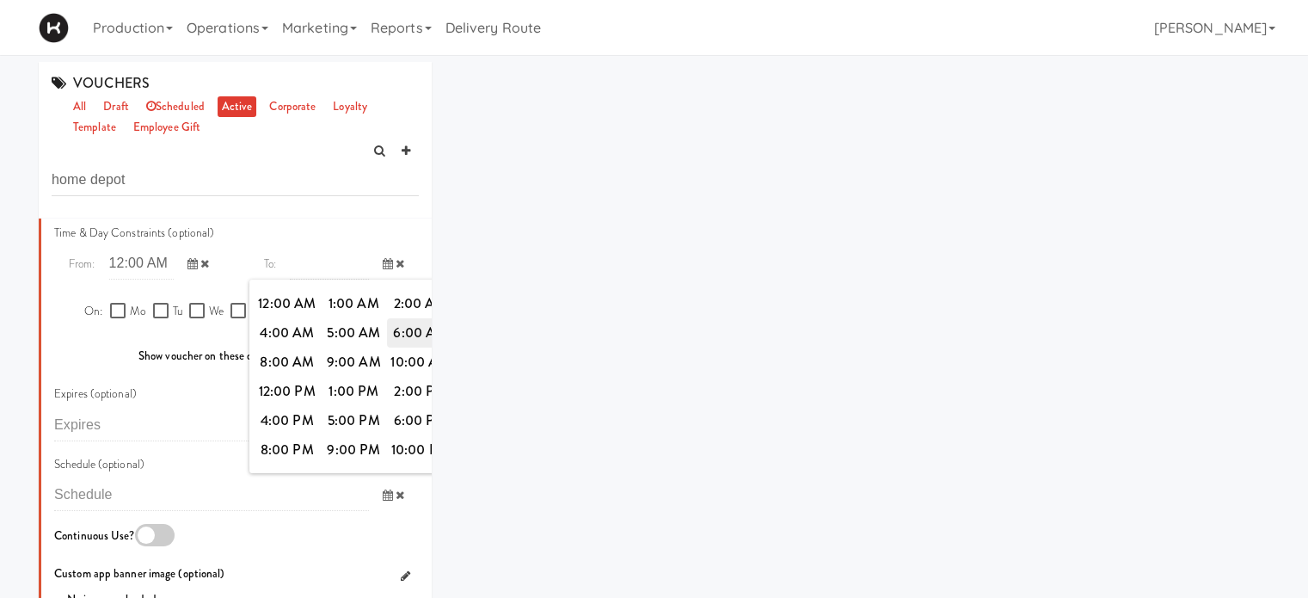
click at [391, 347] on span "6:00 AM" at bounding box center [420, 332] width 67 height 29
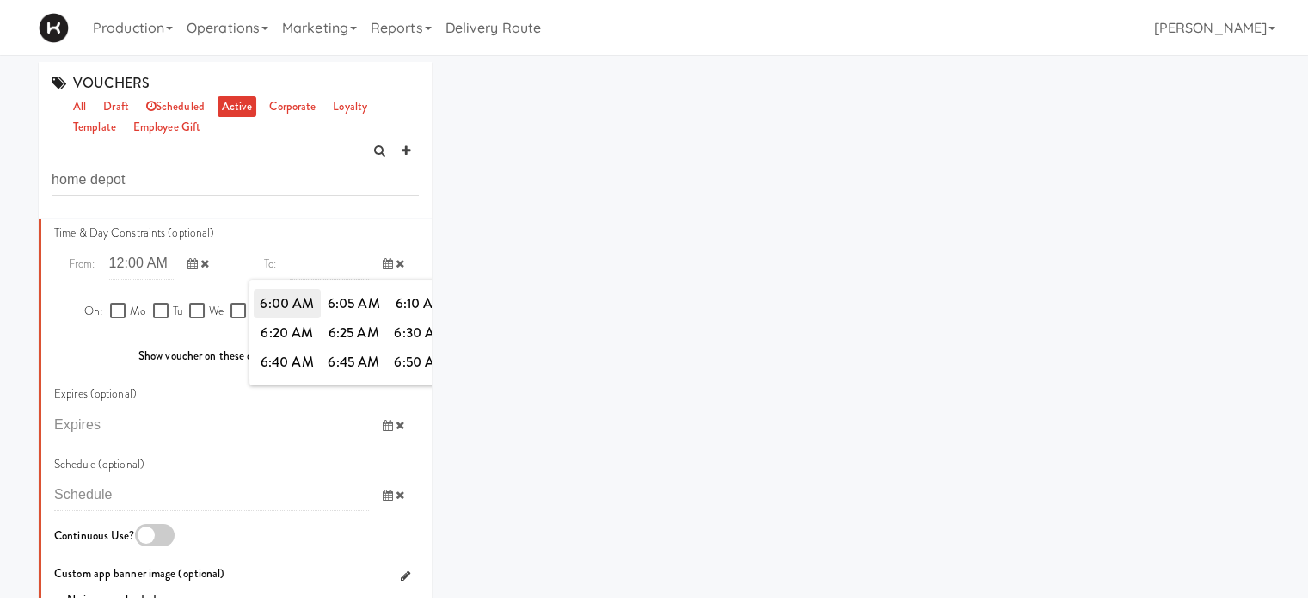
click at [289, 318] on span "6:00 AM" at bounding box center [287, 303] width 67 height 29
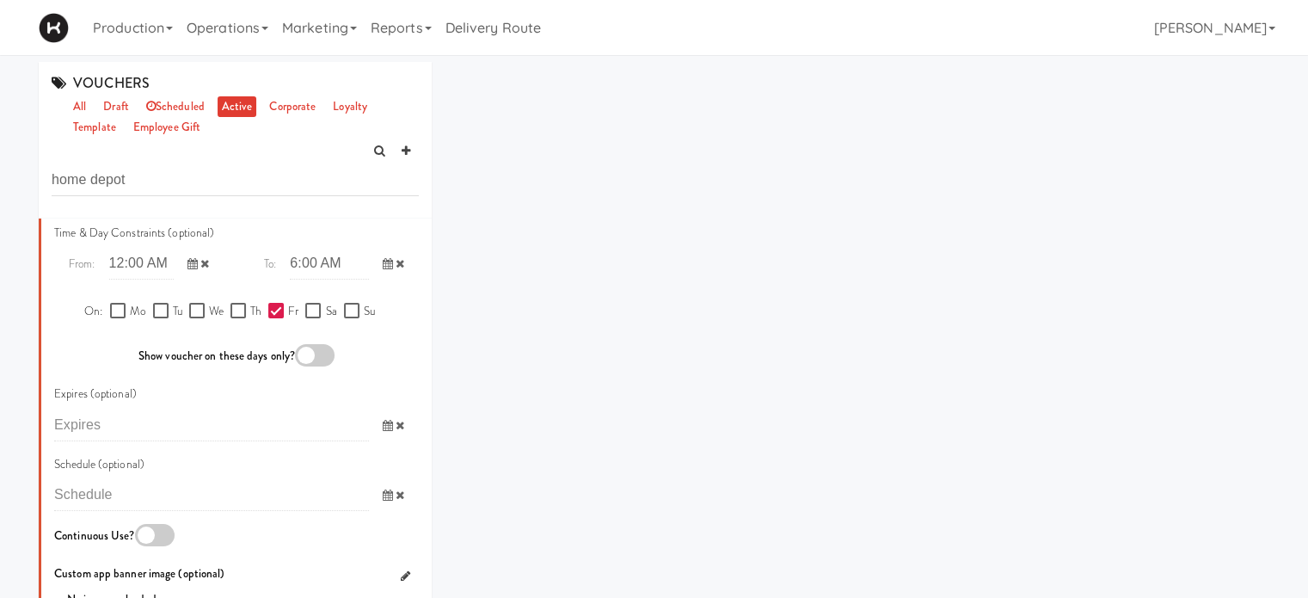
click at [341, 280] on input "text" at bounding box center [329, 264] width 78 height 32
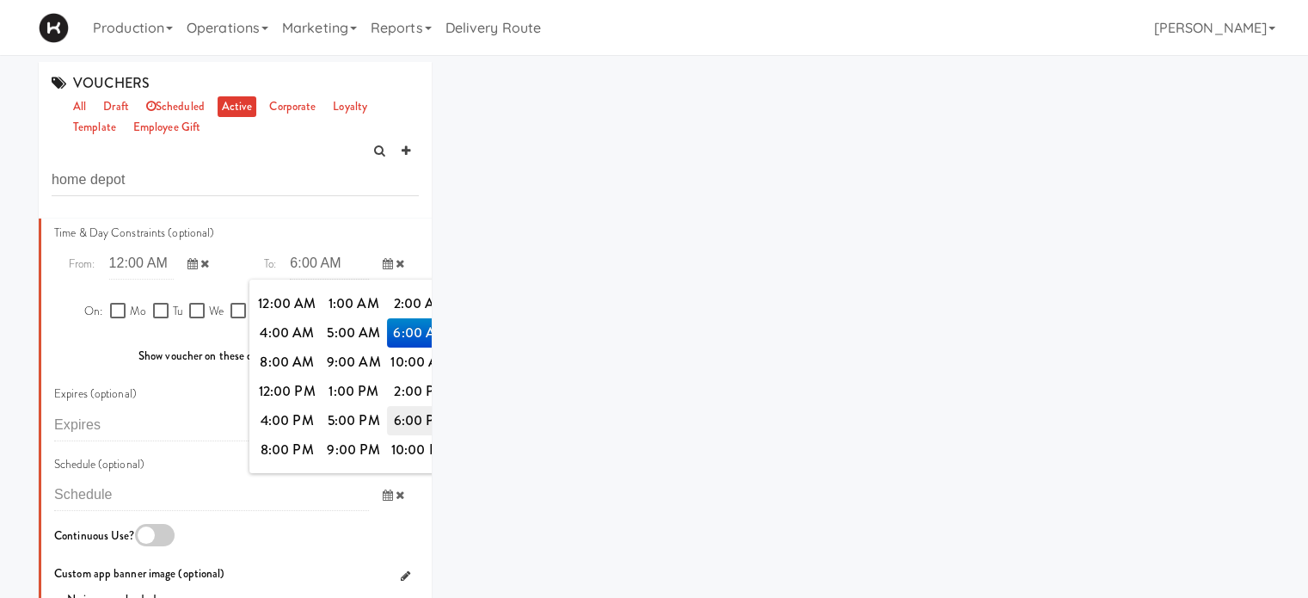
click at [401, 435] on span "6:00 PM" at bounding box center [420, 420] width 67 height 29
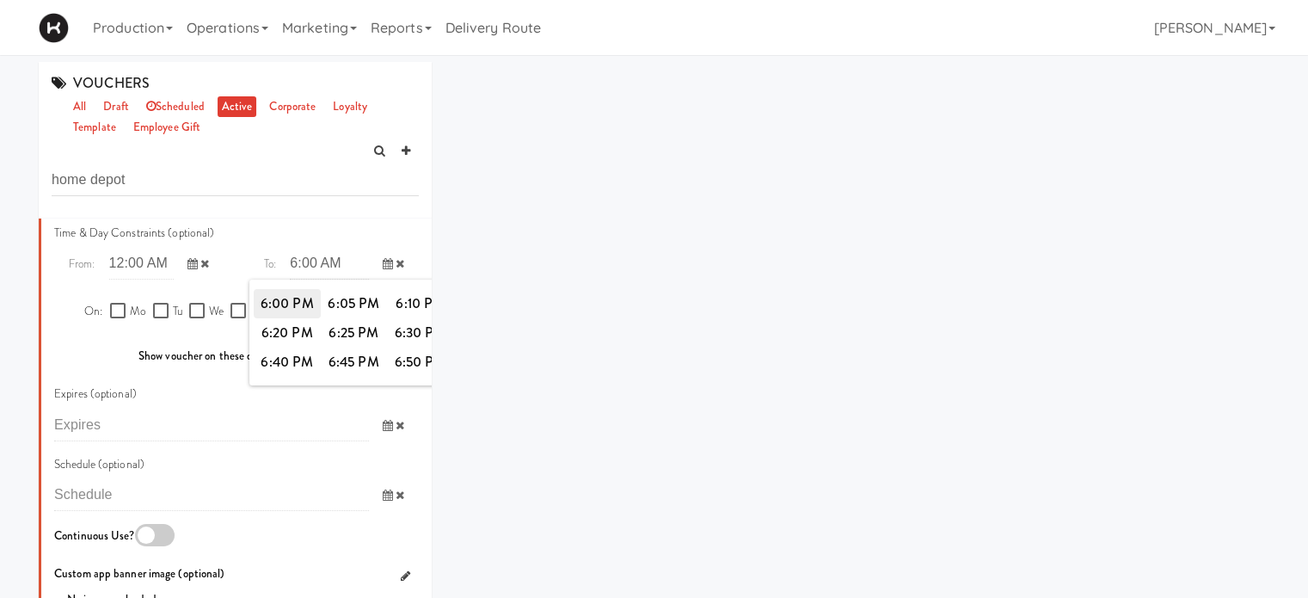
click at [277, 318] on span "6:00 PM" at bounding box center [287, 303] width 67 height 29
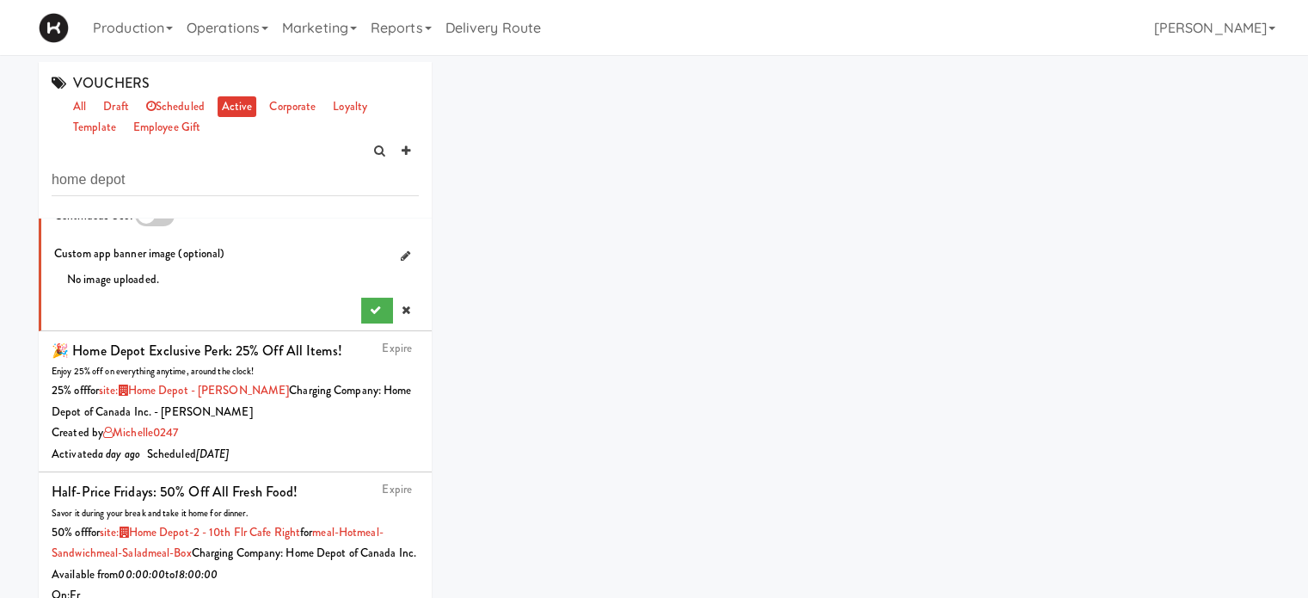
scroll to position [1349, 0]
click at [370, 316] on icon "submit" at bounding box center [375, 309] width 11 height 11
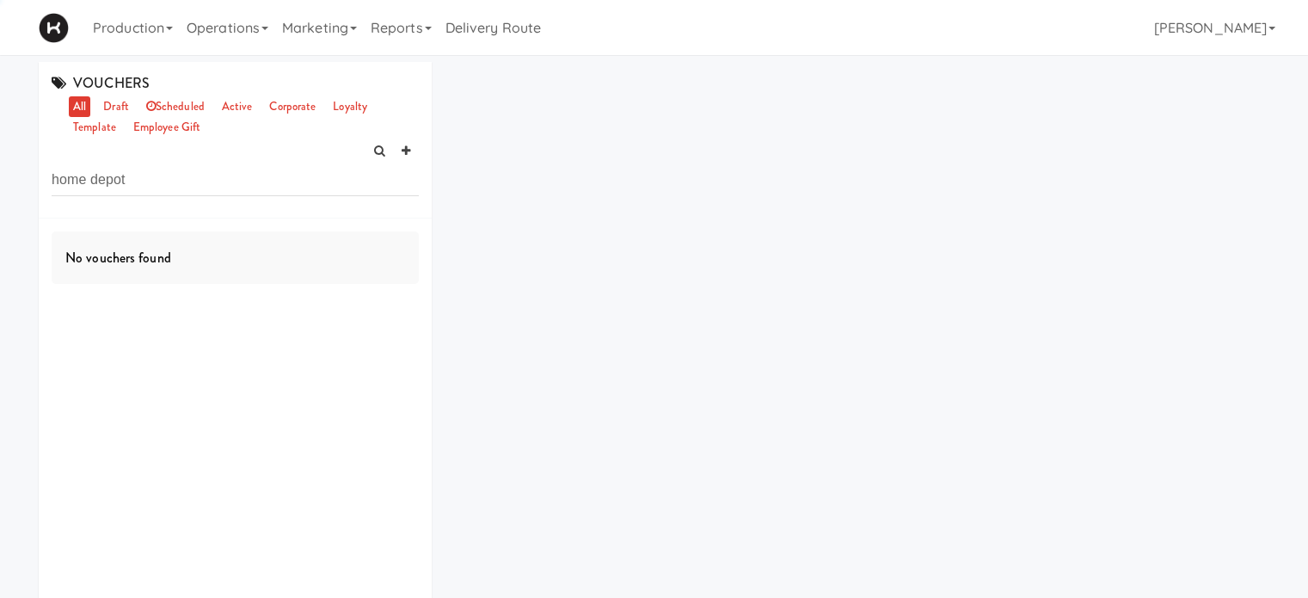
scroll to position [0, 0]
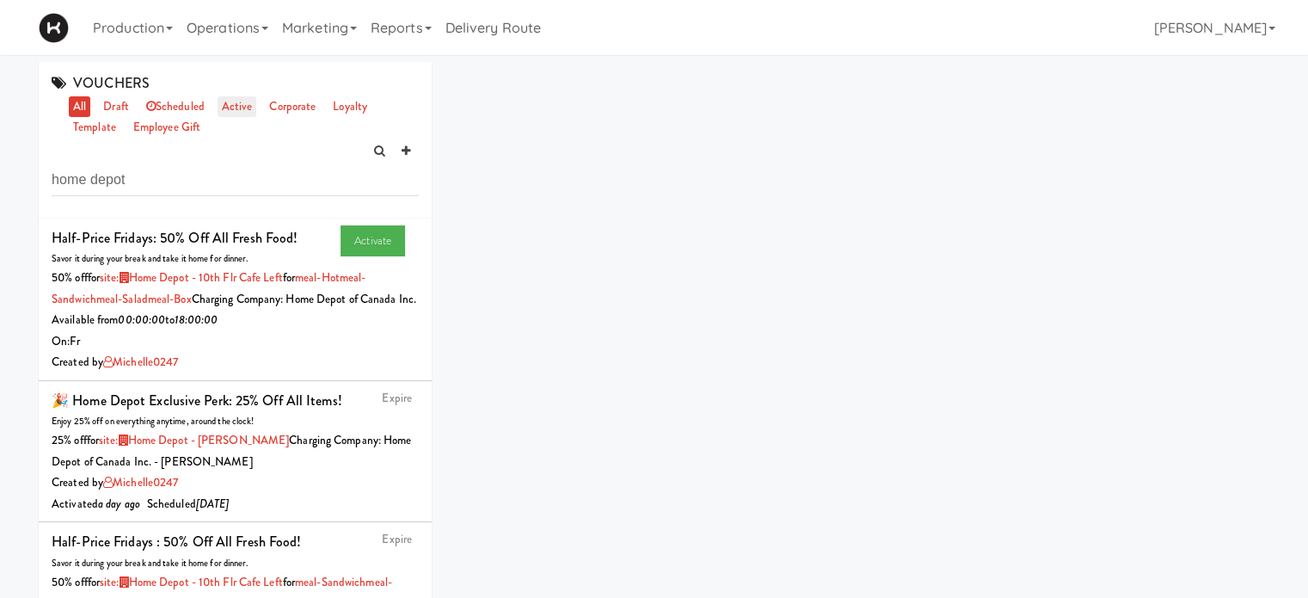
click at [248, 116] on link "active" at bounding box center [238, 107] width 40 height 22
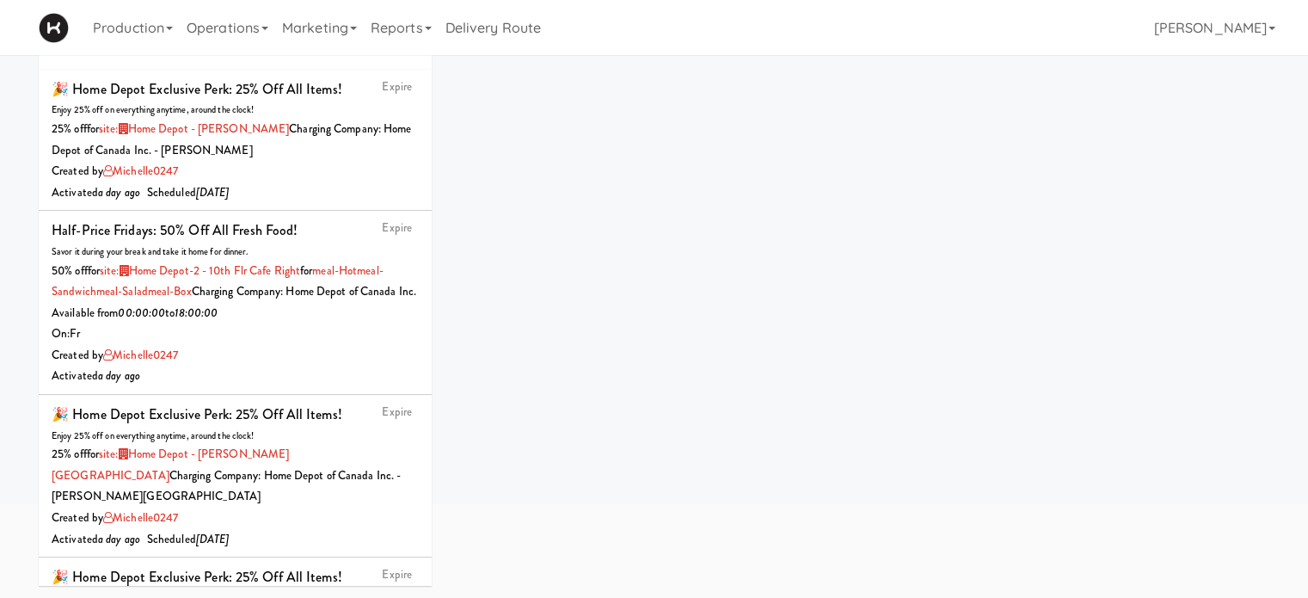
scroll to position [254, 0]
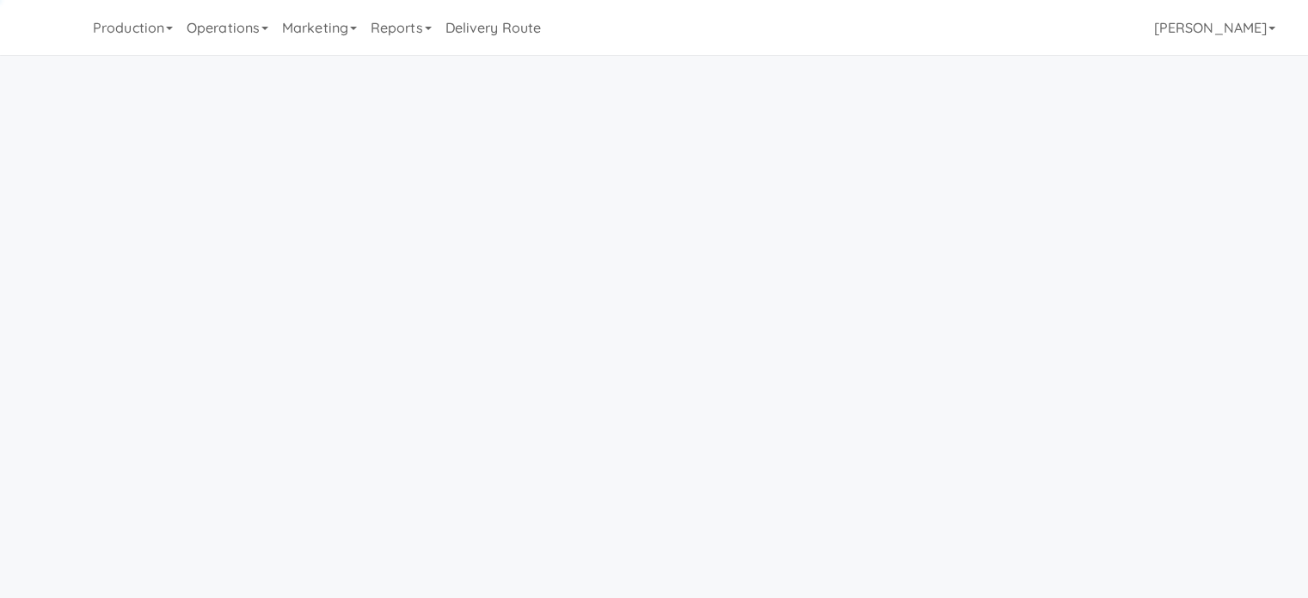
scroll to position [55, 0]
type input "3"
type input "home depot"
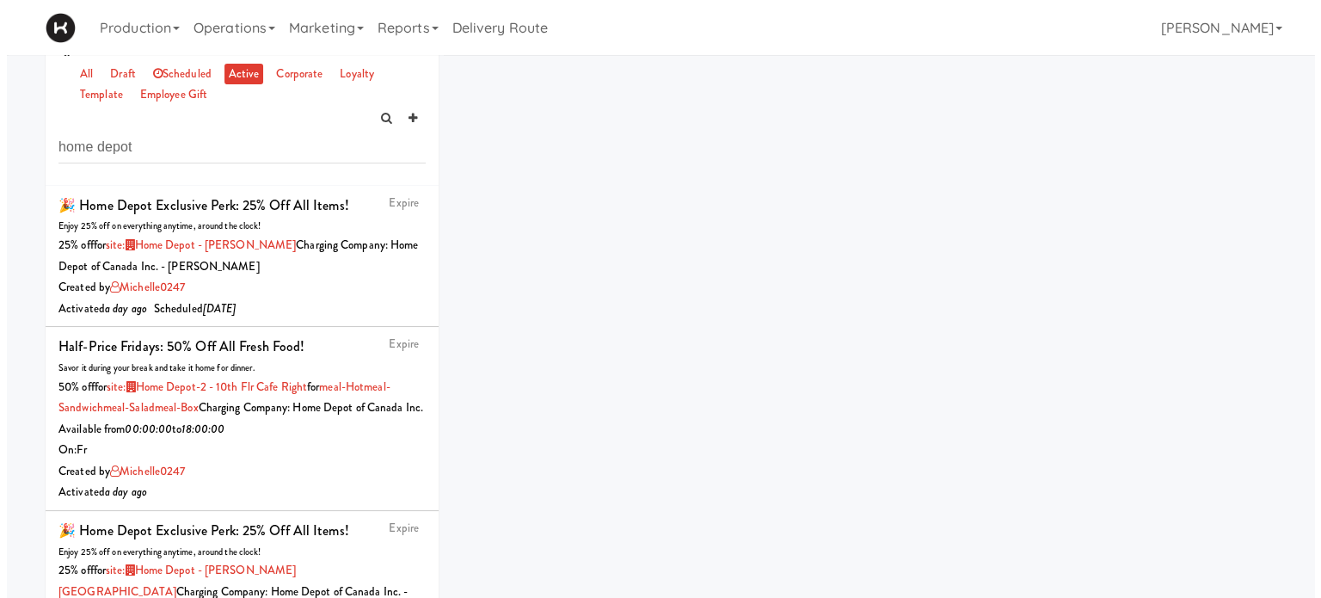
scroll to position [0, 0]
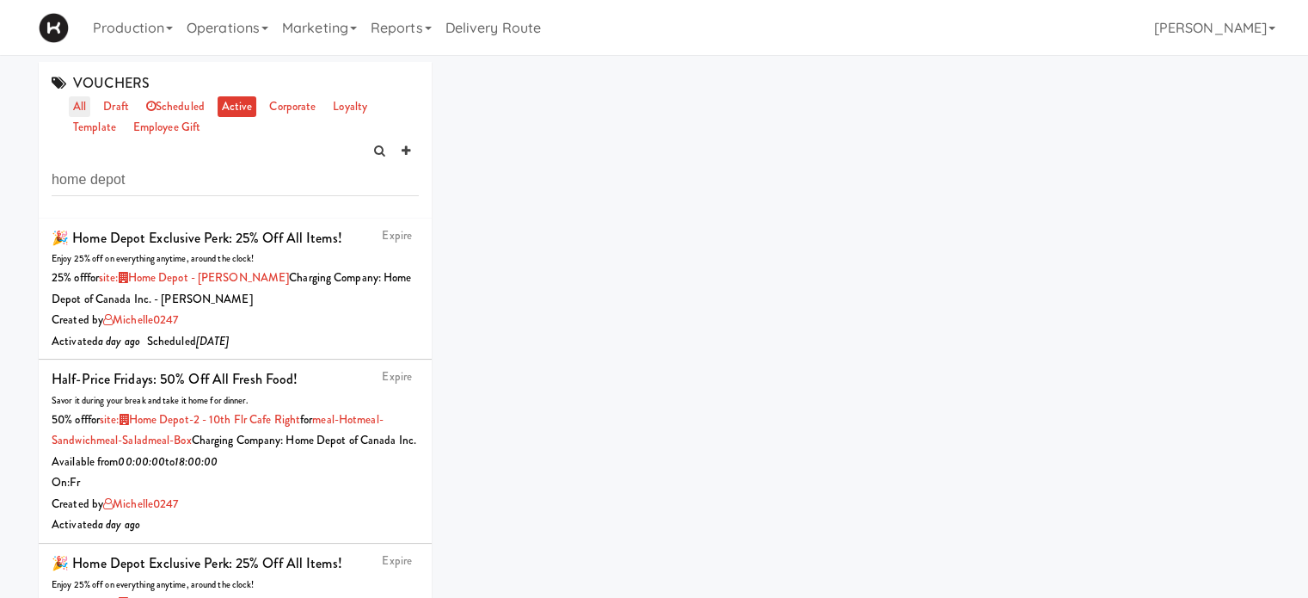
click at [80, 106] on link "all" at bounding box center [80, 107] width 22 height 22
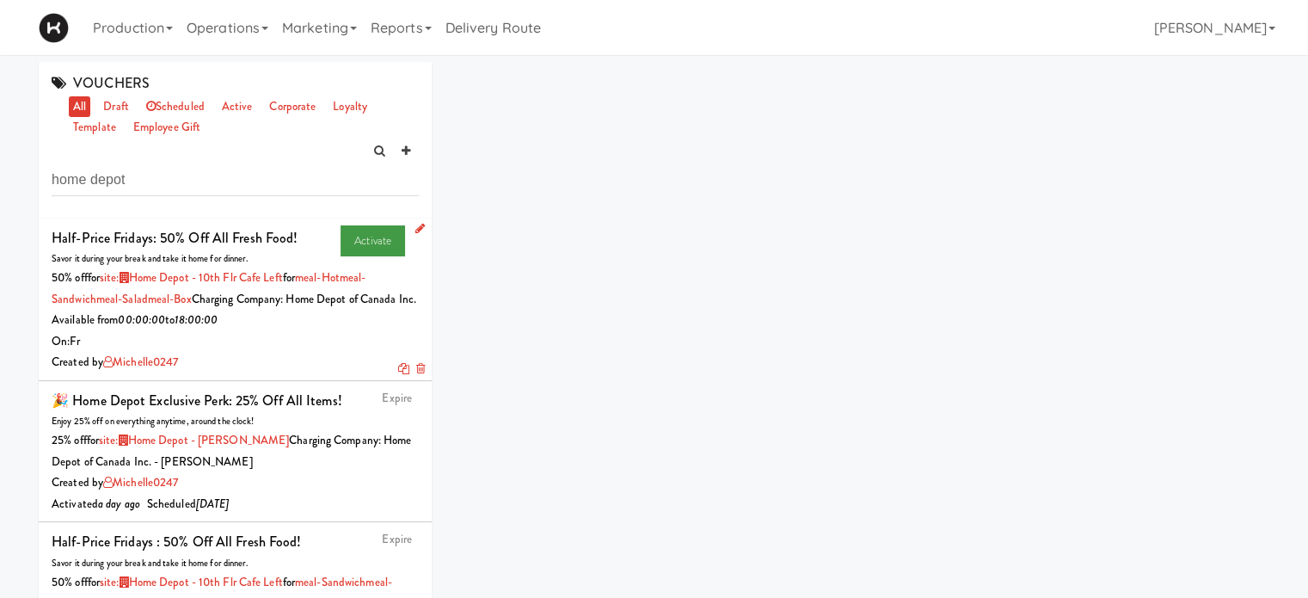
click at [359, 236] on link "Activate" at bounding box center [373, 240] width 65 height 31
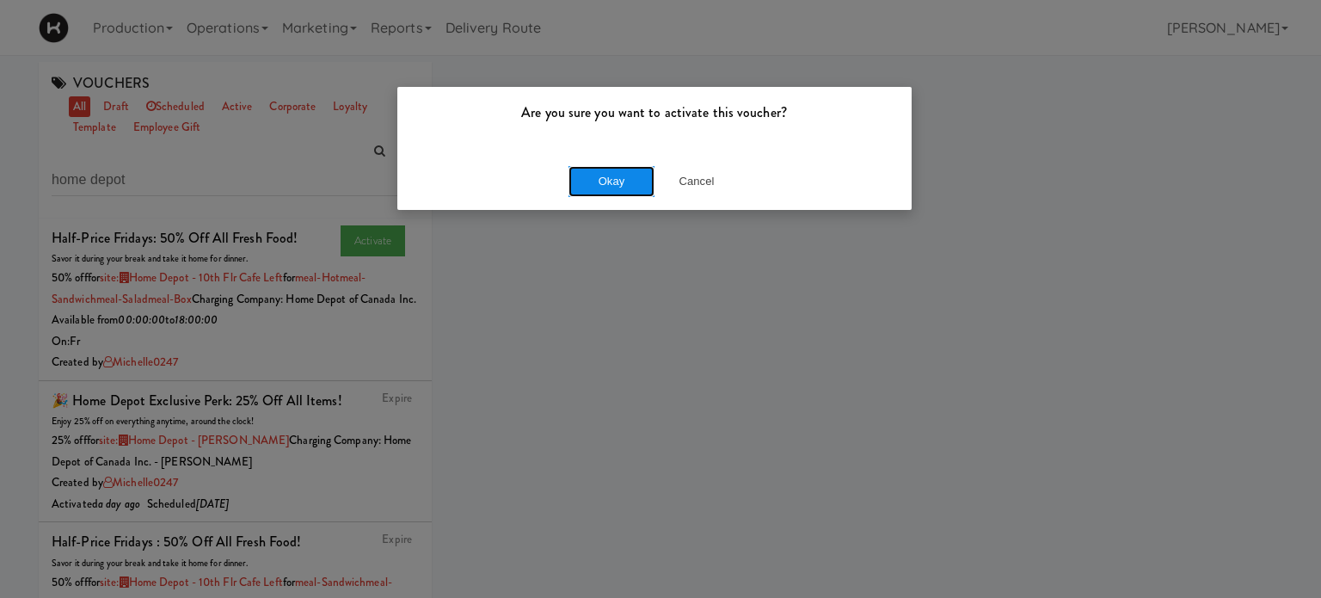
click at [602, 190] on button "Okay" at bounding box center [612, 181] width 86 height 31
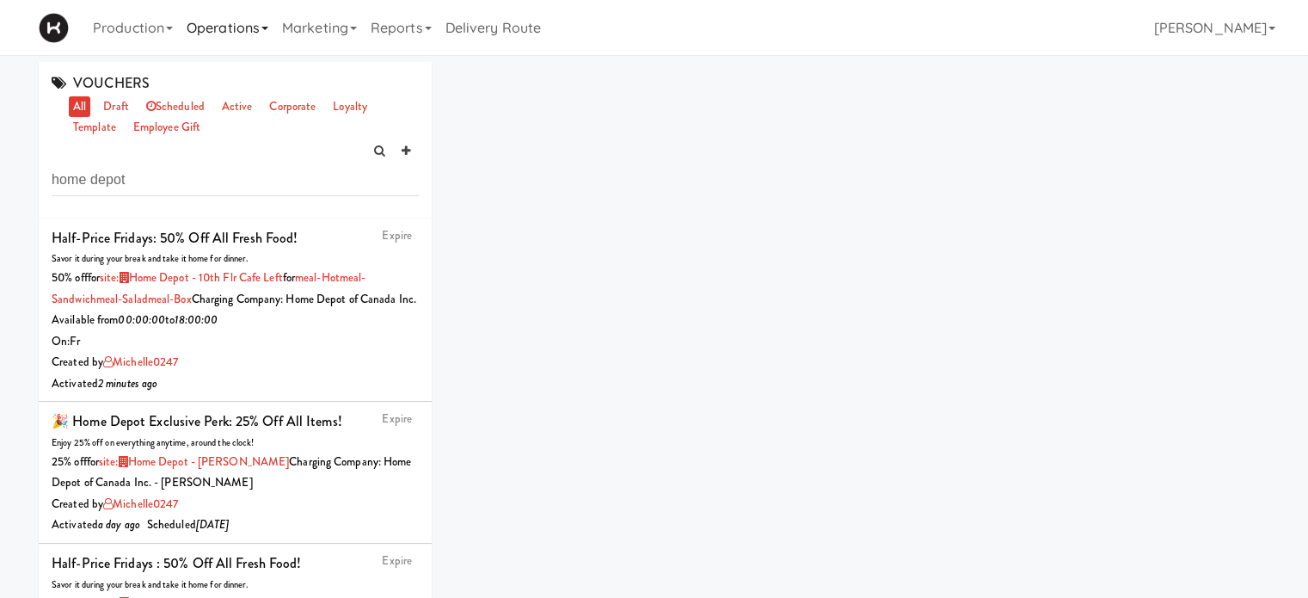
click at [235, 34] on link "Operations" at bounding box center [227, 27] width 95 height 55
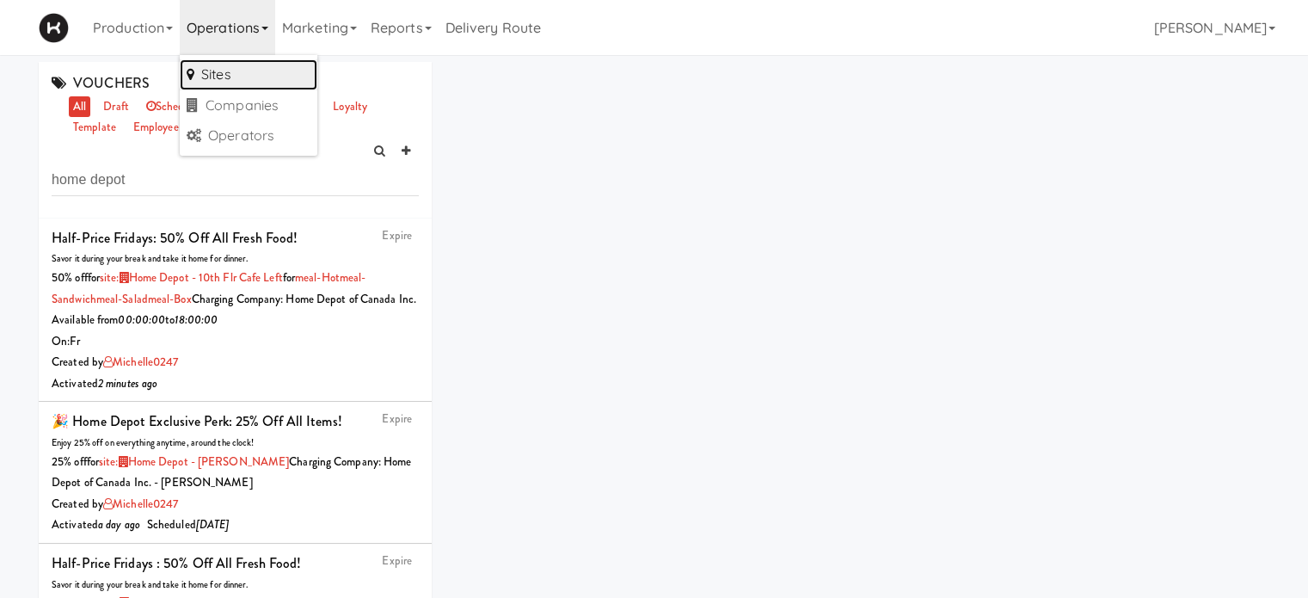
click at [245, 79] on link "Sites" at bounding box center [249, 74] width 138 height 31
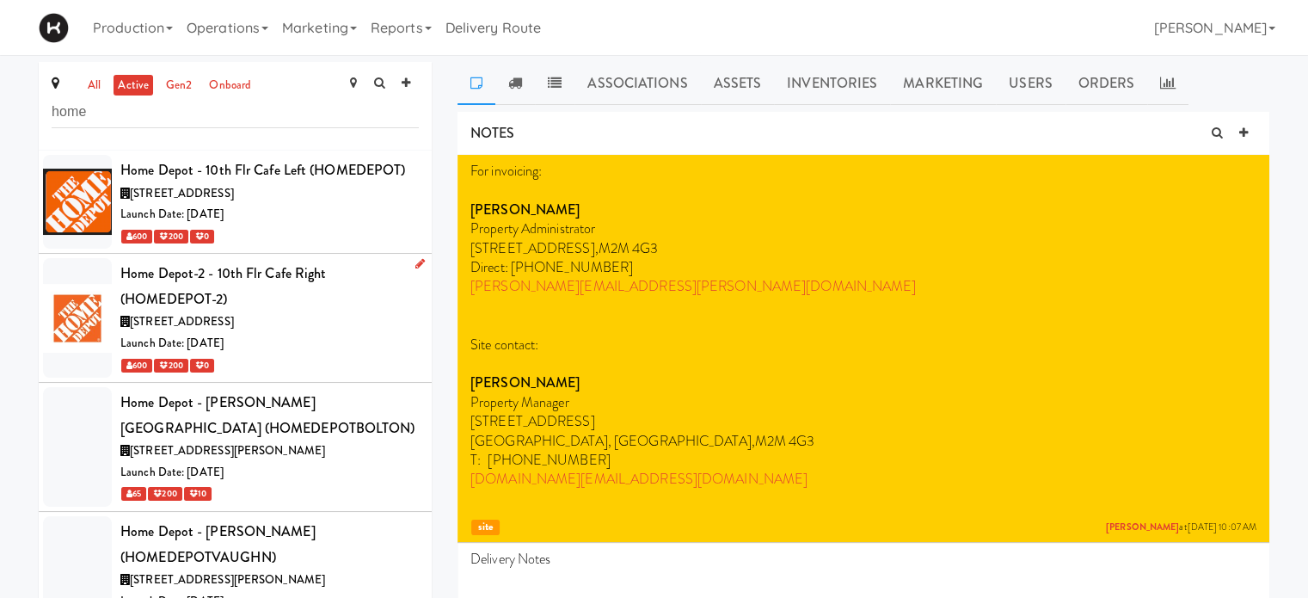
type input "home"
click at [347, 323] on div "[STREET_ADDRESS]" at bounding box center [269, 322] width 298 height 22
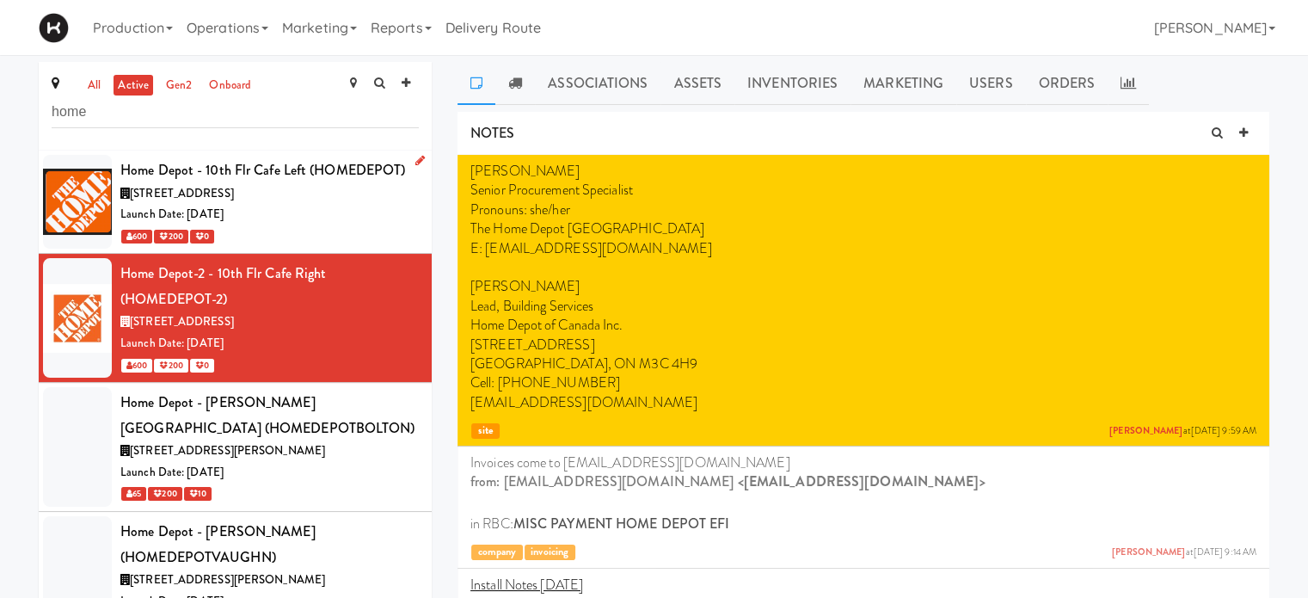
click at [331, 211] on div "Launch Date: [DATE]" at bounding box center [269, 215] width 298 height 22
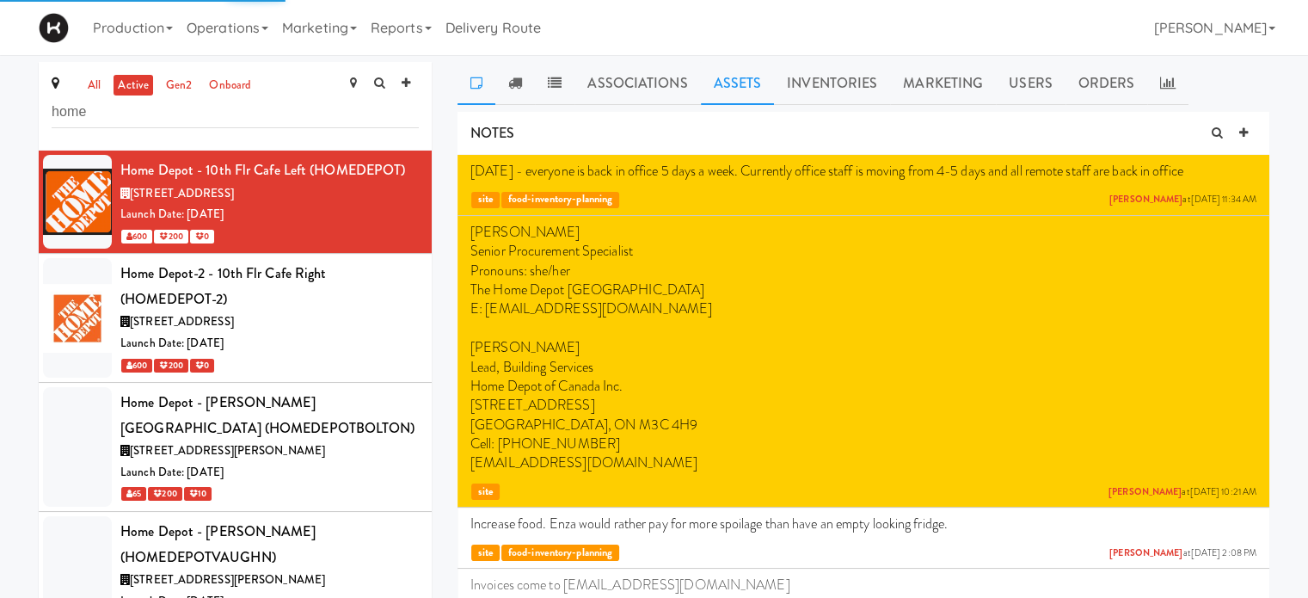
click at [733, 75] on link "Assets" at bounding box center [738, 83] width 74 height 43
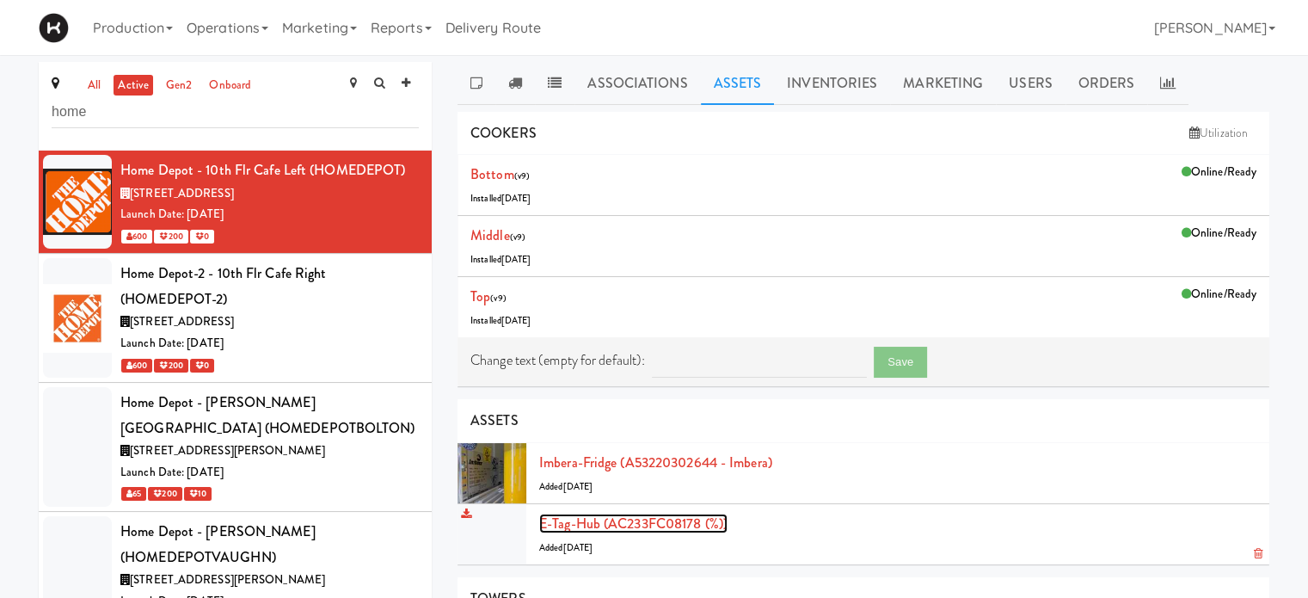
click at [573, 521] on link "E-tag-hub (AC233FC08178 (%))" at bounding box center [633, 523] width 188 height 20
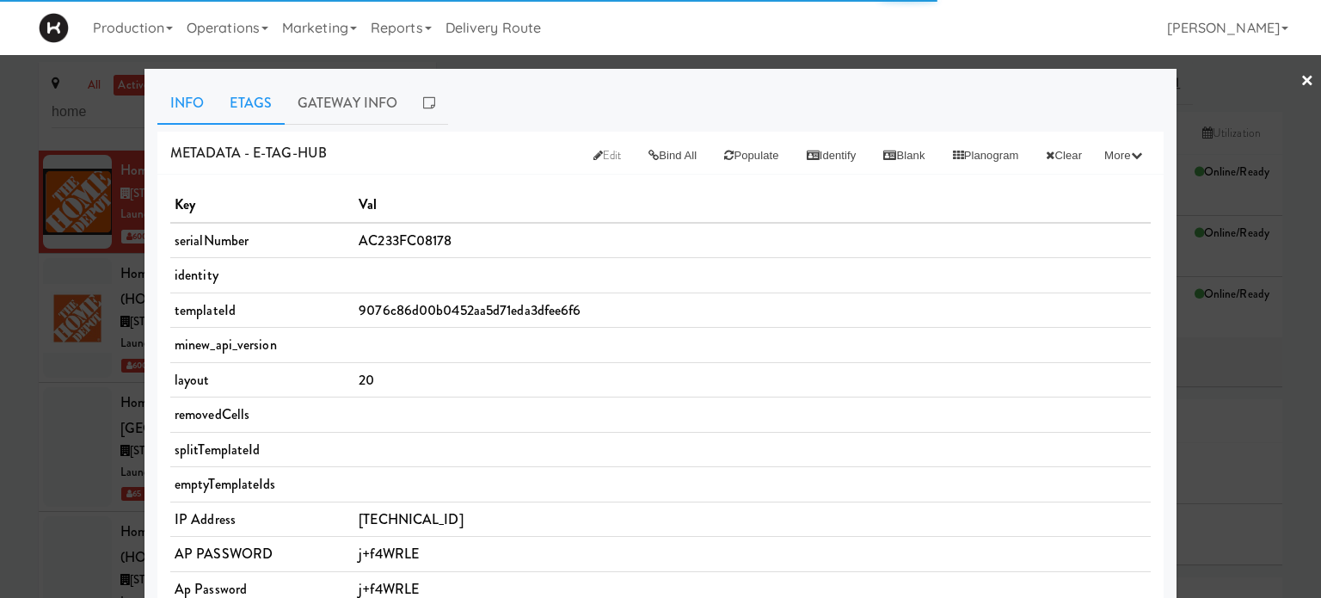
click at [233, 105] on link "Etags" at bounding box center [251, 103] width 68 height 43
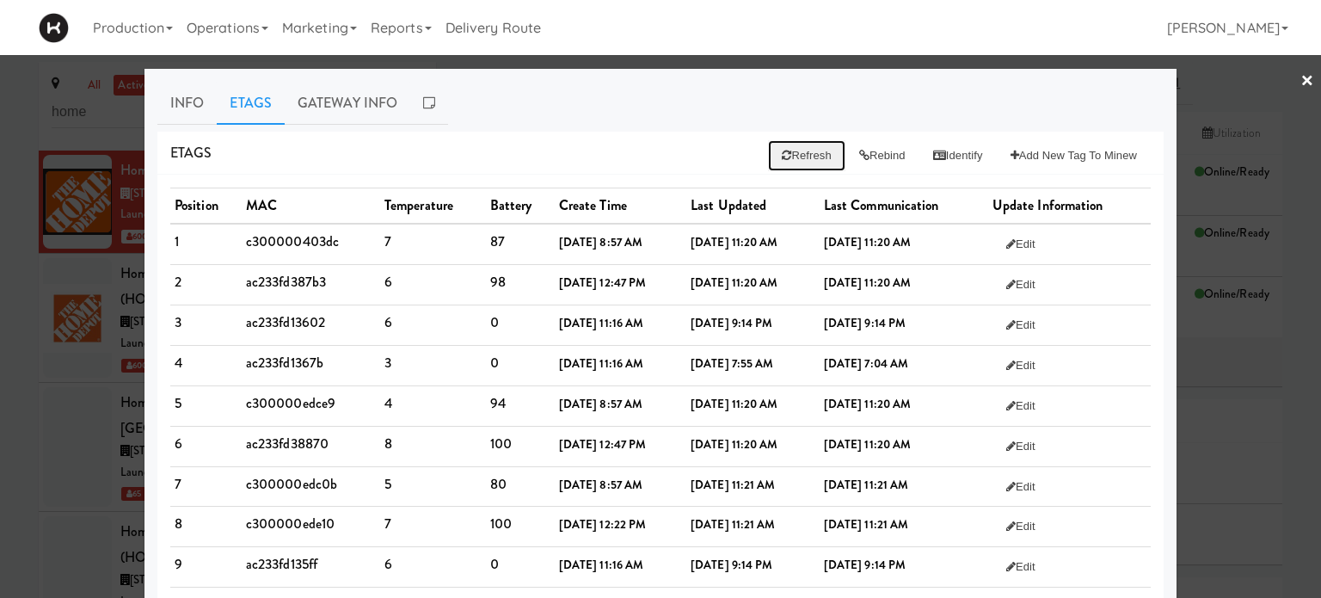
click at [785, 154] on button "Refresh" at bounding box center [806, 155] width 77 height 31
click at [355, 111] on link "Gateway Info" at bounding box center [348, 103] width 126 height 43
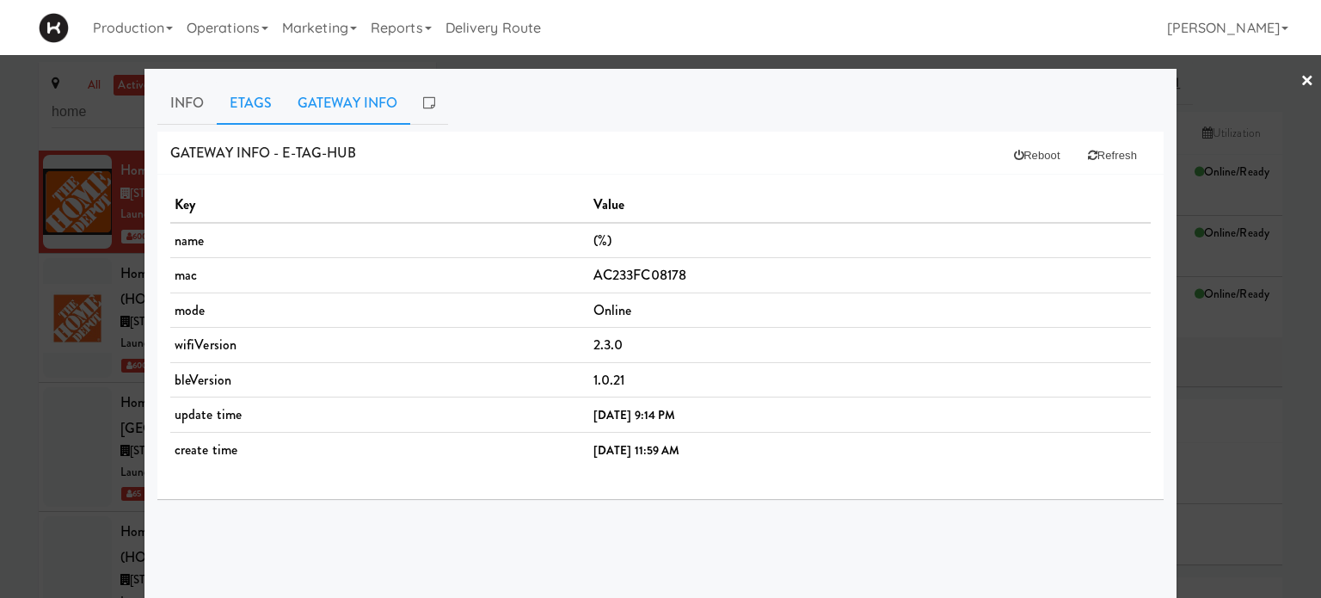
click at [261, 108] on link "Etags" at bounding box center [251, 103] width 68 height 43
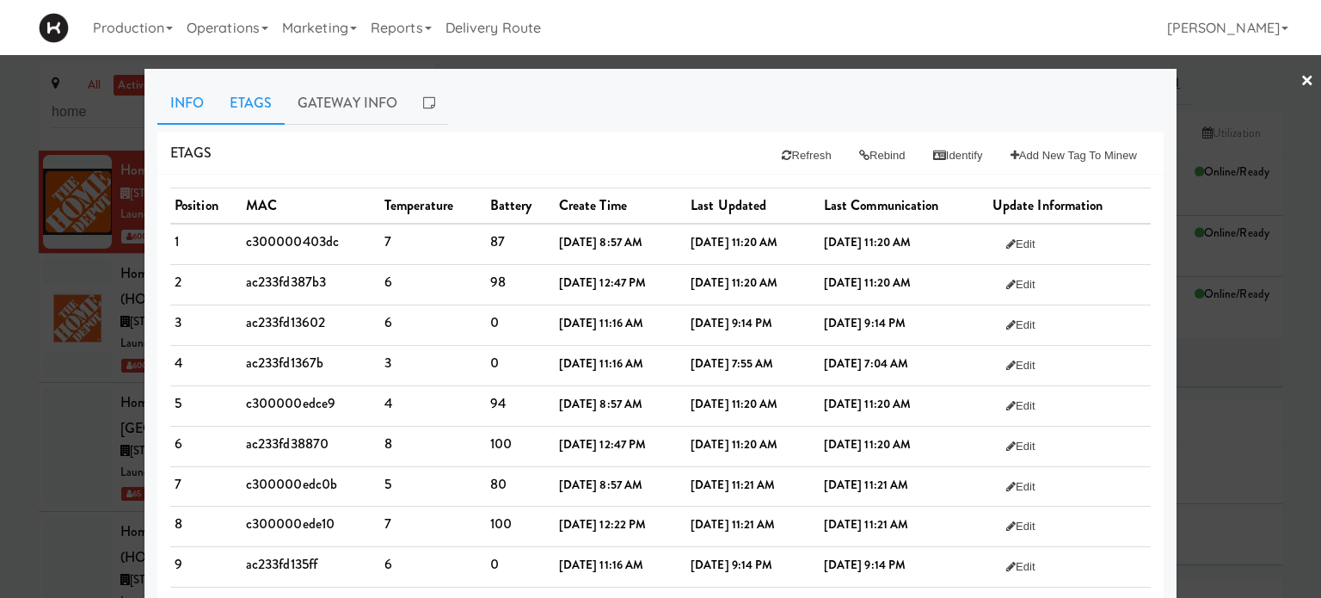
click at [180, 102] on link "Info" at bounding box center [186, 103] width 59 height 43
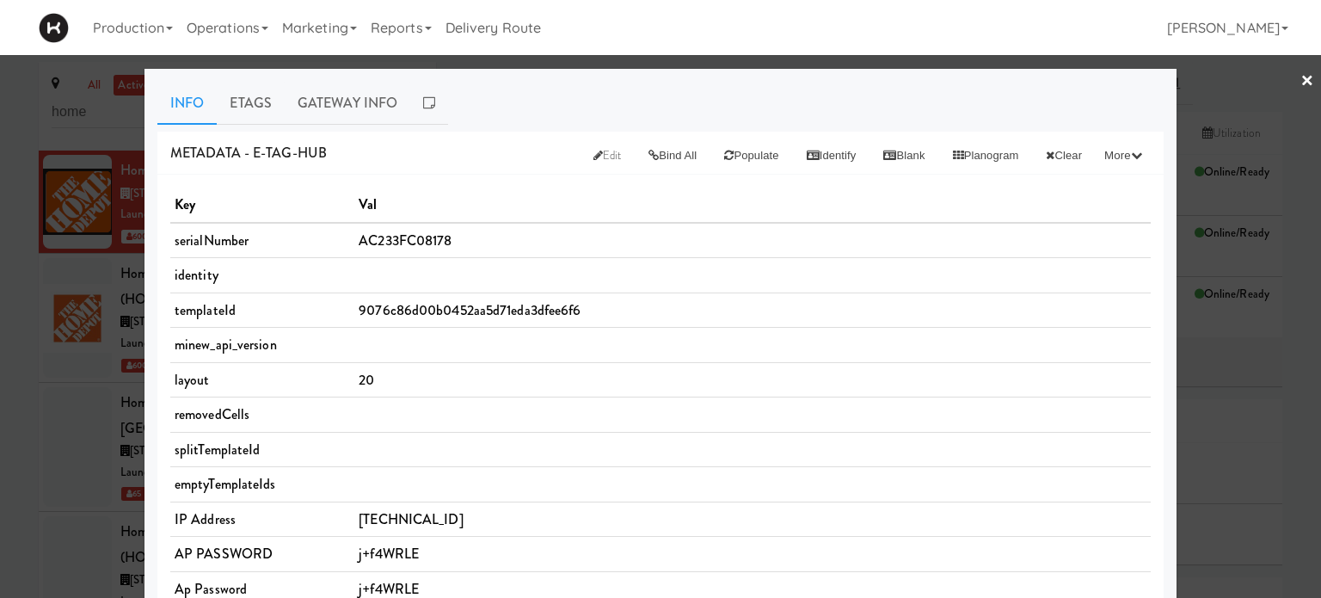
click at [1301, 82] on link "×" at bounding box center [1308, 81] width 14 height 53
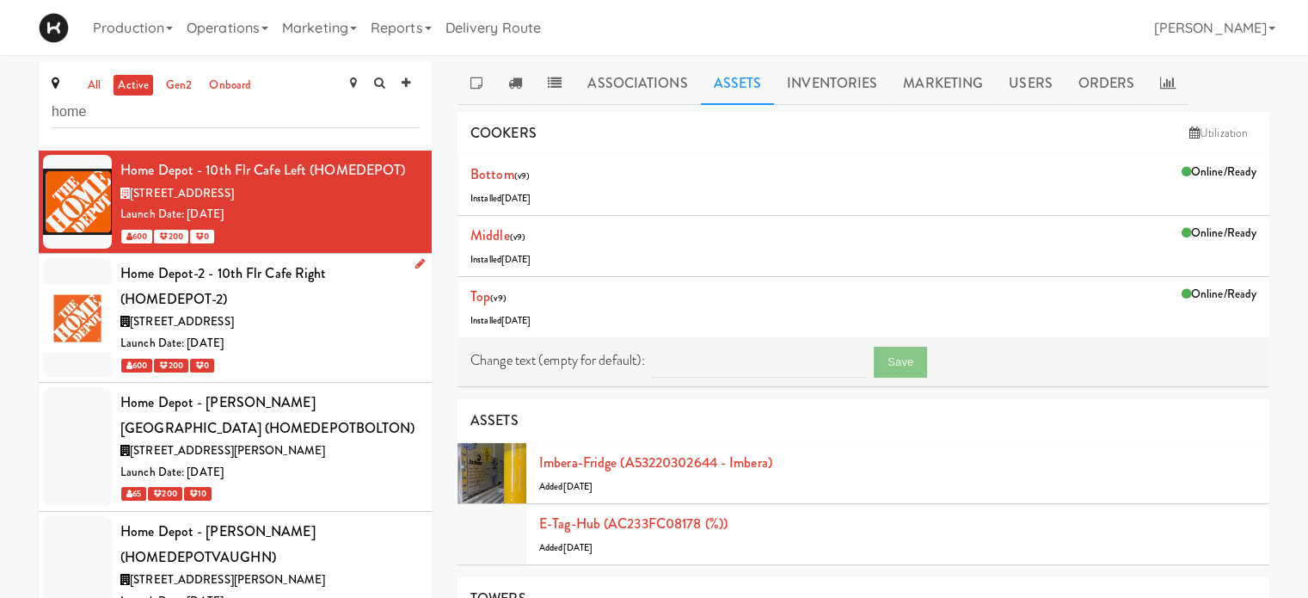
click at [354, 336] on div "Launch Date: [DATE]" at bounding box center [269, 344] width 298 height 22
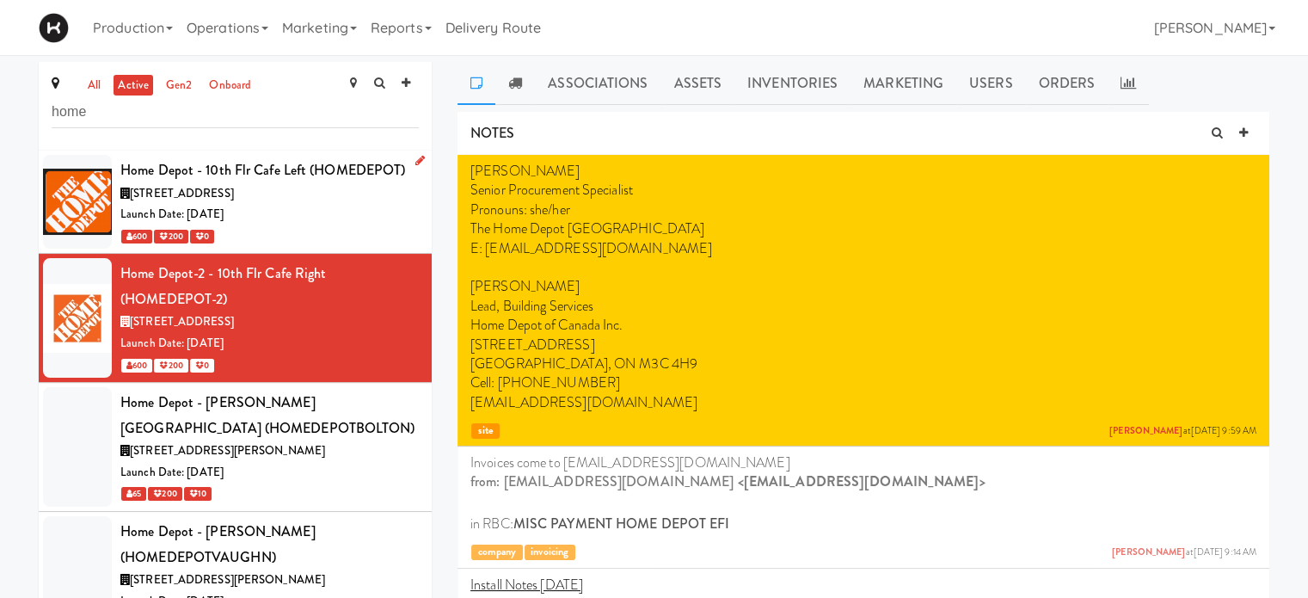
click at [272, 217] on div "Launch Date: [DATE]" at bounding box center [269, 215] width 298 height 22
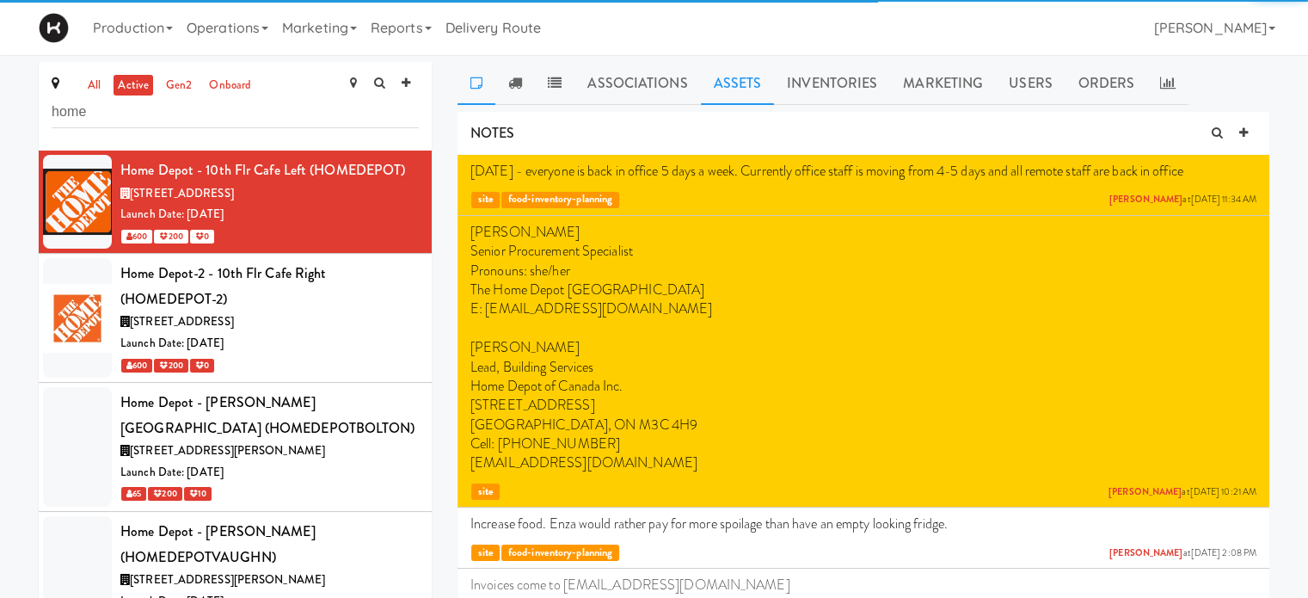
click at [720, 82] on link "Assets" at bounding box center [738, 83] width 74 height 43
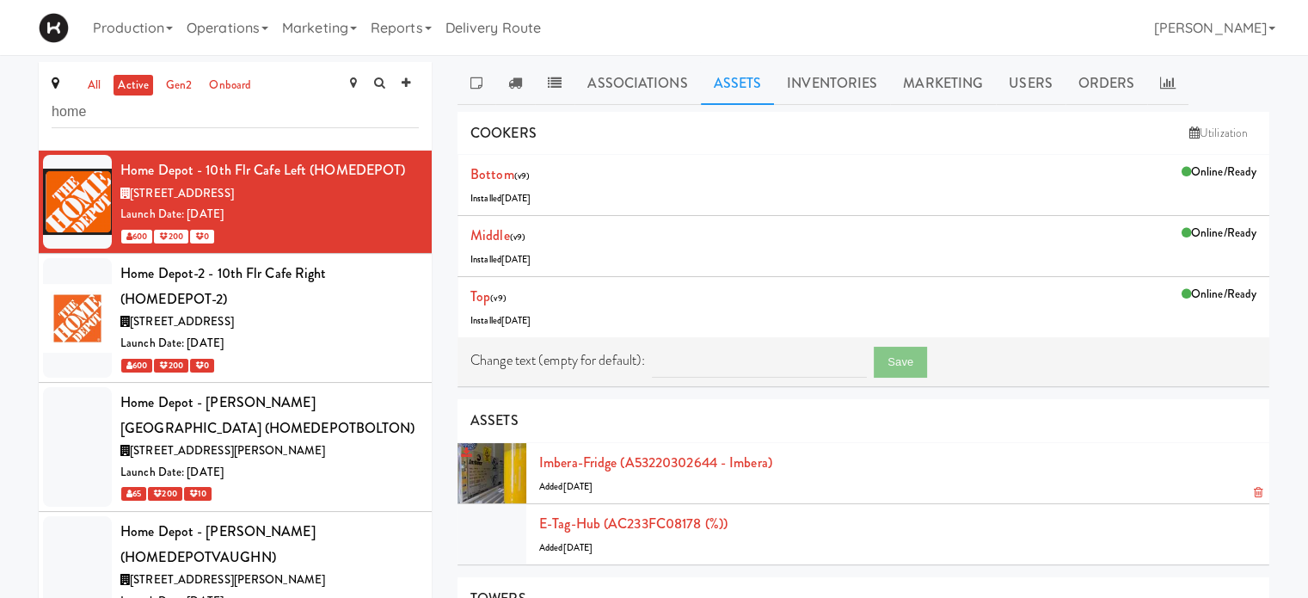
click at [484, 472] on div at bounding box center [492, 473] width 69 height 60
click at [590, 460] on link "Imbera-fridge (A53220302644 - imbera)" at bounding box center [655, 462] width 233 height 20
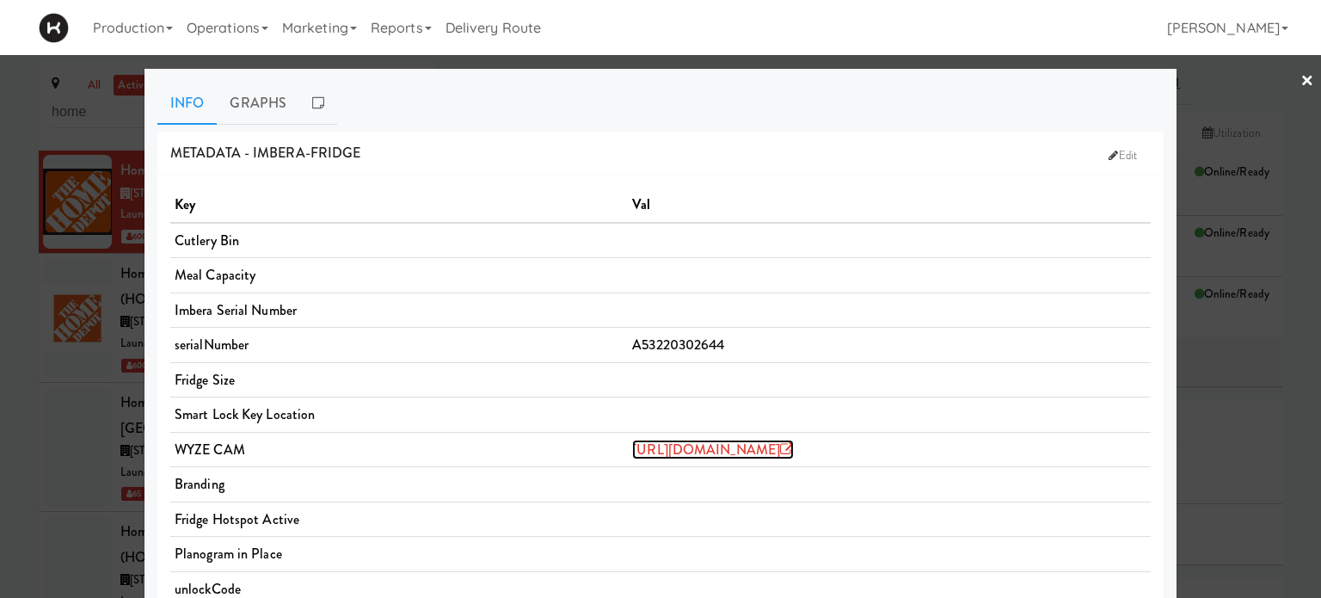
click at [680, 446] on link "https://fridge.kitchenmate.com/physical-assets/1022" at bounding box center [713, 450] width 162 height 20
click at [1301, 77] on link "×" at bounding box center [1308, 81] width 14 height 53
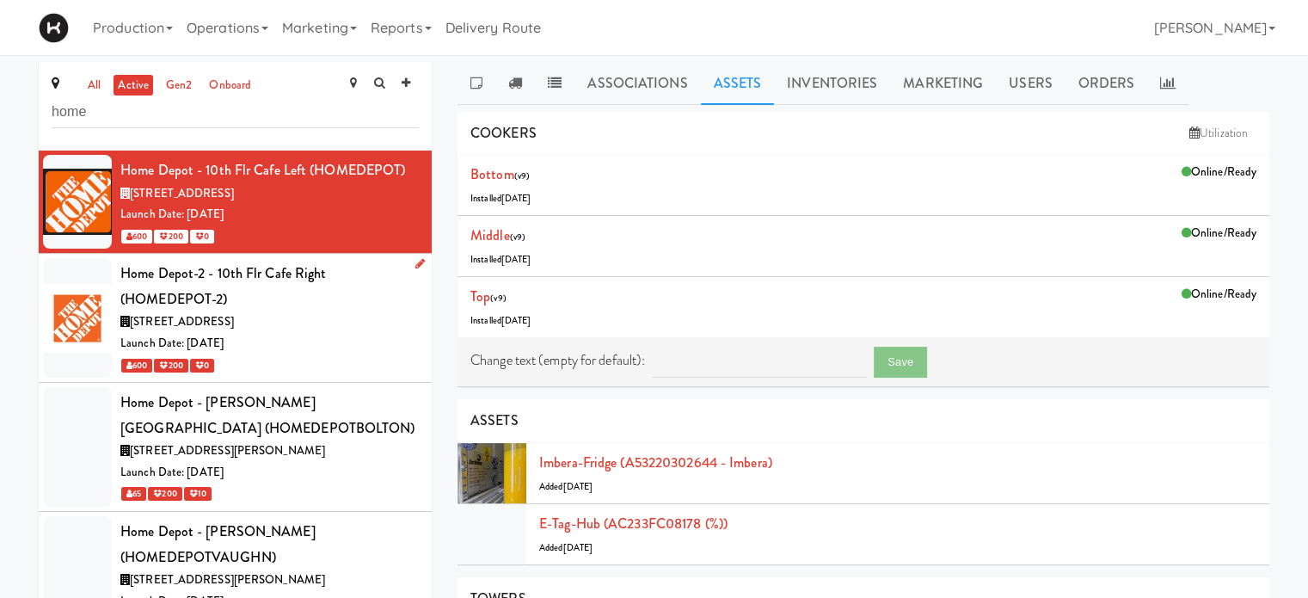
click at [360, 341] on div "Launch Date: [DATE]" at bounding box center [269, 344] width 298 height 22
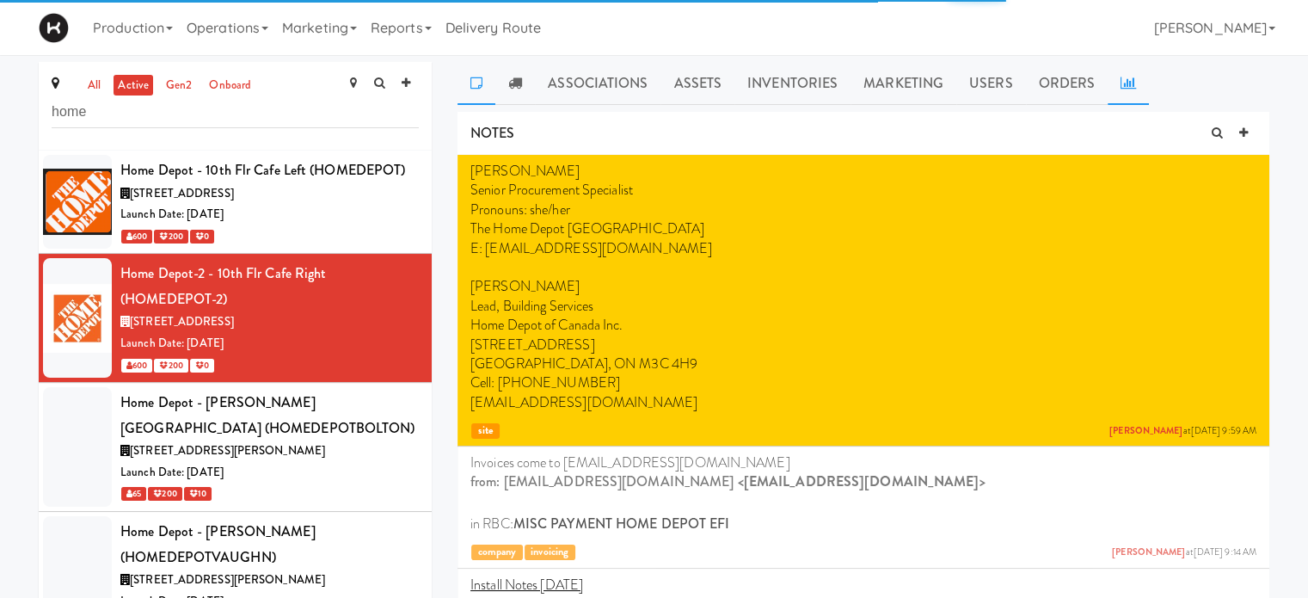
click at [1135, 99] on link at bounding box center [1128, 83] width 41 height 43
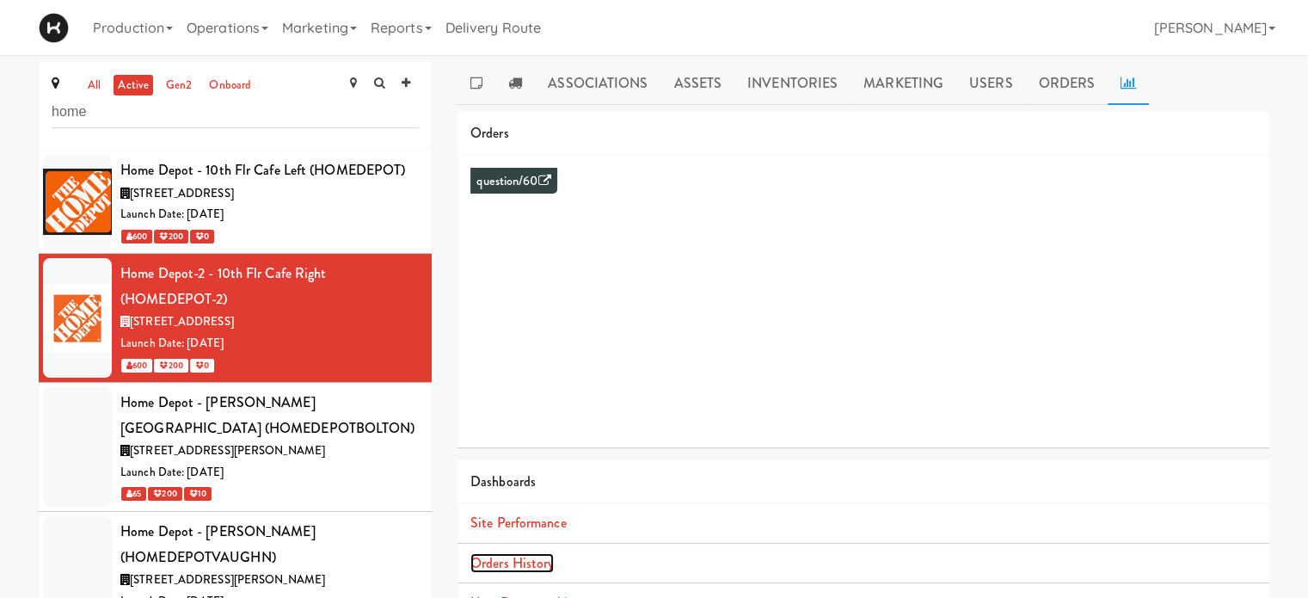
click at [544, 559] on link "Orders History" at bounding box center [511, 563] width 83 height 20
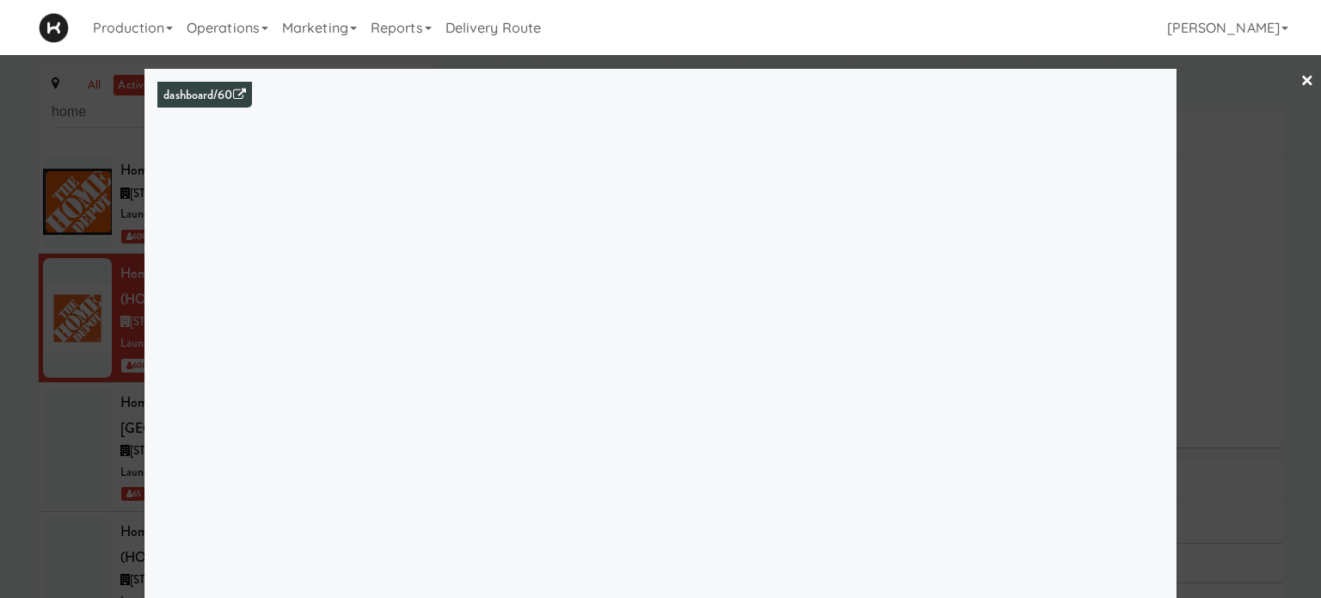
click at [1301, 73] on link "×" at bounding box center [1308, 81] width 14 height 53
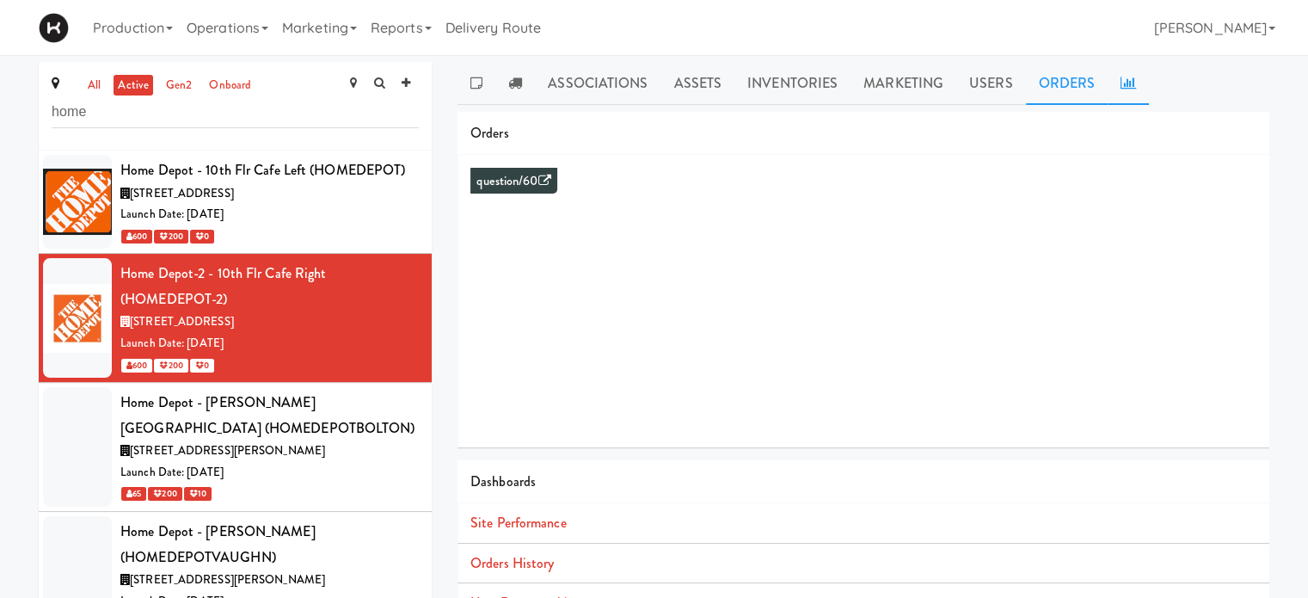
click at [1045, 79] on link "Orders" at bounding box center [1067, 83] width 83 height 43
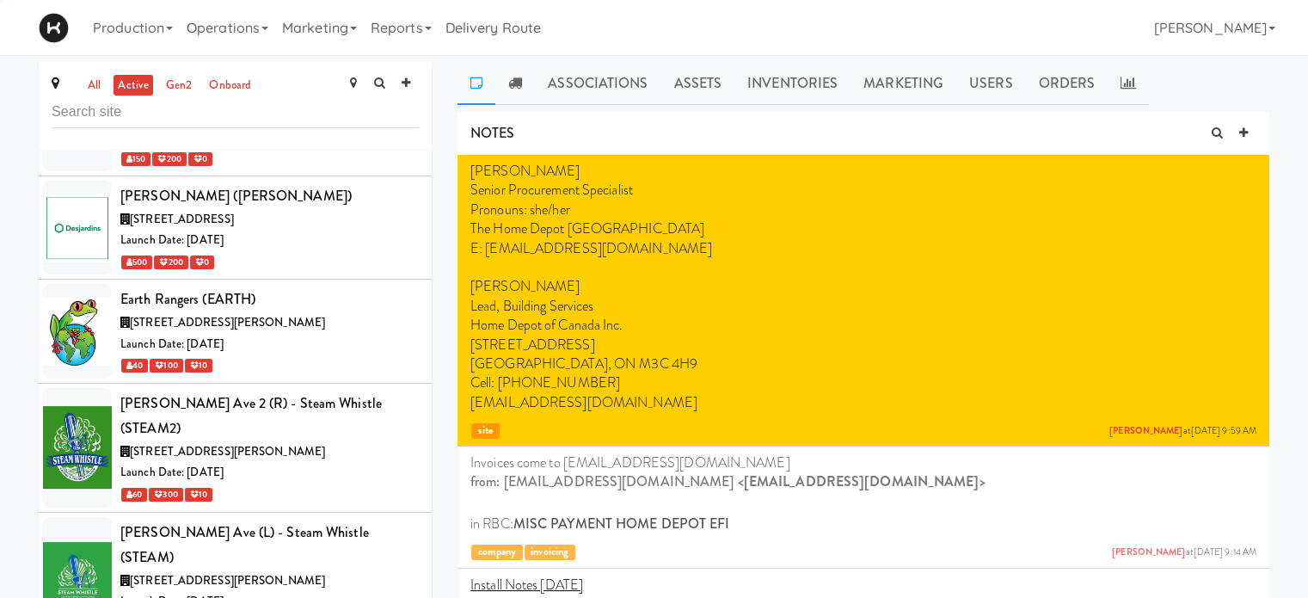
scroll to position [3860, 0]
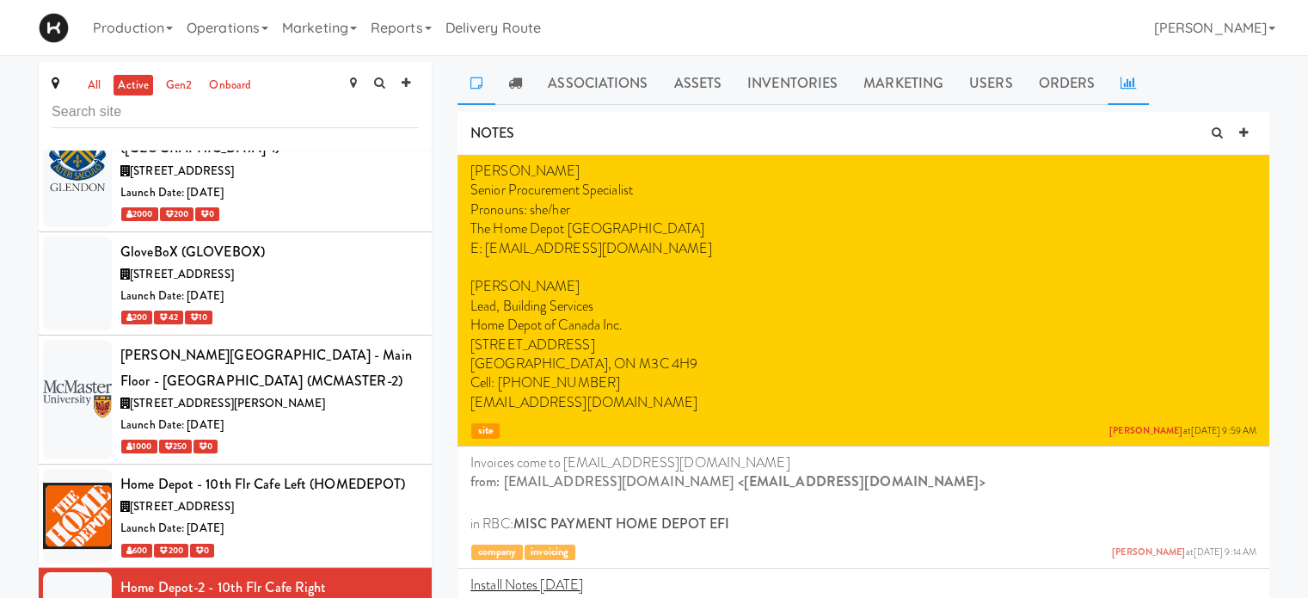
click at [1110, 86] on link at bounding box center [1128, 83] width 41 height 43
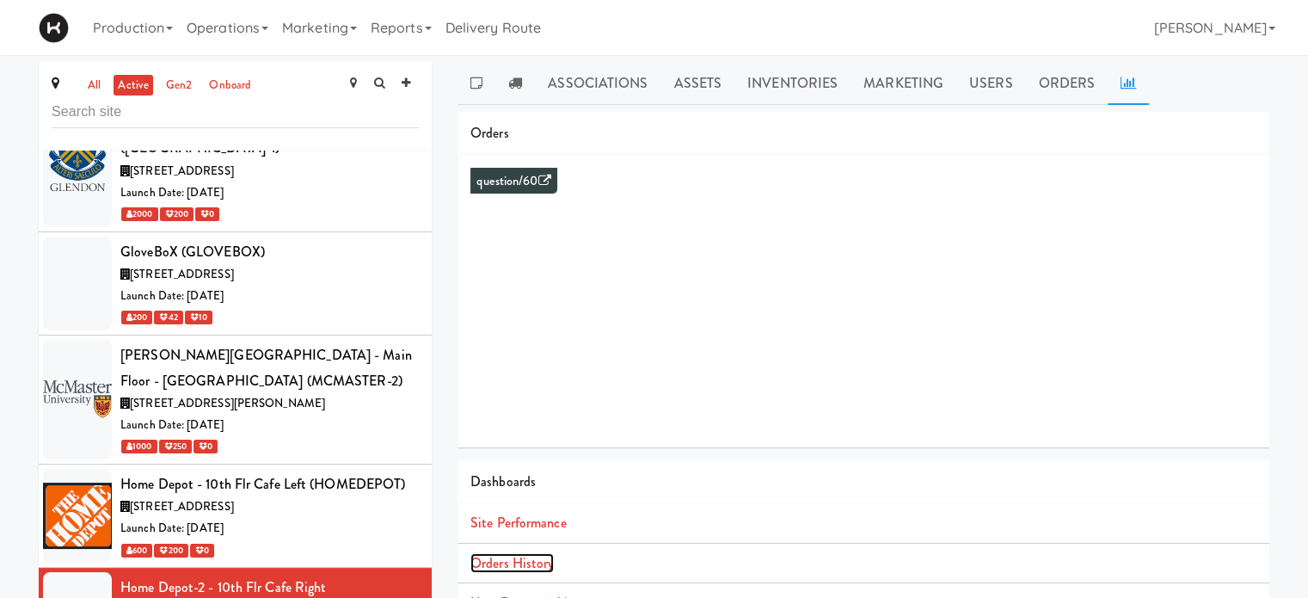
click at [550, 557] on link "Orders History" at bounding box center [511, 563] width 83 height 20
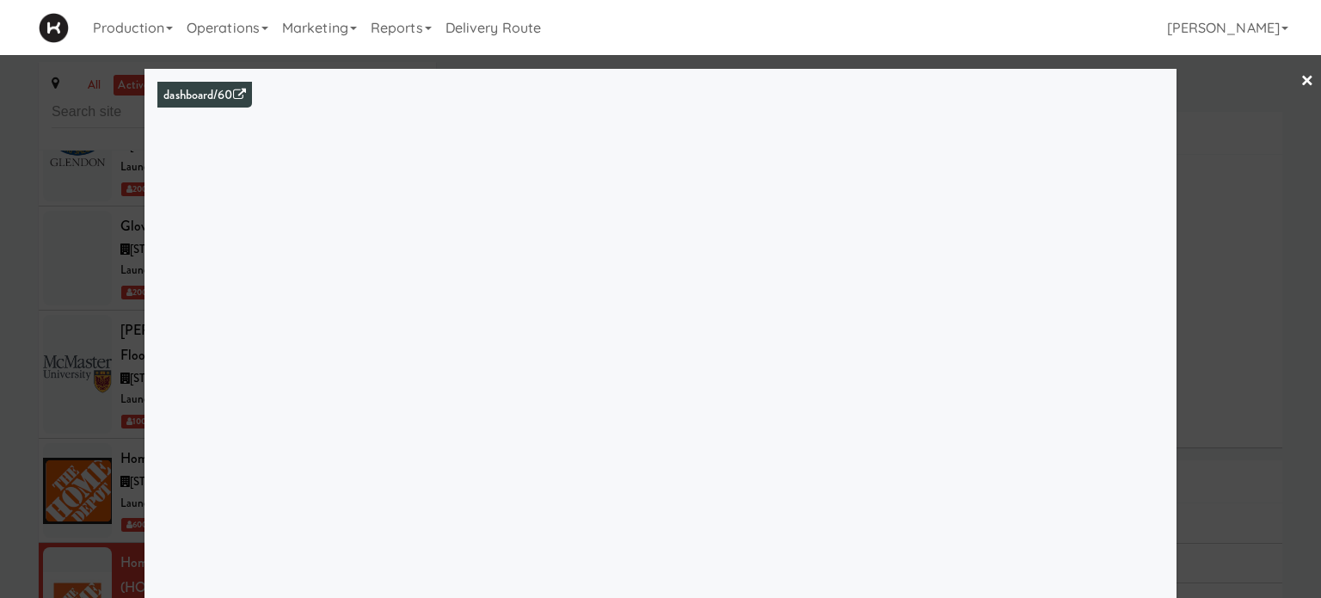
click at [1301, 77] on link "×" at bounding box center [1308, 81] width 14 height 53
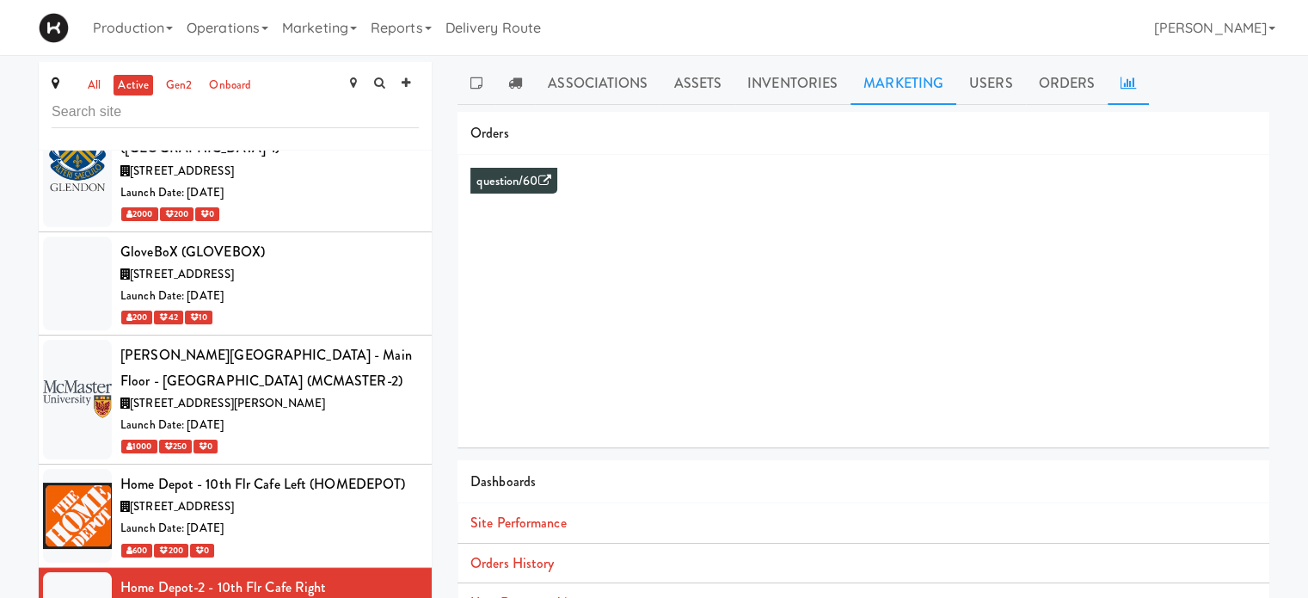
click at [939, 88] on link "Marketing" at bounding box center [904, 83] width 106 height 43
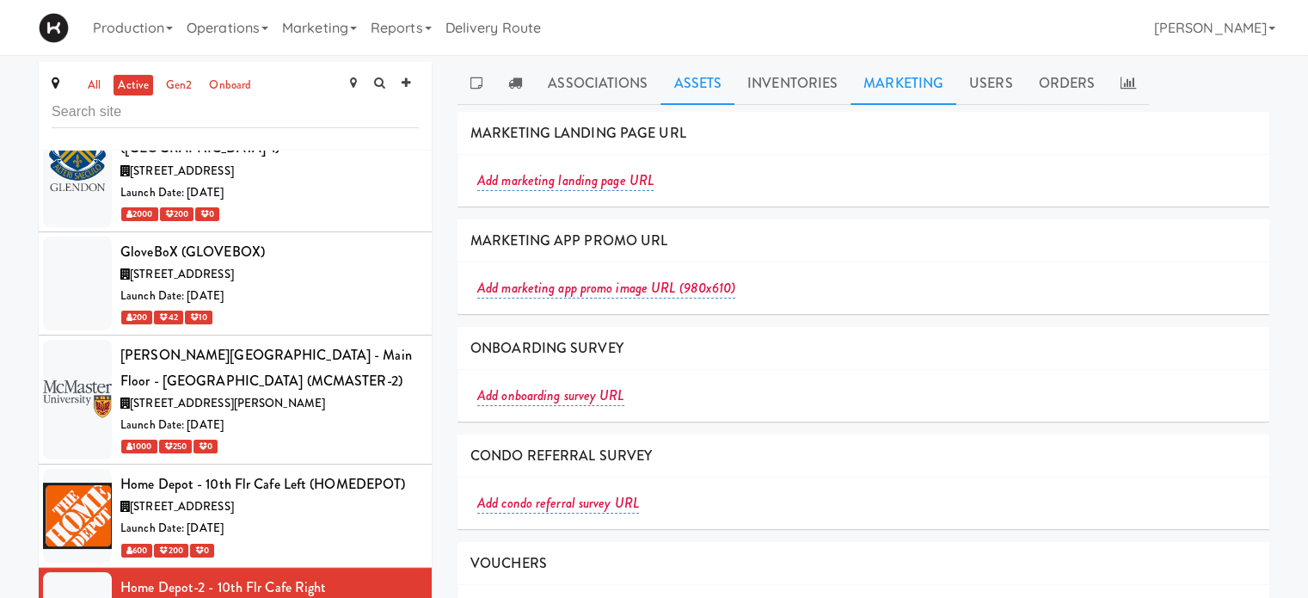
click at [688, 87] on link "Assets" at bounding box center [698, 83] width 74 height 43
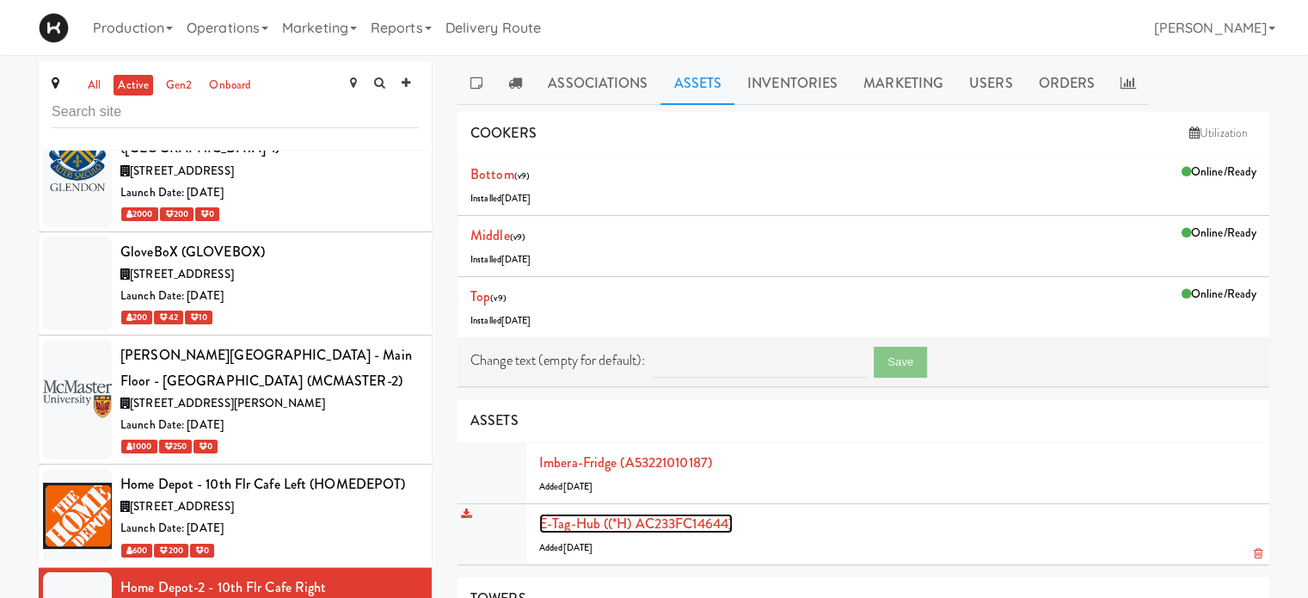
click at [581, 519] on link "E-tag-hub ((*H) AC233FC14644)" at bounding box center [636, 523] width 194 height 20
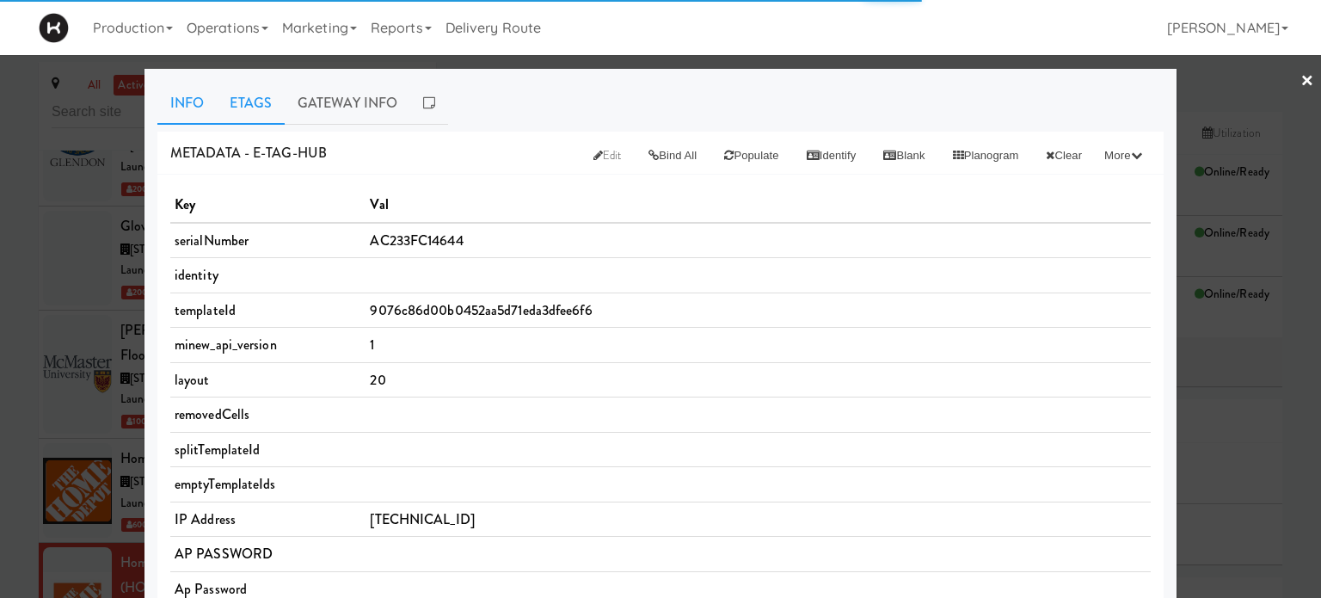
click at [241, 102] on link "Etags" at bounding box center [251, 103] width 68 height 43
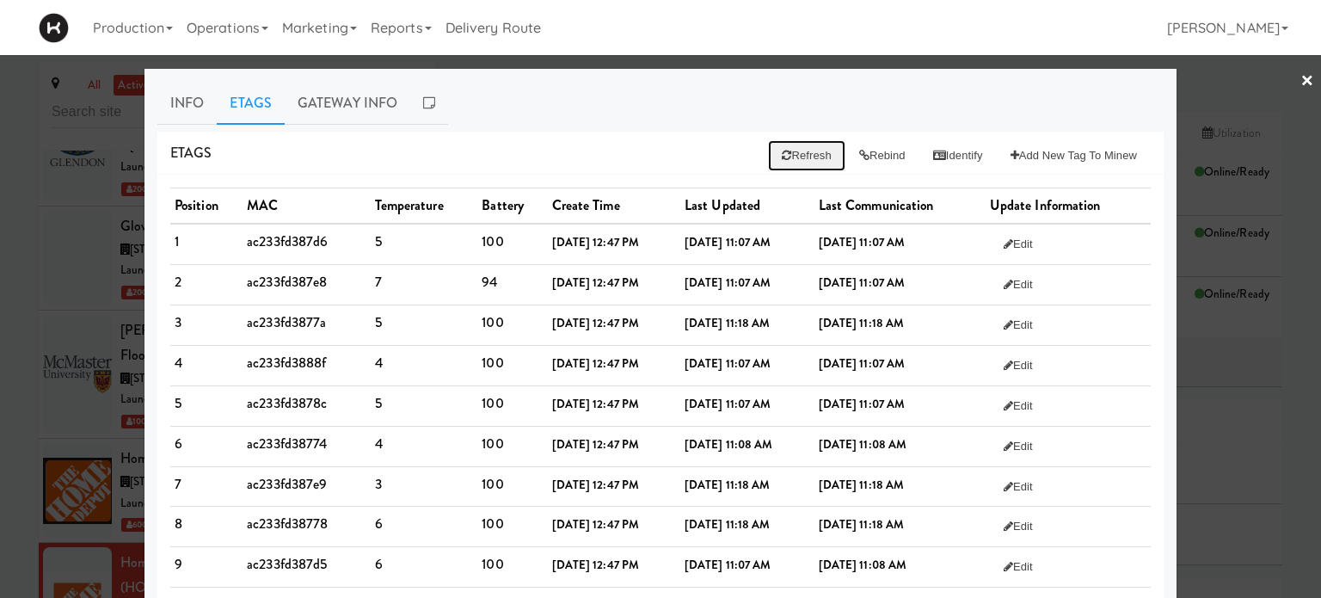
click at [781, 164] on button "Refresh" at bounding box center [806, 155] width 77 height 31
click at [1301, 77] on link "×" at bounding box center [1308, 81] width 14 height 53
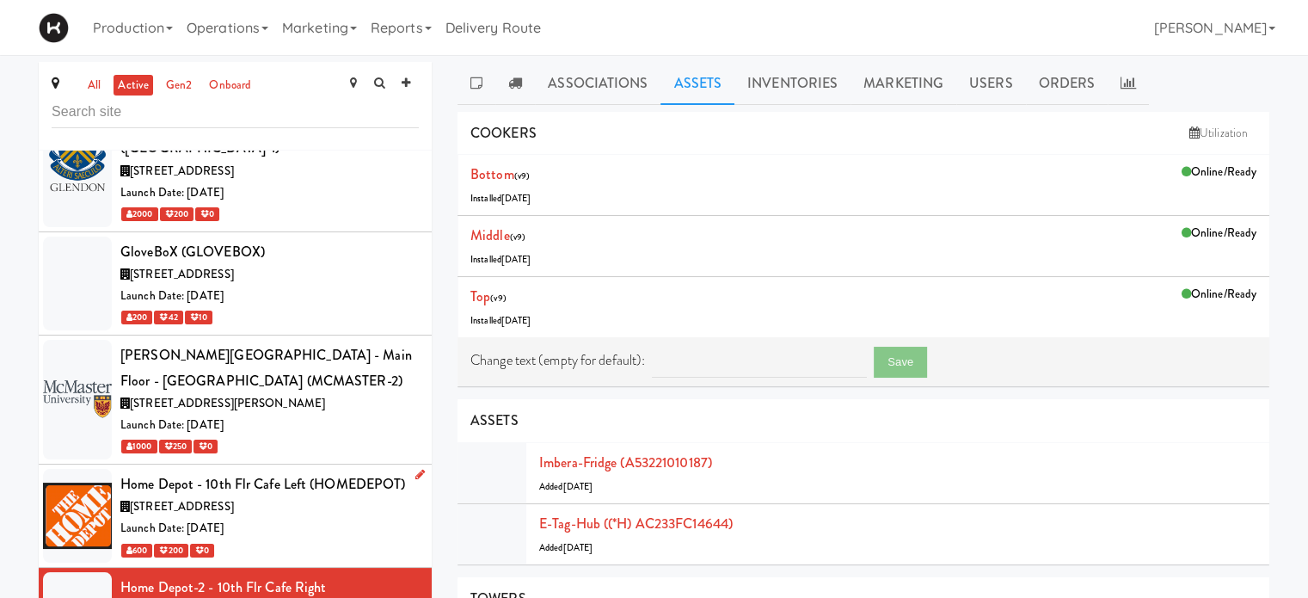
click at [350, 518] on div "Launch Date: [DATE]" at bounding box center [269, 529] width 298 height 22
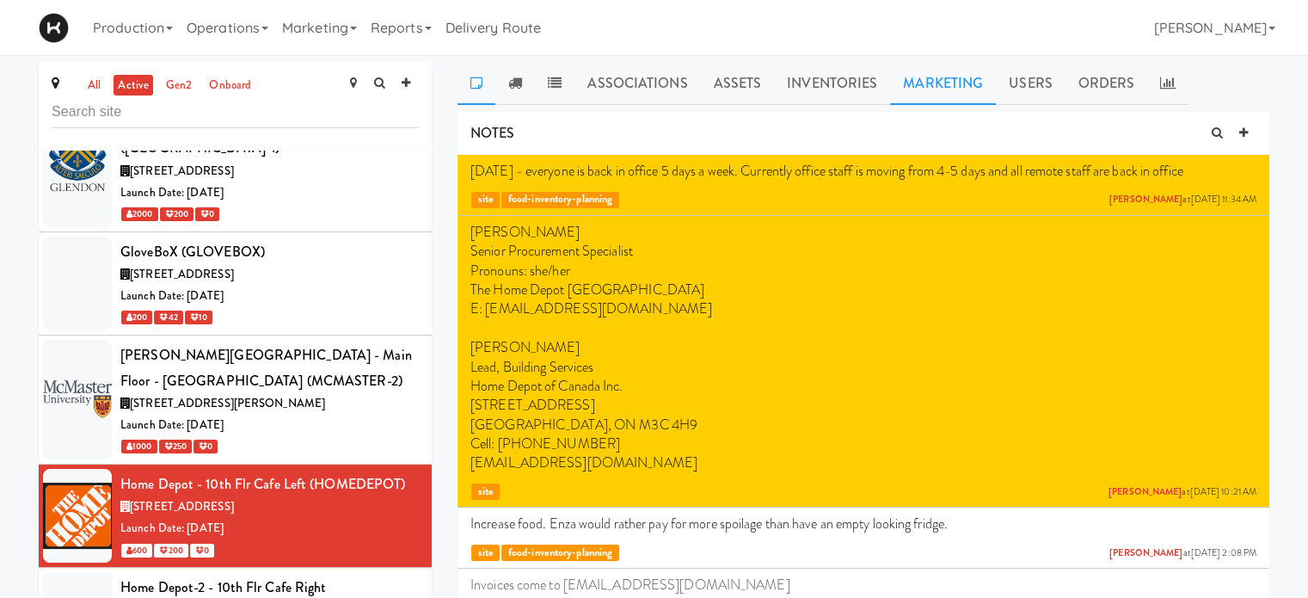
click at [905, 97] on link "Marketing" at bounding box center [943, 83] width 106 height 43
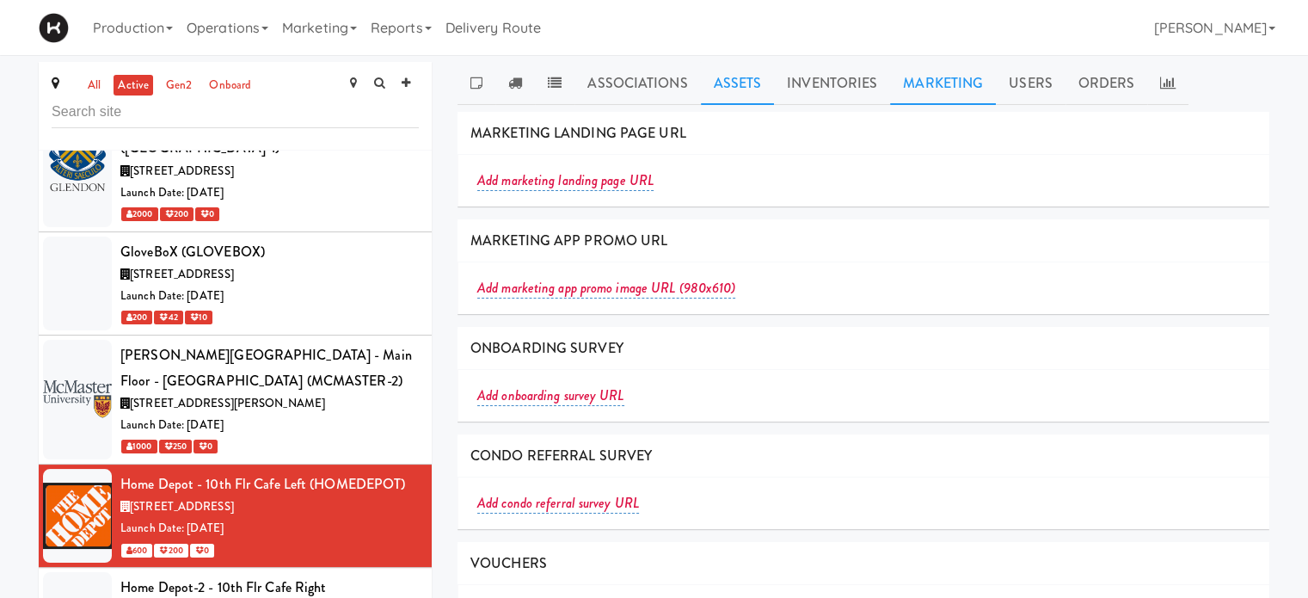
click at [746, 89] on link "Assets" at bounding box center [738, 83] width 74 height 43
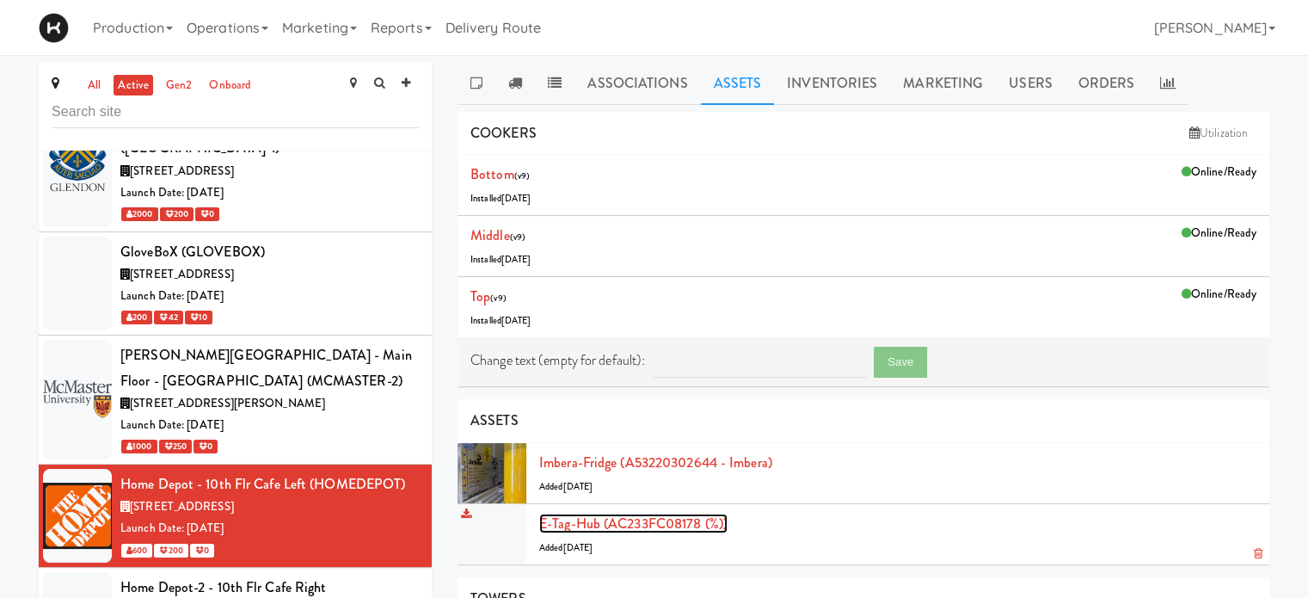
click at [605, 517] on link "E-tag-hub (AC233FC08178 (%))" at bounding box center [633, 523] width 188 height 20
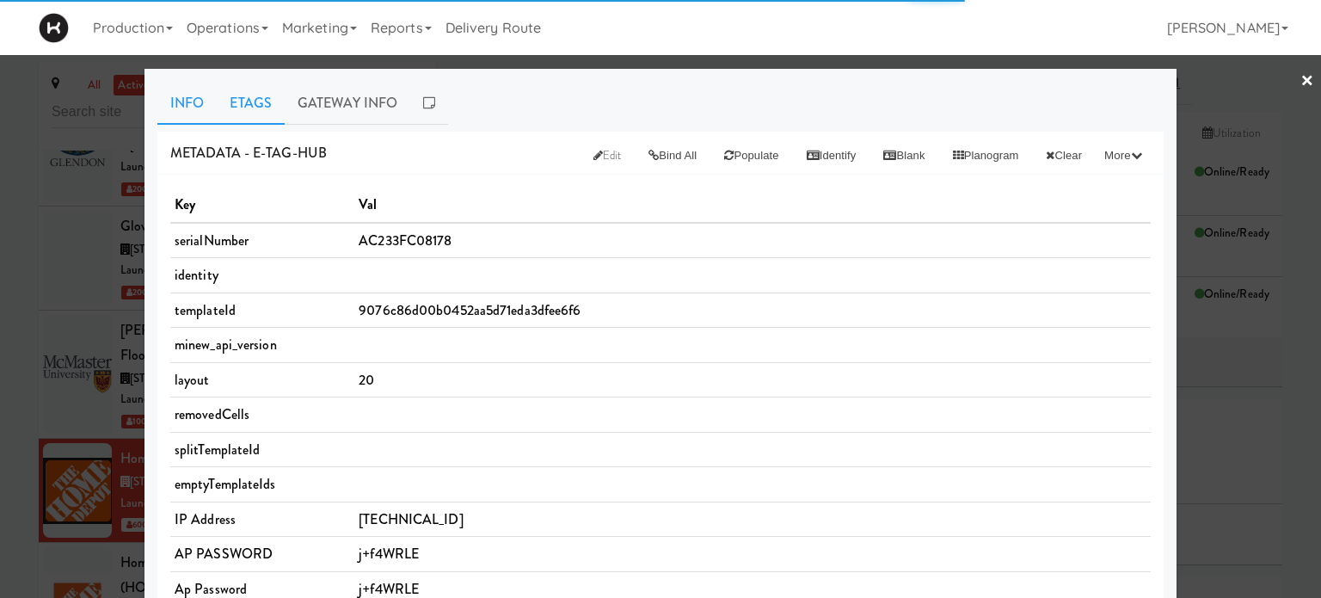
click at [263, 99] on link "Etags" at bounding box center [251, 103] width 68 height 43
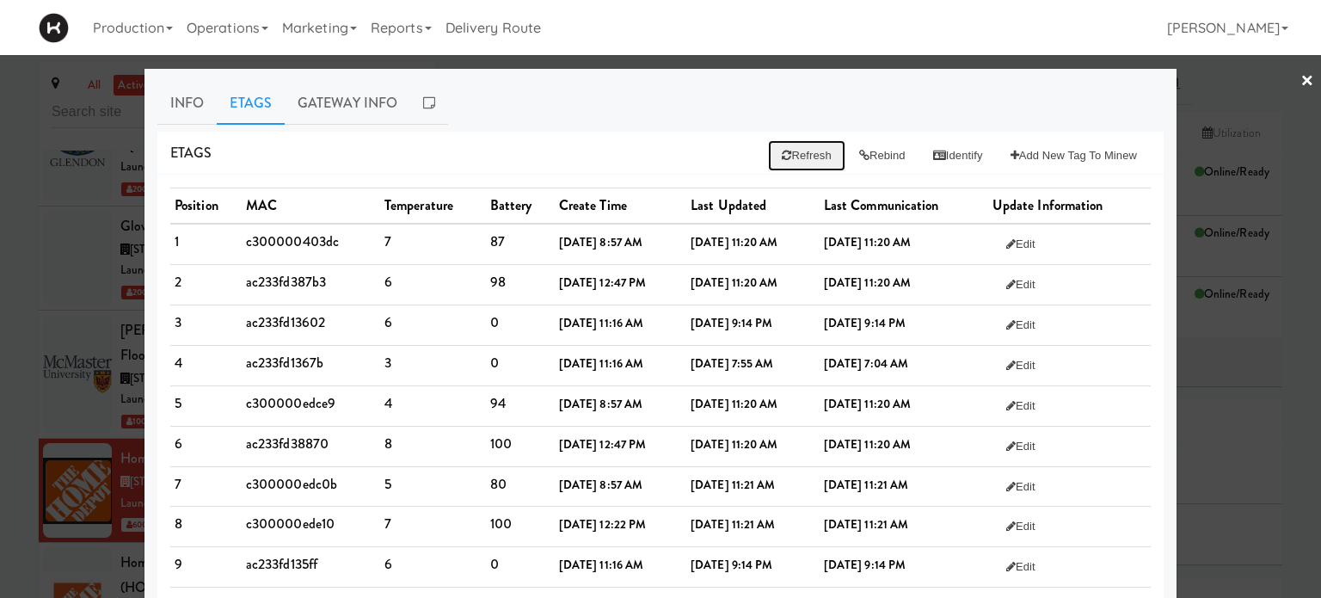
click at [778, 157] on button "Refresh" at bounding box center [806, 155] width 77 height 31
click at [1220, 79] on div at bounding box center [660, 299] width 1321 height 598
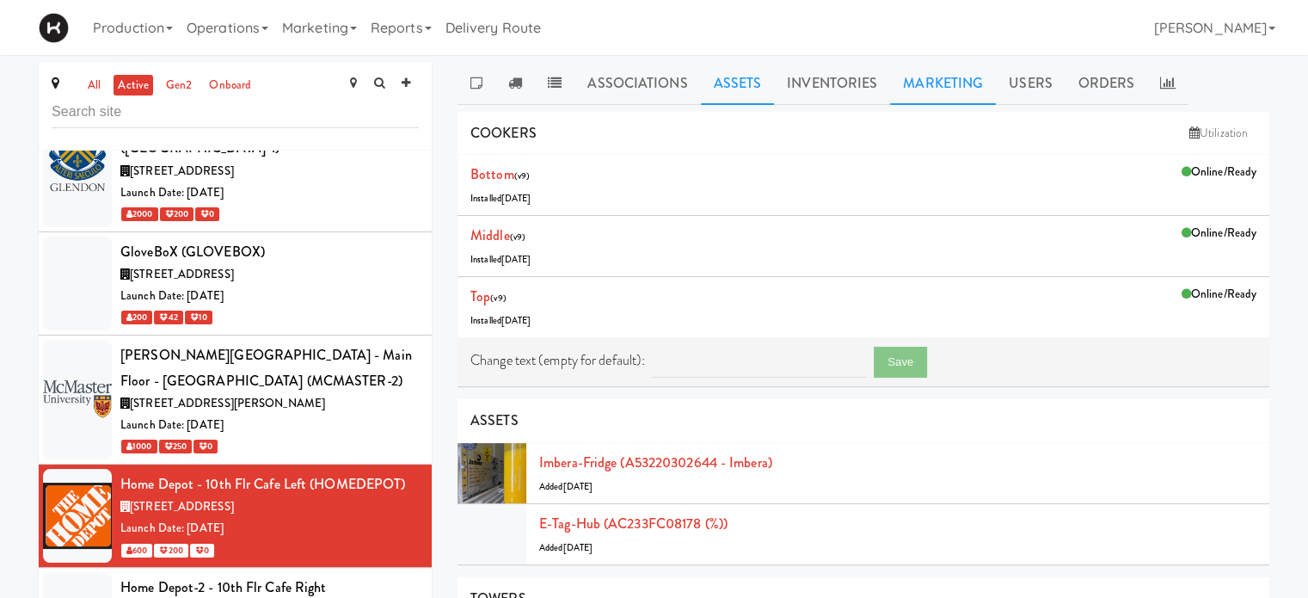
click at [925, 89] on link "Marketing" at bounding box center [943, 83] width 106 height 43
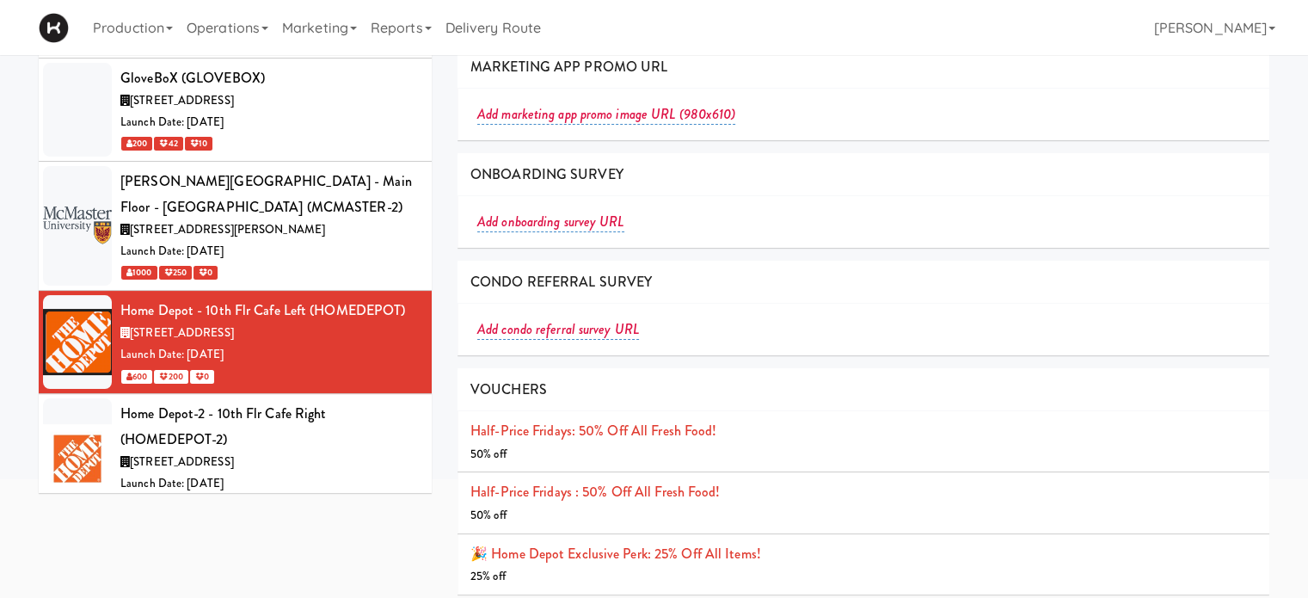
scroll to position [181, 0]
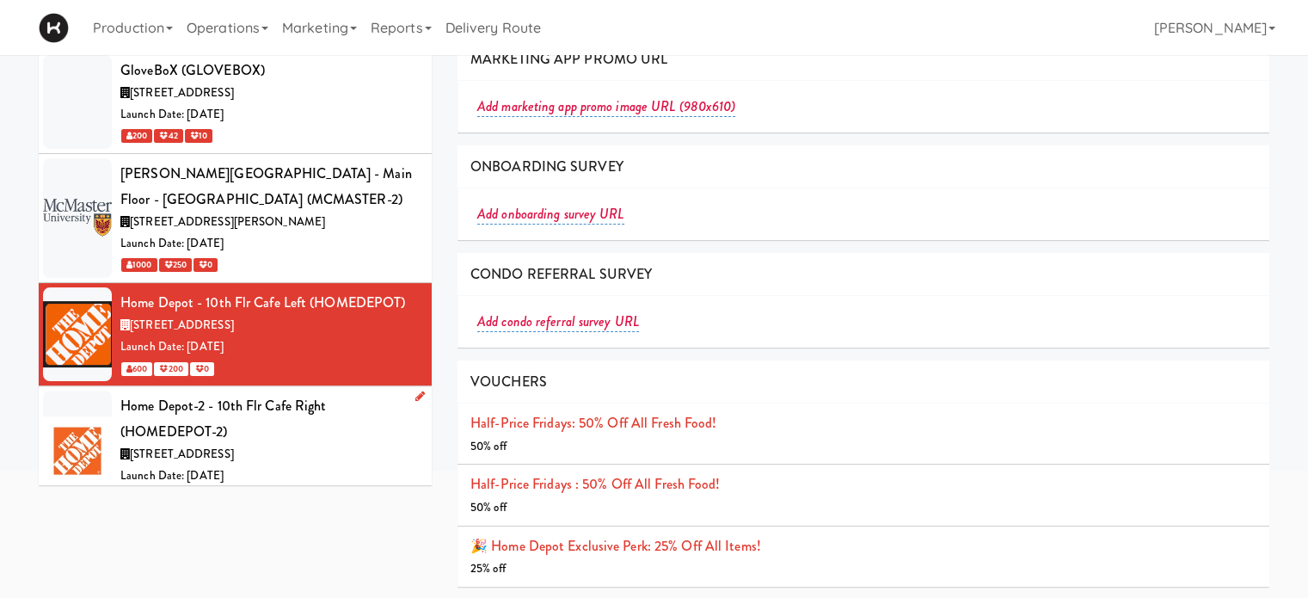
click at [234, 446] on span "[STREET_ADDRESS]" at bounding box center [182, 454] width 104 height 16
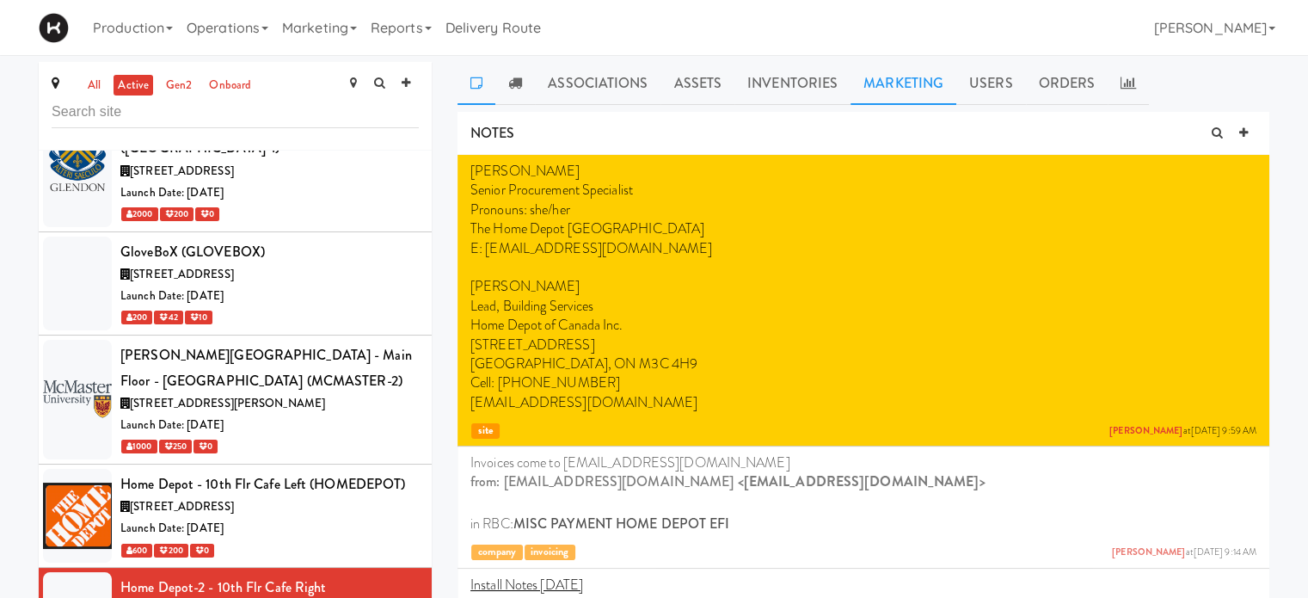
click at [905, 86] on link "Marketing" at bounding box center [904, 83] width 106 height 43
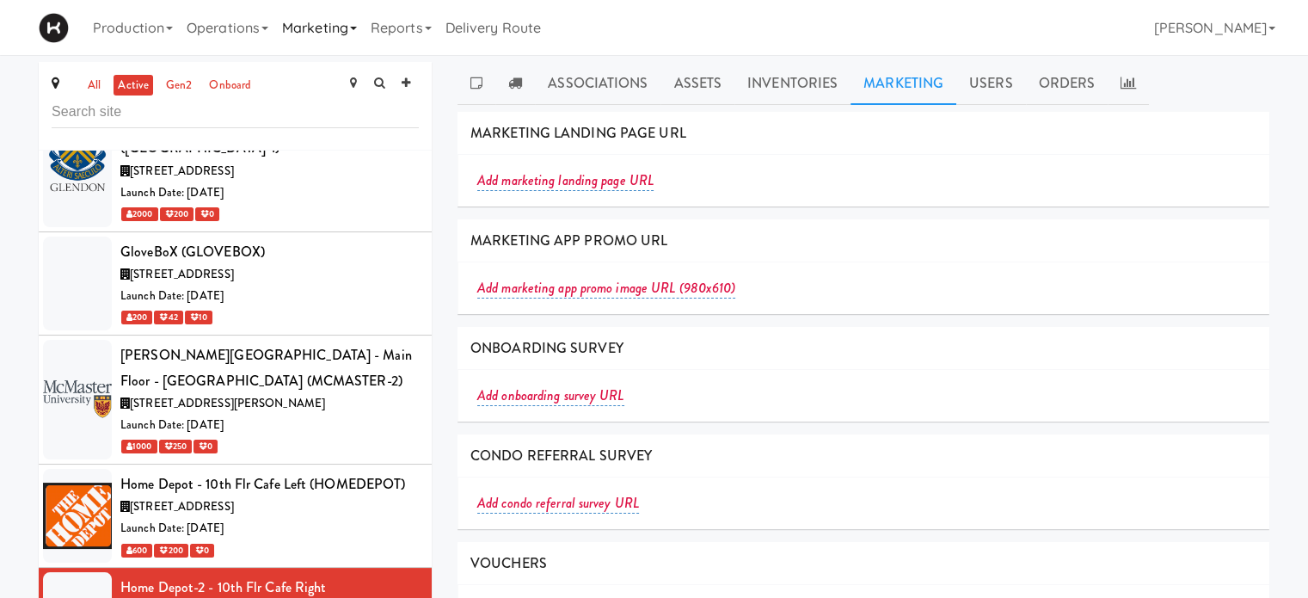
click at [337, 27] on link "Marketing" at bounding box center [319, 27] width 89 height 55
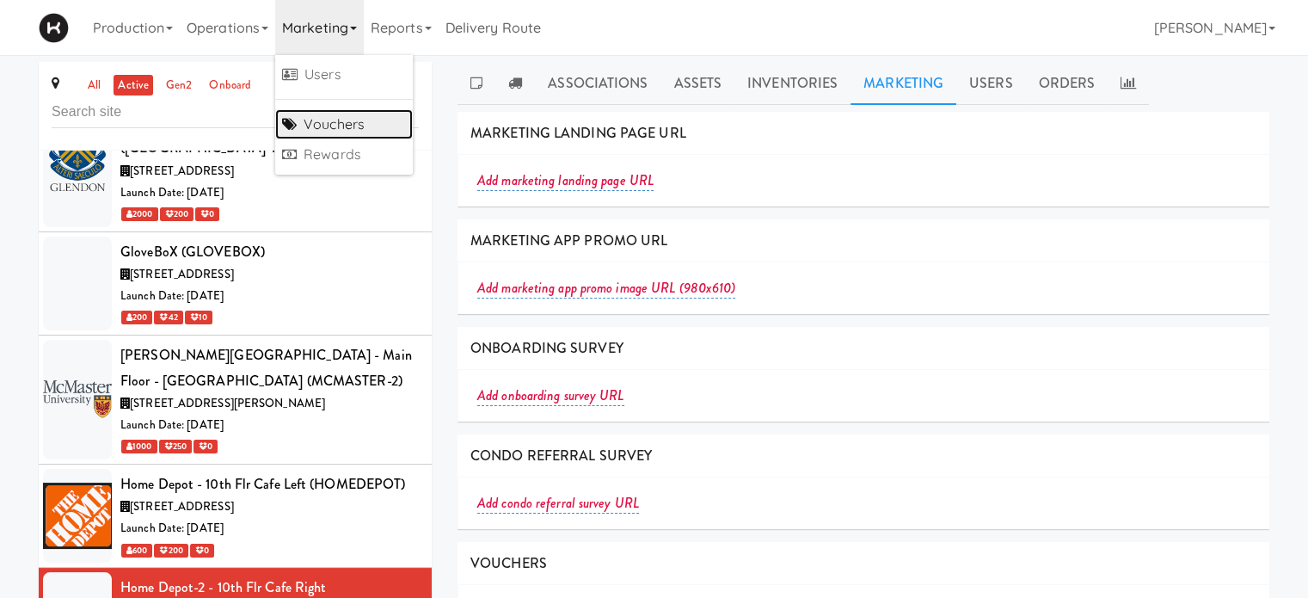
click at [361, 112] on link "Vouchers" at bounding box center [344, 124] width 138 height 31
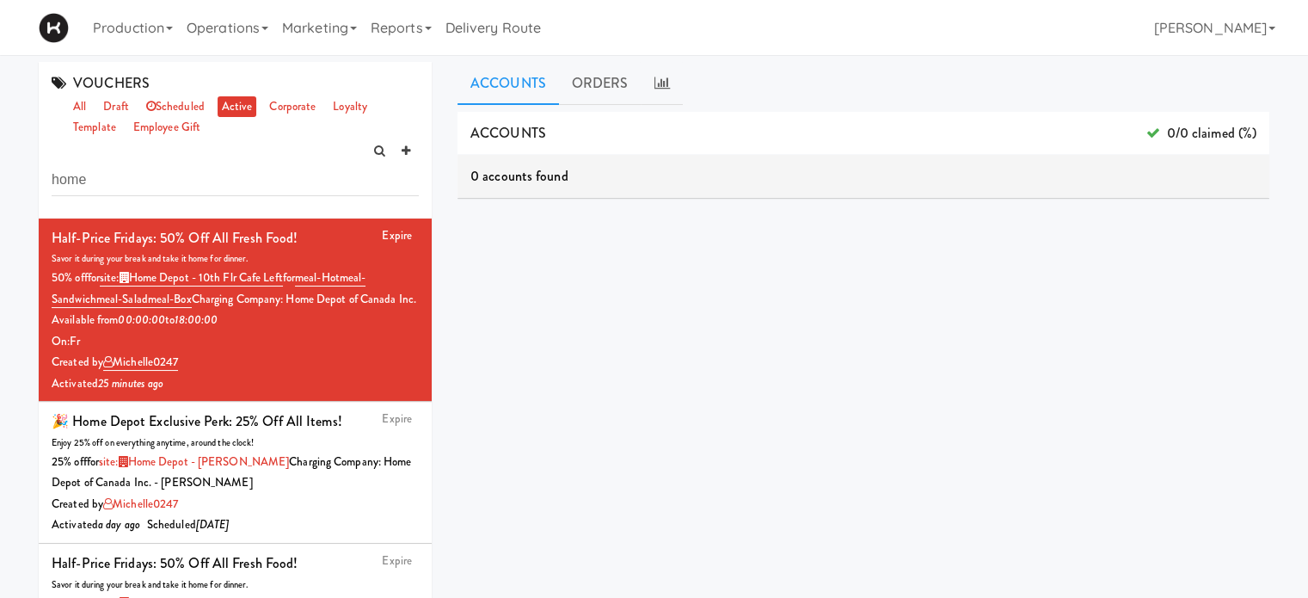
type input "home"
click at [736, 37] on div "Production Menus Manufacturers Inventory Plans Routing Deliveries Delivery Plan…" at bounding box center [654, 27] width 1231 height 55
click at [230, 28] on link "Operations" at bounding box center [227, 27] width 95 height 55
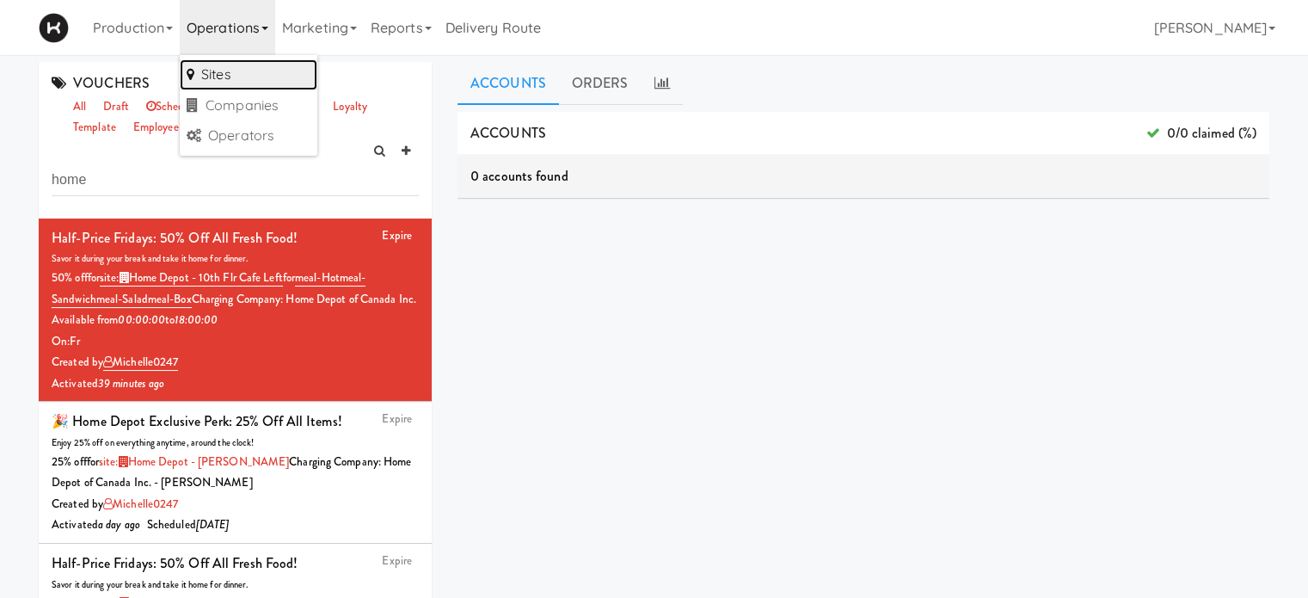
click at [231, 68] on link "Sites" at bounding box center [249, 74] width 138 height 31
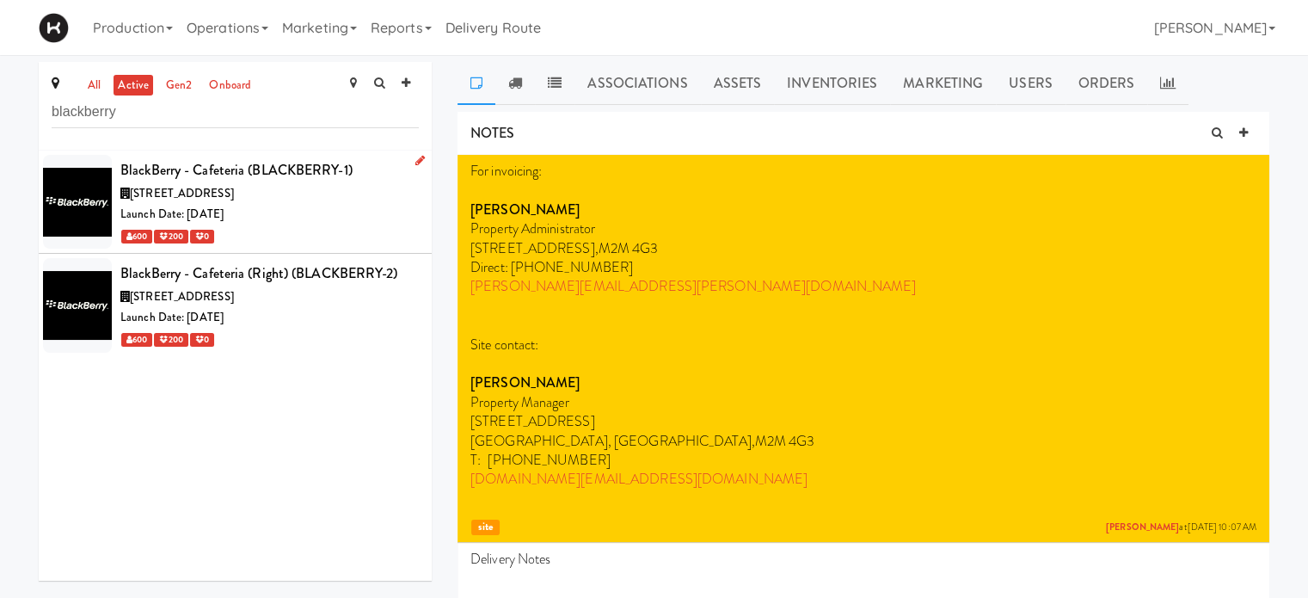
type input "blackberry"
click at [327, 222] on div "Launch Date: [DATE]" at bounding box center [269, 215] width 298 height 22
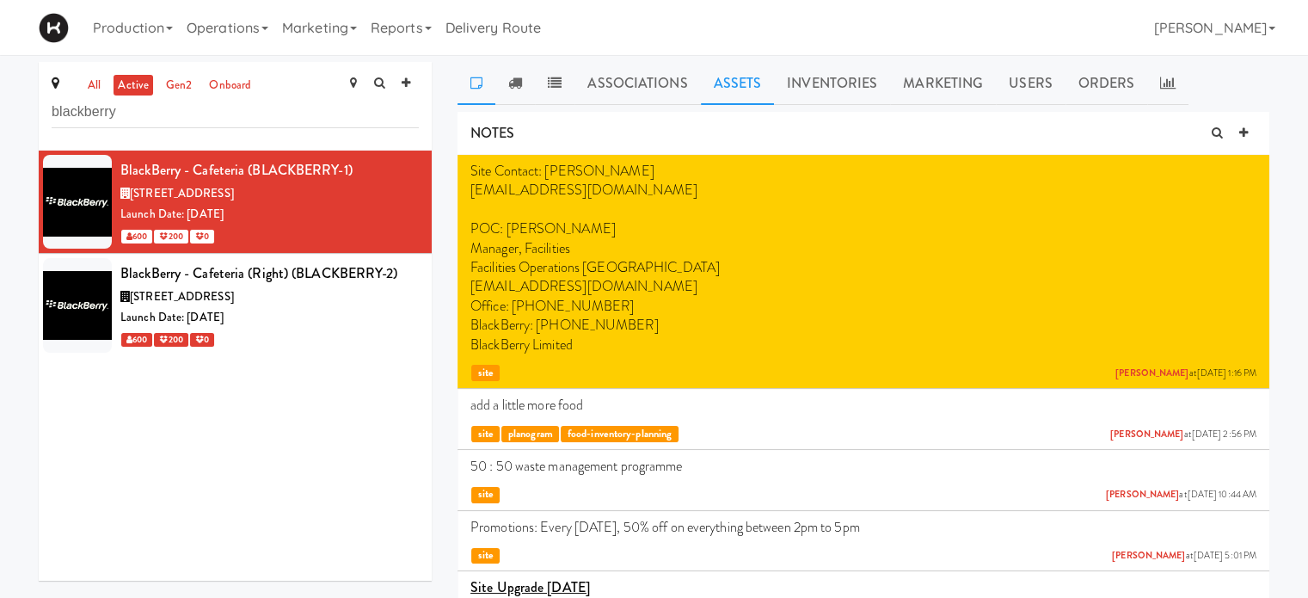
click at [733, 83] on link "Assets" at bounding box center [738, 83] width 74 height 43
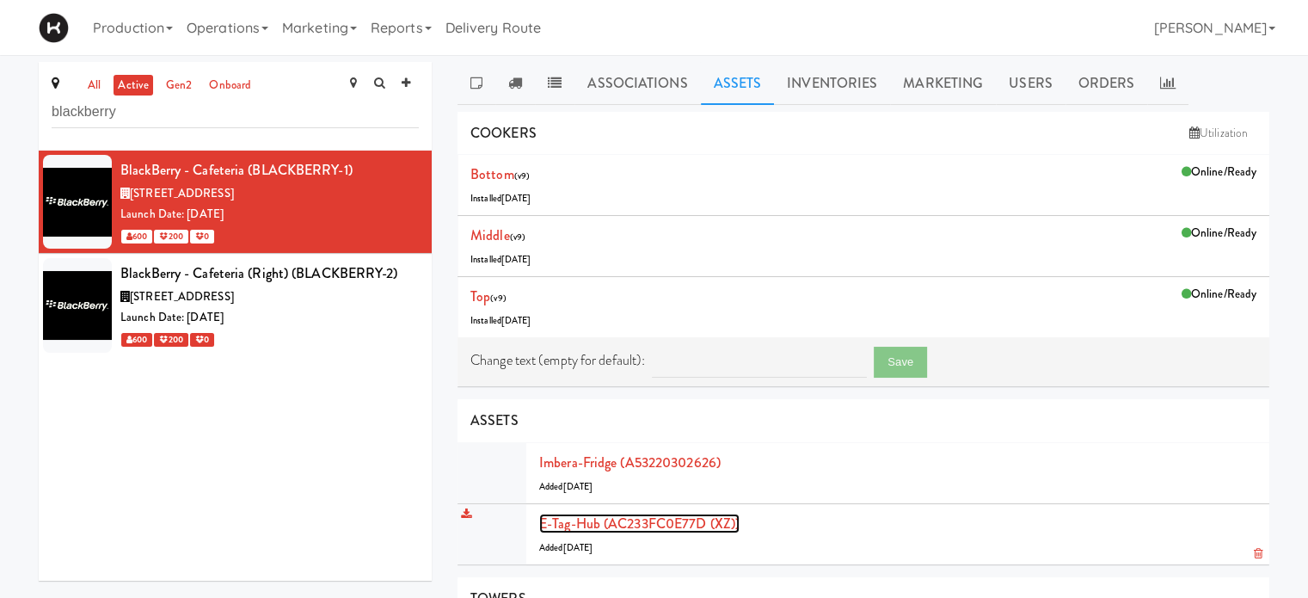
click at [600, 518] on link "E-tag-hub (AC233FC0E77D (XZ))" at bounding box center [639, 523] width 200 height 20
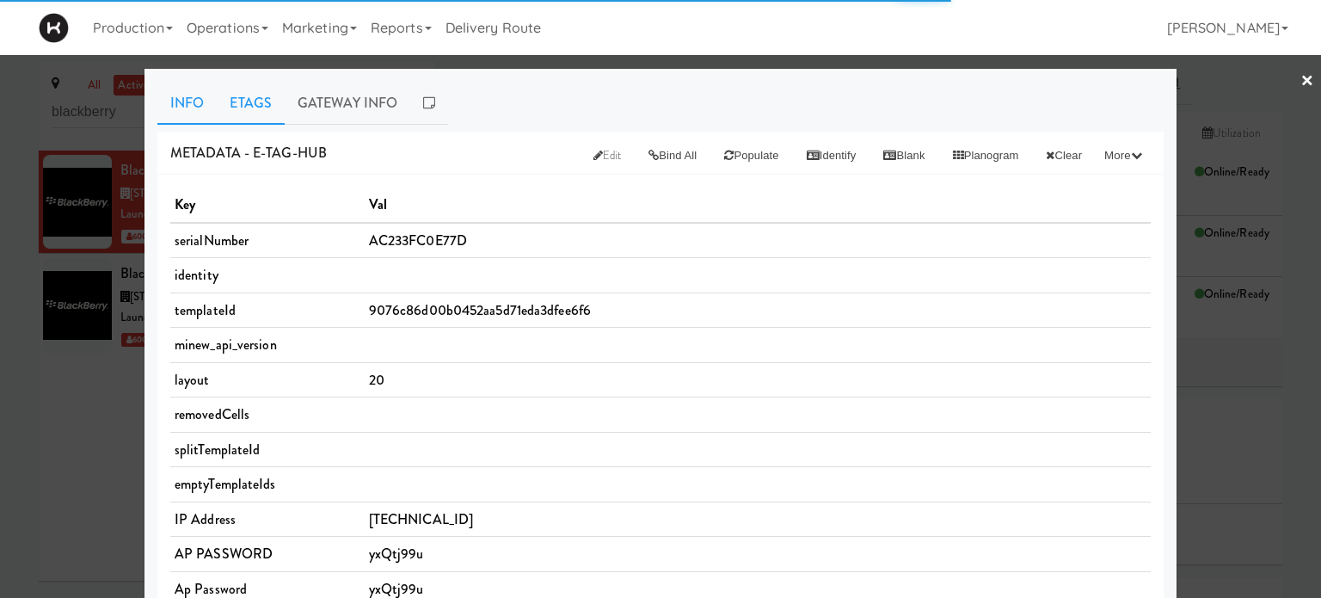
click at [251, 95] on link "Etags" at bounding box center [251, 103] width 68 height 43
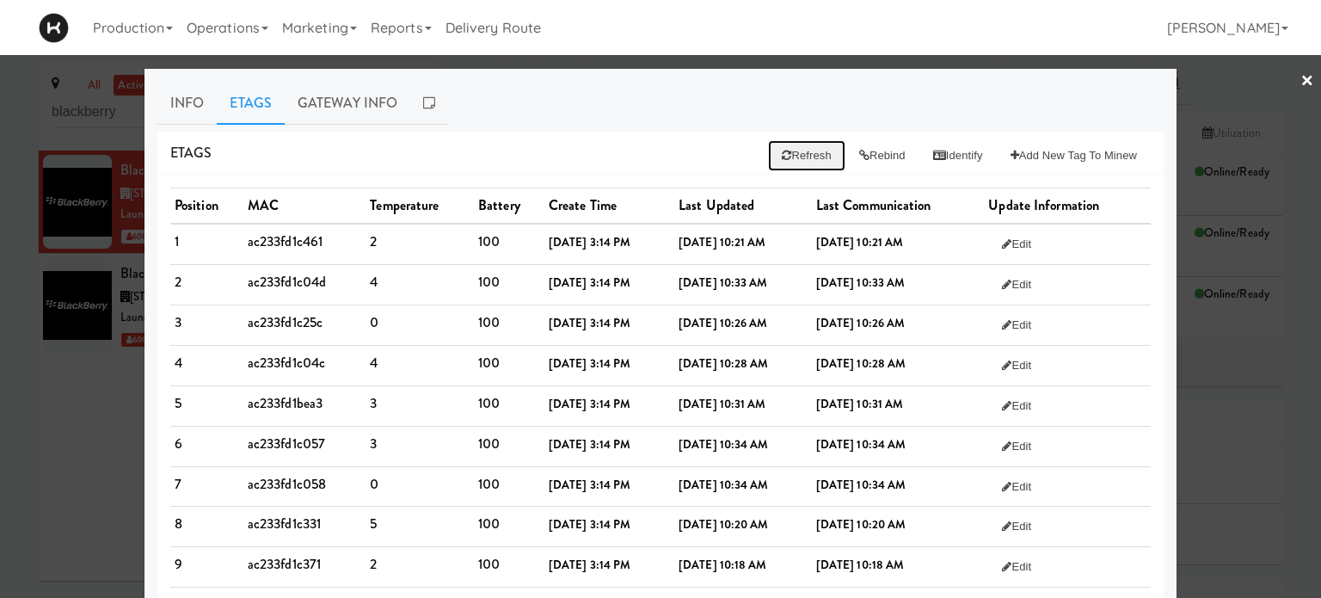
click at [792, 152] on button "Refresh" at bounding box center [806, 155] width 77 height 31
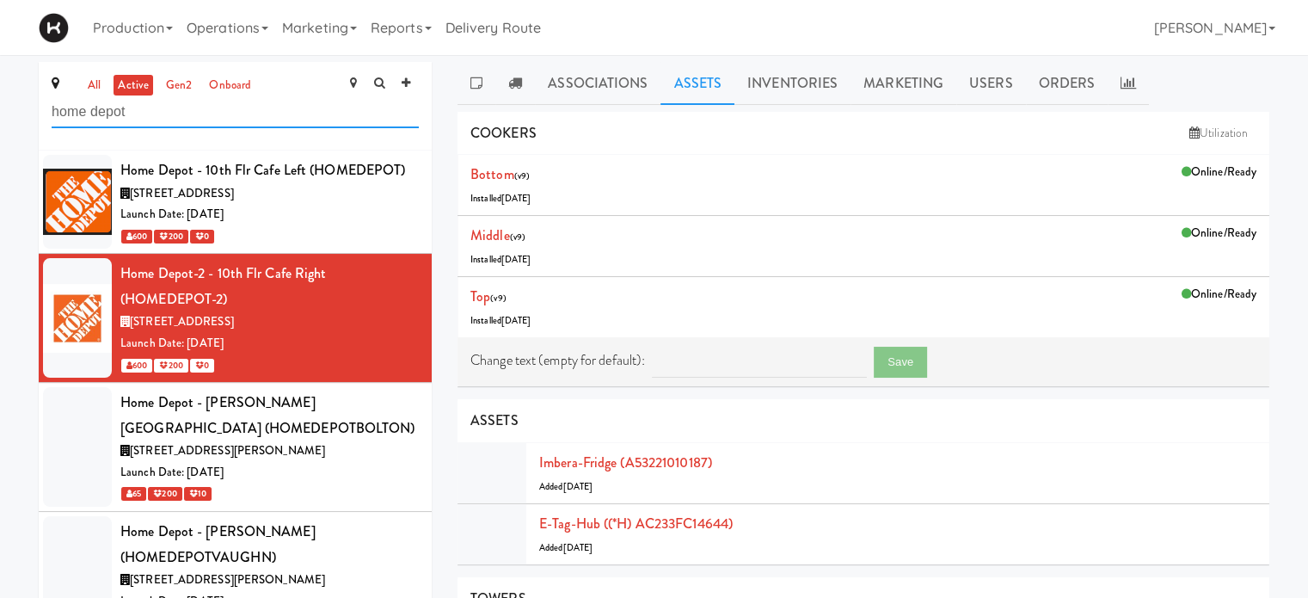
click at [131, 109] on input "home depot" at bounding box center [235, 112] width 367 height 32
drag, startPoint x: 131, startPoint y: 109, endPoint x: 38, endPoint y: 103, distance: 93.1
click at [39, 103] on div "all active gen2 onboard home depot" at bounding box center [235, 106] width 393 height 89
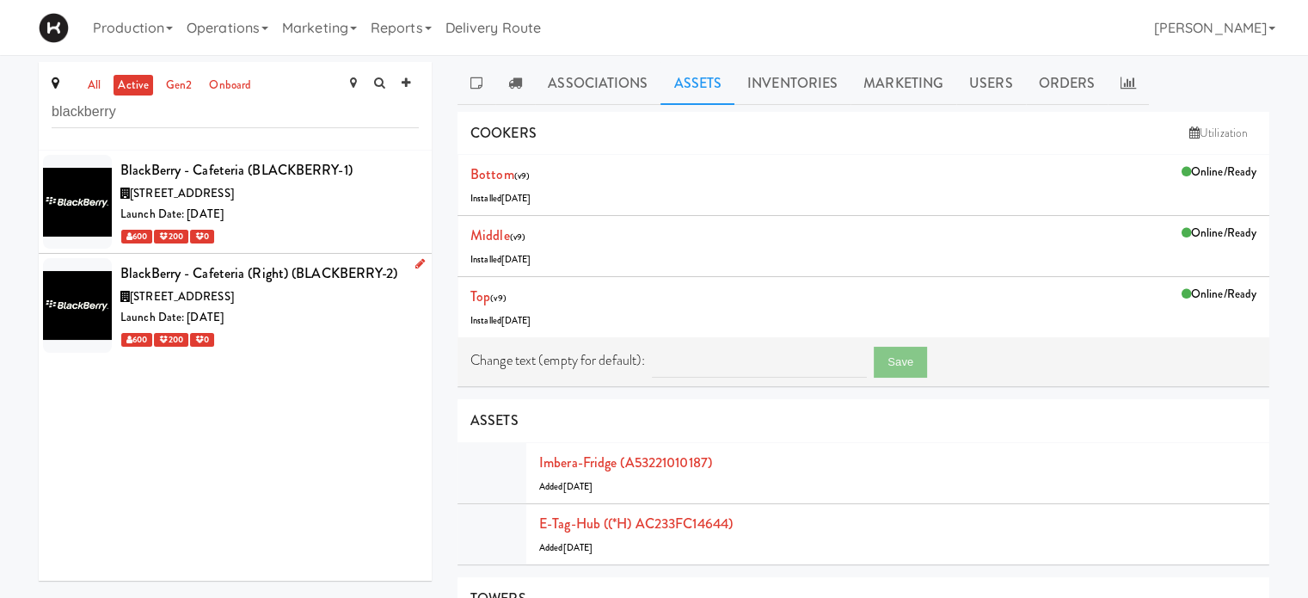
click at [317, 325] on div "Launch Date: [DATE]" at bounding box center [269, 318] width 298 height 22
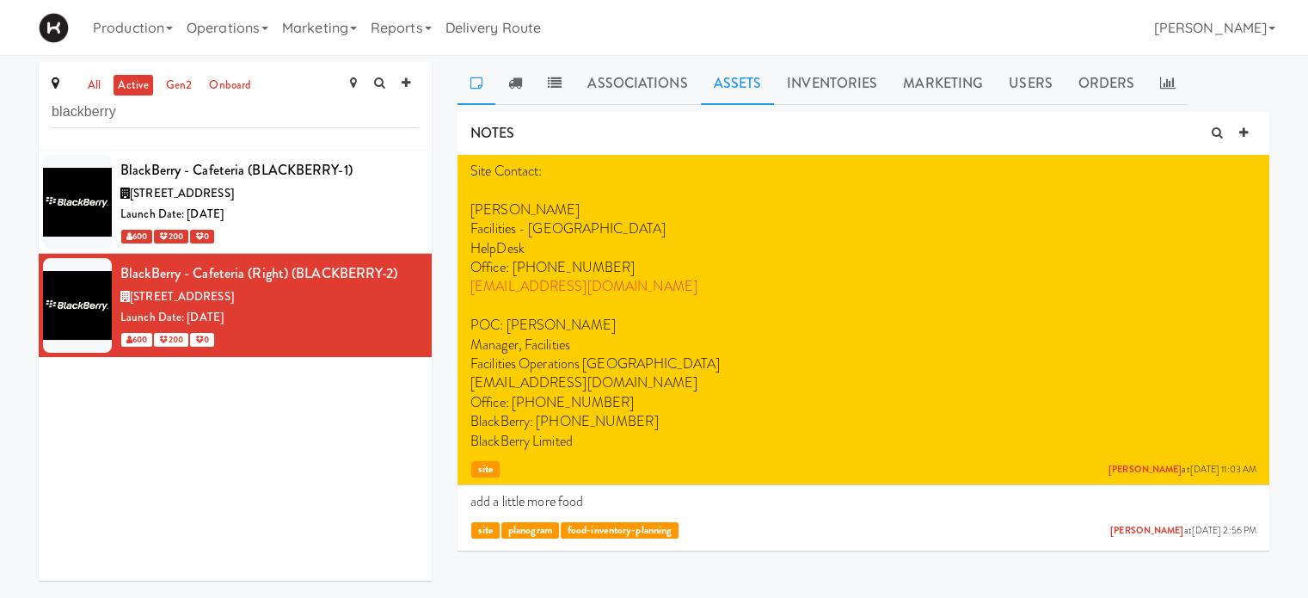
click at [722, 85] on link "Assets" at bounding box center [738, 83] width 74 height 43
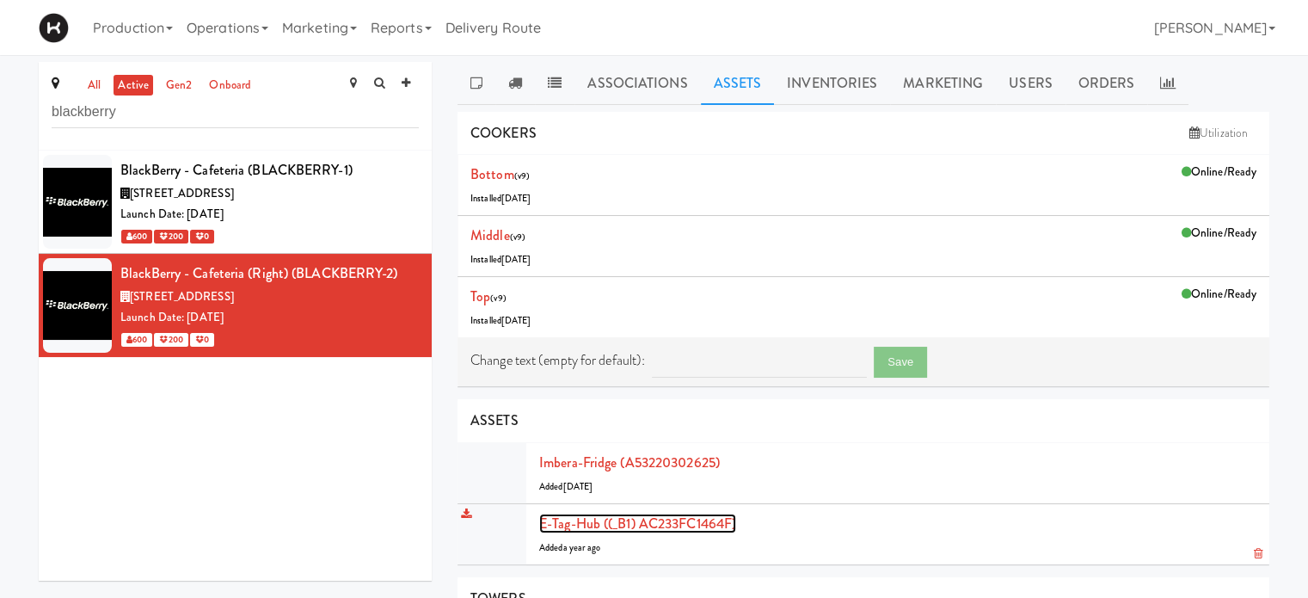
click at [565, 522] on link "E-tag-hub ((_B1) AC233FC1464F)" at bounding box center [637, 523] width 197 height 20
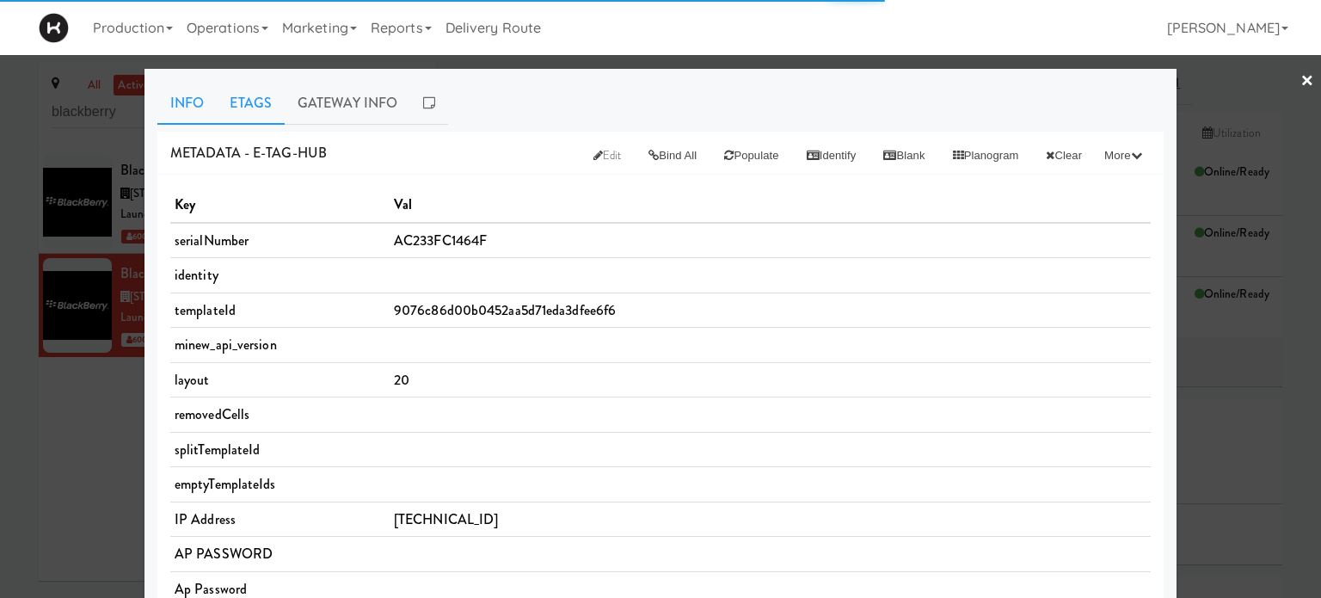
click at [252, 99] on link "Etags" at bounding box center [251, 103] width 68 height 43
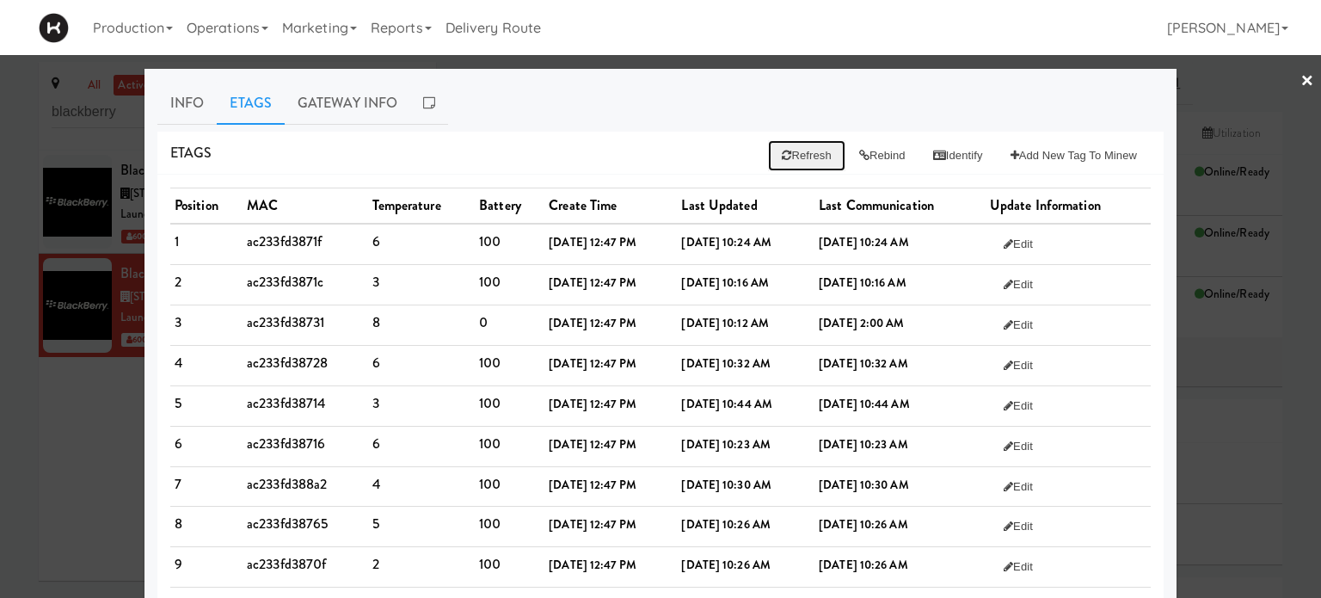
click at [792, 149] on button "Refresh" at bounding box center [806, 155] width 77 height 31
click at [1207, 82] on div at bounding box center [660, 299] width 1321 height 598
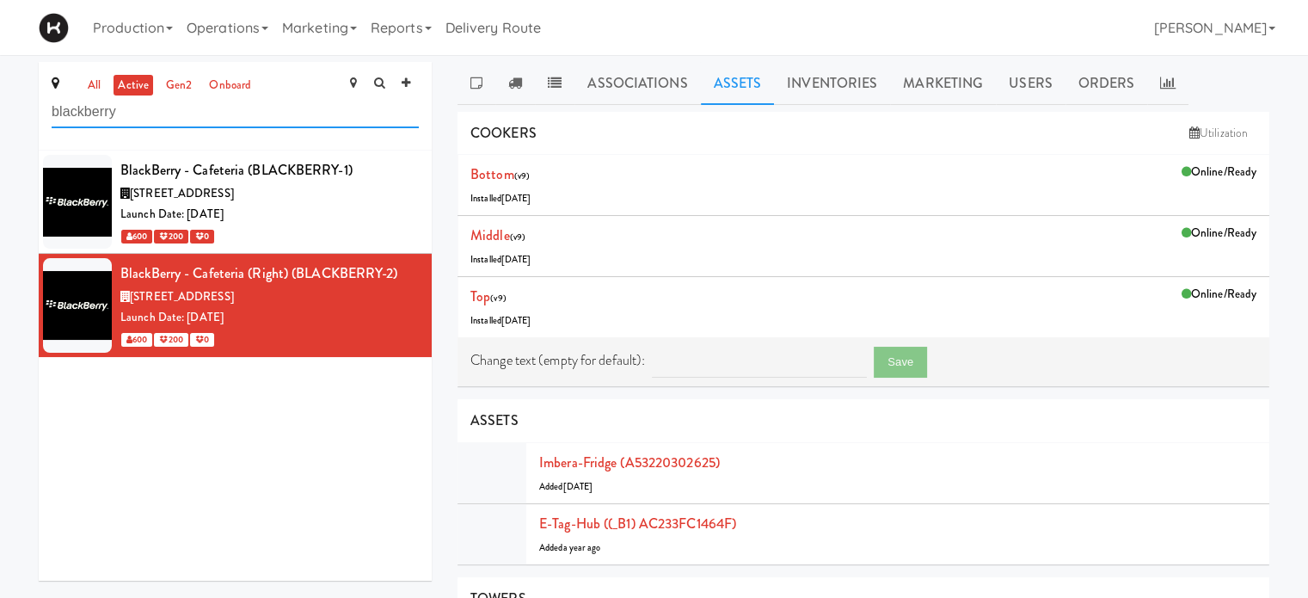
drag, startPoint x: 139, startPoint y: 120, endPoint x: 0, endPoint y: 117, distance: 139.4
click at [0, 117] on div "all active gen2 onboard blackberry BlackBerry - Cafeteria (BLACKBERRY-1) [STREE…" at bounding box center [654, 567] width 1308 height 1010
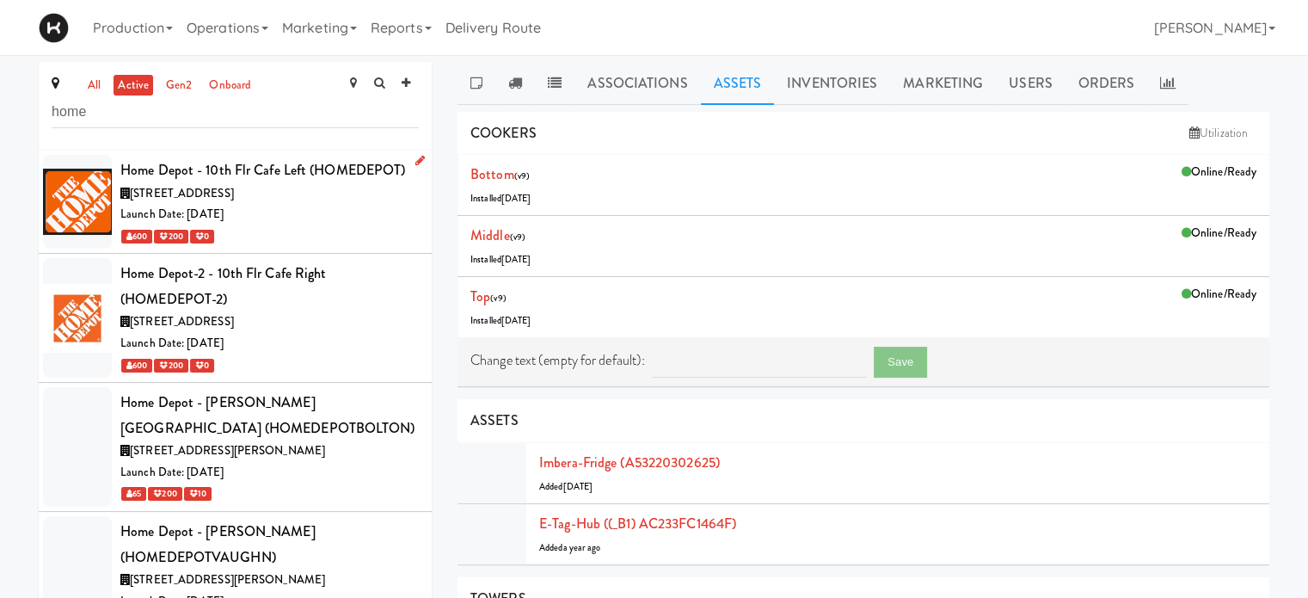
click at [354, 228] on div "600 200 0" at bounding box center [269, 236] width 298 height 22
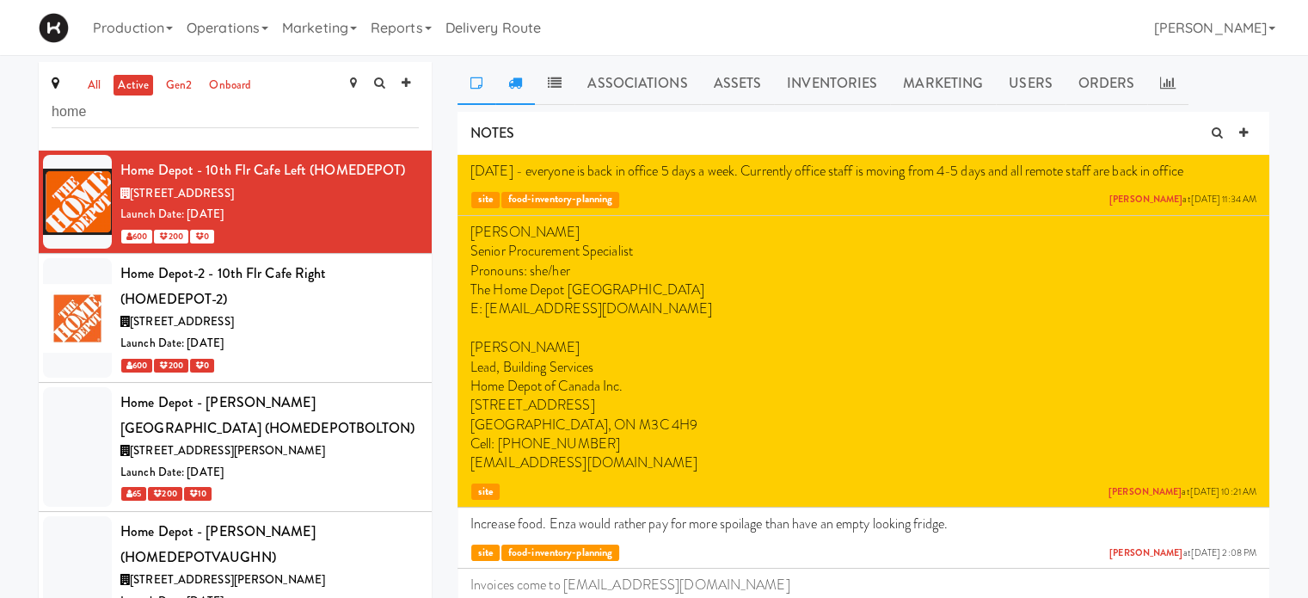
click at [528, 85] on link at bounding box center [515, 83] width 40 height 43
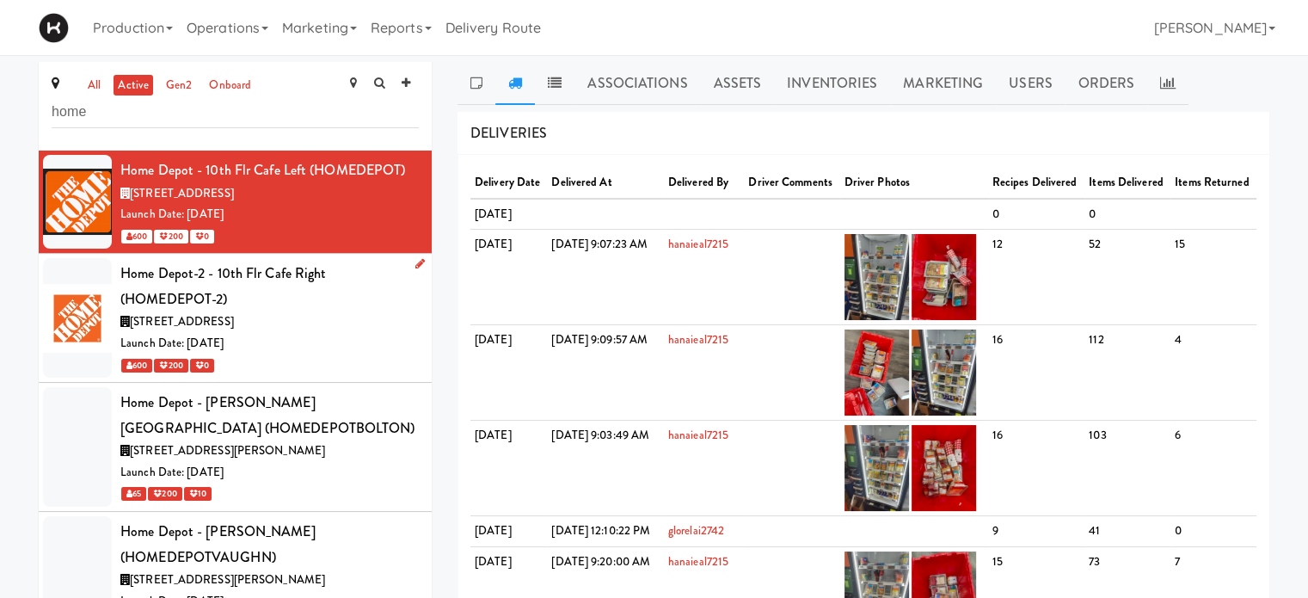
click at [354, 307] on div "Home Depot-2 - 10th Flr Cafe Right (HOMEDEPOT-2)" at bounding box center [269, 286] width 298 height 51
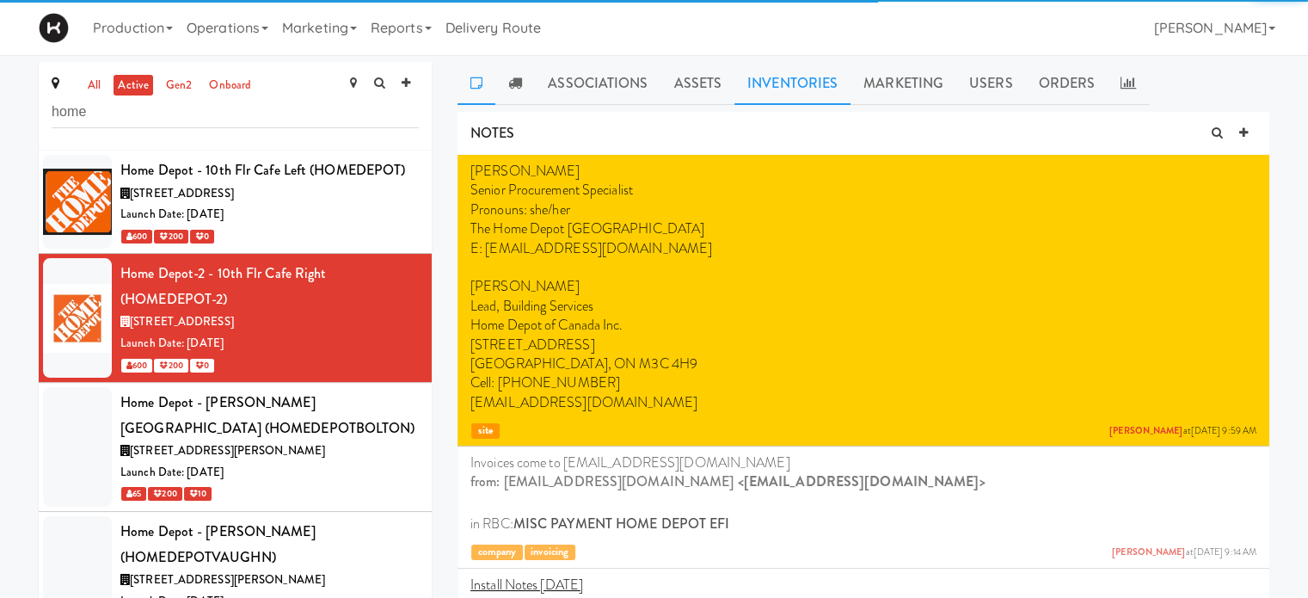
click at [838, 71] on link "Inventories" at bounding box center [793, 83] width 116 height 43
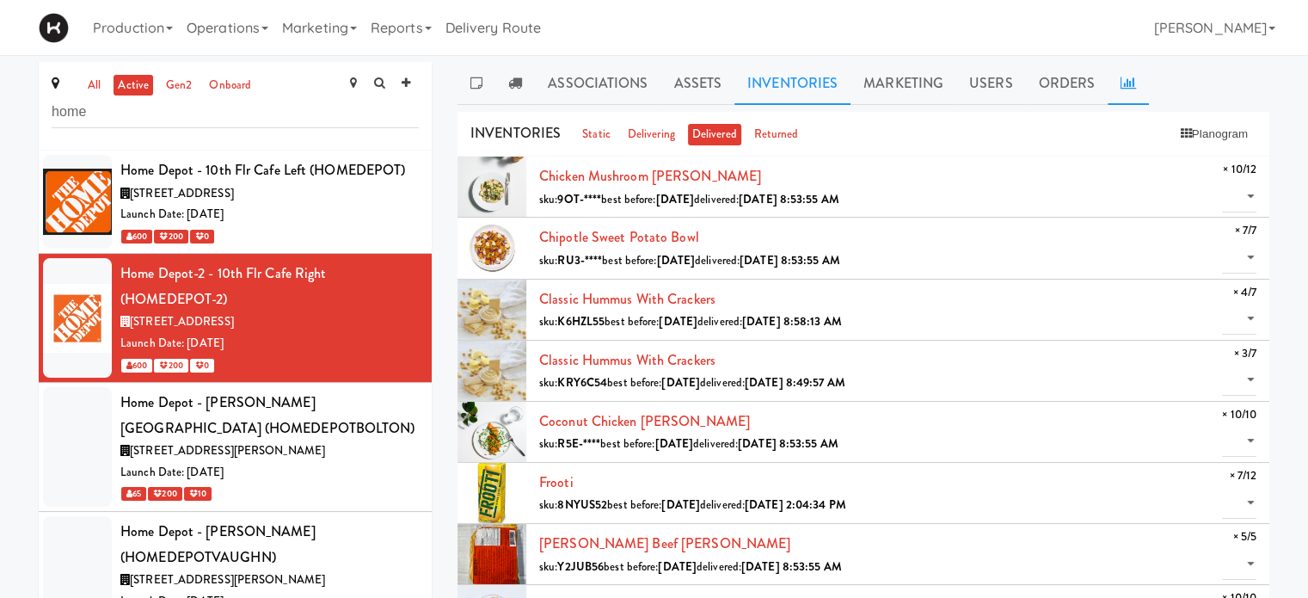
click at [1121, 81] on icon at bounding box center [1128, 83] width 15 height 14
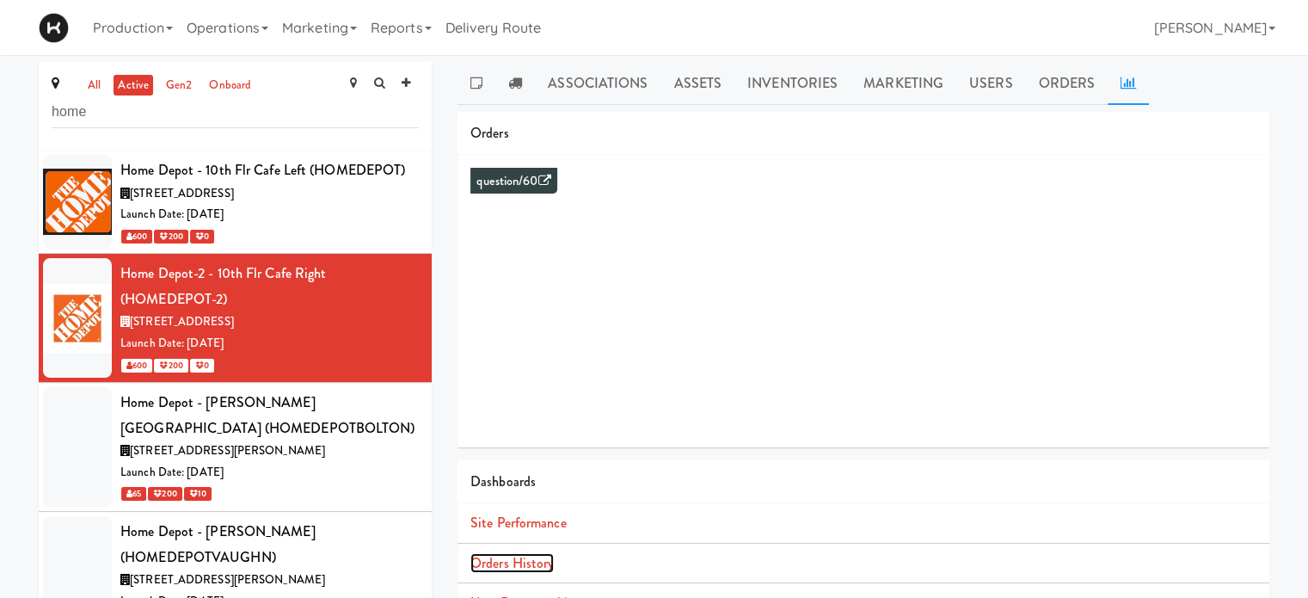
click at [545, 557] on link "Orders History" at bounding box center [511, 563] width 83 height 20
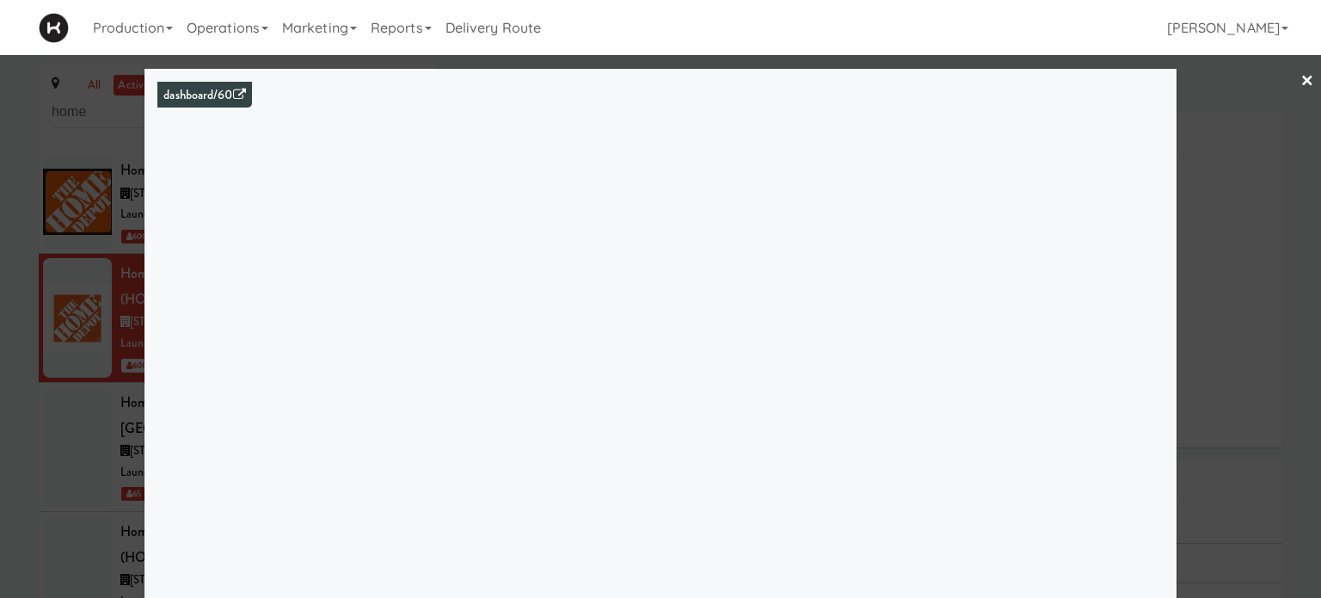
click at [1301, 79] on link "×" at bounding box center [1308, 81] width 14 height 53
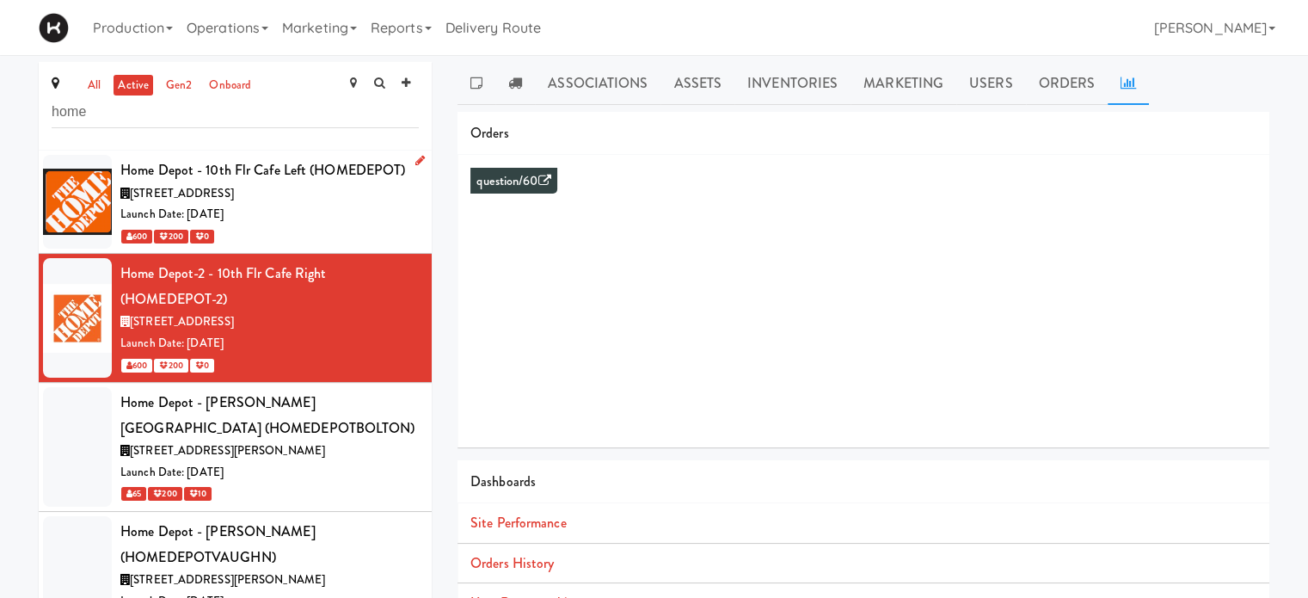
click at [351, 216] on div "Launch Date: [DATE]" at bounding box center [269, 215] width 298 height 22
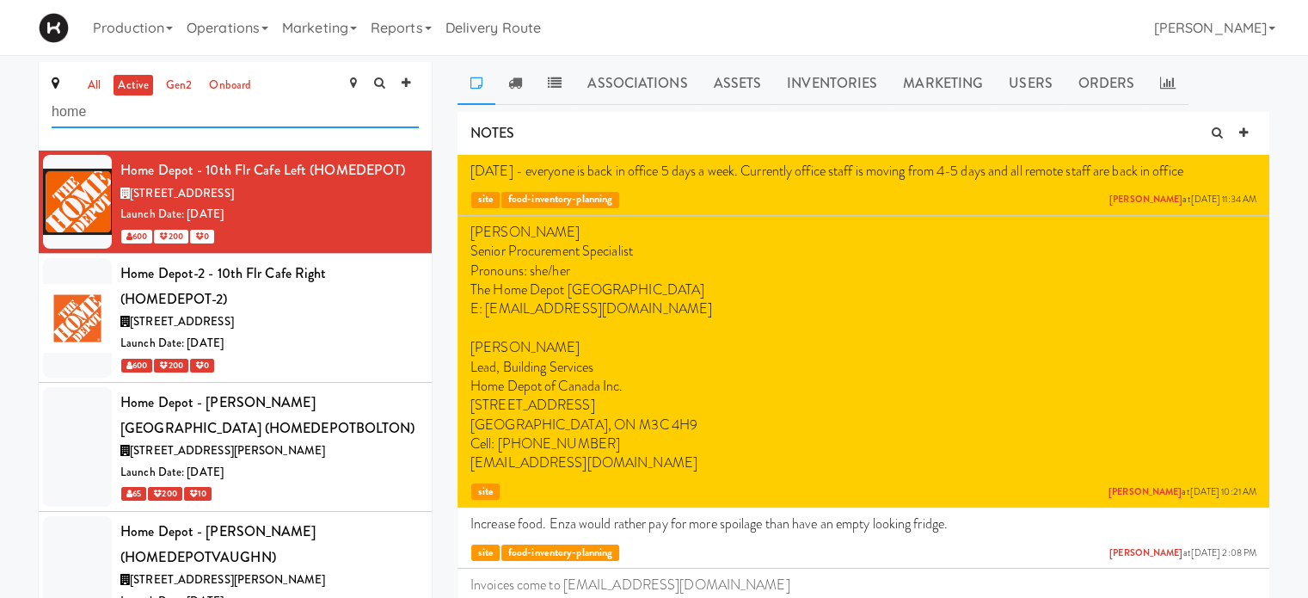
click at [89, 113] on input "home" at bounding box center [235, 112] width 367 height 32
type input "h"
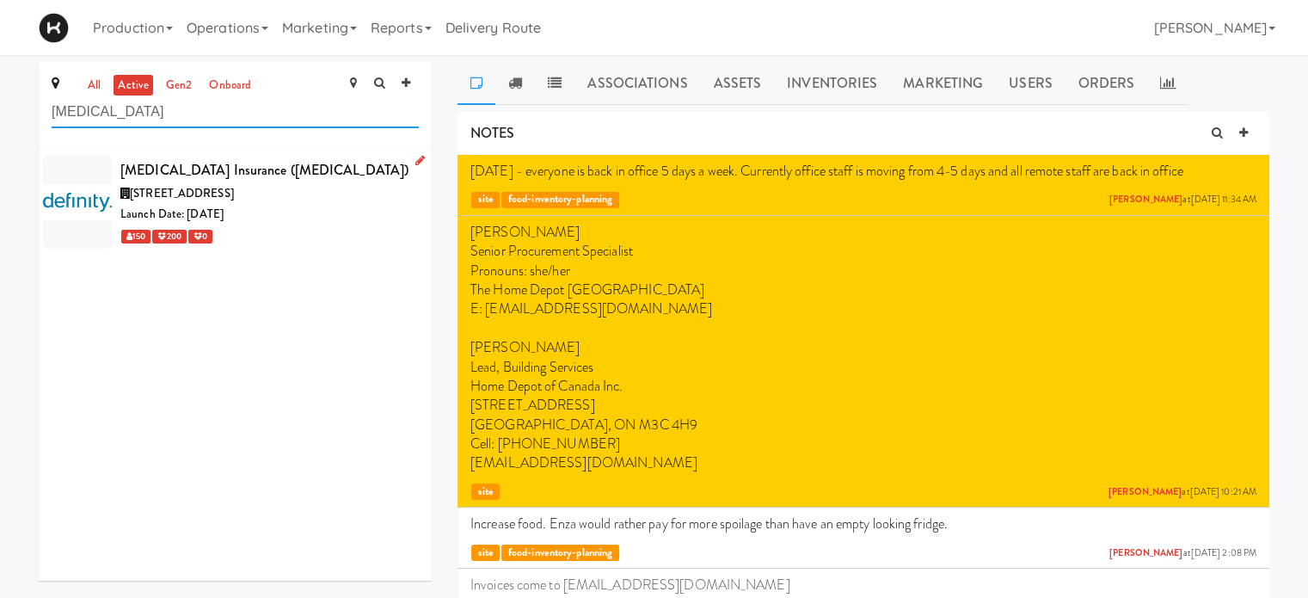
type input "[MEDICAL_DATA]"
click at [323, 170] on div "[MEDICAL_DATA] Insurance ([MEDICAL_DATA])" at bounding box center [269, 170] width 298 height 26
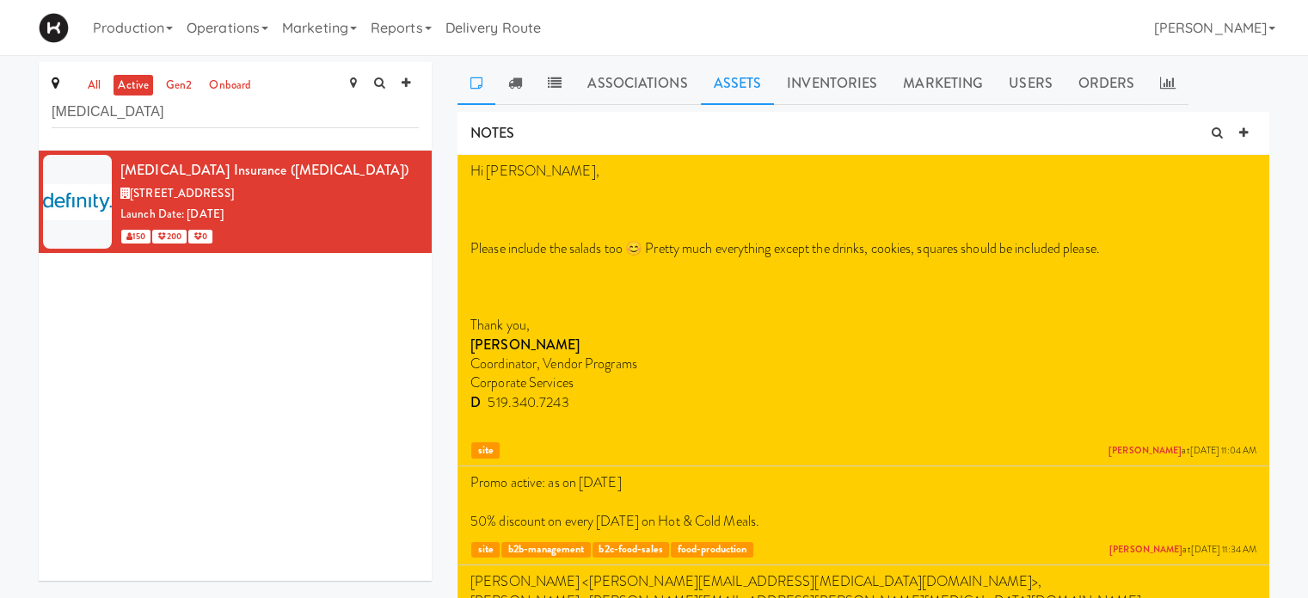
click at [745, 96] on link "Assets" at bounding box center [738, 83] width 74 height 43
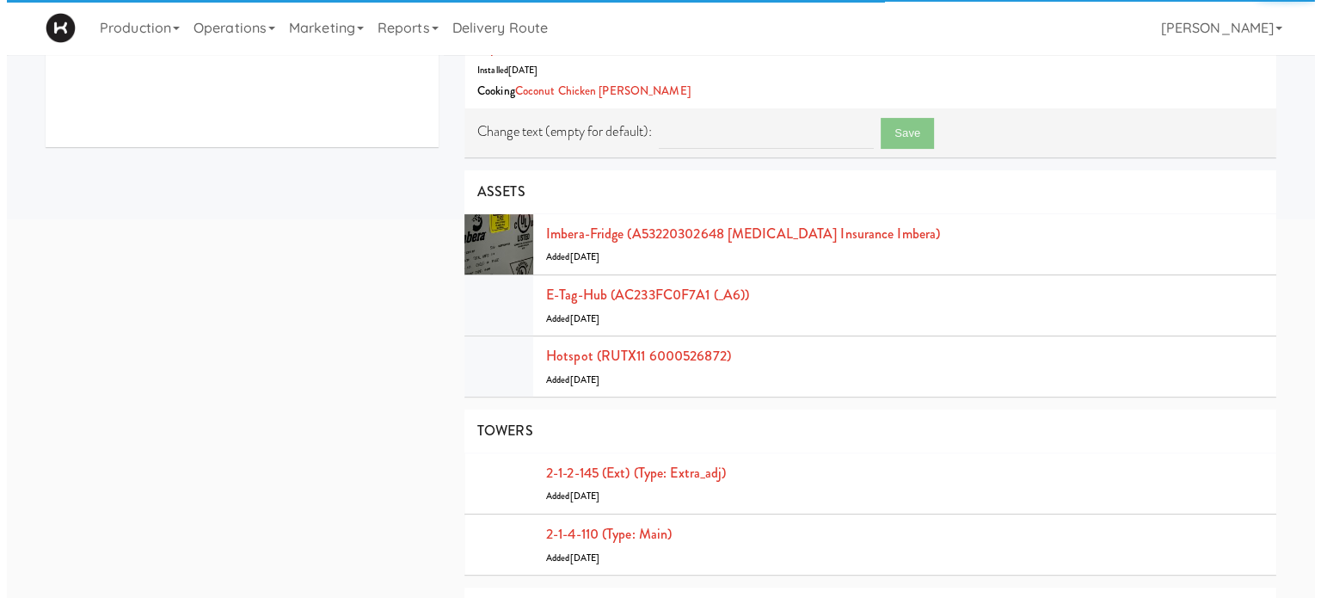
scroll to position [432, 0]
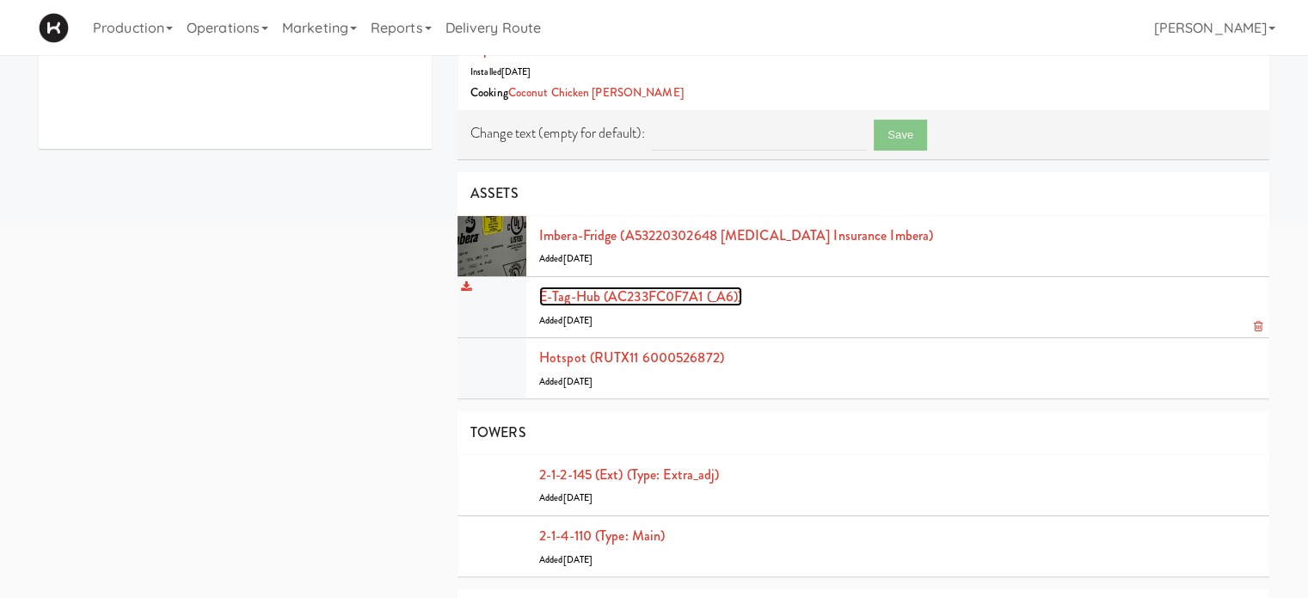
click at [564, 300] on link "E-tag-hub (AC233FC0F7A1 (_A6))" at bounding box center [640, 296] width 203 height 20
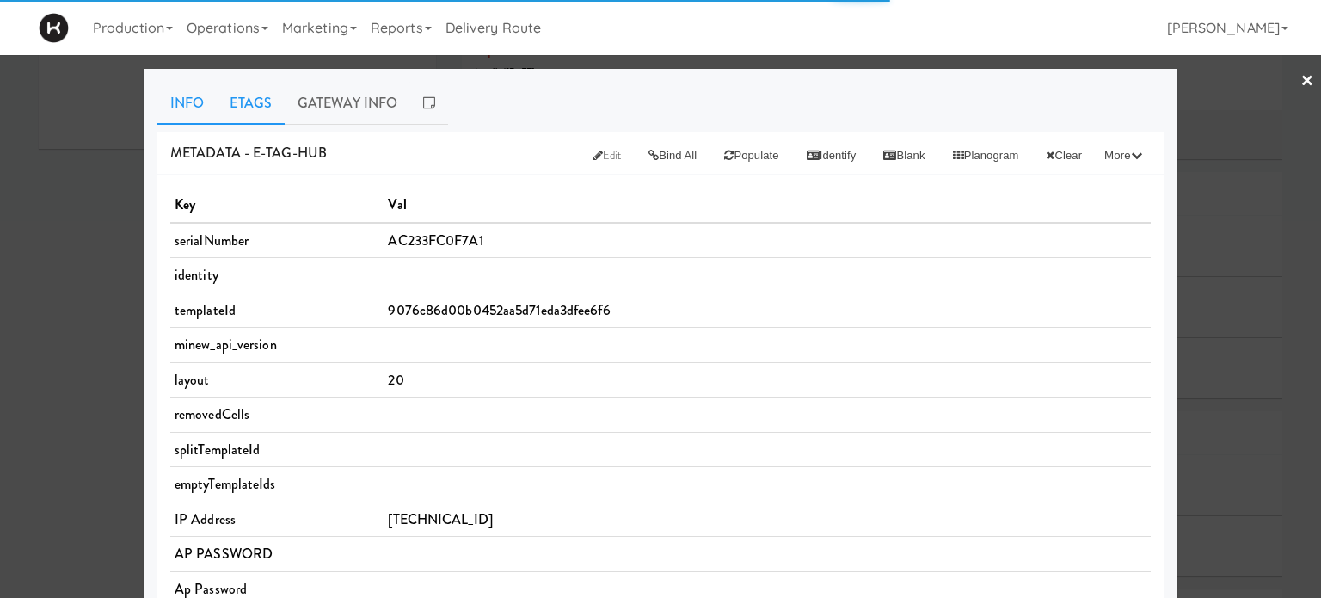
click at [269, 113] on link "Etags" at bounding box center [251, 103] width 68 height 43
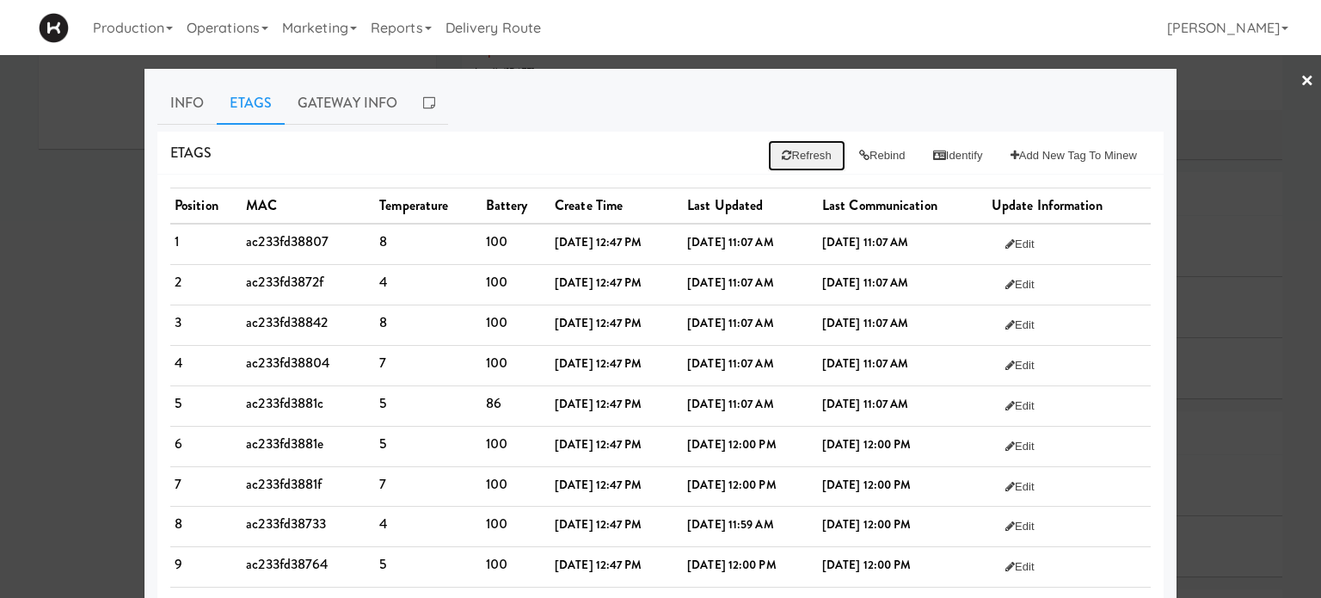
click at [788, 160] on button "Refresh" at bounding box center [806, 155] width 77 height 31
click at [1301, 85] on link "×" at bounding box center [1308, 81] width 14 height 53
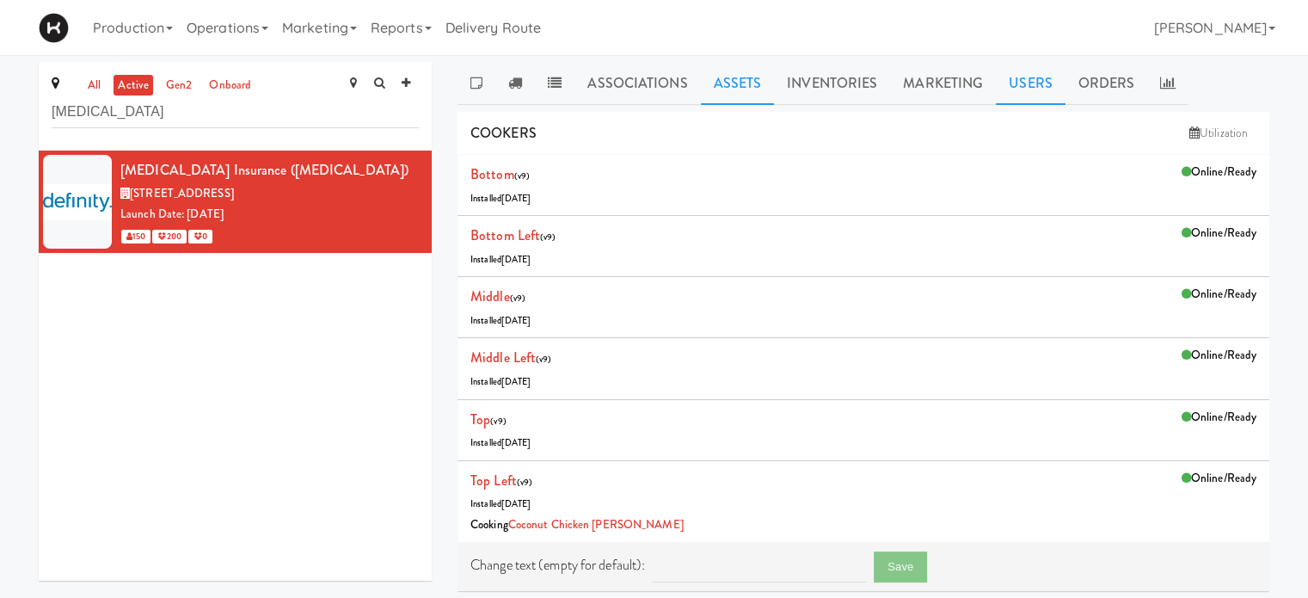
click at [1015, 78] on link "Users" at bounding box center [1031, 83] width 70 height 43
